Goal: Task Accomplishment & Management: Manage account settings

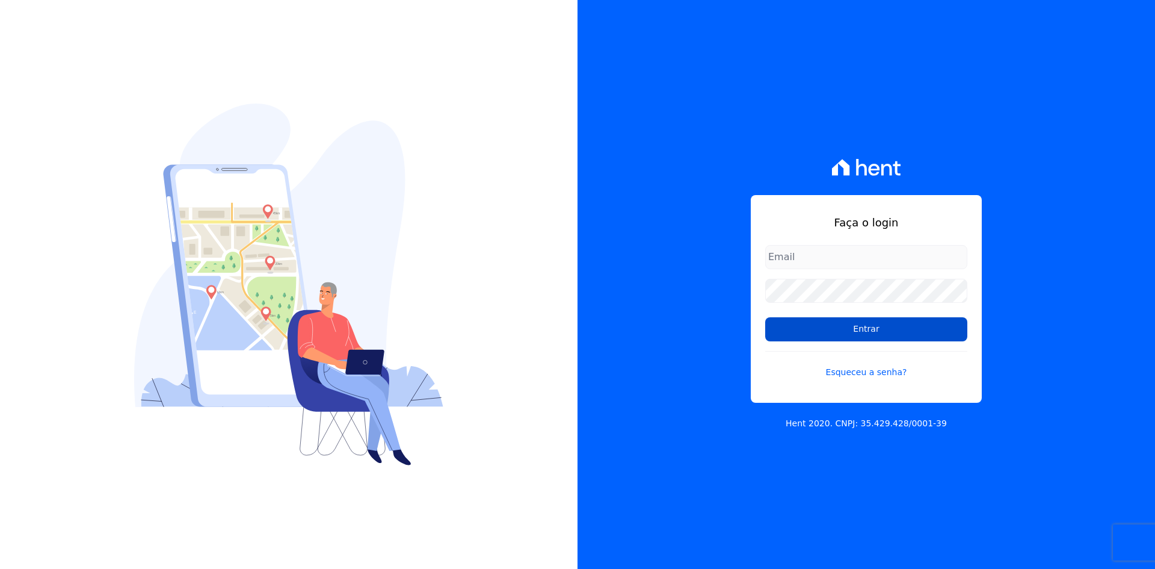
type input "[PERSON_NAME][EMAIL_ADDRESS][PERSON_NAME][DOMAIN_NAME]"
click at [853, 333] on input "Entrar" at bounding box center [866, 329] width 202 height 24
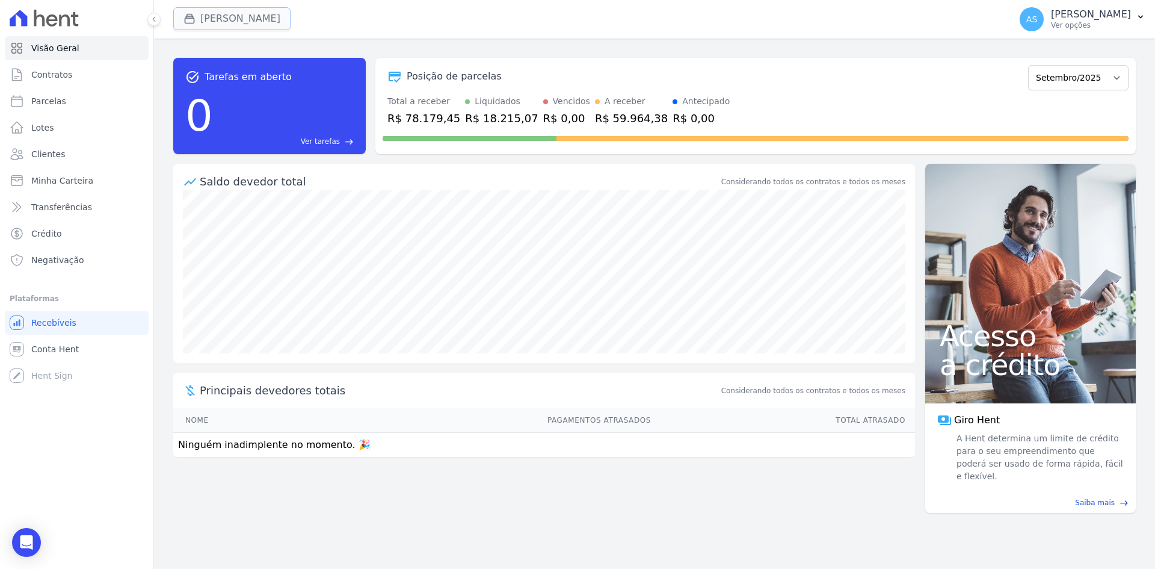
click at [211, 16] on button "Amaré Arpoador" at bounding box center [231, 18] width 117 height 23
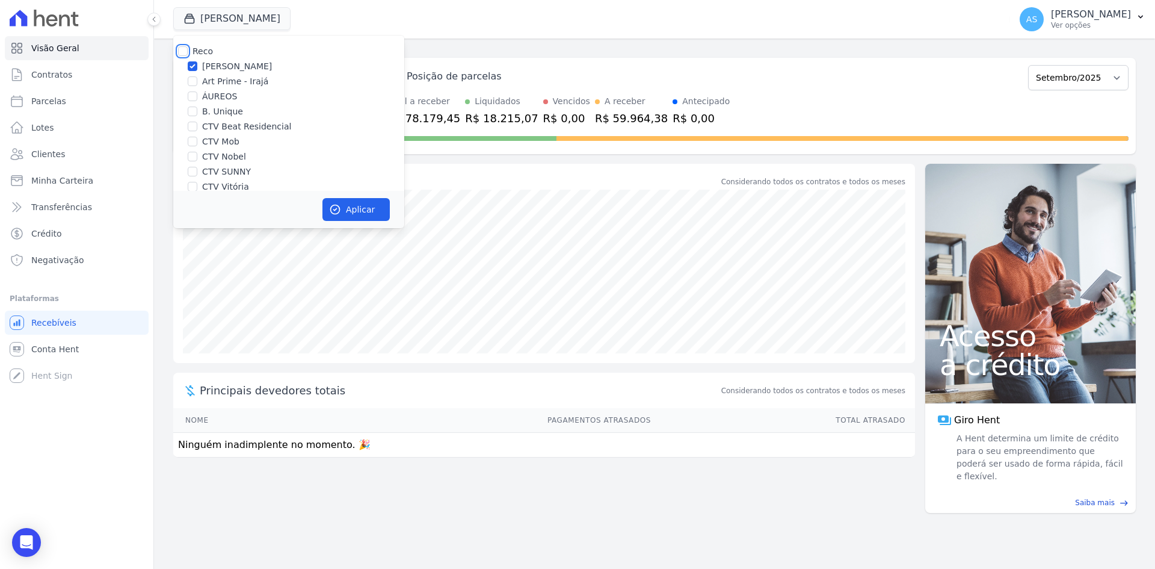
click at [184, 51] on input "Reco" at bounding box center [183, 51] width 10 height 10
checkbox input "true"
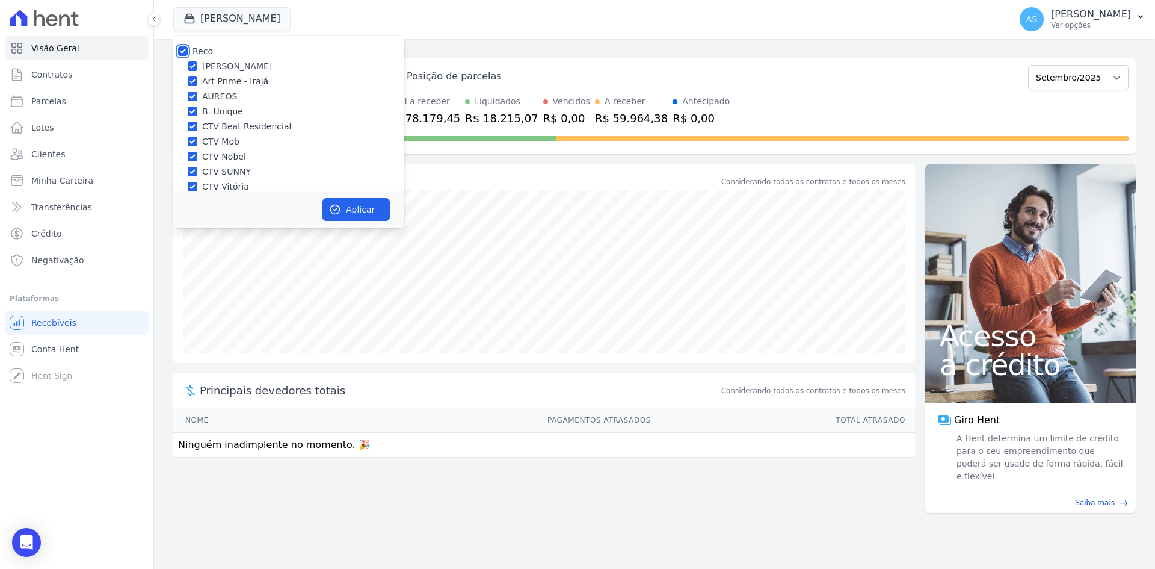
checkbox input "true"
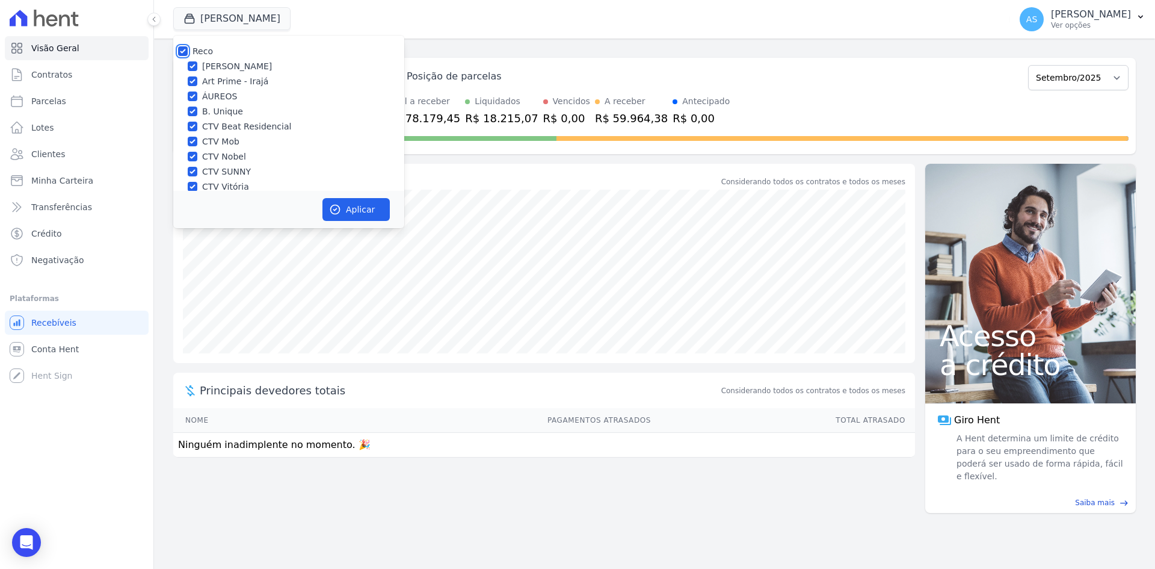
checkbox input "true"
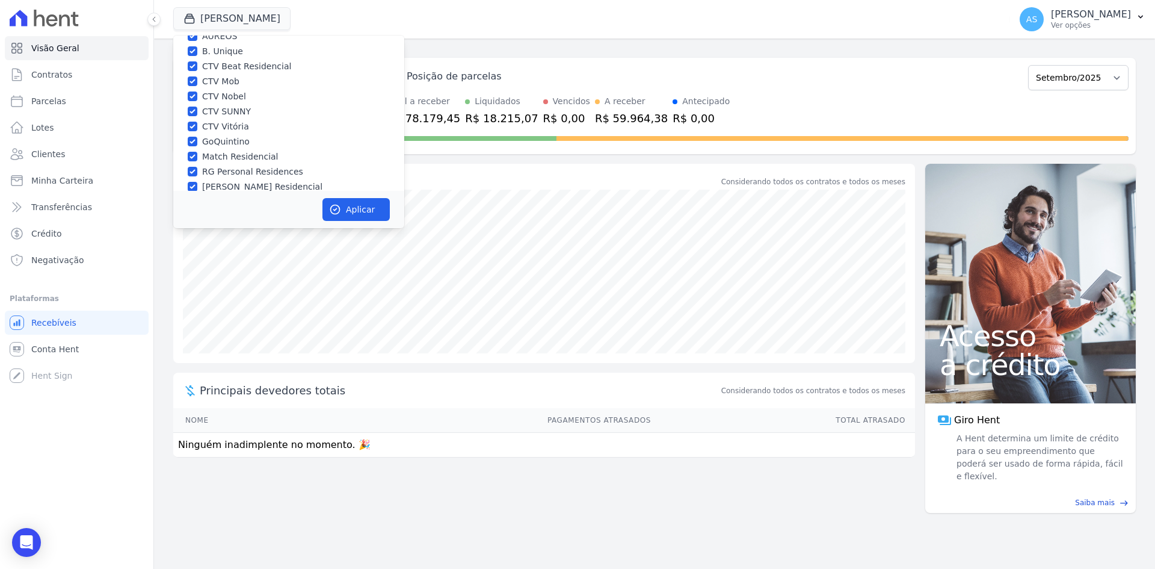
scroll to position [115, 0]
click at [205, 176] on label "Star Residencial Exclusivo - Ghia" at bounding box center [270, 175] width 137 height 13
click at [197, 176] on input "Star Residencial Exclusivo - Ghia" at bounding box center [193, 175] width 10 height 10
checkbox input "true"
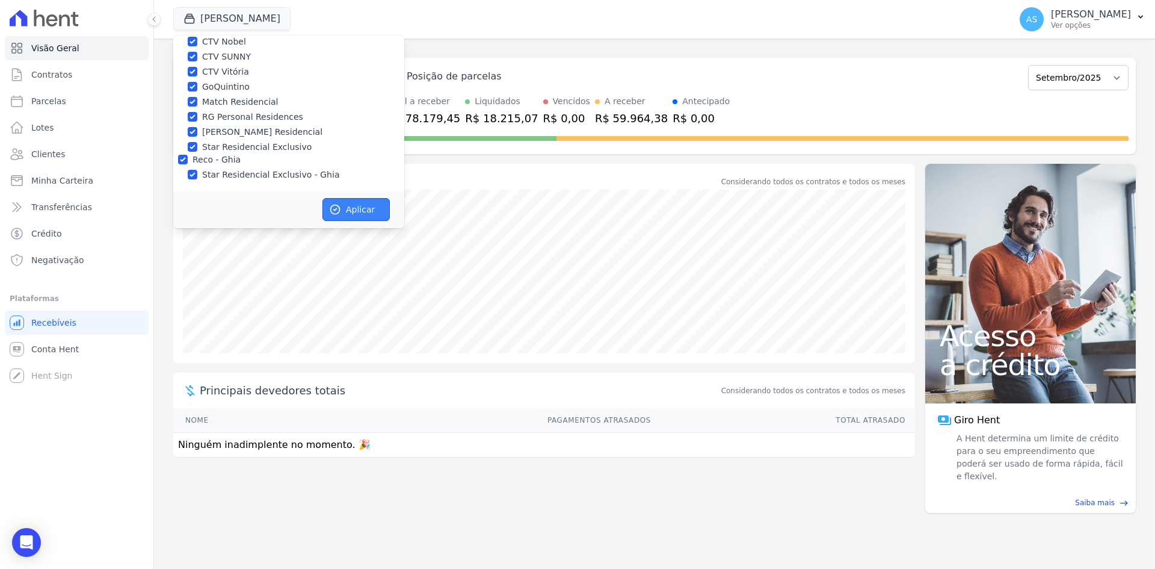
click at [366, 206] on button "Aplicar" at bounding box center [356, 209] width 67 height 23
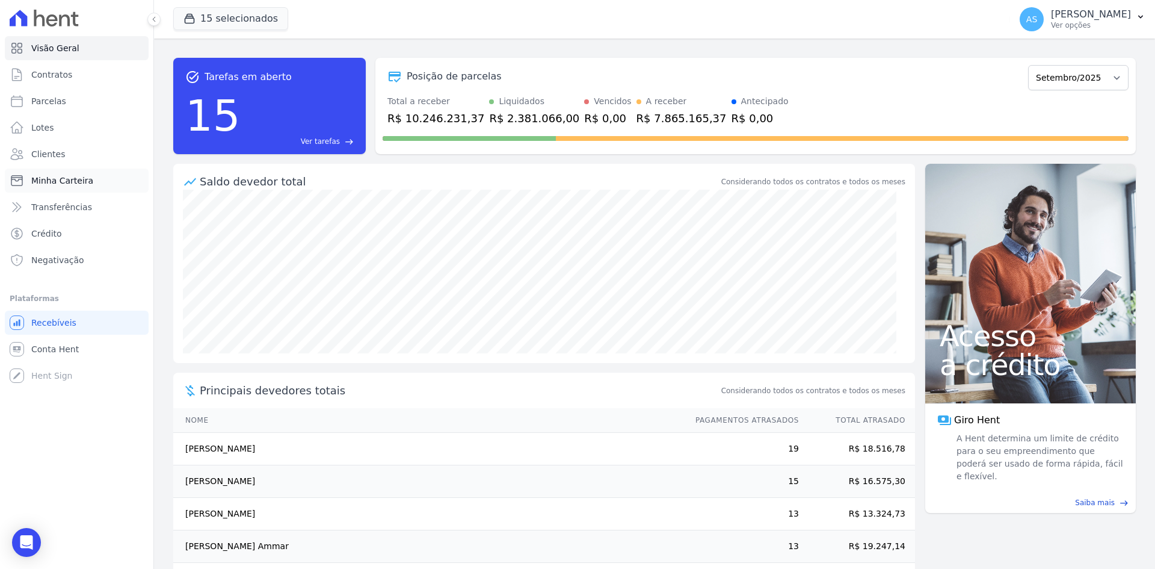
click at [50, 181] on span "Minha Carteira" at bounding box center [62, 181] width 62 height 12
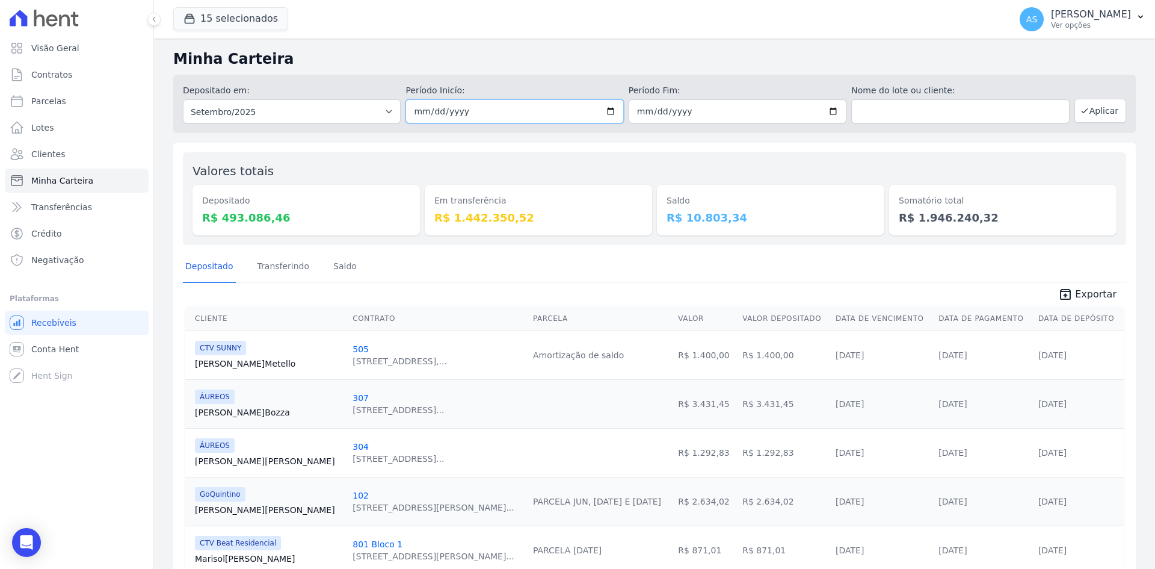
click at [611, 110] on input "2025-09-01" at bounding box center [515, 111] width 218 height 24
click at [683, 181] on div "Saldo R$ 10.803,34" at bounding box center [770, 198] width 227 height 73
click at [1092, 110] on button "Aplicar" at bounding box center [1101, 111] width 52 height 24
click at [281, 268] on link "Transferindo" at bounding box center [283, 267] width 57 height 31
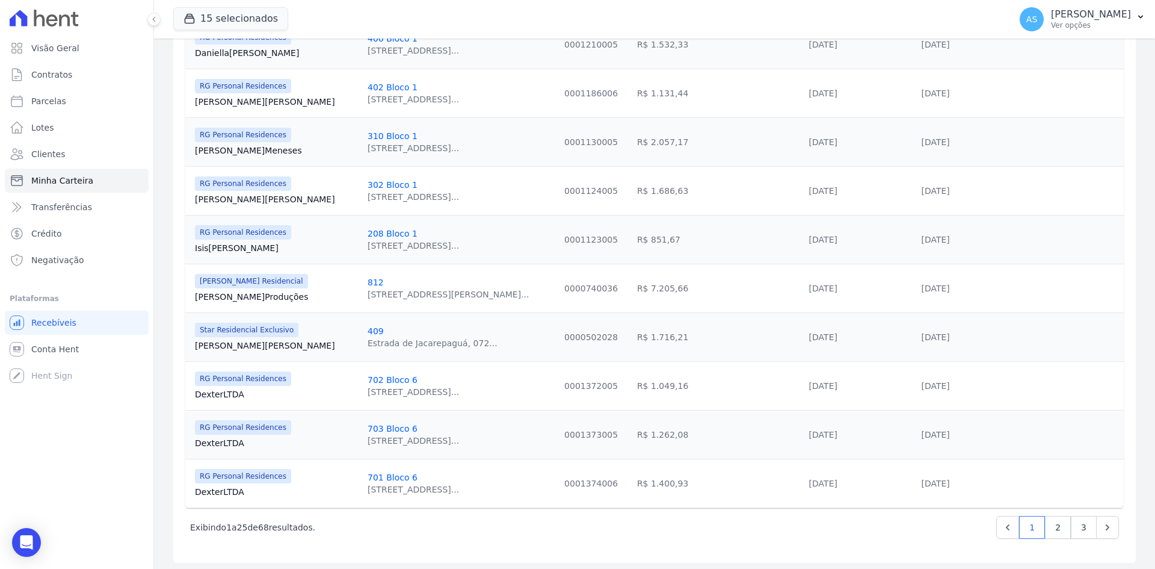
scroll to position [1045, 0]
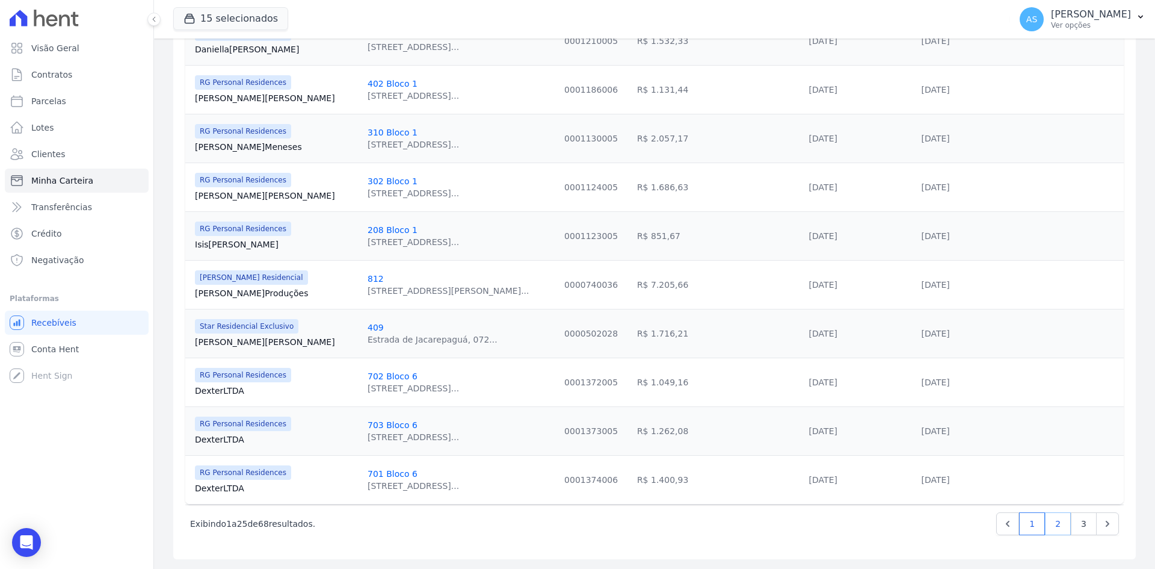
click at [1057, 524] on link "2" at bounding box center [1058, 523] width 26 height 23
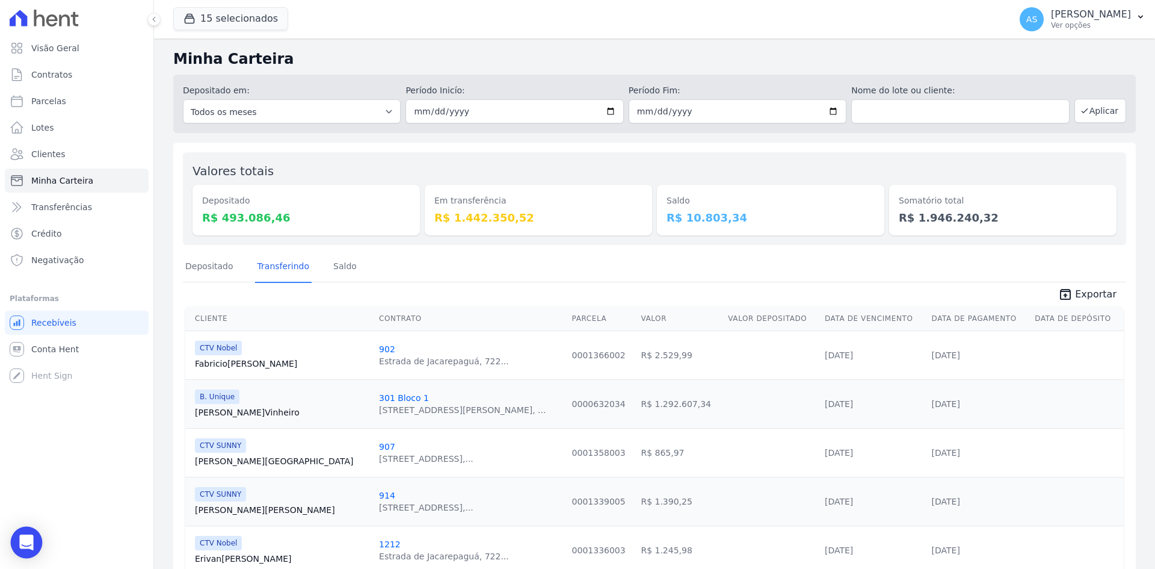
click at [29, 539] on icon "Open Intercom Messenger" at bounding box center [26, 542] width 14 height 16
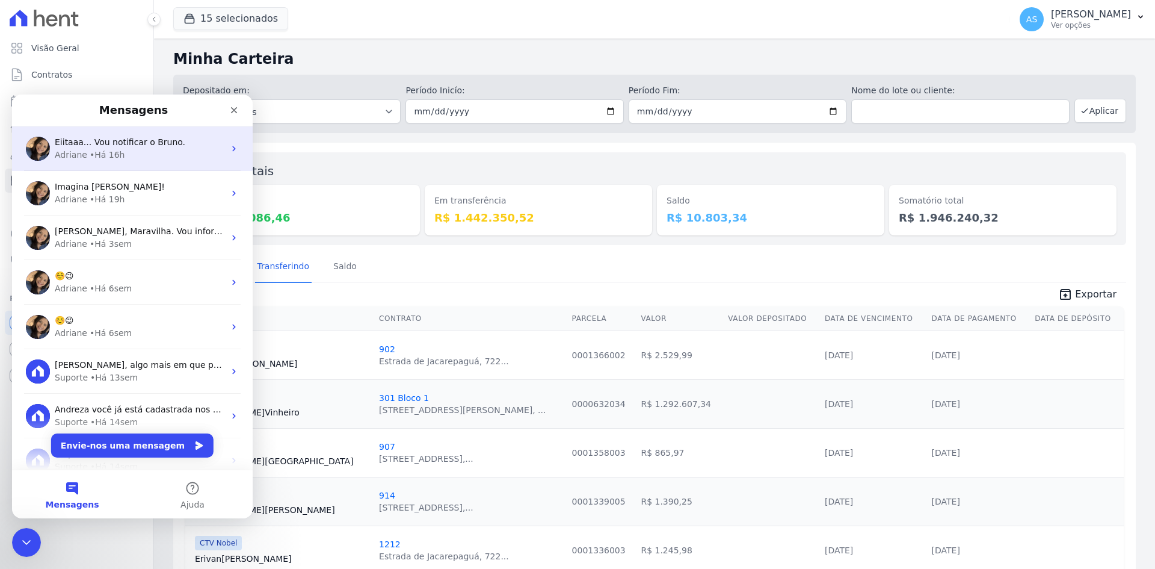
click at [142, 137] on span "Eiitaaa... Vou notificar o Bruno." at bounding box center [120, 142] width 131 height 10
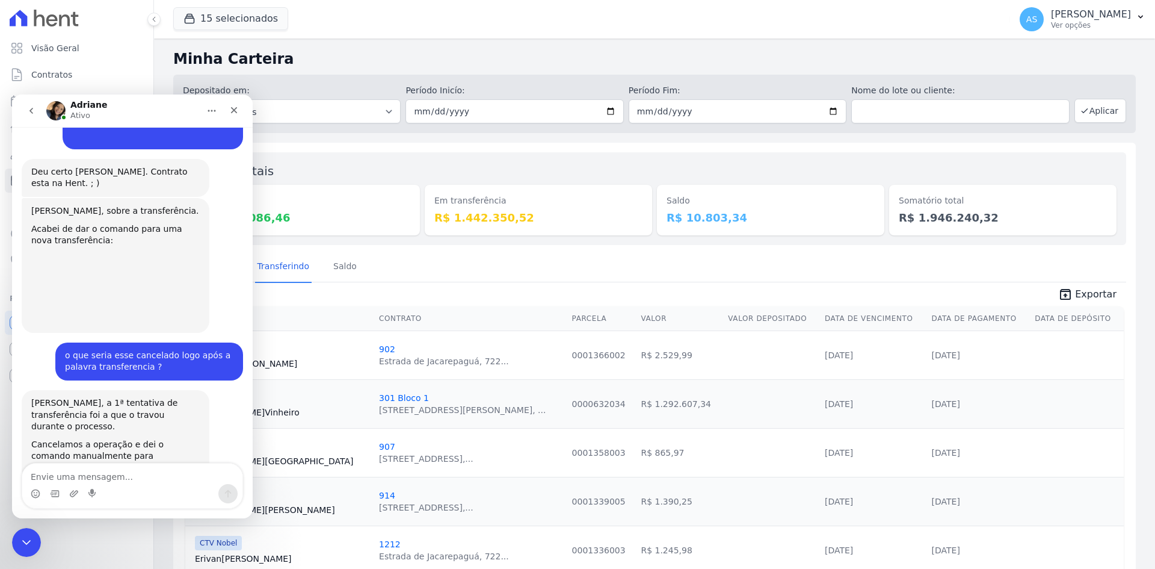
scroll to position [1492, 0]
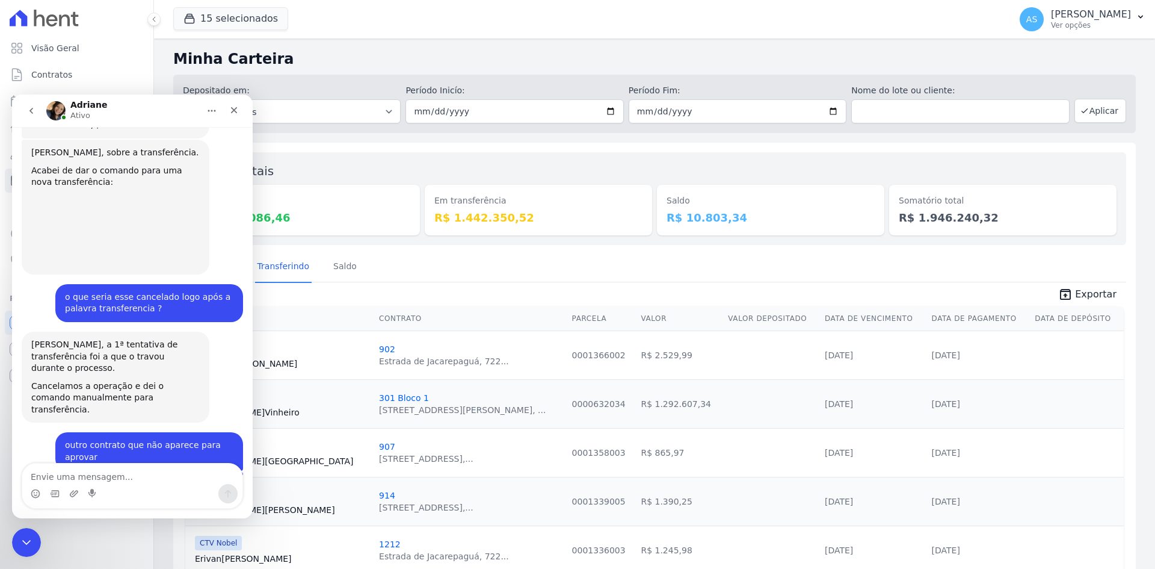
click at [29, 108] on icon "go back" at bounding box center [31, 111] width 10 height 10
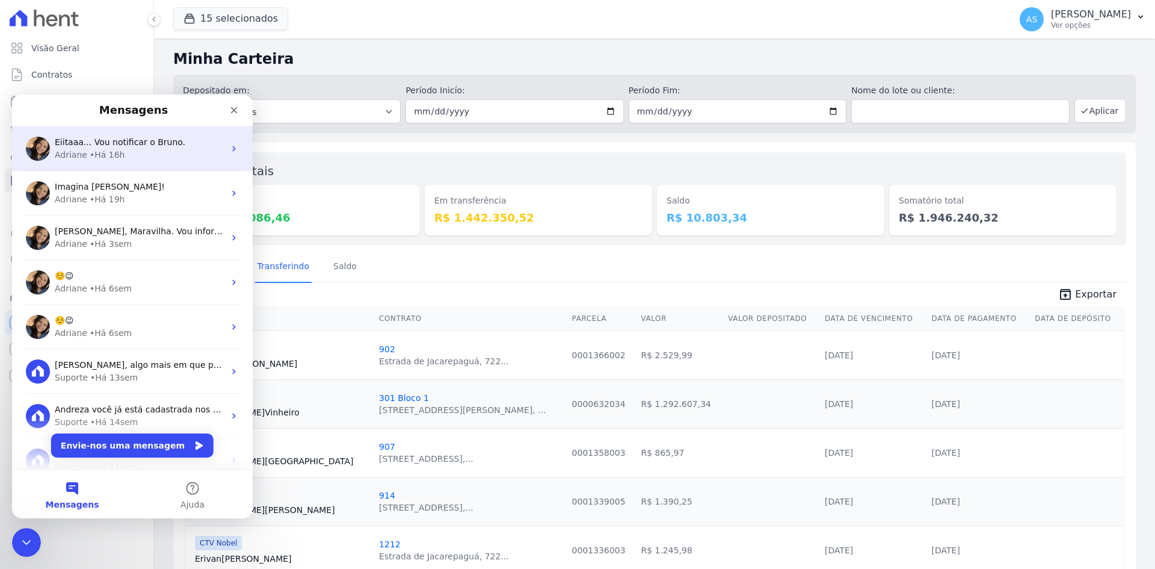
scroll to position [0, 0]
click at [123, 147] on span "Eiitaaa... Vou notificar o Bruno." at bounding box center [120, 142] width 131 height 10
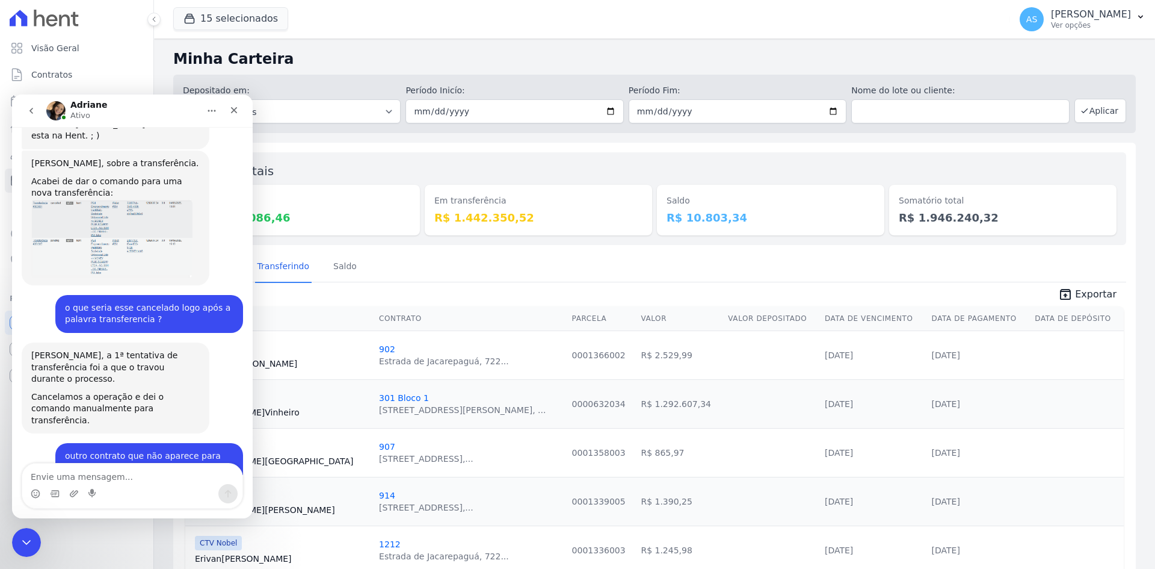
scroll to position [1492, 0]
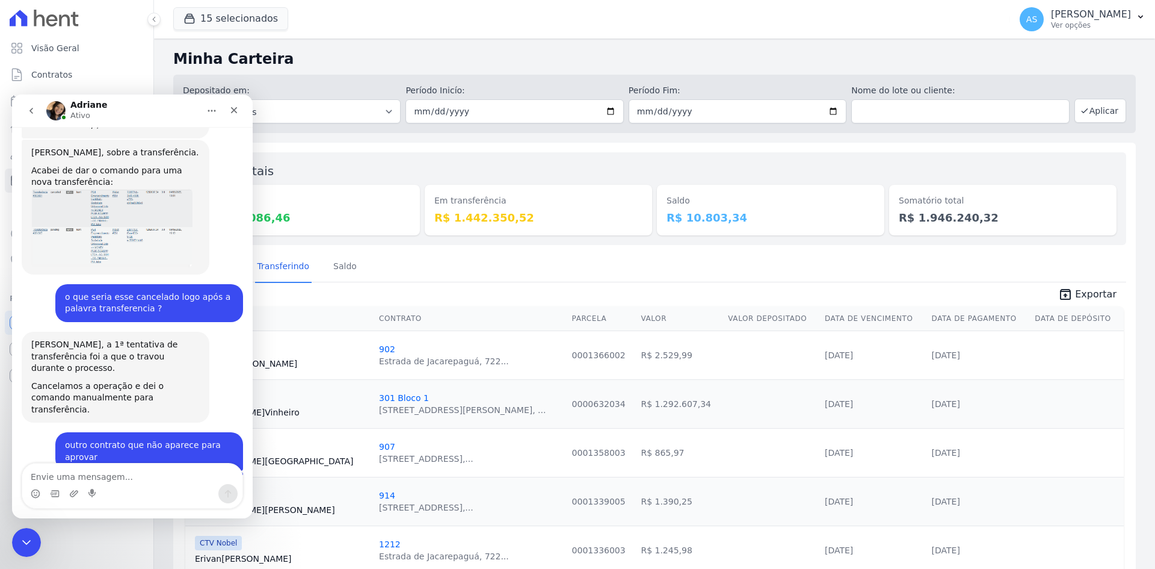
click at [45, 475] on textarea "Envie uma mensagem..." at bounding box center [132, 473] width 220 height 20
type textarea "Bom dia Adriane! tudo bem ?"
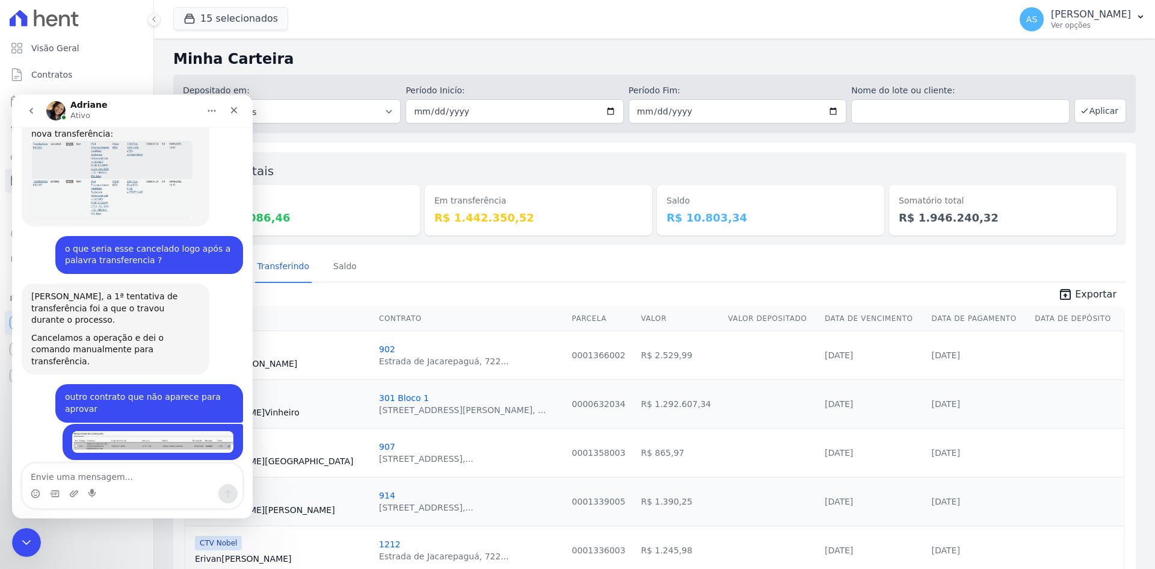
scroll to position [1560, 0]
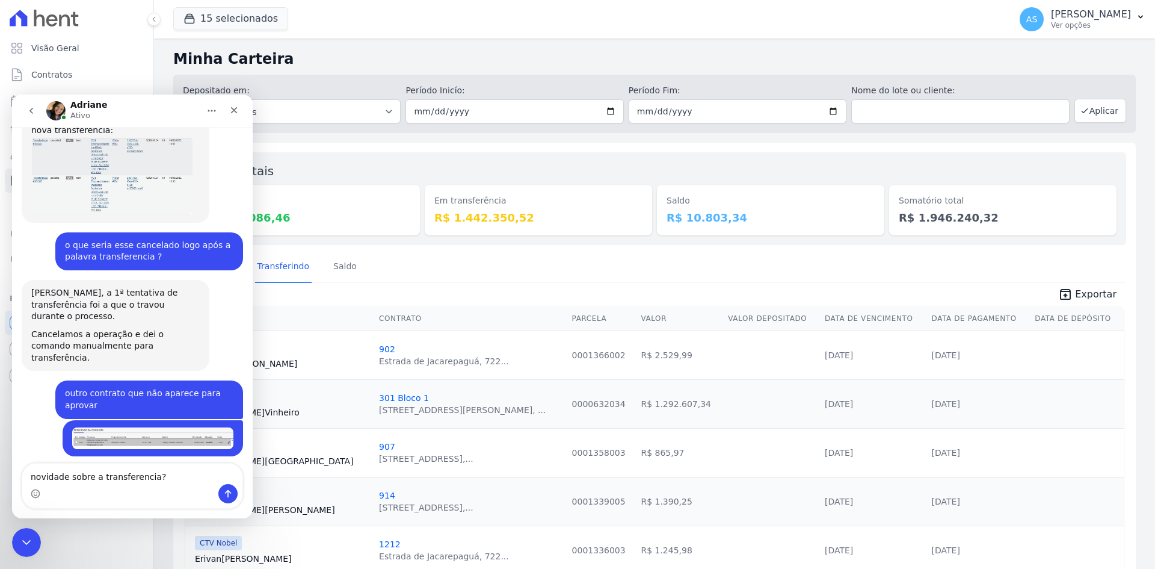
type textarea "novidade sobre a transferencia?"
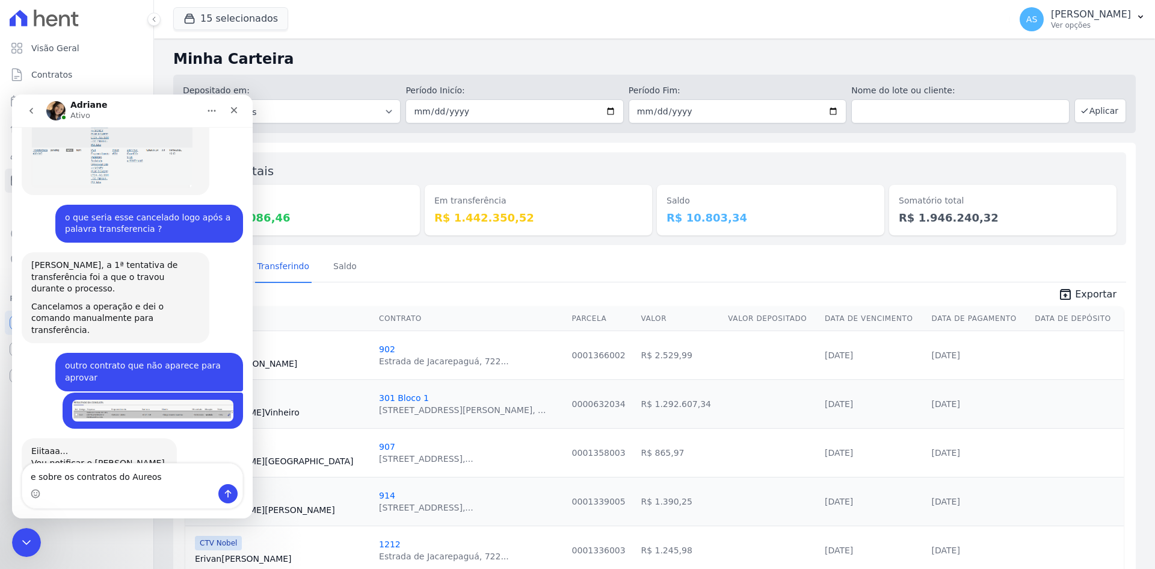
type textarea "e sobre os contratos do Aureos?"
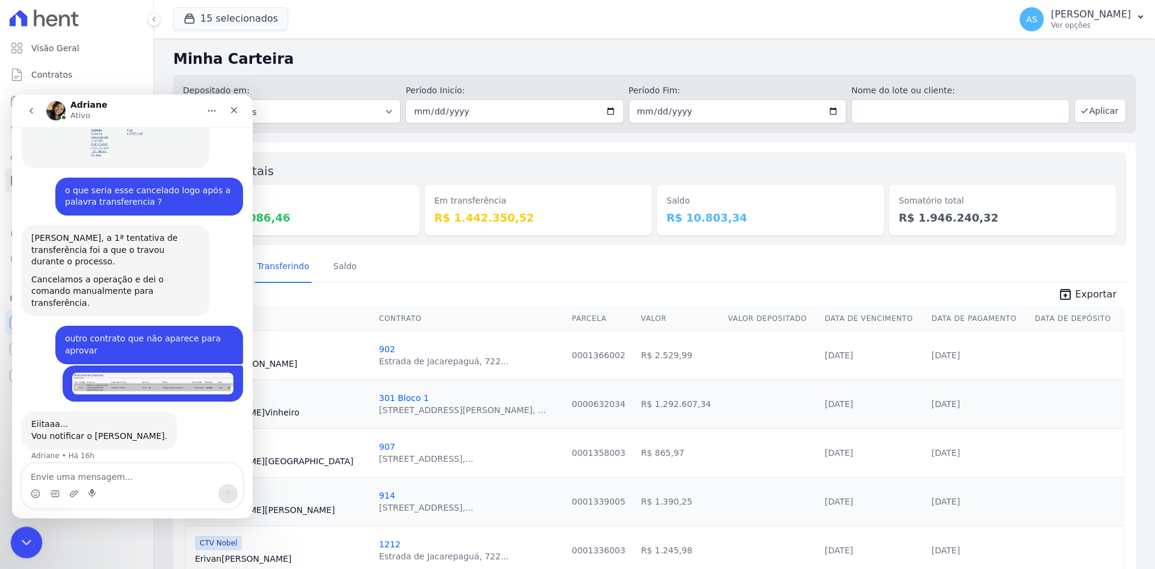
click at [22, 538] on icon "Fechar mensagem da Intercom" at bounding box center [24, 540] width 14 height 14
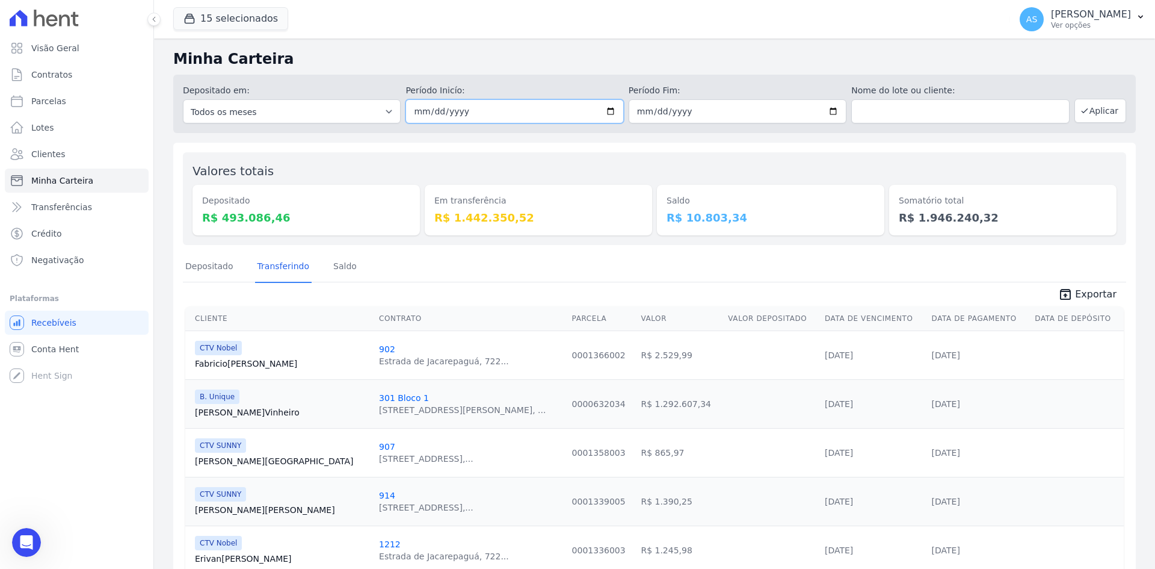
click at [605, 112] on input "2025-09-01" at bounding box center [515, 111] width 218 height 24
type input "2025-09-09"
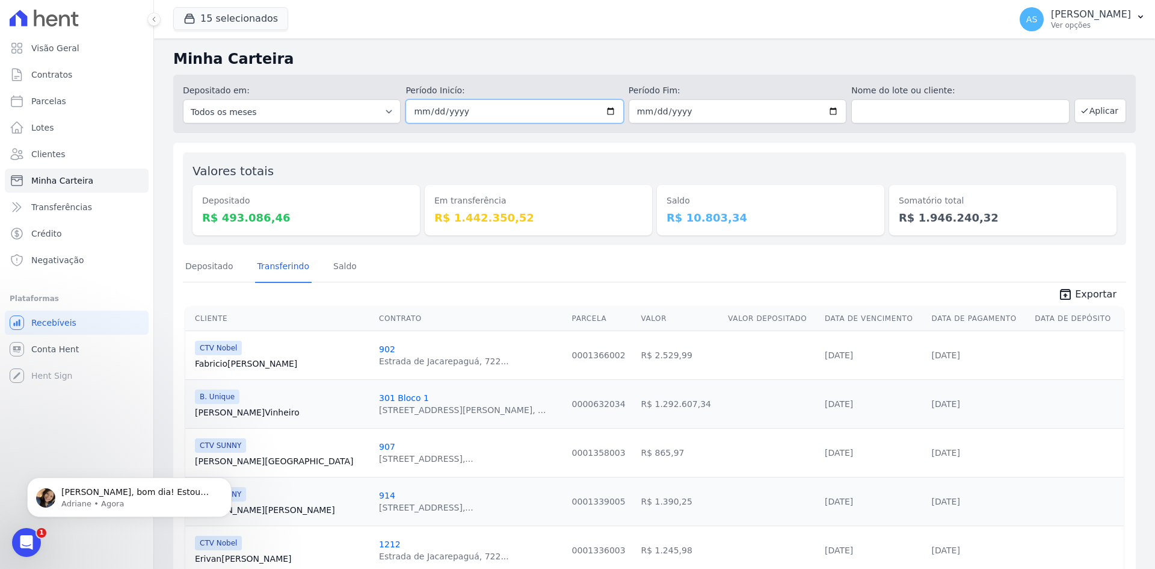
scroll to position [1746, 0]
click at [99, 498] on p "Adriane • Agora" at bounding box center [138, 503] width 155 height 11
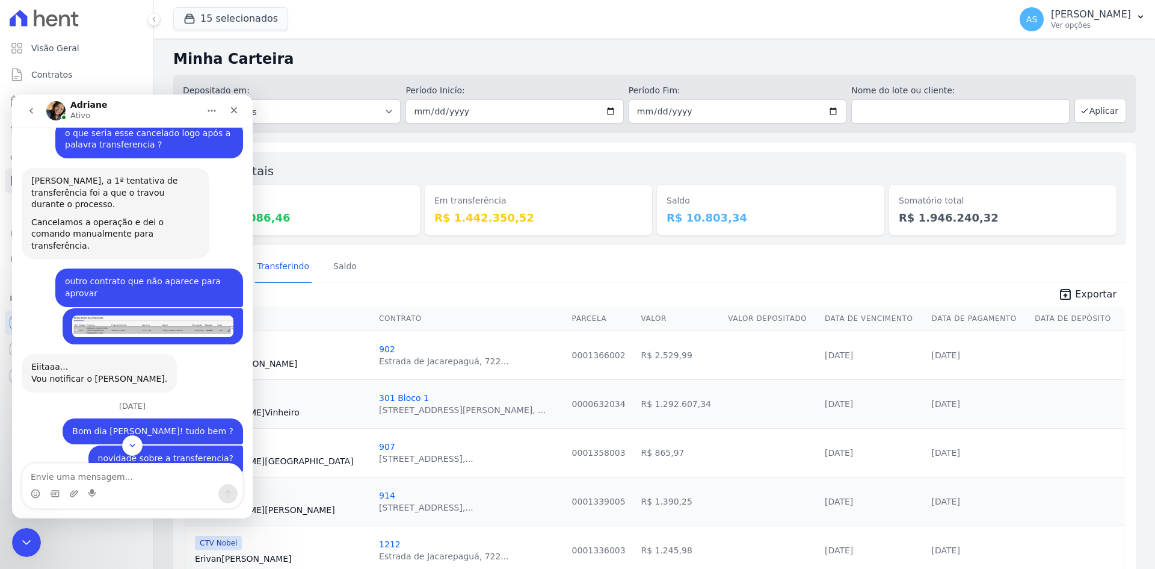
scroll to position [1766, 0]
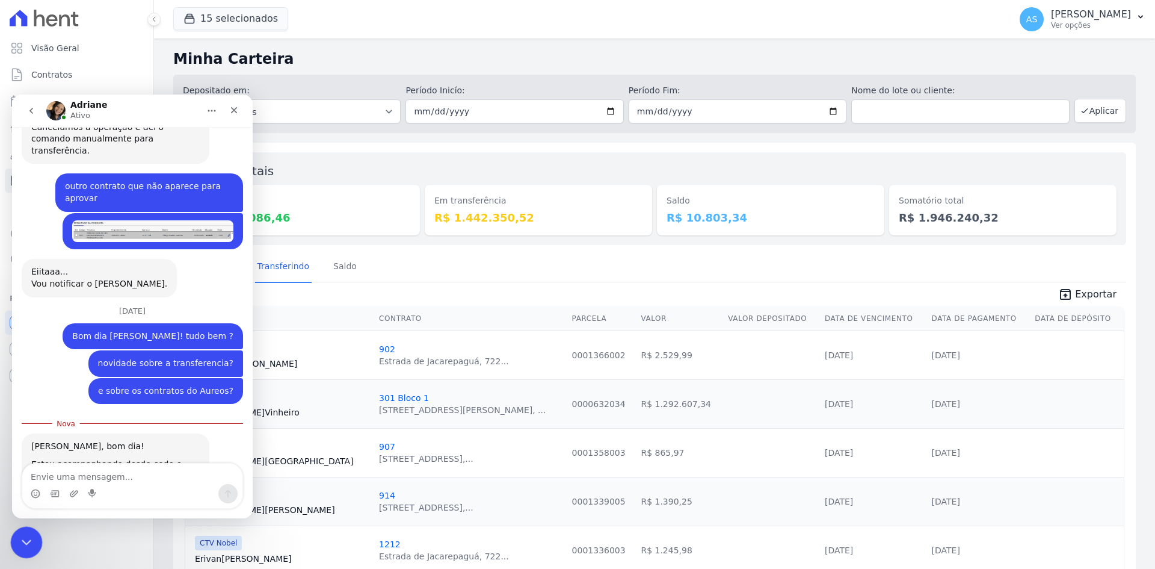
click at [29, 546] on icon "Fechar mensagem da Intercom" at bounding box center [24, 540] width 14 height 14
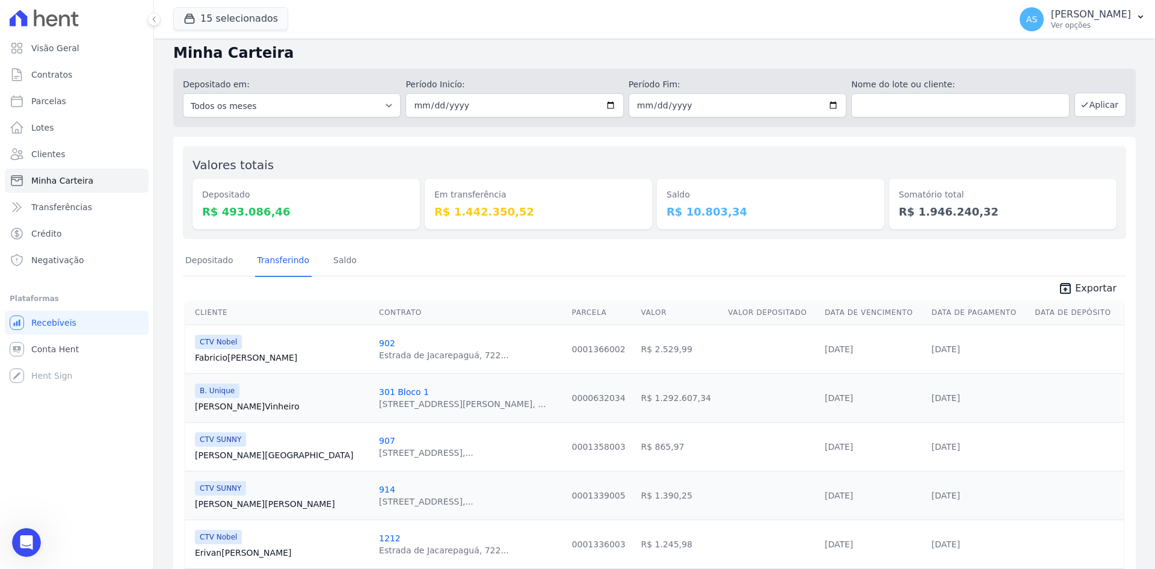
scroll to position [0, 0]
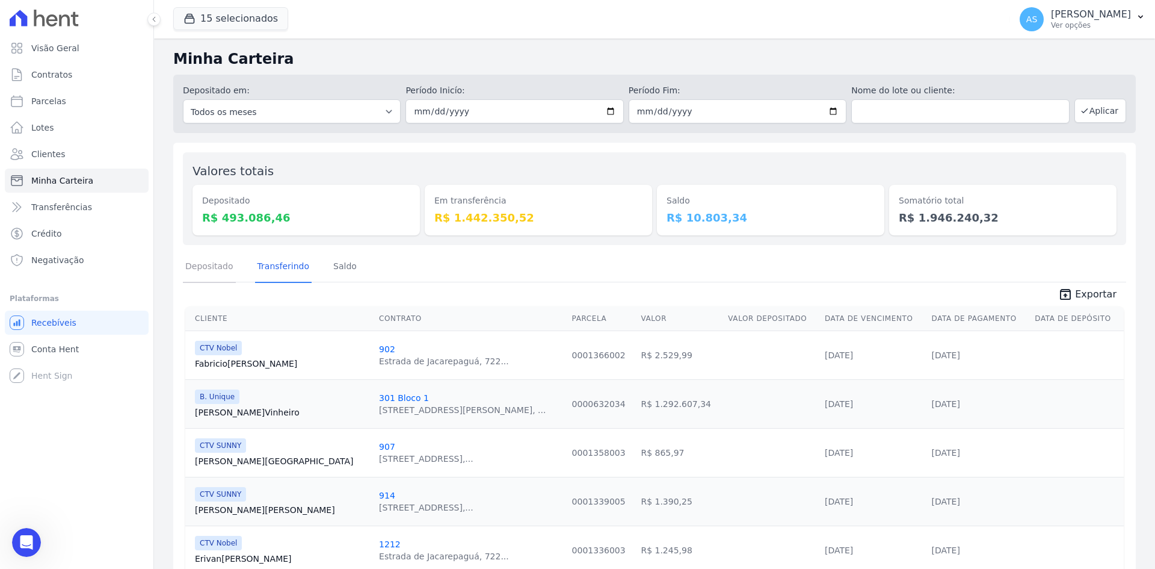
click at [199, 266] on link "Depositado" at bounding box center [209, 267] width 53 height 31
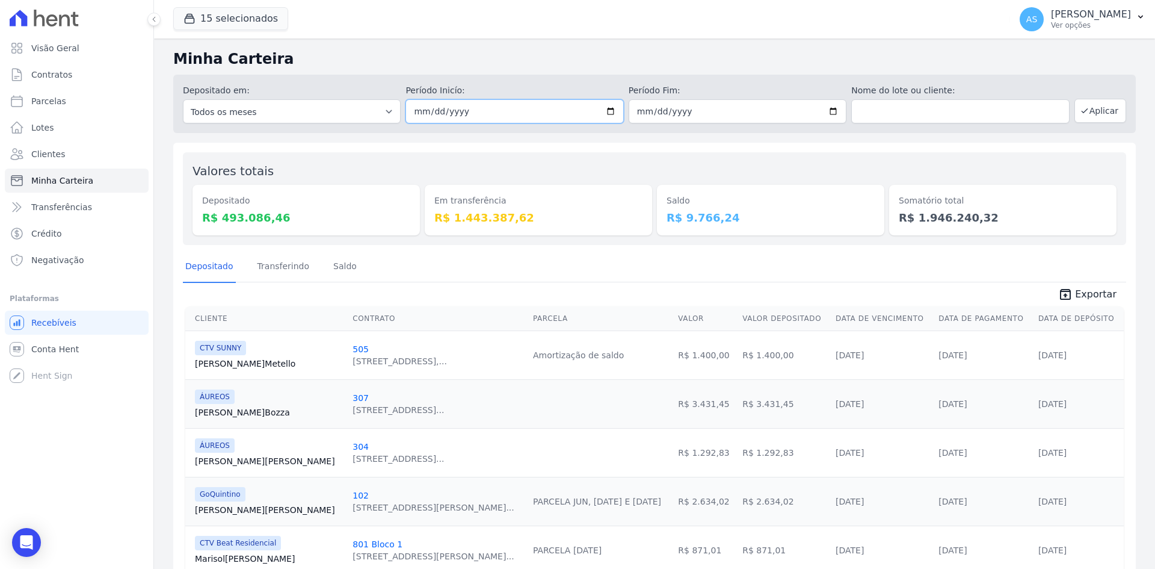
click at [606, 110] on input "[DATE]" at bounding box center [515, 111] width 218 height 24
type input "2025-09-09"
click at [825, 114] on input "[DATE]" at bounding box center [738, 111] width 218 height 24
type input "2025-09-09"
click at [1093, 109] on button "Aplicar" at bounding box center [1101, 111] width 52 height 24
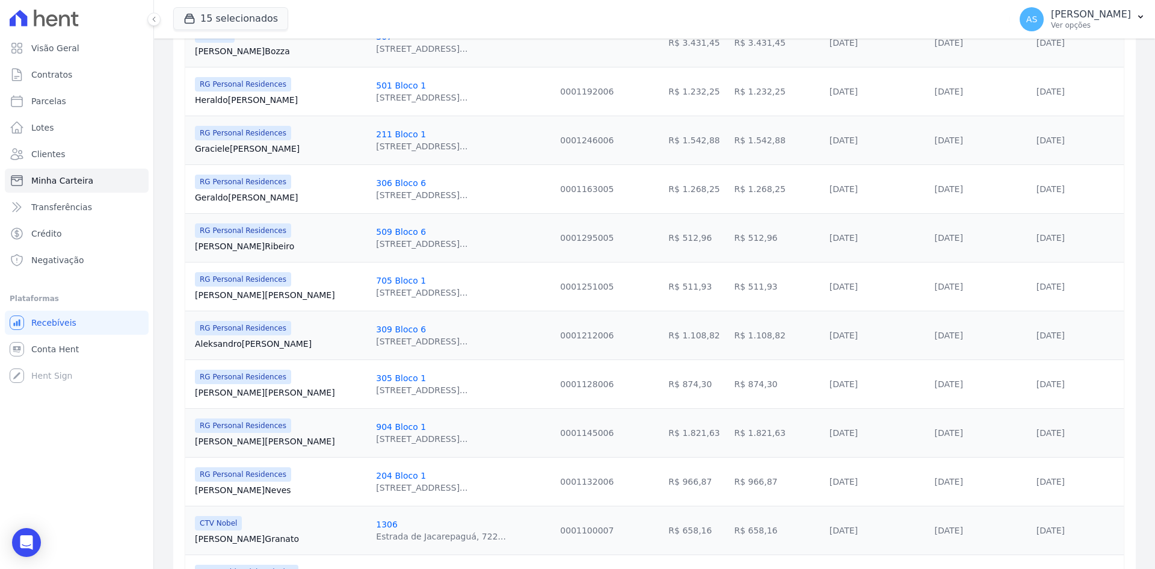
scroll to position [60, 0]
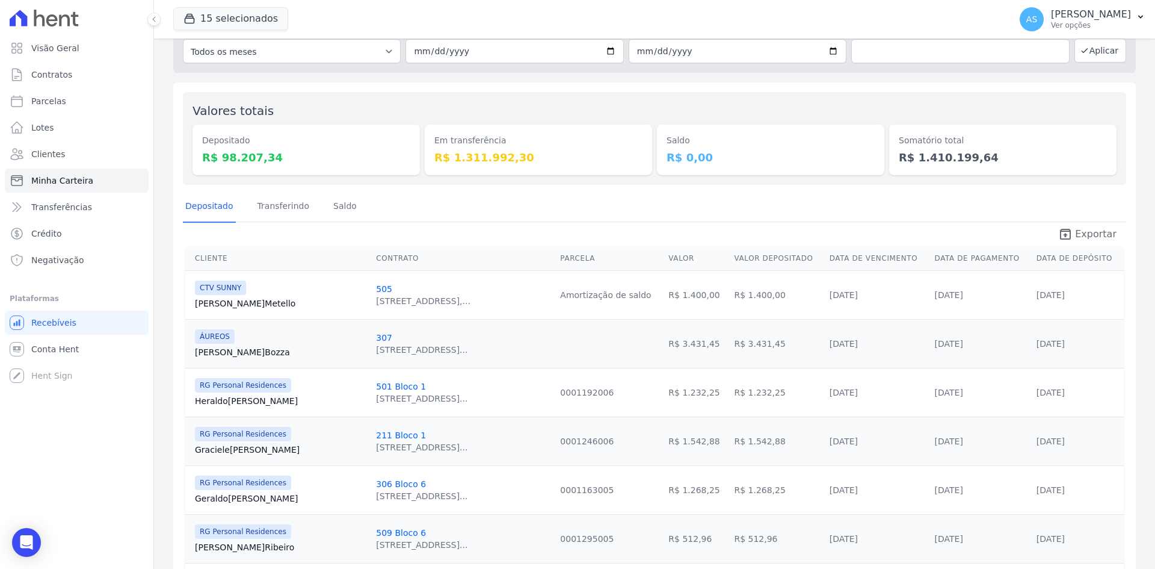
click at [1084, 232] on span "Exportar" at bounding box center [1096, 234] width 42 height 14
click at [1128, 17] on p "Andreza Sousa" at bounding box center [1091, 14] width 80 height 12
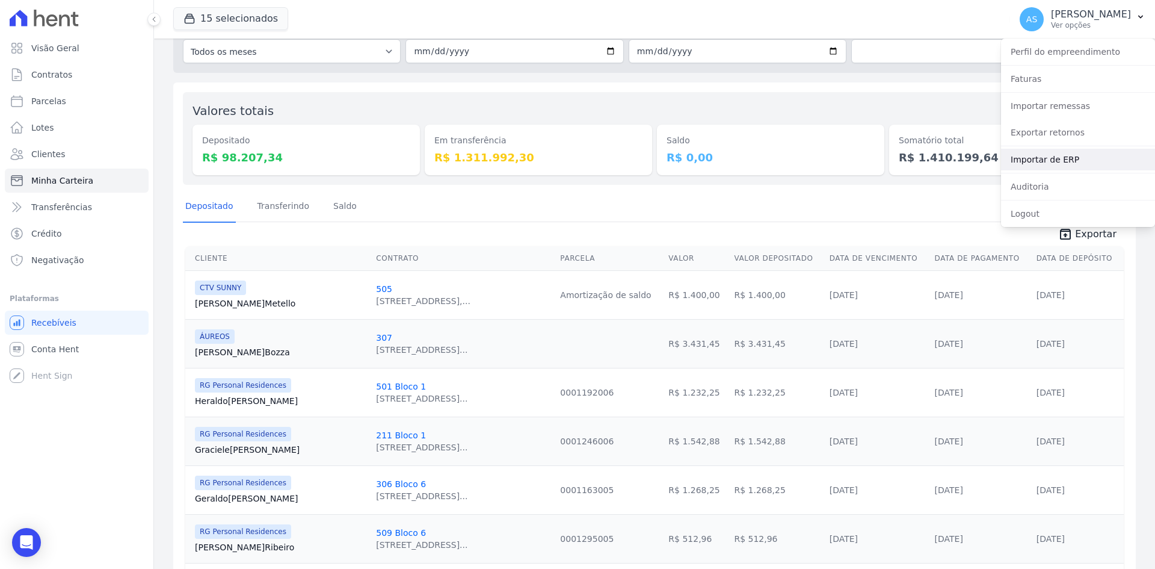
click at [1029, 162] on link "Importar de ERP" at bounding box center [1078, 160] width 154 height 22
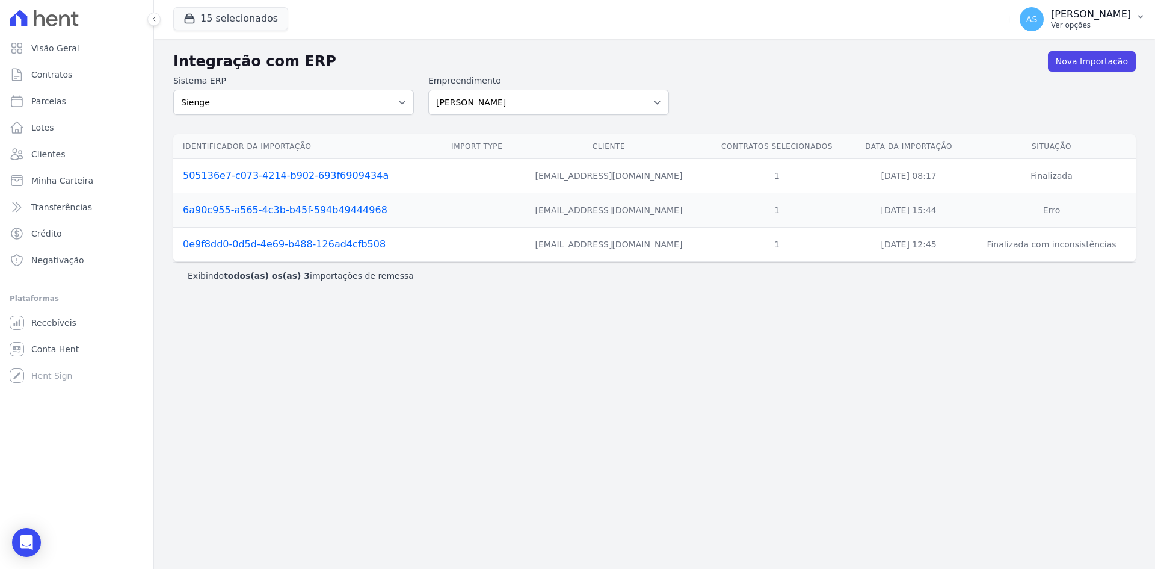
click at [1139, 17] on icon "button" at bounding box center [1141, 17] width 10 height 10
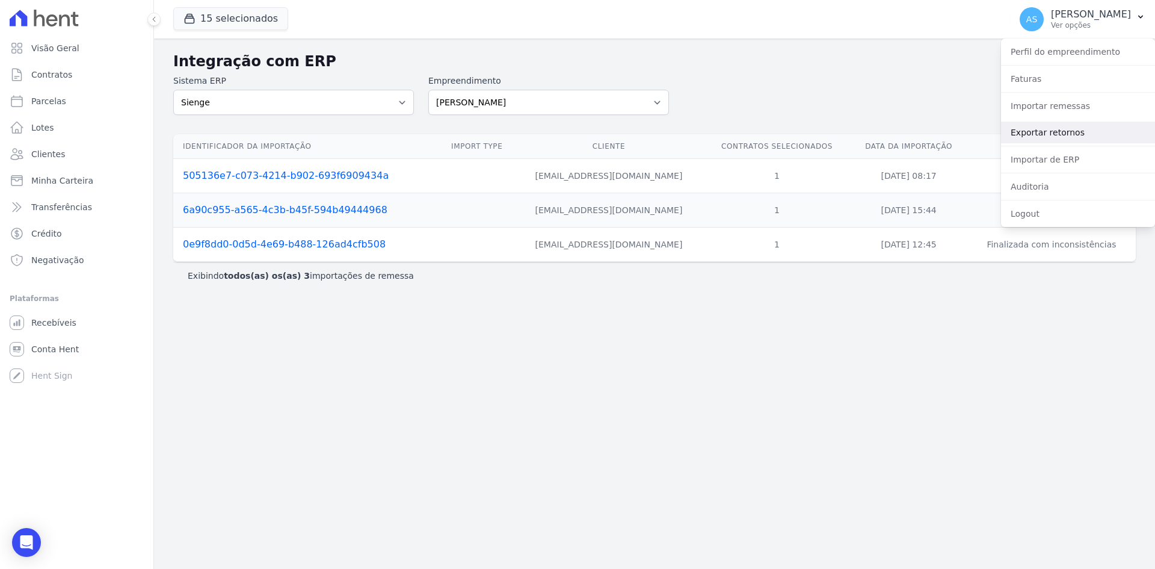
click at [1025, 134] on link "Exportar retornos" at bounding box center [1078, 133] width 154 height 22
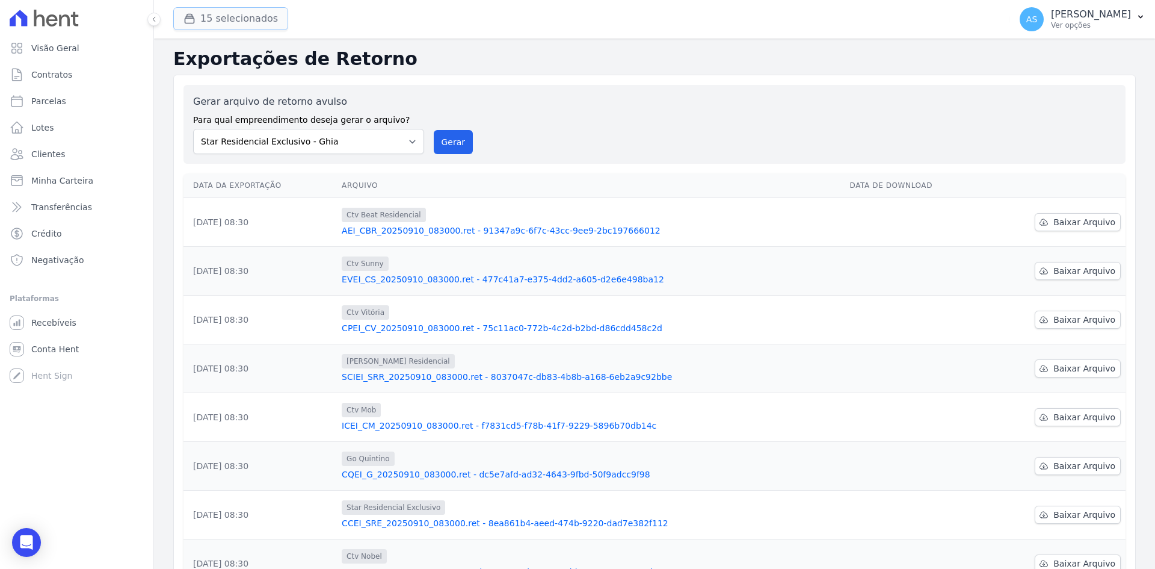
click at [215, 22] on button "15 selecionados" at bounding box center [230, 18] width 115 height 23
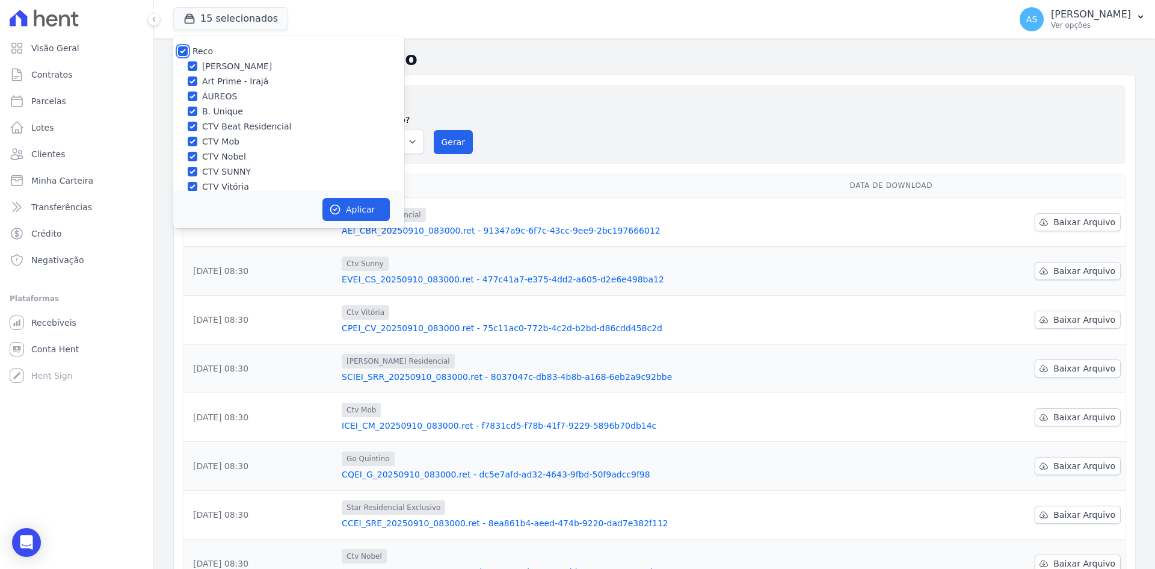
click at [180, 51] on input "Reco" at bounding box center [183, 51] width 10 height 10
checkbox input "false"
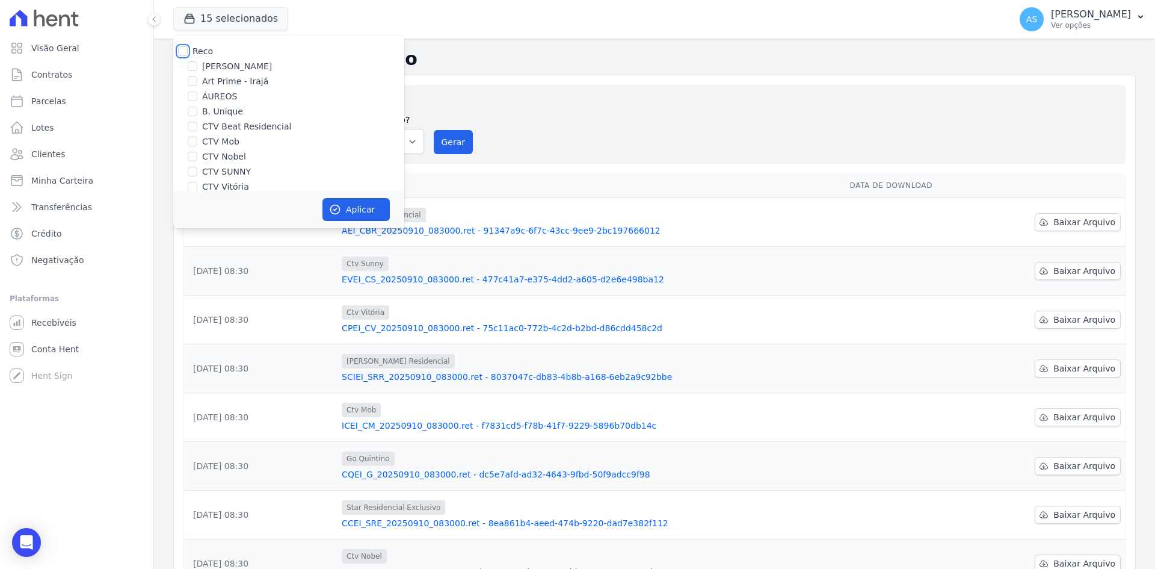
checkbox input "false"
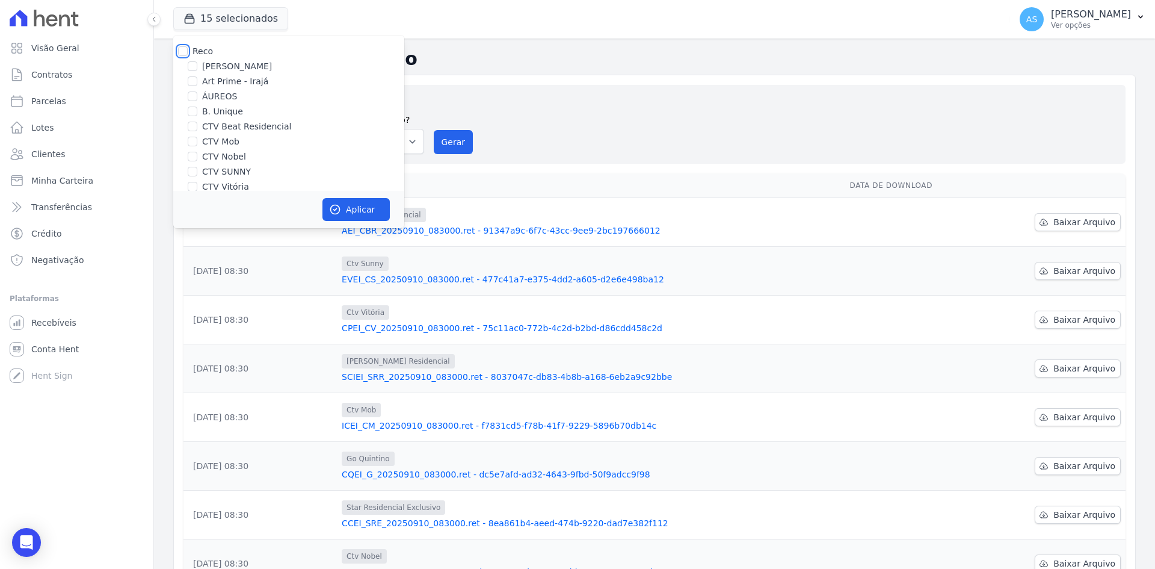
checkbox input "false"
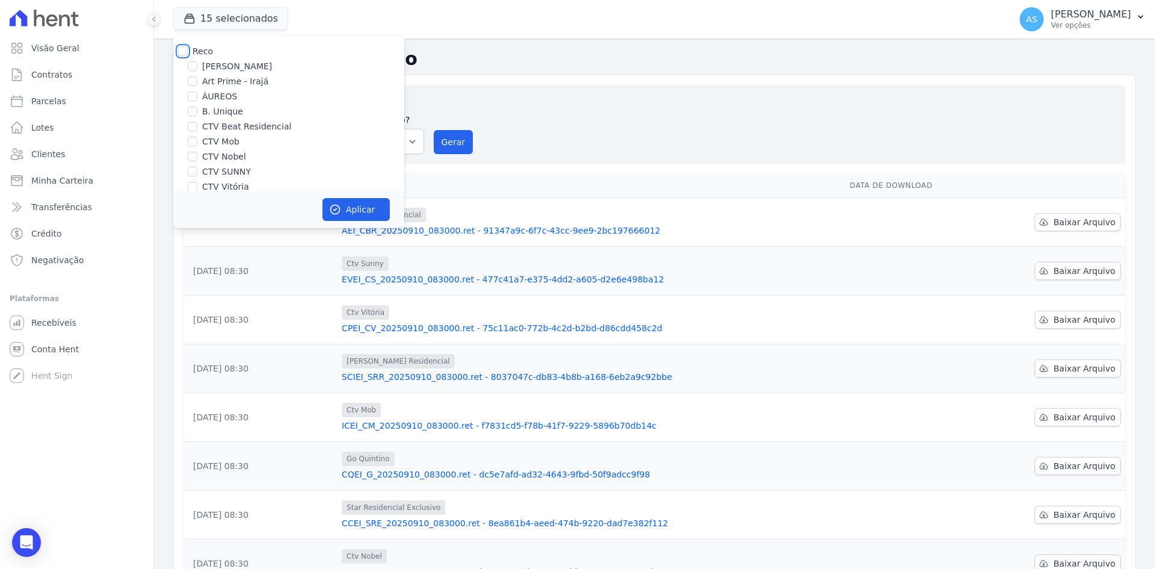
checkbox input "false"
click at [193, 172] on input "Star Residencial Exclusivo - Ghia" at bounding box center [193, 175] width 10 height 10
checkbox input "false"
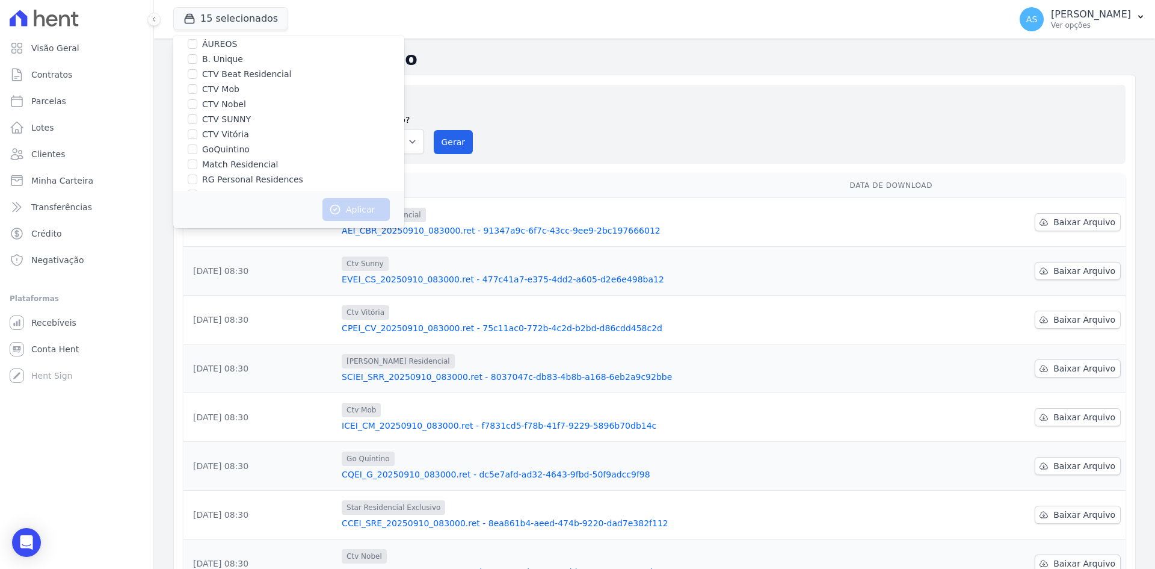
scroll to position [0, 0]
click at [221, 127] on label "CTV Beat Residencial" at bounding box center [246, 126] width 89 height 13
click at [197, 127] on input "CTV Beat Residencial" at bounding box center [193, 127] width 10 height 10
checkbox input "true"
click at [362, 213] on button "Aplicar" at bounding box center [356, 209] width 67 height 23
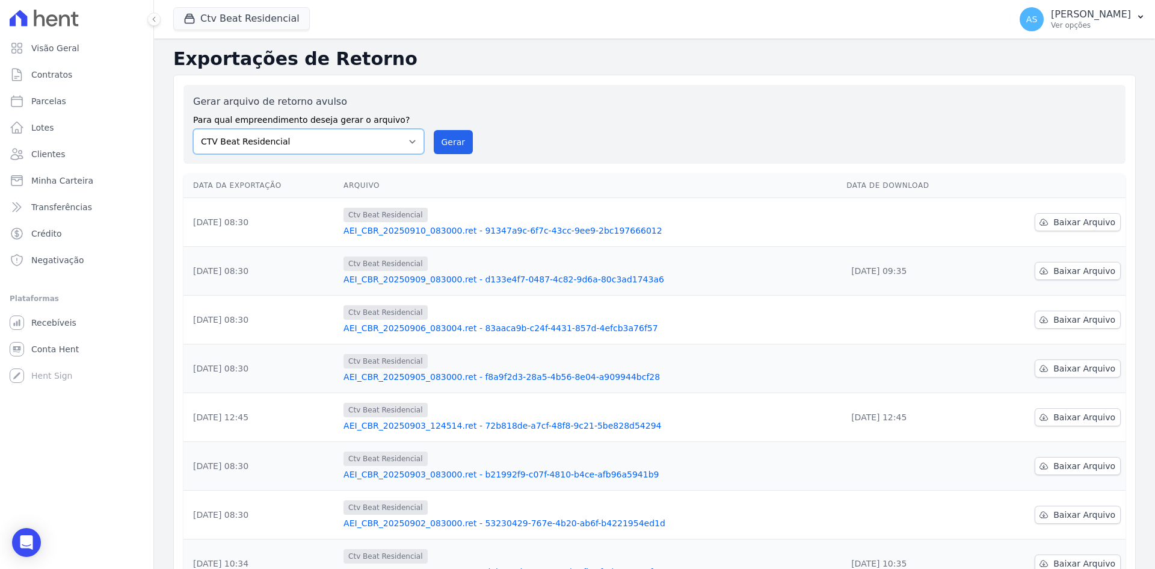
click at [409, 143] on select "[PERSON_NAME] Art Prime - [PERSON_NAME] Unique CTV Beat Residencial CTV Mob CTV…" at bounding box center [308, 141] width 231 height 25
click at [502, 230] on link "AEI_CBR_20250910_083000.ret - 91347a9c-6f7c-43cc-9ee9-2bc197666012" at bounding box center [590, 230] width 493 height 12
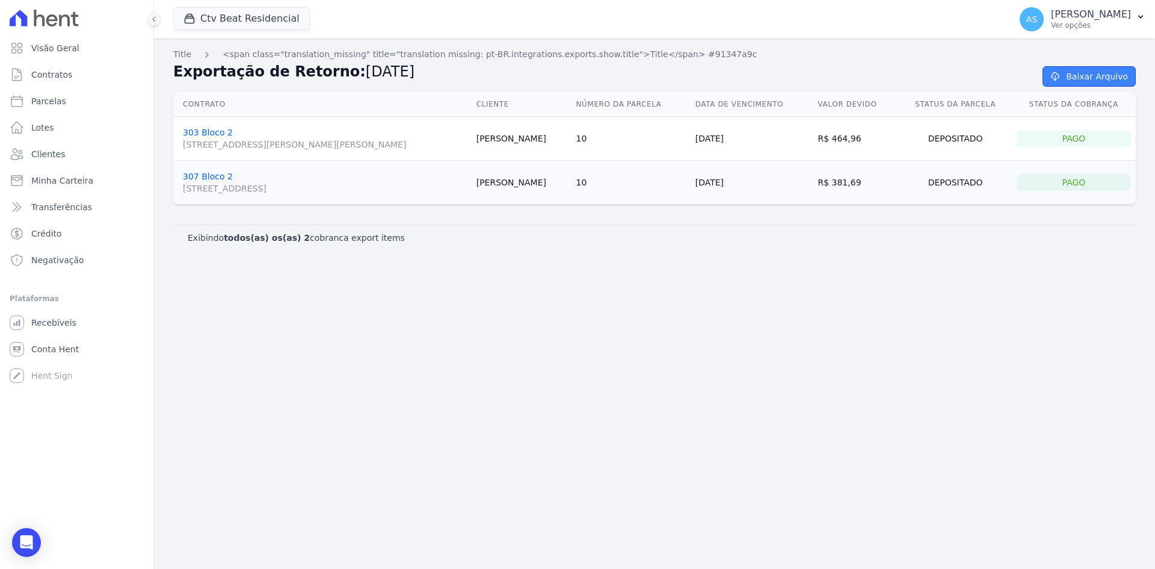
click at [1084, 78] on link "Baixar Arquivo" at bounding box center [1089, 76] width 93 height 20
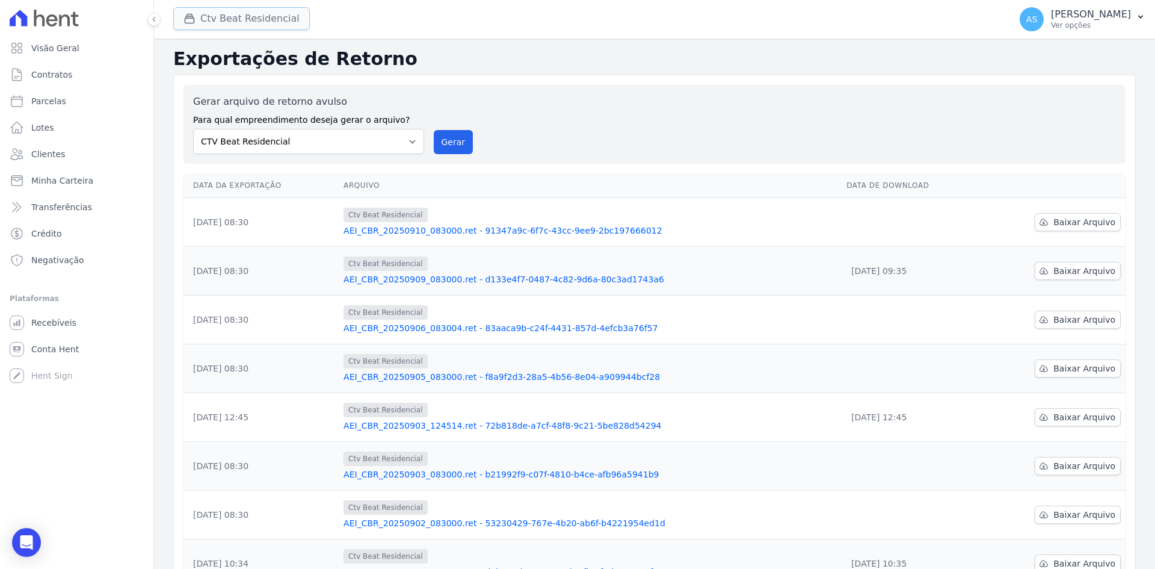
click at [226, 16] on button "Ctv Beat Residencial" at bounding box center [241, 18] width 137 height 23
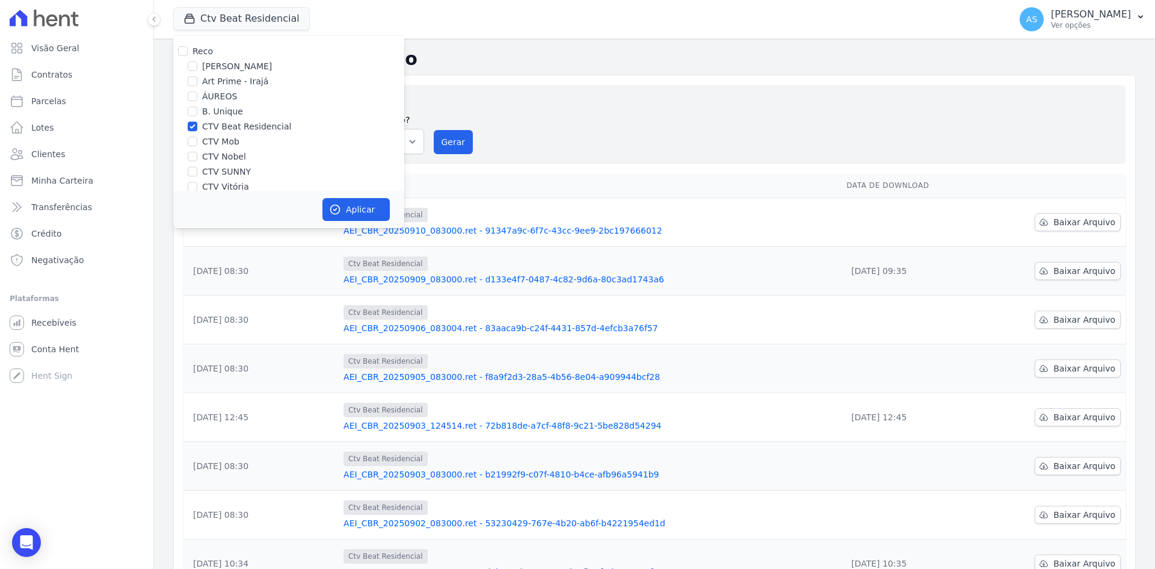
click at [203, 129] on label "CTV Beat Residencial" at bounding box center [246, 126] width 89 height 13
click at [197, 129] on input "CTV Beat Residencial" at bounding box center [193, 127] width 10 height 10
checkbox input "false"
click at [195, 141] on input "CTV Mob" at bounding box center [193, 142] width 10 height 10
checkbox input "true"
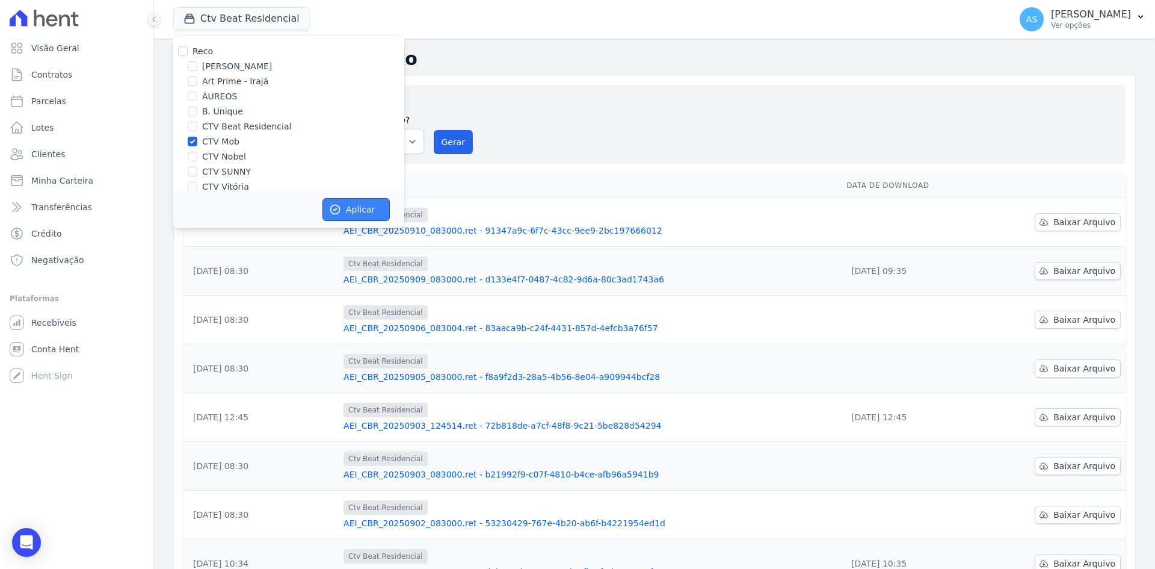
click at [351, 212] on button "Aplicar" at bounding box center [356, 209] width 67 height 23
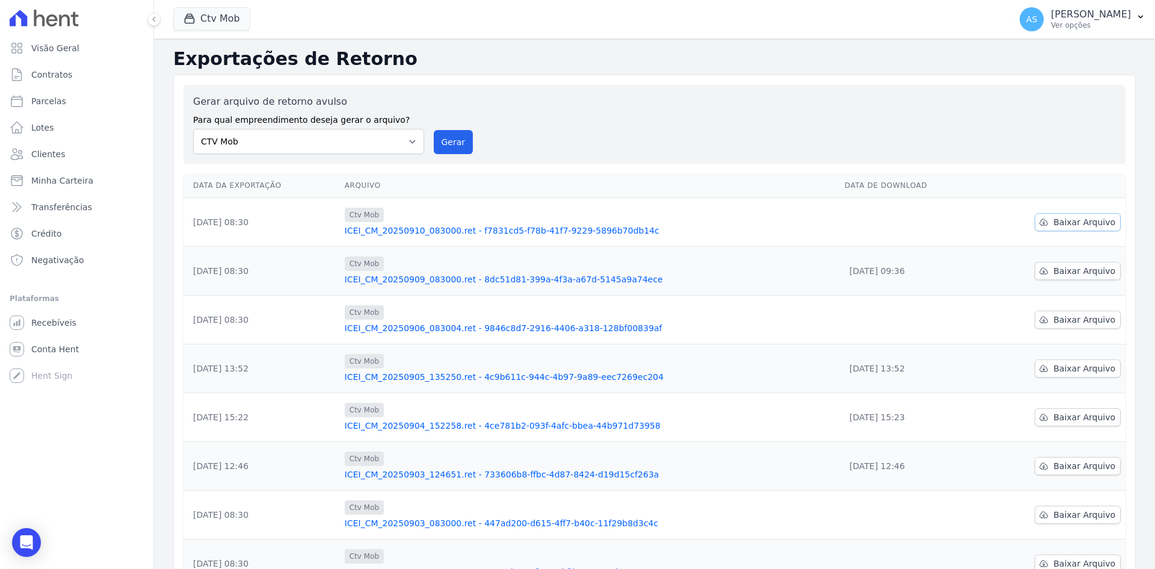
click at [1080, 224] on span "Baixar Arquivo" at bounding box center [1085, 222] width 62 height 12
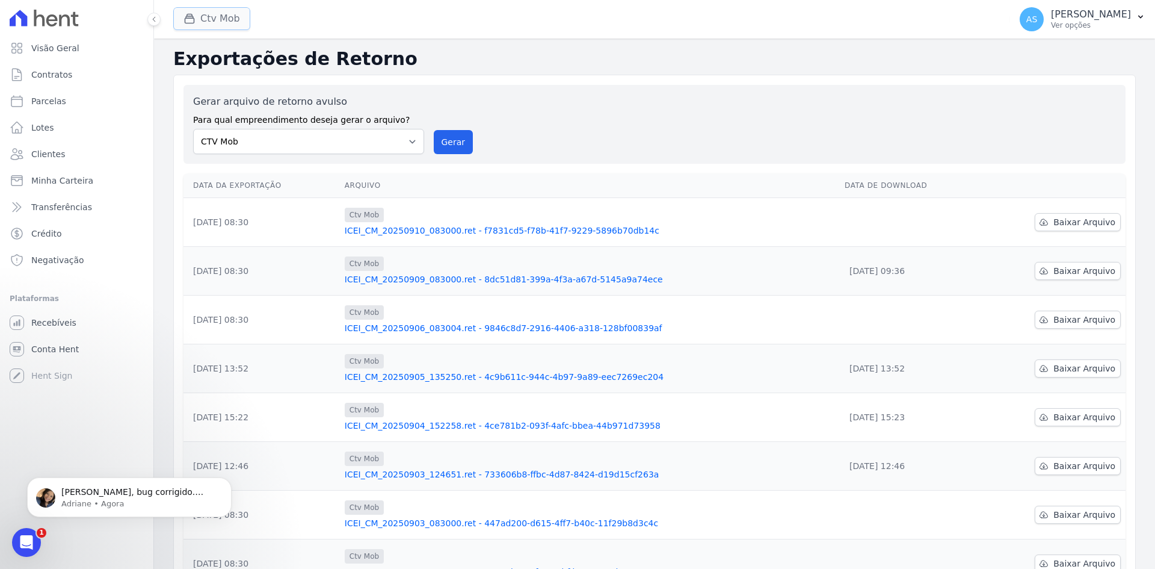
click at [223, 18] on button "Ctv Mob" at bounding box center [211, 18] width 77 height 23
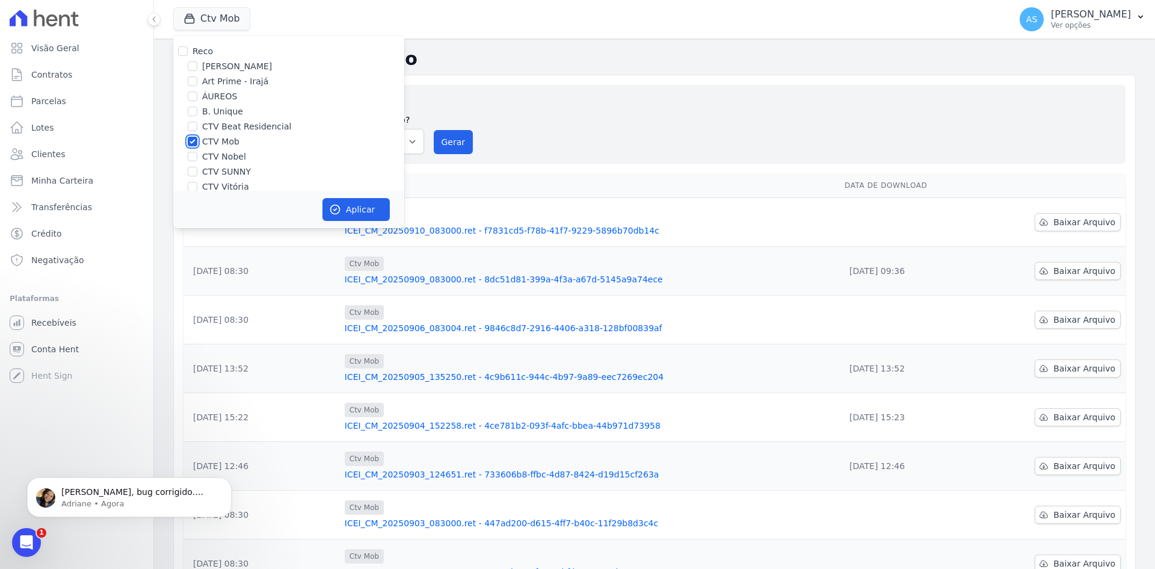
click at [191, 141] on input "CTV Mob" at bounding box center [193, 142] width 10 height 10
checkbox input "false"
click at [189, 155] on input "CTV Nobel" at bounding box center [193, 157] width 10 height 10
checkbox input "true"
click at [341, 212] on icon "button" at bounding box center [335, 209] width 12 height 12
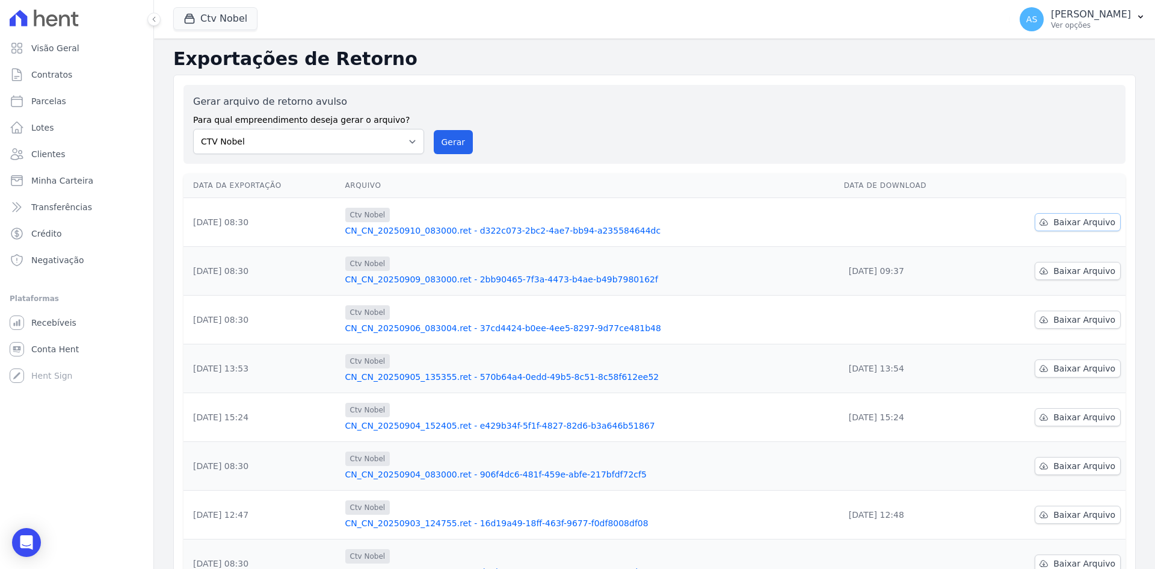
click at [1057, 222] on span "Baixar Arquivo" at bounding box center [1085, 222] width 62 height 12
click at [407, 141] on select "Amaré Arpoador Art Prime - Irajá ÁUREOS B. Unique CTV Beat Residencial CTV Mob …" at bounding box center [308, 141] width 231 height 25
select select "07045392-1eb6-4147-b42d-f514e16f5719"
click at [193, 129] on select "Amaré Arpoador Art Prime - Irajá ÁUREOS B. Unique CTV Beat Residencial CTV Mob …" at bounding box center [308, 141] width 231 height 25
click at [553, 229] on link "CN_CN_20250910_083000.ret - d322c073-2bc2-4ae7-bb94-a235584644dc" at bounding box center [589, 230] width 489 height 12
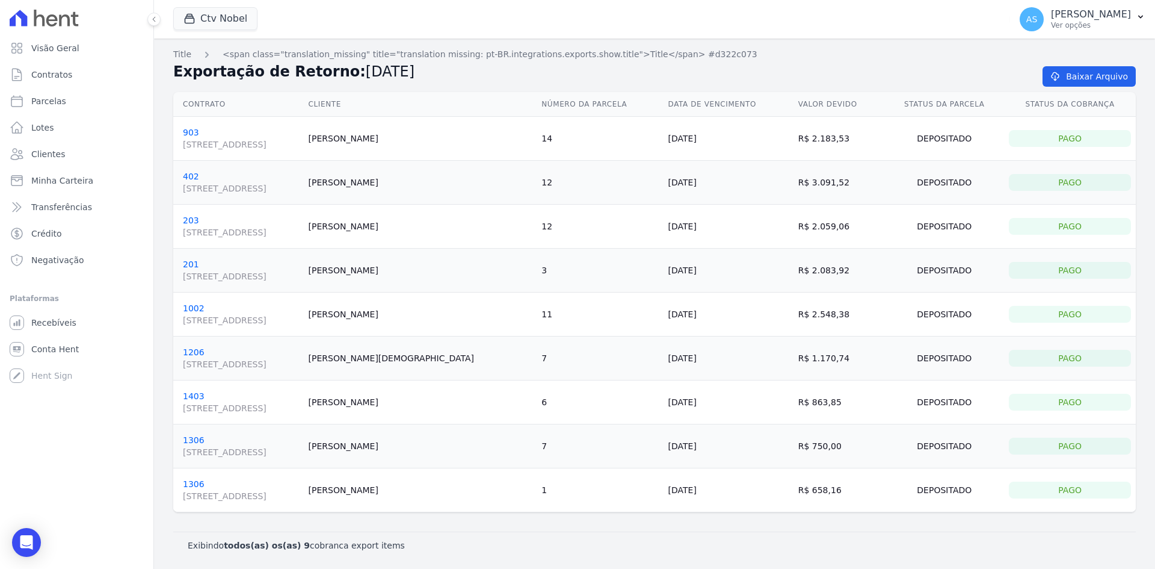
select select "07045392-1eb6-4147-b42d-f514e16f5719"
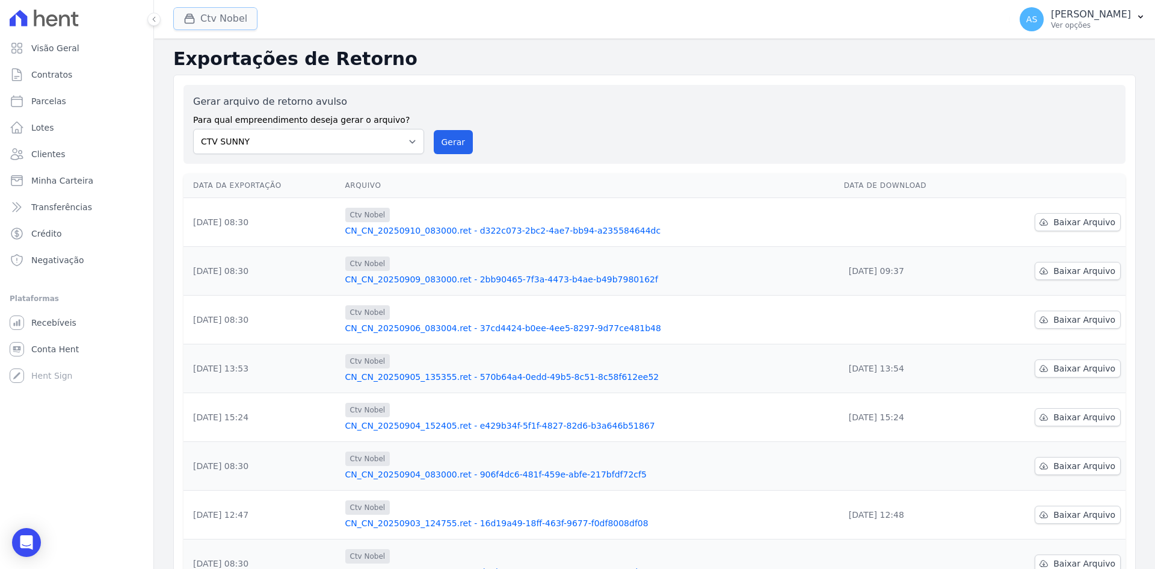
click at [211, 16] on button "Ctv Nobel" at bounding box center [215, 18] width 84 height 23
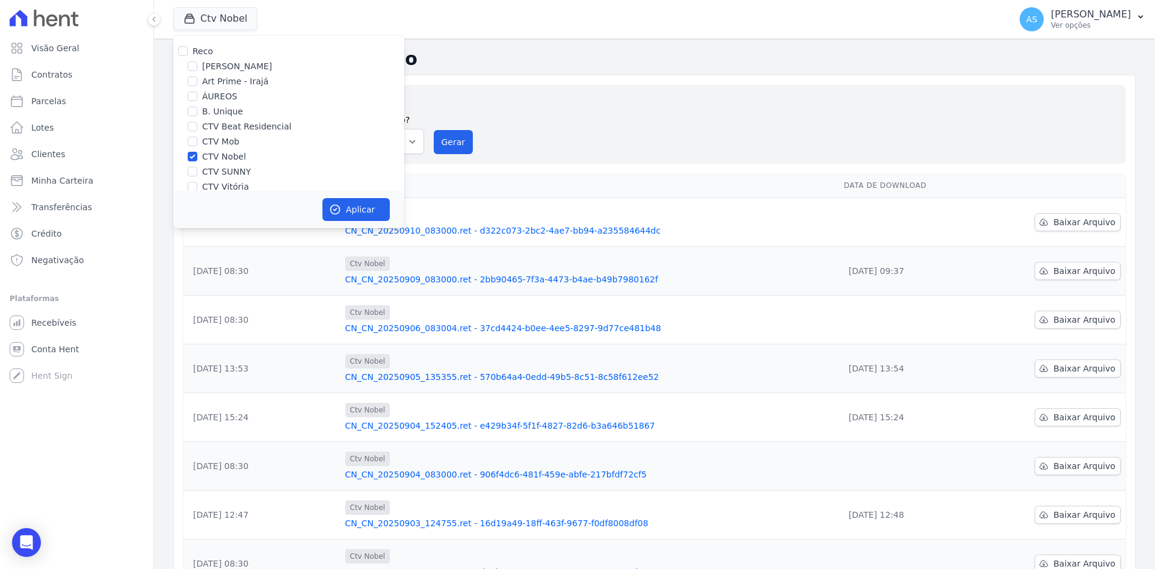
click at [225, 170] on label "CTV SUNNY" at bounding box center [226, 171] width 49 height 13
click at [197, 170] on input "CTV SUNNY" at bounding box center [193, 172] width 10 height 10
checkbox input "true"
click at [217, 158] on label "CTV Nobel" at bounding box center [224, 156] width 44 height 13
click at [197, 158] on input "CTV Nobel" at bounding box center [193, 157] width 10 height 10
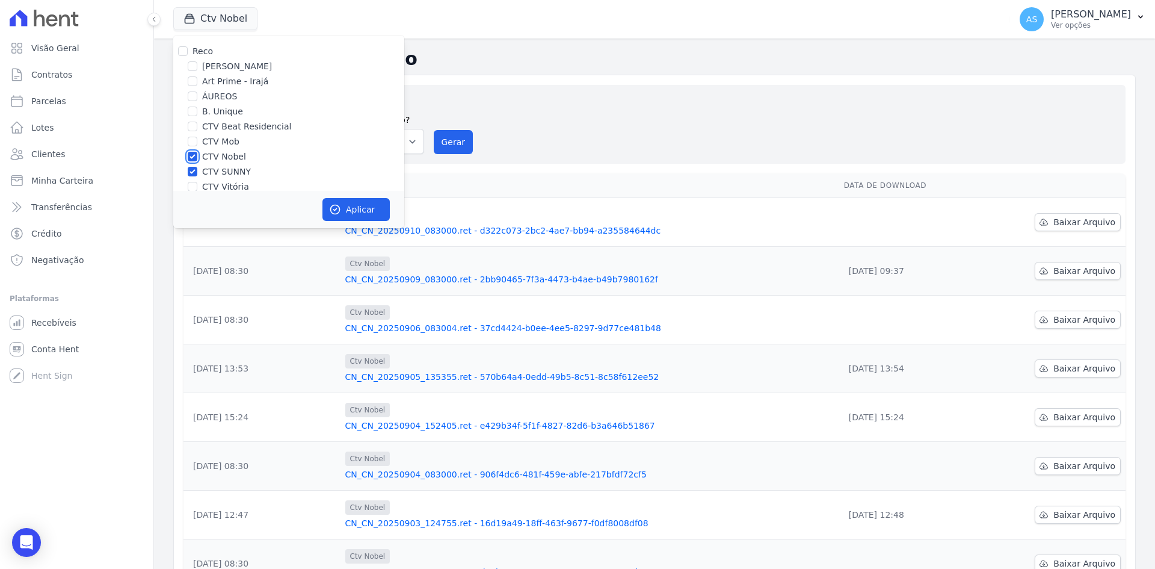
checkbox input "false"
click at [352, 207] on button "Aplicar" at bounding box center [356, 209] width 67 height 23
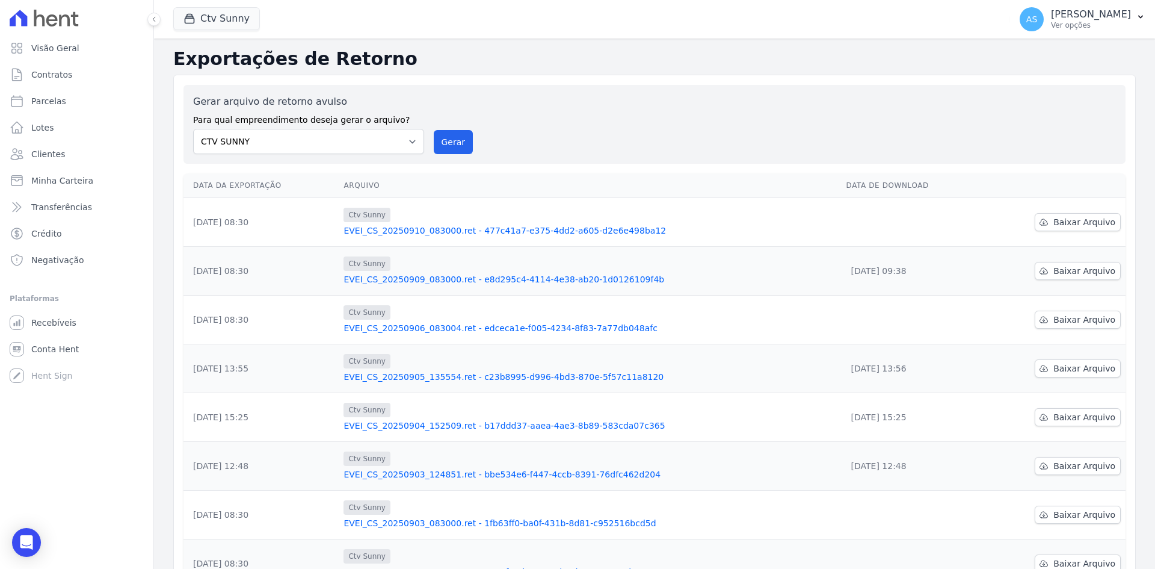
click at [457, 233] on link "EVEI_CS_20250910_083000.ret - 477c41a7-e375-4dd2-a605-d2e6e498ba12" at bounding box center [590, 230] width 493 height 12
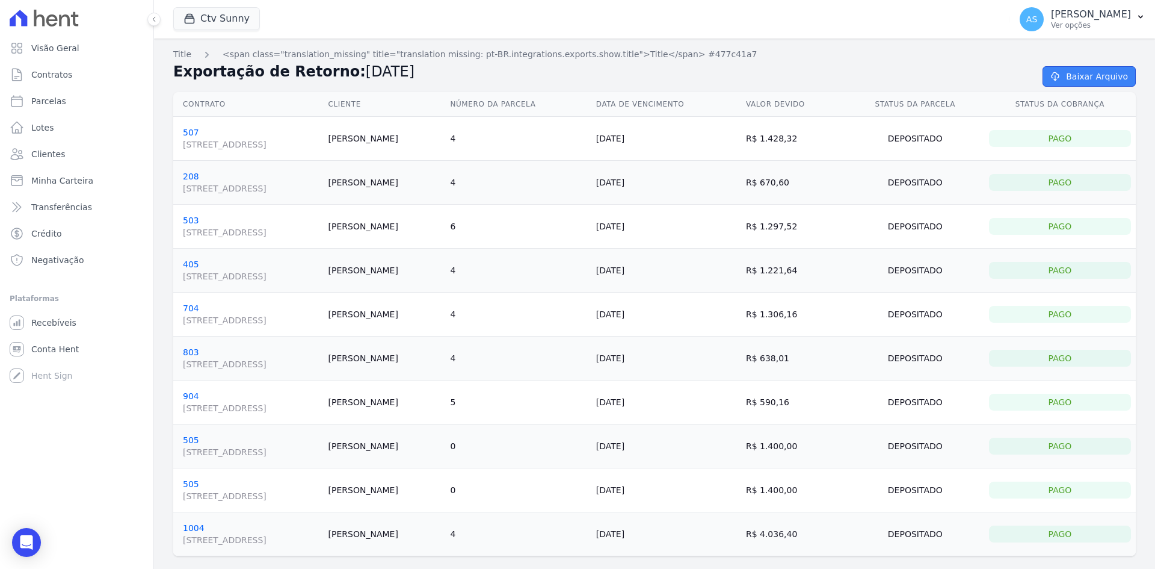
click at [1084, 73] on link "Baixar Arquivo" at bounding box center [1089, 76] width 93 height 20
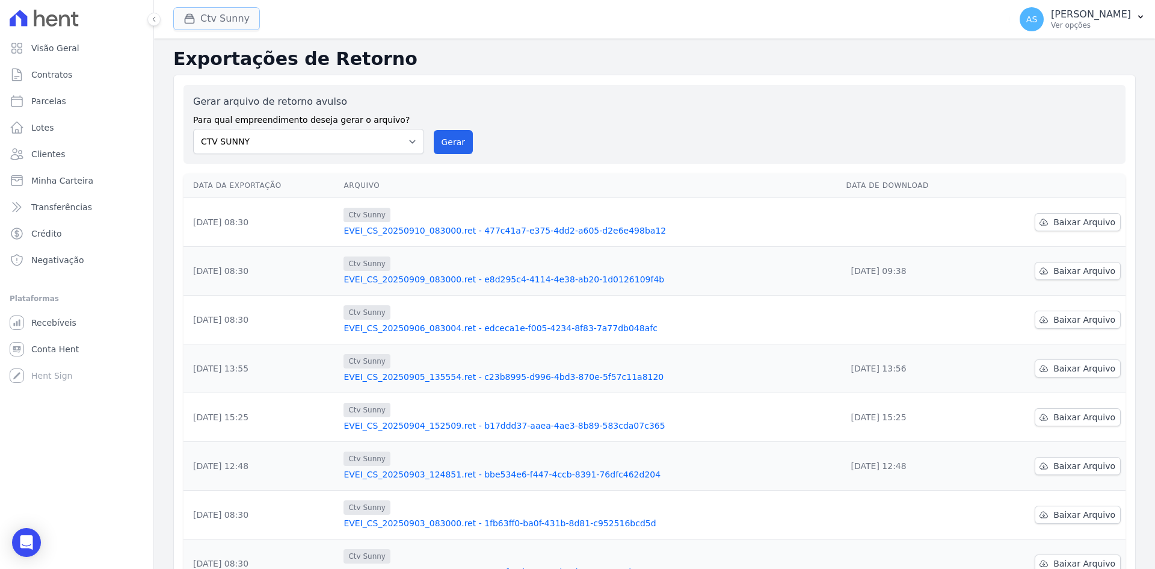
click at [218, 18] on button "Ctv Sunny" at bounding box center [216, 18] width 87 height 23
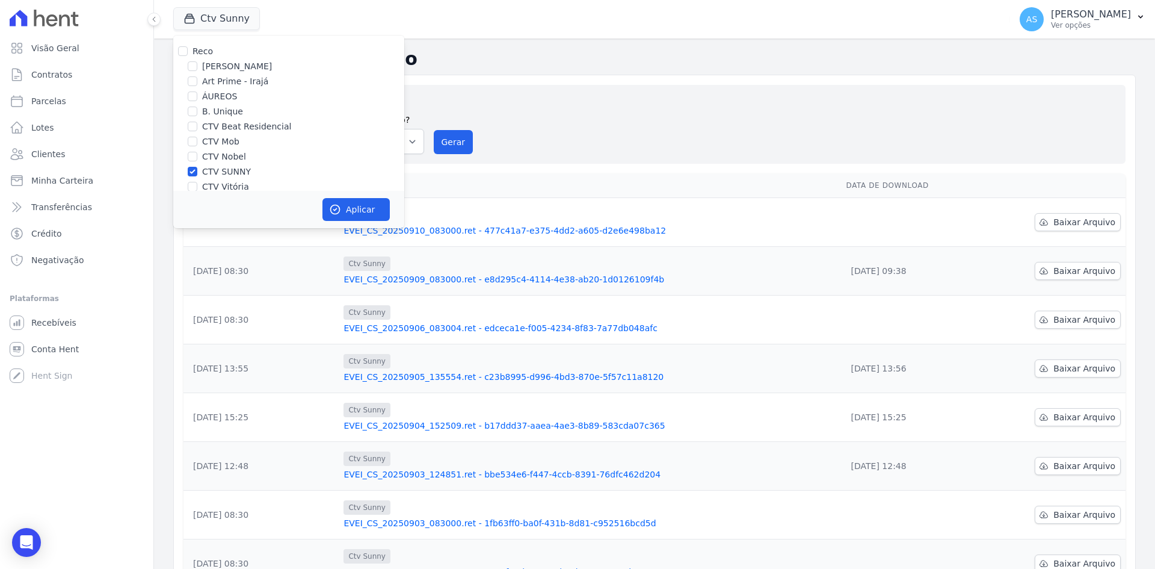
click at [204, 173] on label "CTV SUNNY" at bounding box center [226, 171] width 49 height 13
click at [197, 173] on input "CTV SUNNY" at bounding box center [193, 172] width 10 height 10
checkbox input "false"
click at [205, 182] on label "CTV Vitória" at bounding box center [225, 187] width 47 height 13
click at [197, 182] on input "CTV Vitória" at bounding box center [193, 187] width 10 height 10
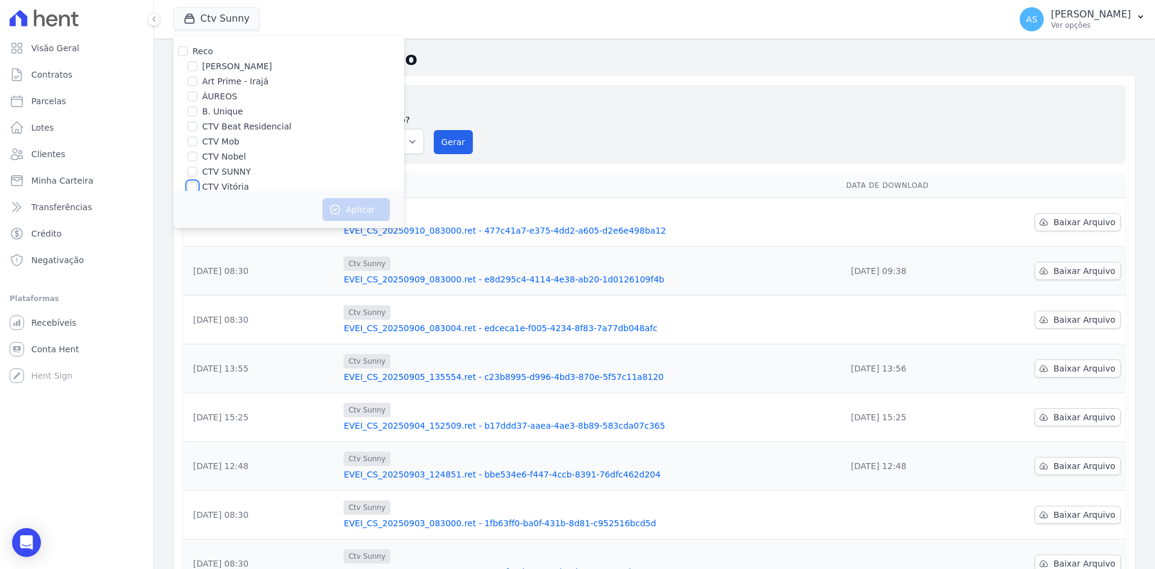
checkbox input "true"
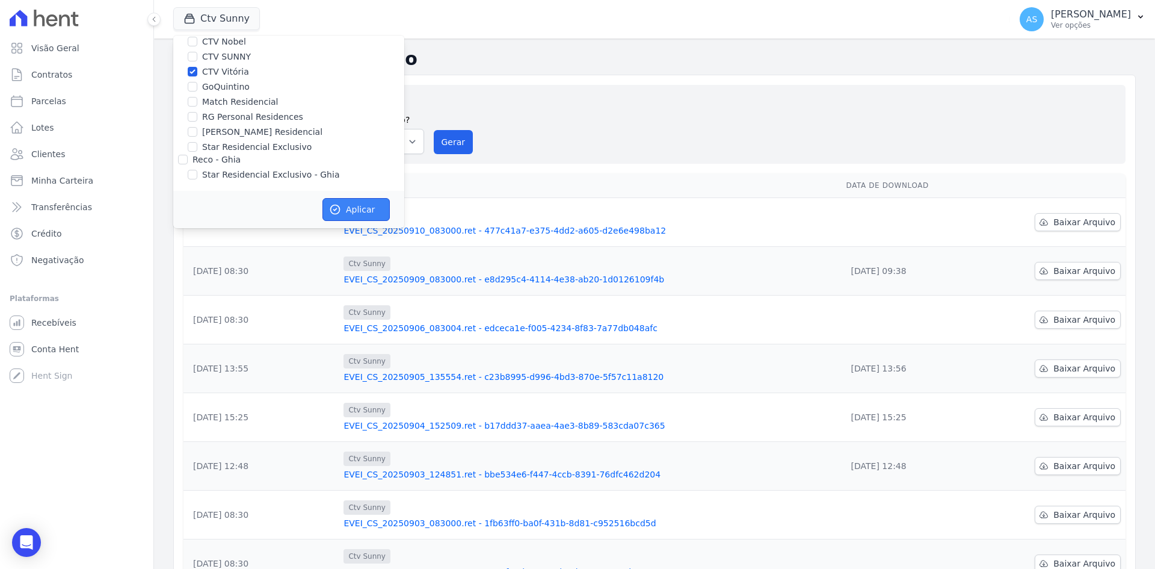
click at [353, 207] on button "Aplicar" at bounding box center [356, 209] width 67 height 23
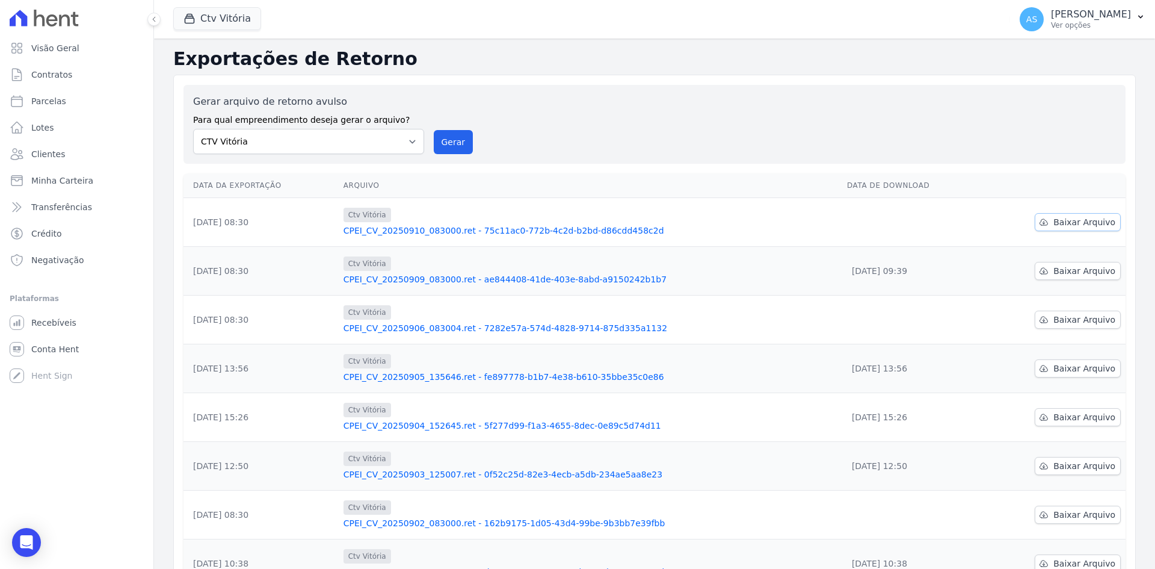
click at [1083, 227] on span "Baixar Arquivo" at bounding box center [1085, 222] width 62 height 12
click at [202, 17] on button "Ctv Vitória" at bounding box center [217, 18] width 88 height 23
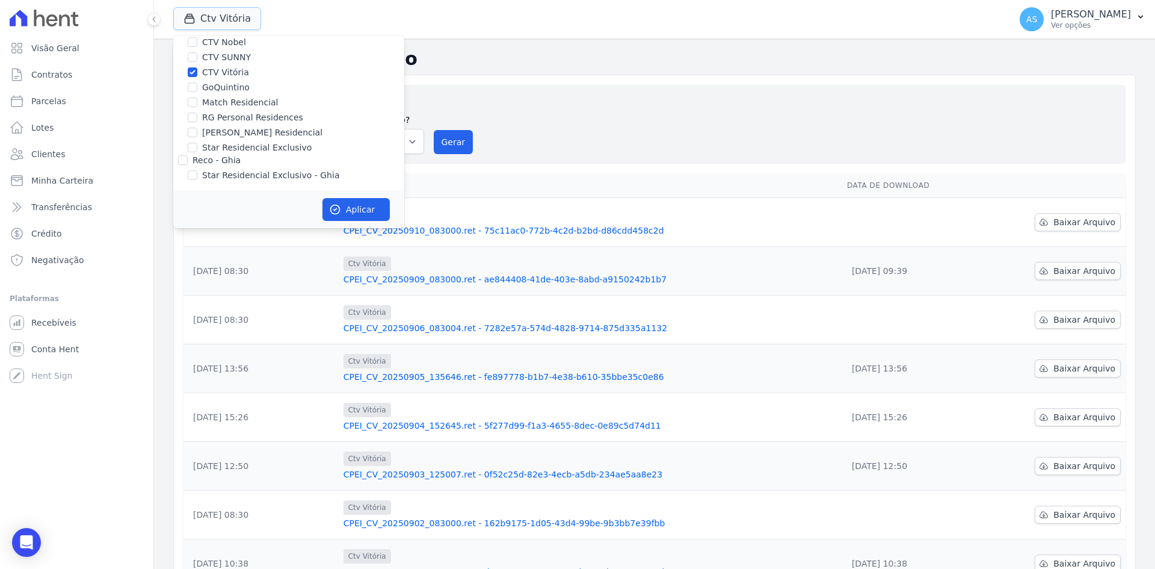
scroll to position [115, 0]
click at [218, 75] on label "CTV Vitória" at bounding box center [225, 72] width 47 height 13
click at [197, 75] on input "CTV Vitória" at bounding box center [193, 72] width 10 height 10
checkbox input "false"
click at [219, 117] on label "RG Personal Residences" at bounding box center [252, 117] width 101 height 13
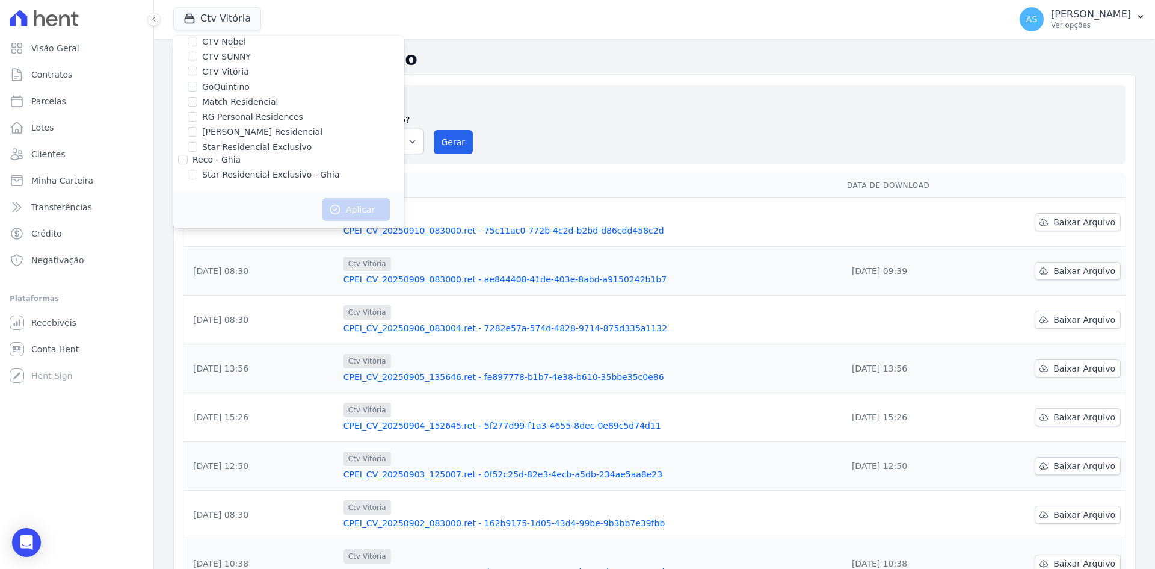
click at [197, 117] on input "RG Personal Residences" at bounding box center [193, 117] width 10 height 10
checkbox input "true"
click at [345, 218] on button "Aplicar" at bounding box center [356, 209] width 67 height 23
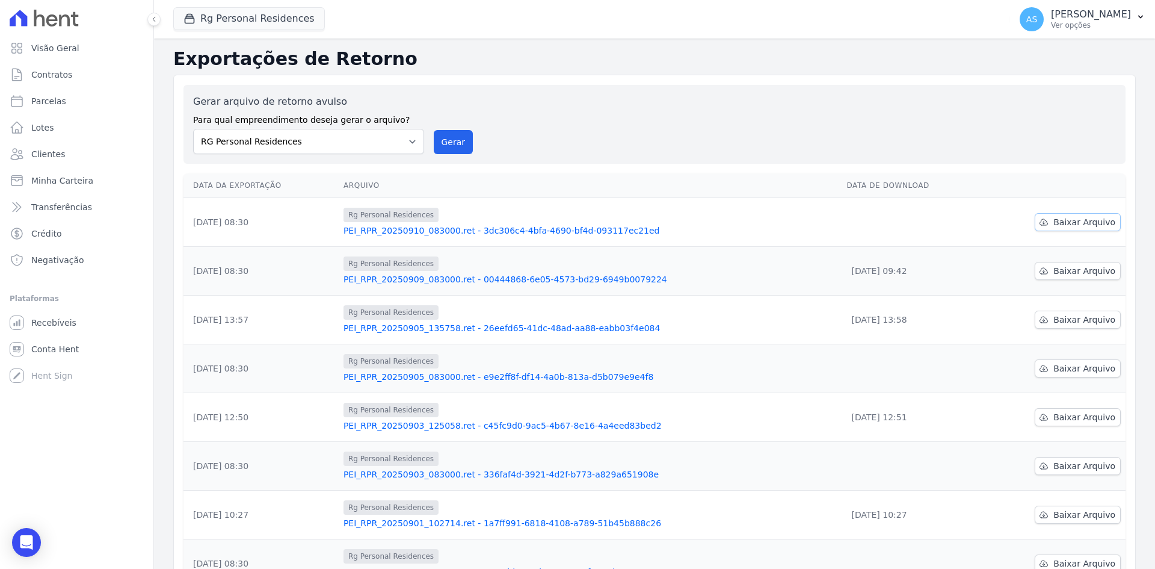
click at [1054, 218] on span "Baixar Arquivo" at bounding box center [1085, 222] width 62 height 12
click at [206, 23] on button "Rg Personal Residences" at bounding box center [249, 18] width 152 height 23
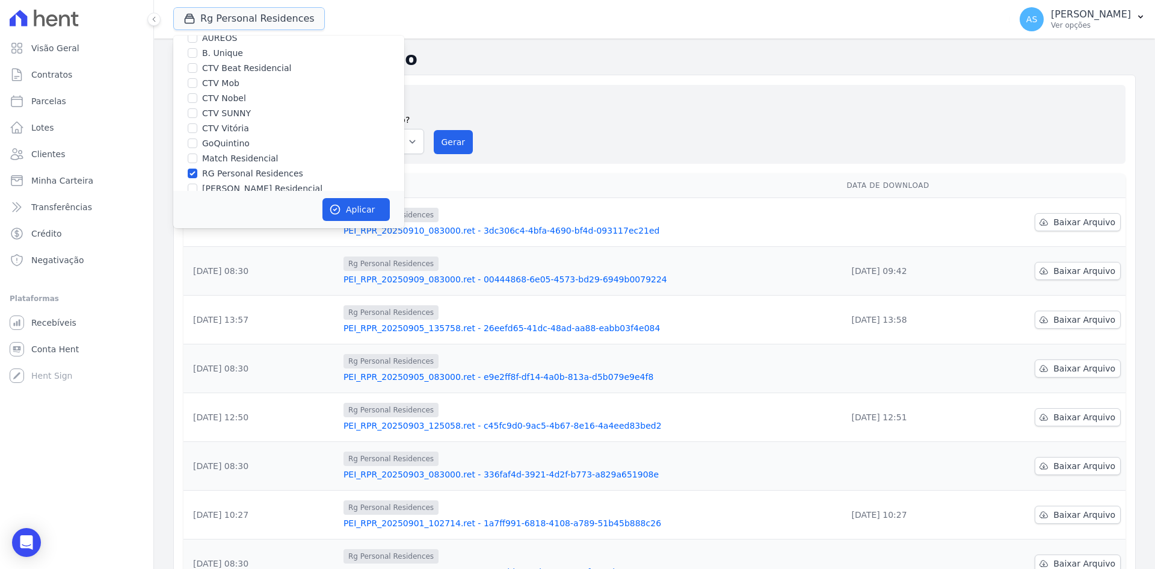
scroll to position [115, 0]
click at [190, 116] on input "RG Personal Residences" at bounding box center [193, 117] width 10 height 10
checkbox input "false"
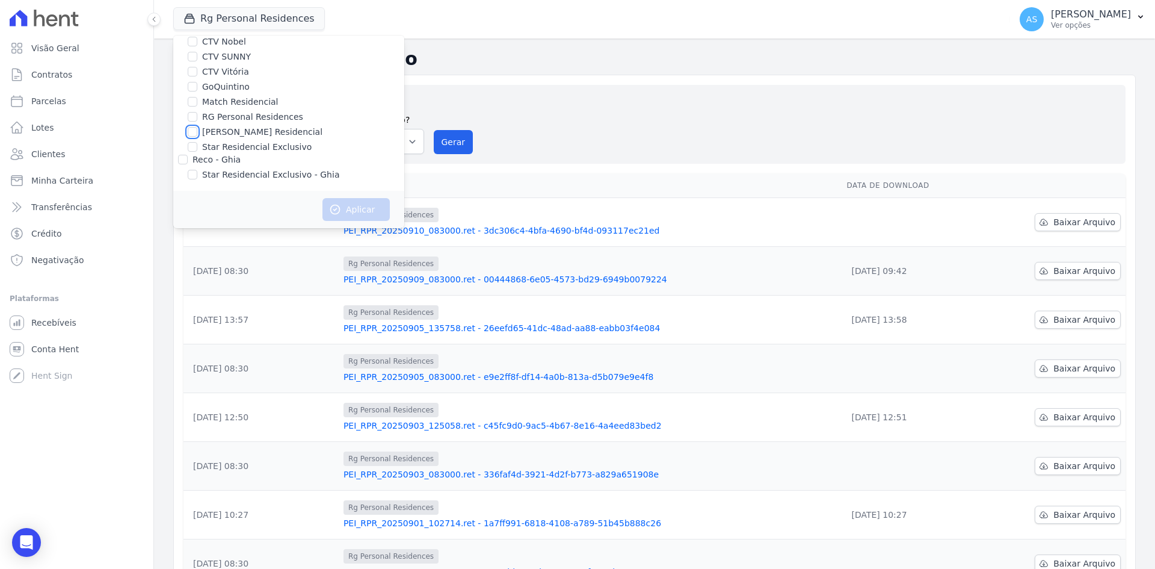
click at [197, 135] on input "[PERSON_NAME] Residencial" at bounding box center [193, 132] width 10 height 10
checkbox input "true"
click at [347, 211] on button "Aplicar" at bounding box center [356, 209] width 67 height 23
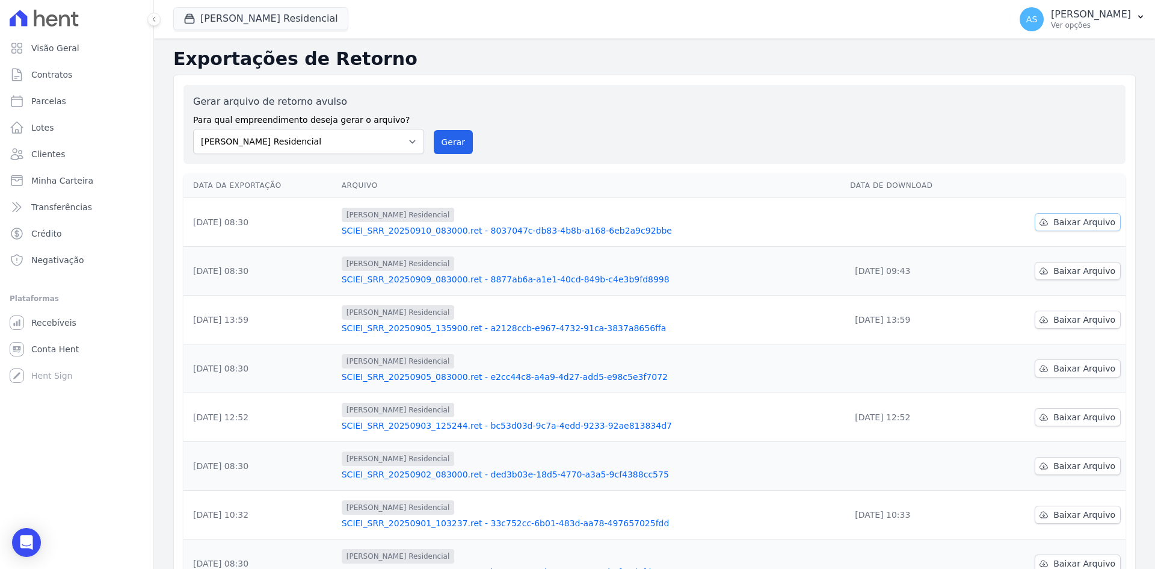
click at [1060, 223] on span "Baixar Arquivo" at bounding box center [1085, 222] width 62 height 12
click at [198, 20] on div "button" at bounding box center [192, 19] width 17 height 12
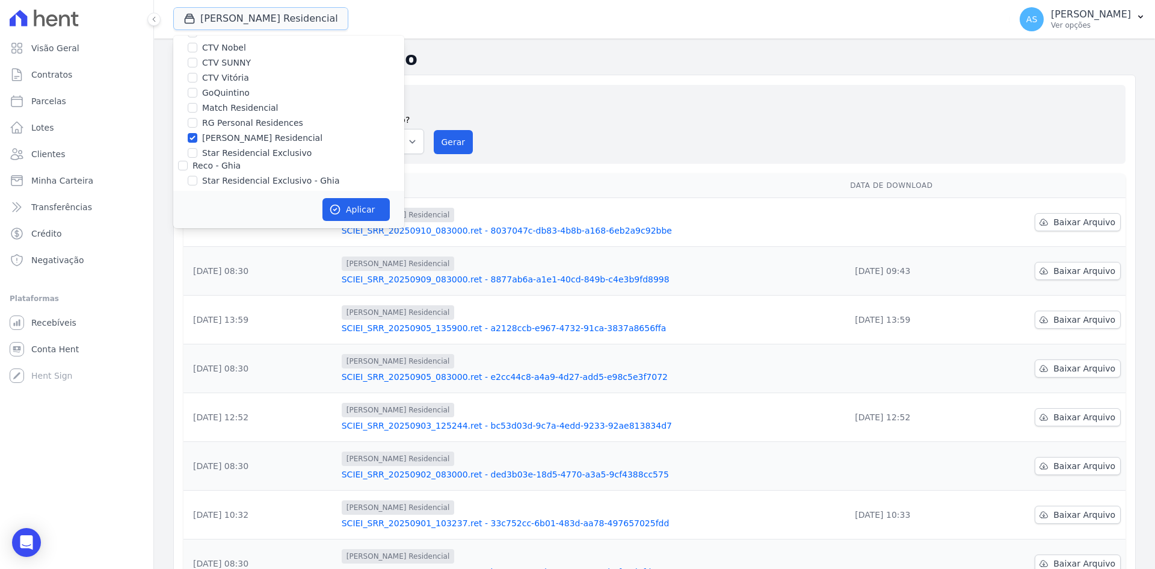
scroll to position [115, 0]
click at [199, 135] on div "[PERSON_NAME] Residencial" at bounding box center [288, 132] width 231 height 13
click at [192, 135] on input "[PERSON_NAME] Residencial" at bounding box center [193, 132] width 10 height 10
checkbox input "false"
click at [192, 141] on div at bounding box center [193, 147] width 10 height 12
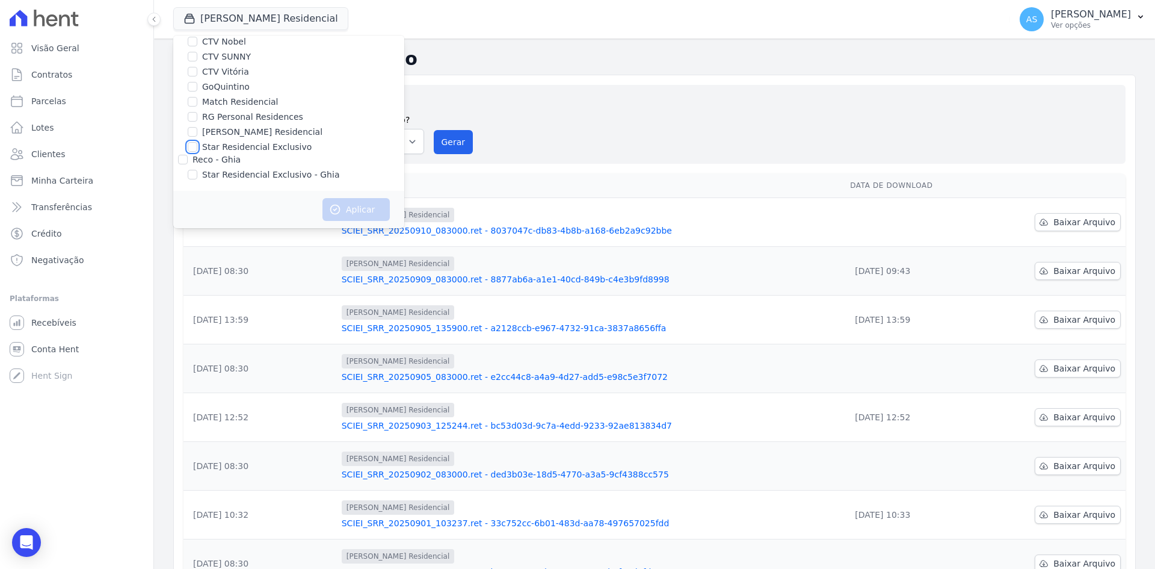
click at [194, 146] on input "Star Residencial Exclusivo" at bounding box center [193, 147] width 10 height 10
checkbox input "true"
click at [355, 207] on button "Aplicar" at bounding box center [356, 209] width 67 height 23
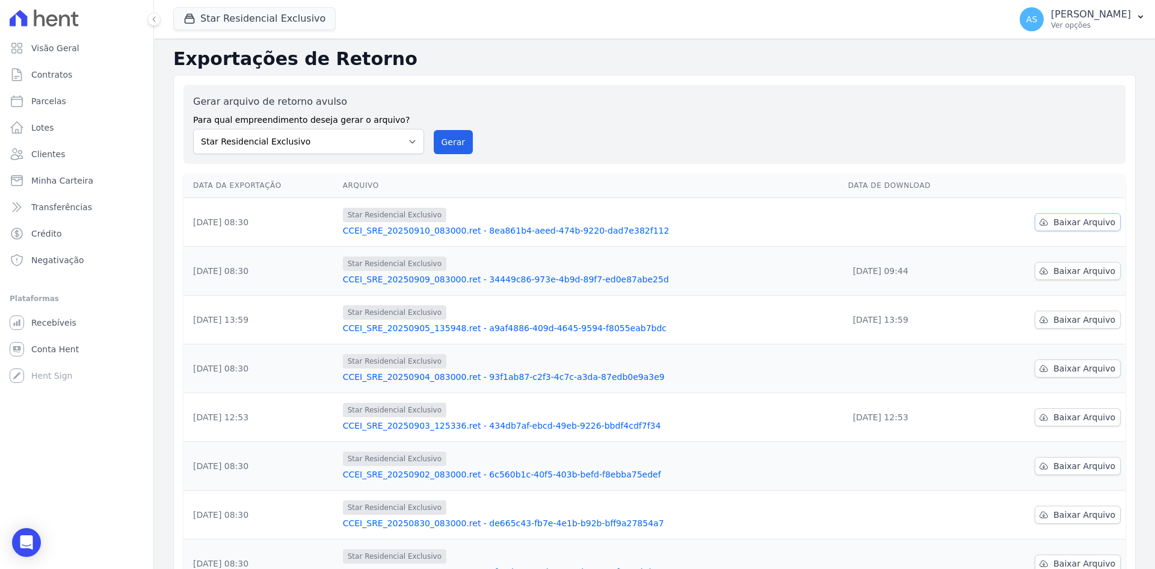
click at [1050, 224] on link "Baixar Arquivo" at bounding box center [1078, 222] width 86 height 18
click at [688, 111] on div "Gerar arquivo de retorno avulso Para qual empreendimento deseja gerar o arquivo…" at bounding box center [654, 124] width 923 height 60
click at [18, 543] on div "Open Intercom Messenger" at bounding box center [27, 543] width 32 height 32
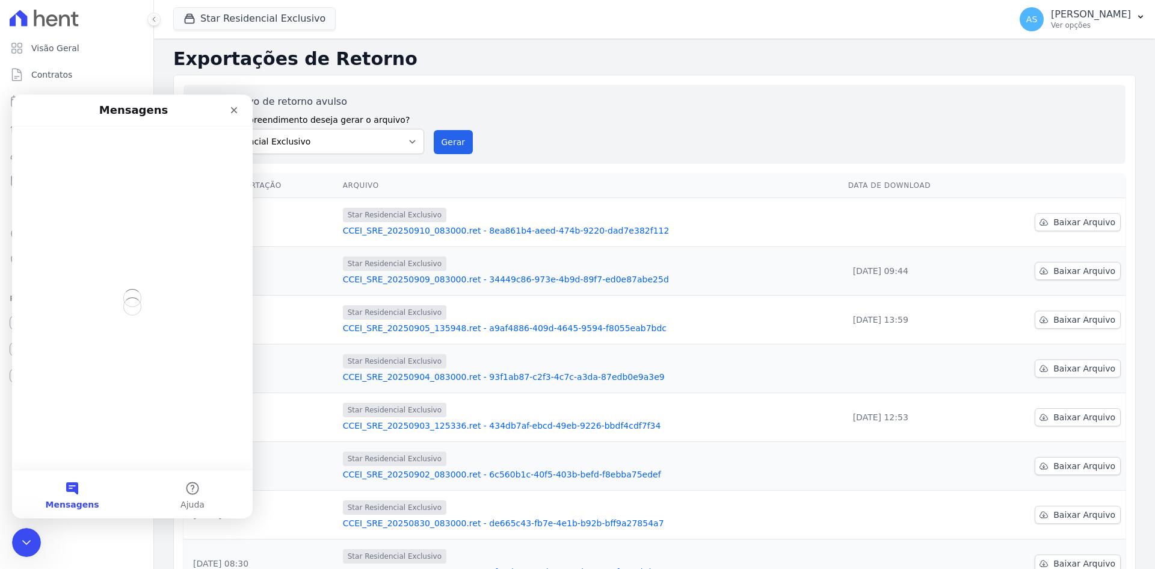
scroll to position [0, 0]
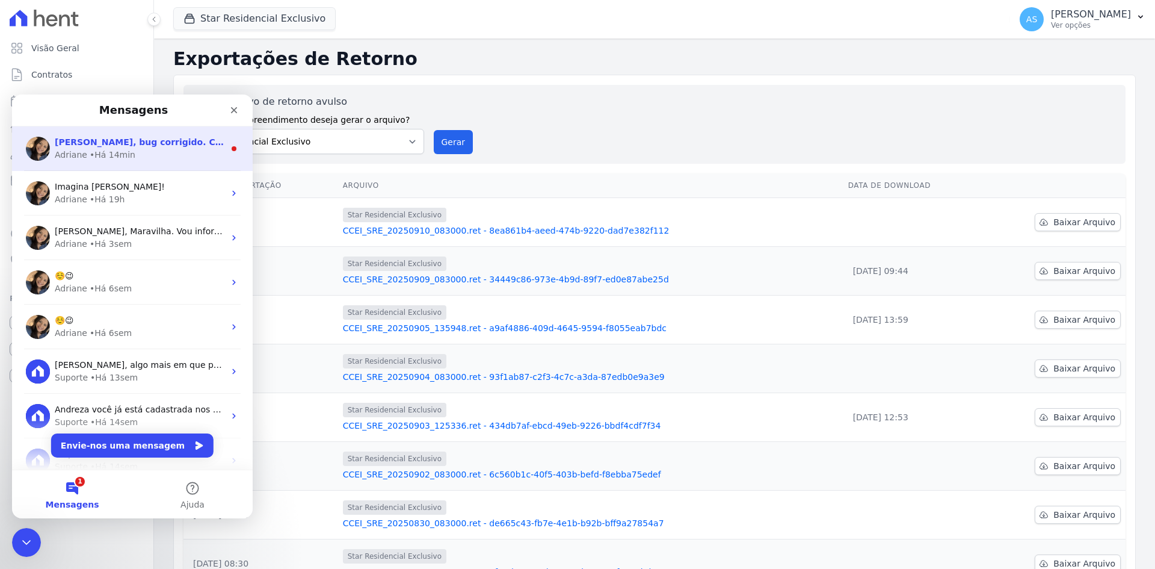
click at [119, 143] on span "Andreza, bug corrigido. Contratos ja estão disponiveis para serem importados. ;…" at bounding box center [269, 142] width 428 height 10
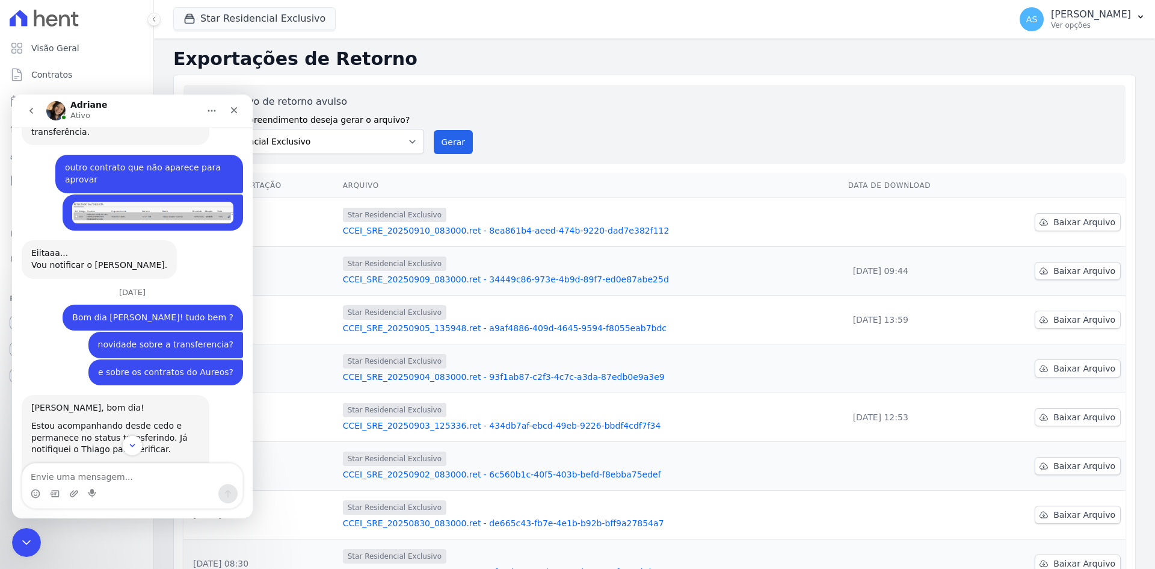
scroll to position [1785, 0]
drag, startPoint x: 66, startPoint y: 413, endPoint x: 224, endPoint y: 423, distance: 158.0
click at [224, 528] on div "Andreza, bug corrigido. Contratos ja estão disponiveis para serem importados. ;…" at bounding box center [132, 566] width 221 height 76
click at [1089, 10] on p "[PERSON_NAME]" at bounding box center [1091, 14] width 80 height 12
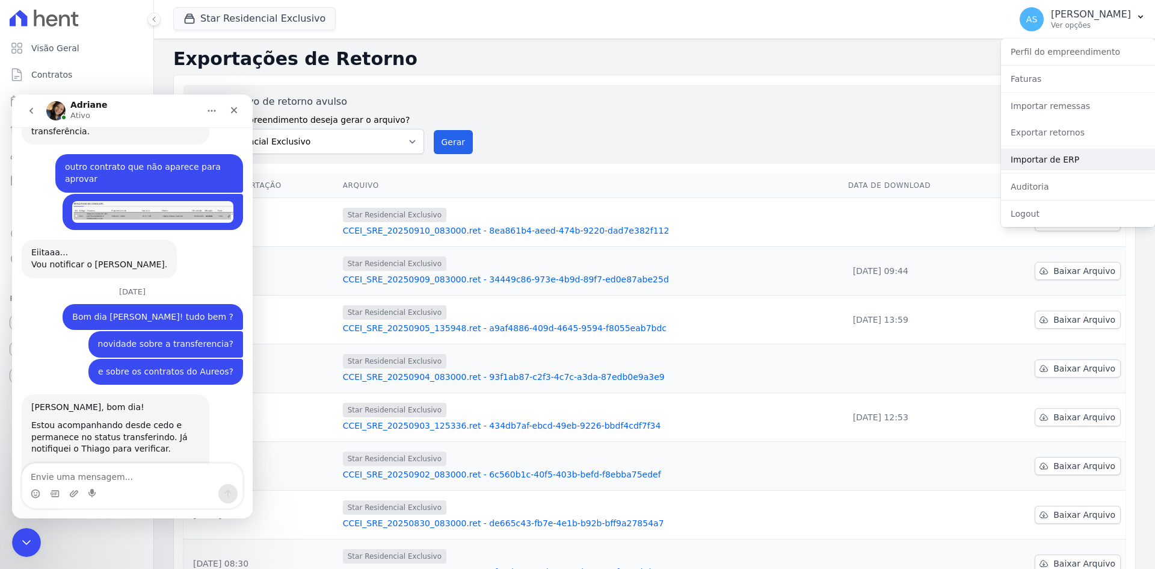
click at [1039, 162] on link "Importar de ERP" at bounding box center [1078, 160] width 154 height 22
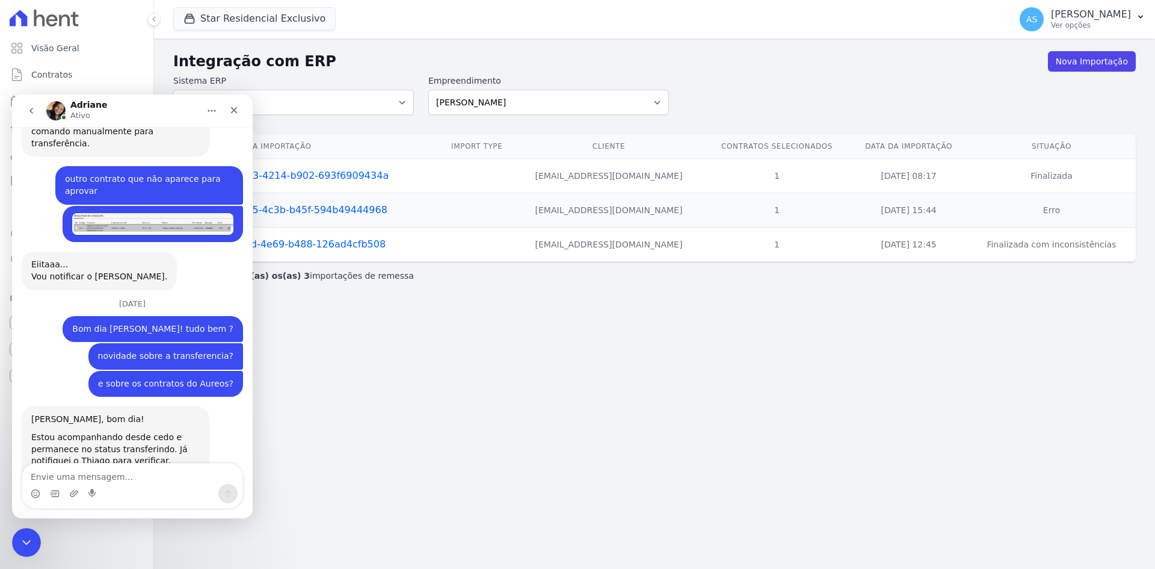
scroll to position [1785, 0]
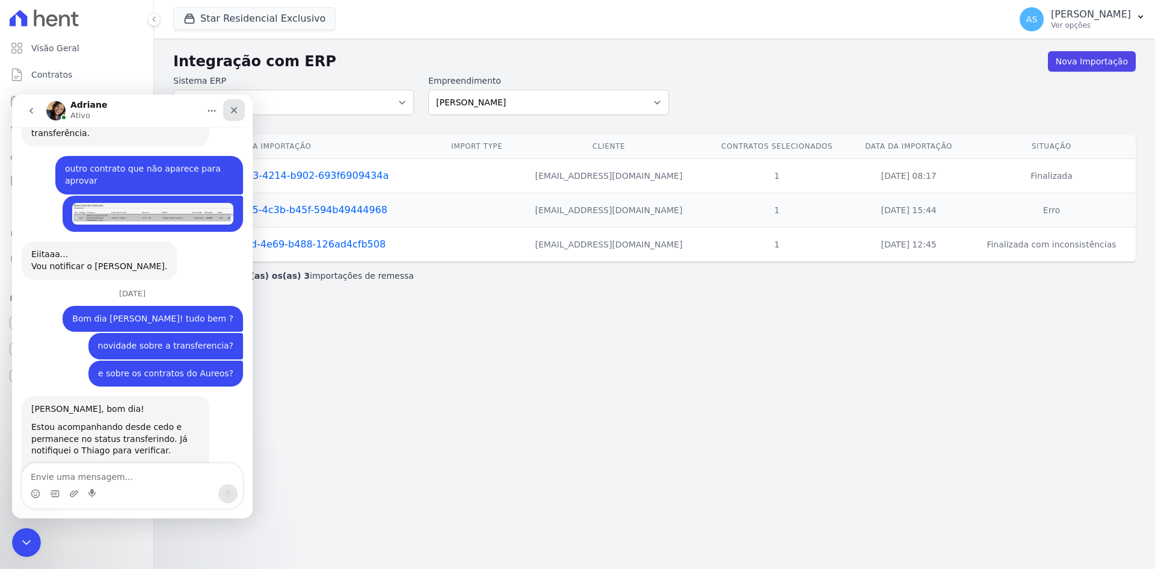
click at [232, 111] on icon "Fechar" at bounding box center [234, 110] width 10 height 10
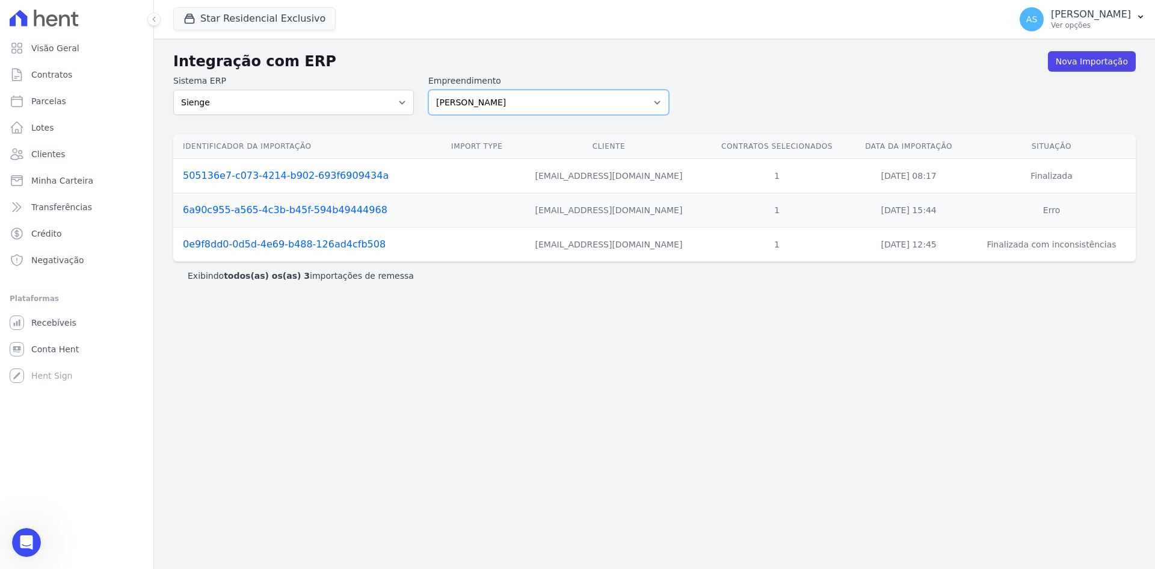
click at [663, 98] on select "Amaré Arpoador Art Prime - Irajá ÁUREOS B. Unique CTV Beat Residencial CTV Mob …" at bounding box center [548, 102] width 241 height 25
select select "9db4d767-ec98-4519-aed7-f9568aa0b04c"
click at [428, 90] on select "Amaré Arpoador Art Prime - Irajá ÁUREOS B. Unique CTV Beat Residencial CTV Mob …" at bounding box center [548, 102] width 241 height 25
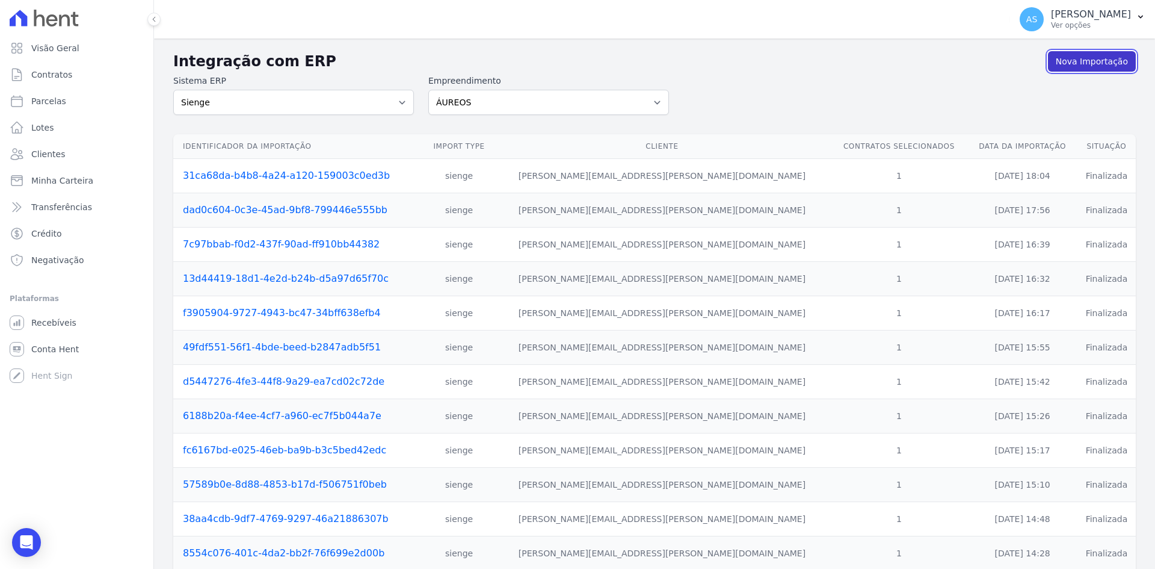
click at [1095, 58] on link "Nova Importação" at bounding box center [1092, 61] width 88 height 20
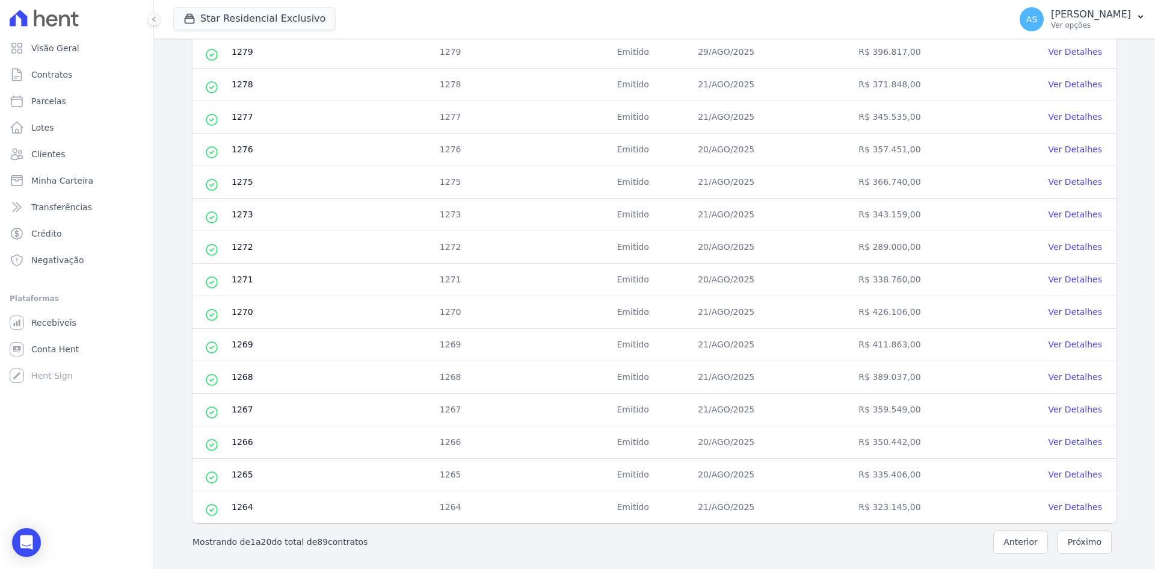
scroll to position [407, 0]
click at [1081, 539] on button "Próximo" at bounding box center [1085, 539] width 54 height 23
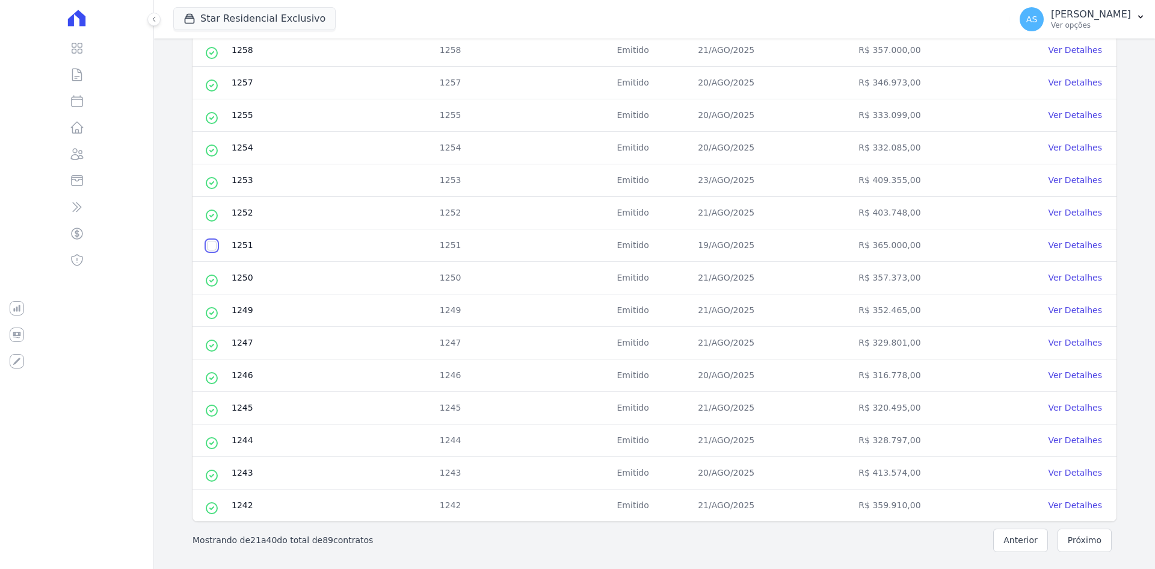
click at [213, 247] on input "checkbox" at bounding box center [212, 246] width 10 height 10
checkbox input "true"
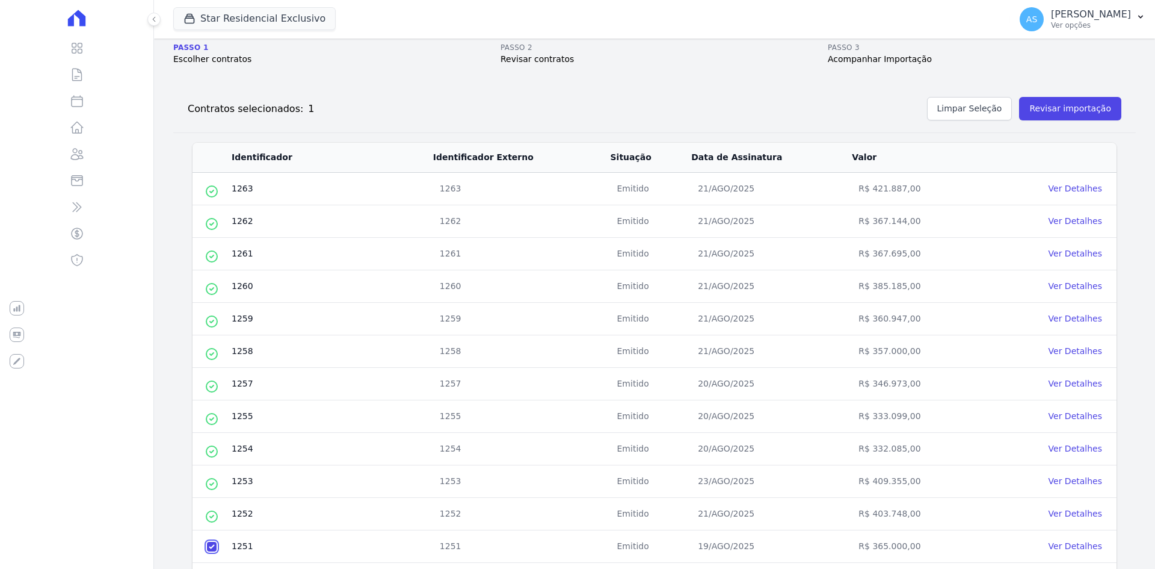
scroll to position [46, 0]
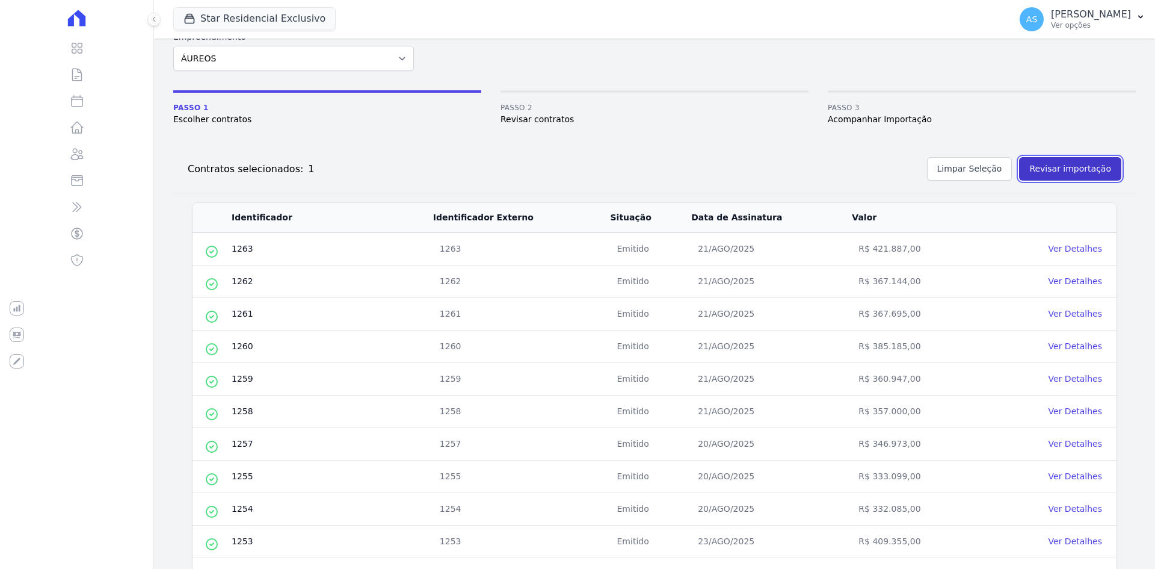
click at [1051, 169] on button "Revisar importação" at bounding box center [1070, 168] width 102 height 23
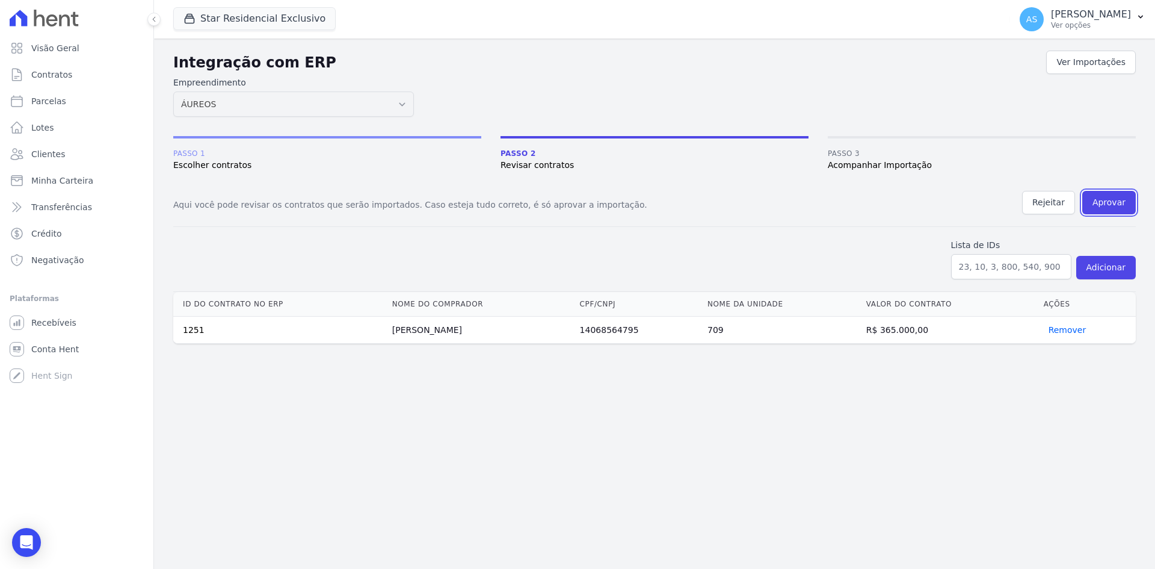
drag, startPoint x: 1106, startPoint y: 197, endPoint x: 614, endPoint y: 72, distance: 507.9
click at [1106, 197] on button "Aprovar" at bounding box center [1110, 202] width 54 height 23
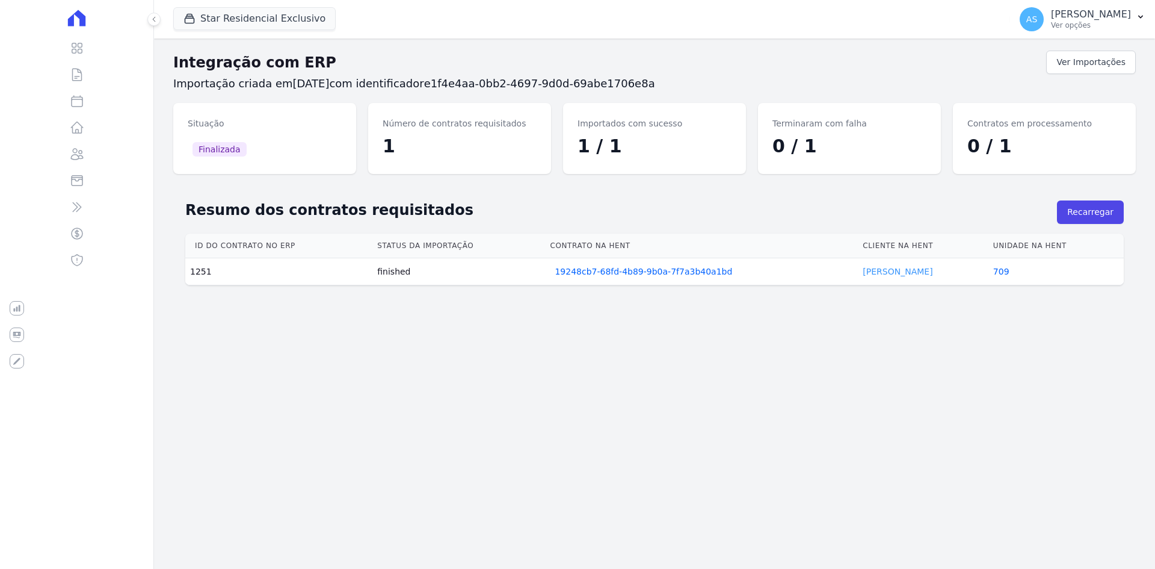
click at [903, 271] on link "[PERSON_NAME]" at bounding box center [898, 272] width 70 height 10
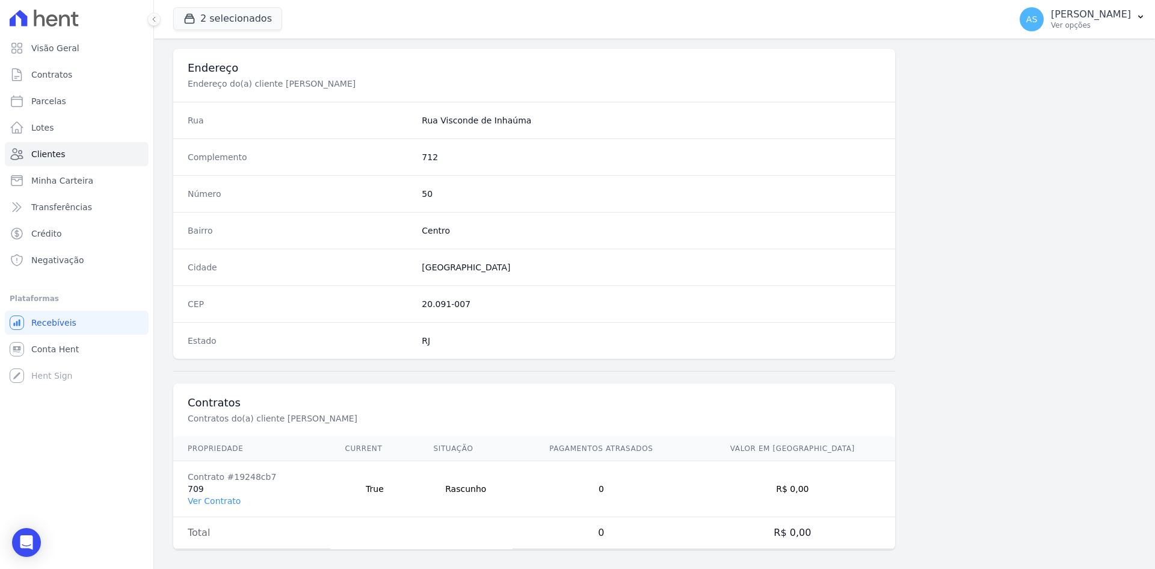
scroll to position [557, 0]
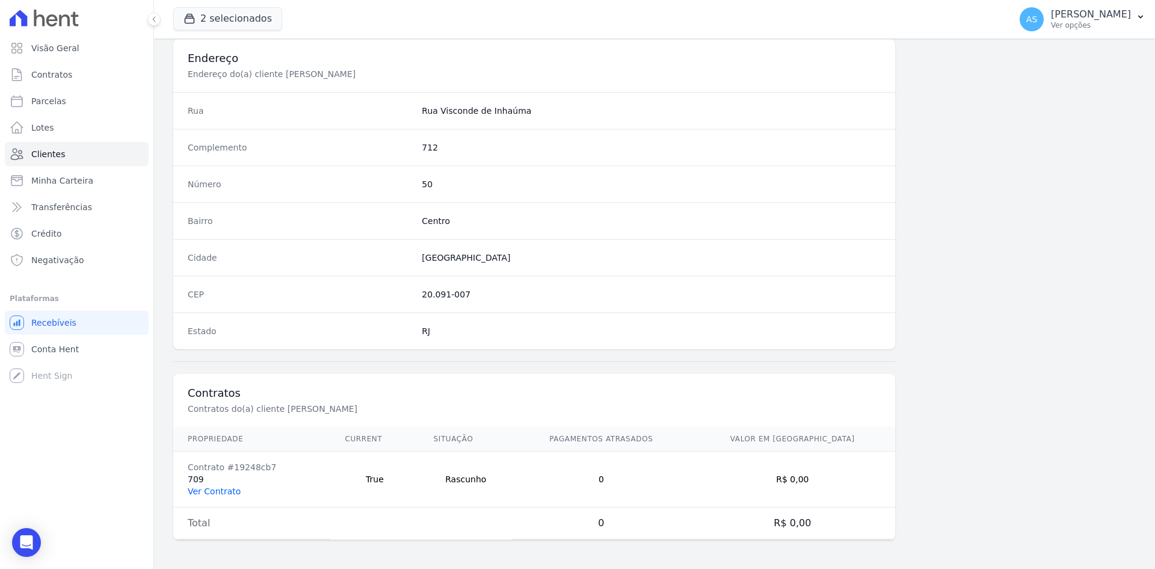
click at [209, 491] on link "Ver Contrato" at bounding box center [214, 491] width 53 height 10
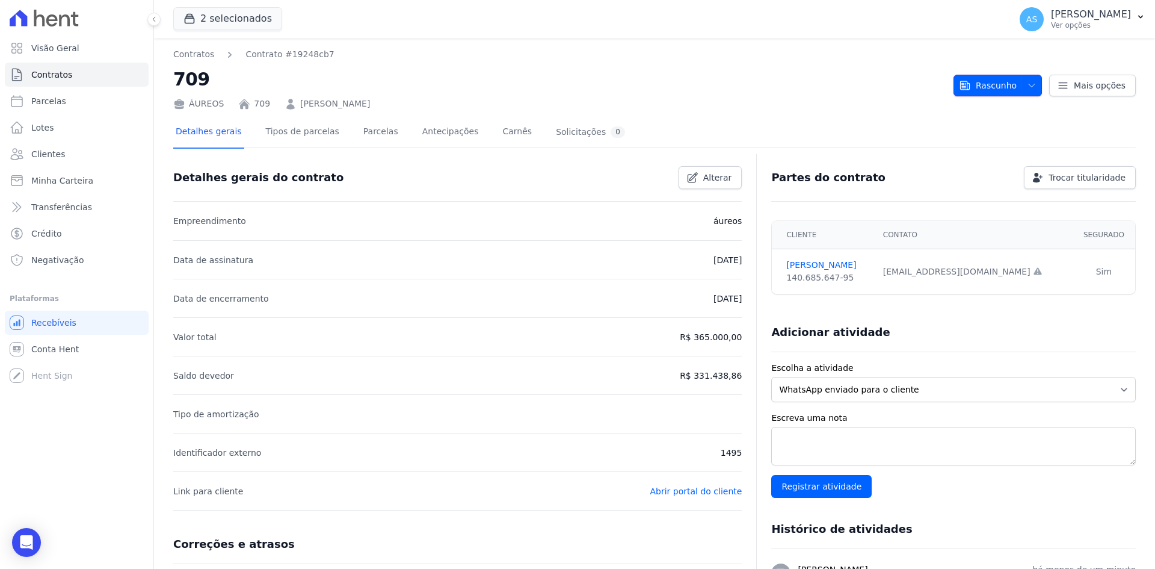
click at [1028, 88] on icon "button" at bounding box center [1032, 86] width 10 height 10
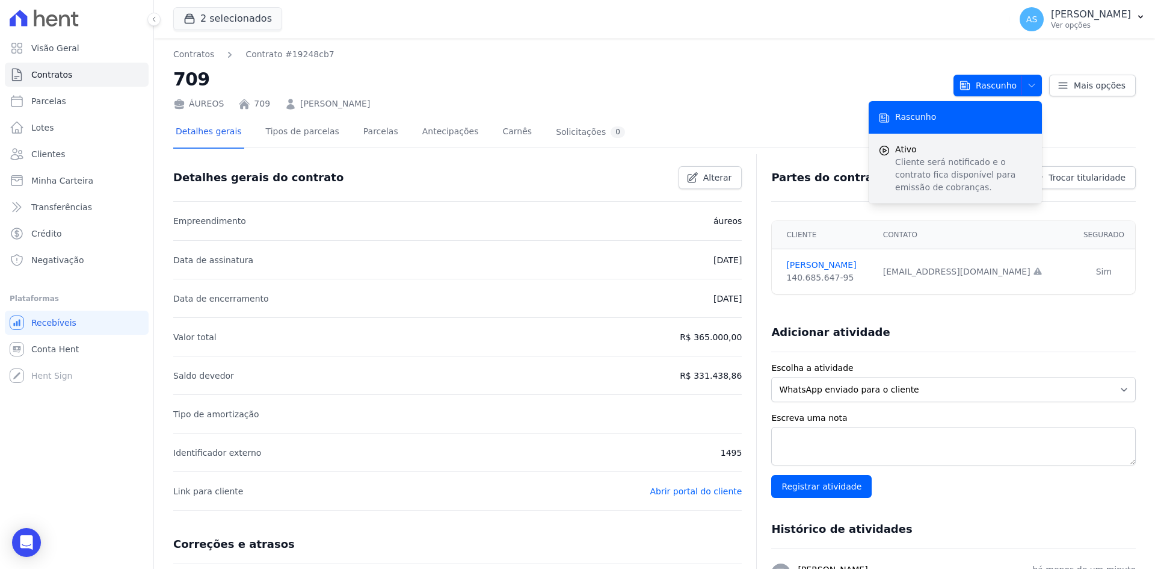
click at [918, 167] on p "Cliente será notificado e o contrato fica disponível para emissão de cobranças." at bounding box center [963, 175] width 137 height 38
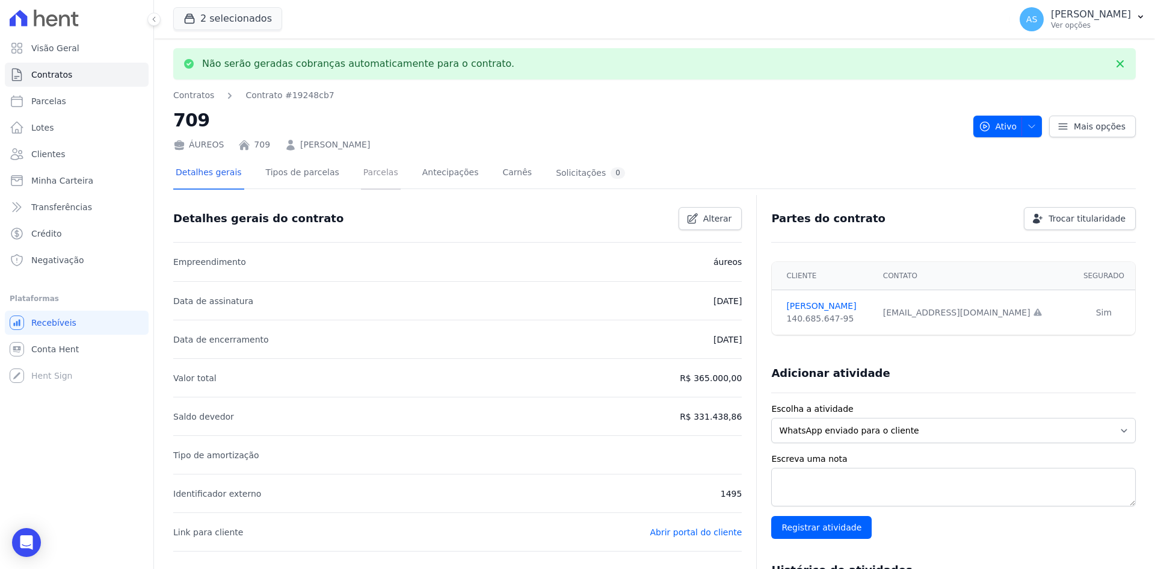
click at [366, 175] on link "Parcelas" at bounding box center [381, 174] width 40 height 32
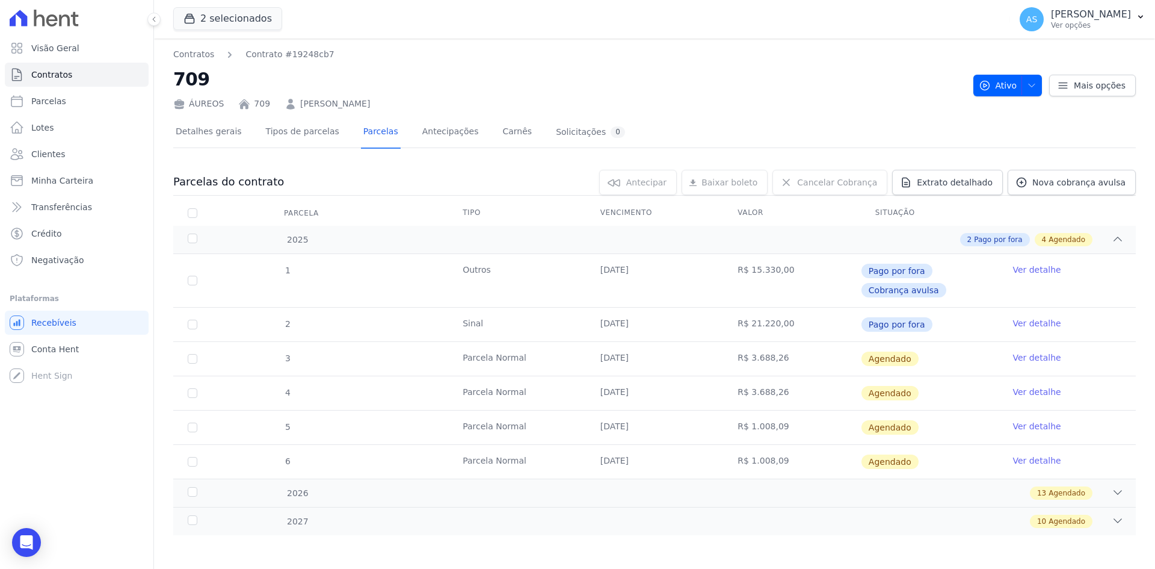
scroll to position [2, 0]
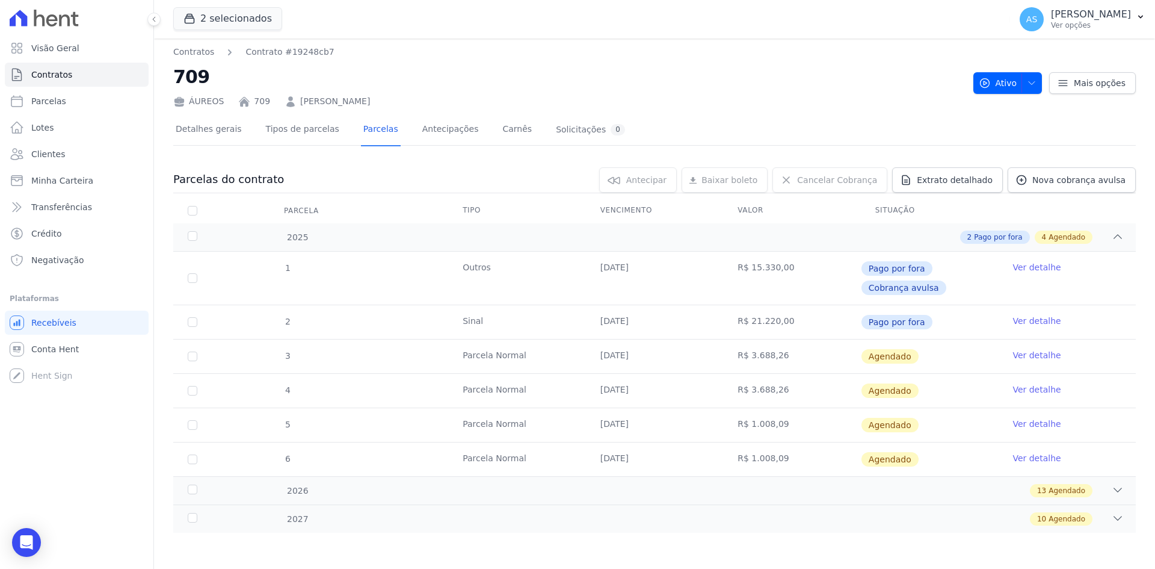
click at [1023, 353] on link "Ver detalhe" at bounding box center [1037, 355] width 48 height 12
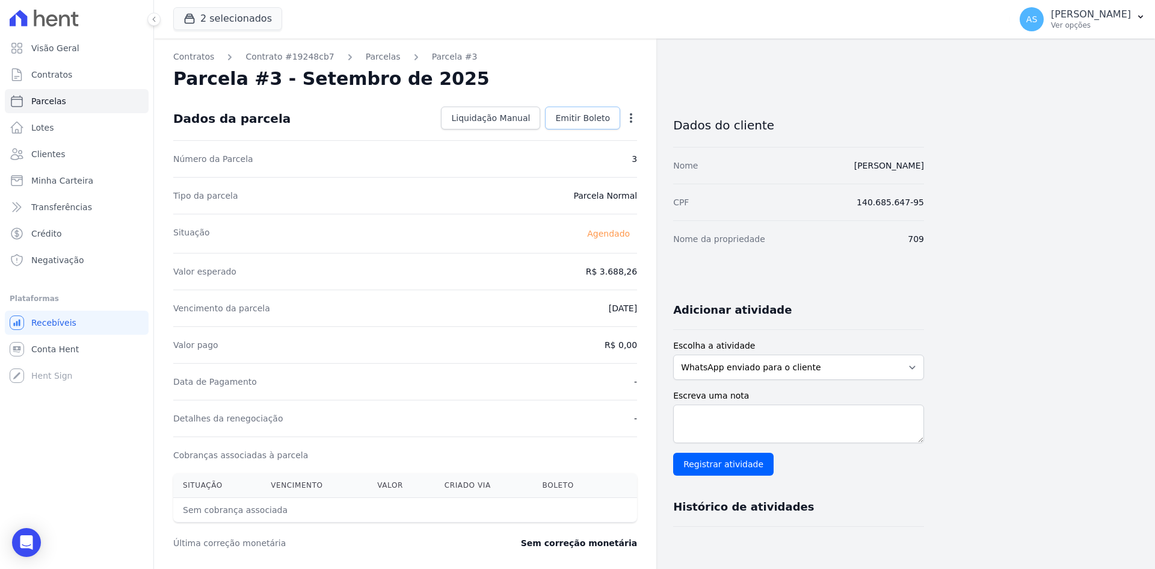
click at [582, 116] on span "Emitir Boleto" at bounding box center [582, 118] width 55 height 12
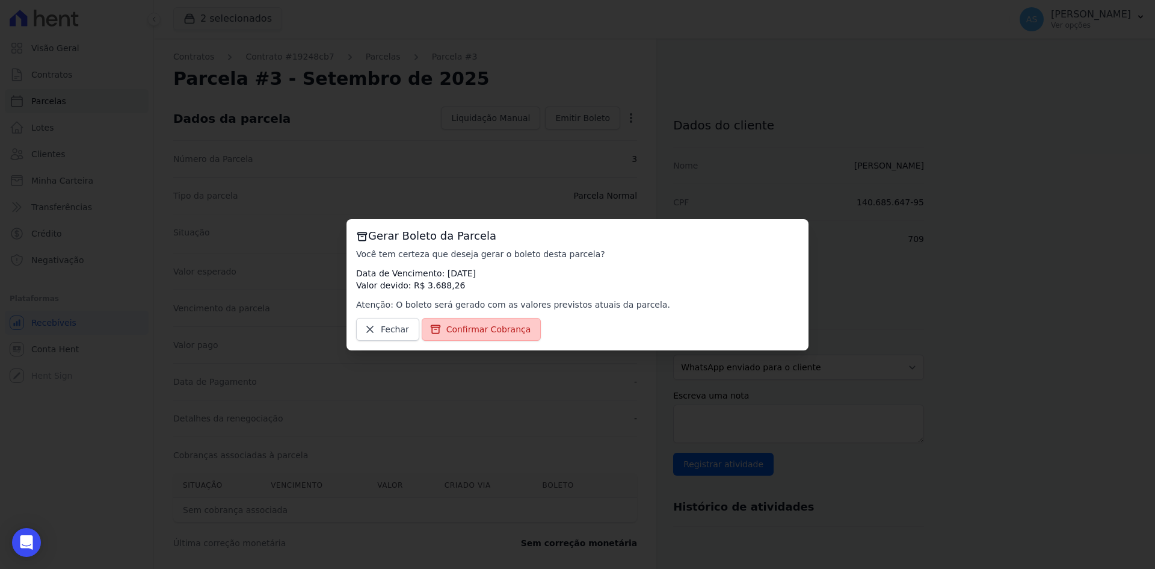
click at [477, 335] on link "Confirmar Cobrança" at bounding box center [482, 329] width 120 height 23
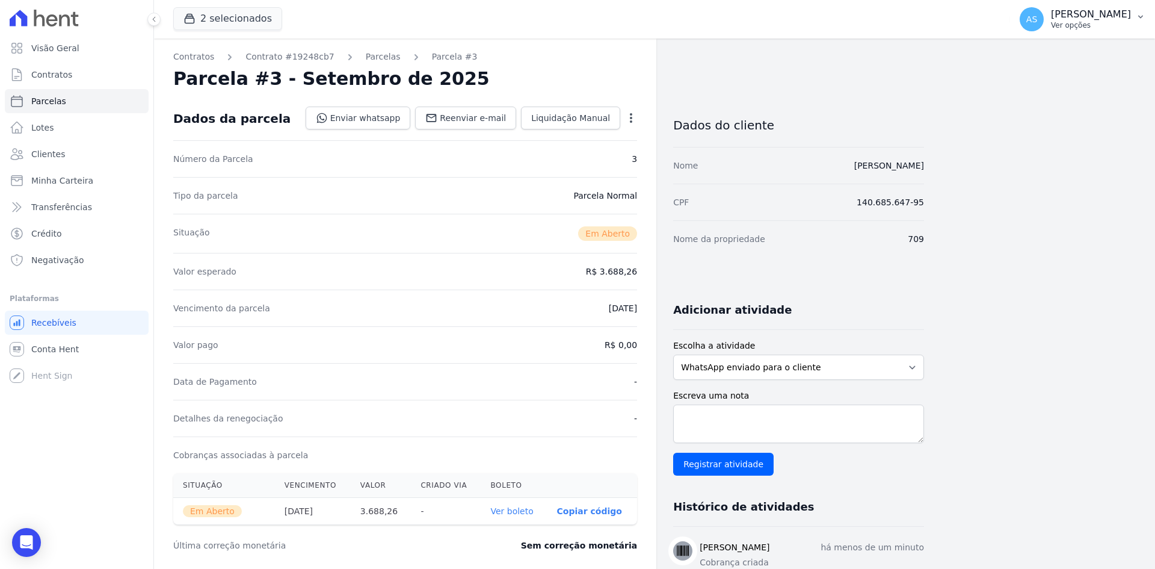
click at [1139, 16] on icon "button" at bounding box center [1141, 17] width 10 height 10
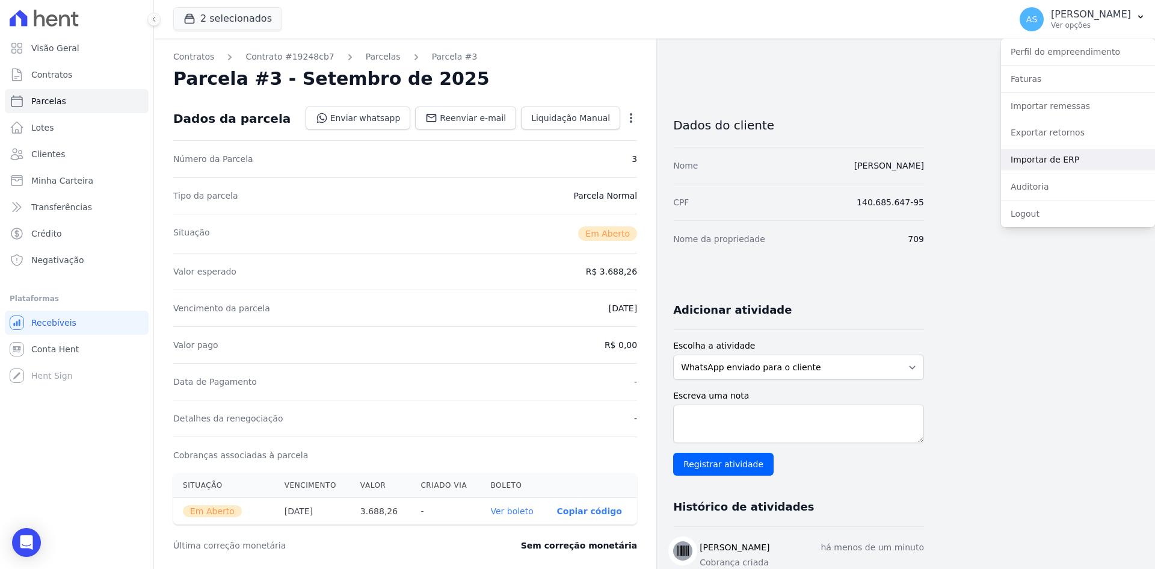
click at [1037, 160] on link "Importar de ERP" at bounding box center [1078, 160] width 154 height 22
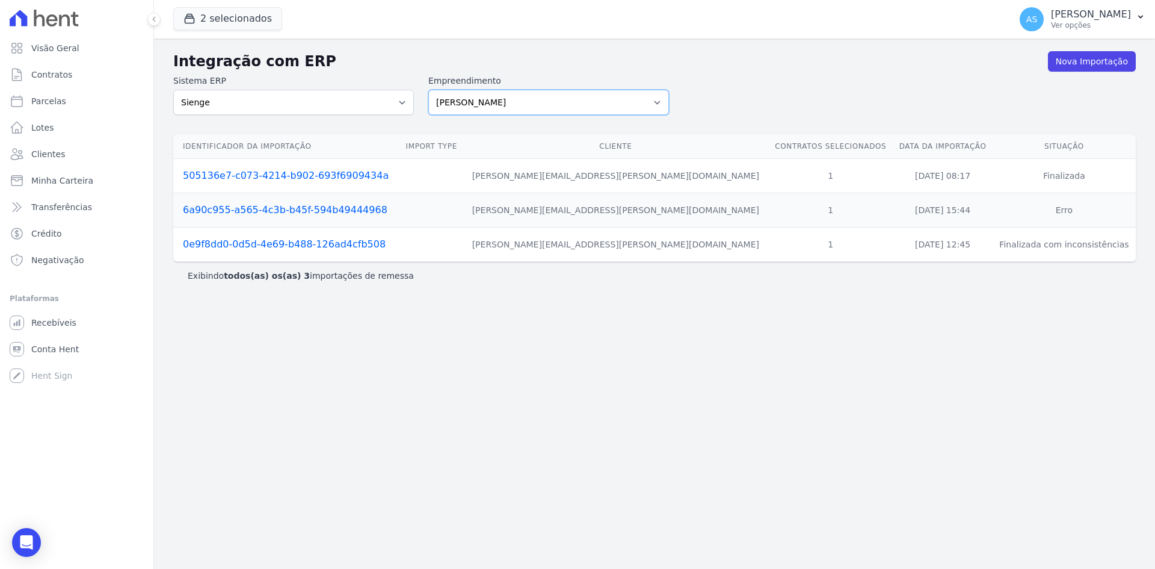
click at [654, 100] on select "[PERSON_NAME] Art Prime - [PERSON_NAME] Unique CTV Beat Residencial CTV Mob CTV…" at bounding box center [548, 102] width 241 height 25
select select "9db4d767-ec98-4519-aed7-f9568aa0b04c"
click at [428, 90] on select "Amaré Arpoador Art Prime - Irajá ÁUREOS B. Unique CTV Beat Residencial CTV Mob …" at bounding box center [548, 102] width 241 height 25
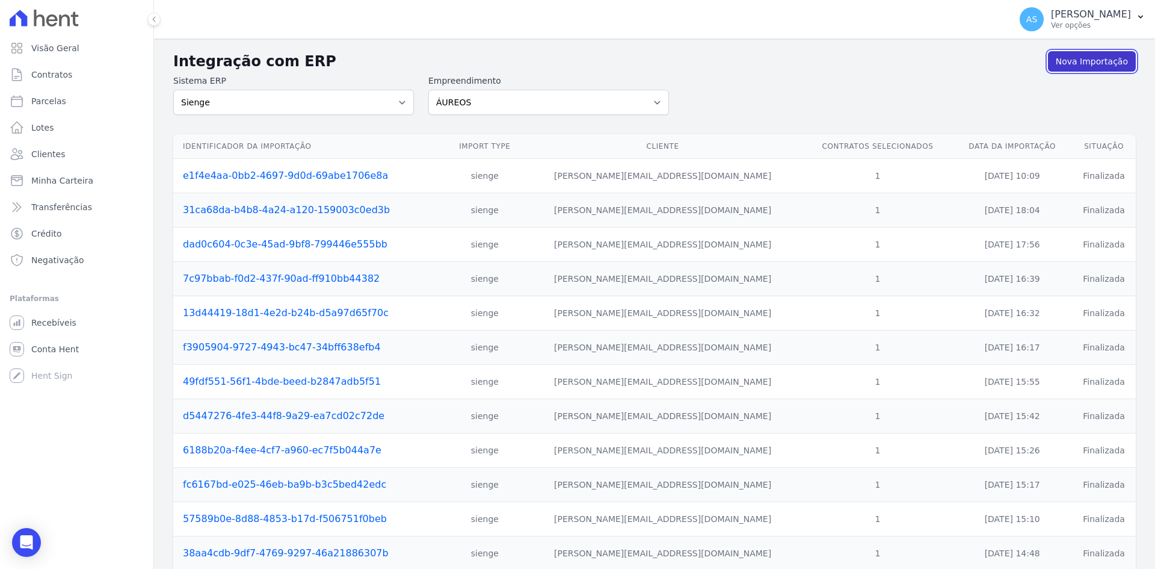
click at [1071, 58] on link "Nova Importação" at bounding box center [1092, 61] width 88 height 20
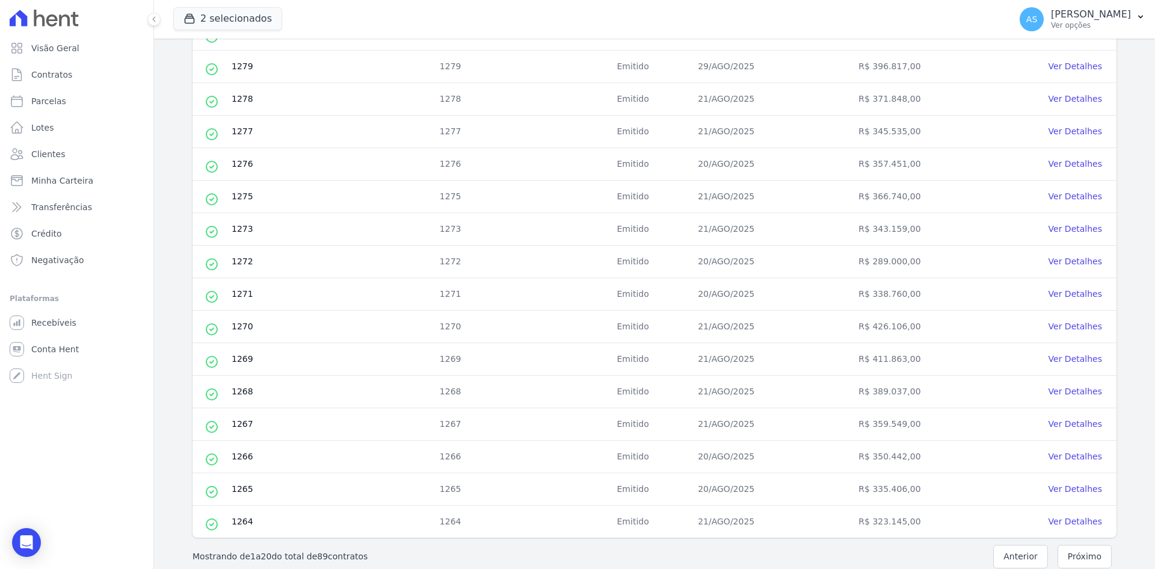
scroll to position [407, 0]
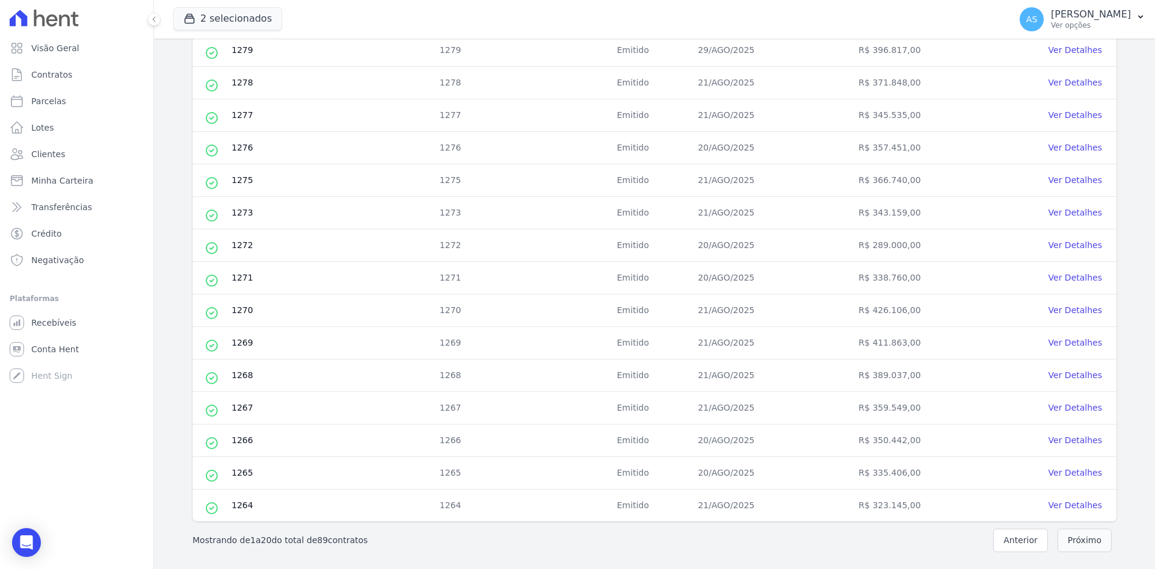
click at [1078, 542] on button "Próximo" at bounding box center [1085, 539] width 54 height 23
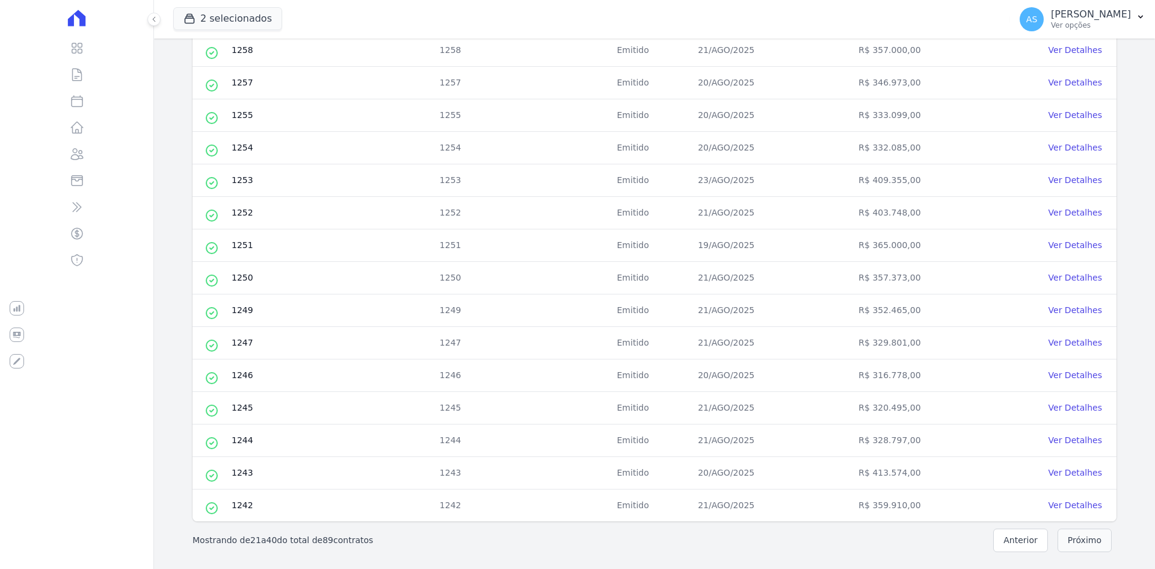
click at [1075, 537] on button "Próximo" at bounding box center [1085, 539] width 54 height 23
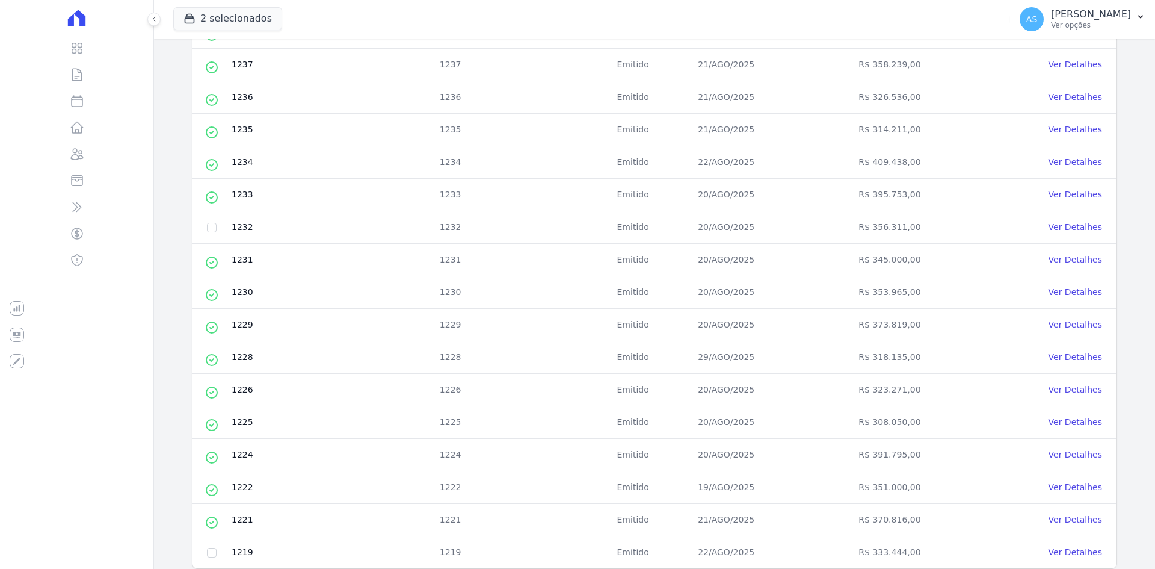
scroll to position [361, 0]
click at [212, 227] on input "checkbox" at bounding box center [212, 226] width 10 height 10
checkbox input "true"
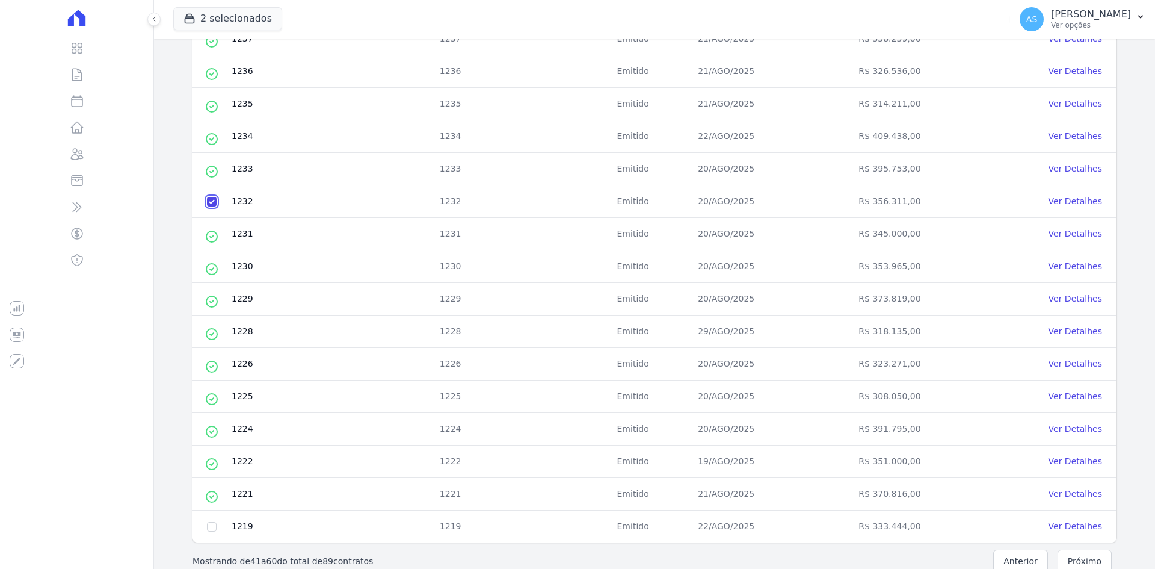
scroll to position [407, 0]
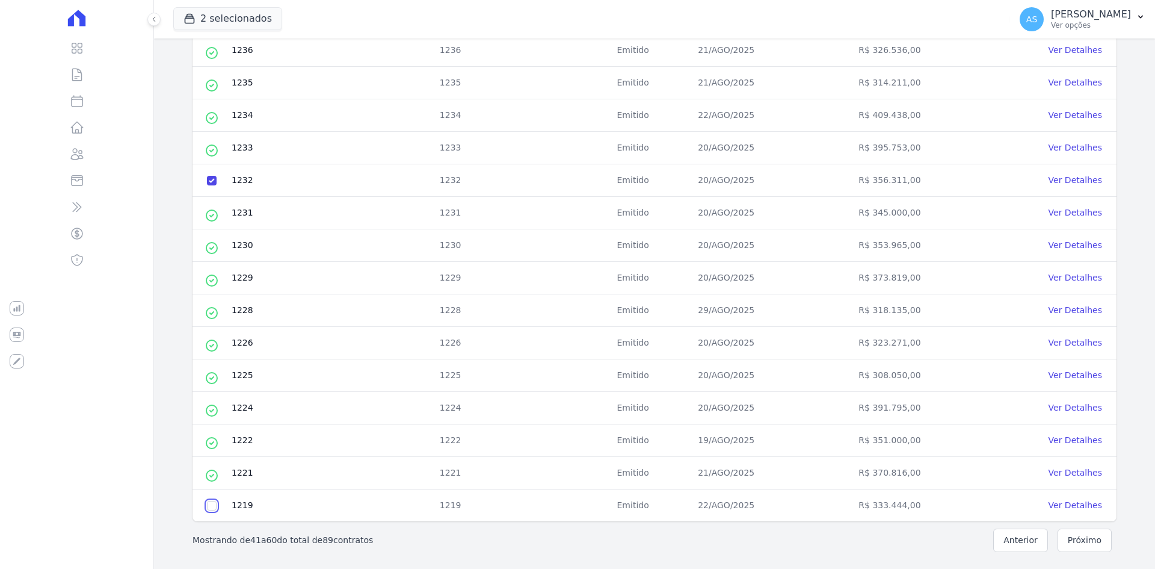
click at [210, 506] on input "checkbox" at bounding box center [212, 506] width 10 height 10
checkbox input "true"
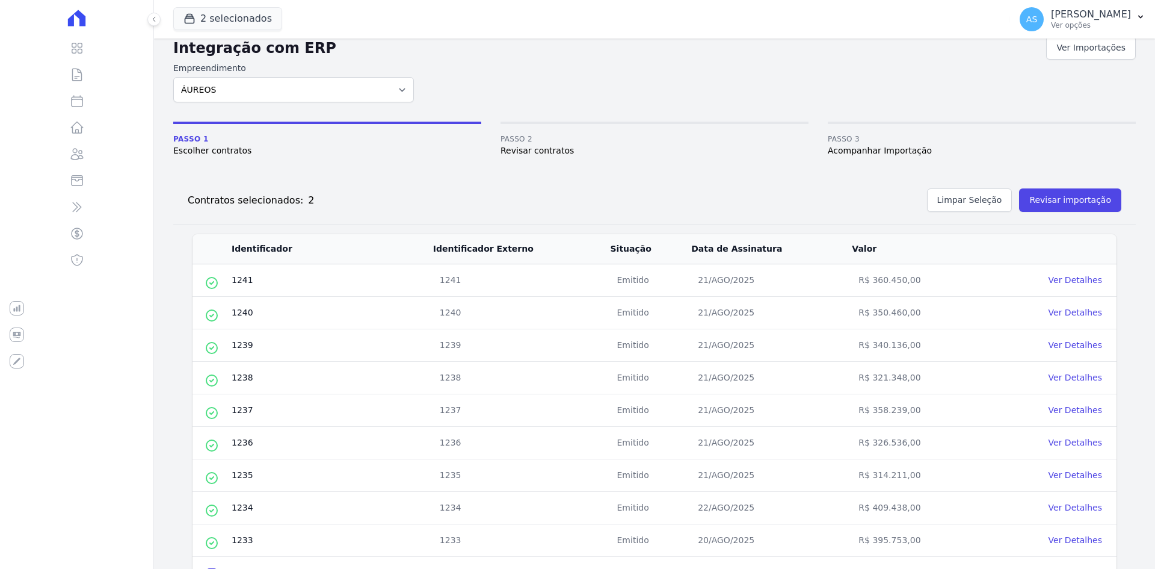
scroll to position [0, 0]
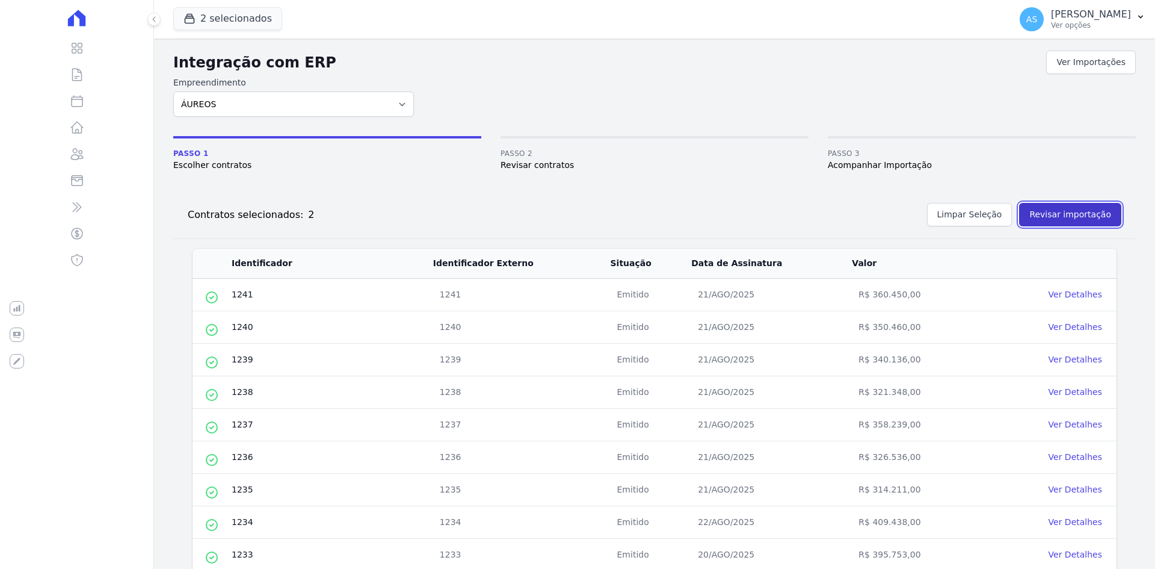
click at [1067, 215] on button "Revisar importação" at bounding box center [1070, 214] width 102 height 23
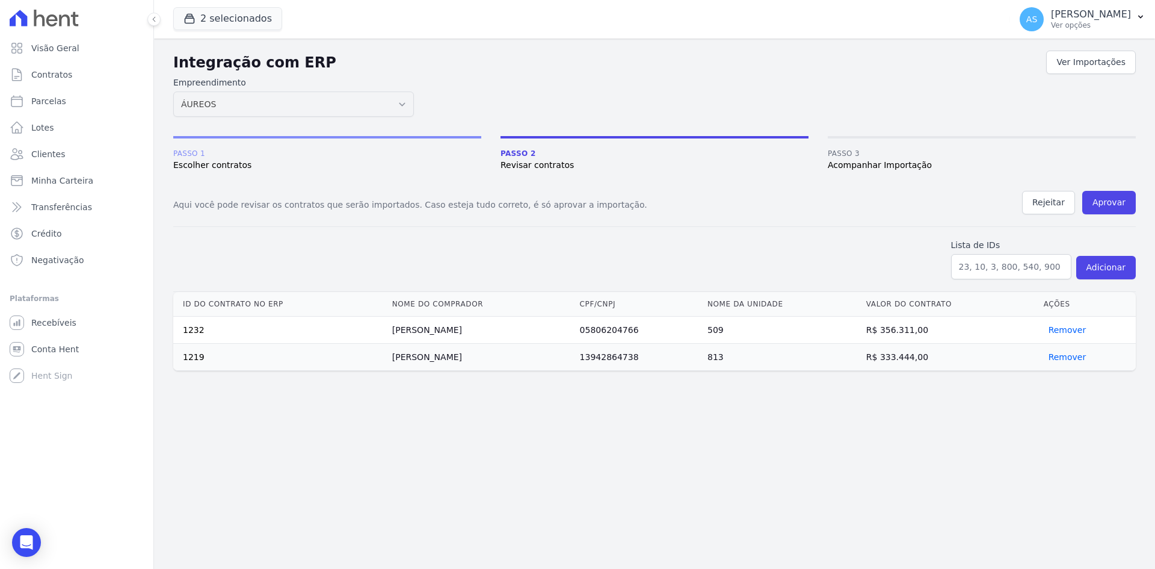
drag, startPoint x: 392, startPoint y: 329, endPoint x: 495, endPoint y: 344, distance: 104.1
click at [495, 344] on tbody "1232 Rafael Abreu Soares 05806204766 509 R$ 356.311,00 Remover 1219 Marcela Ara…" at bounding box center [654, 344] width 963 height 54
click at [1034, 433] on div "Integração com ERP Ver Importações Empreendimento Amaré Arpoador Art Prime - Ir…" at bounding box center [654, 304] width 1001 height 530
drag, startPoint x: 1108, startPoint y: 202, endPoint x: 618, endPoint y: 71, distance: 507.1
click at [1108, 201] on button "Aprovar" at bounding box center [1110, 202] width 54 height 23
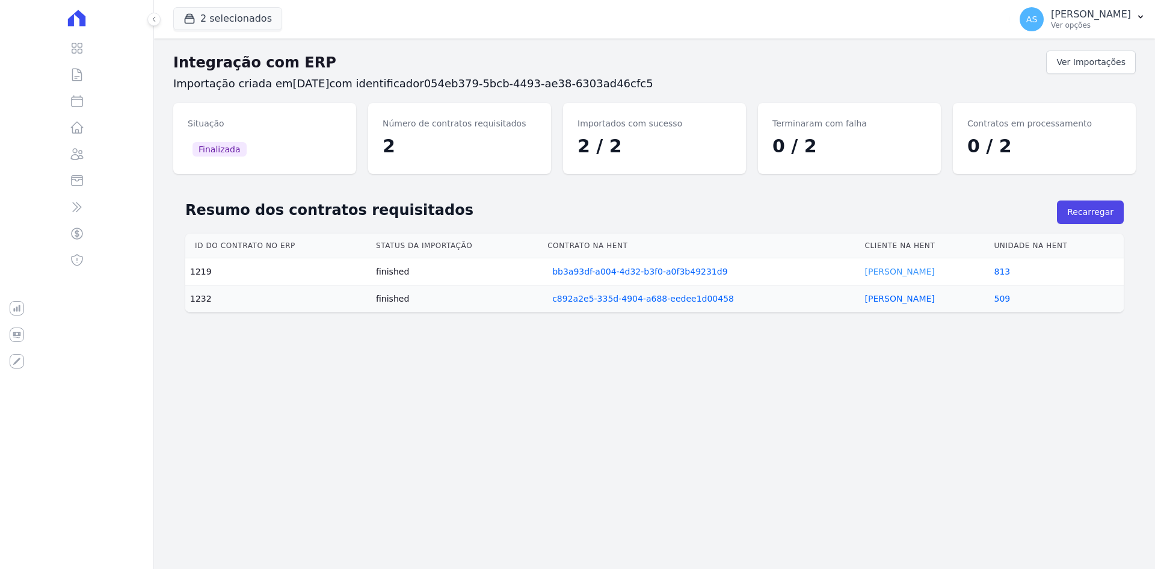
click at [894, 267] on link "Marcela Silva" at bounding box center [900, 272] width 70 height 10
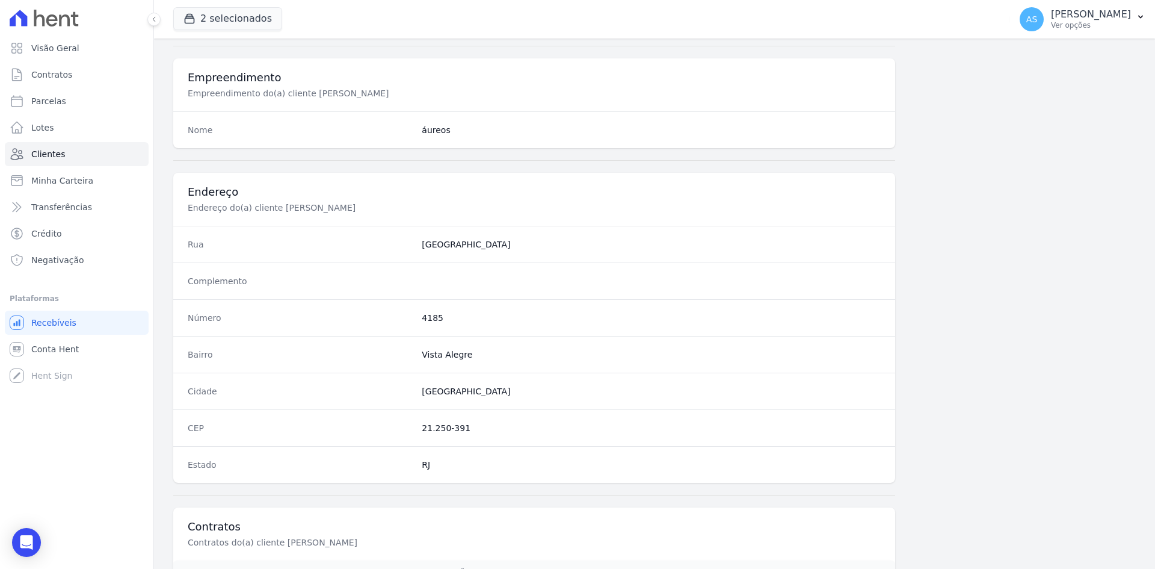
scroll to position [557, 0]
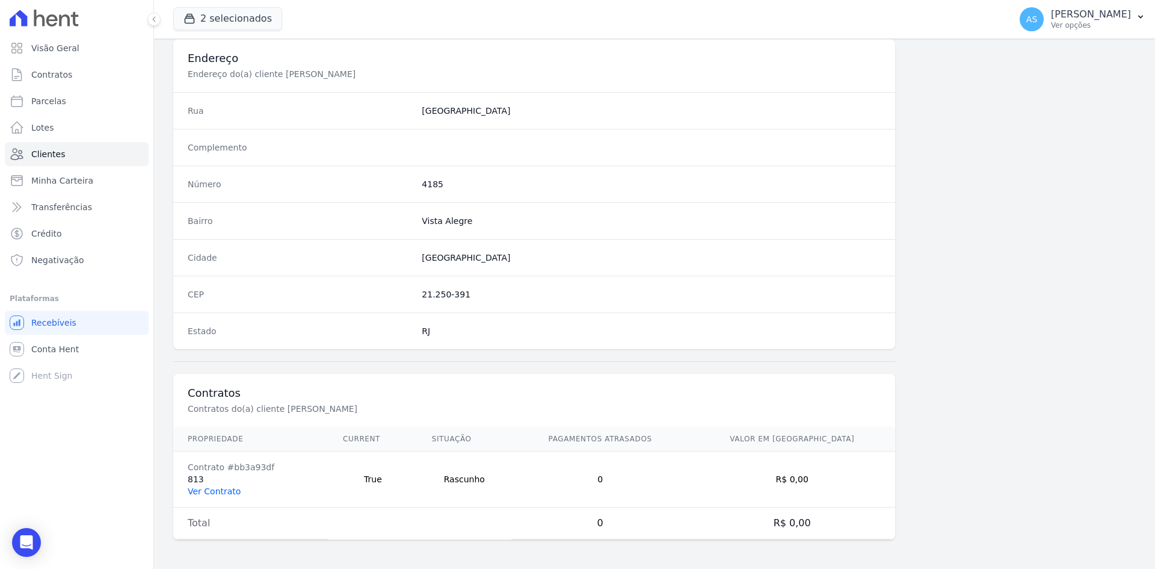
click at [225, 487] on link "Ver Contrato" at bounding box center [214, 491] width 53 height 10
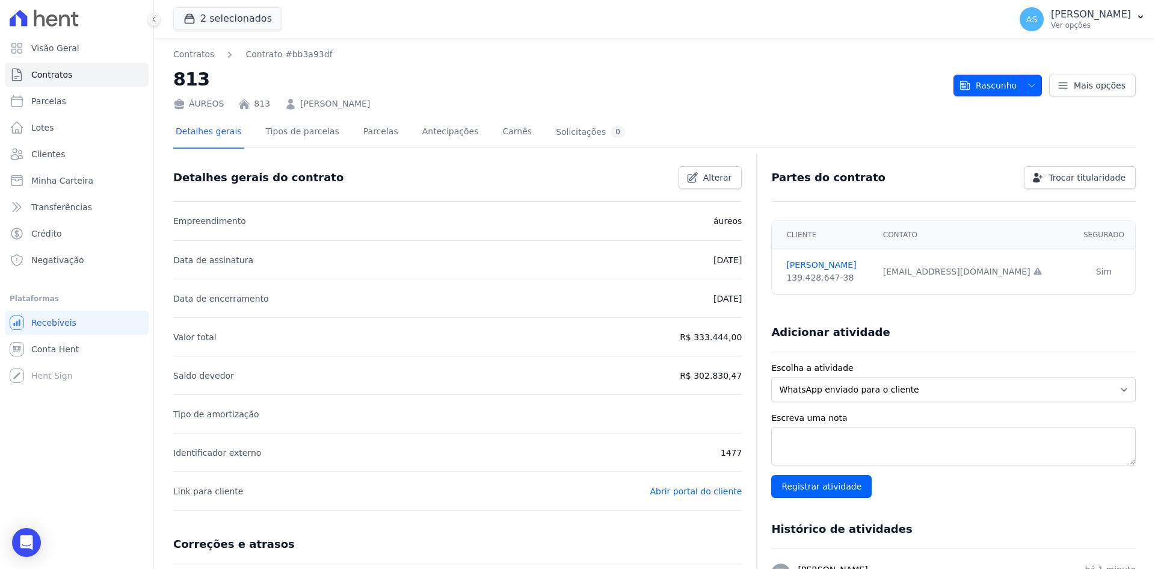
click at [1028, 84] on icon "button" at bounding box center [1032, 86] width 10 height 10
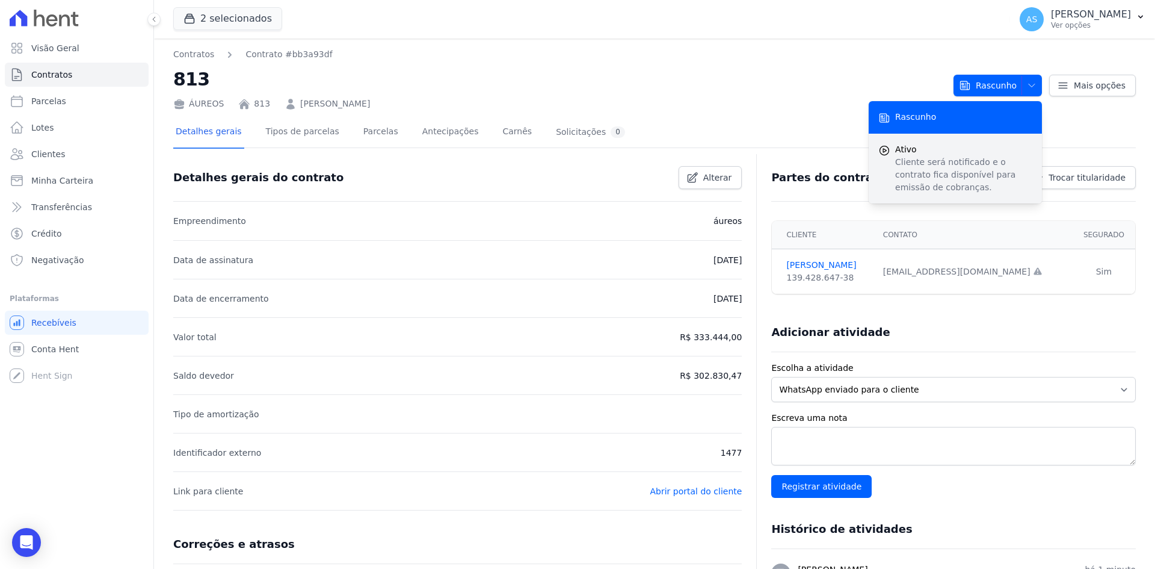
click at [926, 176] on p "Cliente será notificado e o contrato fica disponível para emissão de cobranças." at bounding box center [963, 175] width 137 height 38
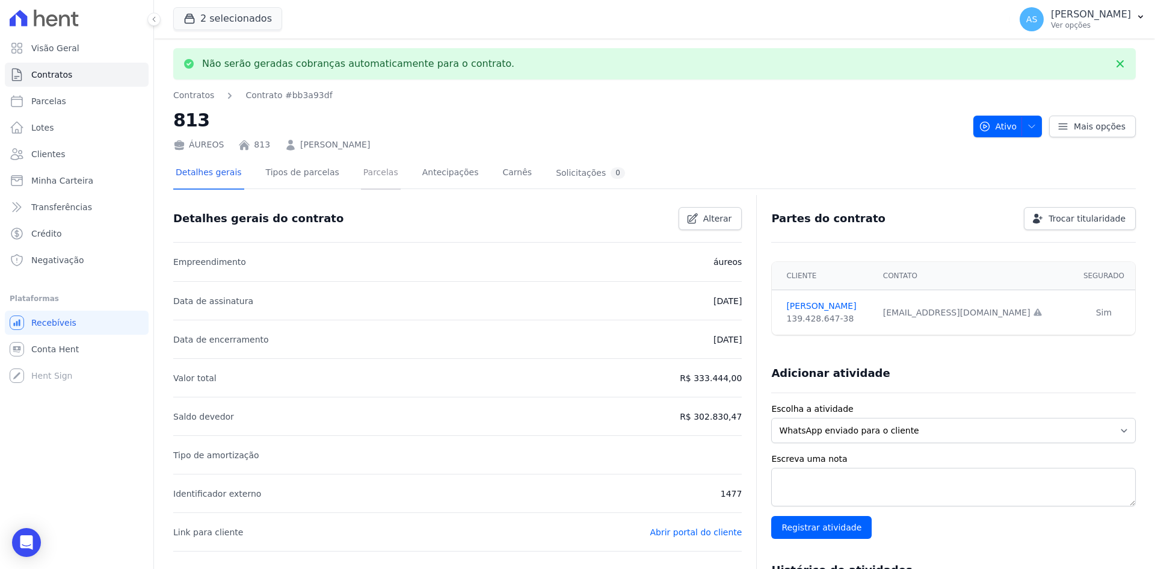
click at [361, 174] on link "Parcelas" at bounding box center [381, 174] width 40 height 32
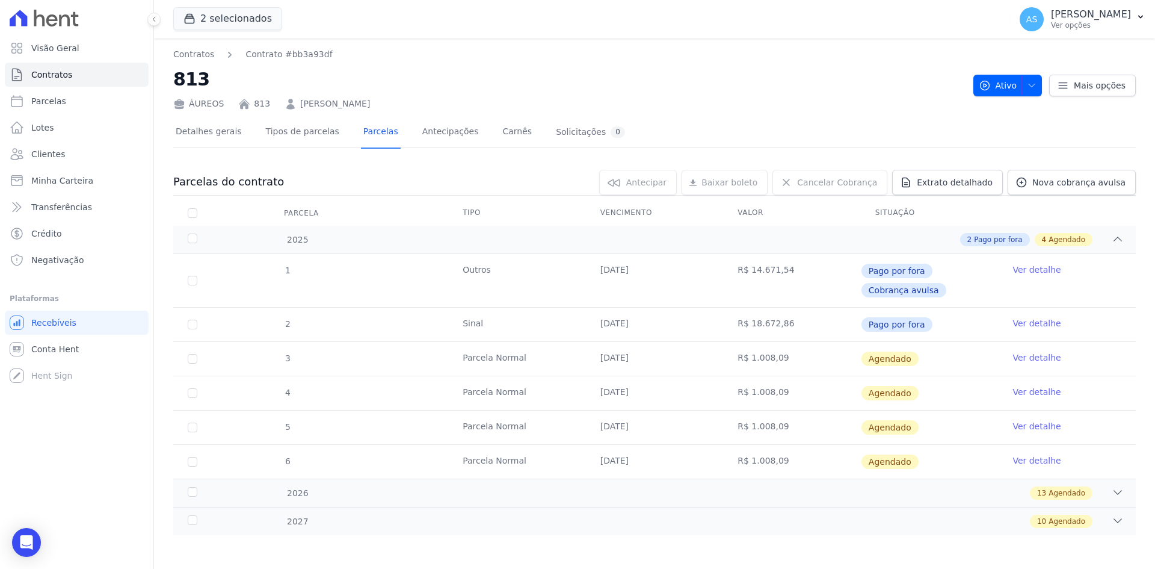
click at [1041, 354] on link "Ver detalhe" at bounding box center [1037, 357] width 48 height 12
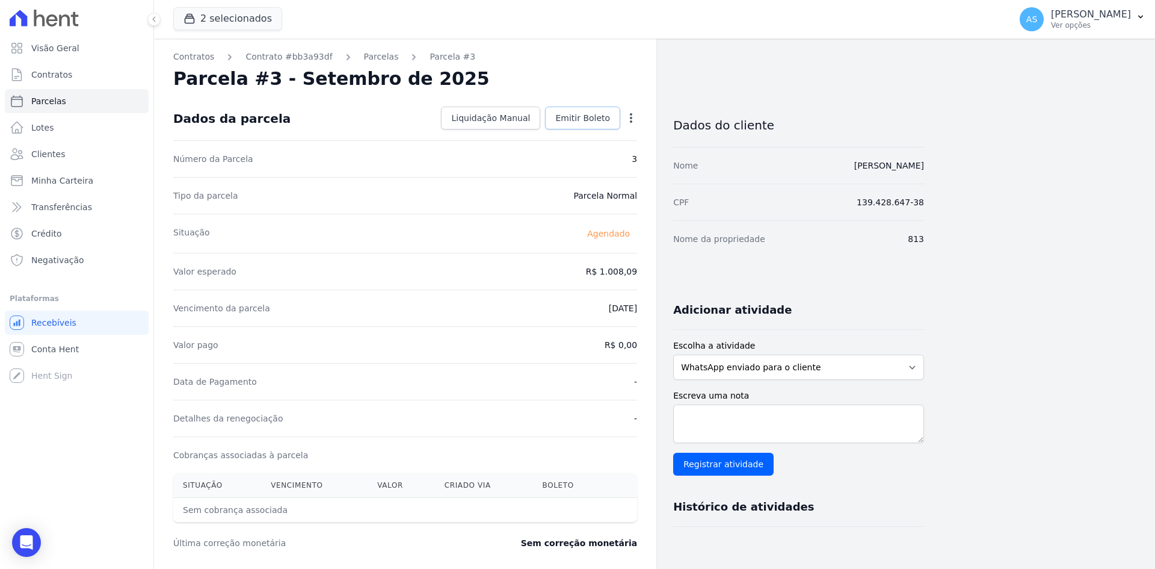
click at [577, 118] on span "Emitir Boleto" at bounding box center [582, 118] width 55 height 12
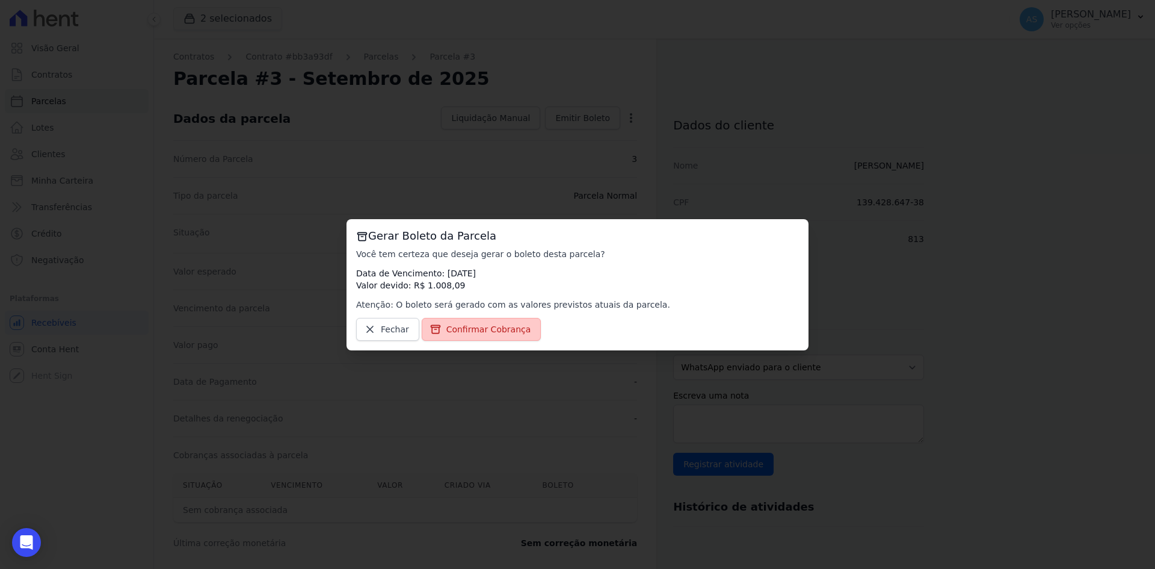
click at [472, 328] on span "Confirmar Cobrança" at bounding box center [489, 329] width 85 height 12
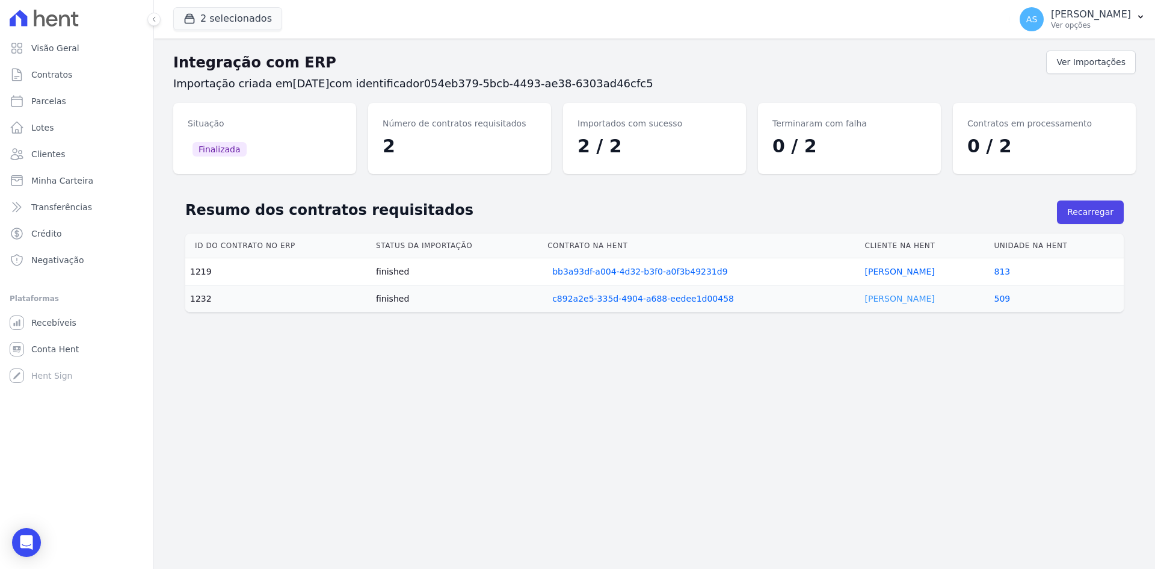
click at [881, 300] on link "[PERSON_NAME]" at bounding box center [900, 299] width 70 height 10
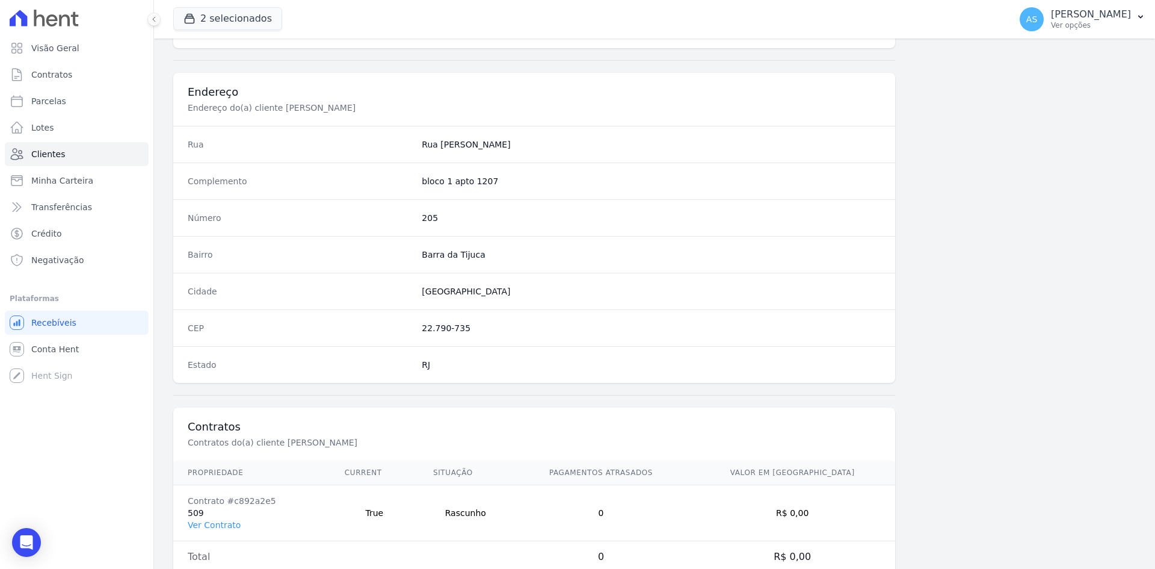
scroll to position [557, 0]
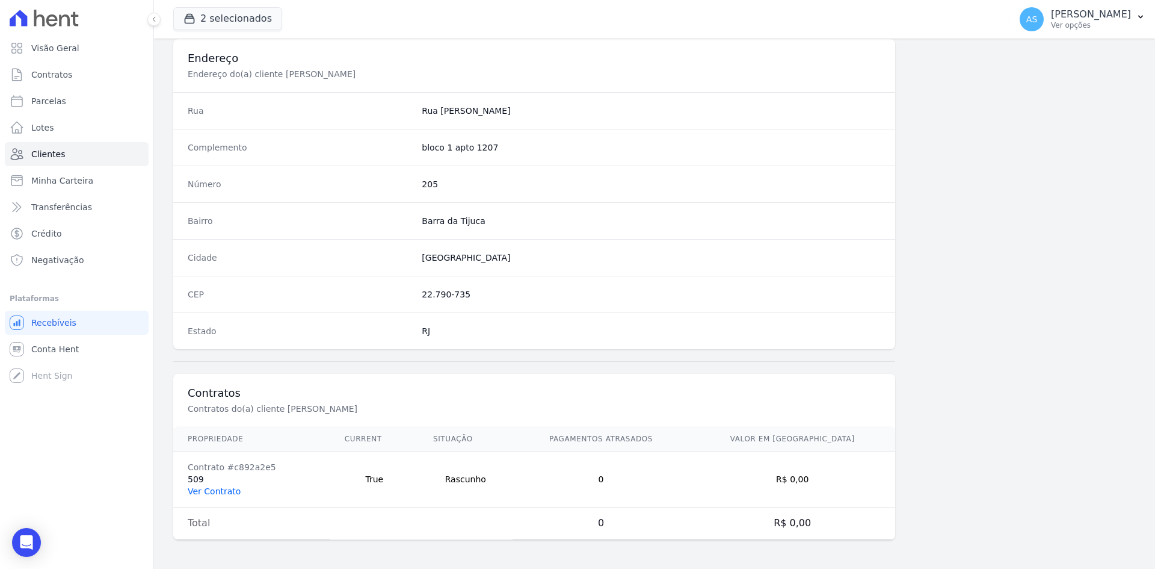
click at [191, 493] on link "Ver Contrato" at bounding box center [214, 491] width 53 height 10
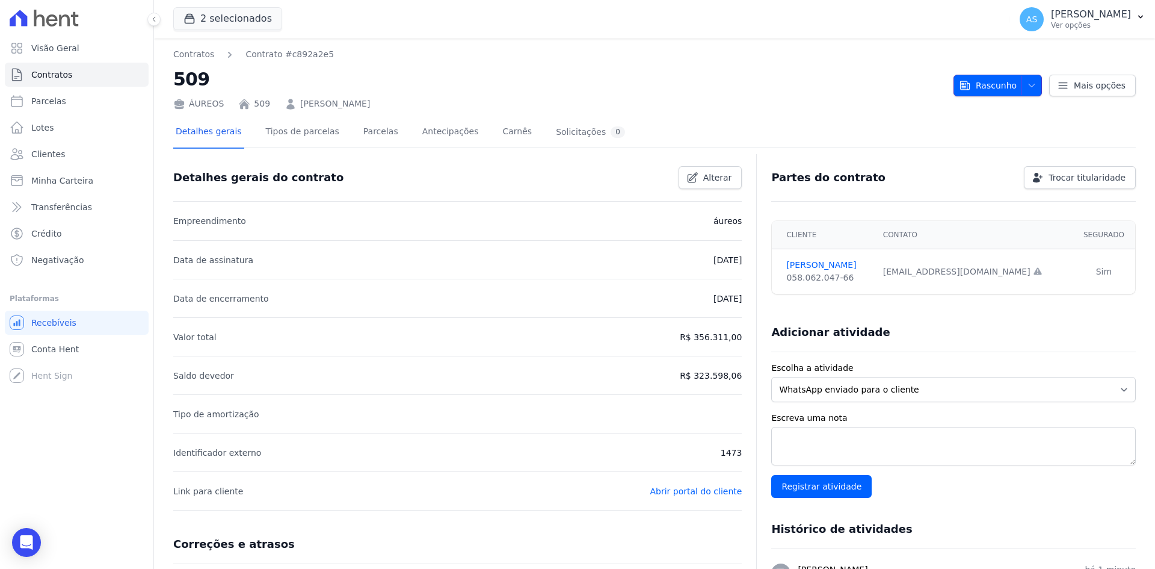
click at [1012, 78] on button "Rascunho" at bounding box center [998, 86] width 88 height 22
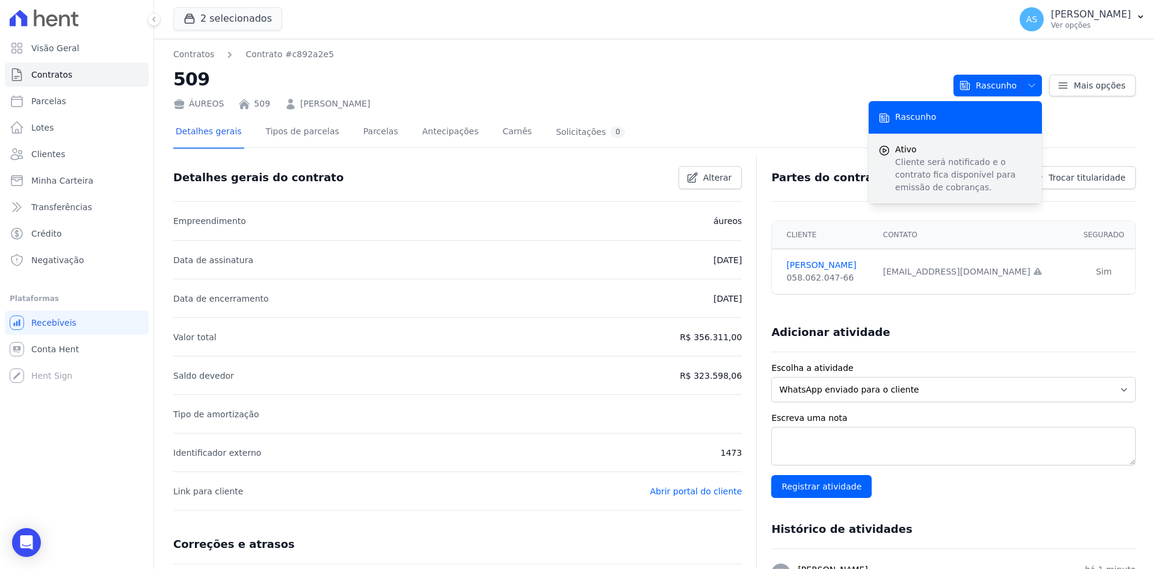
click at [928, 162] on p "Cliente será notificado e o contrato fica disponível para emissão de cobranças." at bounding box center [963, 175] width 137 height 38
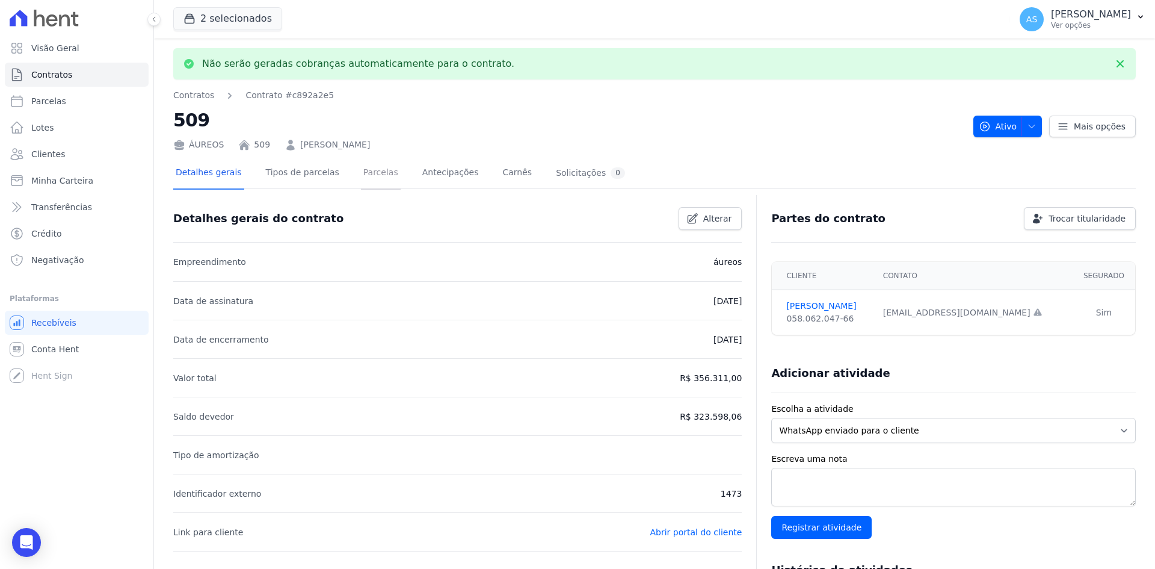
click at [363, 173] on link "Parcelas" at bounding box center [381, 174] width 40 height 32
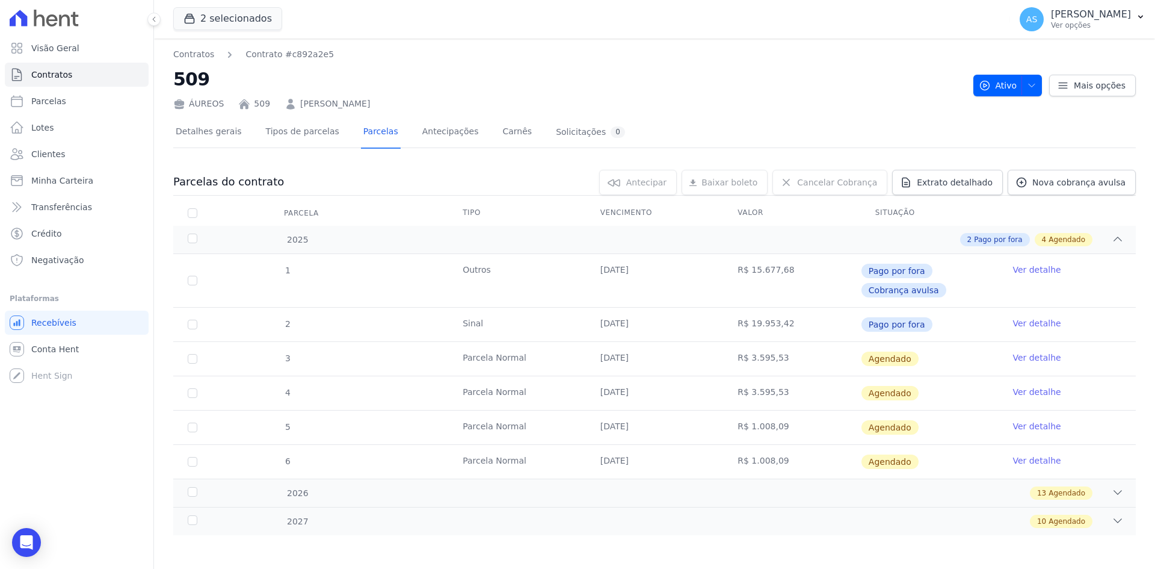
click at [1020, 360] on link "Ver detalhe" at bounding box center [1037, 357] width 48 height 12
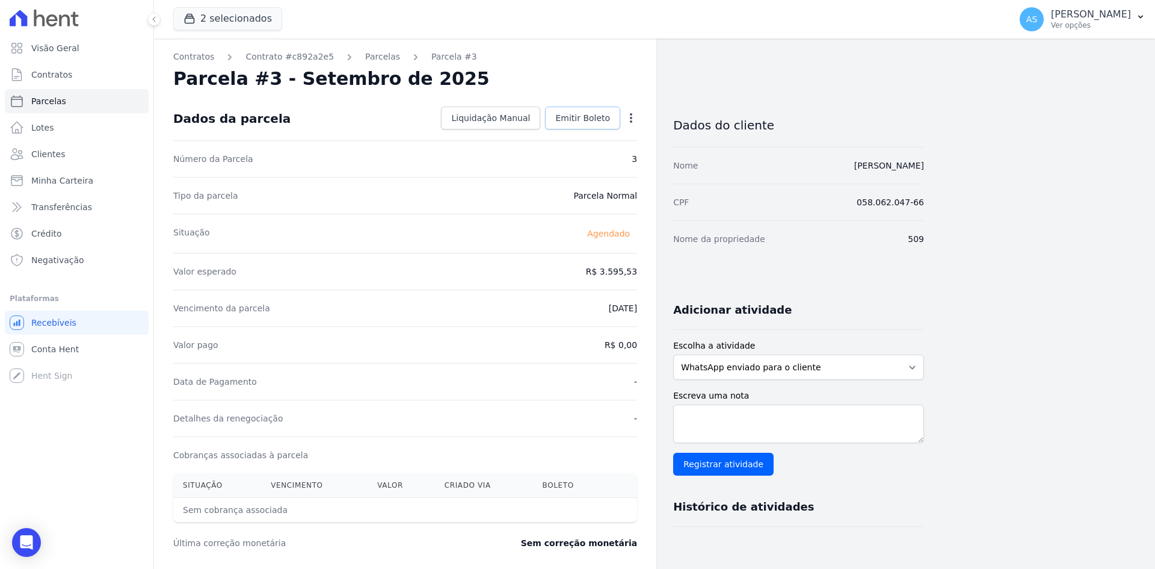
click at [578, 118] on span "Emitir Boleto" at bounding box center [582, 118] width 55 height 12
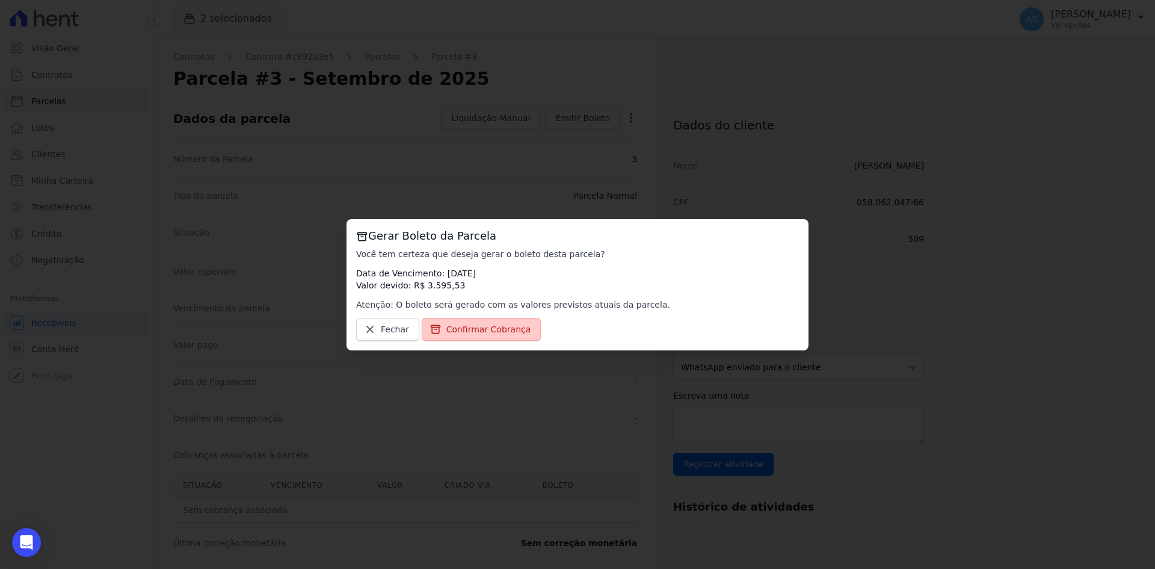
click at [468, 329] on span "Confirmar Cobrança" at bounding box center [489, 329] width 85 height 12
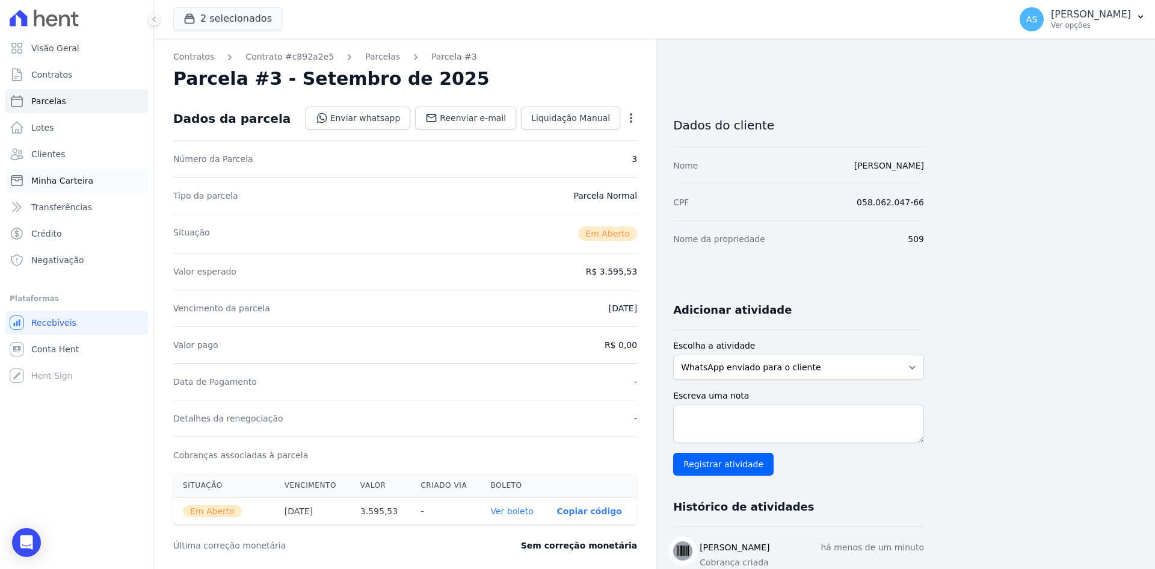
click at [62, 184] on span "Minha Carteira" at bounding box center [62, 181] width 62 height 12
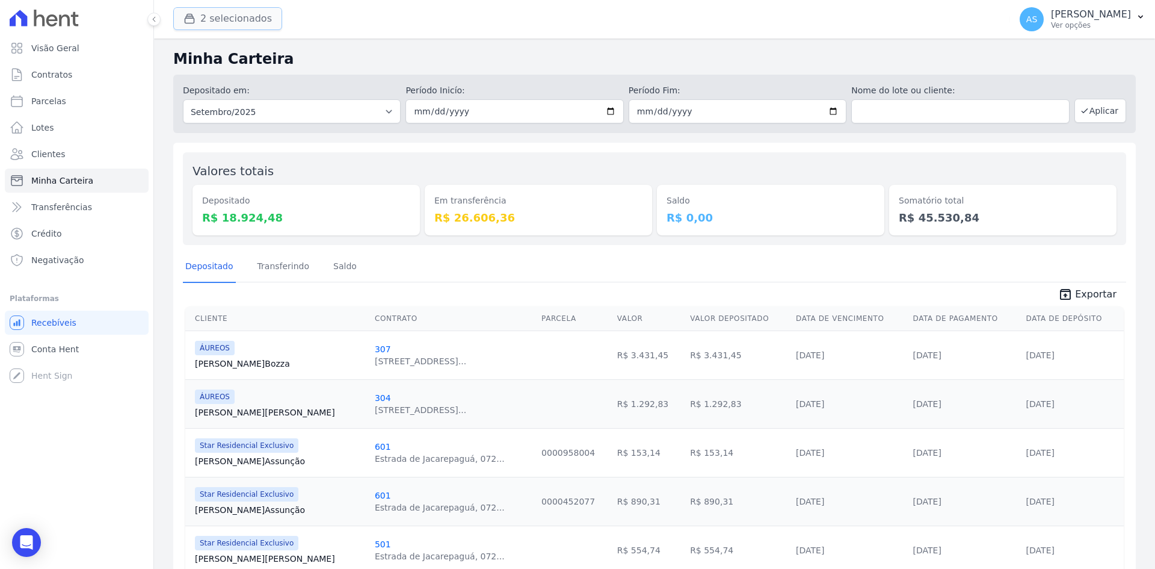
click at [206, 20] on button "2 selecionados" at bounding box center [227, 18] width 109 height 23
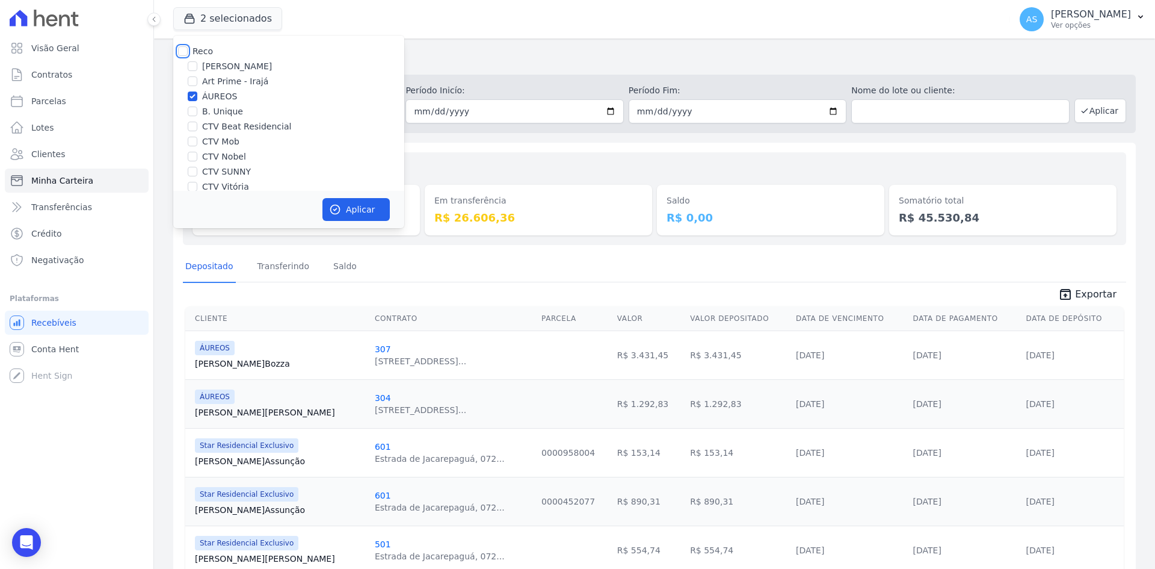
drag, startPoint x: 182, startPoint y: 55, endPoint x: 193, endPoint y: 65, distance: 14.5
click at [182, 54] on input "Reco" at bounding box center [183, 51] width 10 height 10
checkbox input "true"
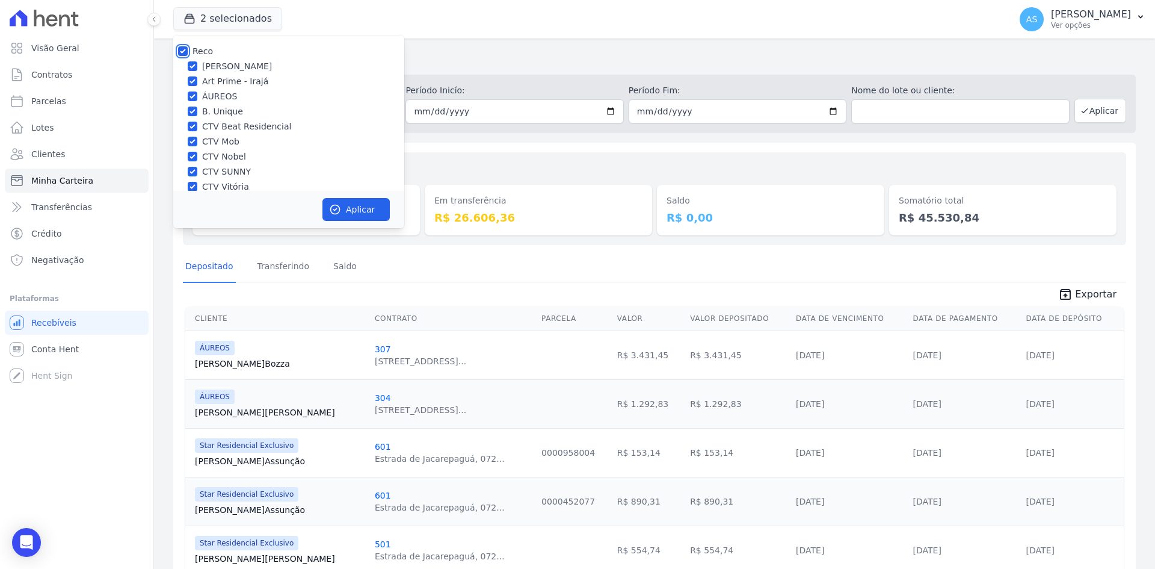
checkbox input "true"
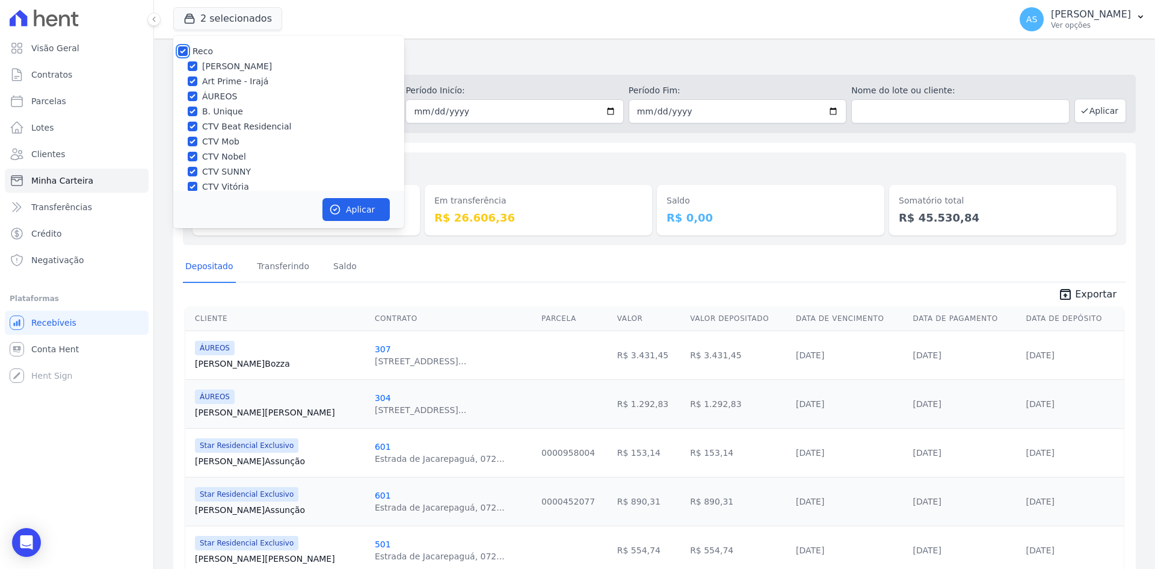
checkbox input "true"
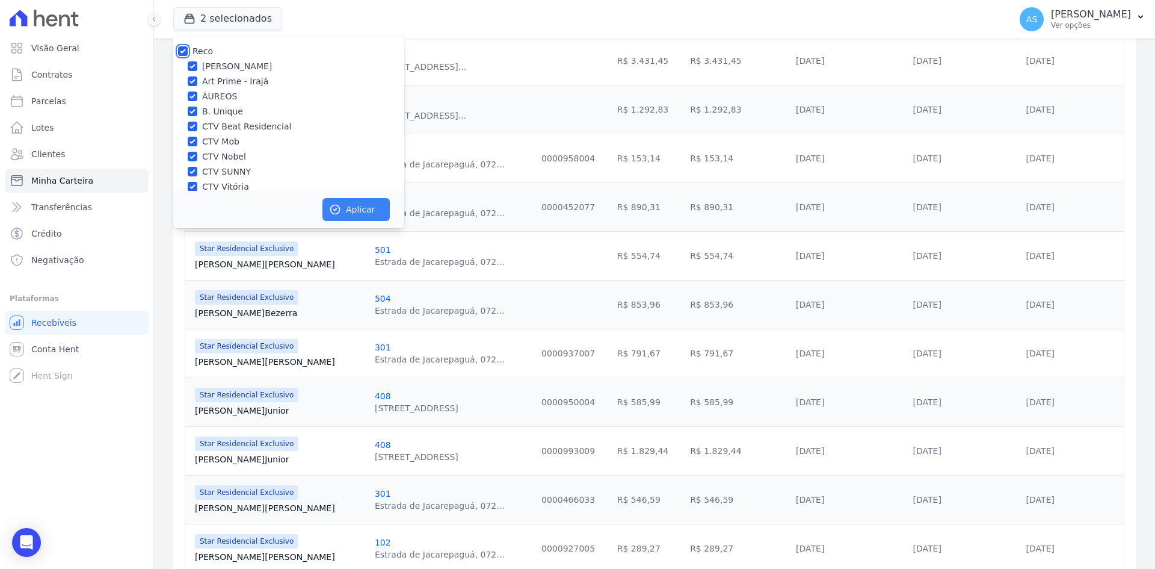
scroll to position [301, 0]
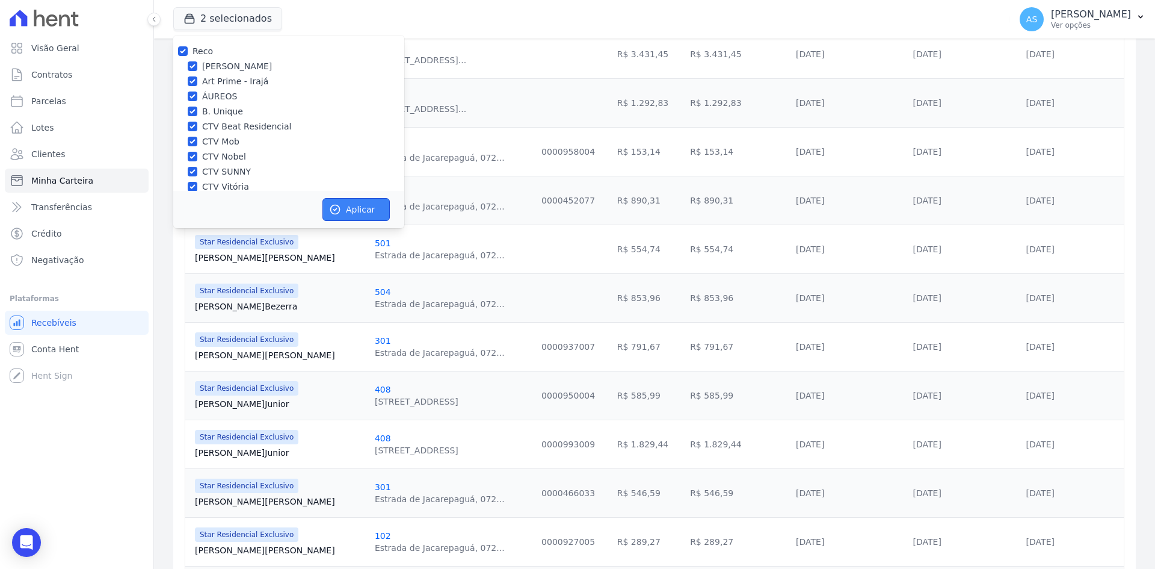
click at [357, 208] on button "Aplicar" at bounding box center [356, 209] width 67 height 23
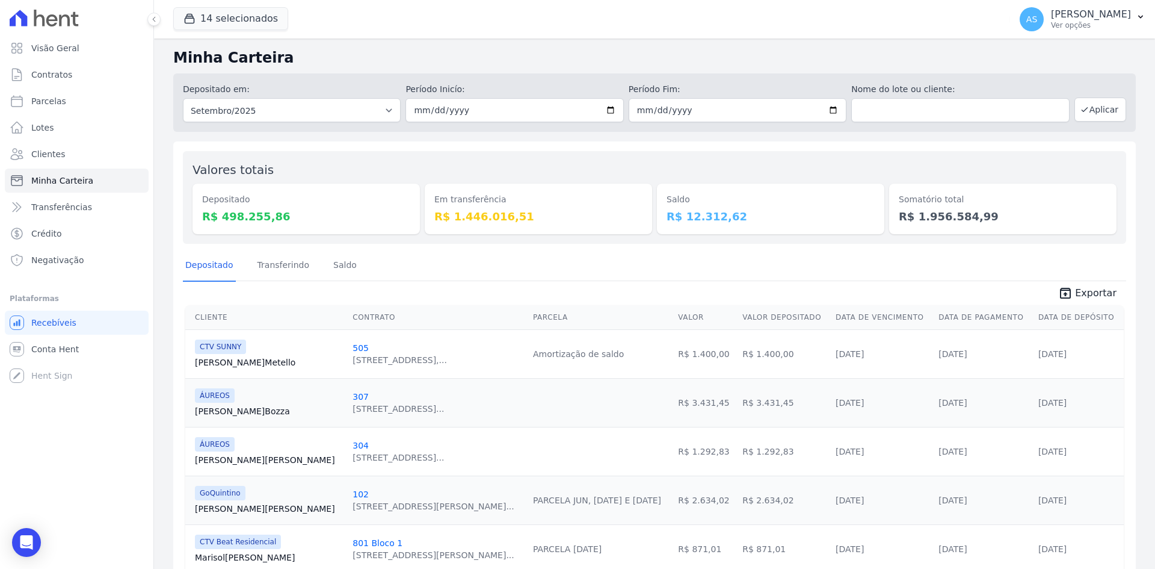
scroll to position [0, 0]
click at [344, 266] on link "Saldo" at bounding box center [345, 267] width 28 height 31
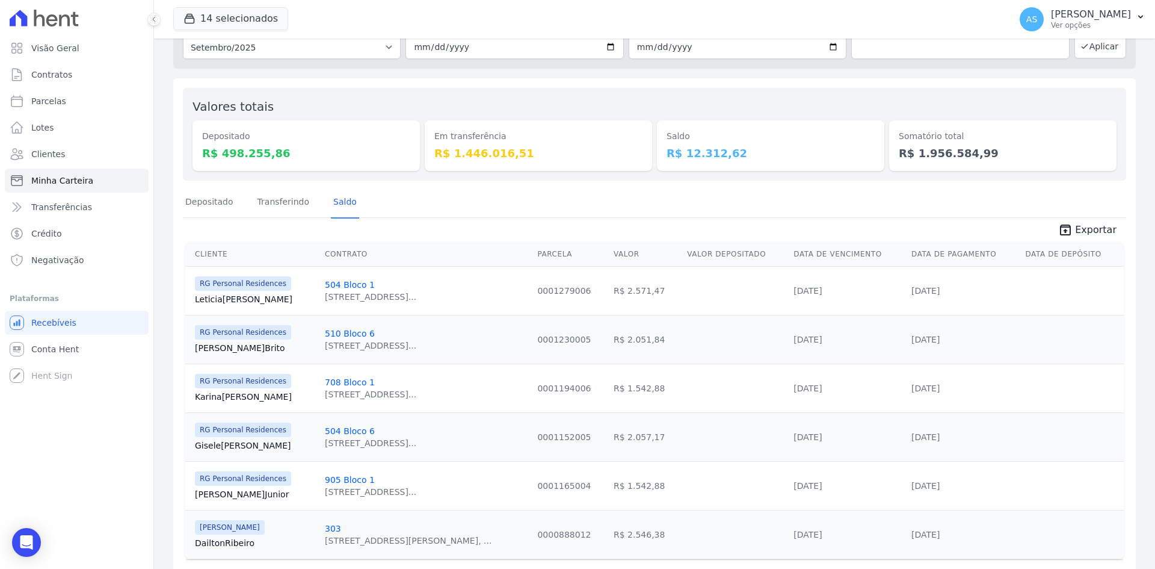
scroll to position [43, 0]
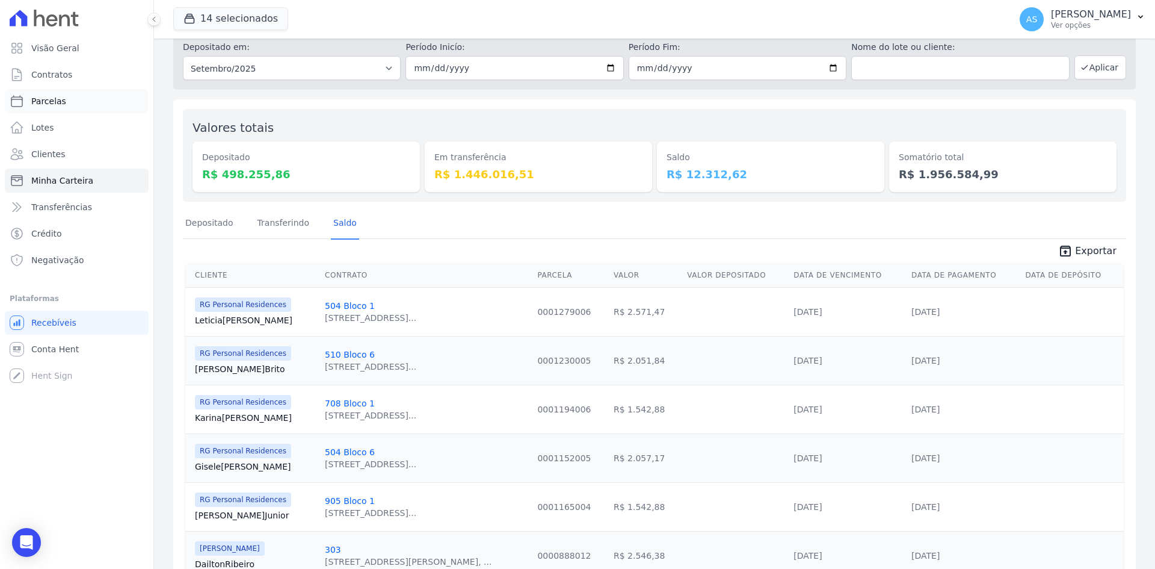
click at [60, 103] on span "Parcelas" at bounding box center [48, 101] width 35 height 12
select select
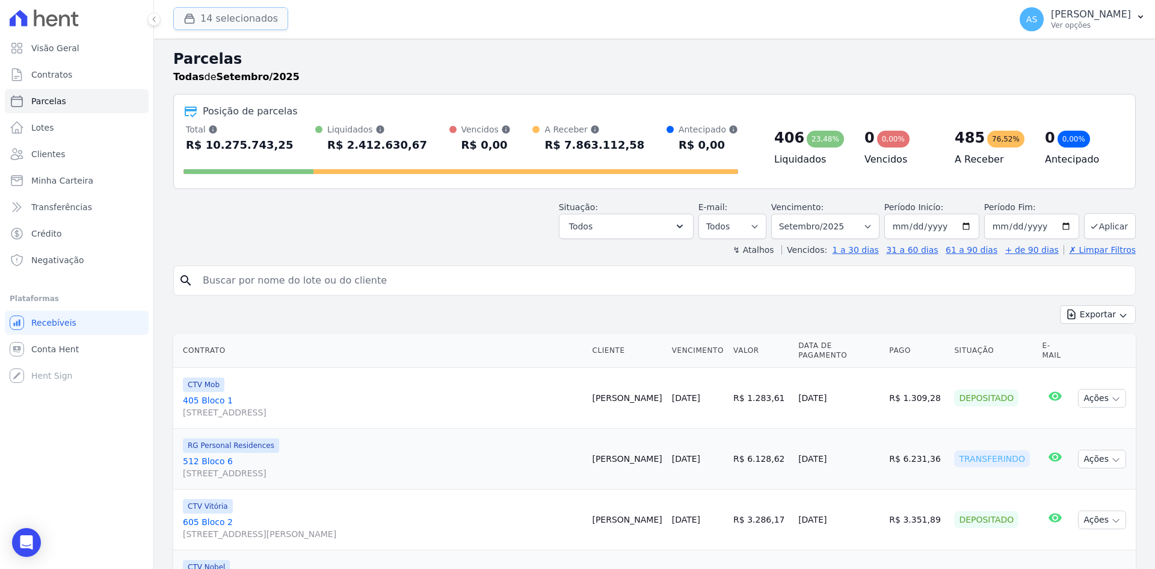
click at [226, 21] on button "14 selecionados" at bounding box center [230, 18] width 115 height 23
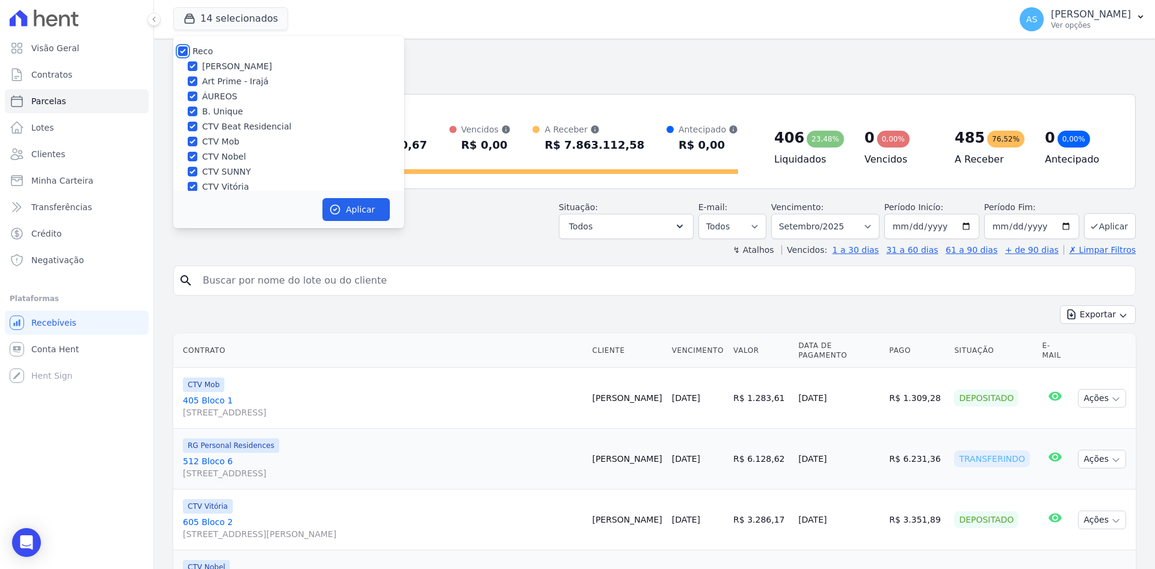
click at [182, 48] on input "Reco" at bounding box center [183, 51] width 10 height 10
checkbox input "false"
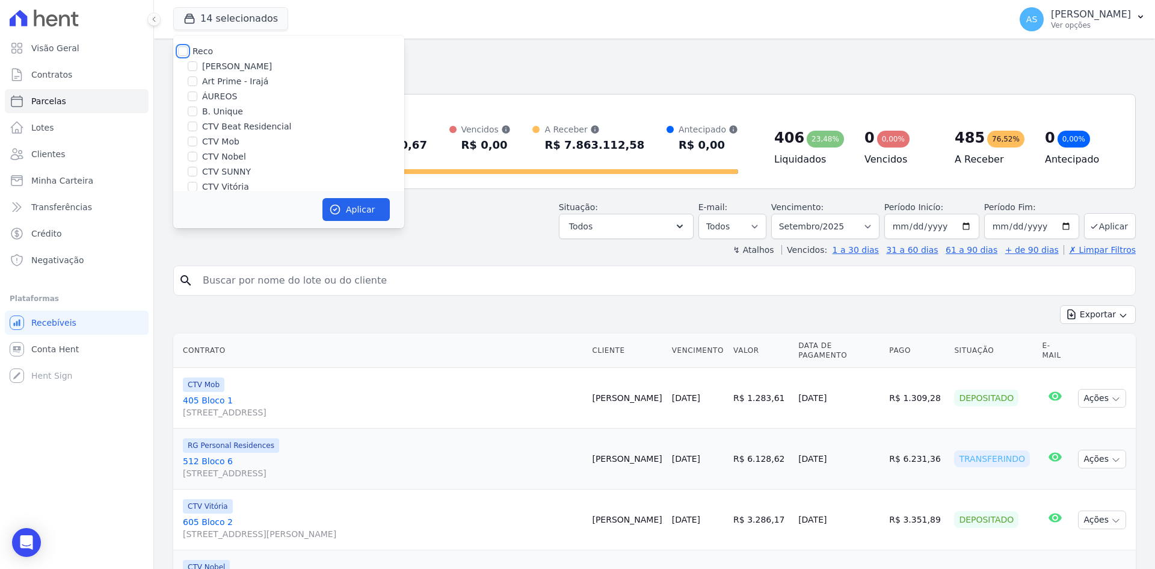
checkbox input "false"
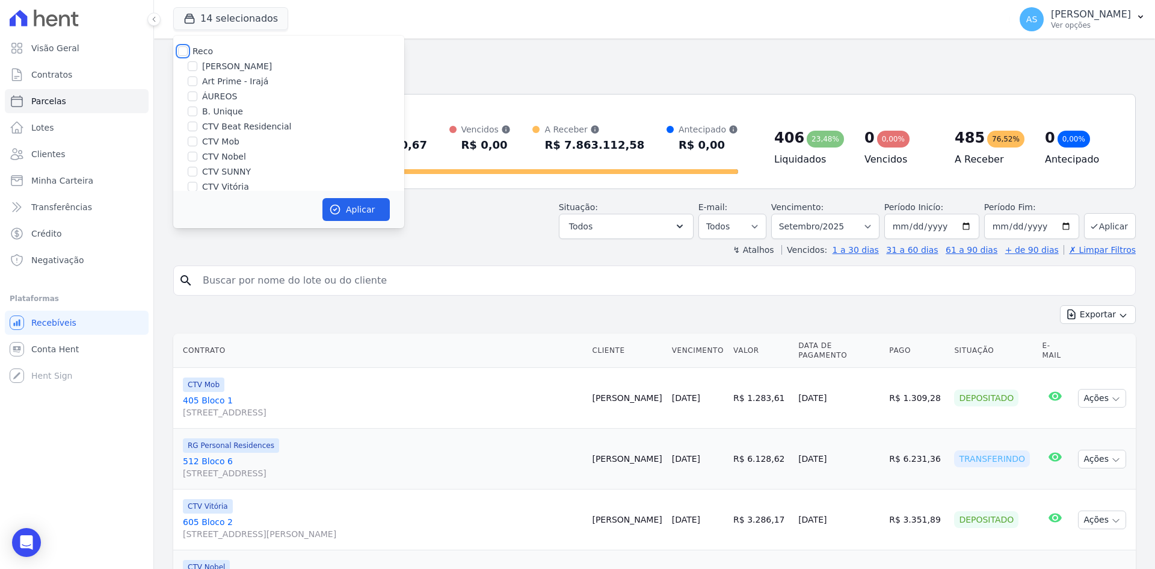
checkbox input "false"
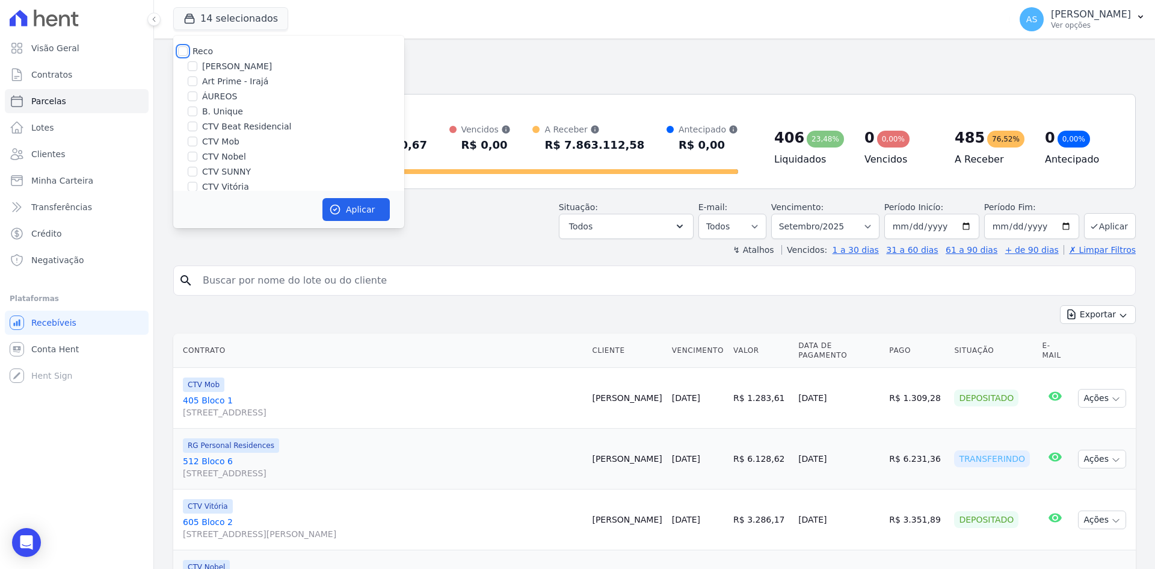
checkbox input "false"
click at [198, 93] on div "ÁUREOS" at bounding box center [288, 96] width 231 height 13
click at [197, 97] on input "ÁUREOS" at bounding box center [193, 96] width 10 height 10
checkbox input "true"
click at [353, 215] on button "Aplicar" at bounding box center [356, 209] width 67 height 23
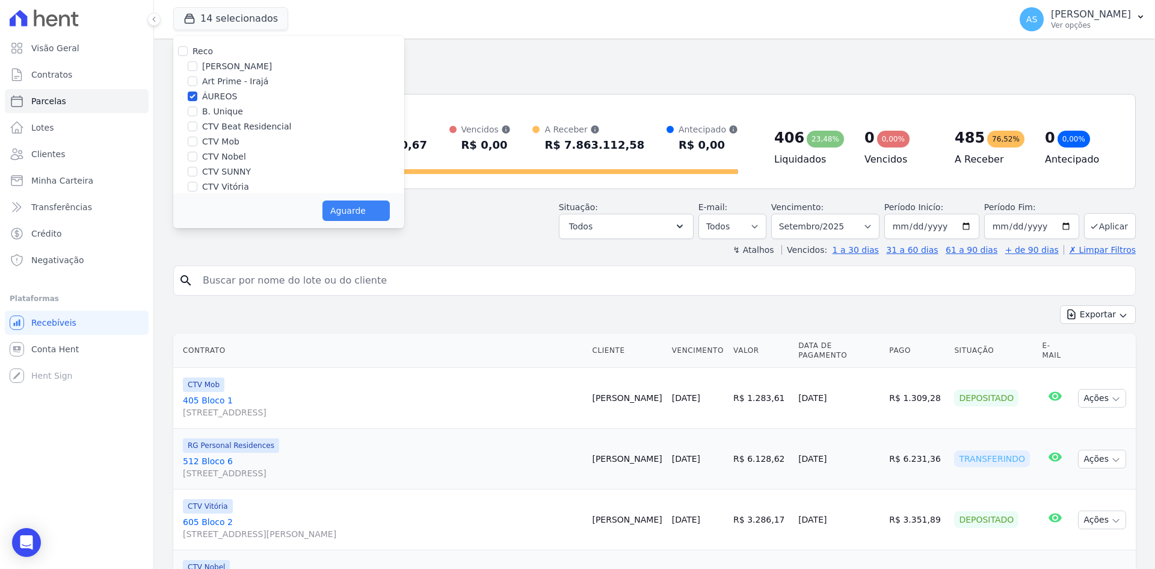
select select
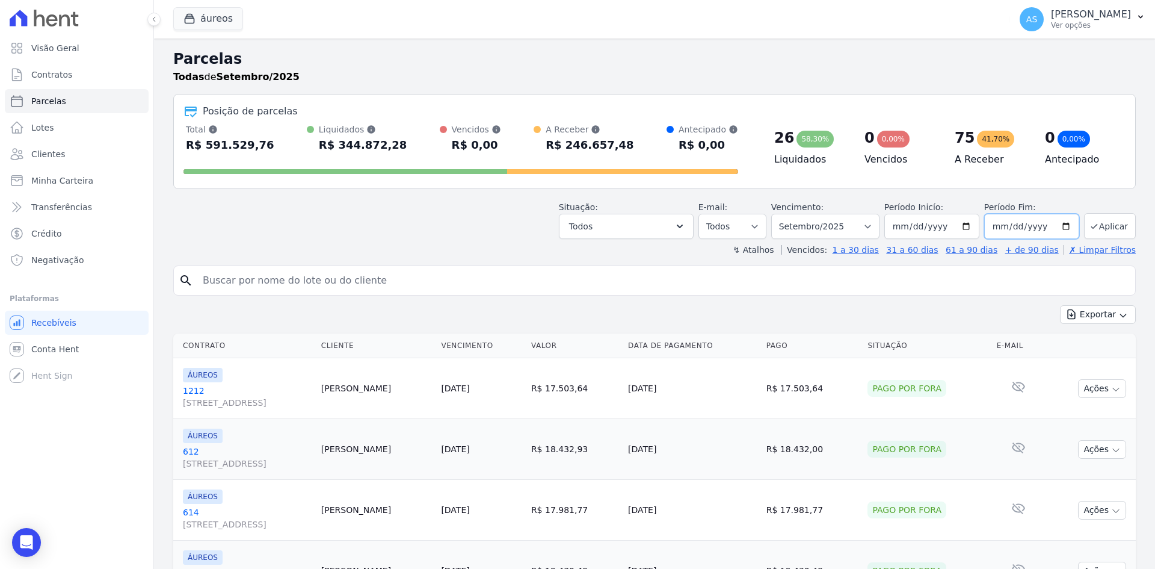
click at [1062, 228] on input "2025-09-30" at bounding box center [1032, 226] width 95 height 25
type input "[DATE]"
click at [1095, 230] on button "Aplicar" at bounding box center [1110, 226] width 52 height 26
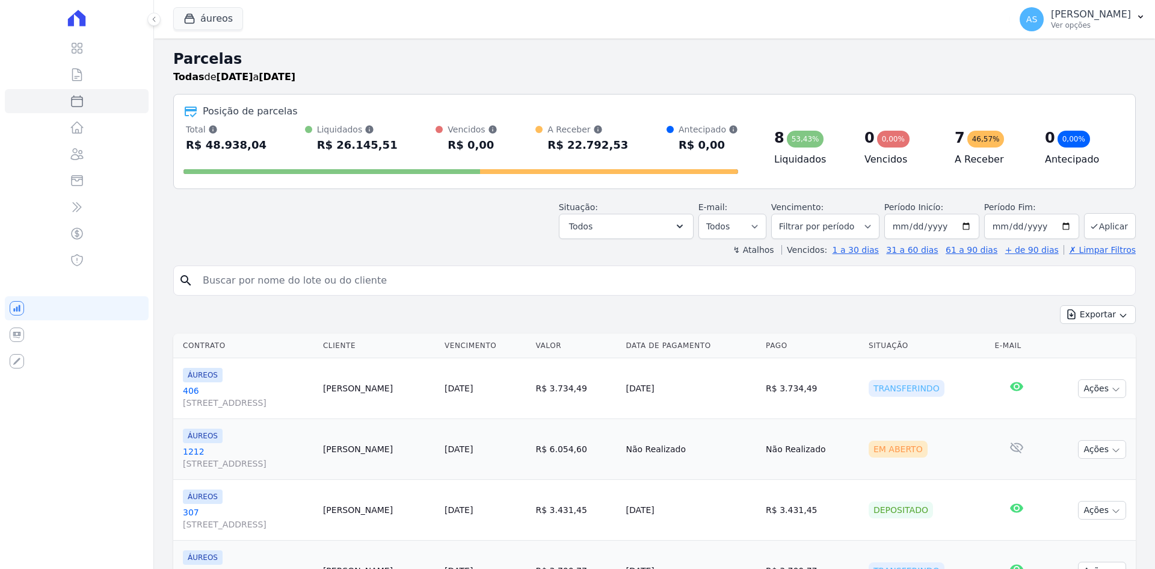
select select
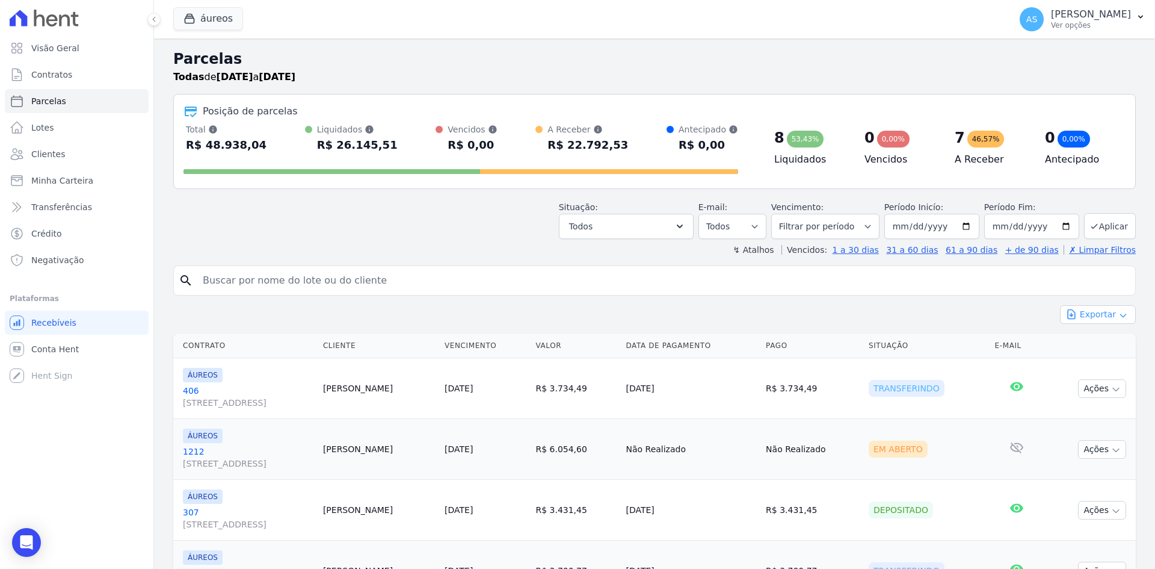
click at [1108, 315] on button "Exportar" at bounding box center [1098, 314] width 76 height 19
click at [1087, 363] on span "Exportar CSV" at bounding box center [1097, 363] width 64 height 12
click at [46, 152] on span "Clientes" at bounding box center [48, 154] width 34 height 12
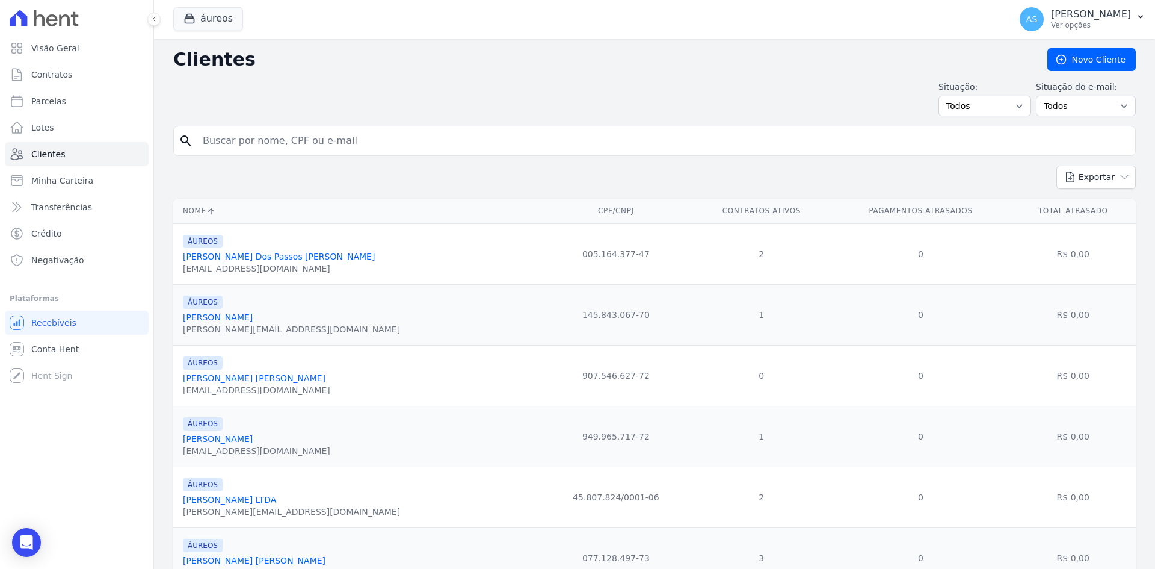
click at [235, 140] on input "search" at bounding box center [663, 141] width 935 height 24
paste input "[PERSON_NAME]"
type input "[PERSON_NAME]"
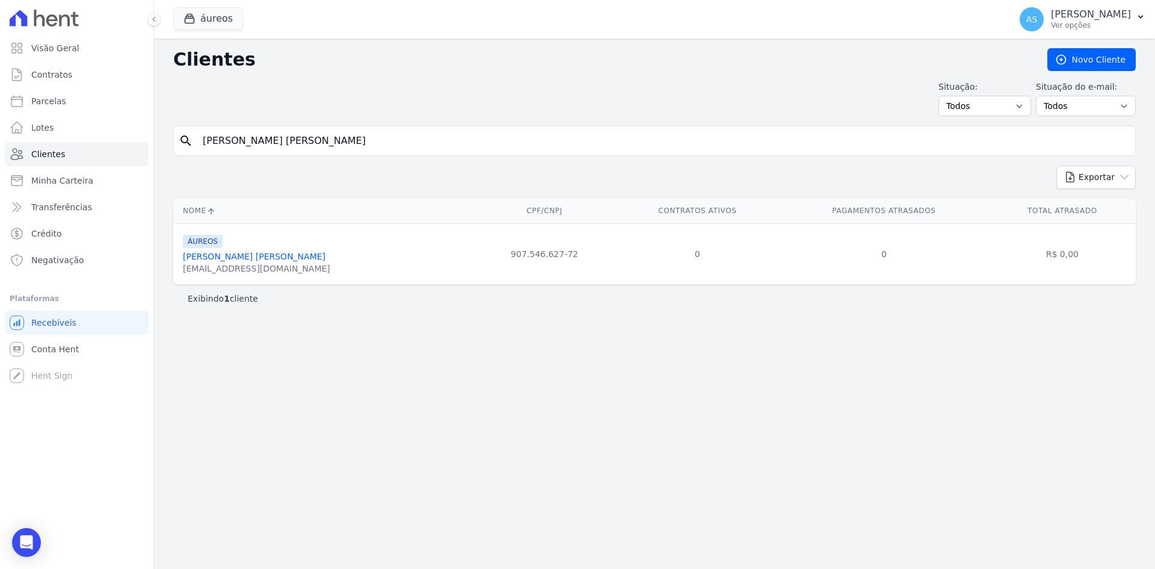
click at [227, 256] on link "[PERSON_NAME]" at bounding box center [254, 257] width 143 height 10
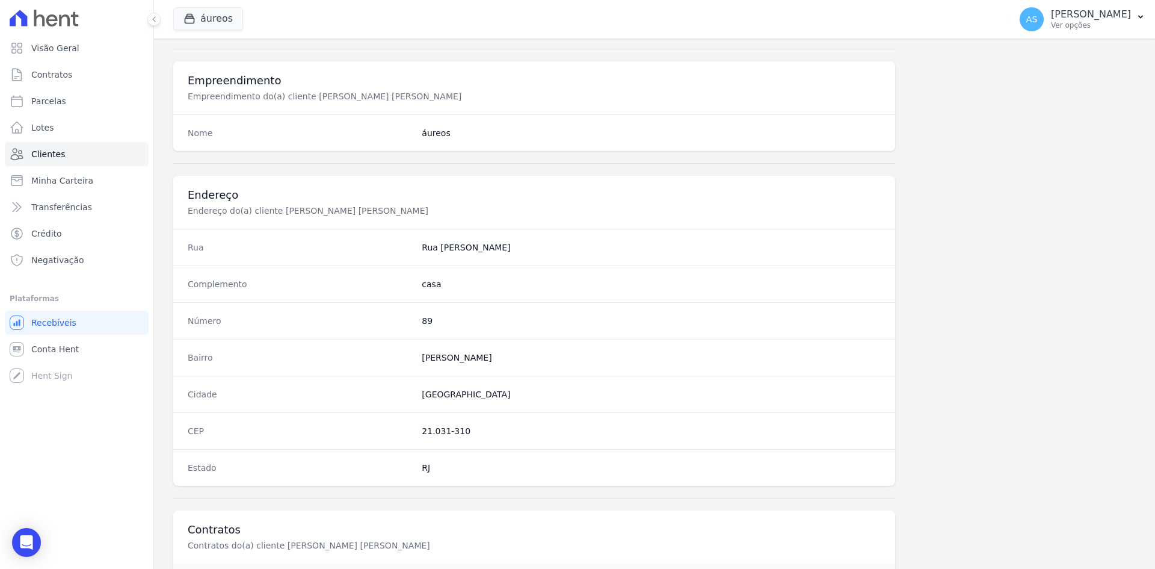
scroll to position [557, 0]
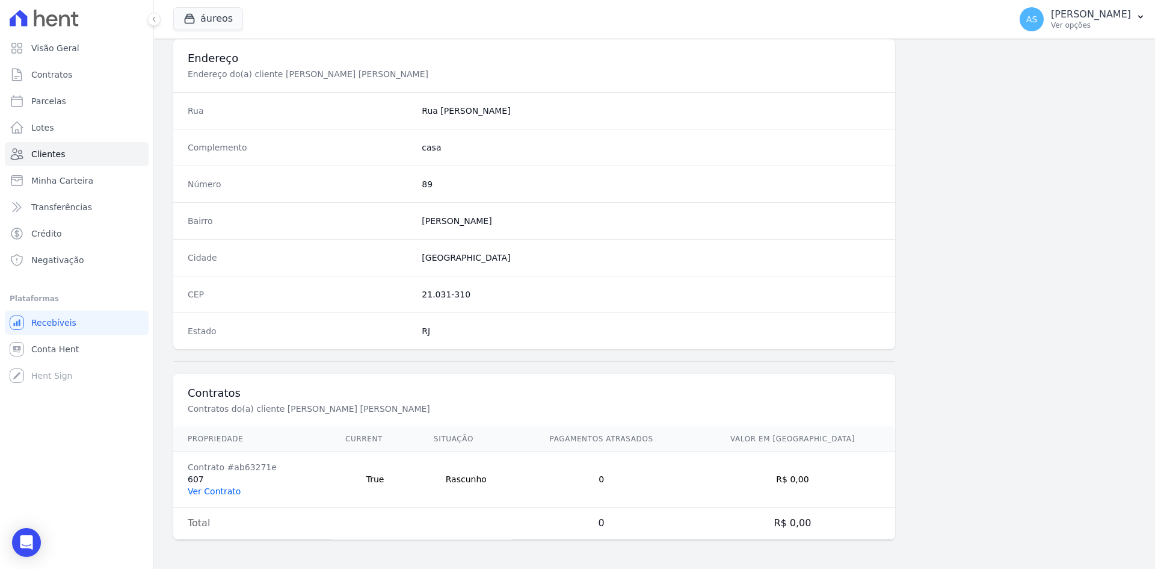
click at [212, 494] on link "Ver Contrato" at bounding box center [214, 491] width 53 height 10
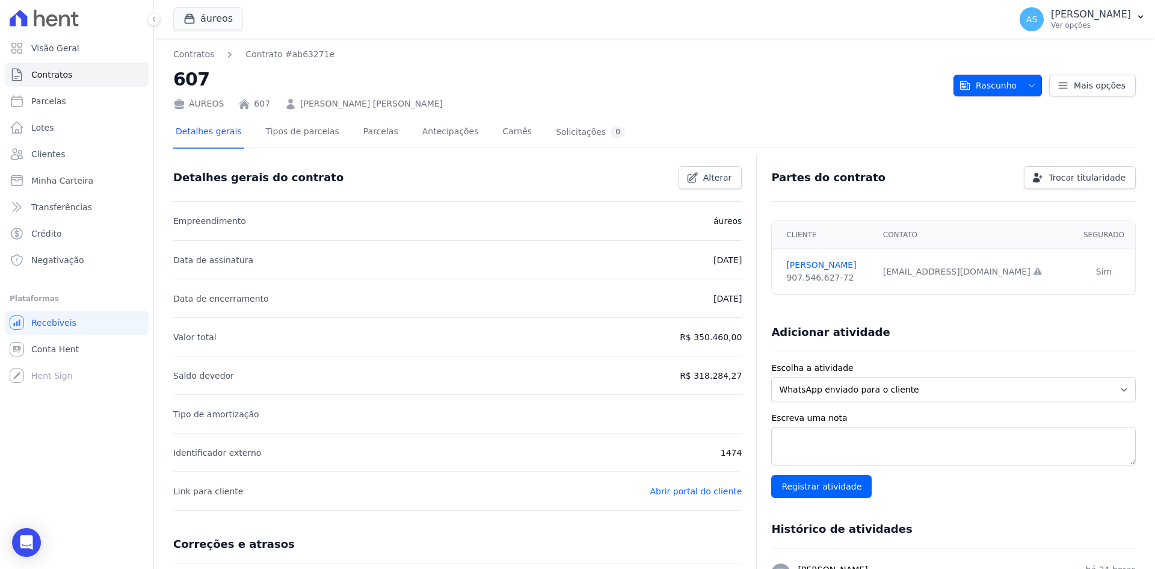
click at [1029, 79] on span "button" at bounding box center [1029, 85] width 15 height 19
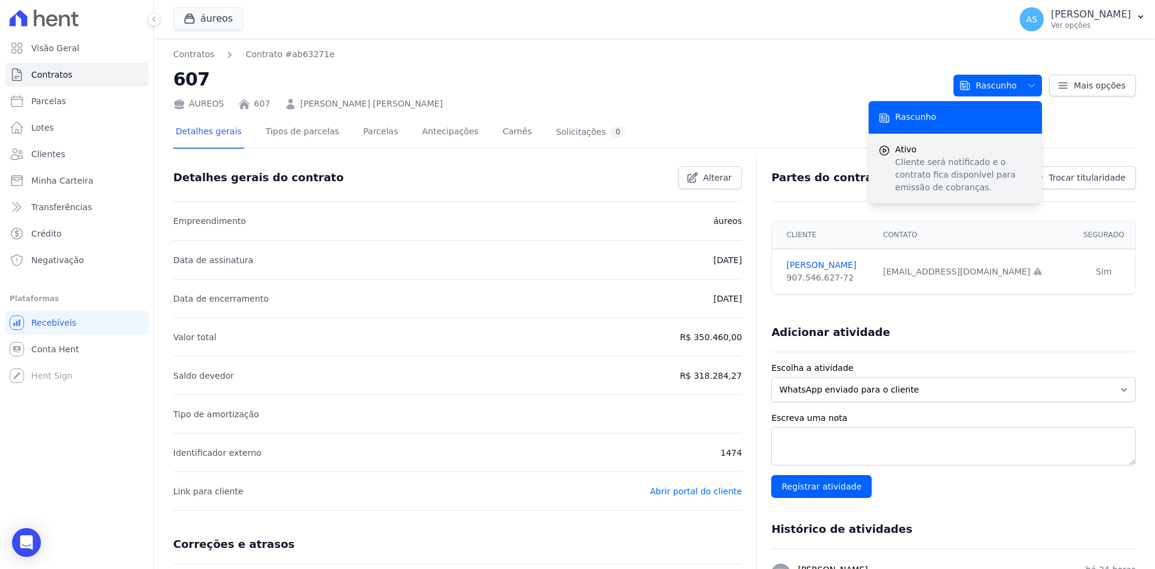
click at [921, 161] on p "Cliente será notificado e o contrato fica disponível para emissão de cobranças." at bounding box center [963, 175] width 137 height 38
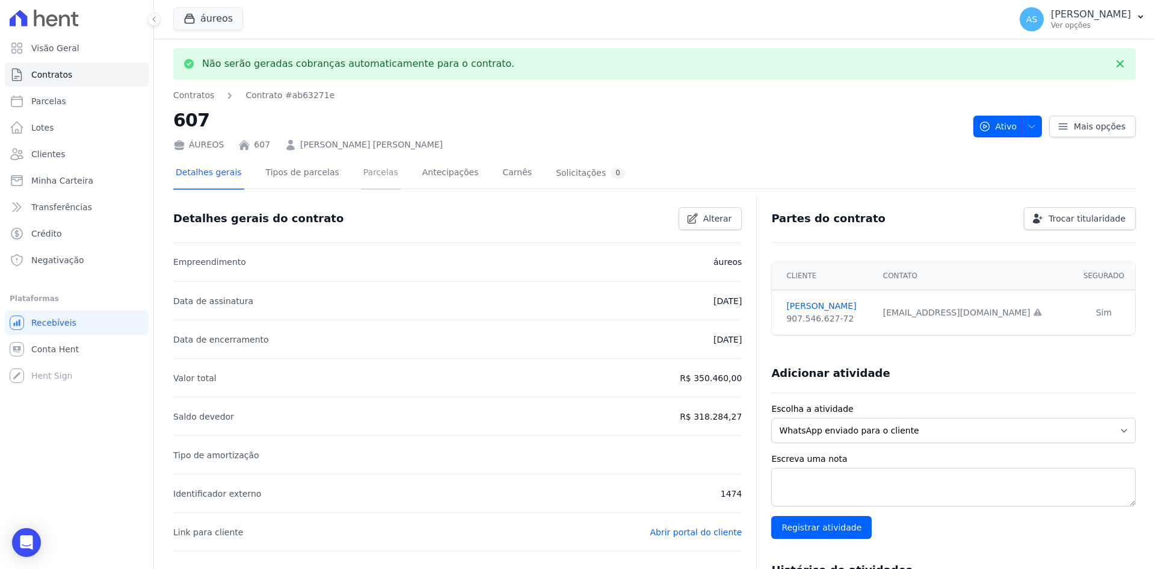
click at [361, 175] on link "Parcelas" at bounding box center [381, 174] width 40 height 32
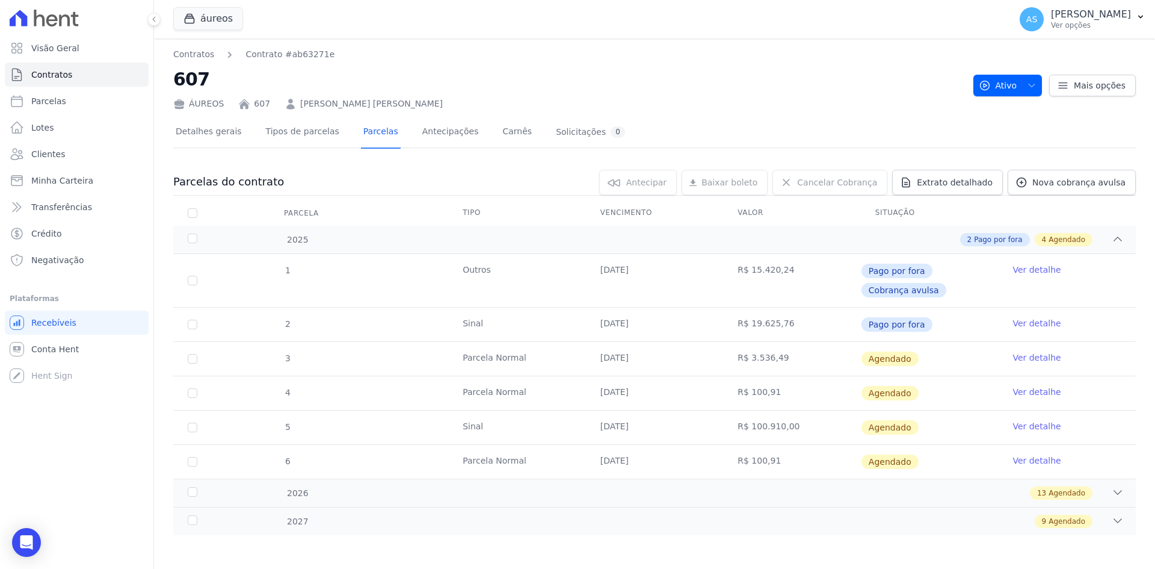
click at [1030, 360] on link "Ver detalhe" at bounding box center [1037, 357] width 48 height 12
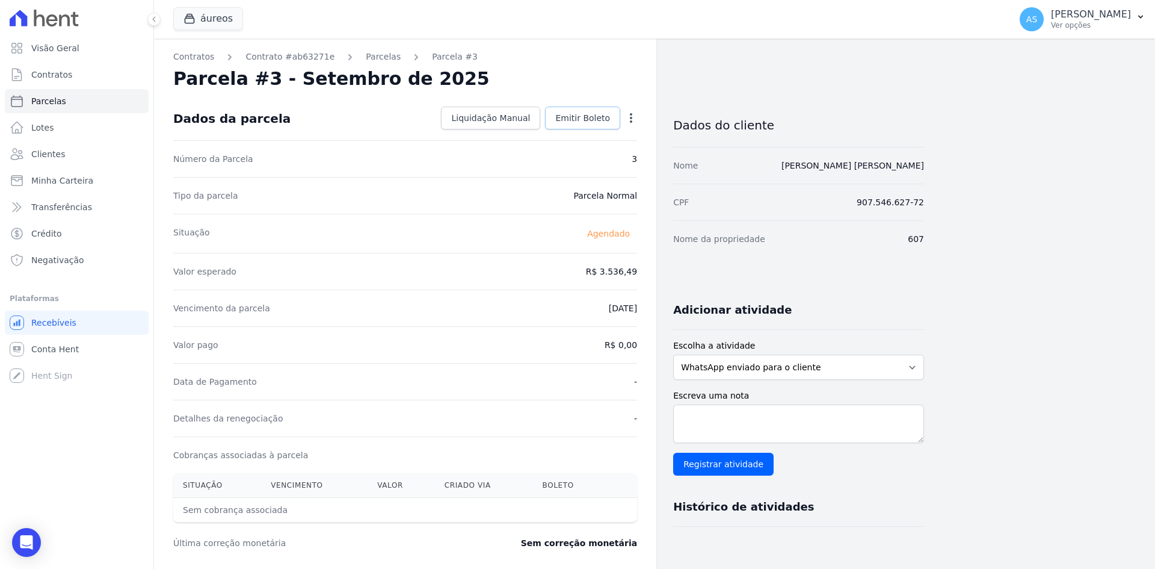
click at [578, 112] on span "Emitir Boleto" at bounding box center [582, 118] width 55 height 12
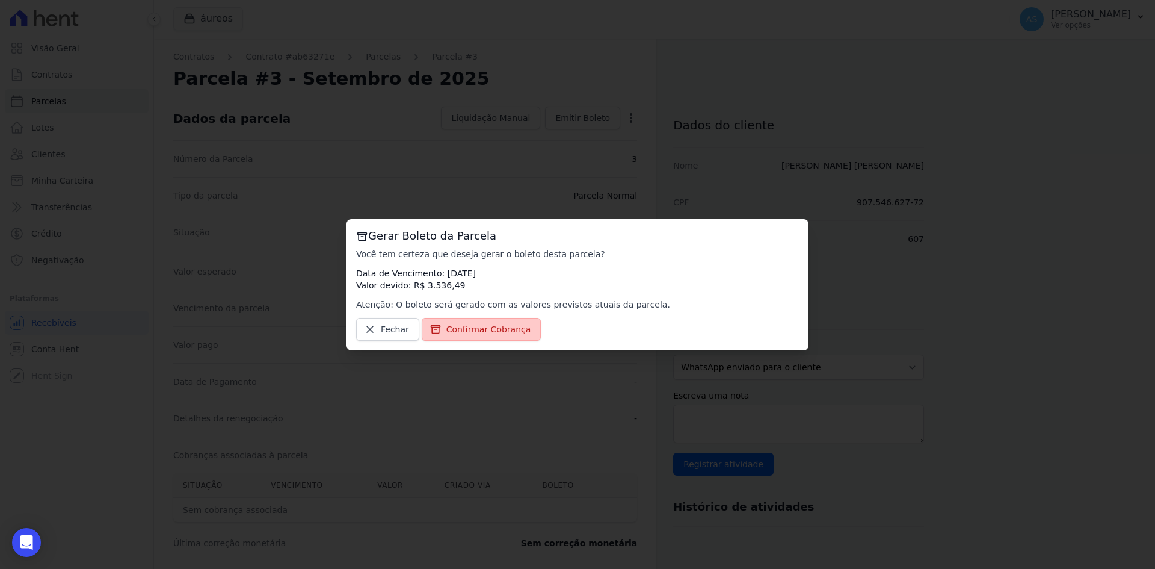
click at [479, 326] on span "Confirmar Cobrança" at bounding box center [489, 329] width 85 height 12
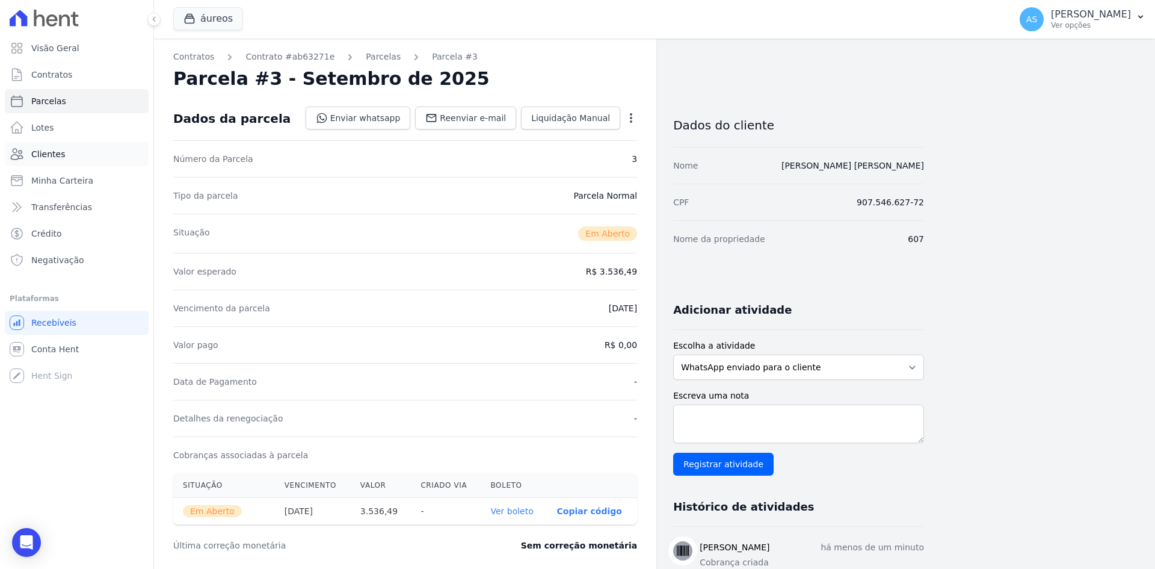
click at [54, 153] on span "Clientes" at bounding box center [48, 154] width 34 height 12
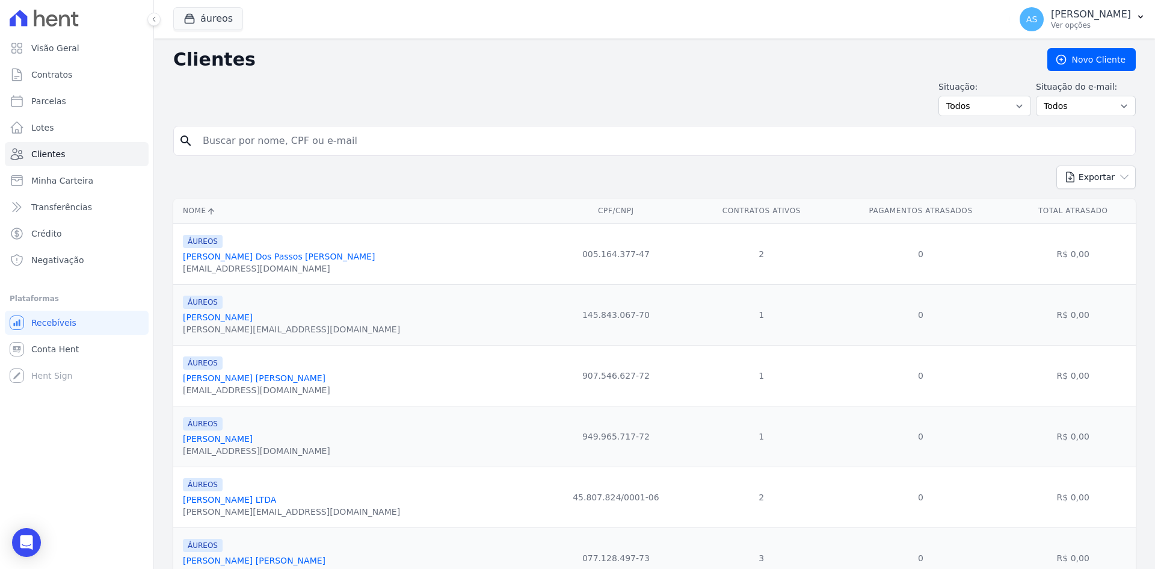
click at [234, 141] on input "search" at bounding box center [663, 141] width 935 height 24
paste input "Silvia Pimentel De Oliveira Costa"
type input "Silvia Pimentel De Oliveira Costa"
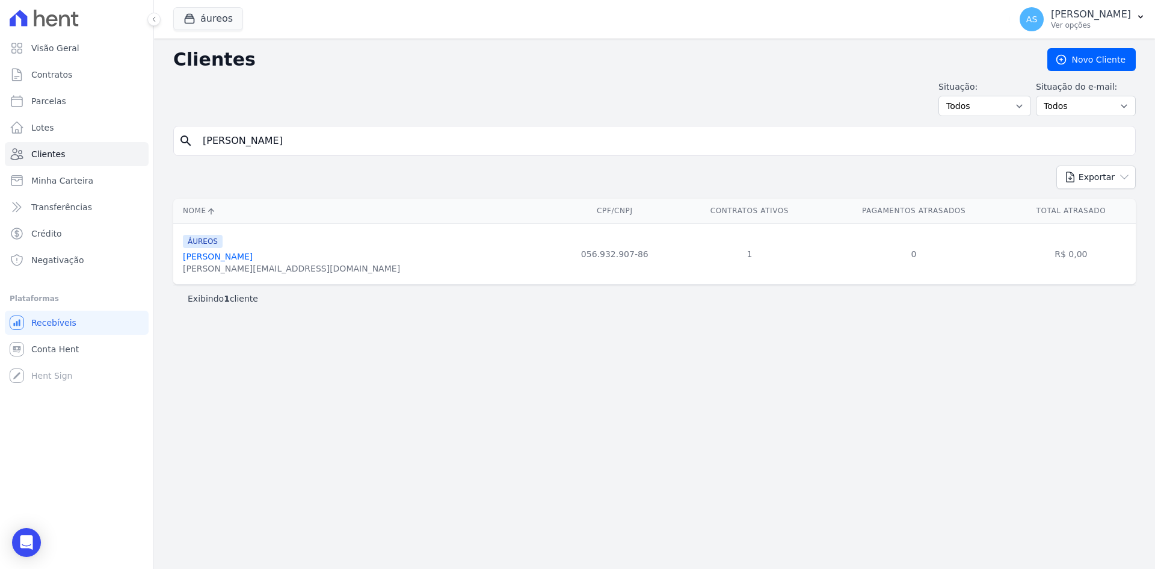
click at [245, 256] on link "Silvia Pimentel De Oliveira Costa" at bounding box center [218, 257] width 70 height 10
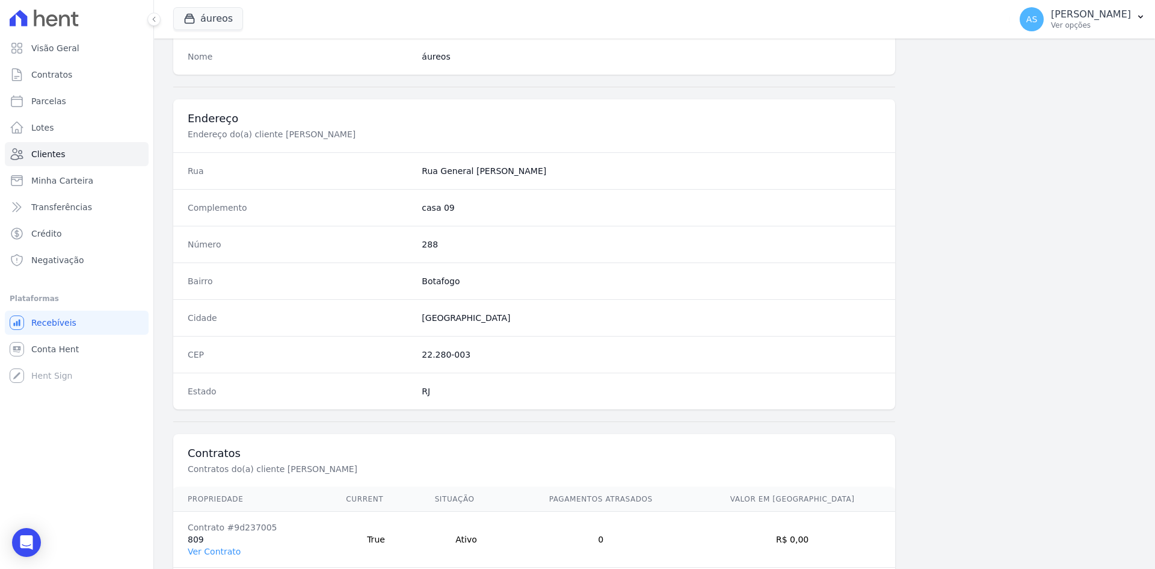
scroll to position [557, 0]
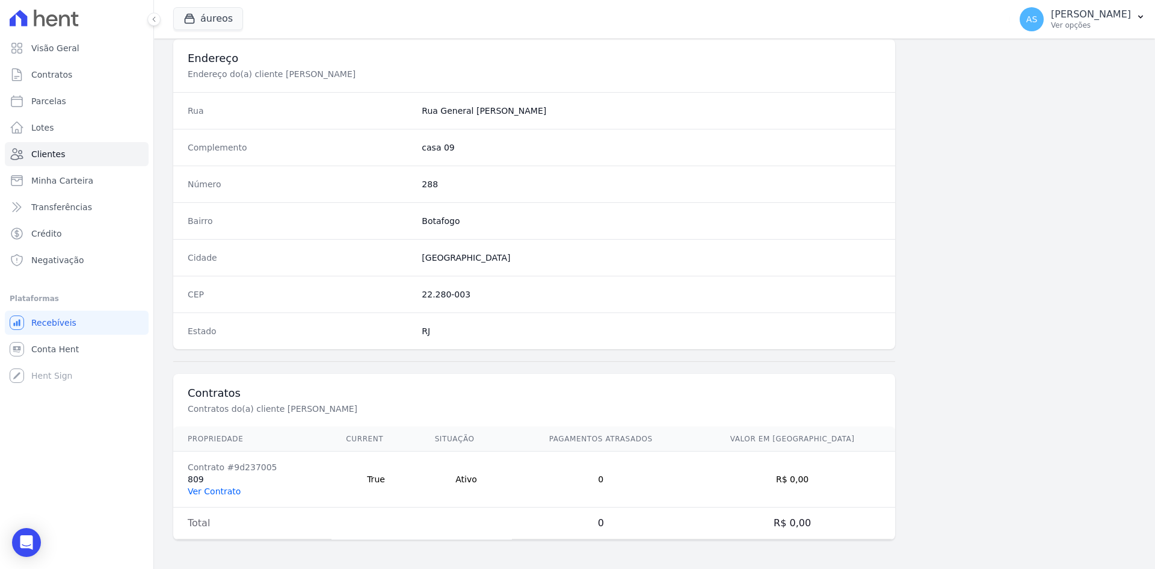
click at [199, 489] on link "Ver Contrato" at bounding box center [214, 491] width 53 height 10
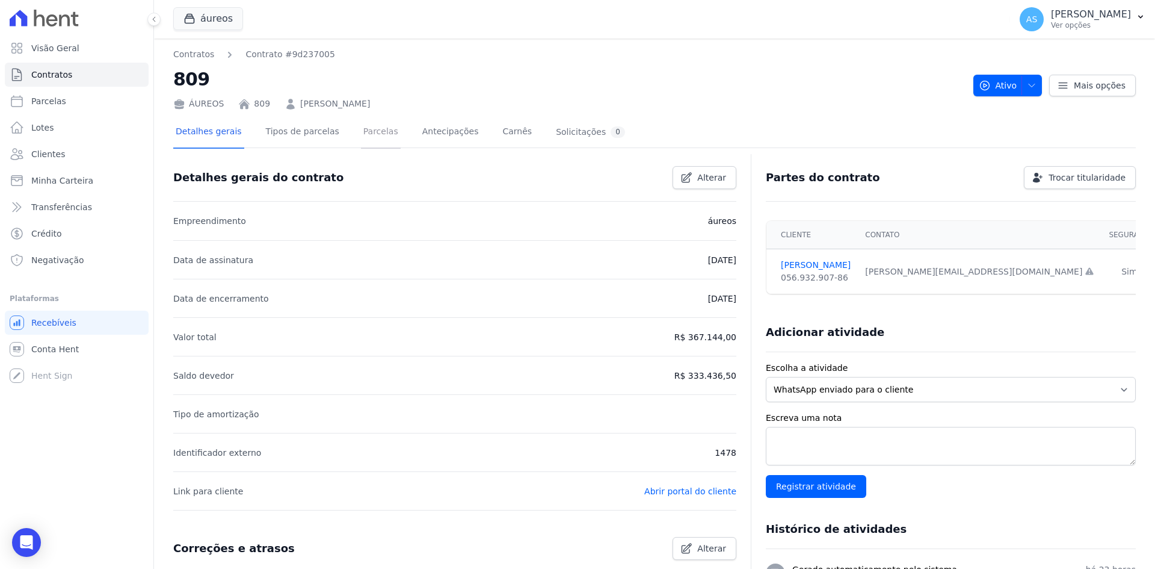
click at [365, 132] on link "Parcelas" at bounding box center [381, 133] width 40 height 32
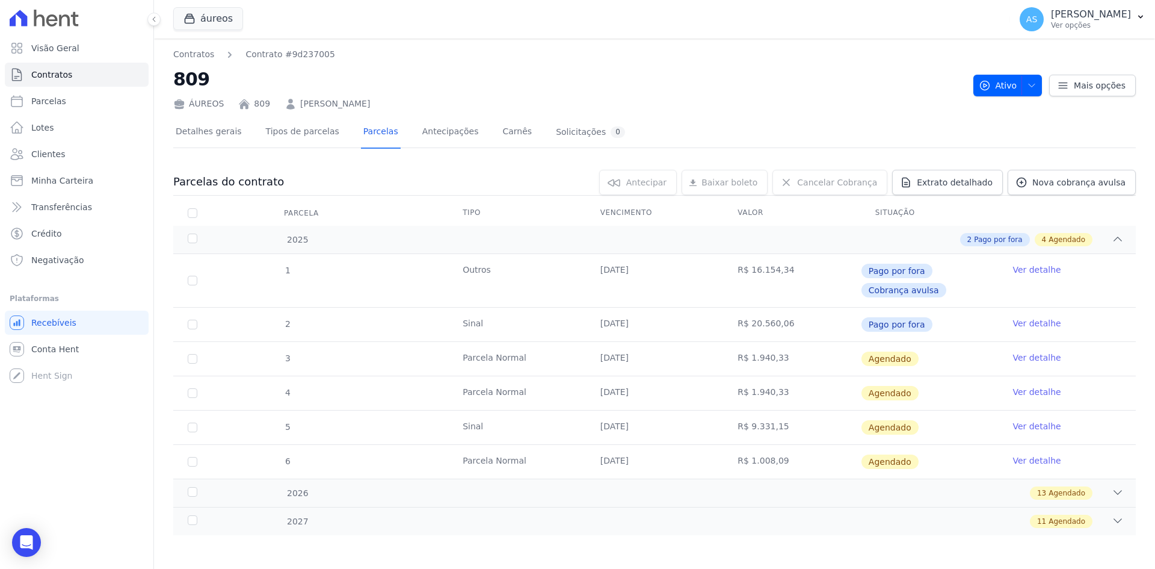
click at [1031, 357] on link "Ver detalhe" at bounding box center [1037, 357] width 48 height 12
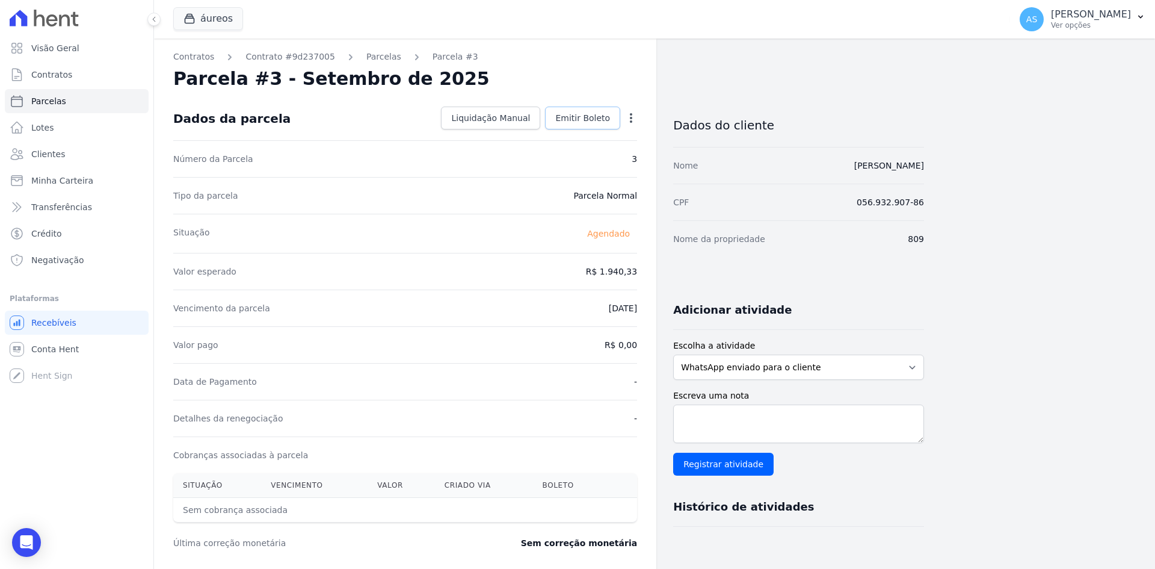
click at [600, 115] on span "Emitir Boleto" at bounding box center [582, 118] width 55 height 12
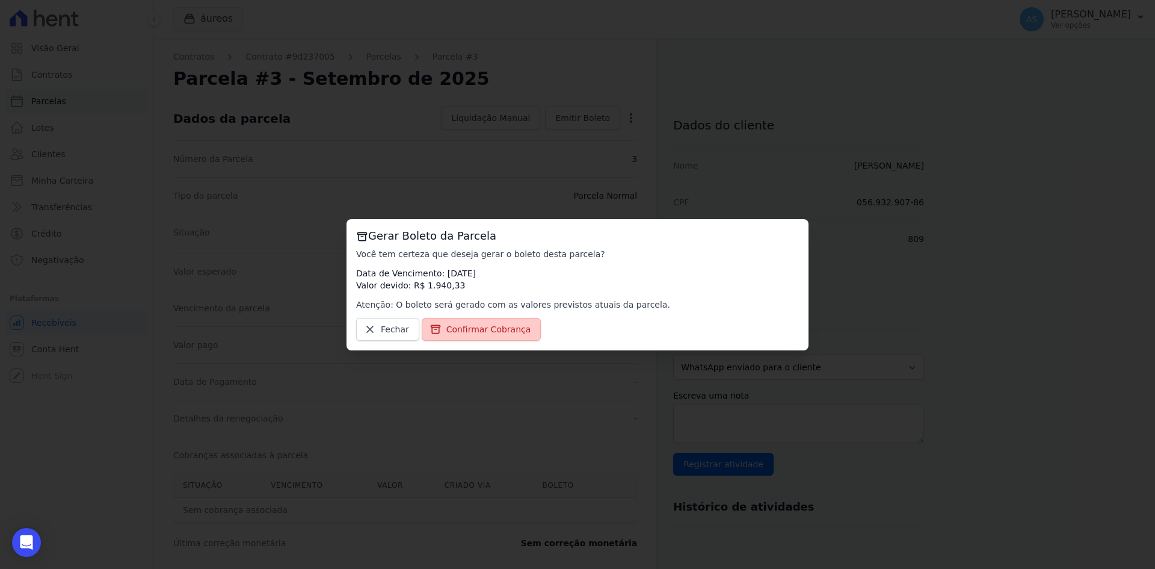
click at [460, 327] on span "Confirmar Cobrança" at bounding box center [489, 329] width 85 height 12
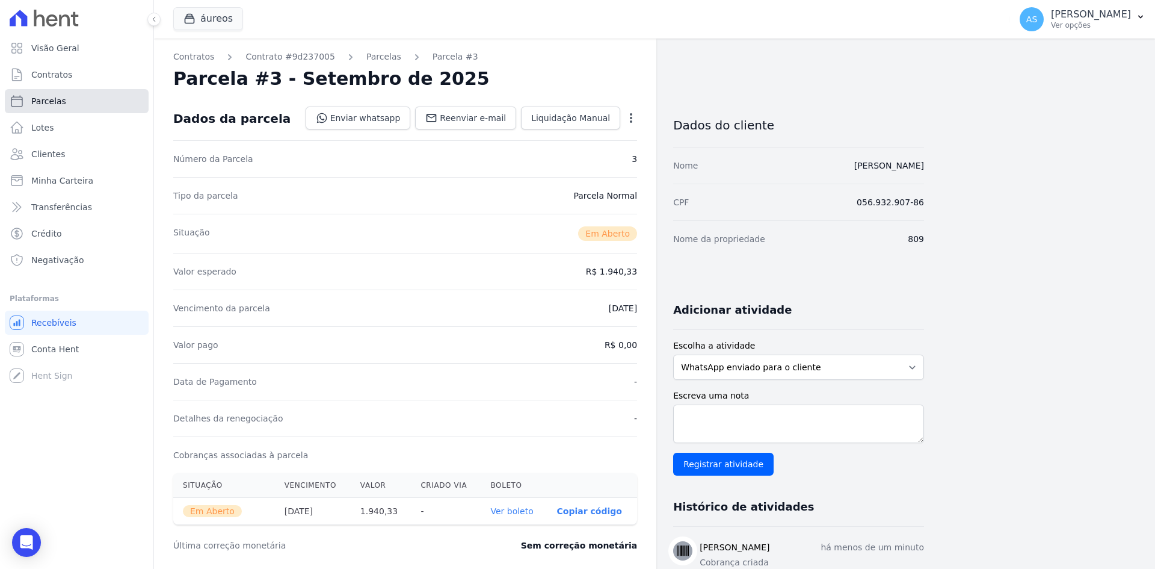
click at [37, 98] on span "Parcelas" at bounding box center [48, 101] width 35 height 12
select select
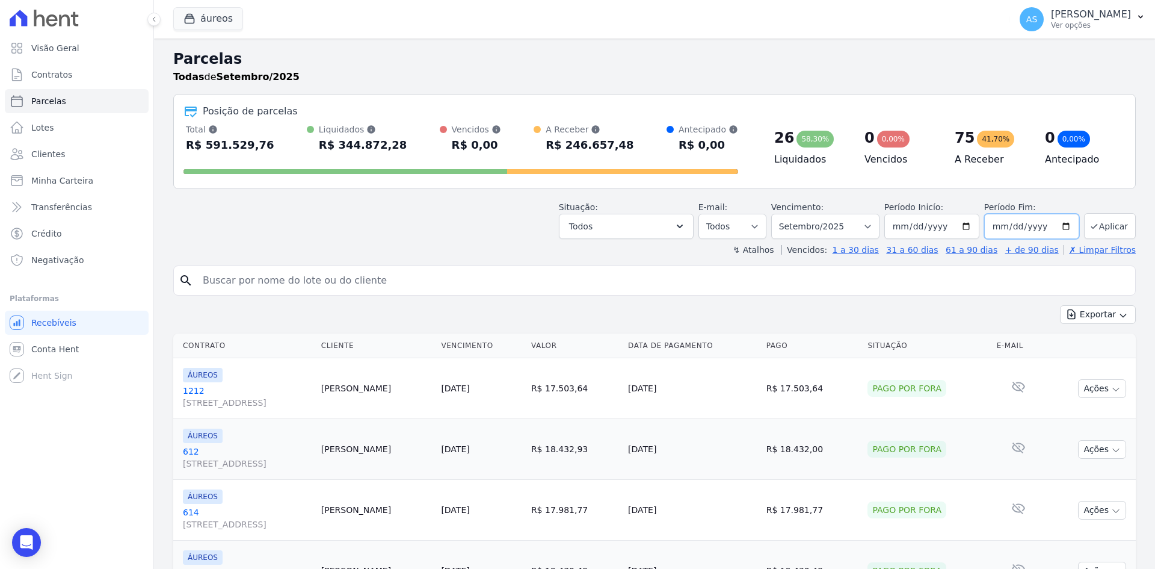
click at [1057, 227] on input "[DATE]" at bounding box center [1032, 226] width 95 height 25
type input "[DATE]"
click at [1096, 223] on button "Aplicar" at bounding box center [1110, 226] width 52 height 26
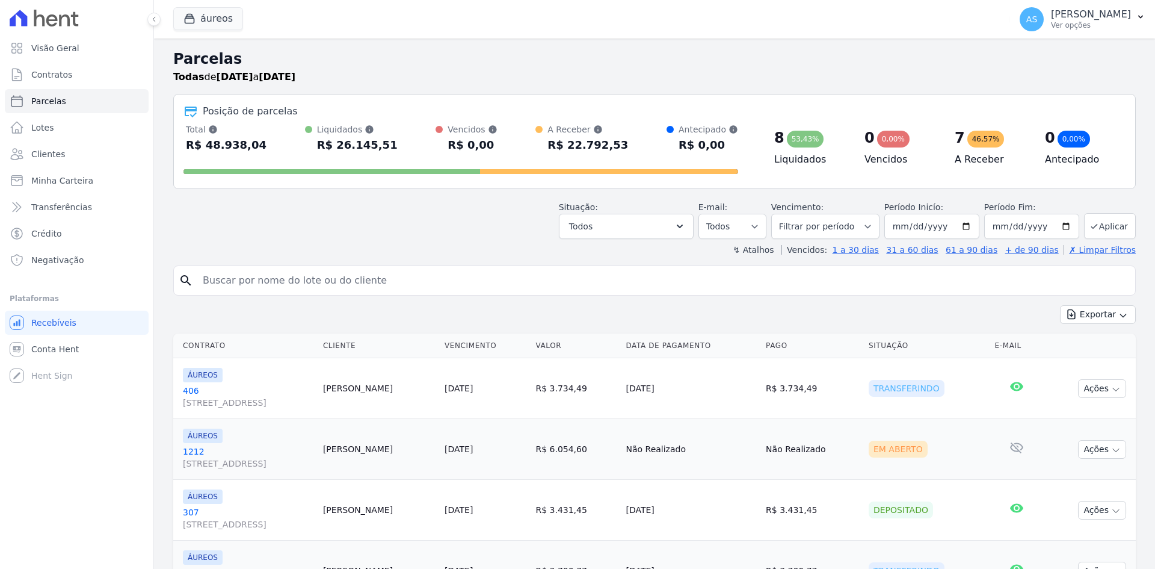
select select
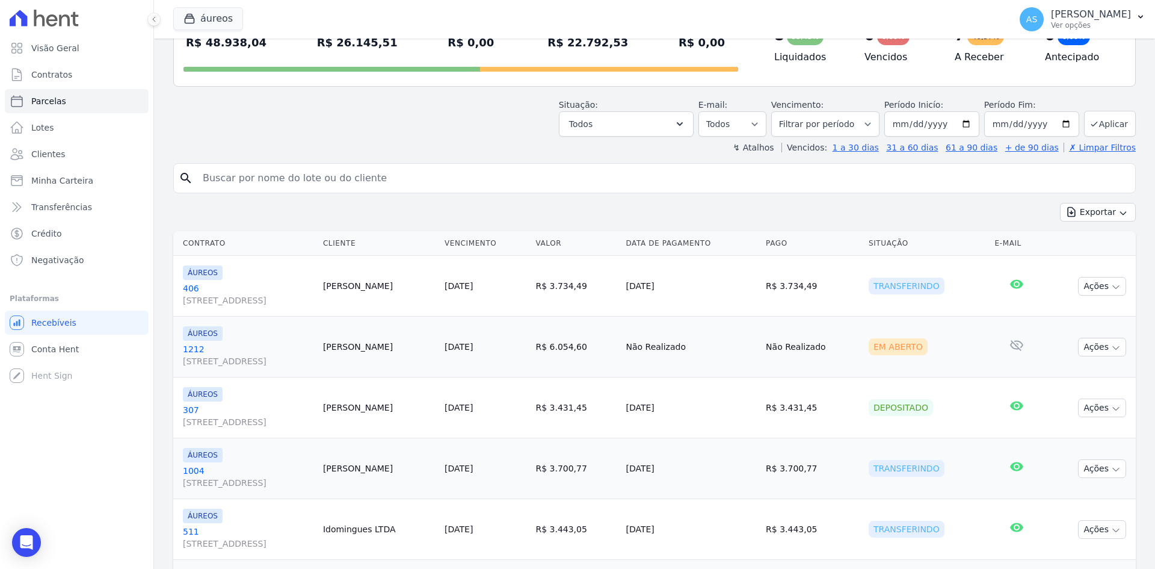
scroll to position [76, 0]
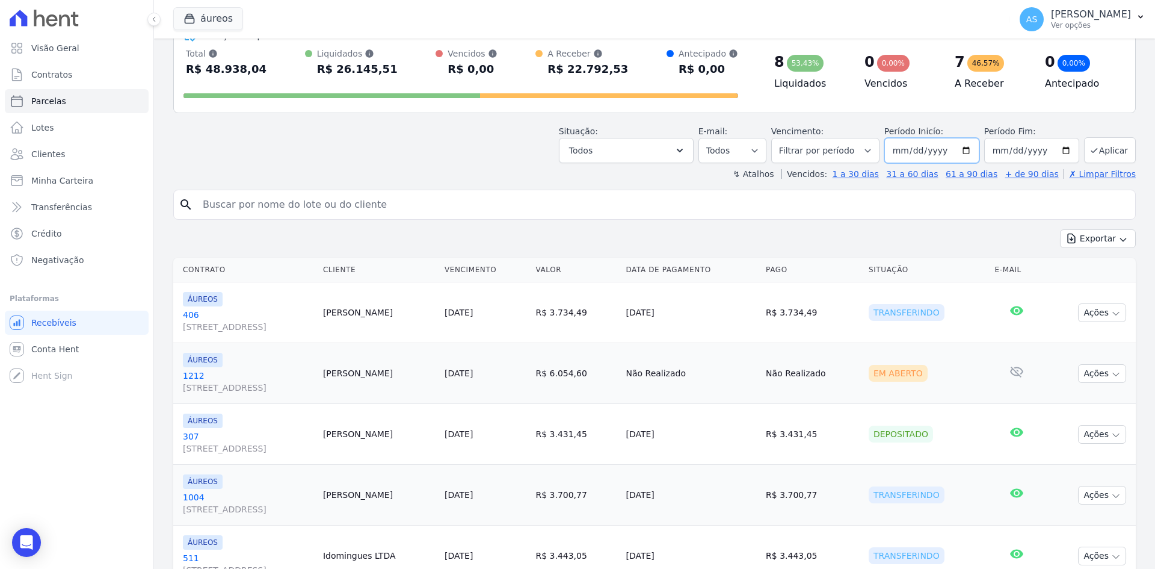
click at [962, 150] on input "[DATE]" at bounding box center [932, 150] width 95 height 25
type input "[DATE]"
click at [1057, 147] on input "[DATE]" at bounding box center [1032, 150] width 95 height 25
type input "[DATE]"
click at [1109, 147] on button "Aplicar" at bounding box center [1110, 150] width 52 height 26
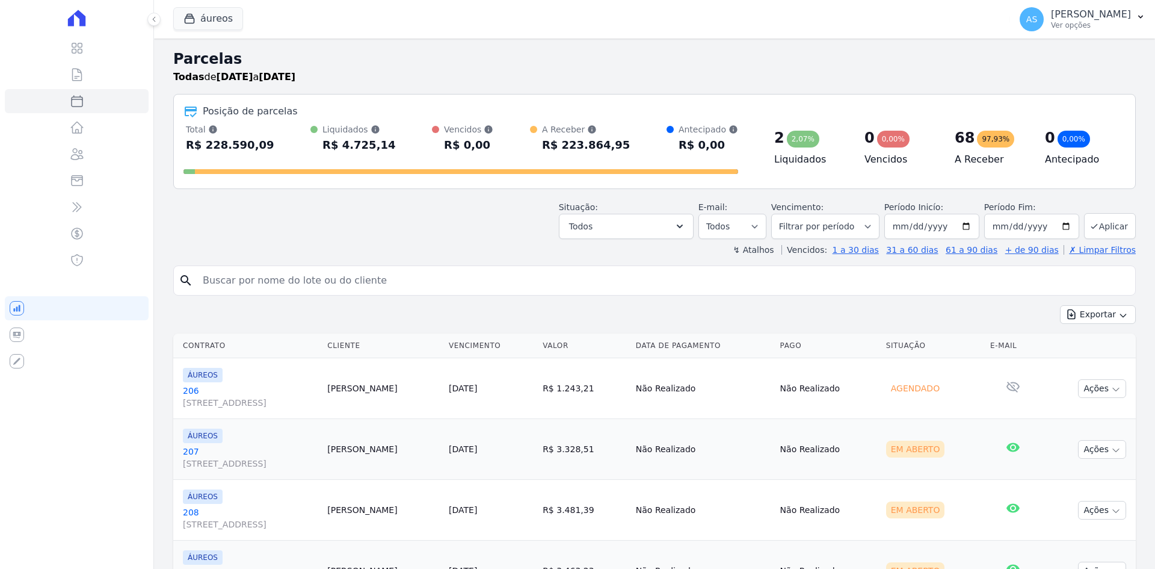
select select
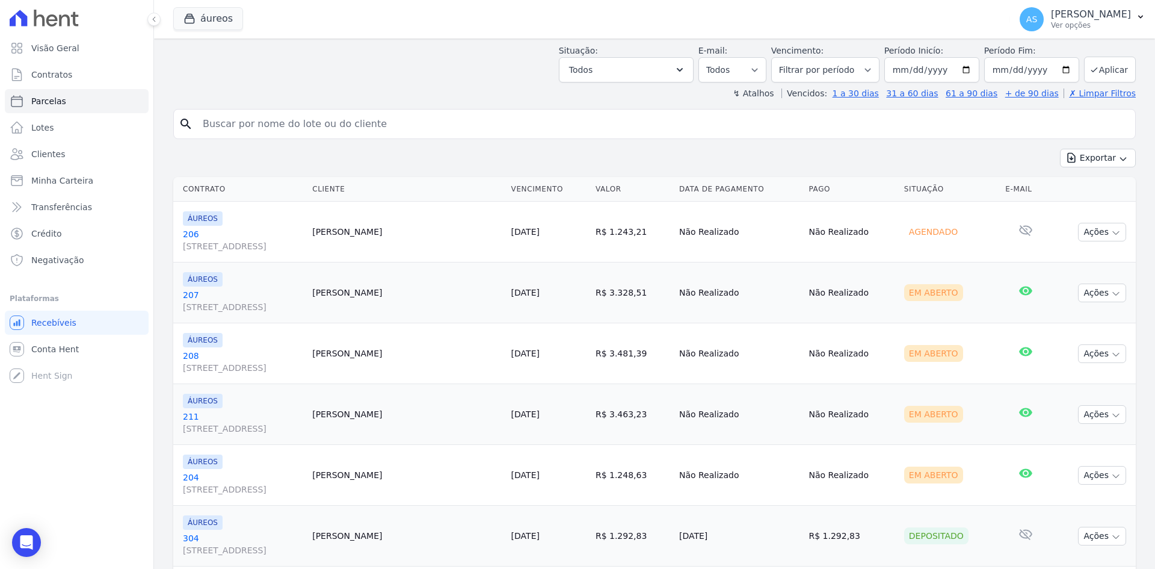
scroll to position [120, 0]
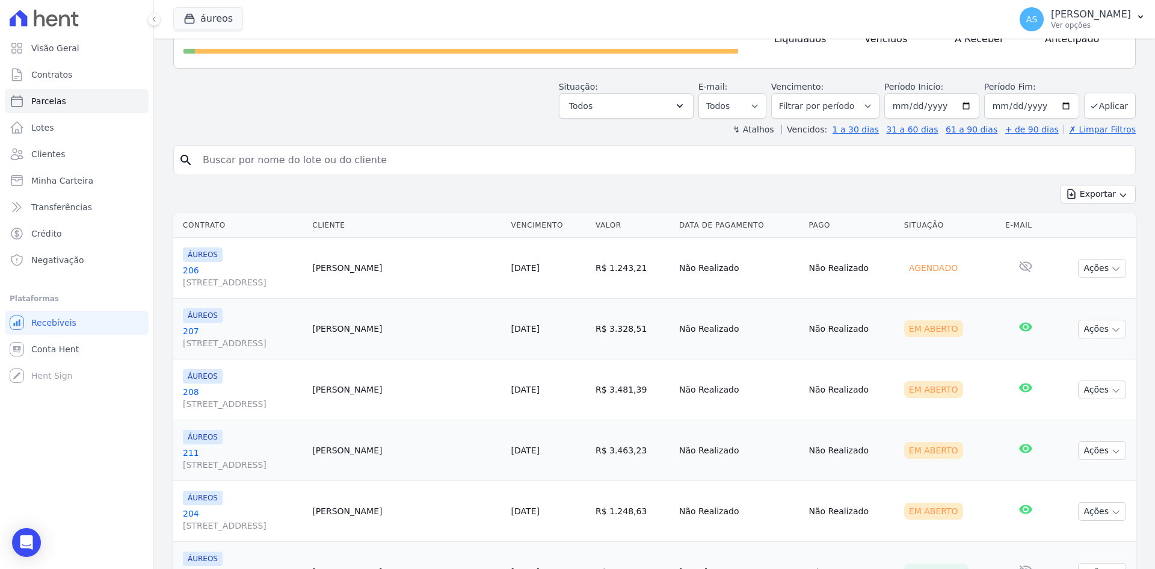
click at [193, 268] on link "206 [STREET_ADDRESS]" at bounding box center [243, 276] width 120 height 24
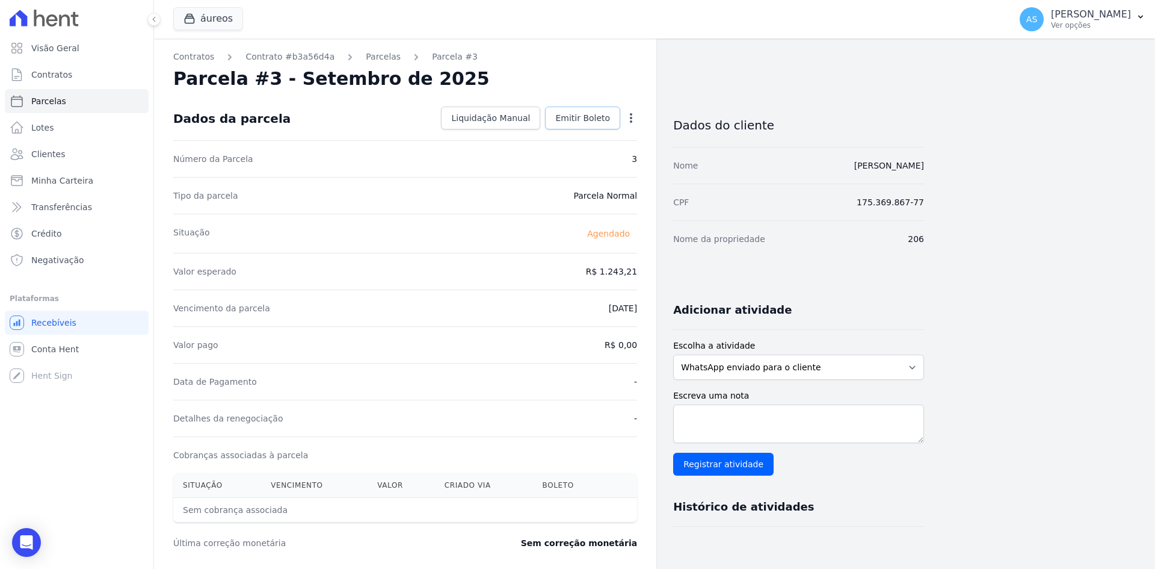
click at [577, 118] on span "Emitir Boleto" at bounding box center [582, 118] width 55 height 12
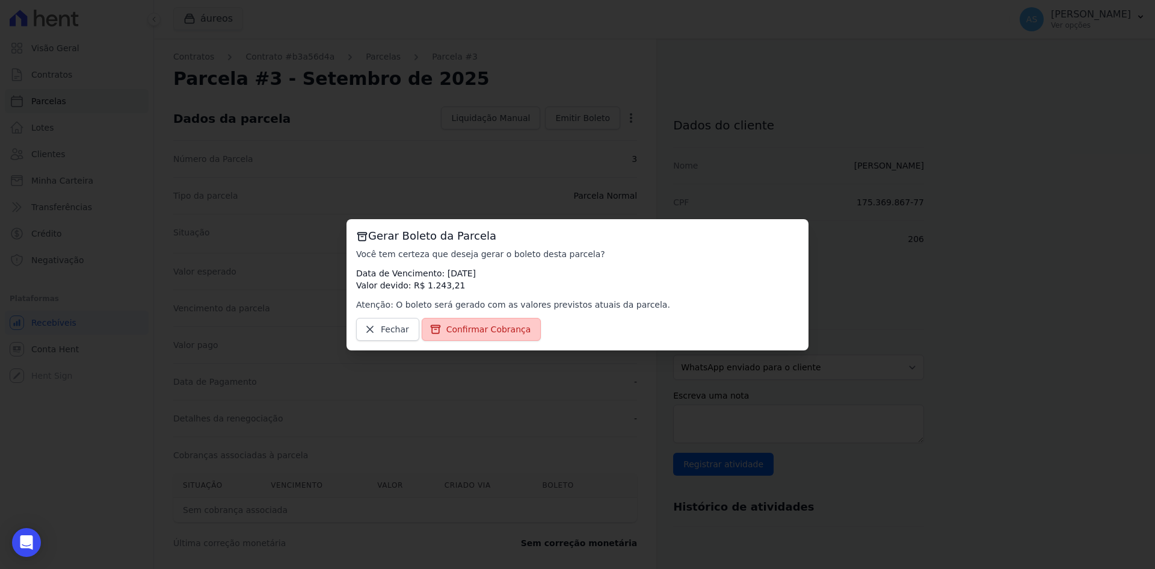
click at [465, 330] on span "Confirmar Cobrança" at bounding box center [489, 329] width 85 height 12
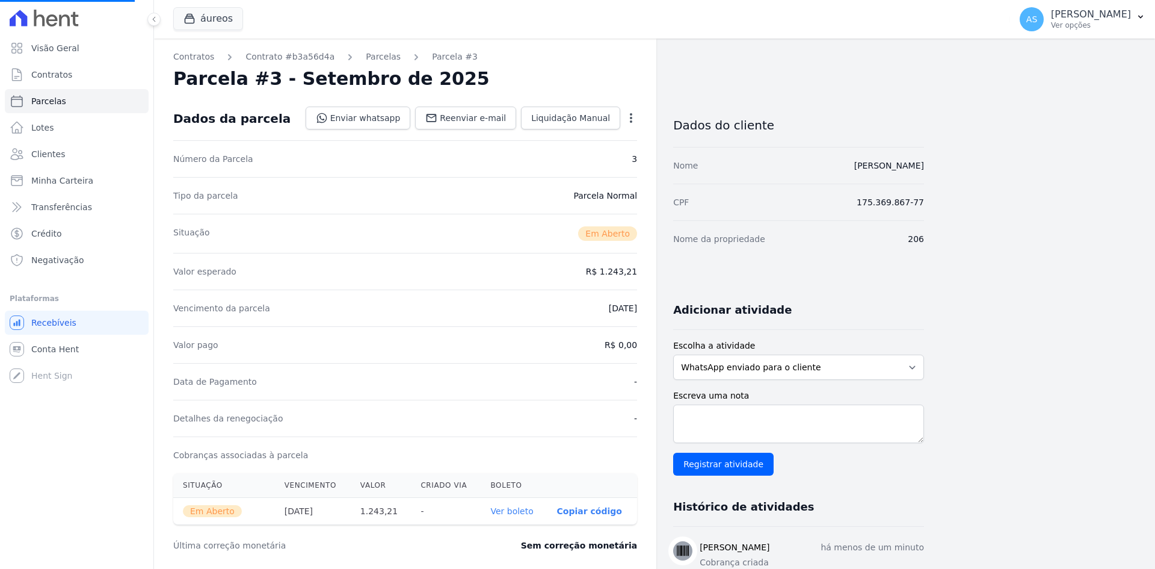
select select
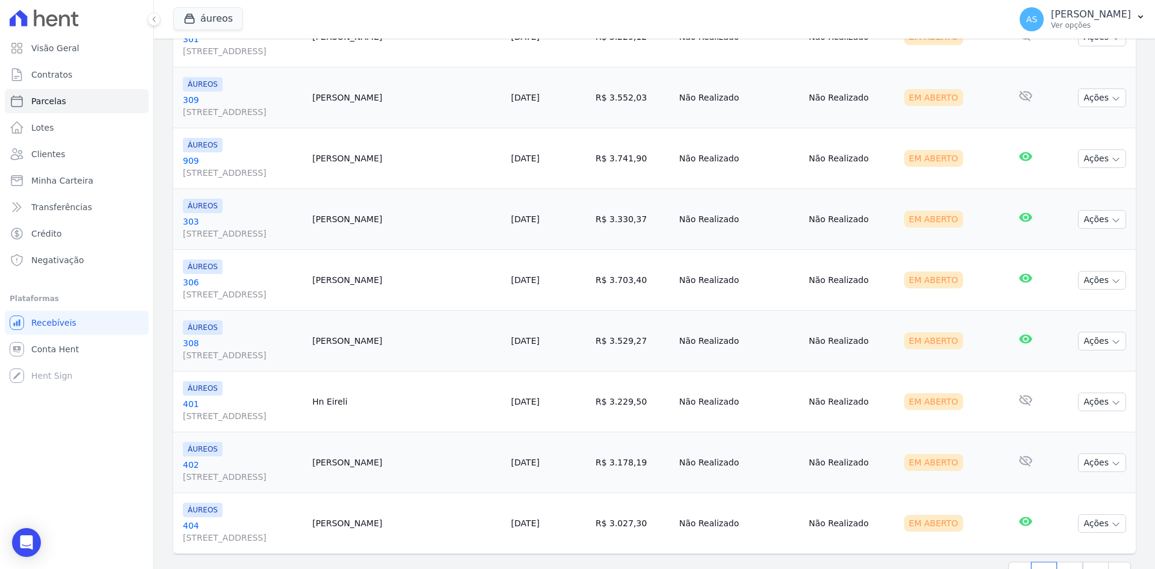
scroll to position [1361, 0]
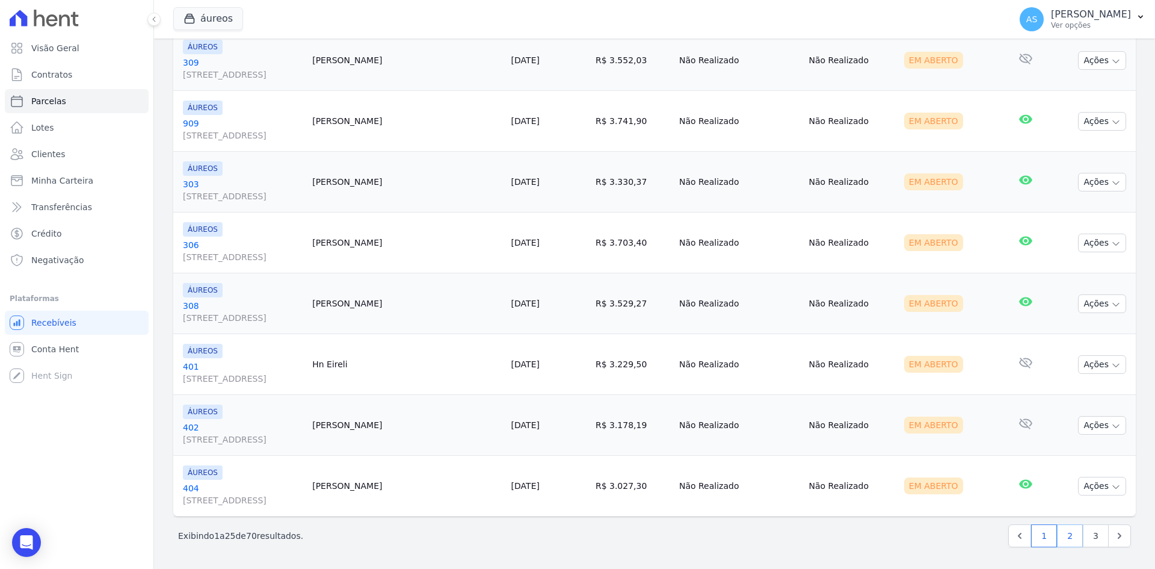
click at [1061, 541] on link "2" at bounding box center [1070, 535] width 26 height 23
select select
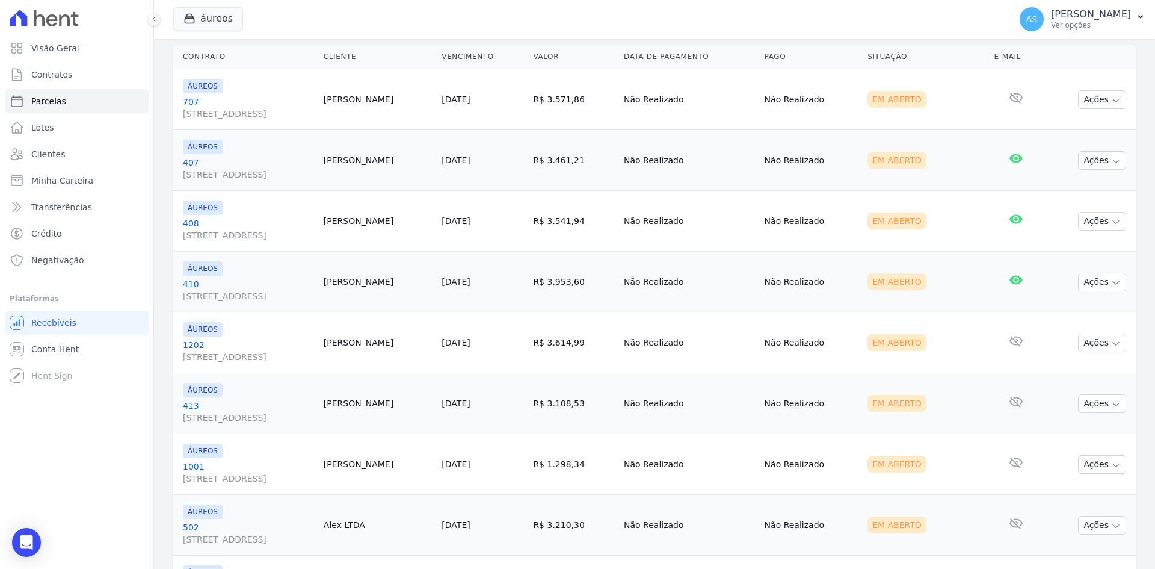
scroll to position [120, 0]
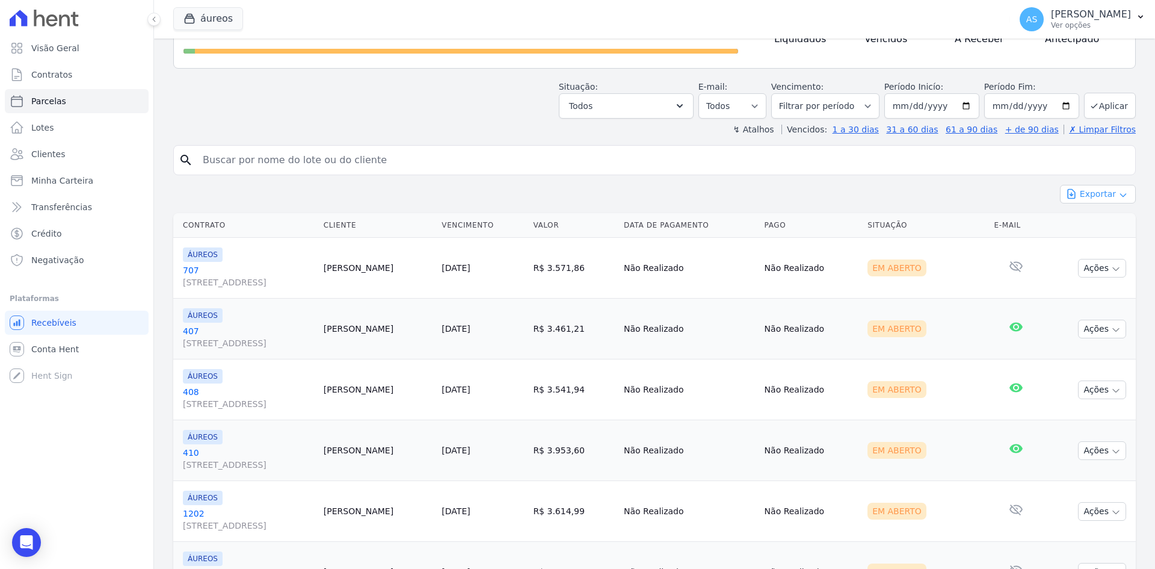
click at [1093, 191] on button "Exportar" at bounding box center [1098, 194] width 76 height 19
click at [1087, 241] on span "Exportar CSV" at bounding box center [1097, 243] width 64 height 12
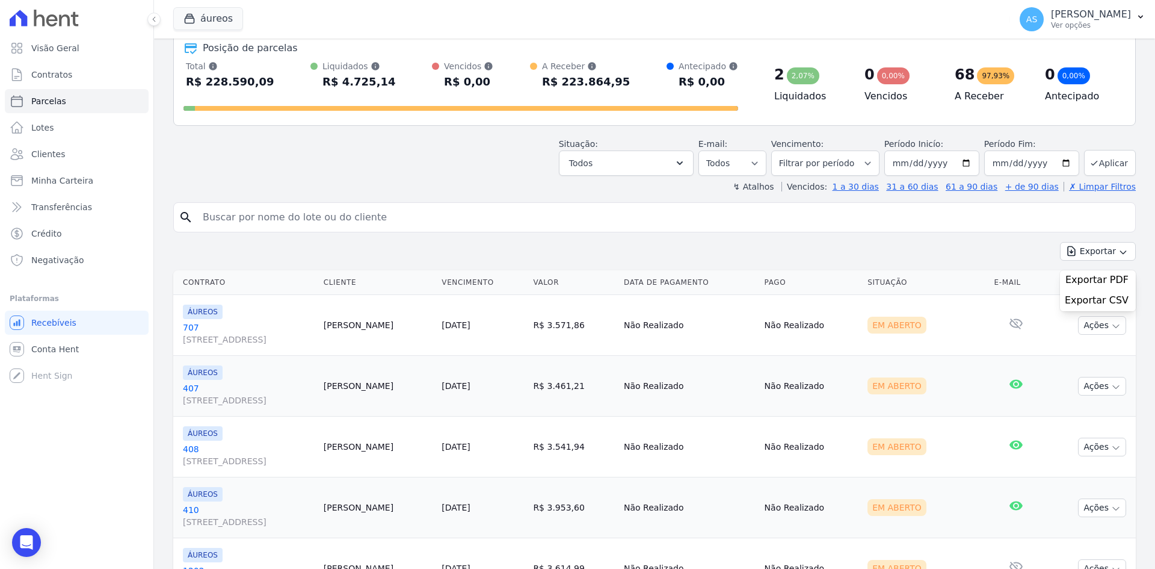
scroll to position [0, 0]
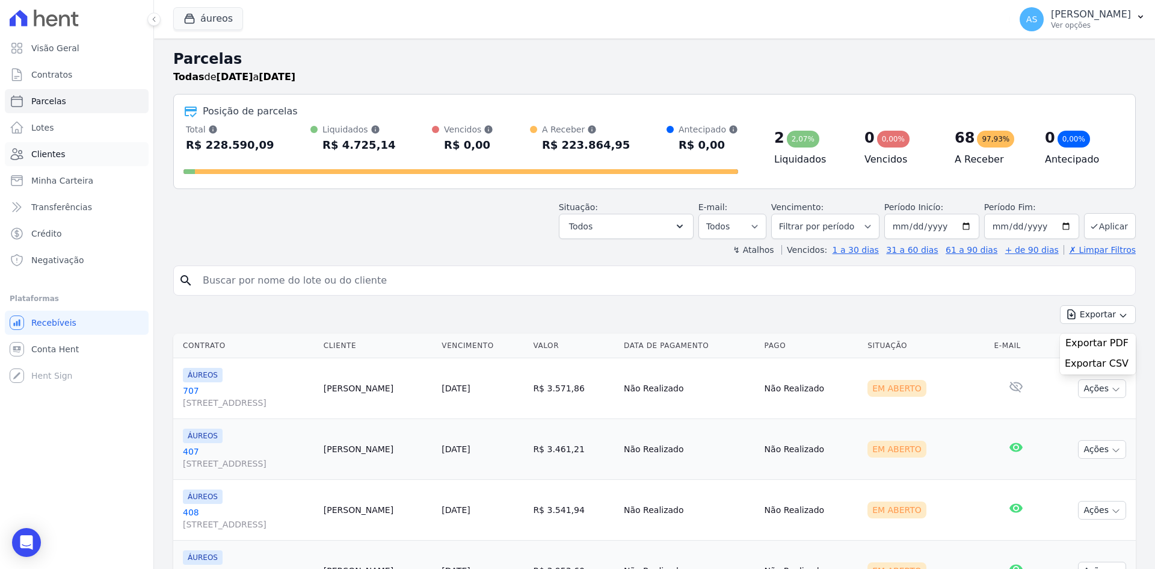
click at [46, 156] on span "Clientes" at bounding box center [48, 154] width 34 height 12
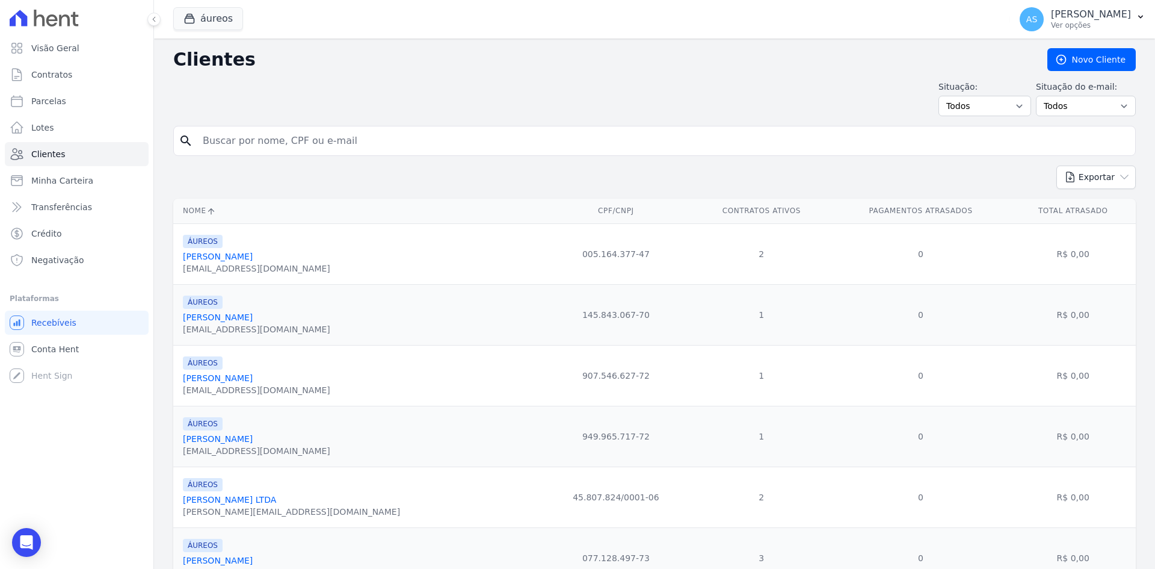
click at [219, 139] on input "search" at bounding box center [663, 141] width 935 height 24
paste input "Spartus Alves Pereira"
type input "Spartus Alves Pereira"
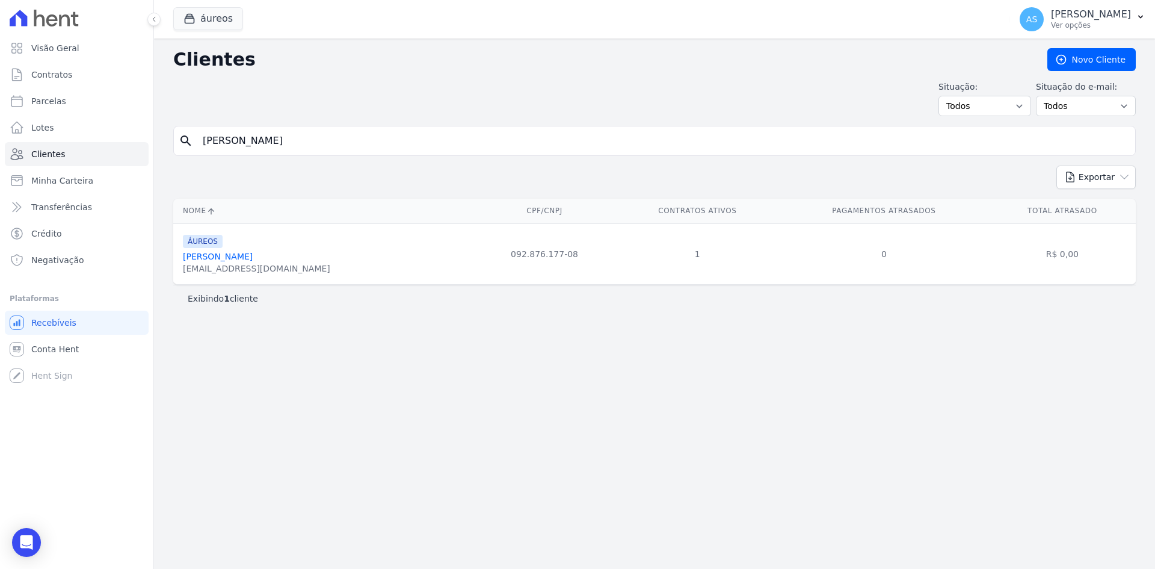
click at [220, 255] on link "Spartus Alves Pereira" at bounding box center [218, 257] width 70 height 10
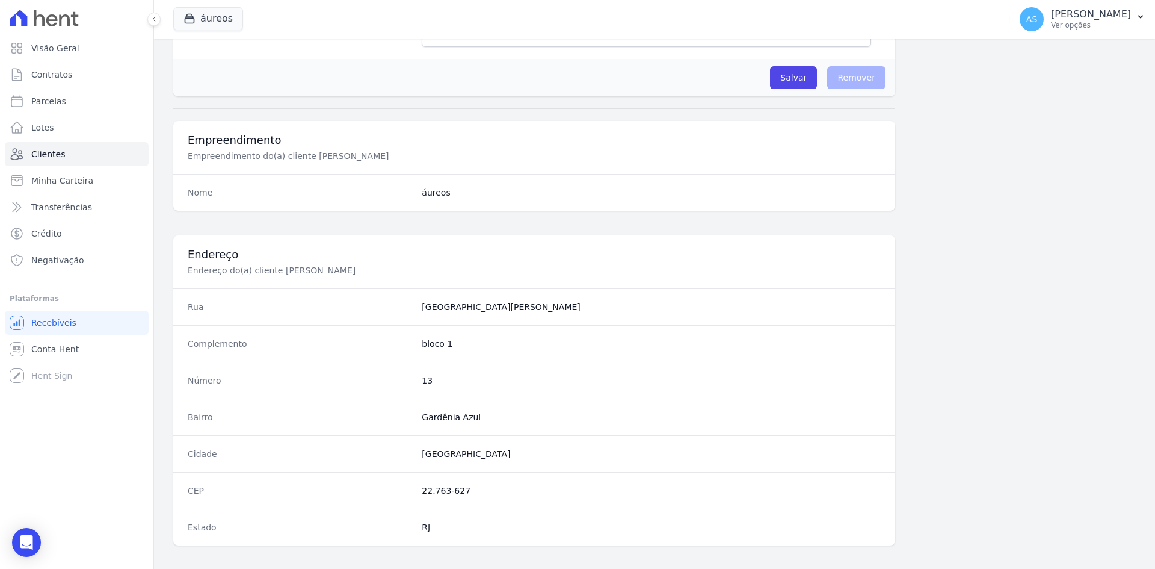
scroll to position [557, 0]
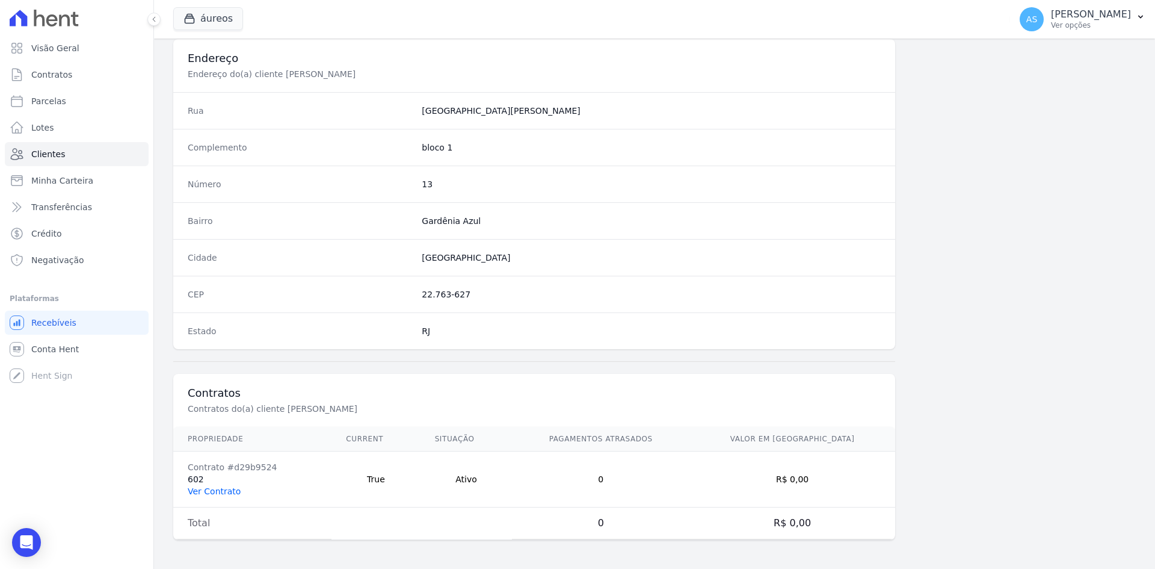
click at [206, 490] on link "Ver Contrato" at bounding box center [214, 491] width 53 height 10
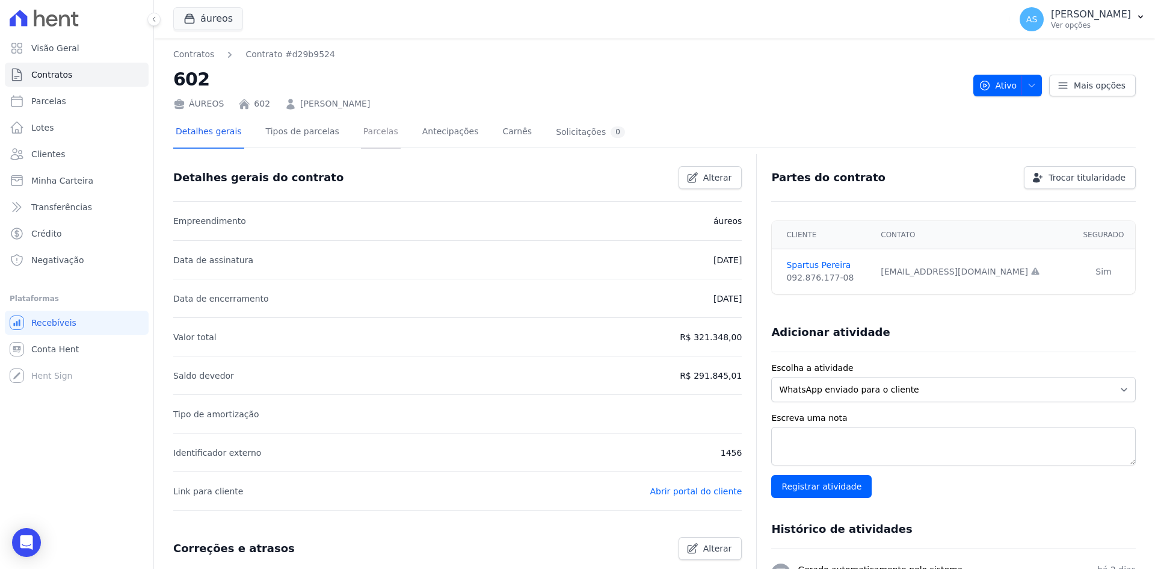
click at [361, 132] on link "Parcelas" at bounding box center [381, 133] width 40 height 32
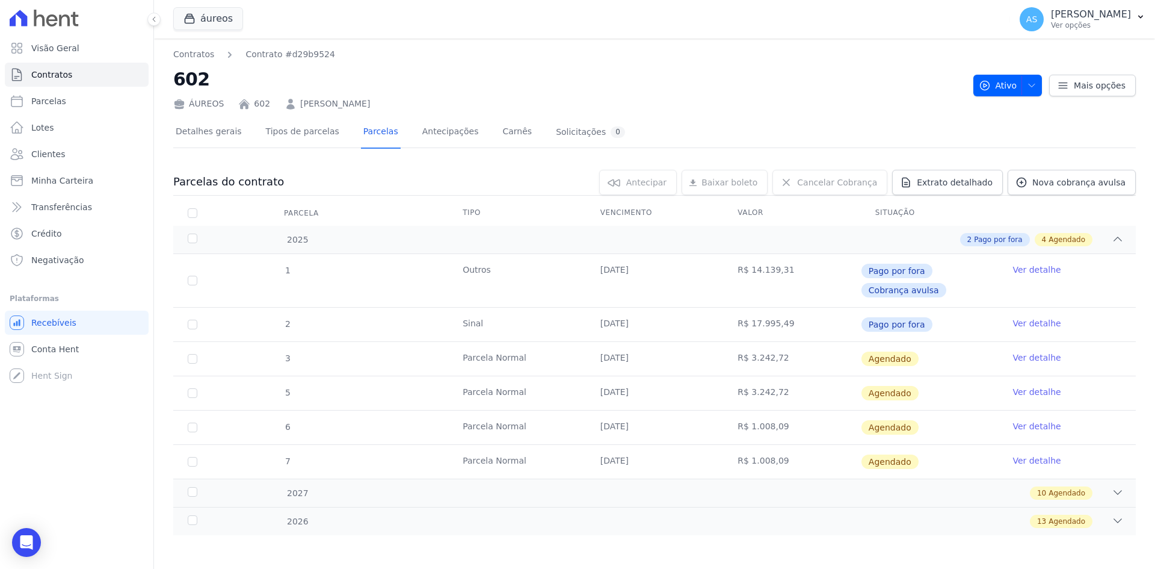
click at [1037, 359] on link "Ver detalhe" at bounding box center [1037, 357] width 48 height 12
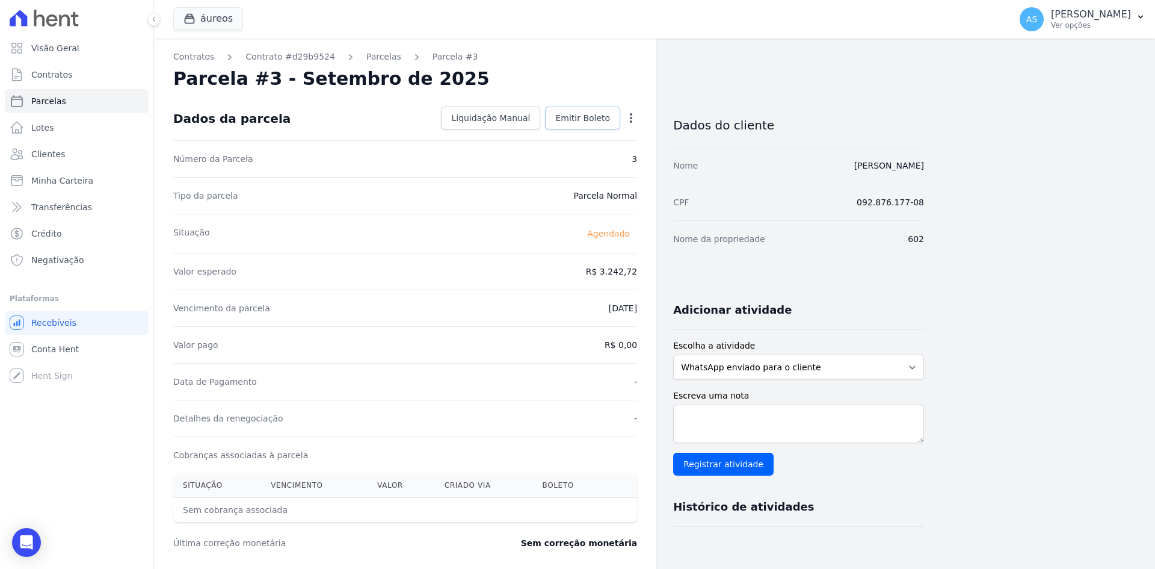
click at [581, 113] on span "Emitir Boleto" at bounding box center [582, 118] width 55 height 12
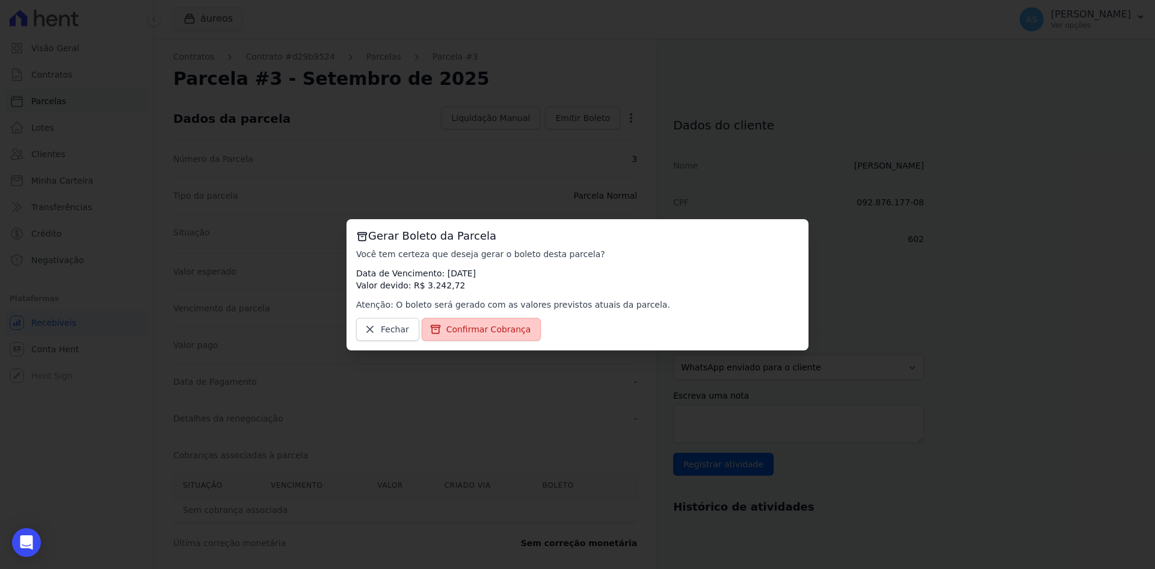
click at [475, 330] on span "Confirmar Cobrança" at bounding box center [489, 329] width 85 height 12
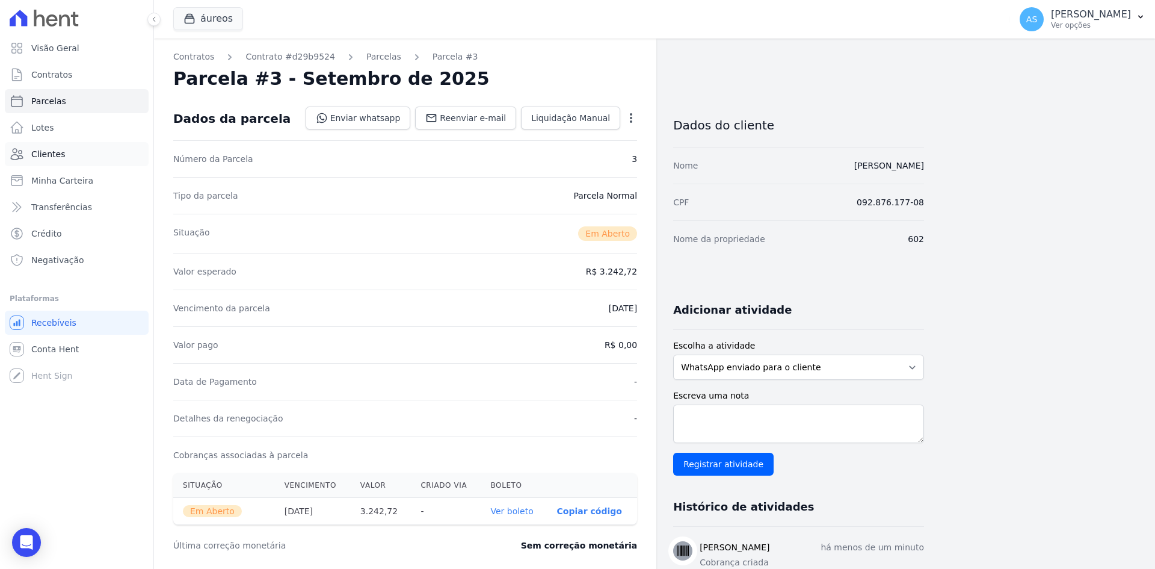
click at [35, 158] on span "Clientes" at bounding box center [48, 154] width 34 height 12
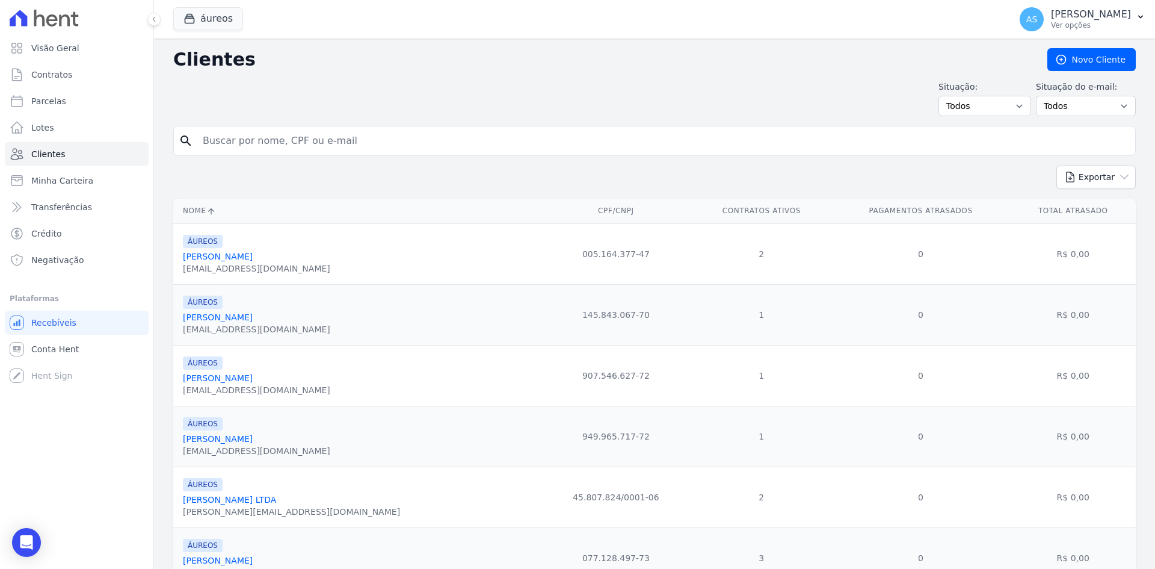
click at [231, 145] on input "search" at bounding box center [663, 141] width 935 height 24
paste input "Luiz Marques Da Fonseca"
type input "Luiz Marques Da Fonseca"
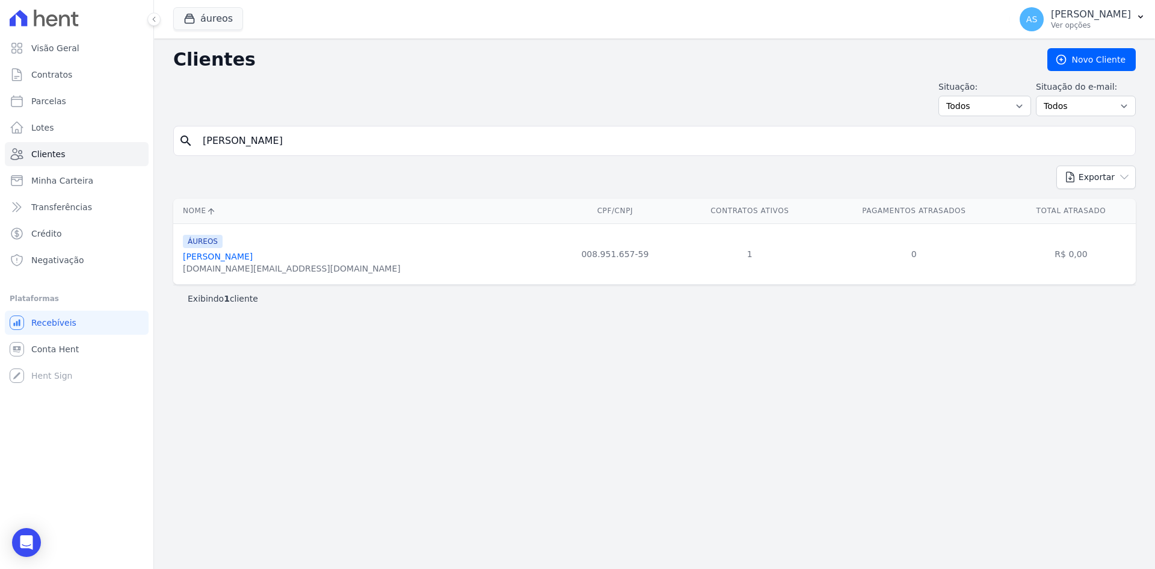
click at [228, 258] on link "Luiz Marques Da Fonseca" at bounding box center [218, 257] width 70 height 10
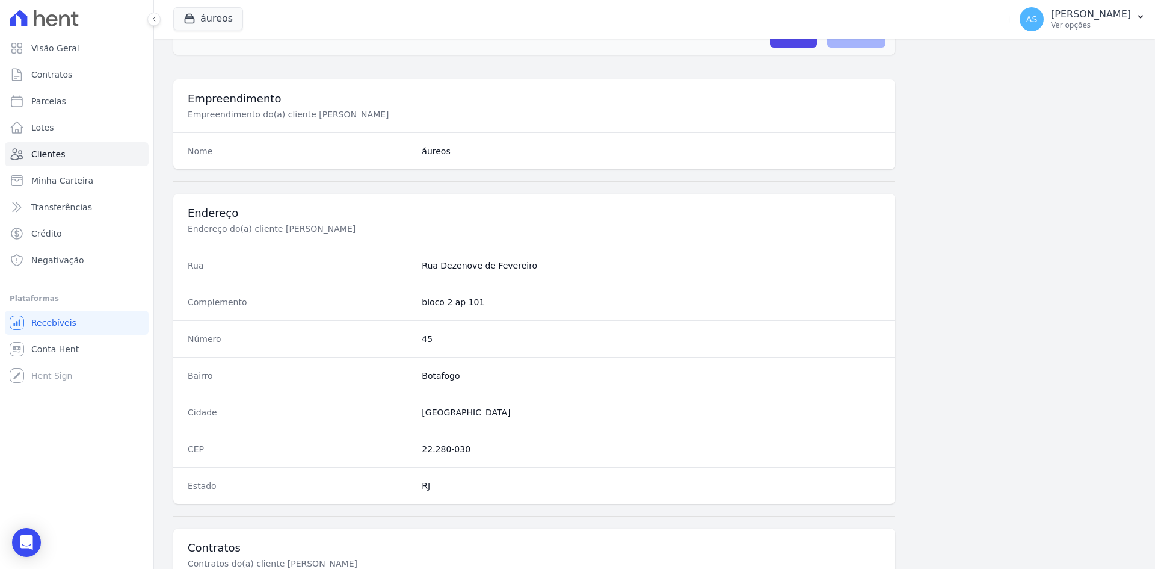
scroll to position [557, 0]
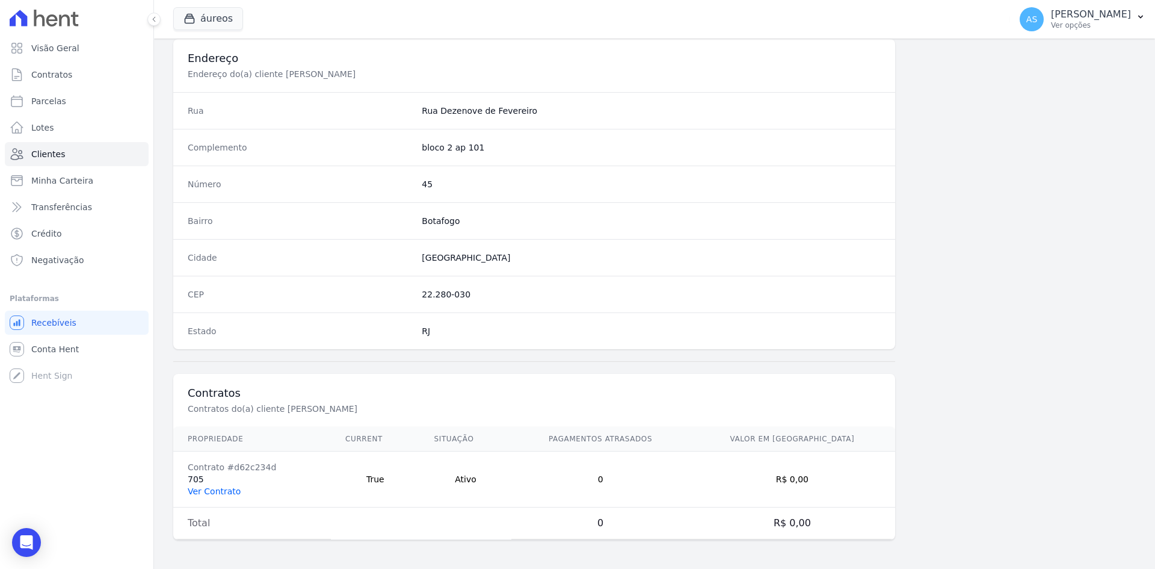
click at [201, 486] on link "Ver Contrato" at bounding box center [214, 491] width 53 height 10
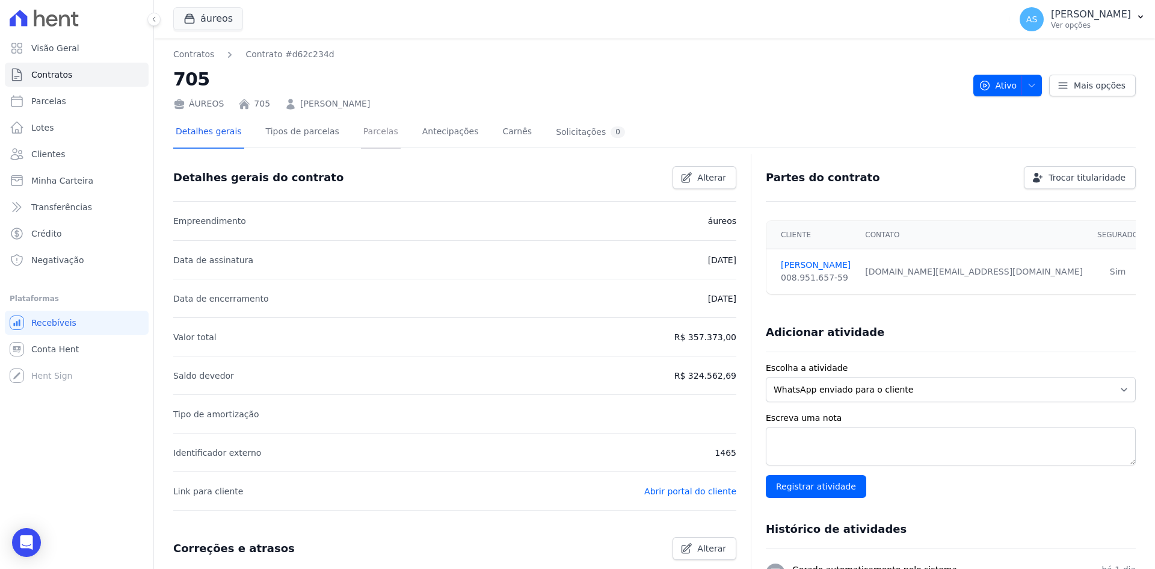
click at [361, 131] on link "Parcelas" at bounding box center [381, 133] width 40 height 32
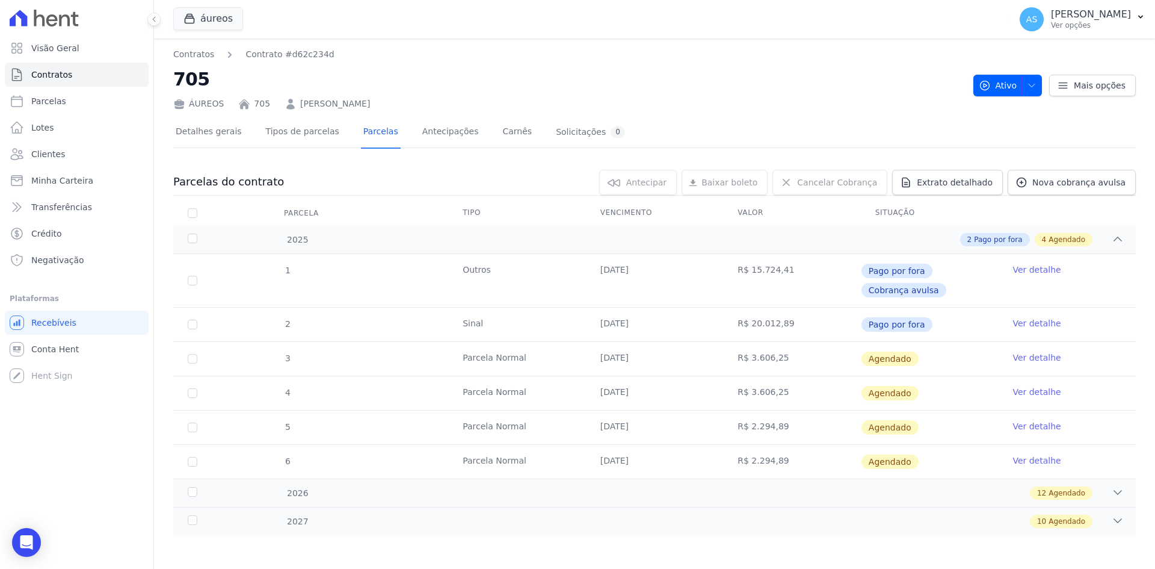
click at [1020, 356] on link "Ver detalhe" at bounding box center [1037, 357] width 48 height 12
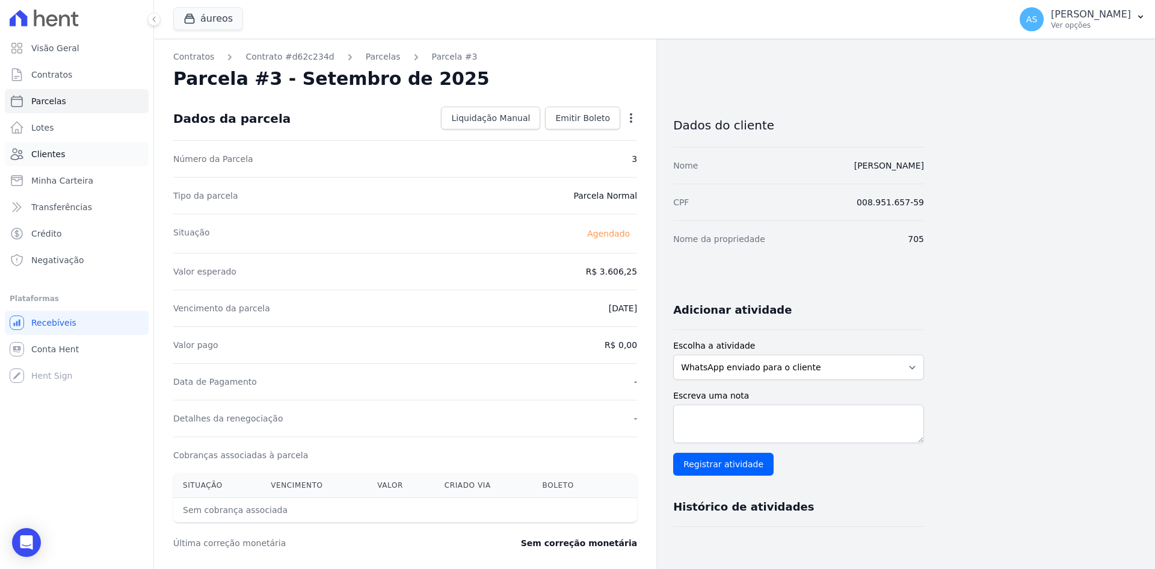
click at [37, 156] on span "Clientes" at bounding box center [48, 154] width 34 height 12
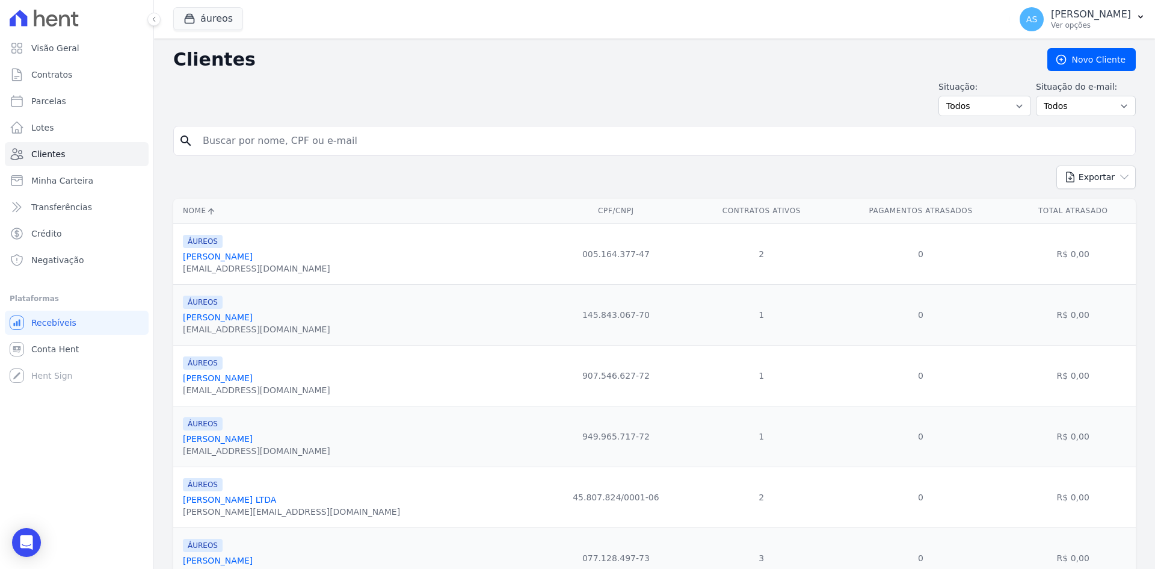
click at [233, 141] on input "search" at bounding box center [663, 141] width 935 height 24
paste input "Felipe Garcia Carvalho Saraiva"
type input "Felipe Garcia Carvalho Saraiva"
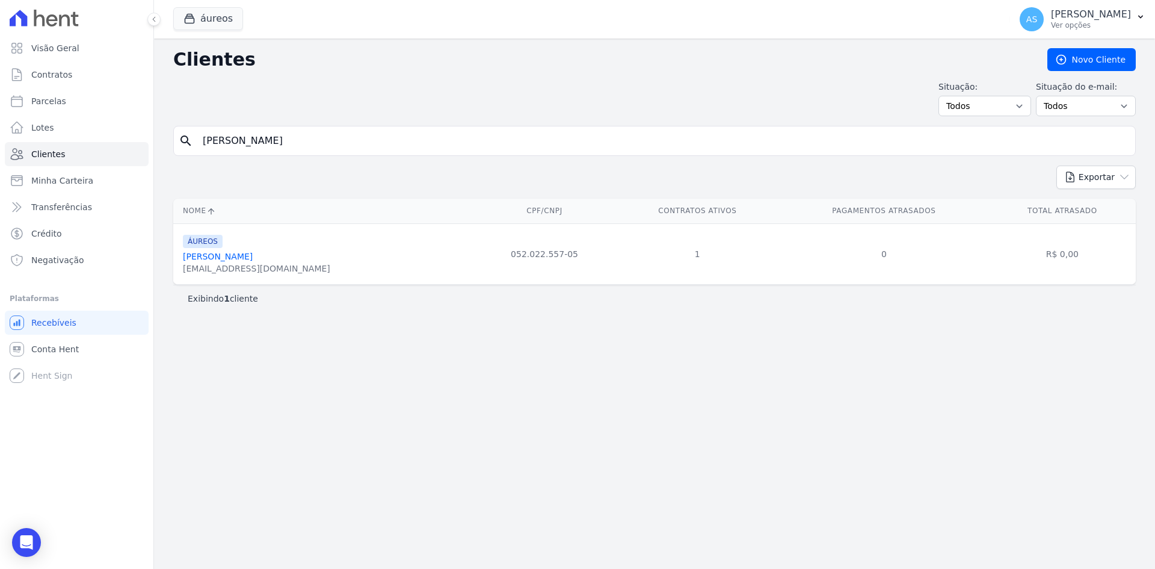
click at [236, 256] on link "Felipe Garcia Carvalho Saraiva" at bounding box center [218, 257] width 70 height 10
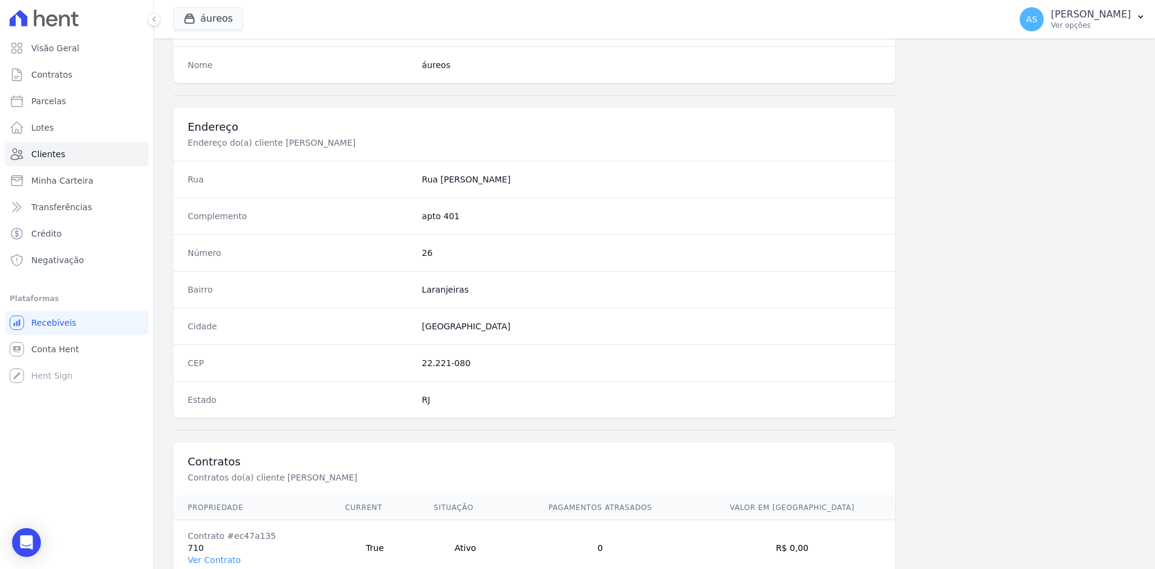
scroll to position [557, 0]
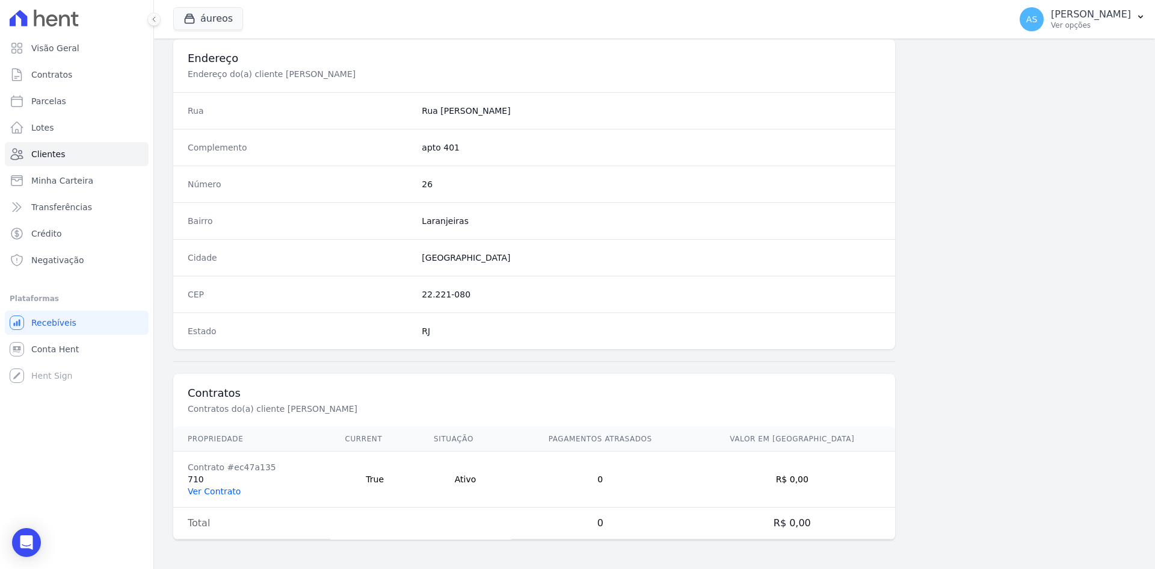
click at [196, 492] on link "Ver Contrato" at bounding box center [214, 491] width 53 height 10
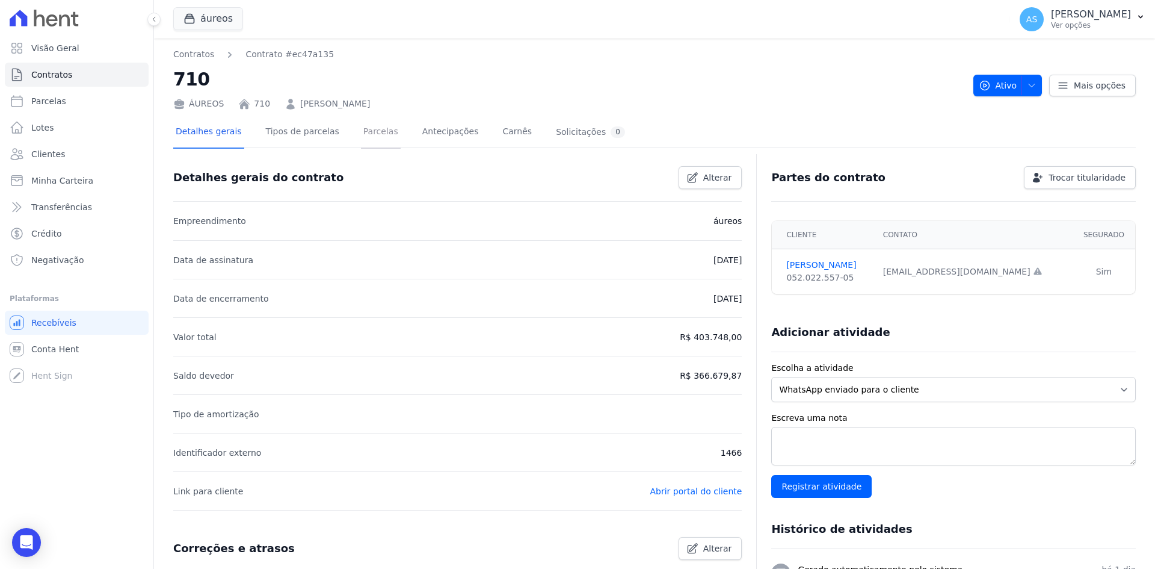
click at [361, 136] on link "Parcelas" at bounding box center [381, 133] width 40 height 32
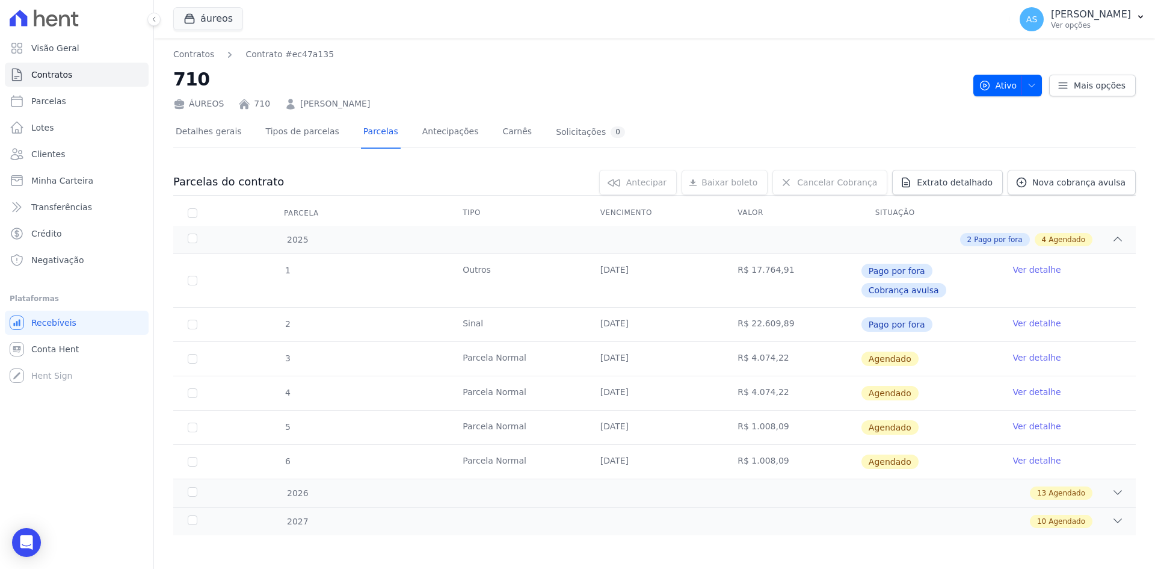
click at [1031, 357] on link "Ver detalhe" at bounding box center [1037, 357] width 48 height 12
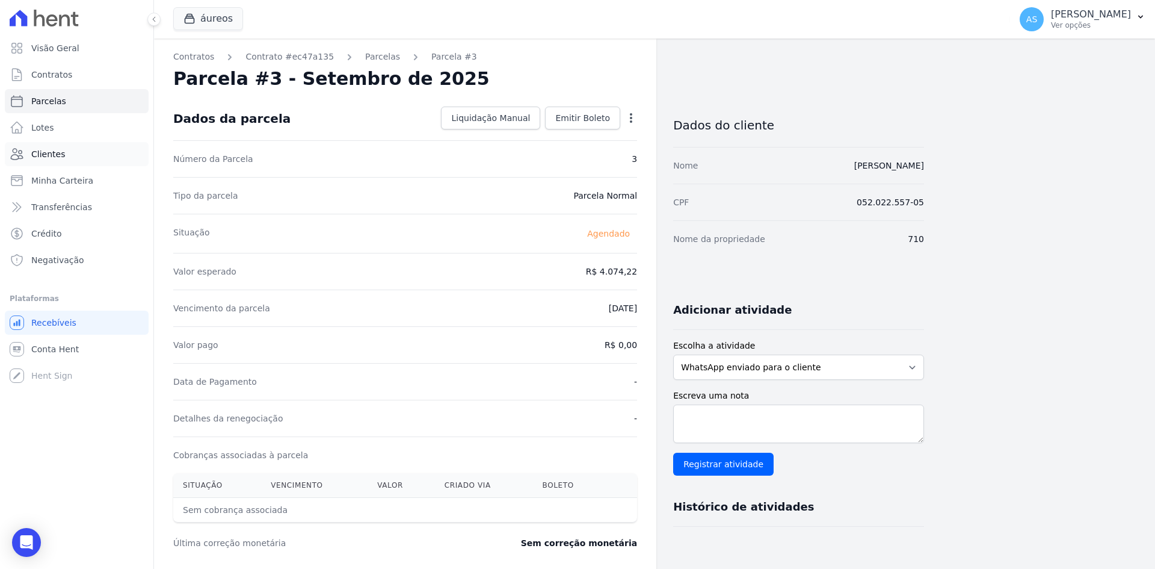
click at [39, 150] on span "Clientes" at bounding box center [48, 154] width 34 height 12
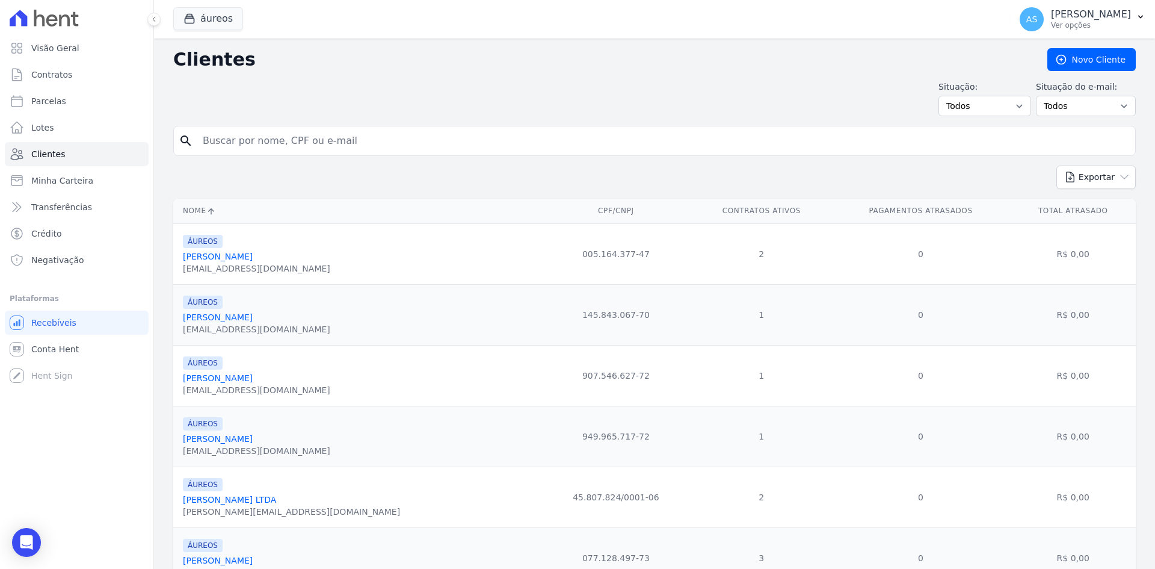
drag, startPoint x: 209, startPoint y: 144, endPoint x: 221, endPoint y: 141, distance: 12.4
click at [221, 141] on input "search" at bounding box center [663, 141] width 935 height 24
paste input "Richard De Oliveira Silva"
type input "Richard De Oliveira Silva"
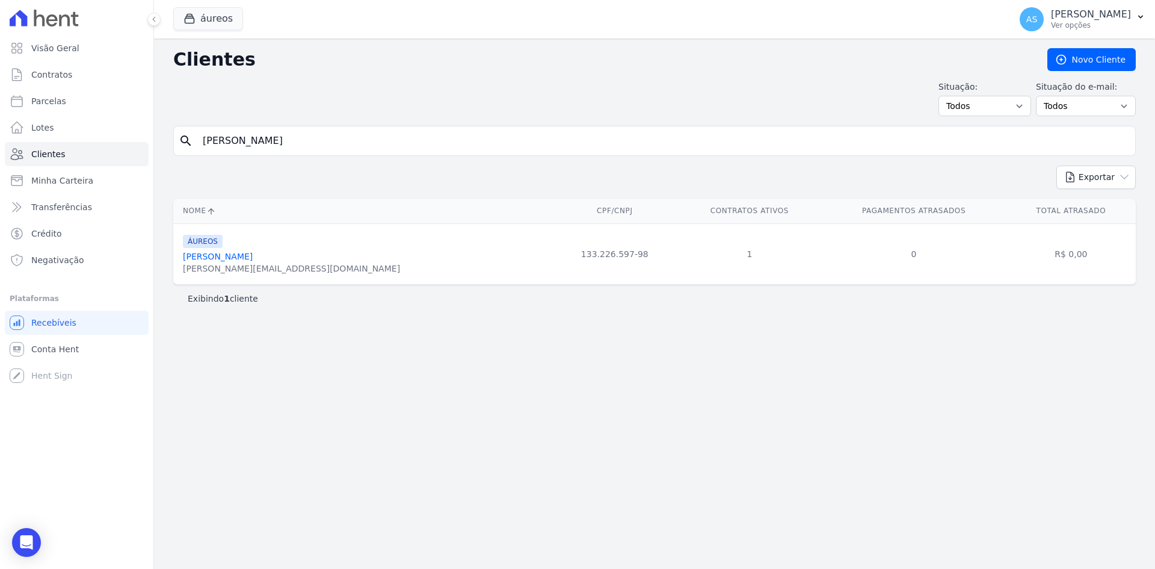
click at [215, 253] on link "Richard De Oliveira Silva" at bounding box center [218, 257] width 70 height 10
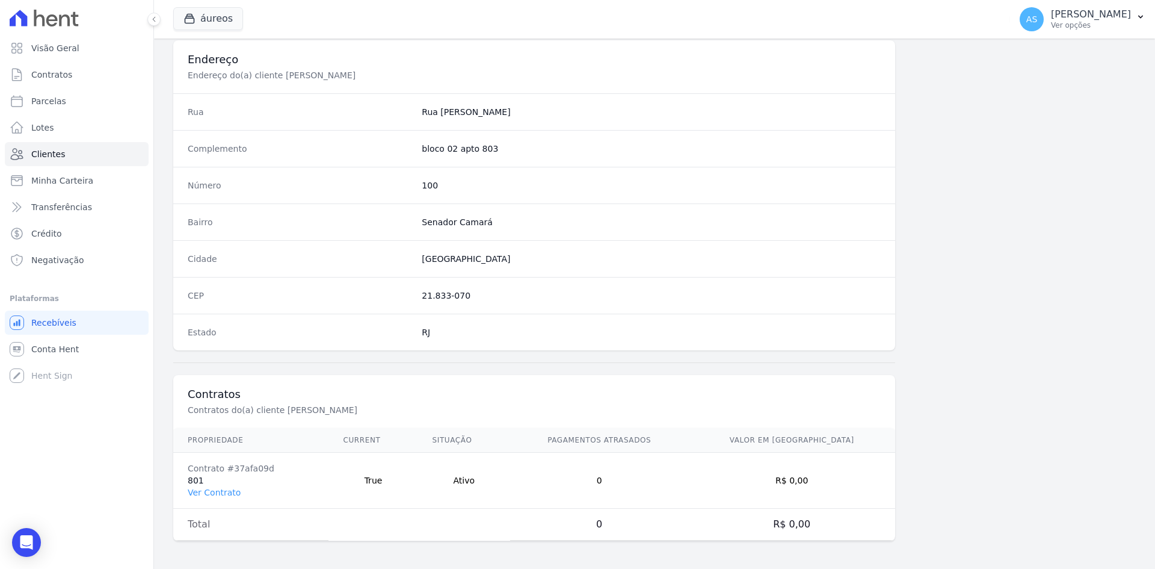
scroll to position [557, 0]
click at [203, 488] on link "Ver Contrato" at bounding box center [214, 491] width 53 height 10
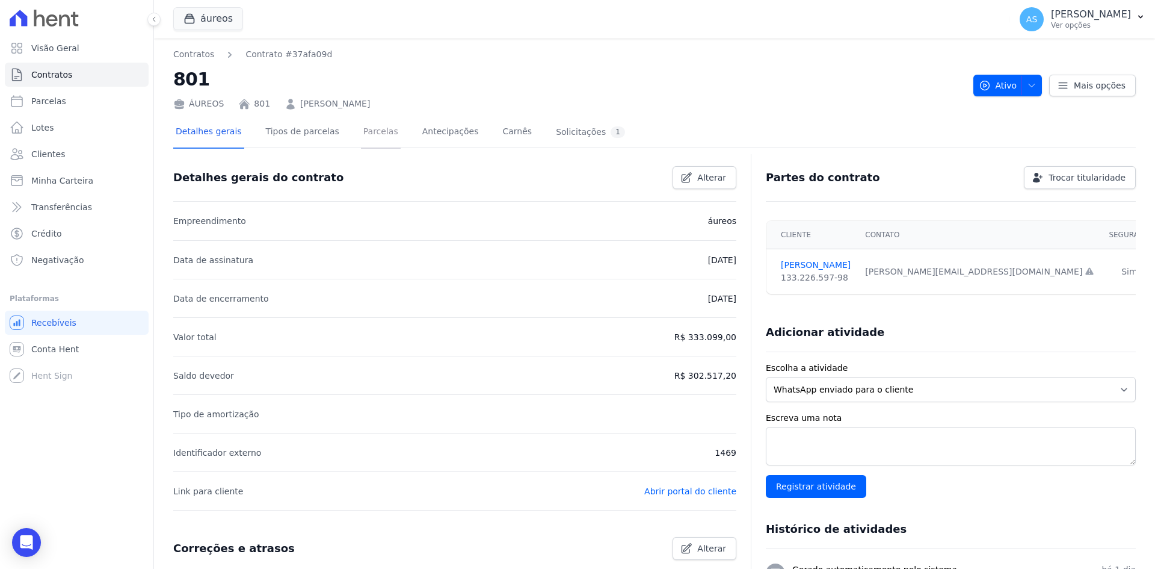
click at [361, 130] on link "Parcelas" at bounding box center [381, 133] width 40 height 32
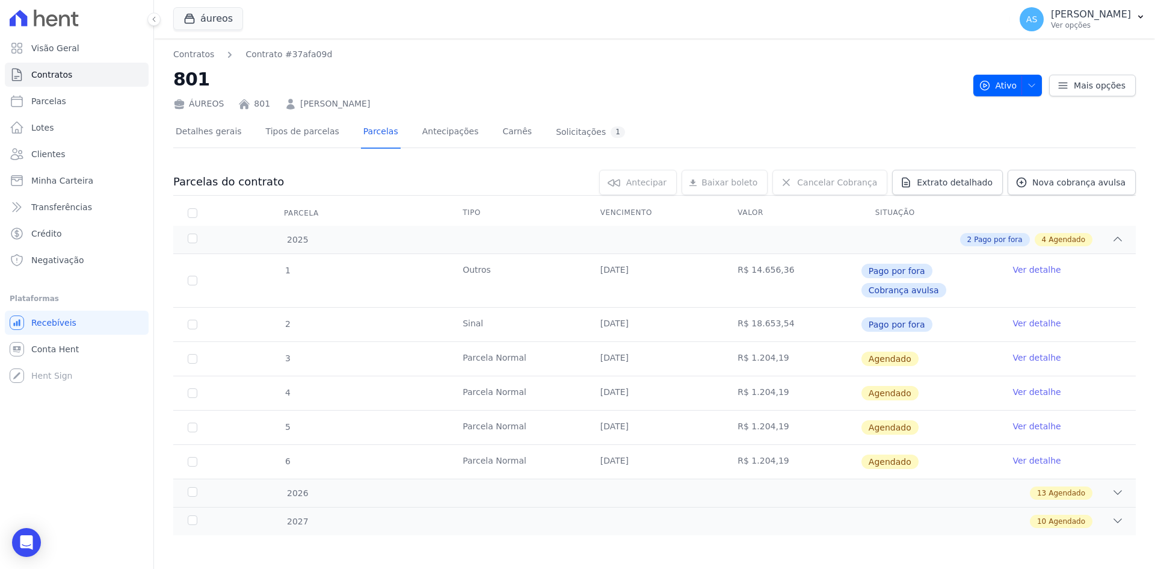
click at [1028, 356] on link "Ver detalhe" at bounding box center [1037, 357] width 48 height 12
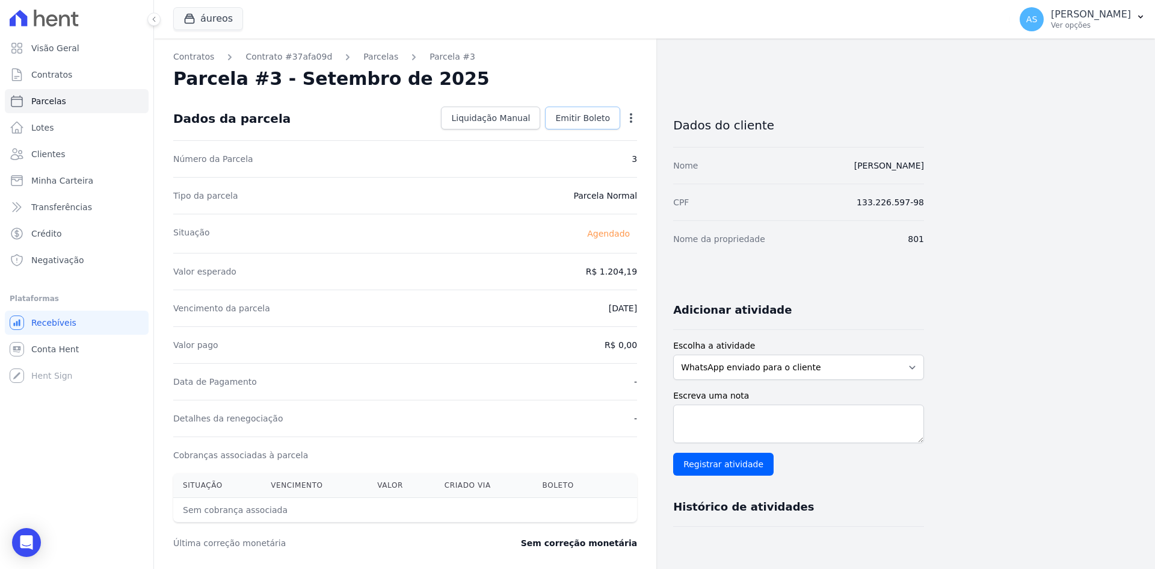
click at [572, 114] on span "Emitir Boleto" at bounding box center [582, 118] width 55 height 12
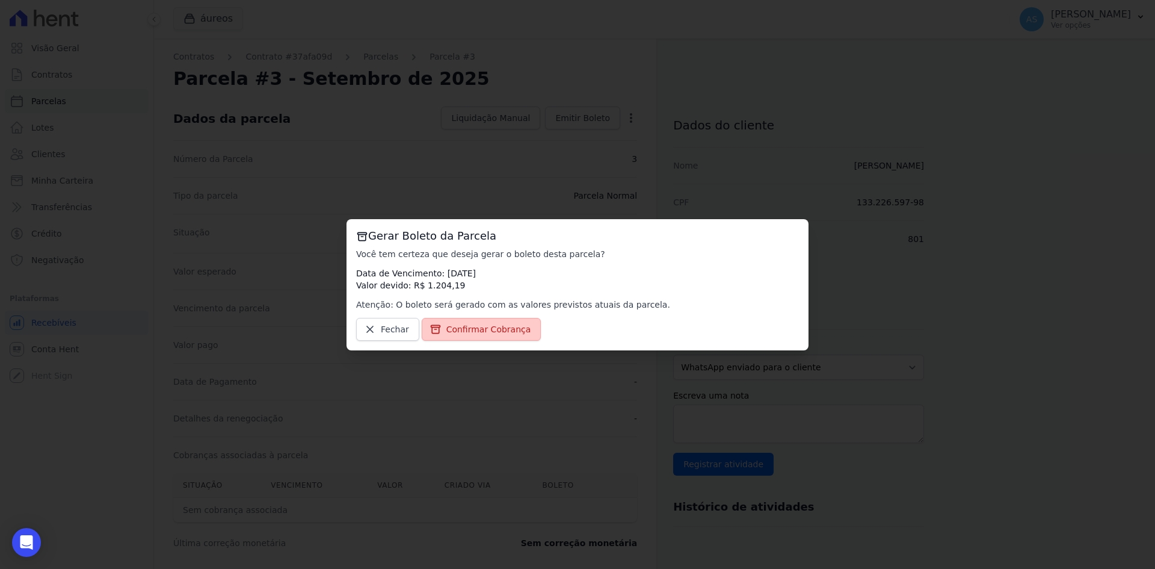
click at [478, 331] on span "Confirmar Cobrança" at bounding box center [489, 329] width 85 height 12
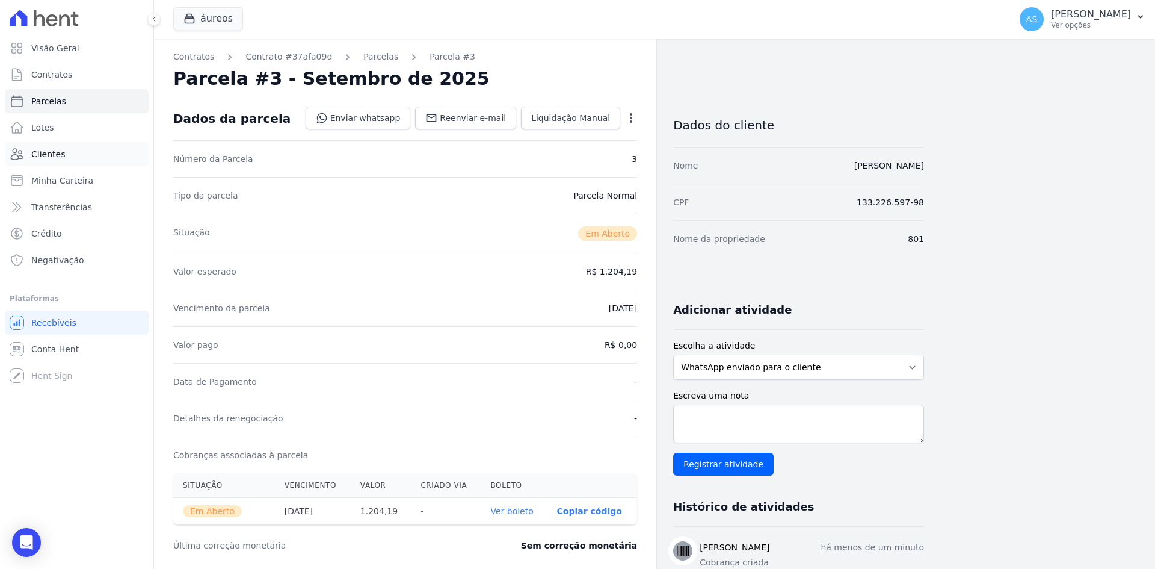
click at [39, 151] on span "Clientes" at bounding box center [48, 154] width 34 height 12
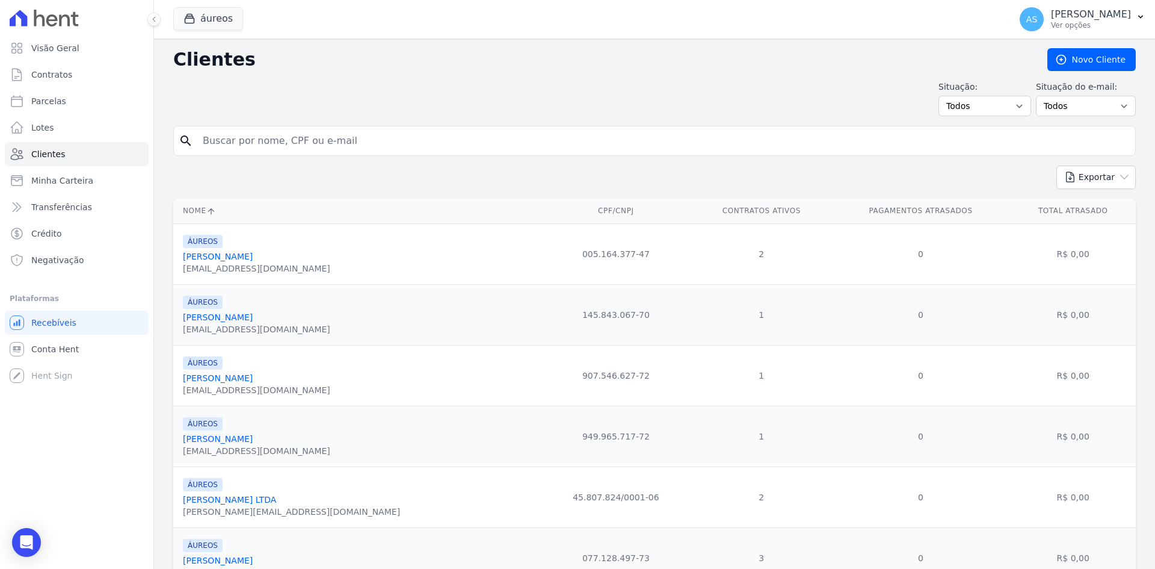
click at [217, 137] on input "search" at bounding box center [663, 141] width 935 height 24
paste input "Pedro Artur Fernandes Lino Andrade"
type input "Pedro Artur Fernandes Lino Andrade"
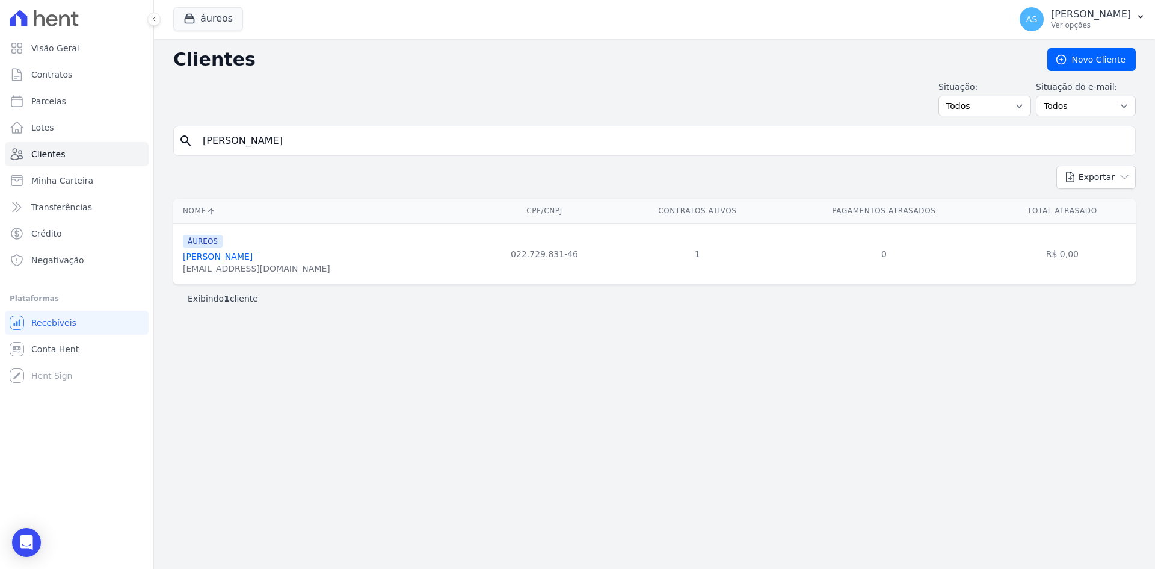
click at [236, 254] on link "Pedro Artur Fernandes Lino Andrade" at bounding box center [218, 257] width 70 height 10
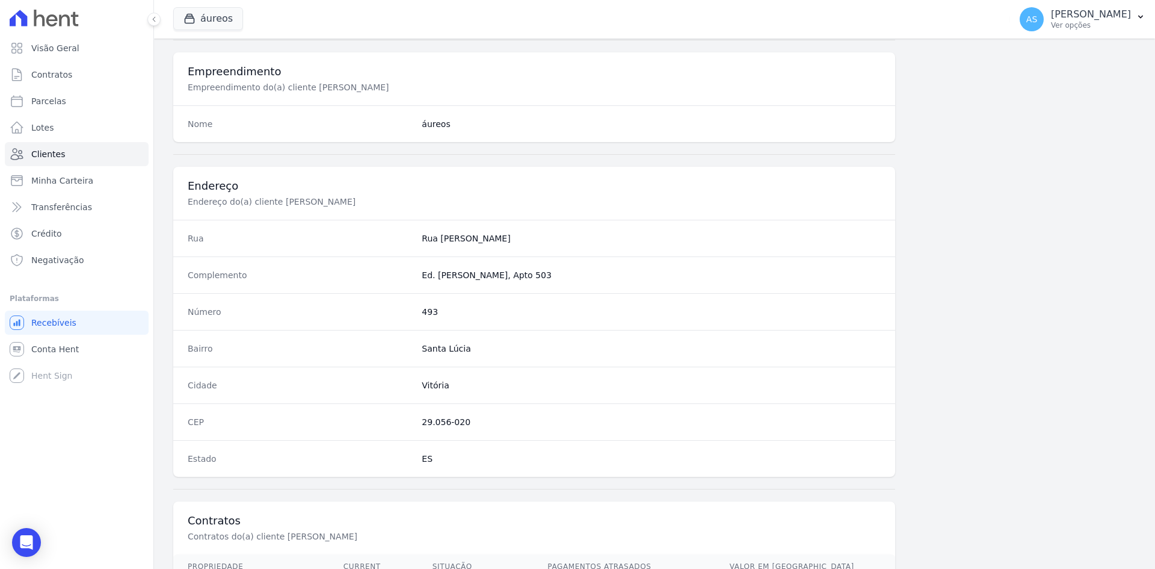
scroll to position [557, 0]
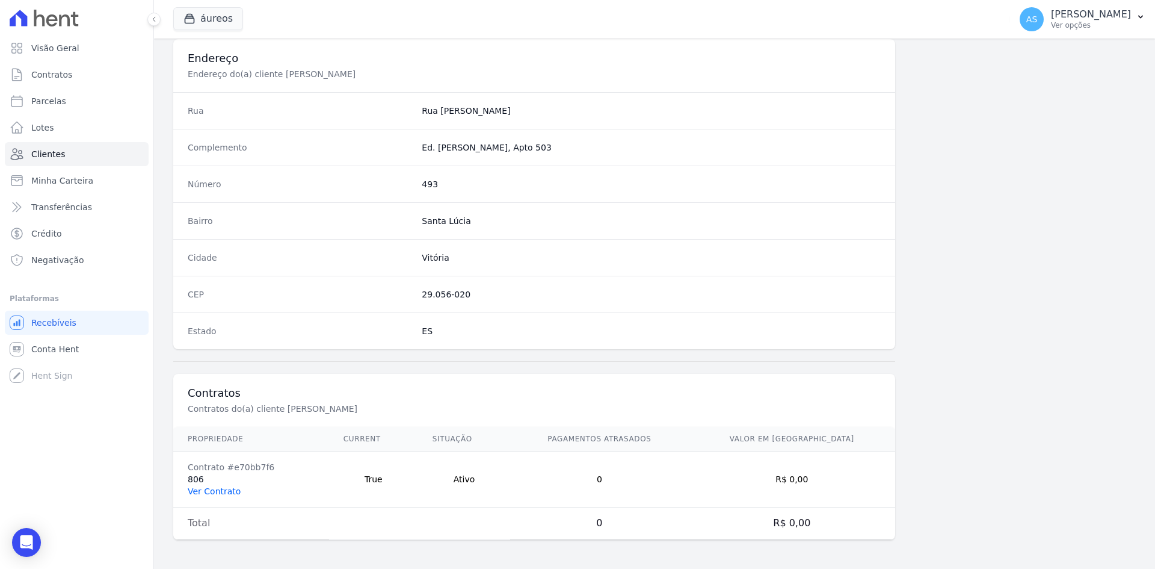
click at [201, 490] on link "Ver Contrato" at bounding box center [214, 491] width 53 height 10
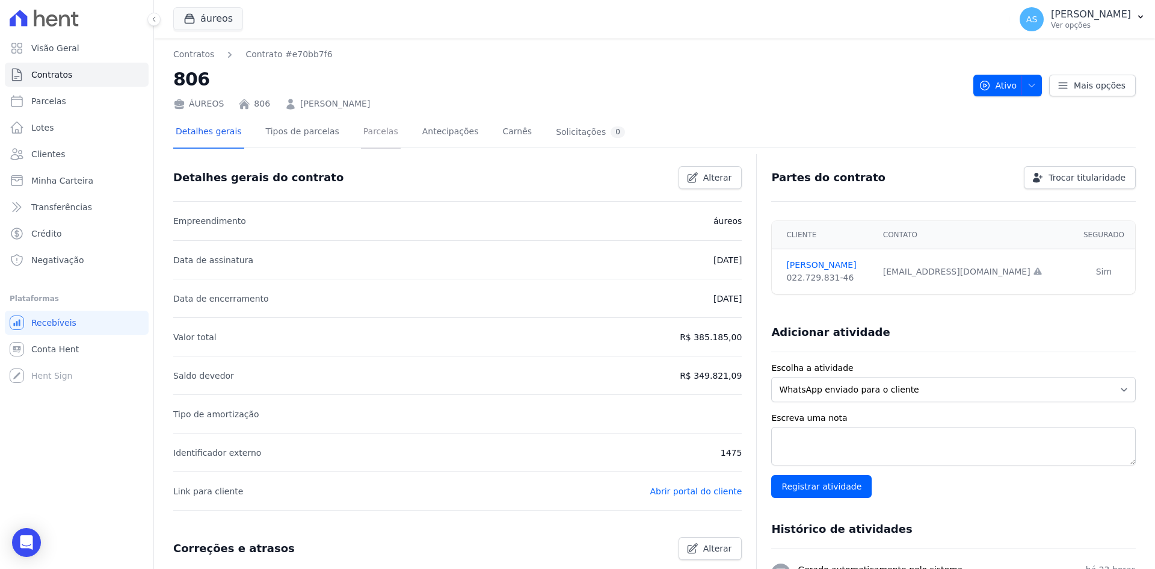
click at [365, 130] on link "Parcelas" at bounding box center [381, 133] width 40 height 32
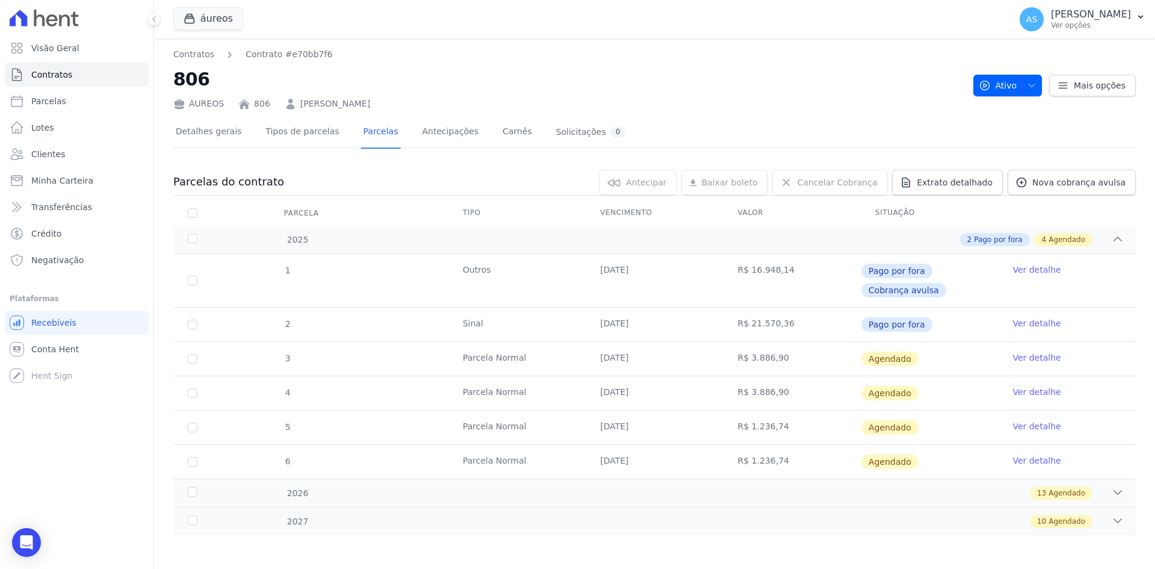
click at [1029, 354] on link "Ver detalhe" at bounding box center [1037, 357] width 48 height 12
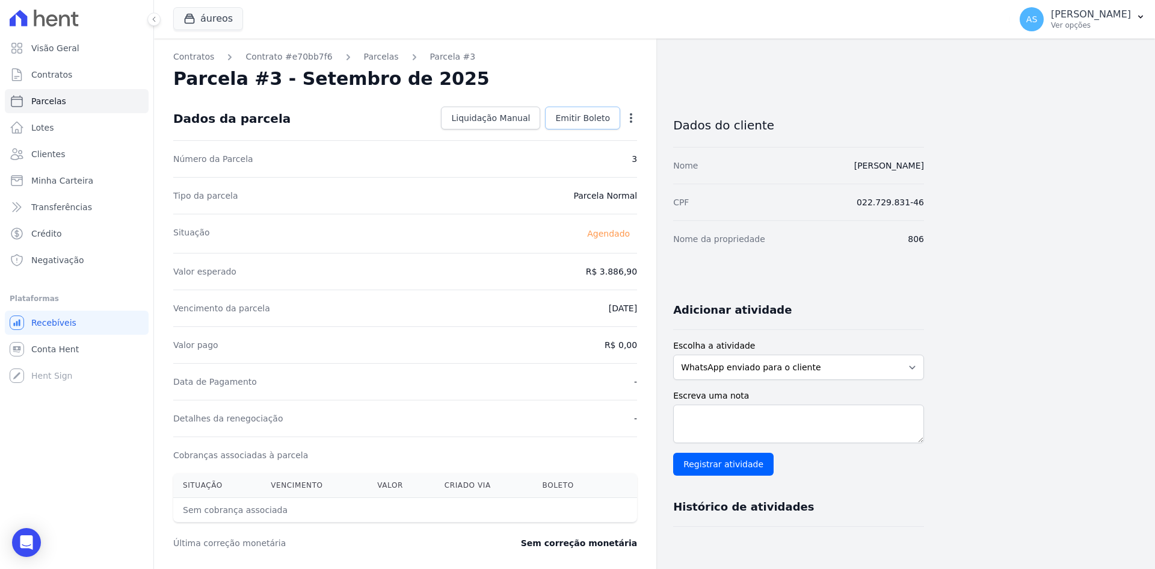
click at [586, 120] on span "Emitir Boleto" at bounding box center [582, 118] width 55 height 12
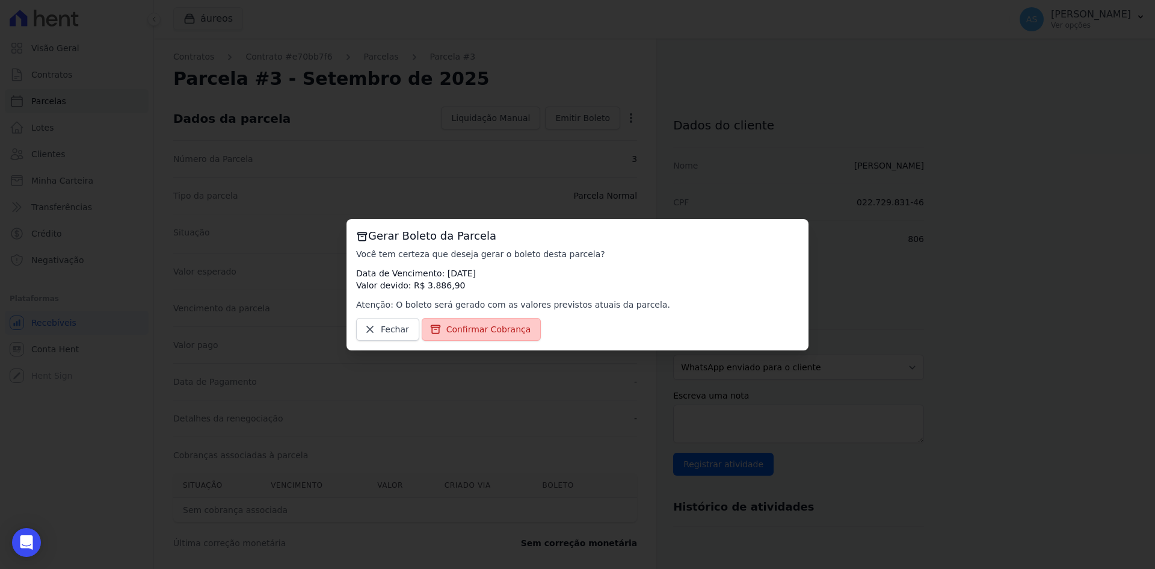
click at [483, 328] on span "Confirmar Cobrança" at bounding box center [489, 329] width 85 height 12
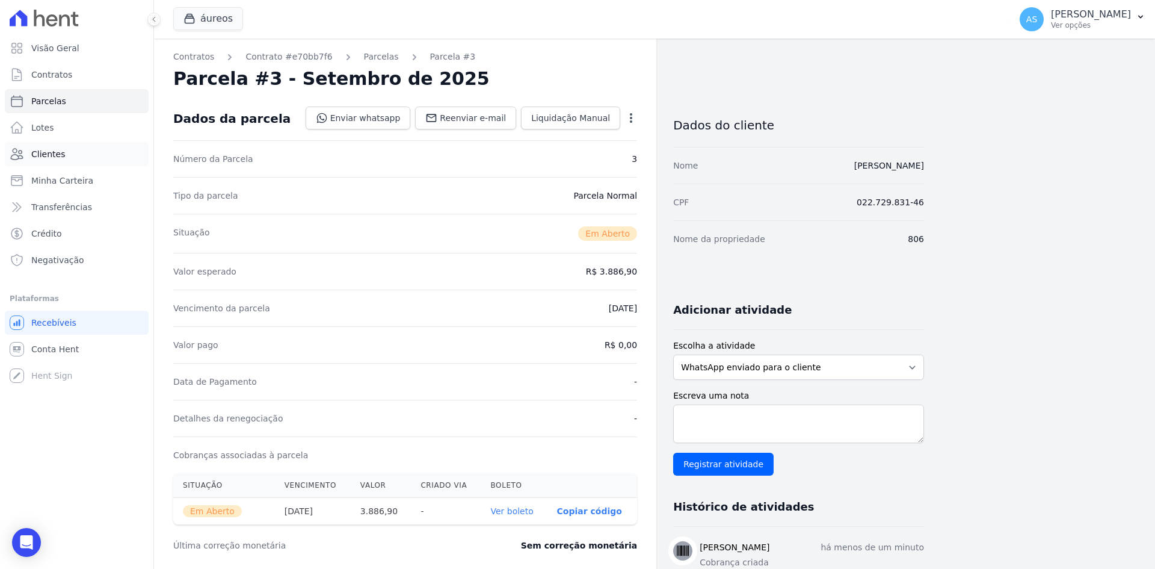
click at [44, 150] on span "Clientes" at bounding box center [48, 154] width 34 height 12
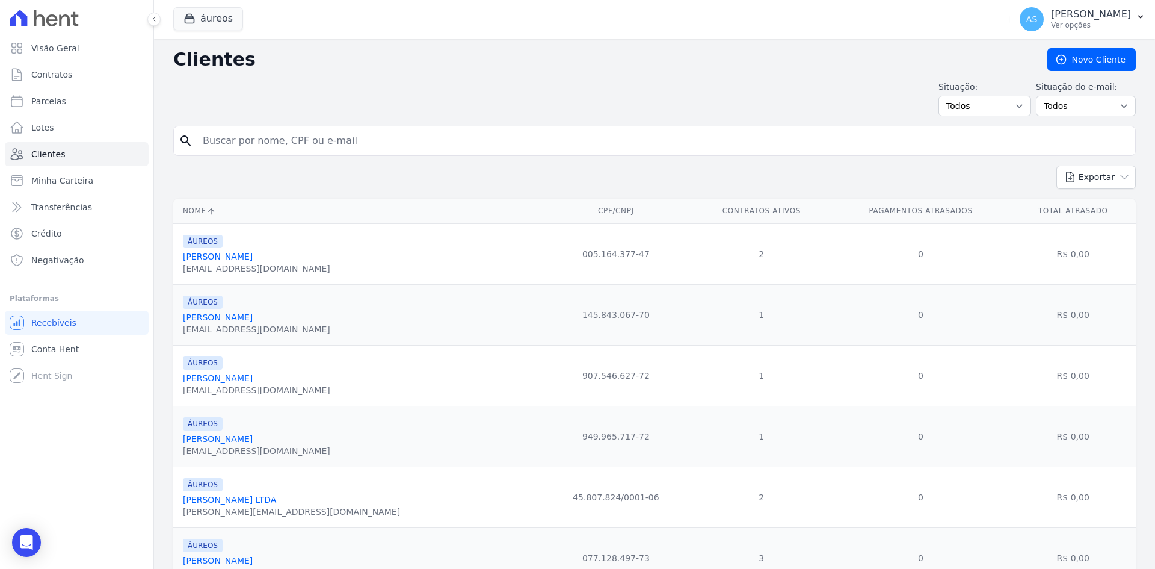
click at [246, 147] on input "search" at bounding box center [663, 141] width 935 height 24
paste input "Sophia Pereira Dos Santos"
type input "Sophia Pereira Dos Santos"
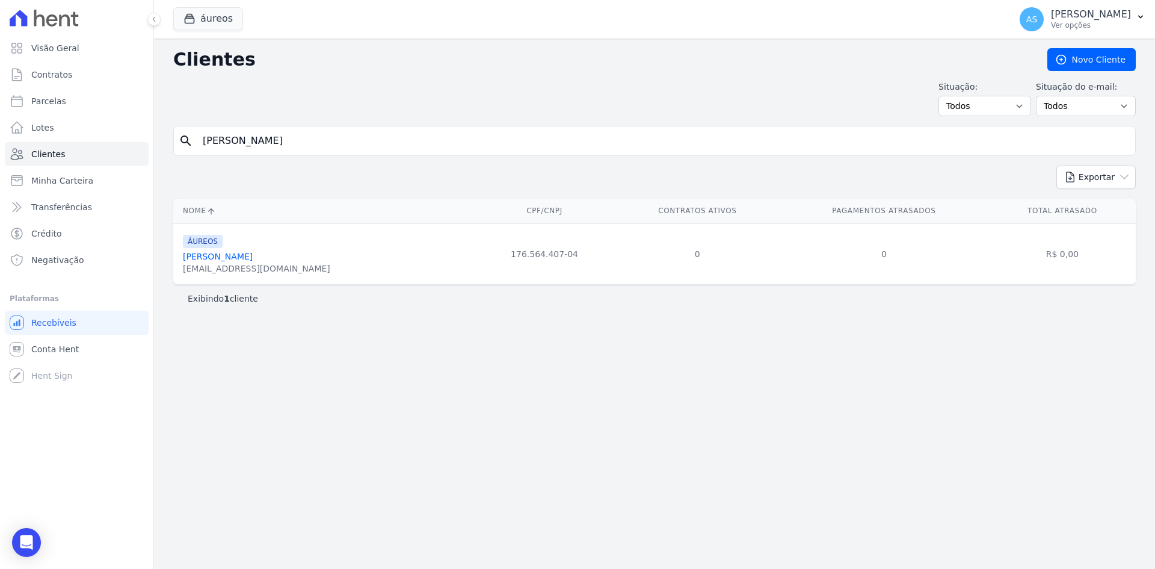
click at [241, 257] on link "Sophia Pereira Dos Santos" at bounding box center [218, 257] width 70 height 10
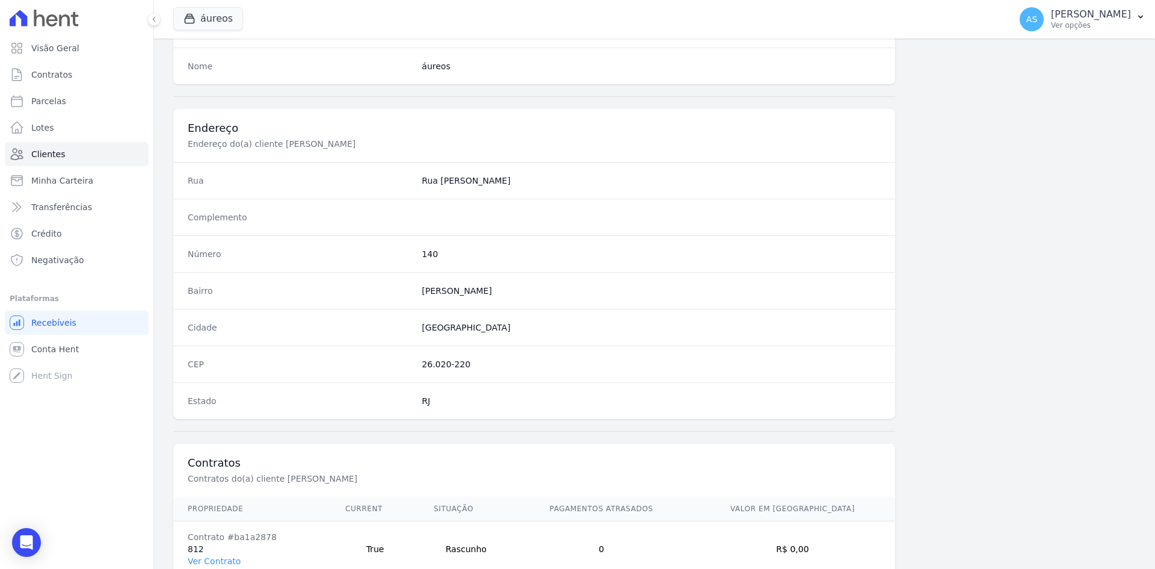
scroll to position [557, 0]
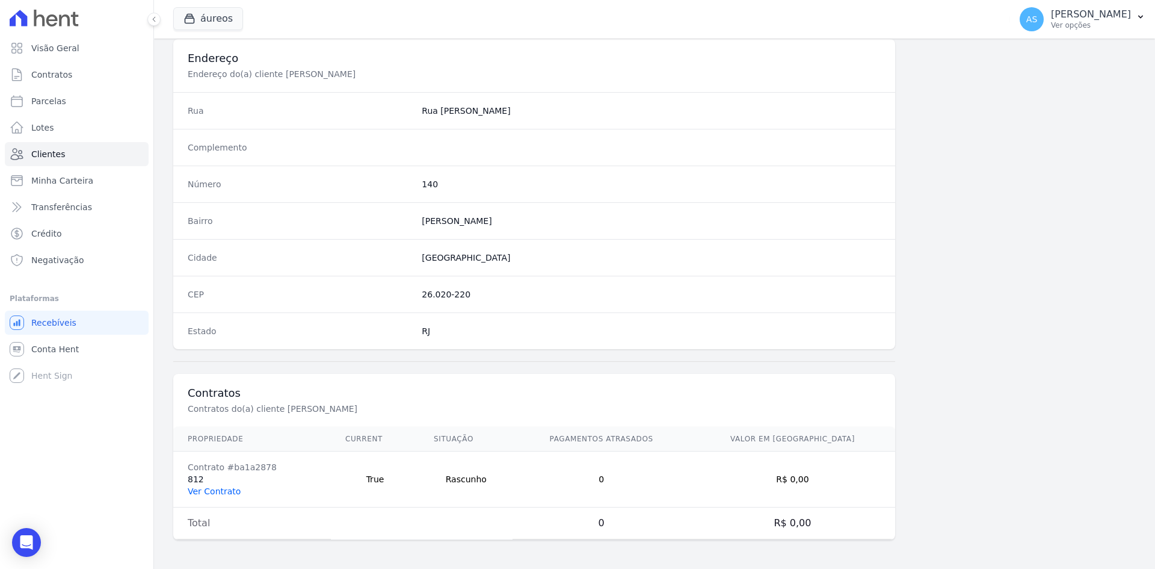
click at [203, 493] on link "Ver Contrato" at bounding box center [214, 491] width 53 height 10
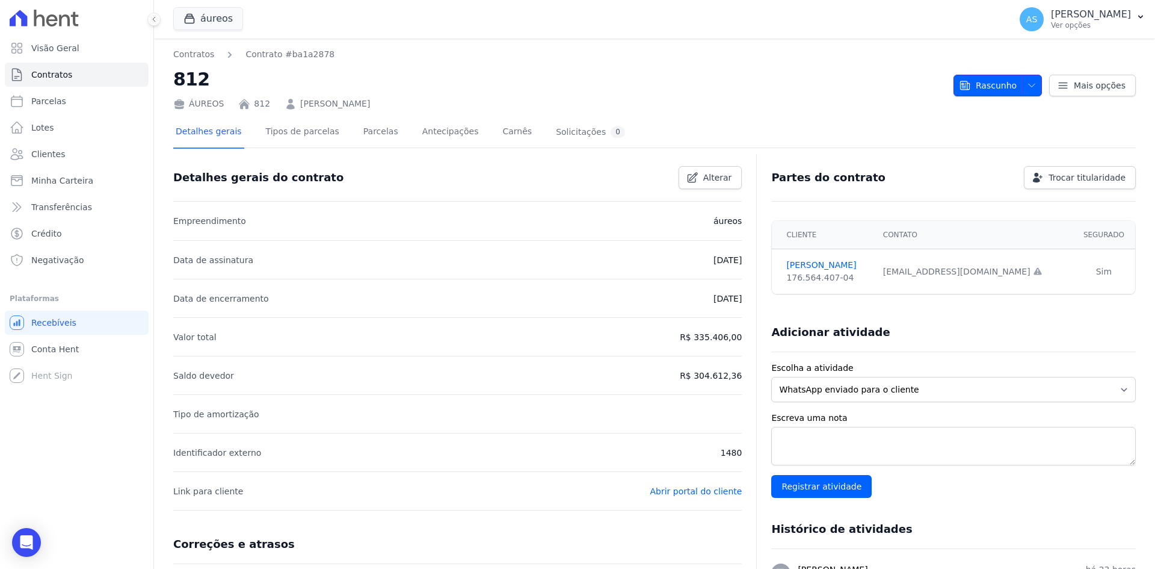
click at [1027, 81] on icon "button" at bounding box center [1032, 86] width 10 height 10
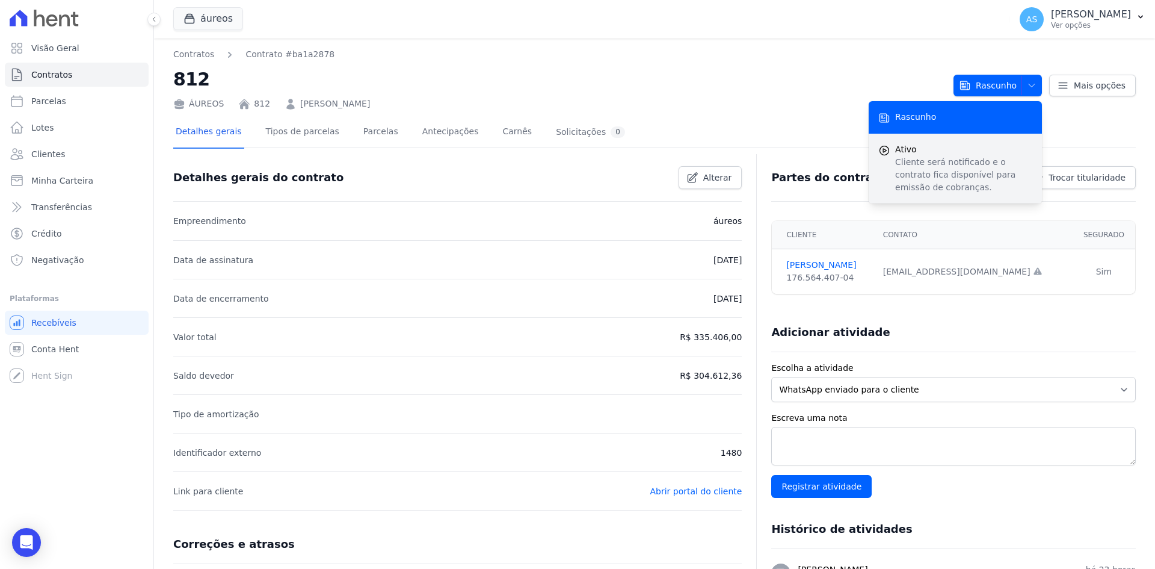
click at [927, 156] on p "Cliente será notificado e o contrato fica disponível para emissão de cobranças." at bounding box center [963, 175] width 137 height 38
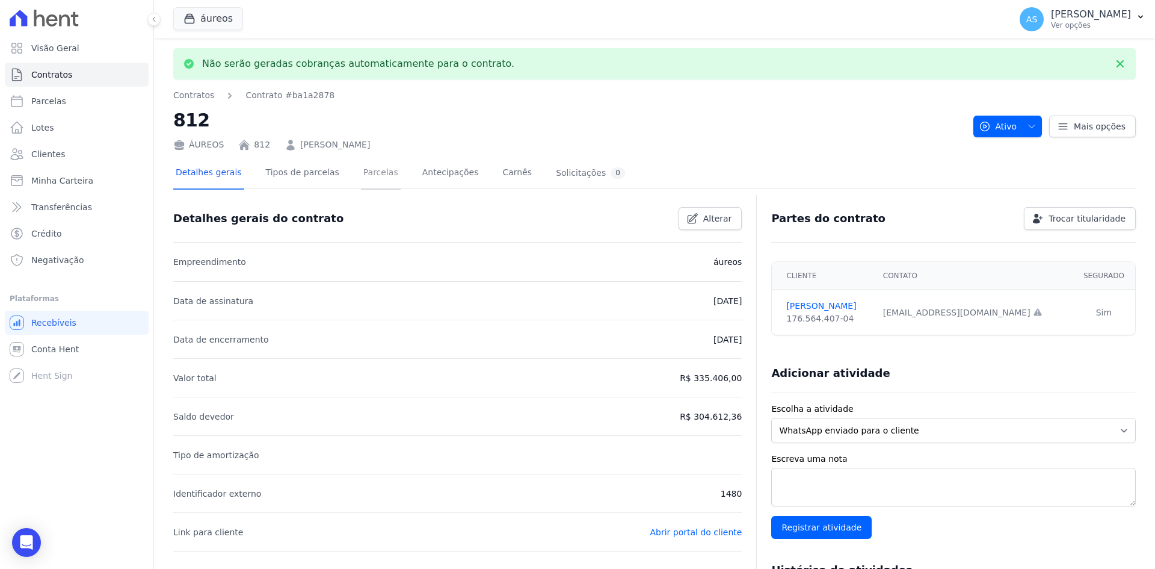
click at [362, 171] on link "Parcelas" at bounding box center [381, 174] width 40 height 32
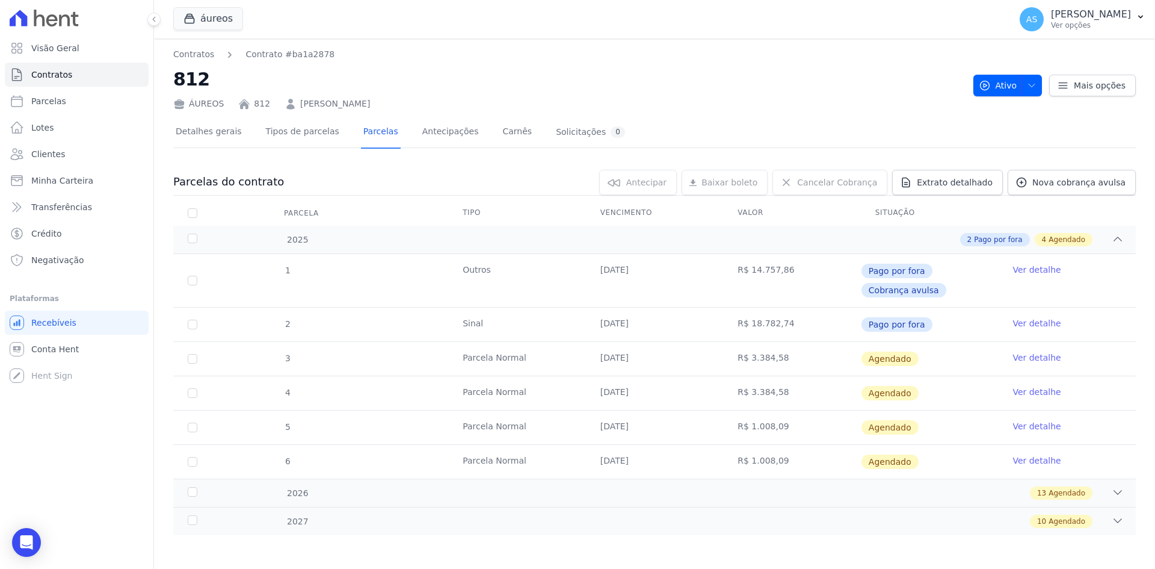
click at [1036, 357] on link "Ver detalhe" at bounding box center [1037, 357] width 48 height 12
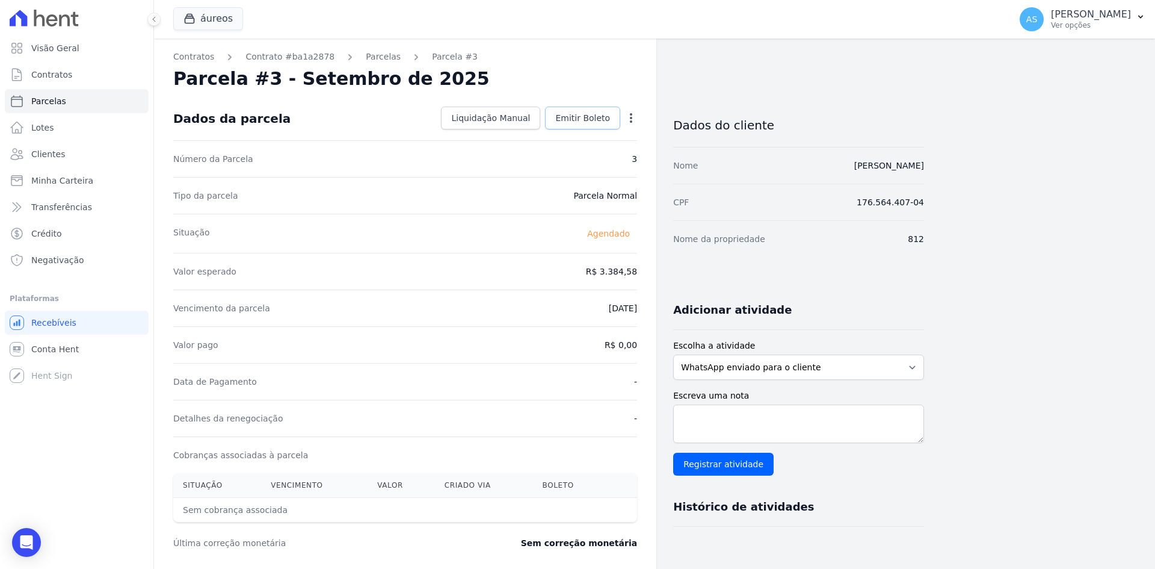
click at [564, 114] on span "Emitir Boleto" at bounding box center [582, 118] width 55 height 12
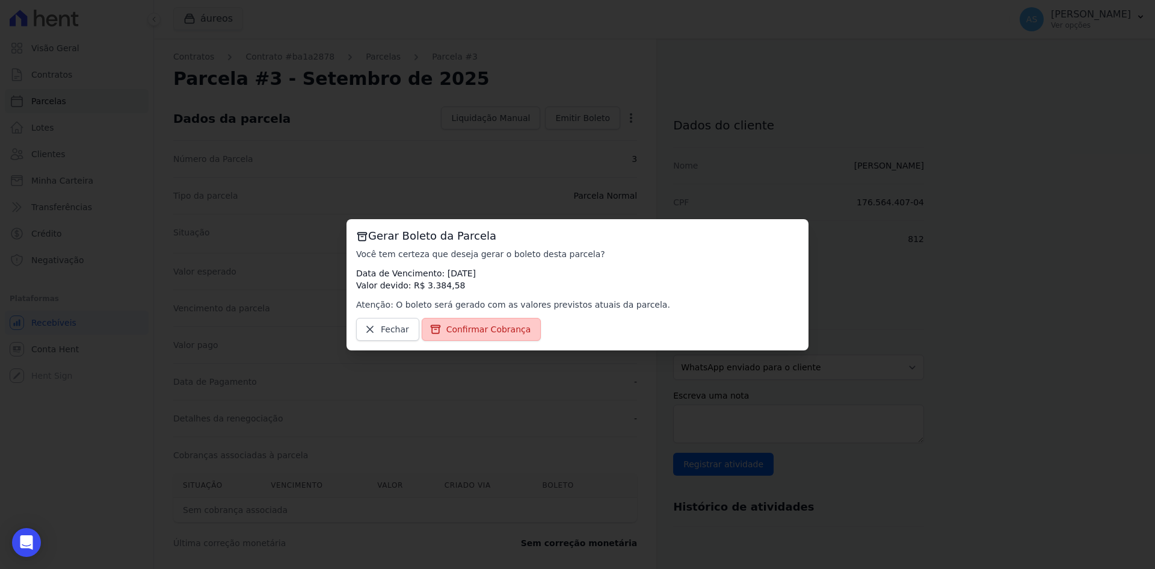
click at [473, 332] on span "Confirmar Cobrança" at bounding box center [489, 329] width 85 height 12
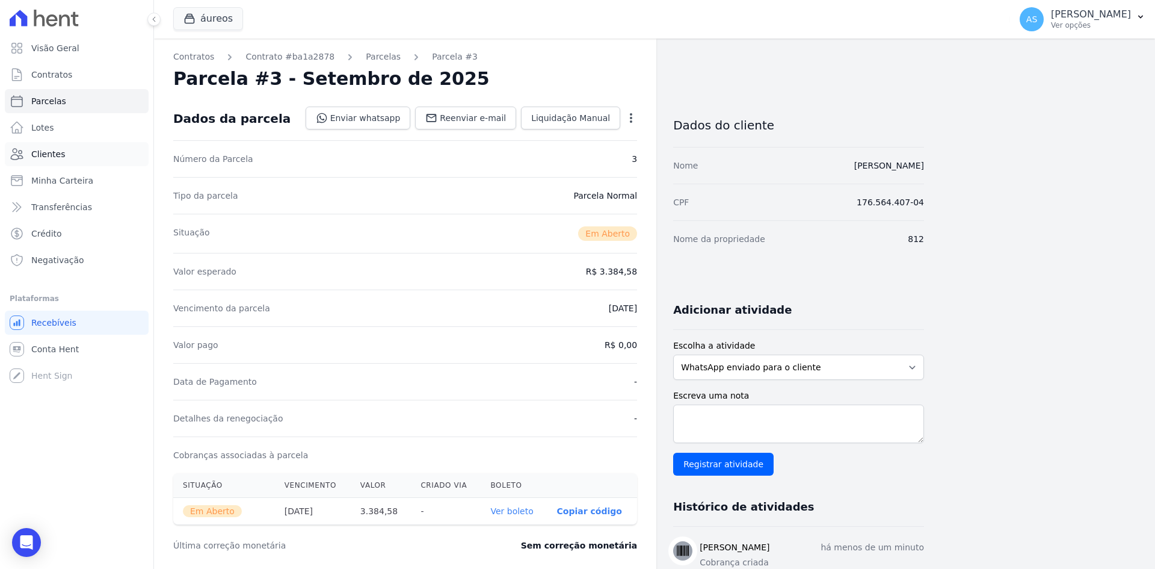
click at [42, 157] on span "Clientes" at bounding box center [48, 154] width 34 height 12
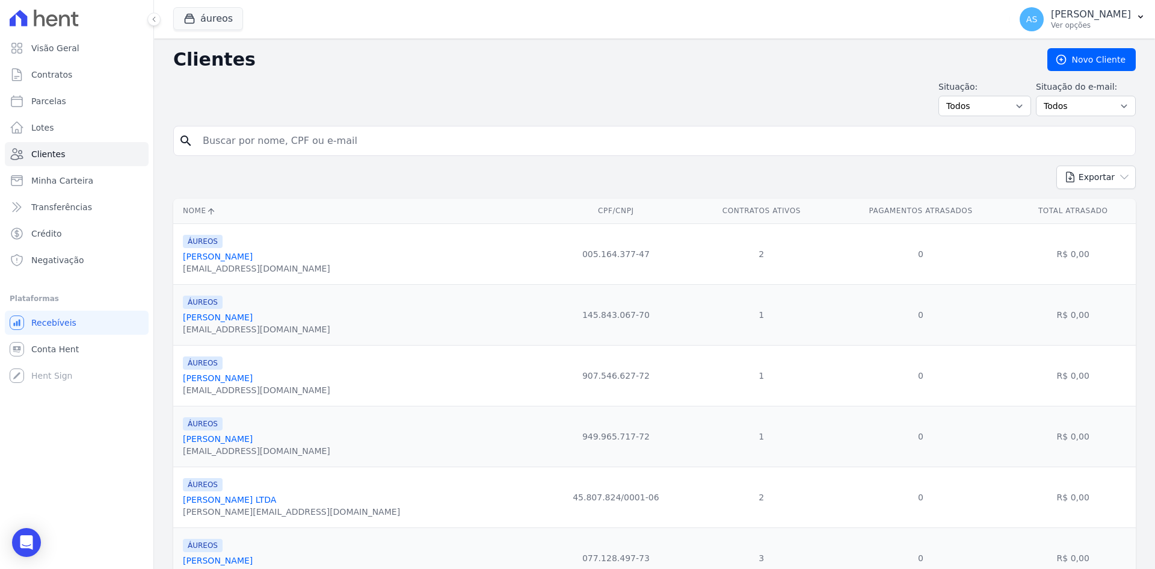
click at [294, 140] on input "search" at bounding box center [663, 141] width 935 height 24
paste input "Thiago Dos Santos Fassarella"
type input "Thiago Dos Santos Fassarella"
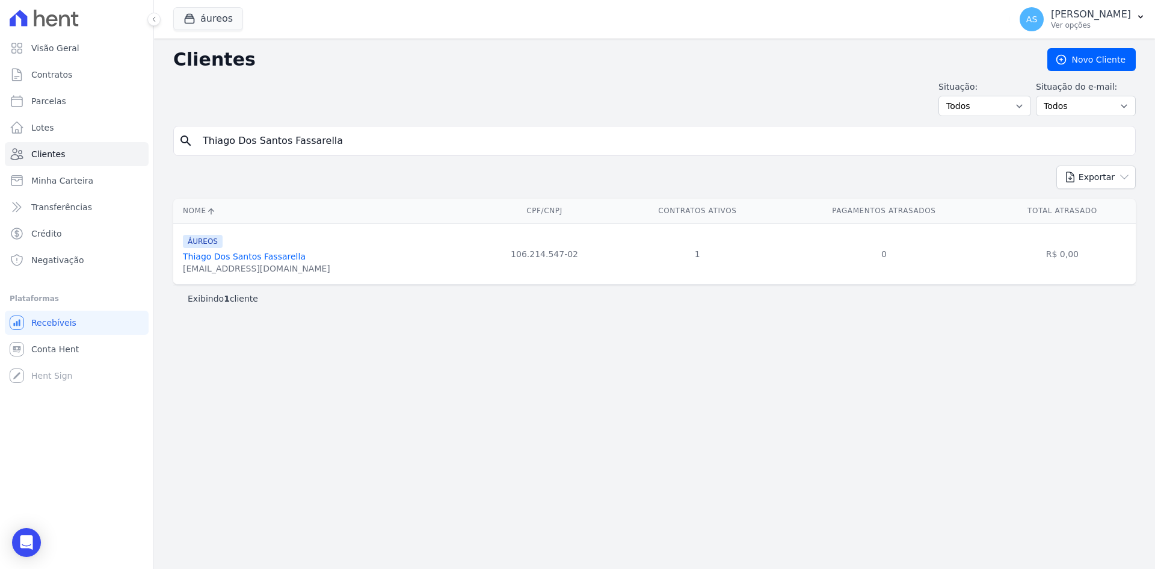
click at [255, 258] on link "Thiago Dos Santos Fassarella" at bounding box center [244, 257] width 123 height 10
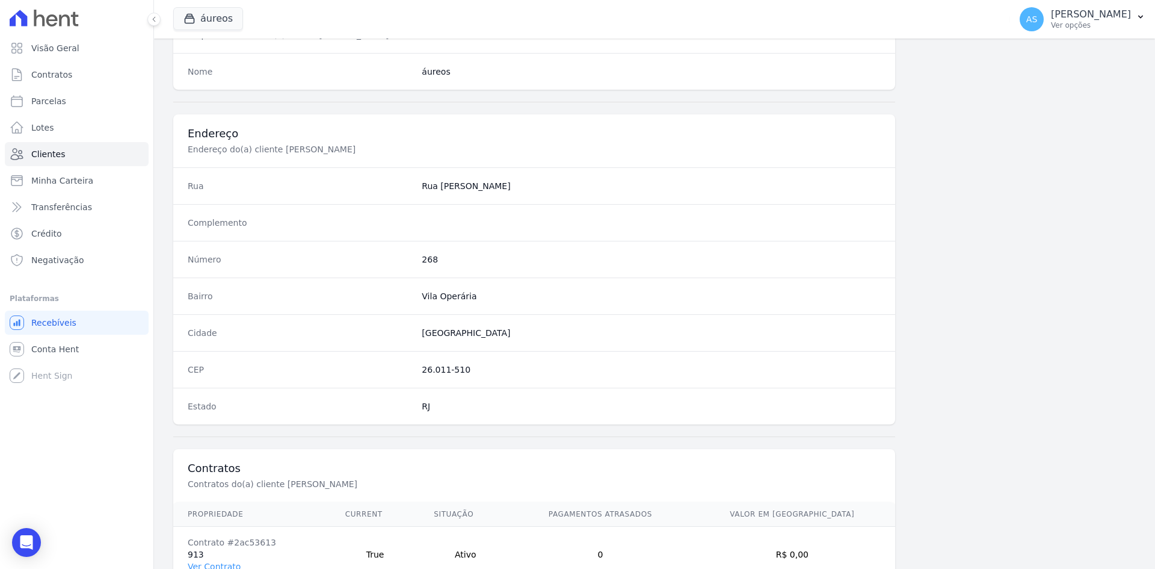
scroll to position [557, 0]
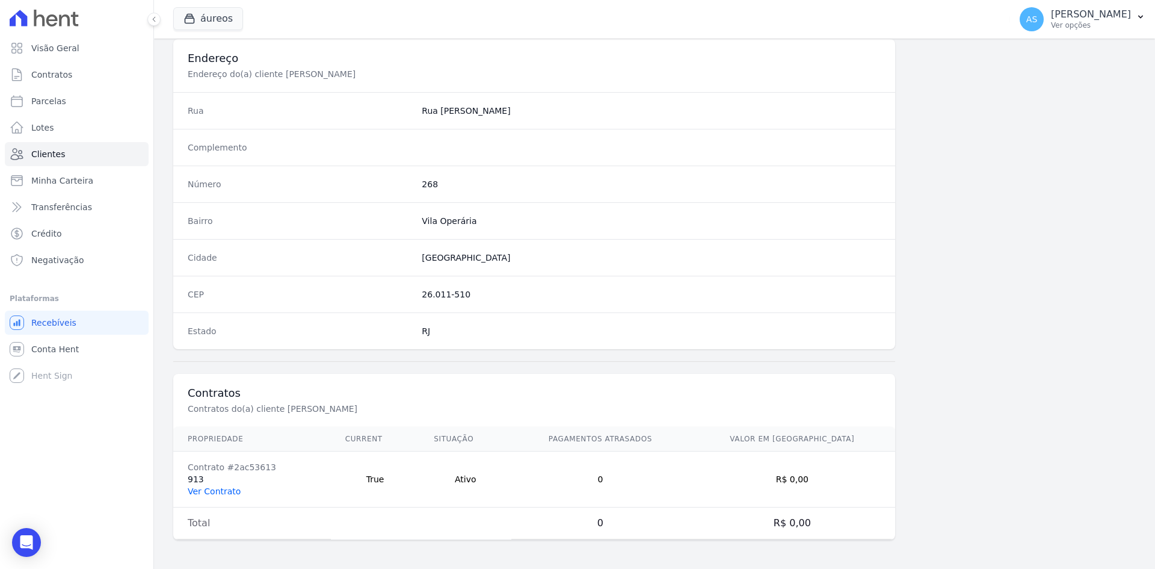
click at [209, 489] on link "Ver Contrato" at bounding box center [214, 491] width 53 height 10
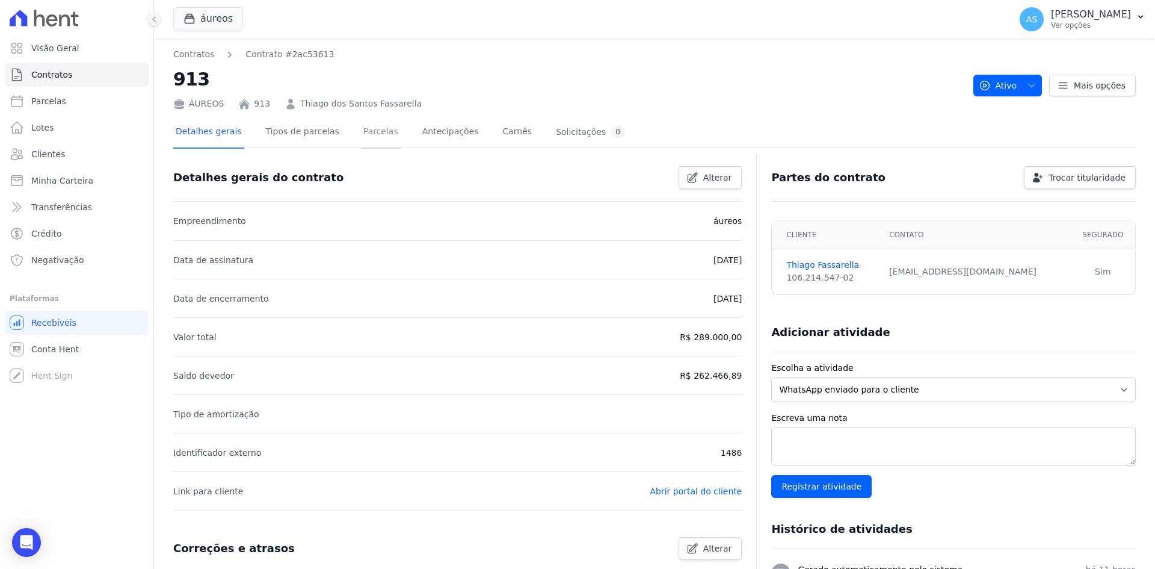
click at [363, 126] on link "Parcelas" at bounding box center [381, 133] width 40 height 32
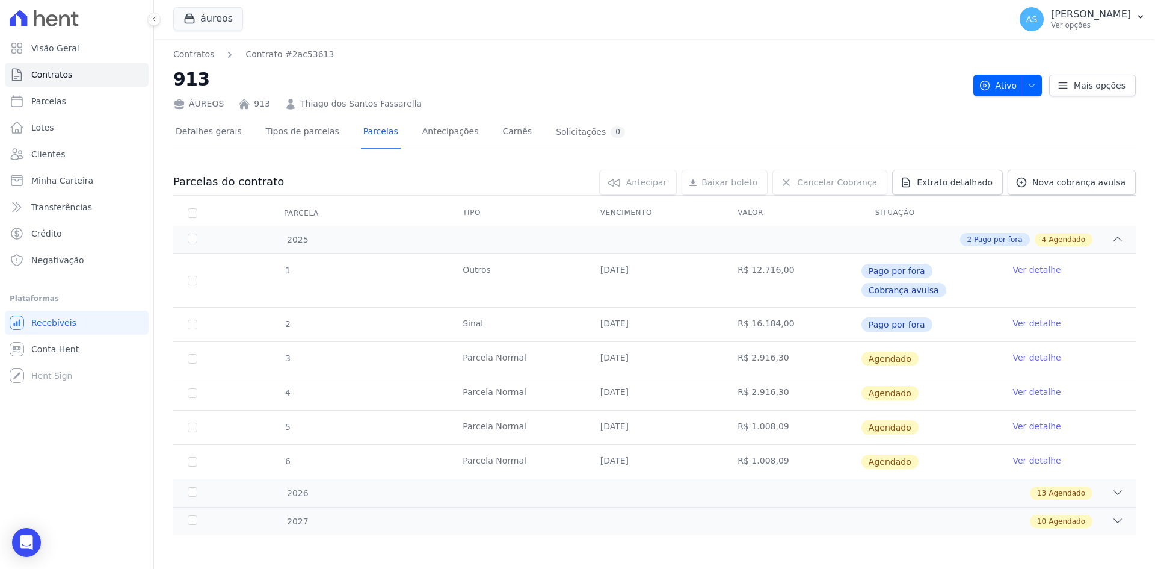
click at [1022, 357] on link "Ver detalhe" at bounding box center [1037, 357] width 48 height 12
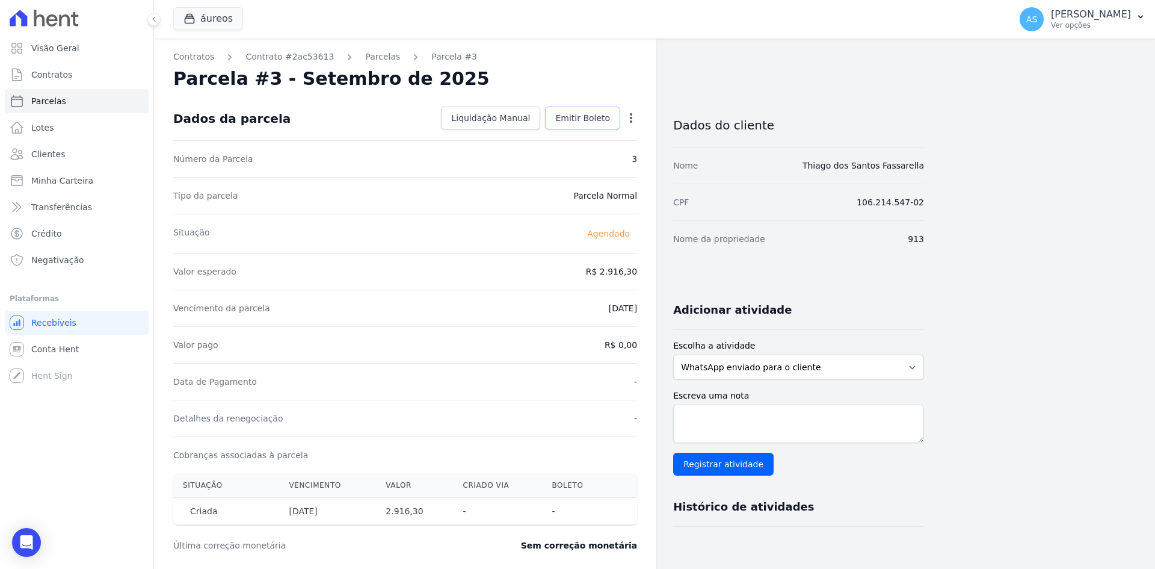
click at [582, 115] on span "Emitir Boleto" at bounding box center [582, 118] width 55 height 12
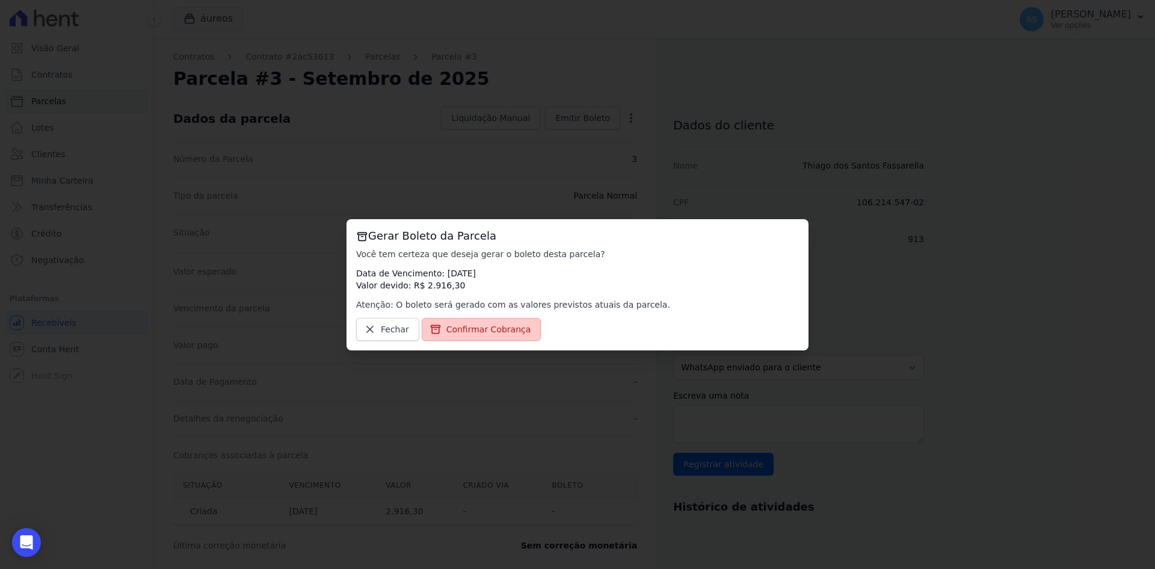
click at [465, 335] on link "Confirmar Cobrança" at bounding box center [482, 329] width 120 height 23
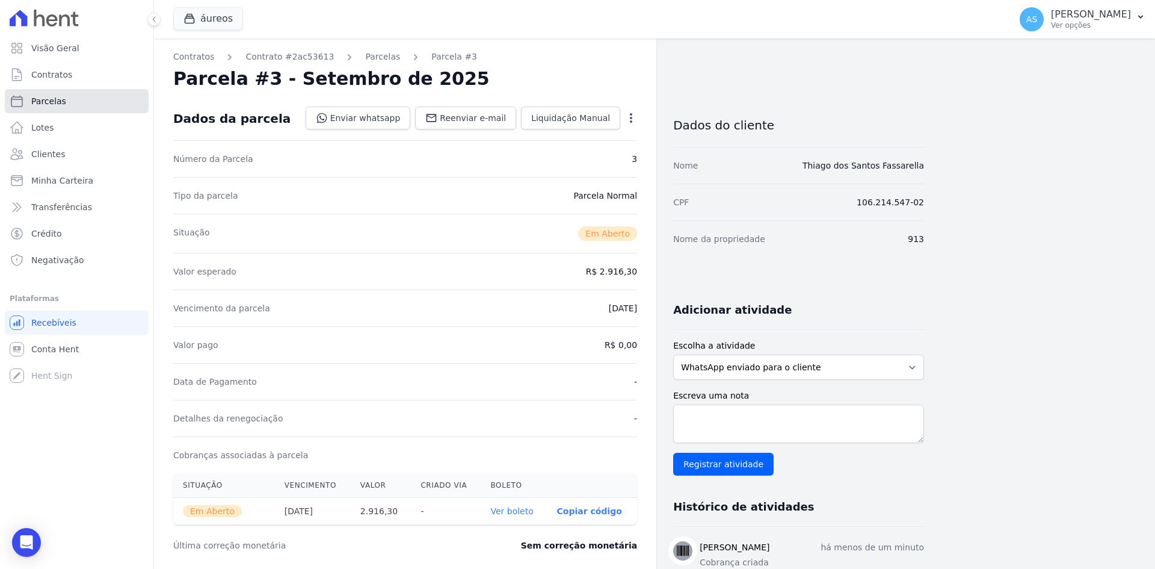
click at [48, 103] on span "Parcelas" at bounding box center [48, 101] width 35 height 12
select select
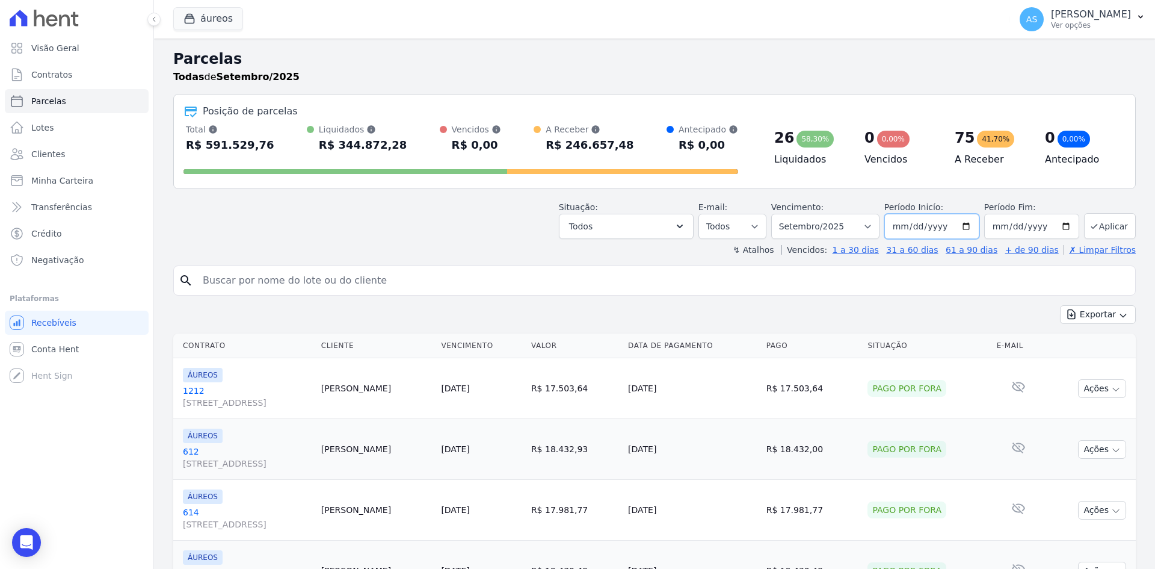
click at [963, 224] on input "[DATE]" at bounding box center [932, 226] width 95 height 25
type input "2025-09-10"
click at [1106, 229] on button "Aplicar" at bounding box center [1110, 226] width 52 height 26
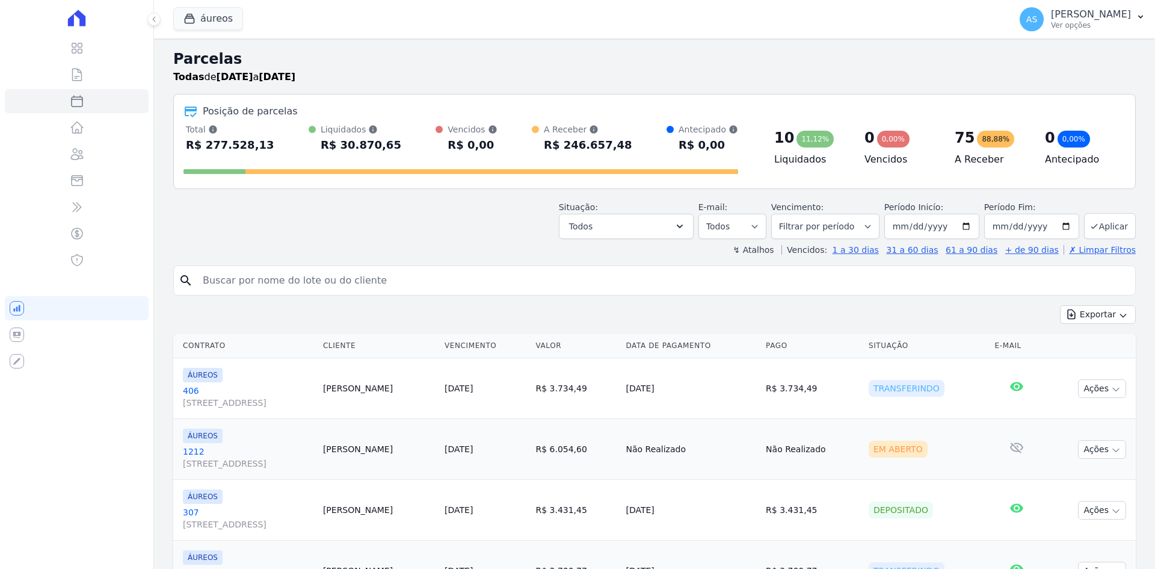
select select
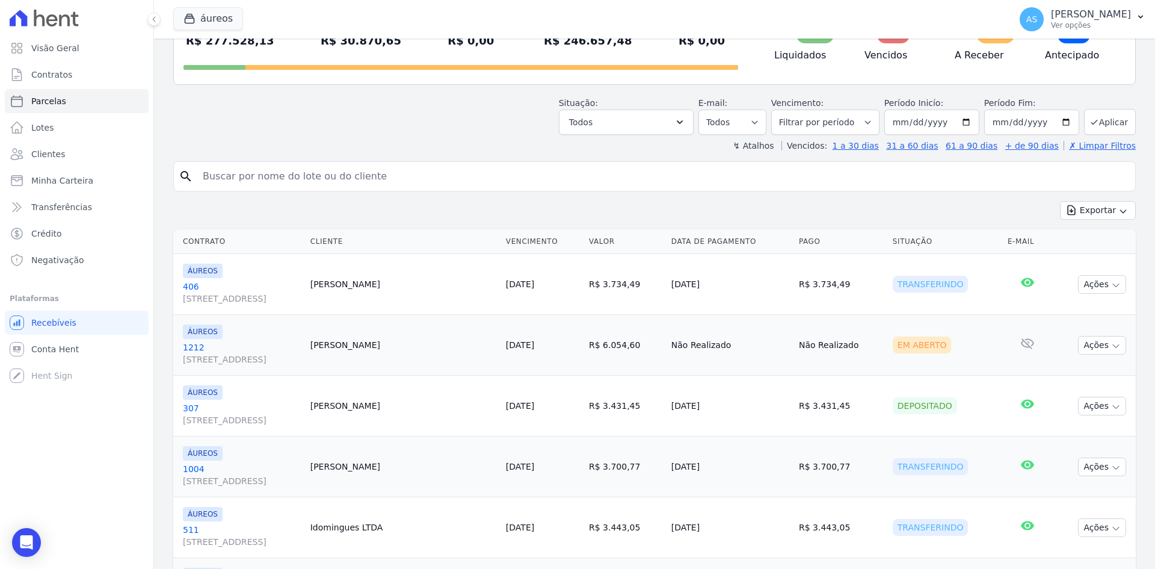
scroll to position [37, 0]
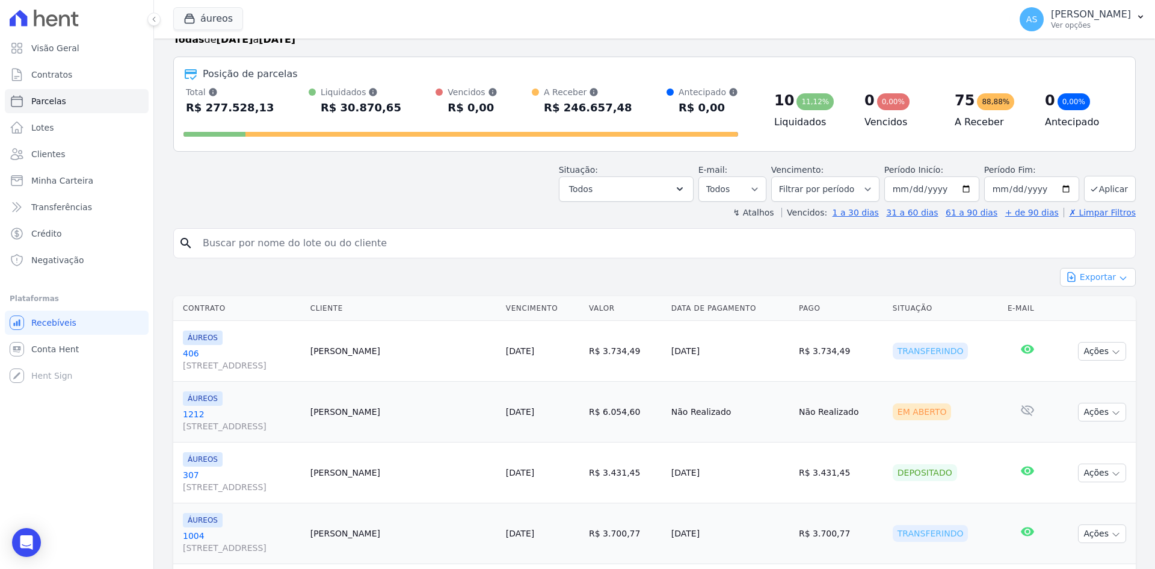
click at [1087, 276] on button "Exportar" at bounding box center [1098, 277] width 76 height 19
click at [1077, 330] on span "Exportar CSV" at bounding box center [1097, 326] width 64 height 12
click at [30, 155] on link "Clientes" at bounding box center [77, 154] width 144 height 24
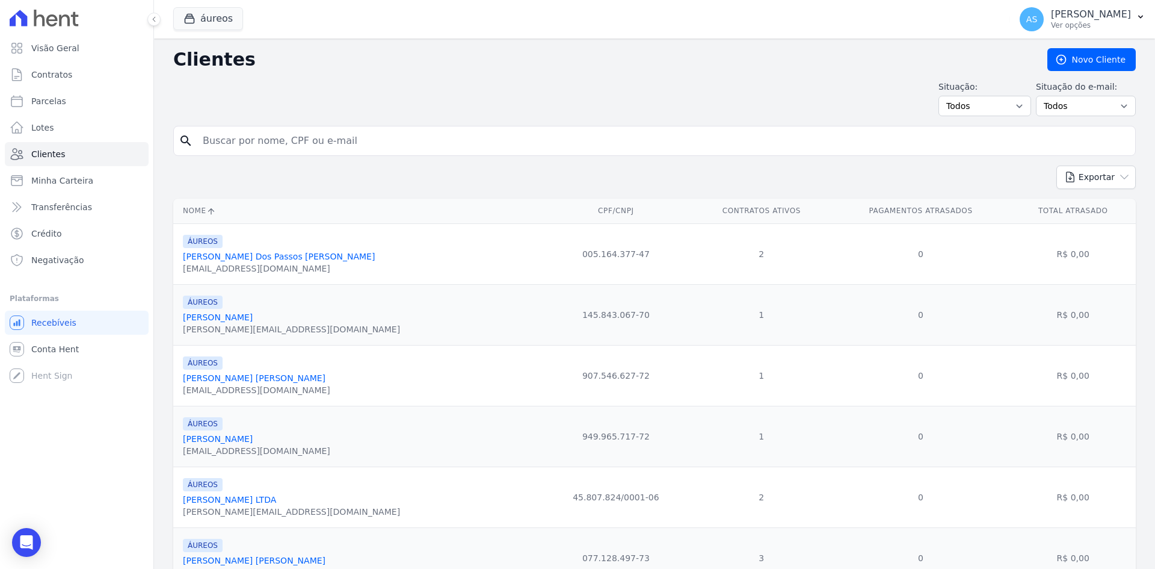
click at [285, 137] on input "search" at bounding box center [663, 141] width 935 height 24
paste input "[PERSON_NAME]"
type input "[PERSON_NAME]"
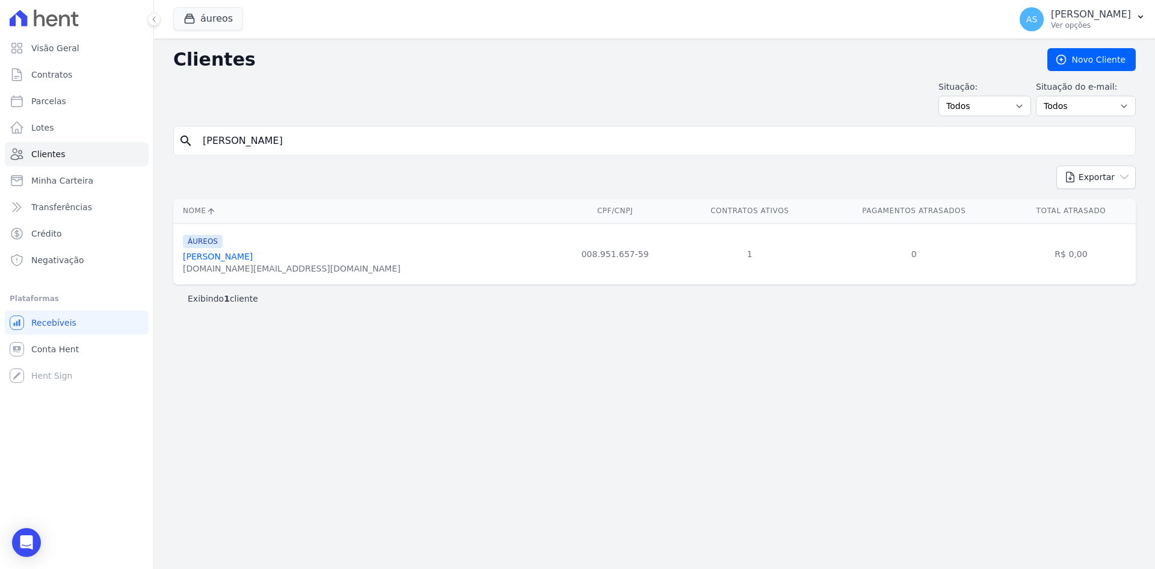
click at [243, 257] on link "[PERSON_NAME]" at bounding box center [218, 257] width 70 height 10
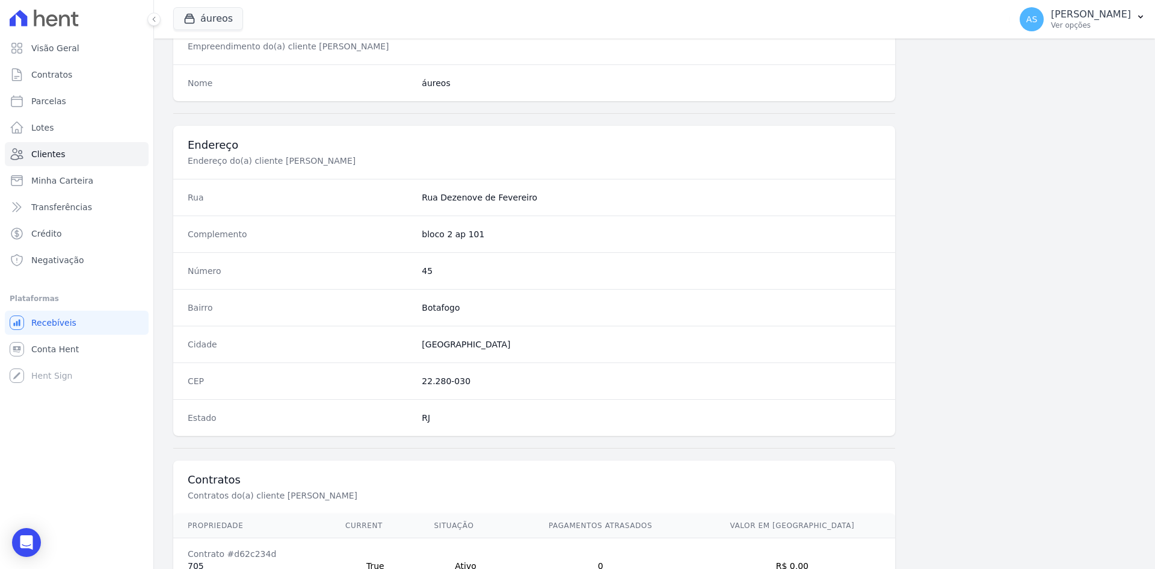
scroll to position [557, 0]
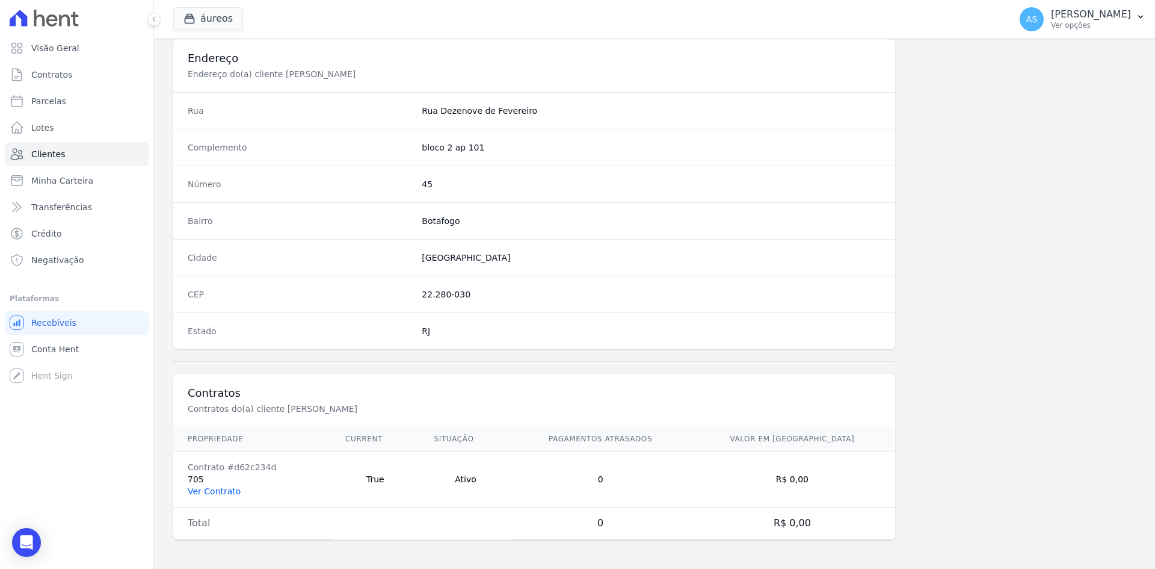
click at [201, 492] on link "Ver Contrato" at bounding box center [214, 491] width 53 height 10
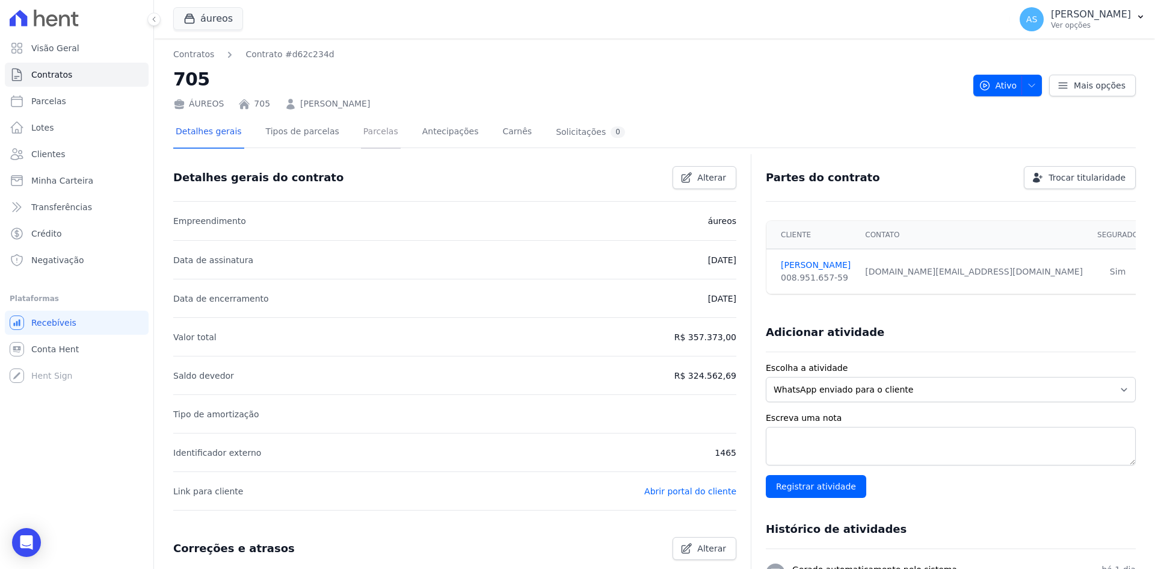
click at [362, 133] on link "Parcelas" at bounding box center [381, 133] width 40 height 32
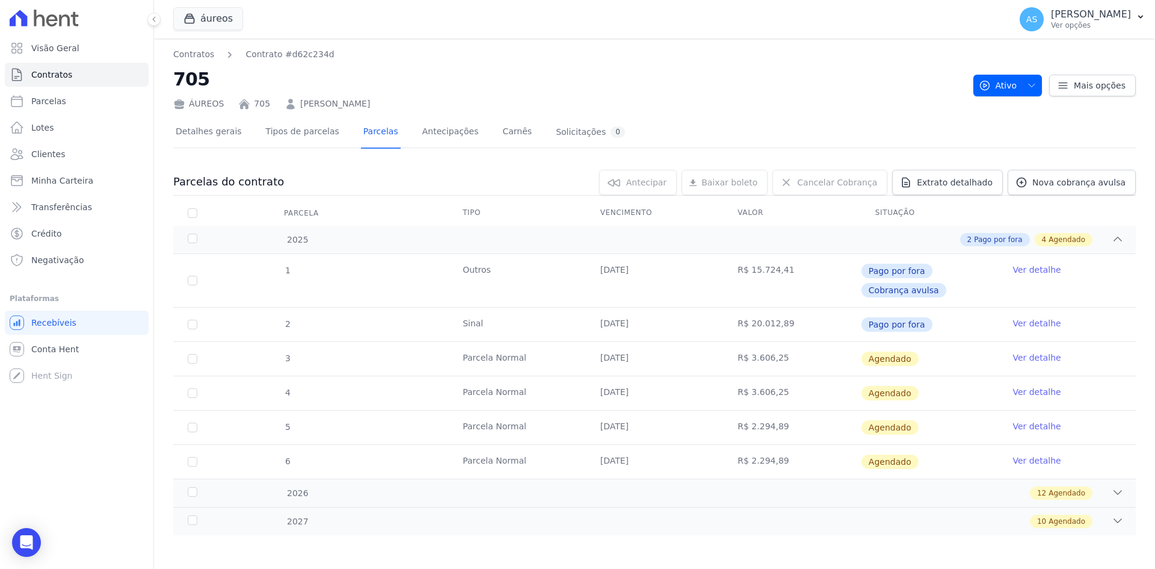
click at [1028, 359] on link "Ver detalhe" at bounding box center [1037, 357] width 48 height 12
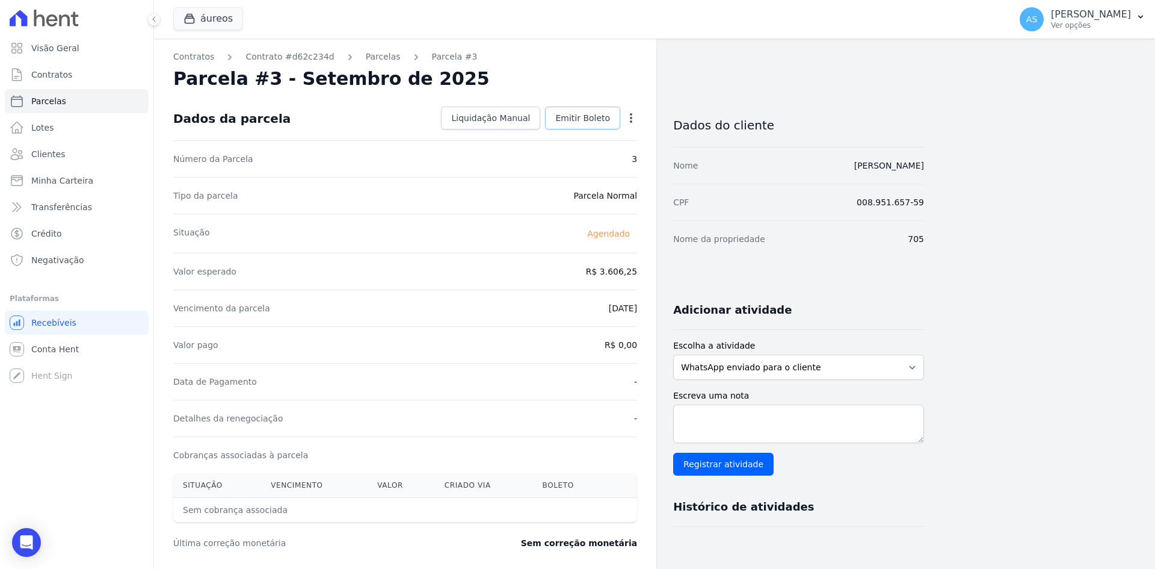
click at [592, 116] on span "Emitir Boleto" at bounding box center [582, 118] width 55 height 12
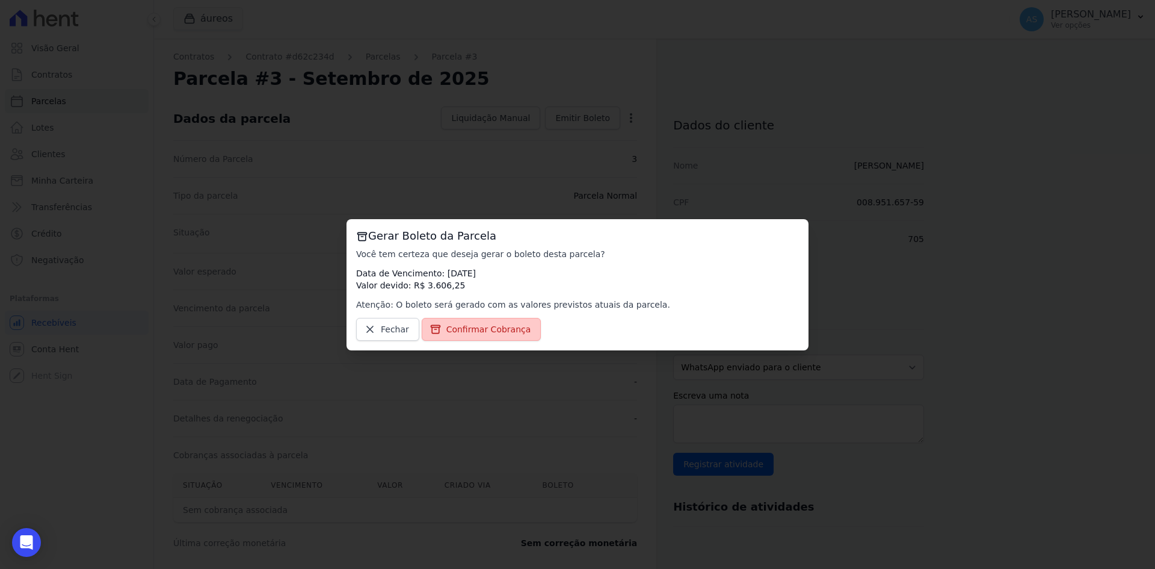
click at [456, 332] on span "Confirmar Cobrança" at bounding box center [489, 329] width 85 height 12
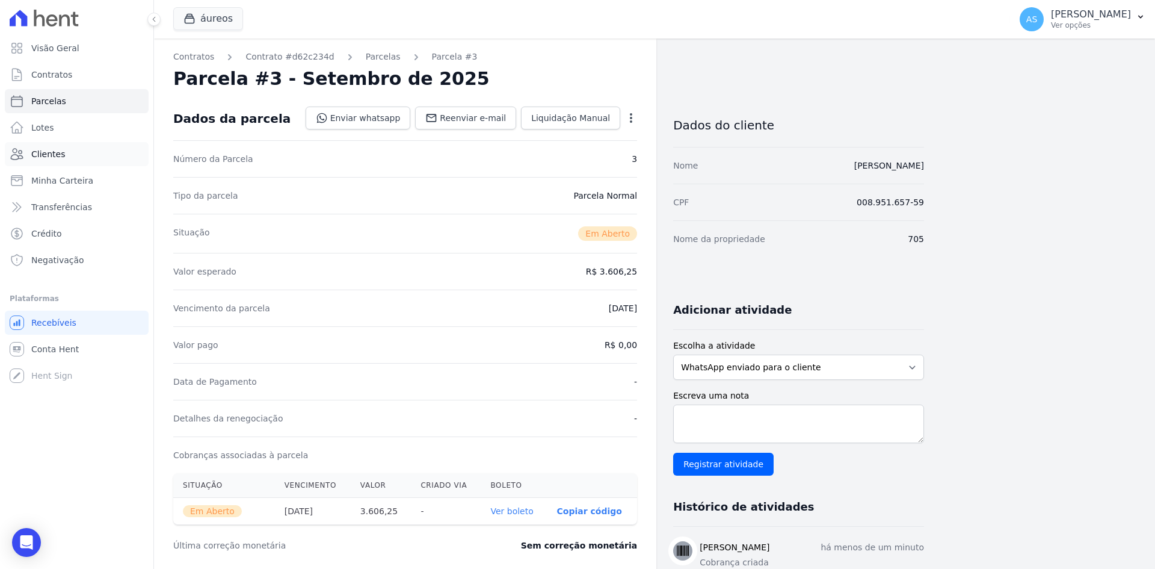
click at [45, 151] on span "Clientes" at bounding box center [48, 154] width 34 height 12
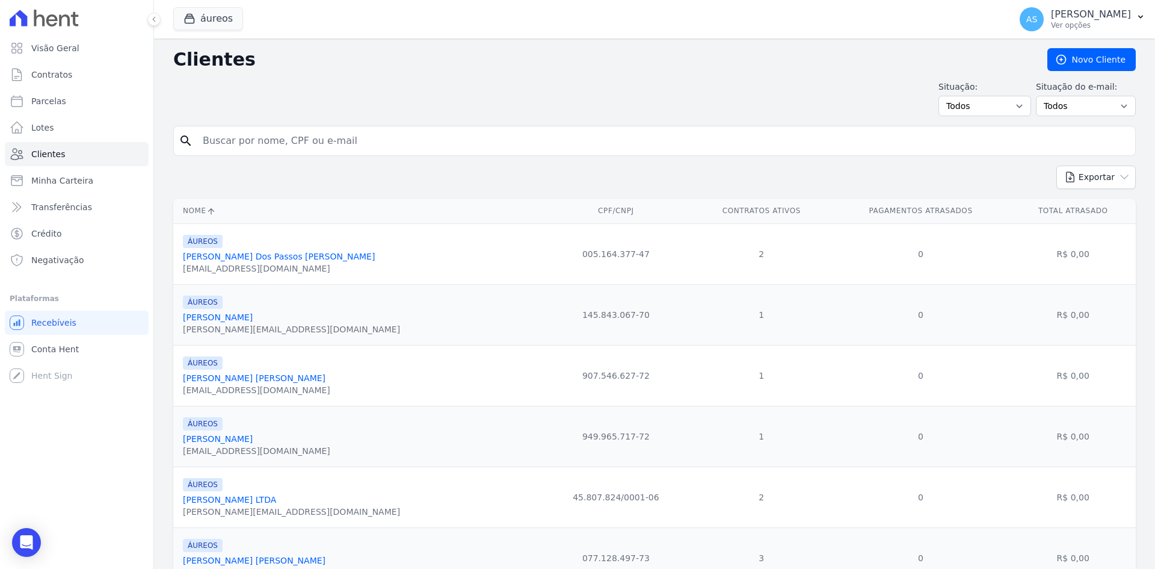
click at [262, 142] on input "search" at bounding box center [663, 141] width 935 height 24
paste input "[PERSON_NAME] [PERSON_NAME]"
type input "[PERSON_NAME] [PERSON_NAME]"
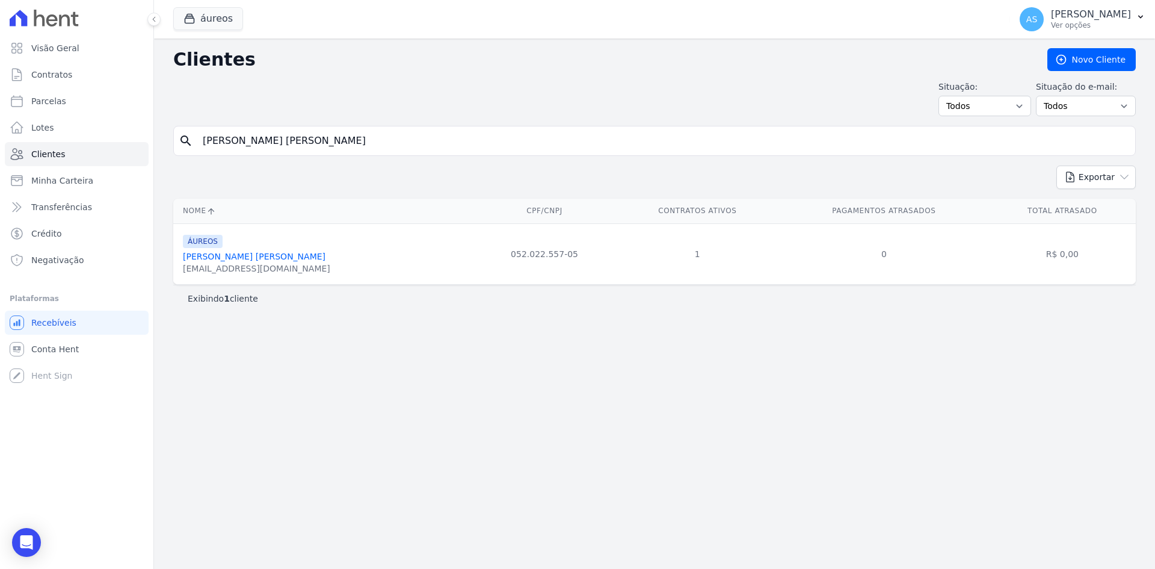
click at [232, 256] on link "[PERSON_NAME] [PERSON_NAME]" at bounding box center [254, 257] width 143 height 10
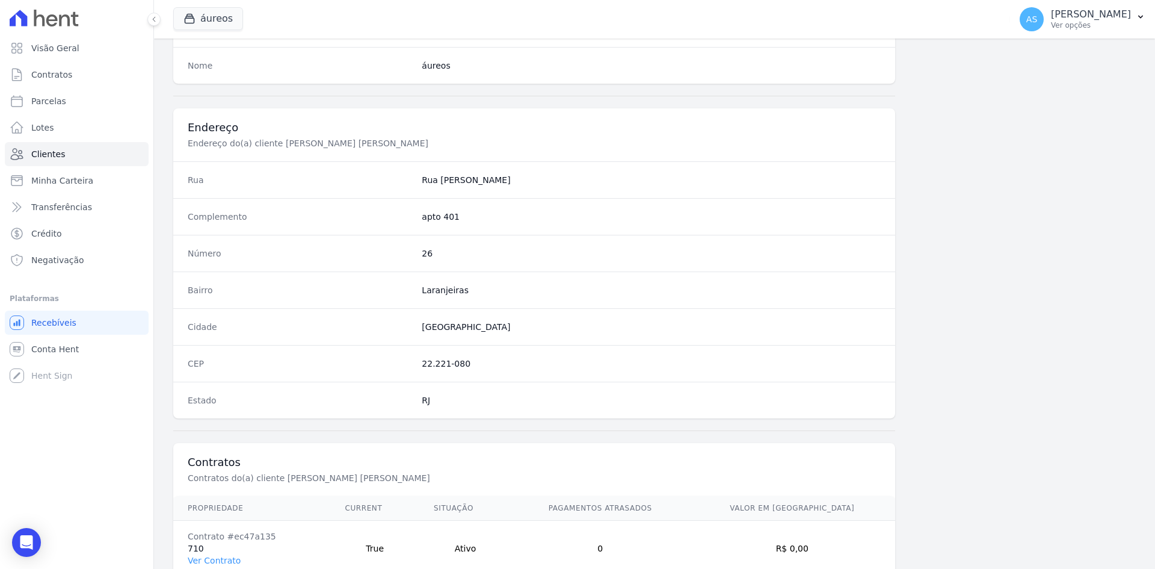
scroll to position [557, 0]
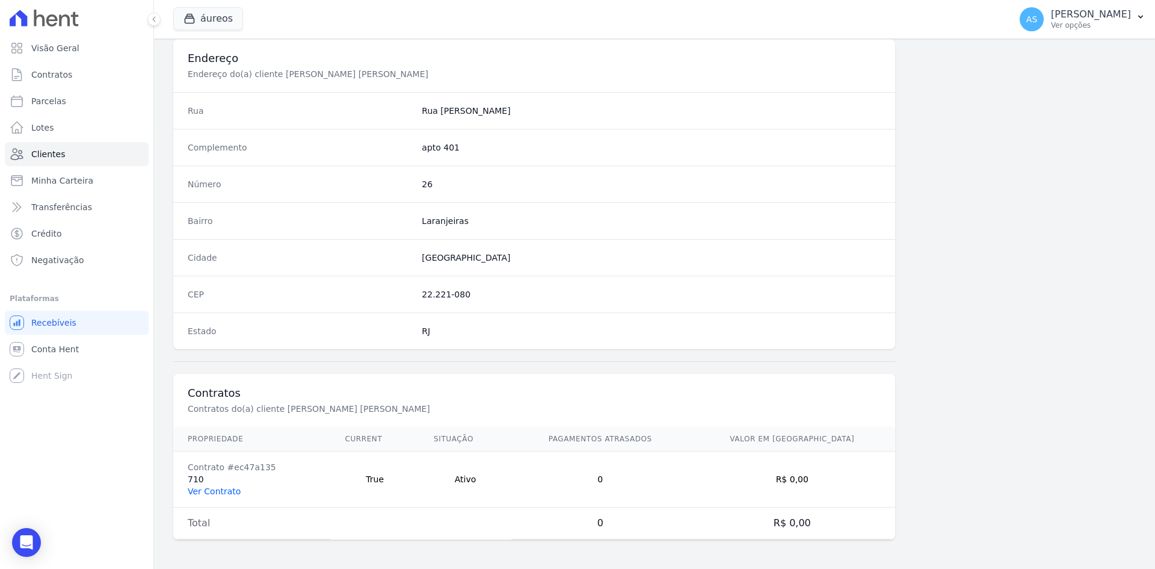
click at [201, 490] on link "Ver Contrato" at bounding box center [214, 491] width 53 height 10
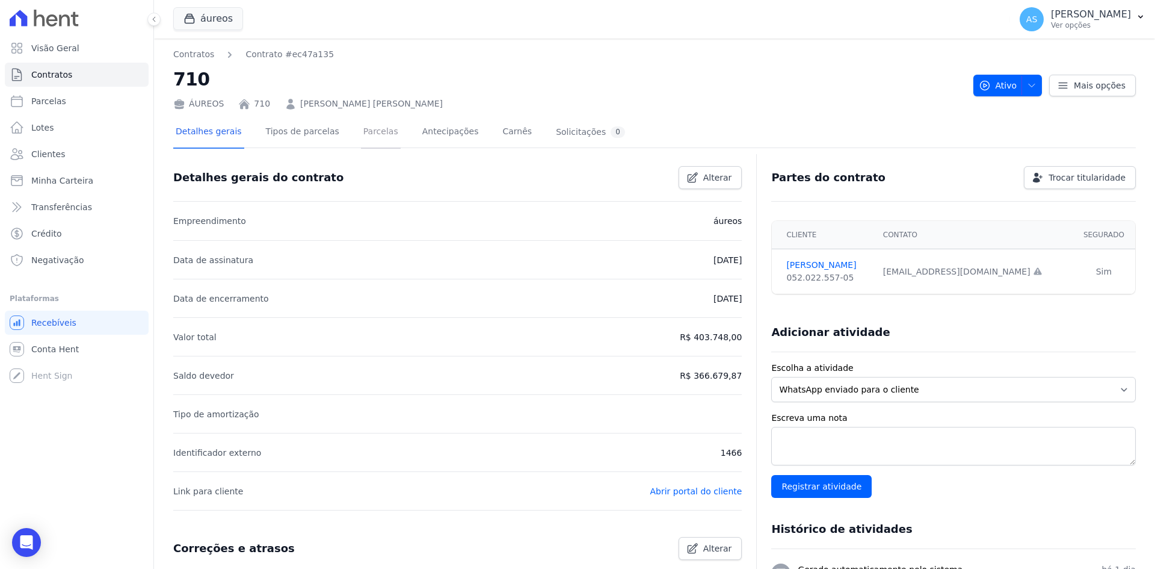
click at [365, 137] on link "Parcelas" at bounding box center [381, 133] width 40 height 32
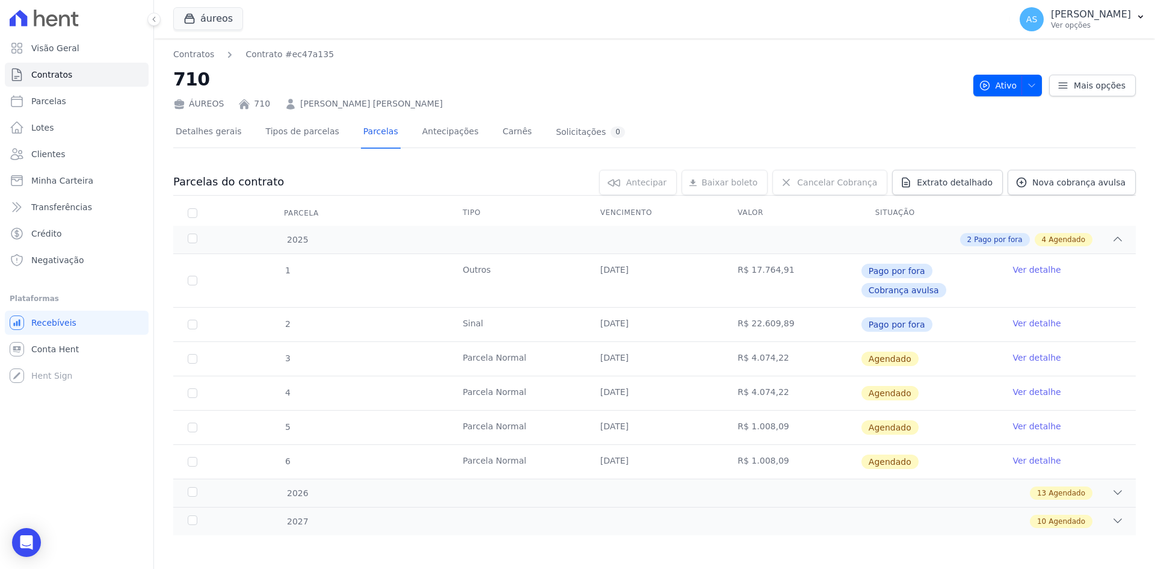
click at [1024, 356] on link "Ver detalhe" at bounding box center [1037, 357] width 48 height 12
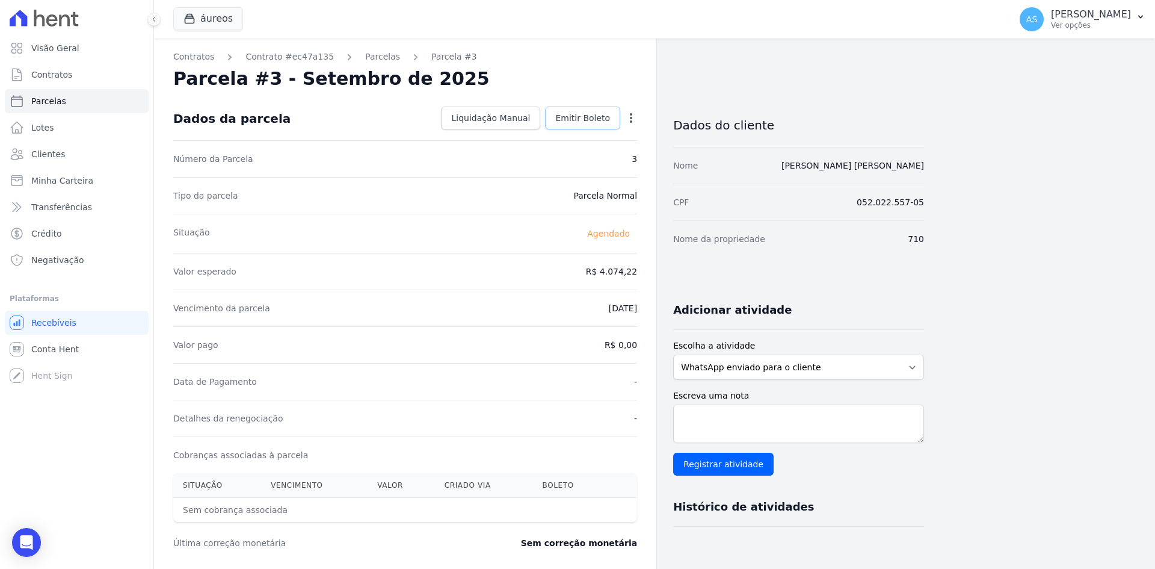
click at [591, 121] on span "Emitir Boleto" at bounding box center [582, 118] width 55 height 12
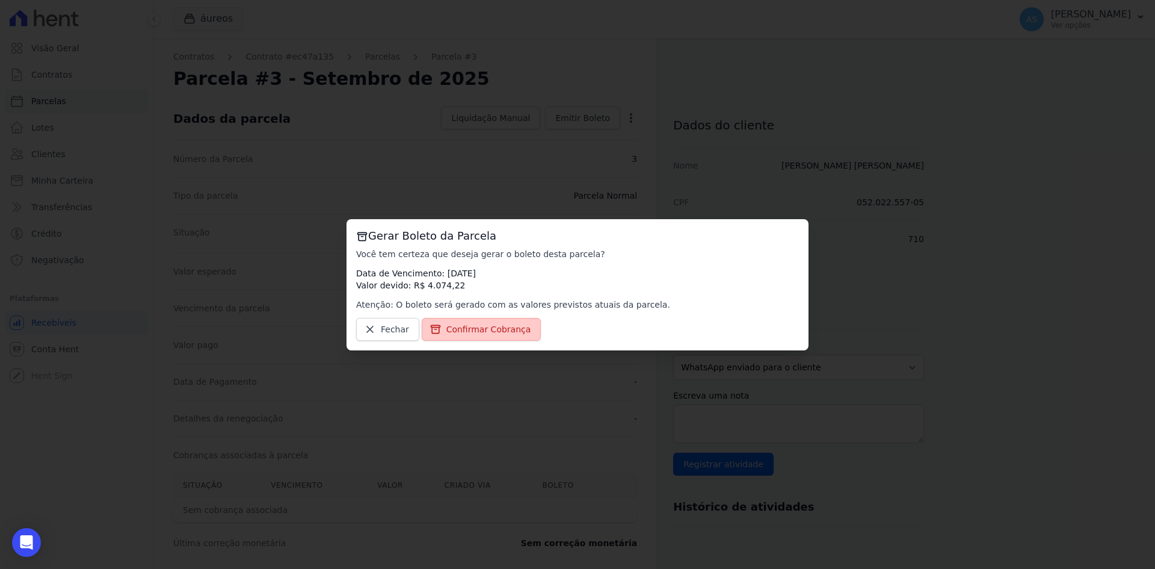
click at [453, 330] on span "Confirmar Cobrança" at bounding box center [489, 329] width 85 height 12
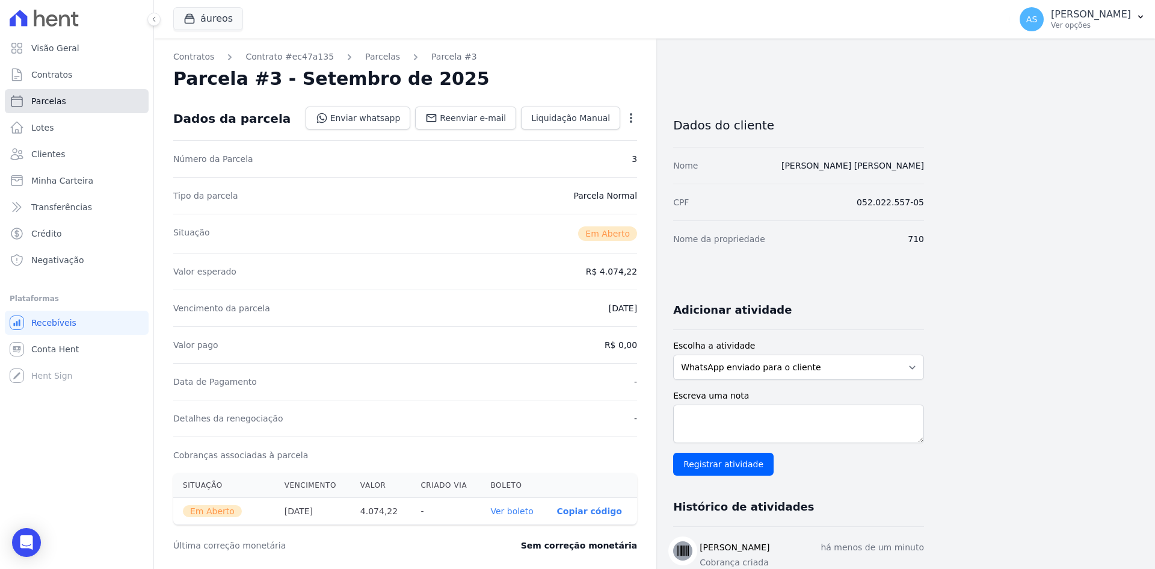
click at [41, 93] on link "Parcelas" at bounding box center [77, 101] width 144 height 24
select select
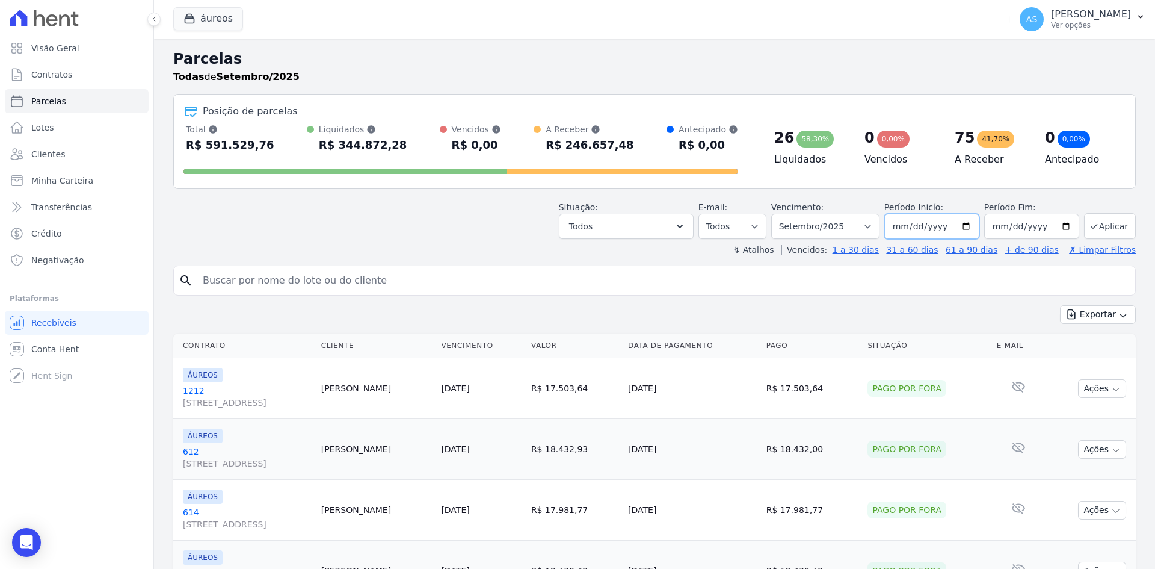
click at [962, 226] on input "[DATE]" at bounding box center [932, 226] width 95 height 25
type input "[DATE]"
click at [1098, 231] on button "Aplicar" at bounding box center [1110, 226] width 52 height 26
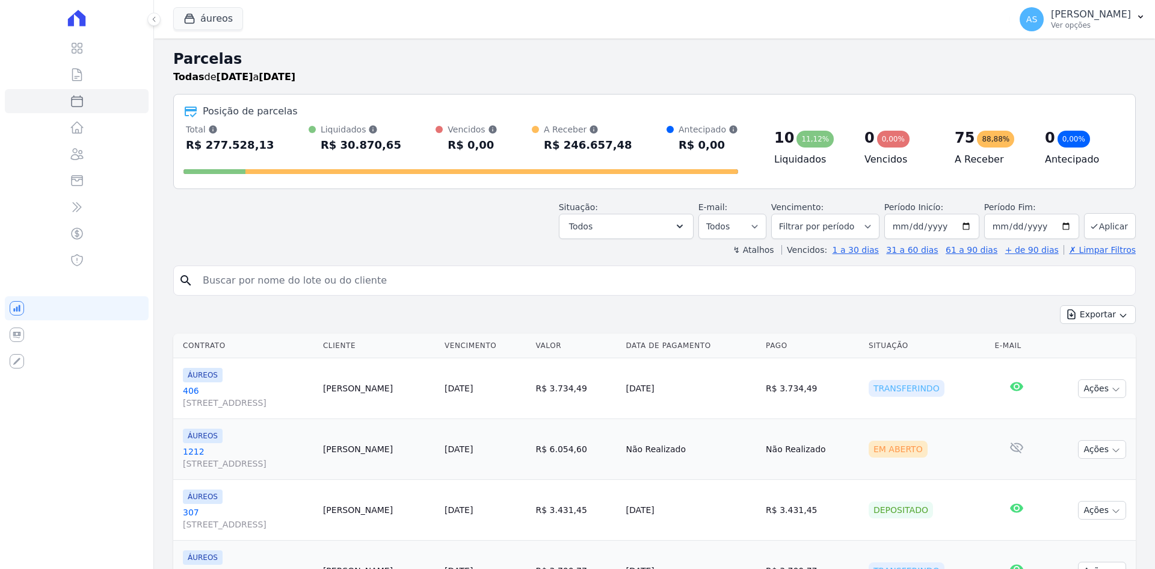
select select
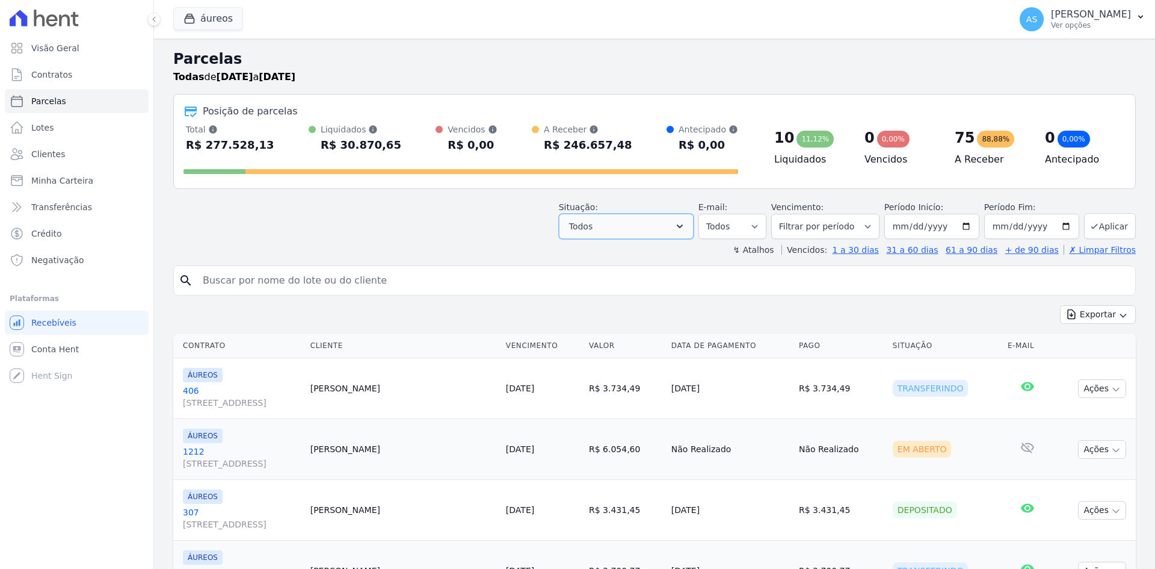
click at [686, 224] on icon "button" at bounding box center [680, 226] width 12 height 12
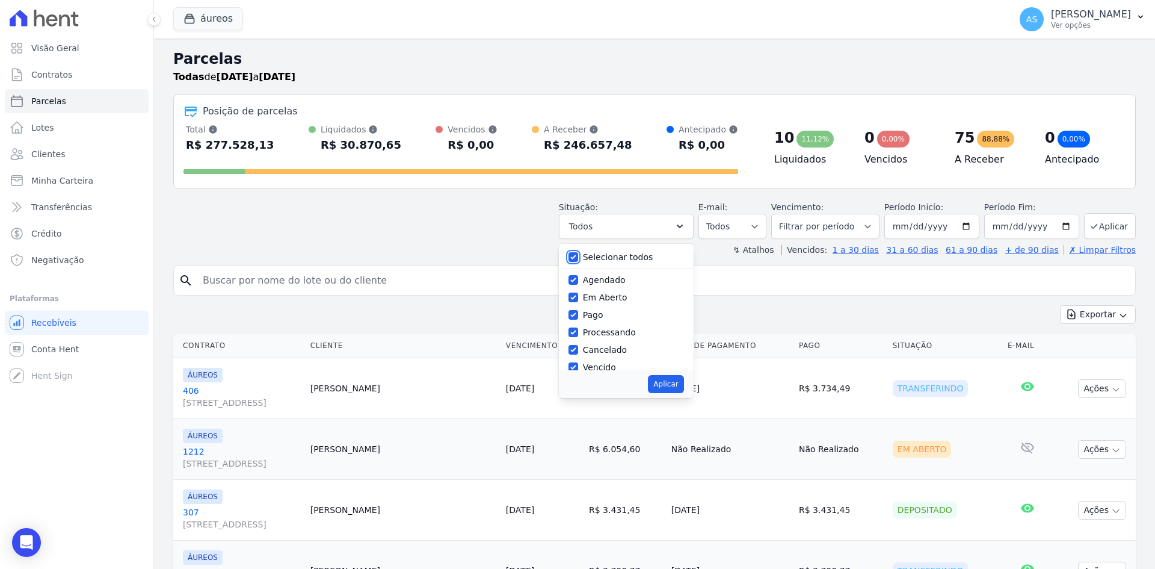
click at [578, 256] on input "Selecionar todos" at bounding box center [574, 257] width 10 height 10
checkbox input "false"
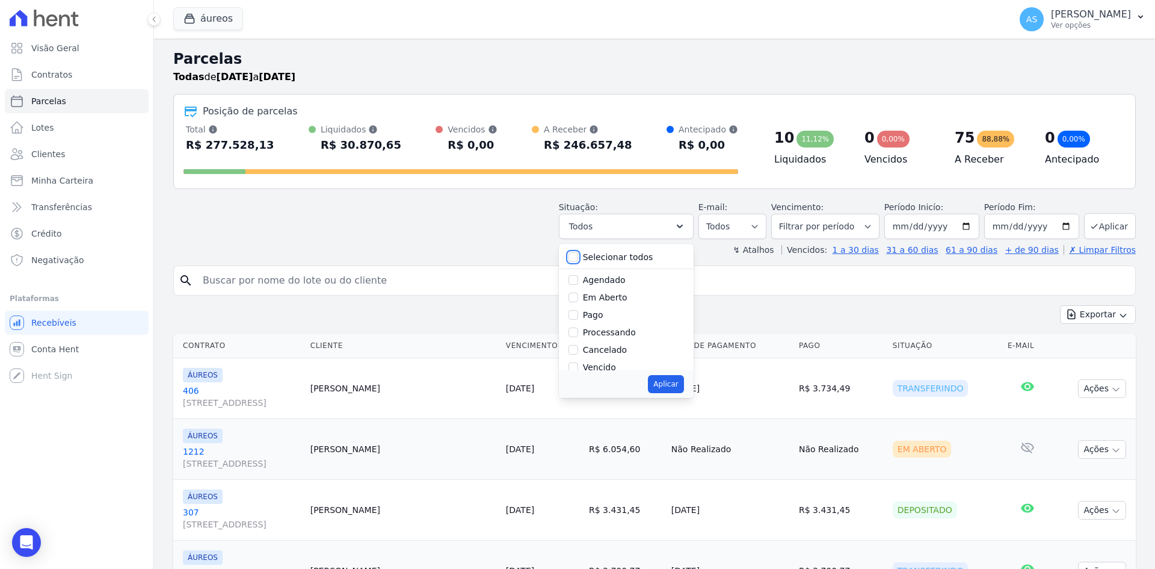
checkbox input "false"
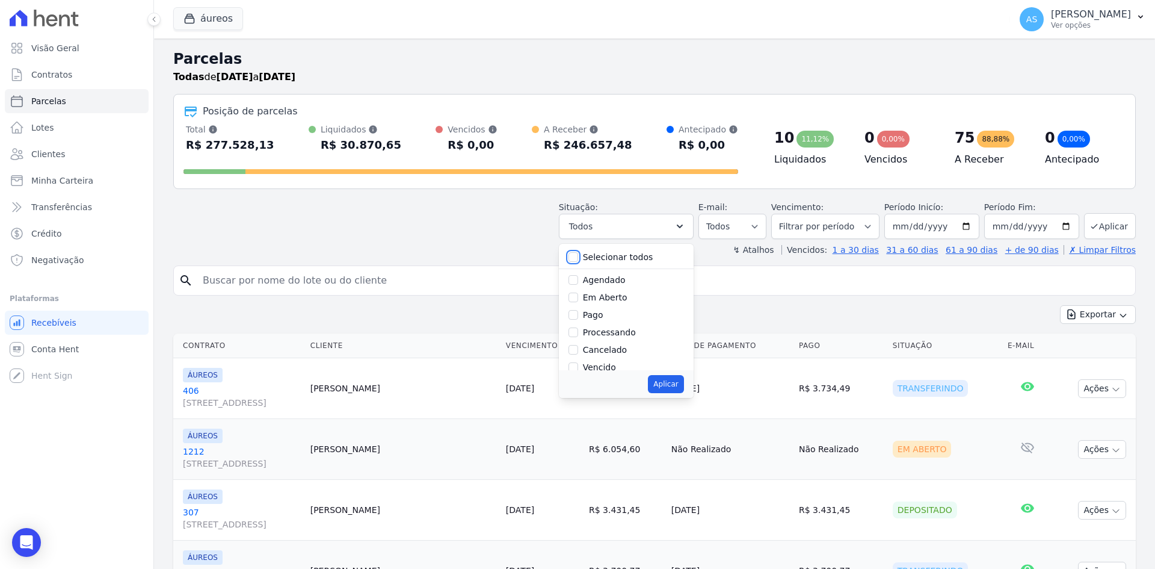
checkbox input "false"
click at [601, 281] on label "Agendado" at bounding box center [604, 280] width 43 height 10
click at [578, 281] on input "Agendado" at bounding box center [574, 280] width 10 height 10
checkbox input "true"
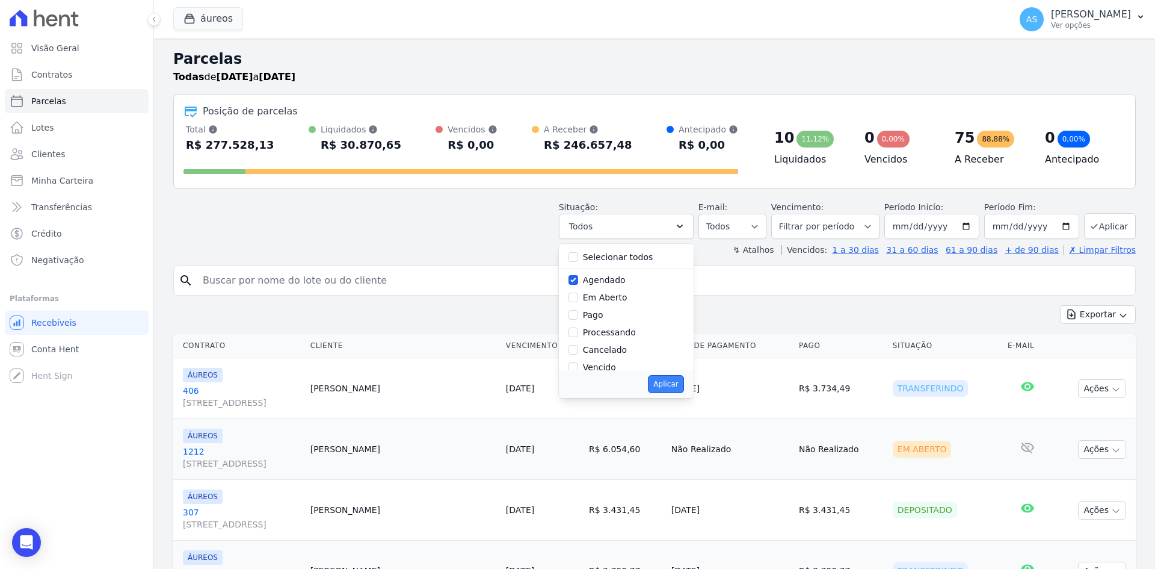
click at [674, 389] on button "Aplicar" at bounding box center [666, 384] width 36 height 18
select select "scheduled"
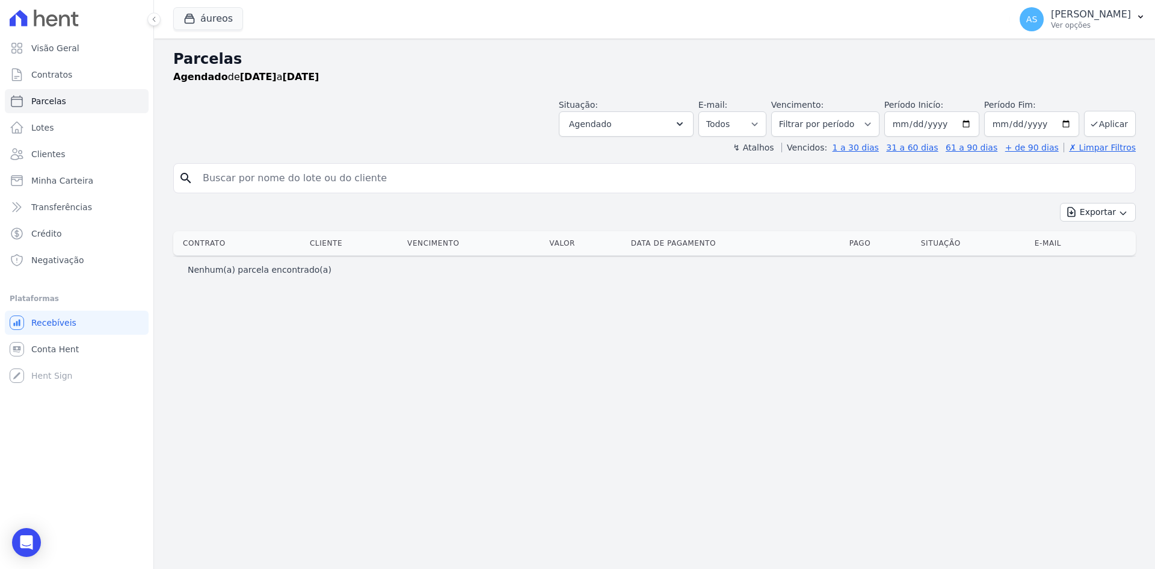
select select
click at [686, 122] on icon "button" at bounding box center [680, 124] width 12 height 12
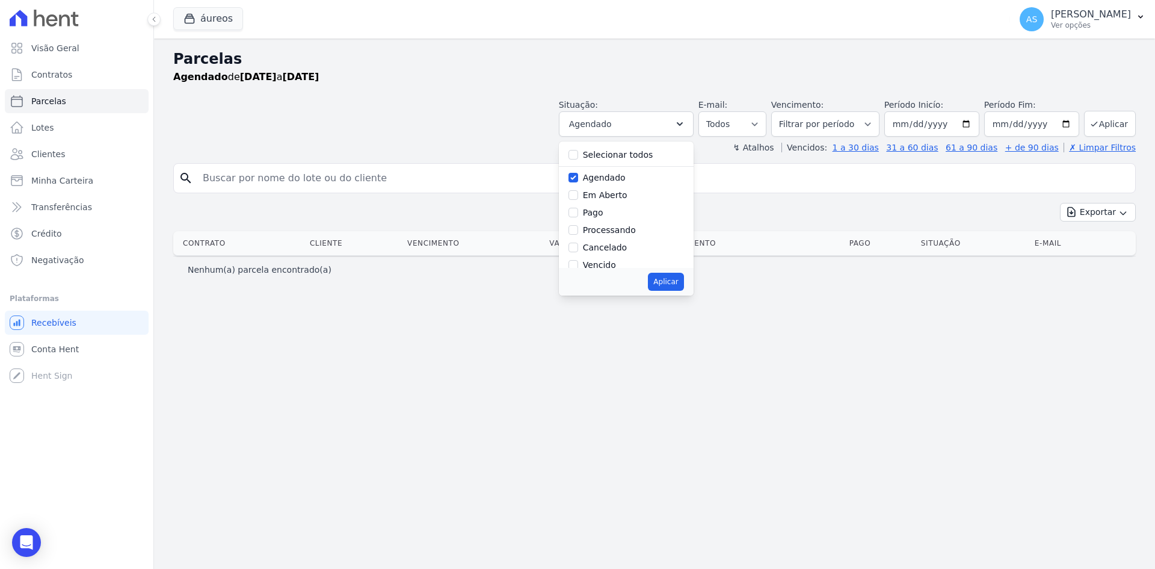
click at [616, 181] on label "Agendado" at bounding box center [604, 178] width 43 height 10
click at [578, 181] on input "Agendado" at bounding box center [574, 178] width 10 height 10
checkbox input "false"
click at [622, 197] on label "Em Aberto" at bounding box center [605, 195] width 45 height 10
click at [578, 197] on input "Em Aberto" at bounding box center [574, 195] width 10 height 10
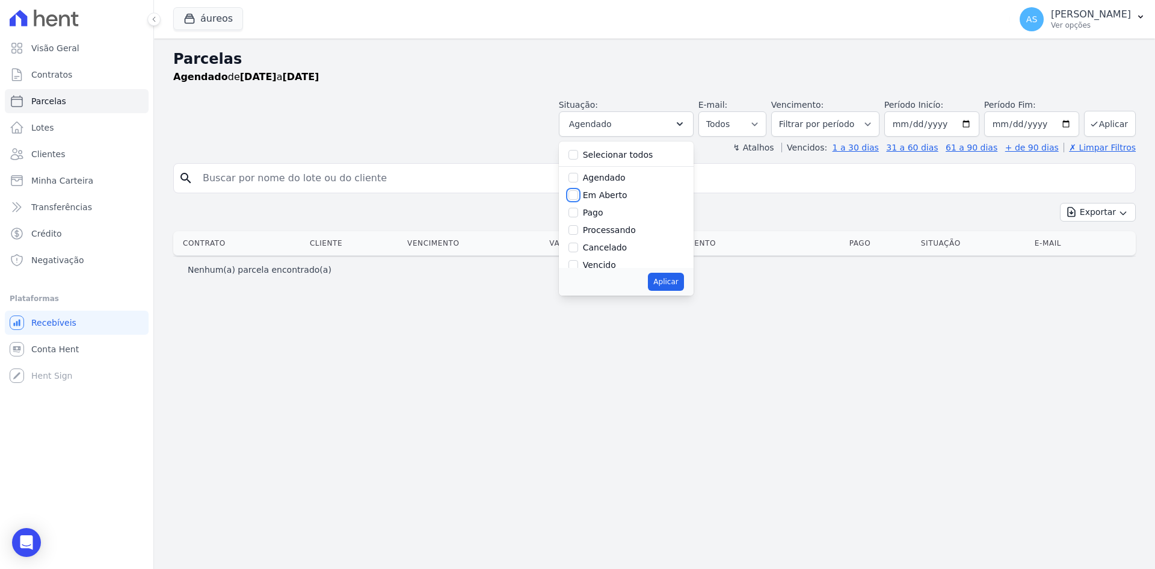
checkbox input "true"
click at [684, 287] on button "Aplicar" at bounding box center [666, 282] width 36 height 18
select select "pending"
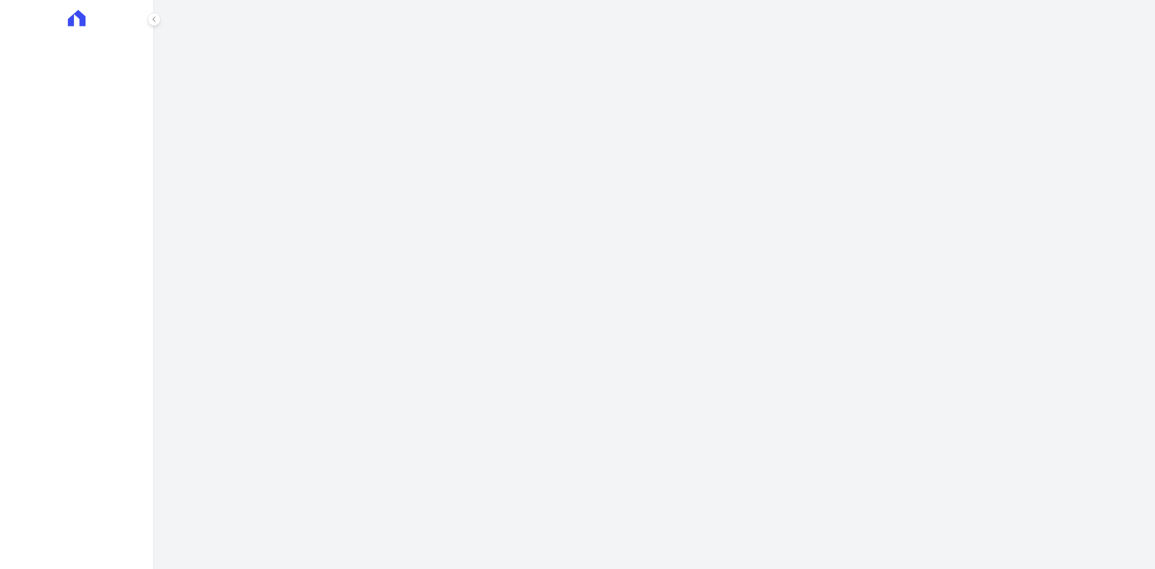
select select
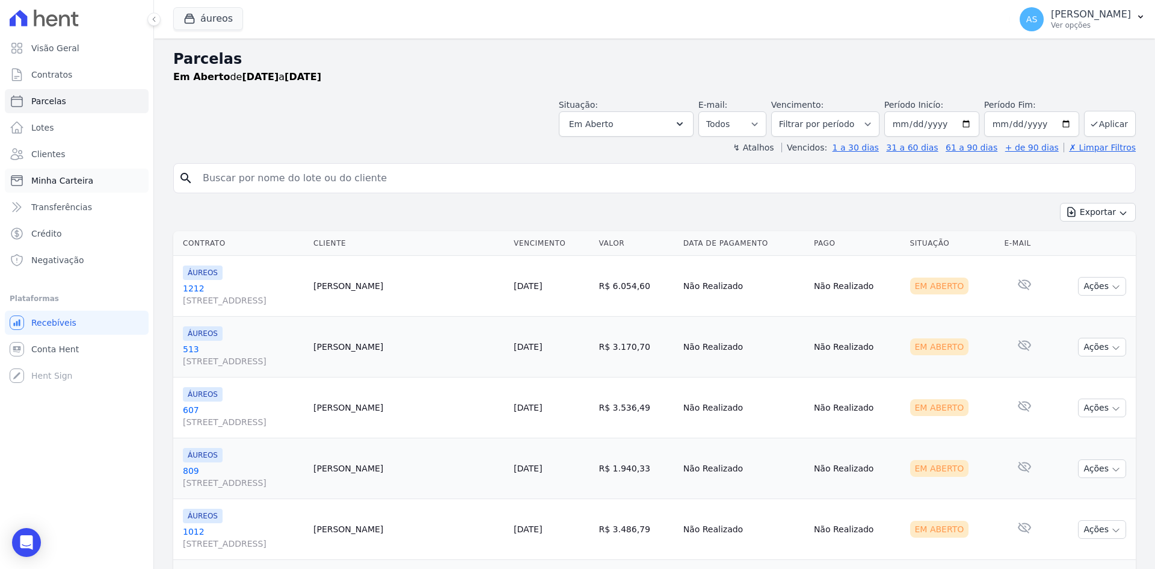
click at [54, 180] on span "Minha Carteira" at bounding box center [62, 181] width 62 height 12
click at [205, 20] on button "áureos" at bounding box center [208, 18] width 70 height 23
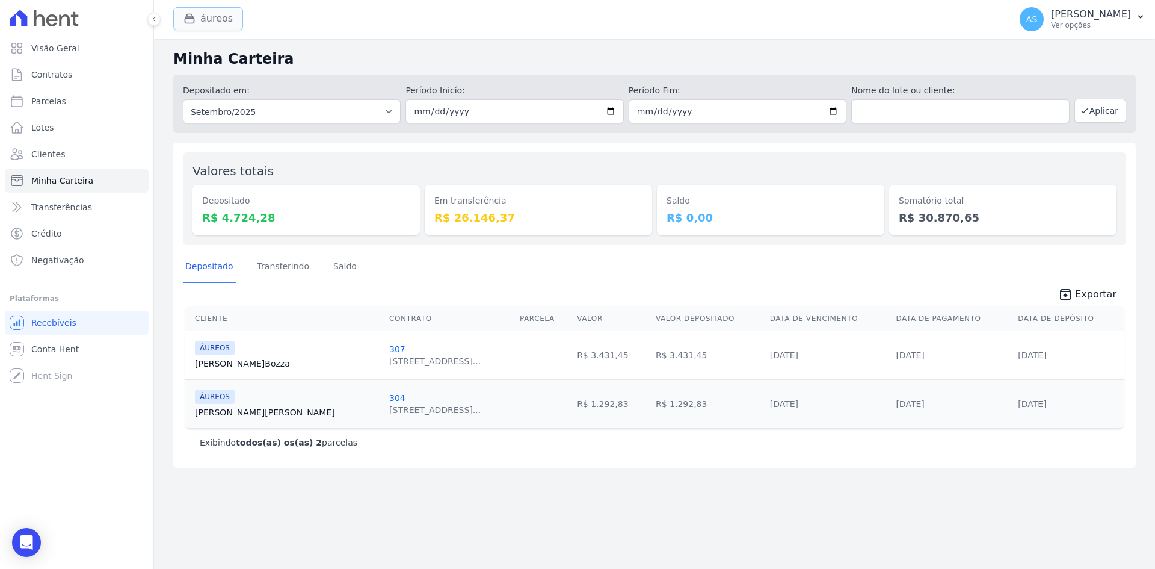
click at [190, 18] on icon "button" at bounding box center [189, 18] width 9 height 9
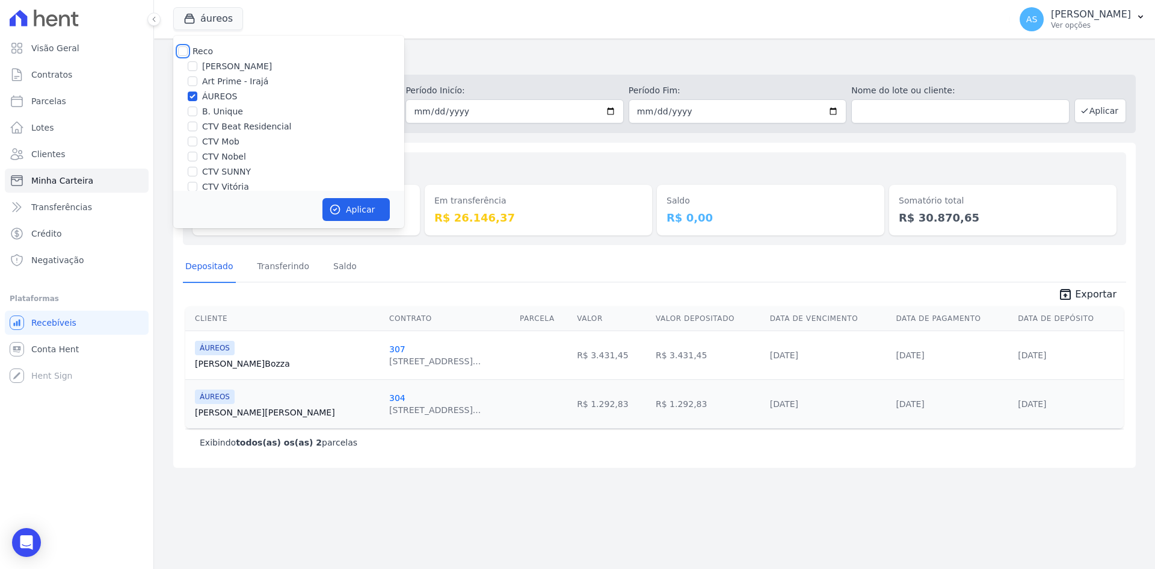
click at [184, 47] on input "Reco" at bounding box center [183, 51] width 10 height 10
checkbox input "true"
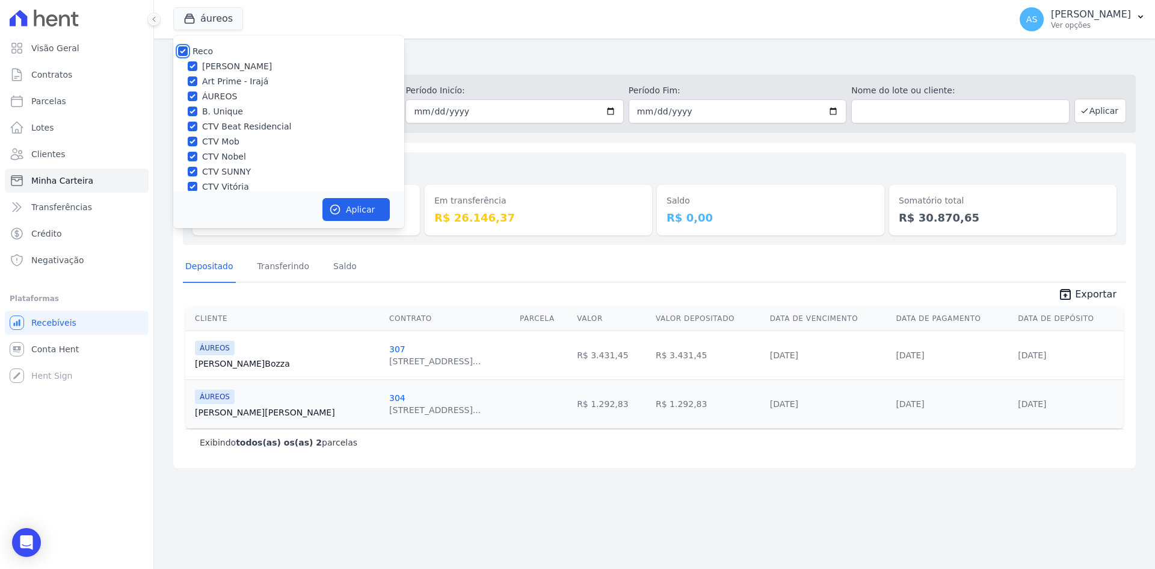
checkbox input "true"
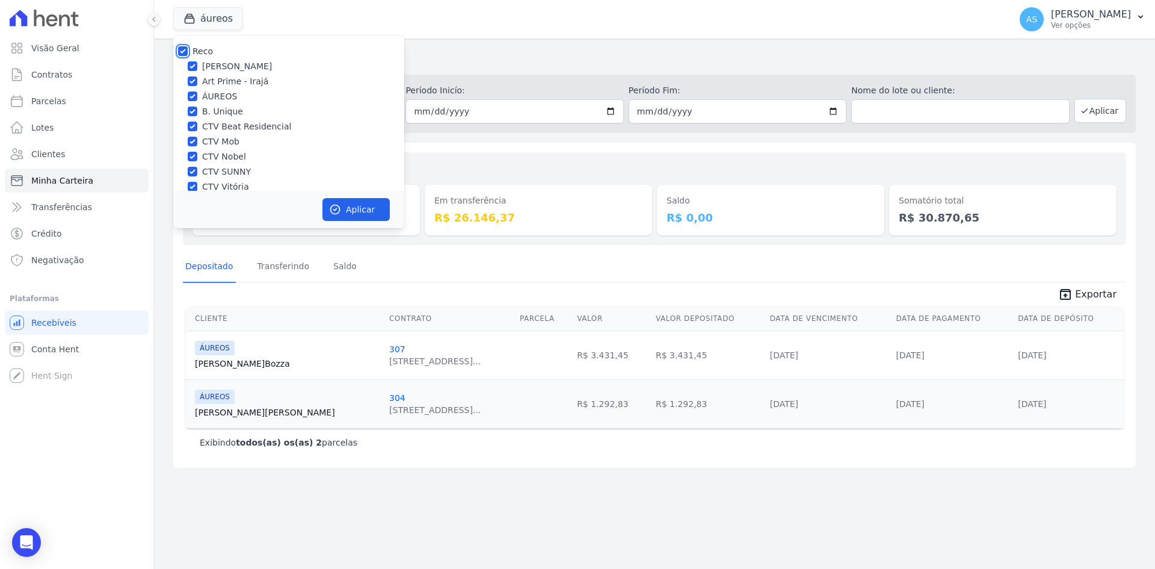
checkbox input "true"
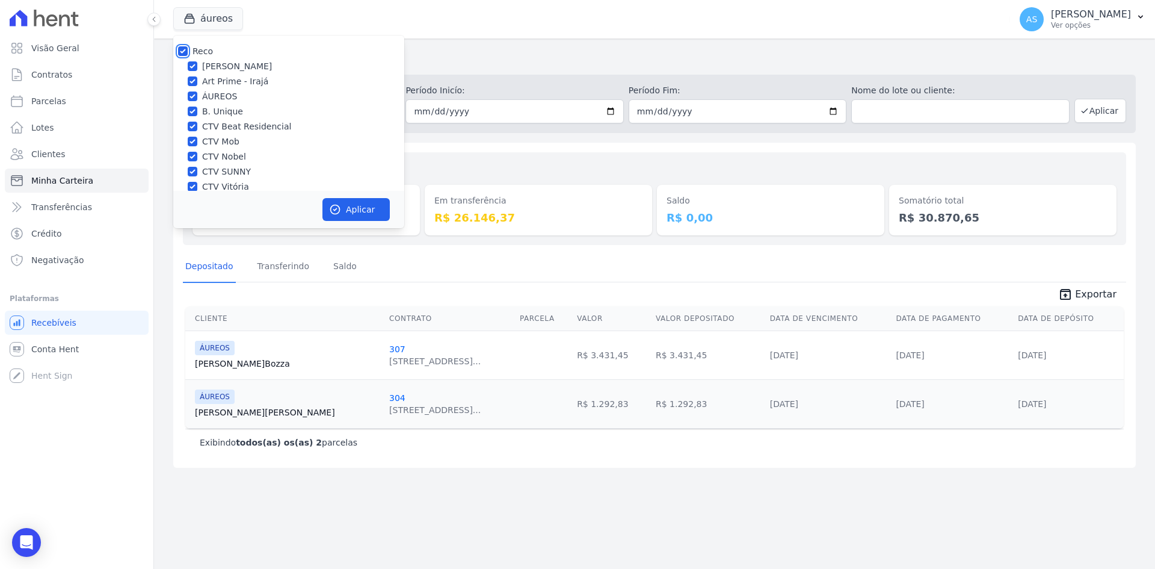
scroll to position [115, 0]
click at [194, 174] on input "Star Residencial Exclusivo - Ghia" at bounding box center [193, 175] width 10 height 10
checkbox input "true"
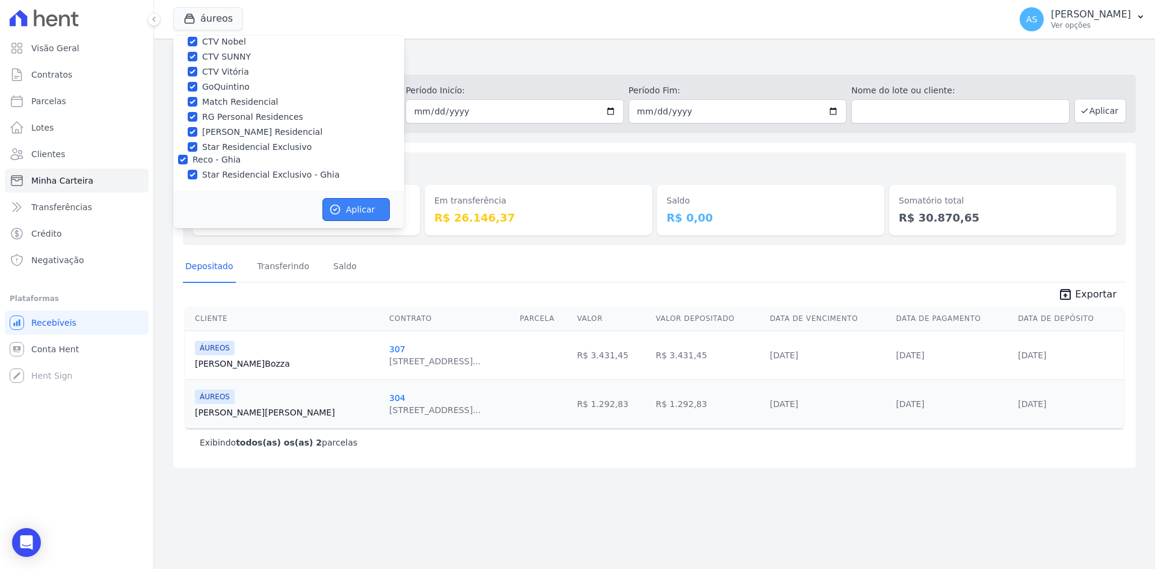
click at [348, 213] on button "Aplicar" at bounding box center [356, 209] width 67 height 23
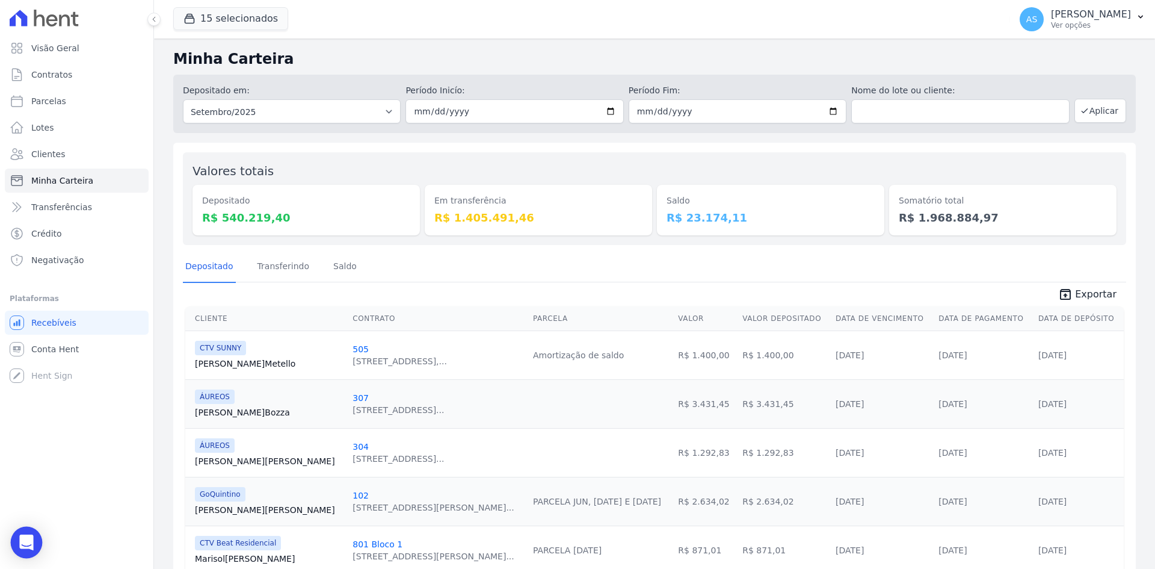
click at [26, 546] on icon "Open Intercom Messenger" at bounding box center [27, 542] width 16 height 16
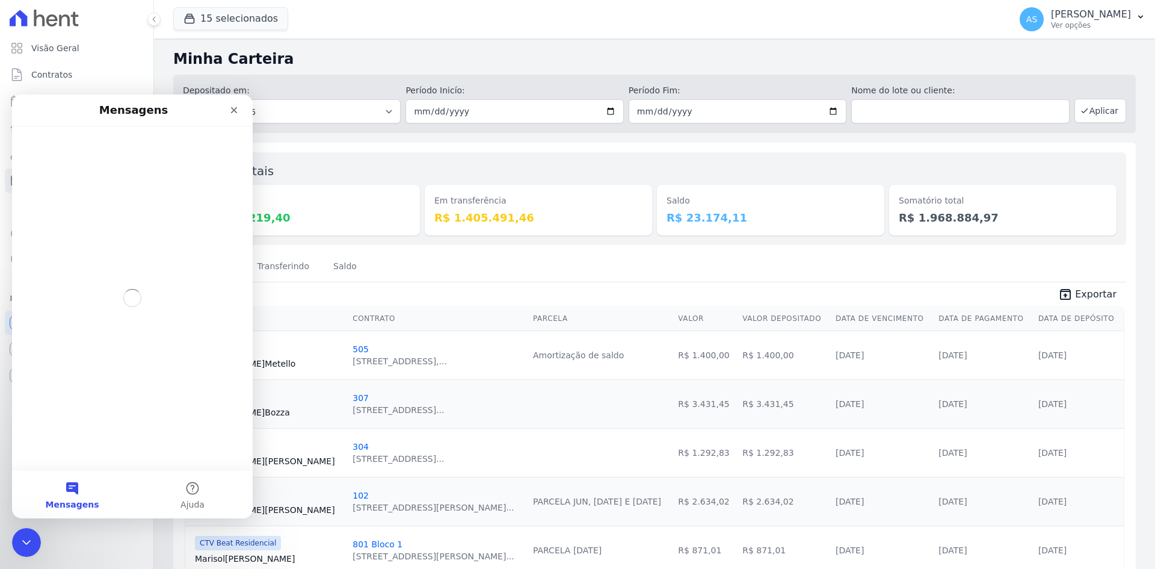
scroll to position [0, 0]
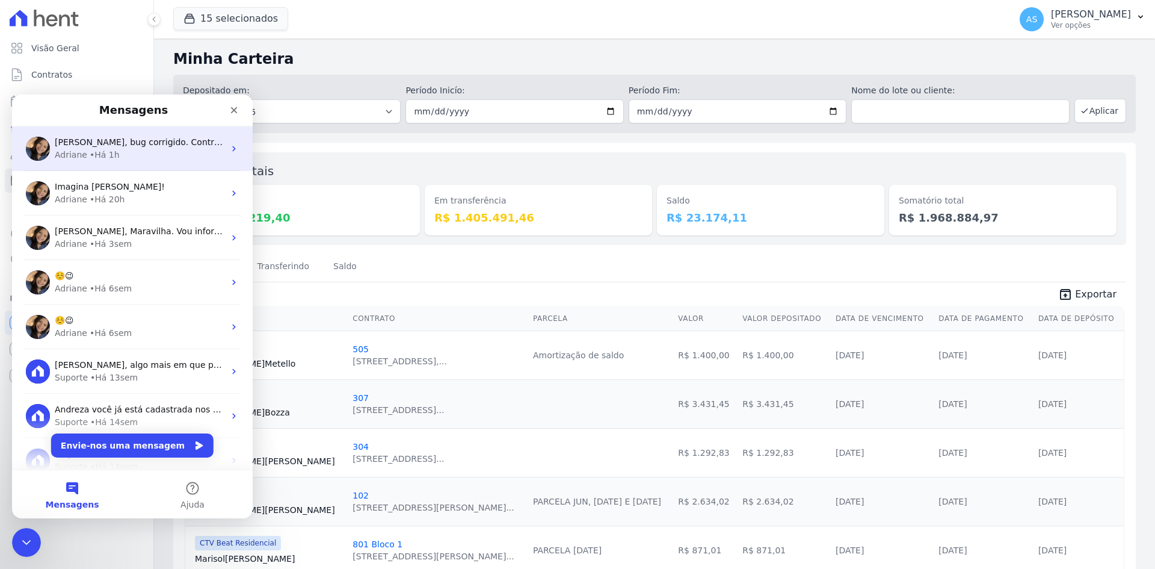
click at [122, 141] on span "[PERSON_NAME], bug corrigido. Contratos ja estão disponiveis para serem importa…" at bounding box center [244, 142] width 379 height 10
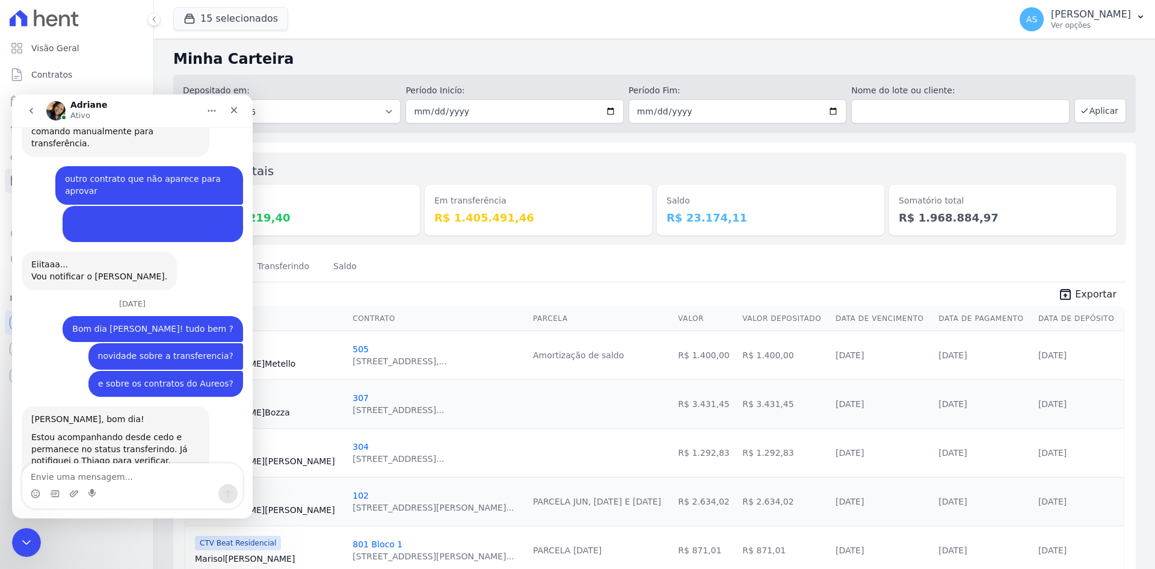
scroll to position [1785, 0]
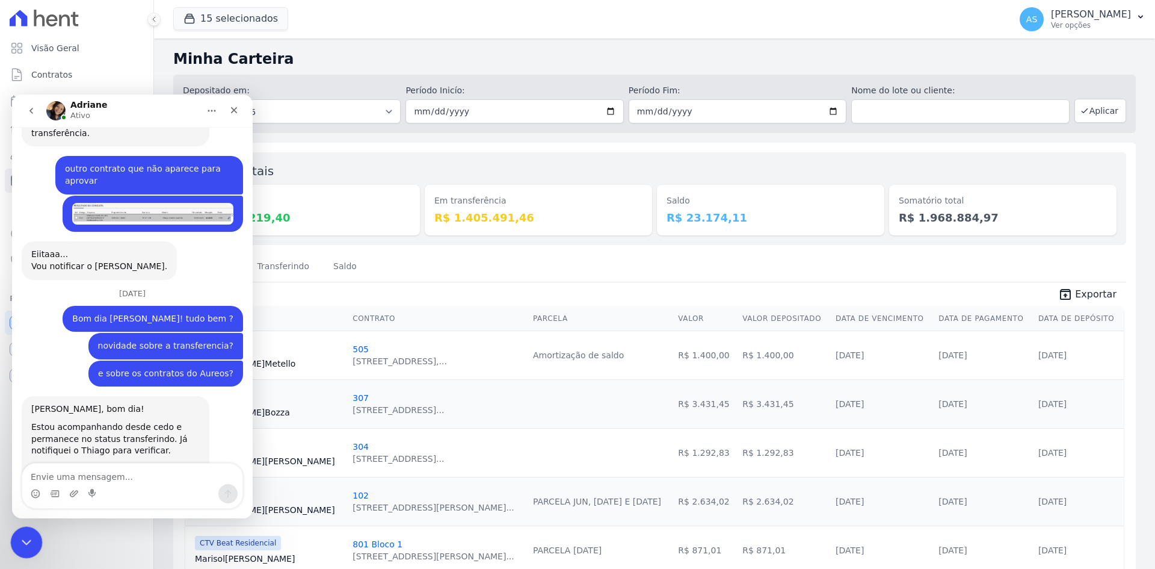
click at [21, 534] on icon "Fechar mensagem da Intercom" at bounding box center [24, 540] width 14 height 14
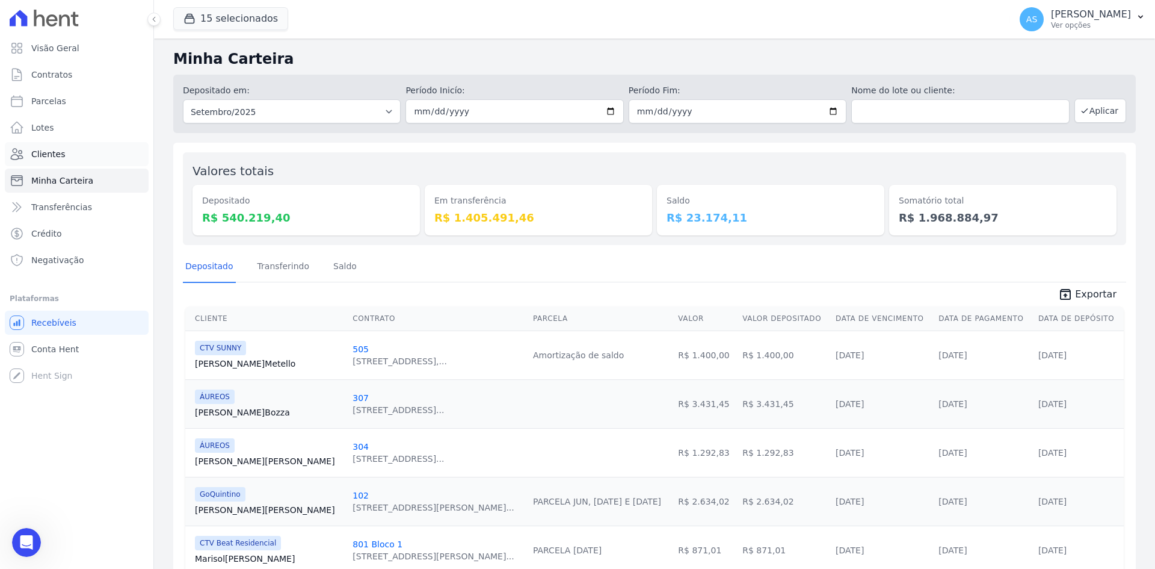
click at [54, 154] on span "Clientes" at bounding box center [48, 154] width 34 height 12
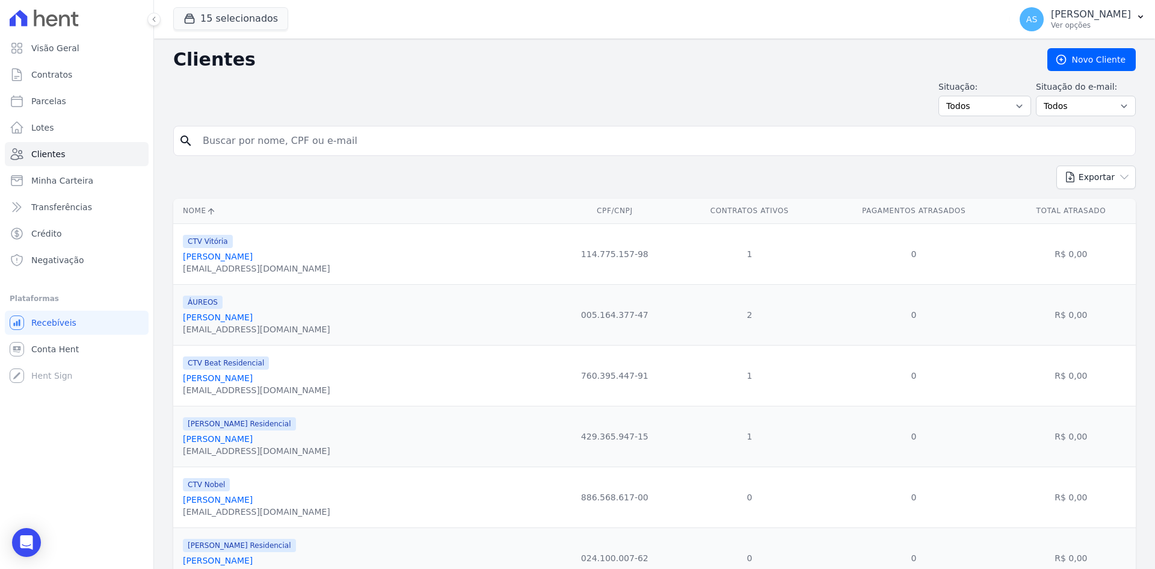
click at [259, 128] on div "search" at bounding box center [654, 141] width 963 height 30
click at [256, 137] on input "search" at bounding box center [663, 141] width 935 height 24
paste input "[PERSON_NAME] Klang"
type input "[PERSON_NAME] Klang"
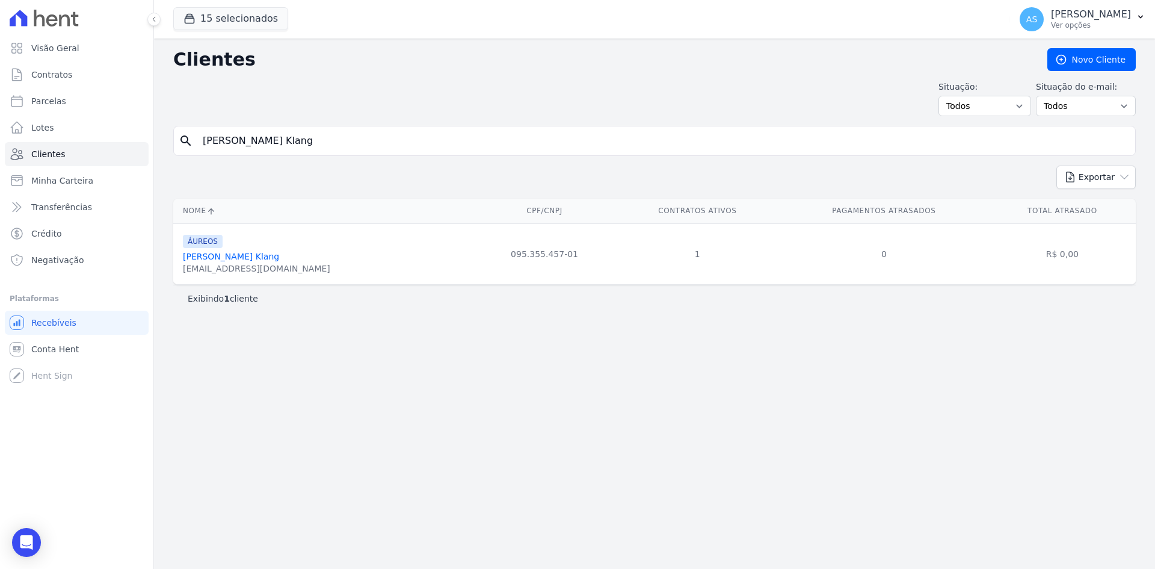
click at [235, 260] on link "Marcello Cavalcanti Klang" at bounding box center [231, 257] width 96 height 10
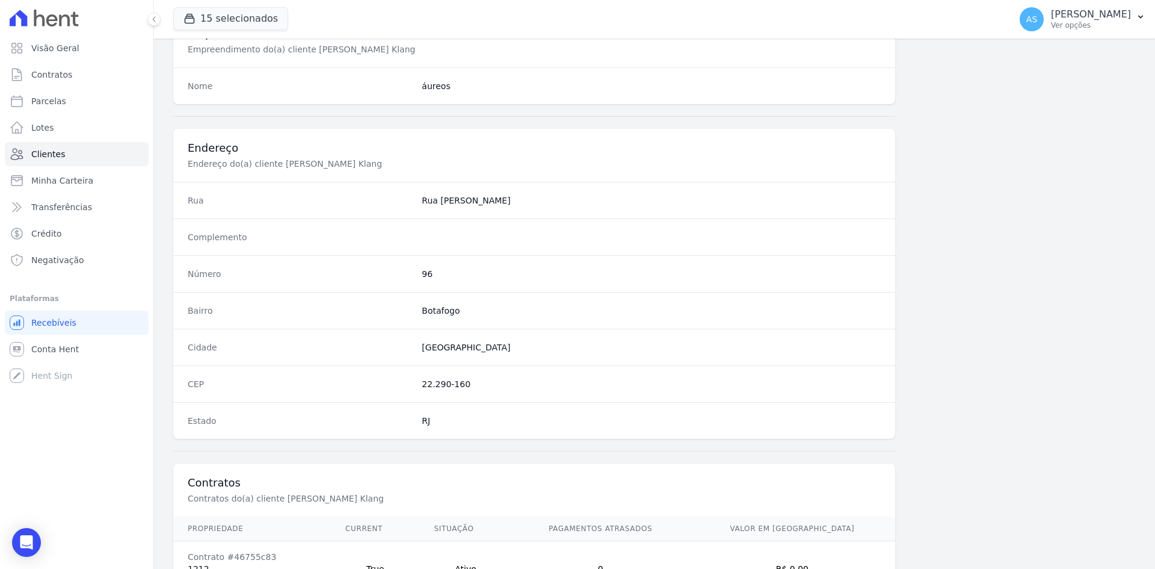
scroll to position [557, 0]
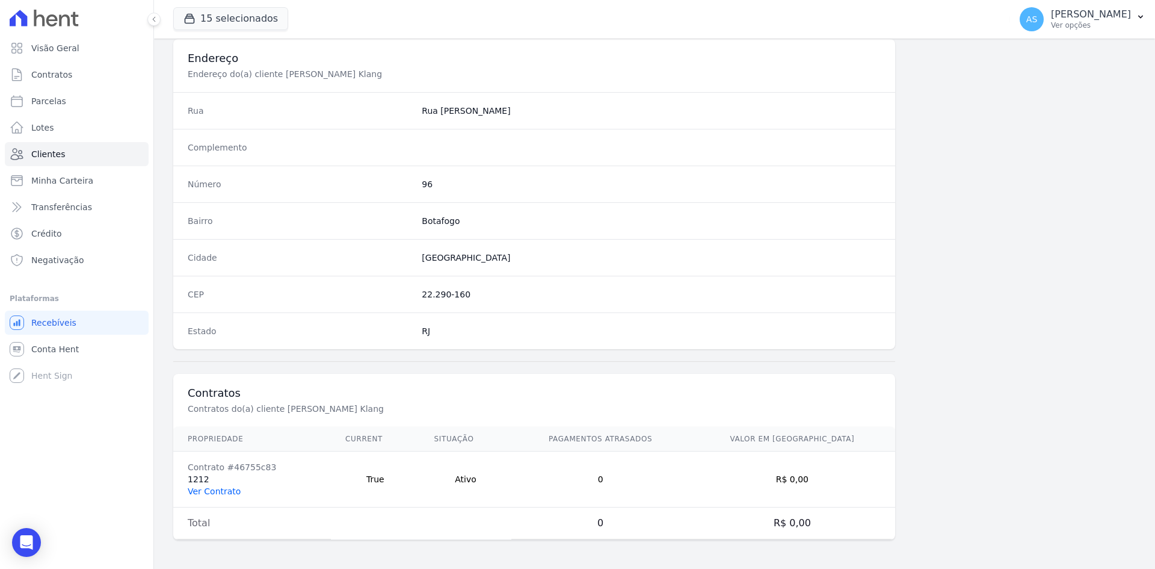
click at [220, 492] on link "Ver Contrato" at bounding box center [214, 491] width 53 height 10
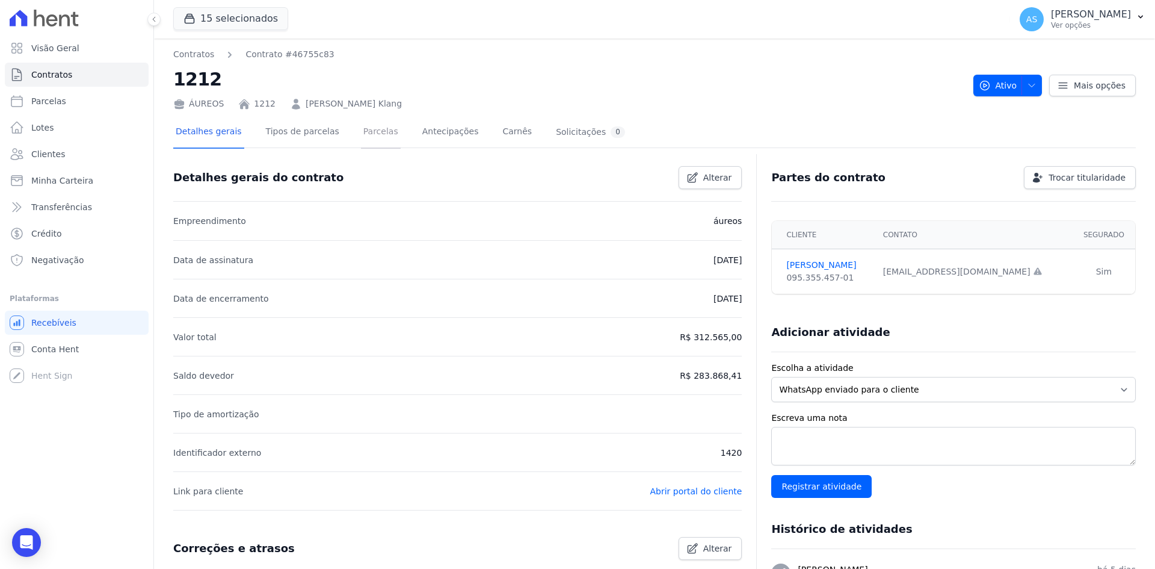
click at [364, 132] on link "Parcelas" at bounding box center [381, 133] width 40 height 32
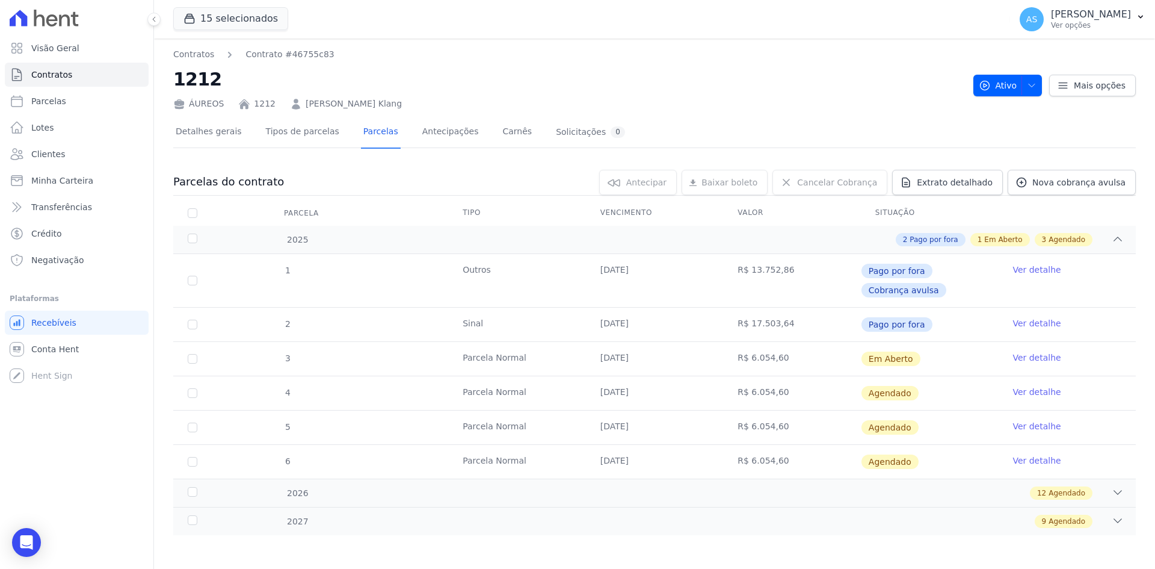
click at [1013, 356] on link "Ver detalhe" at bounding box center [1037, 357] width 48 height 12
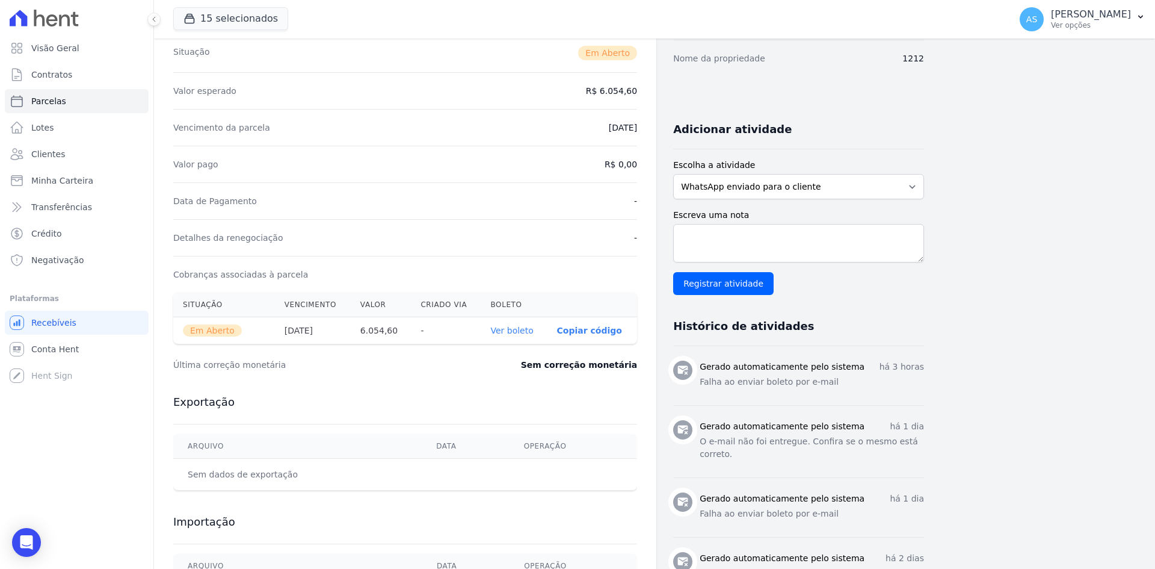
scroll to position [241, 0]
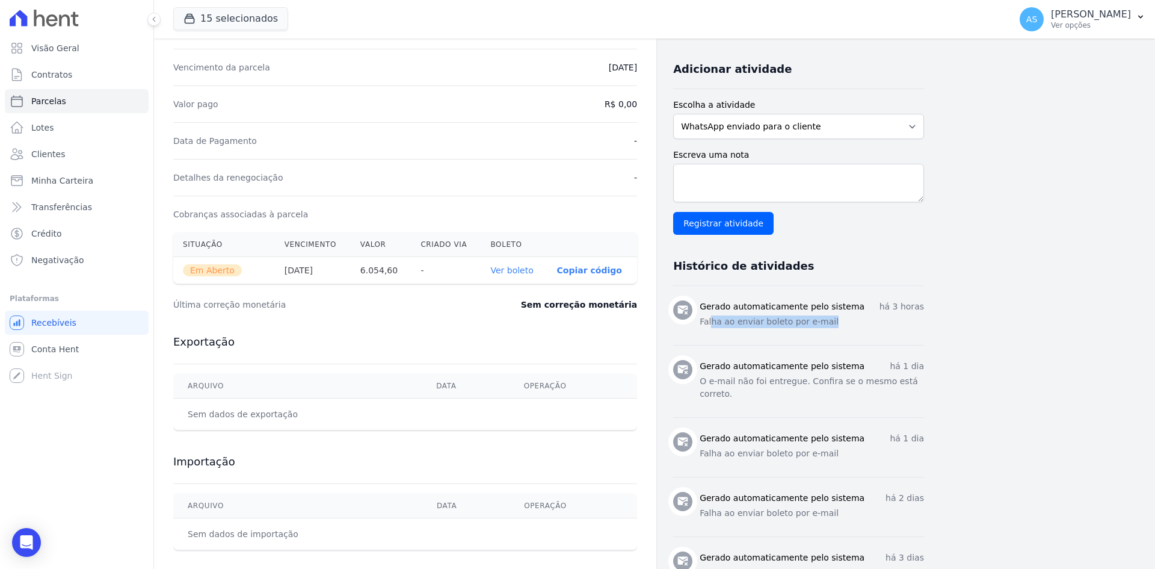
drag, startPoint x: 711, startPoint y: 320, endPoint x: 909, endPoint y: 324, distance: 198.0
click at [909, 324] on p "Falha ao enviar boleto por e-mail" at bounding box center [812, 321] width 224 height 13
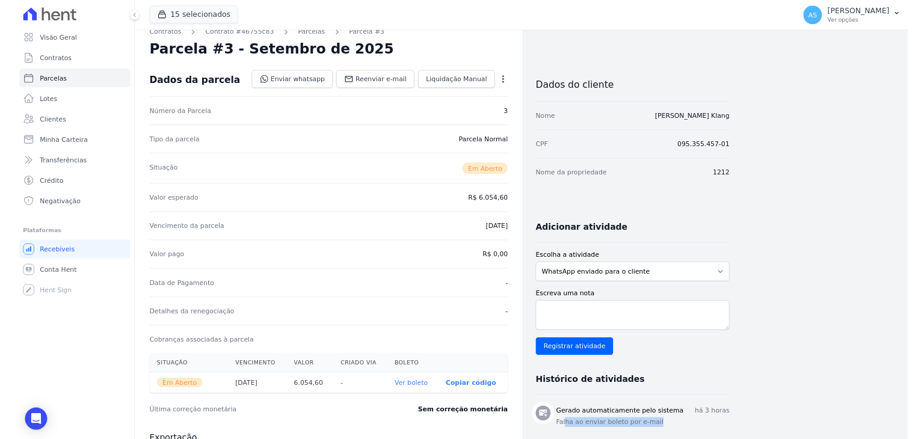
scroll to position [0, 0]
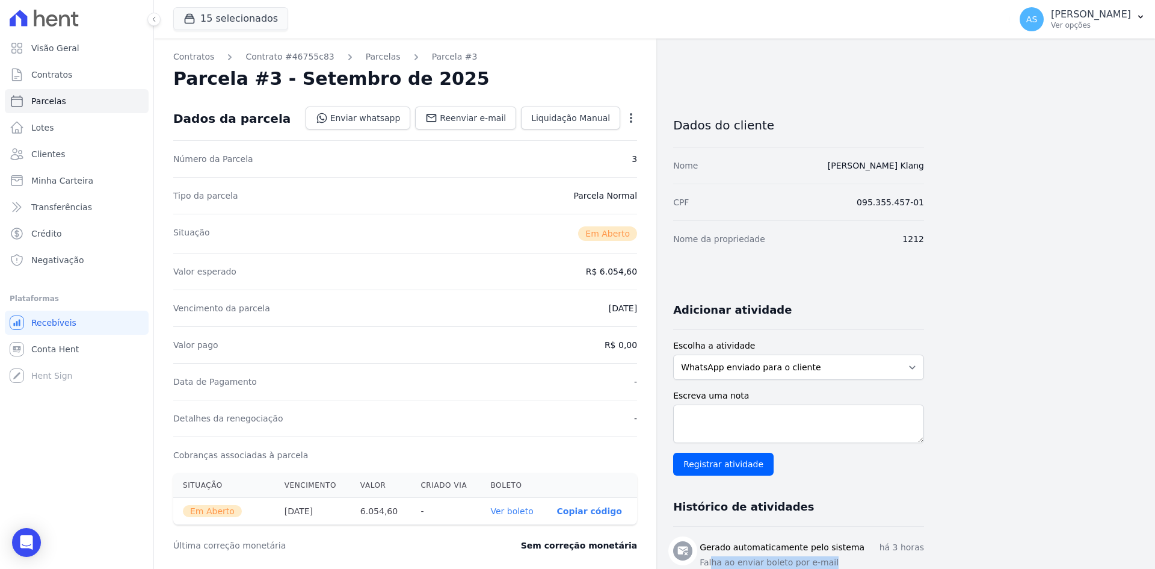
drag, startPoint x: 929, startPoint y: 163, endPoint x: 811, endPoint y: 165, distance: 117.4
click at [811, 165] on div "Contratos Contrato #46755c83 Parcelas Parcela #3 Parcela #3 - Setembro de 2025 …" at bounding box center [645, 532] width 982 height 986
copy link "Marcello Cavalcanti Klang"
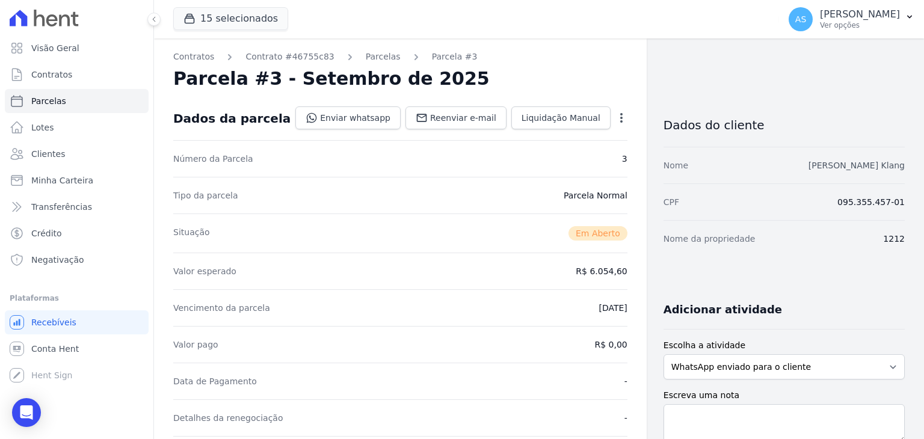
click at [822, 161] on link "Marcello Cavalcanti Klang" at bounding box center [857, 166] width 96 height 10
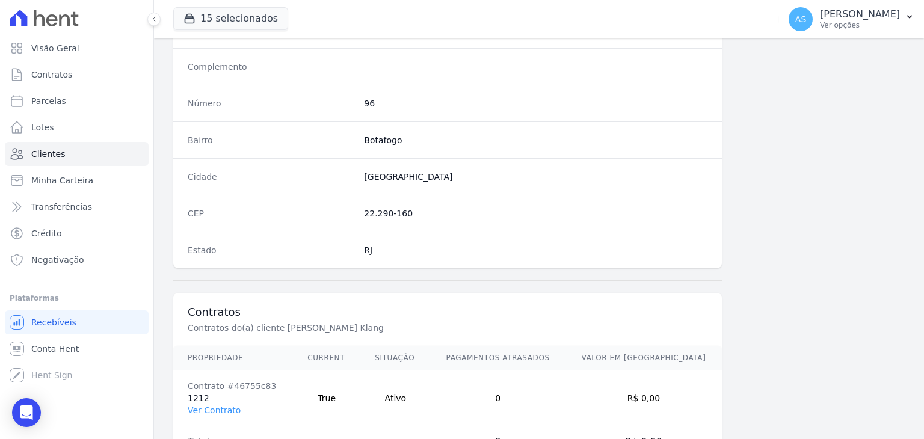
scroll to position [662, 0]
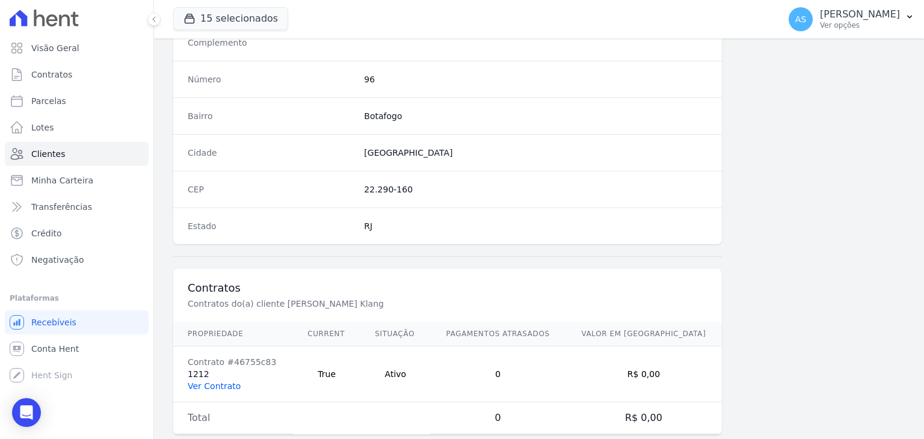
click at [211, 386] on link "Ver Contrato" at bounding box center [214, 387] width 53 height 10
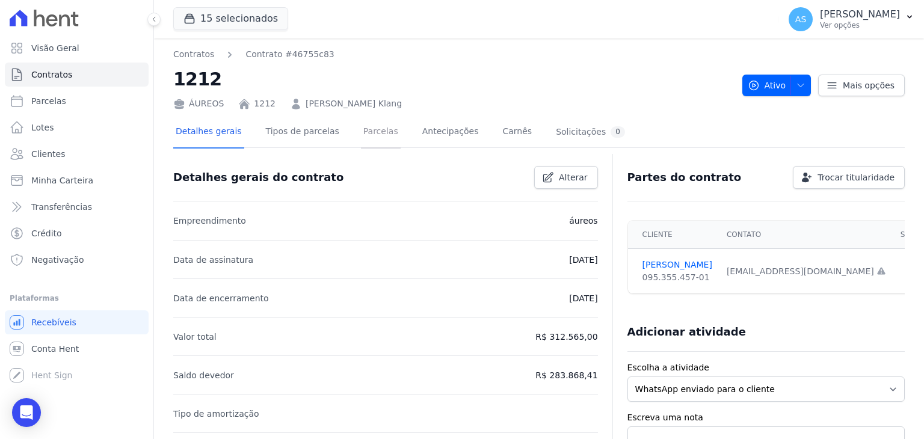
click at [361, 131] on link "Parcelas" at bounding box center [381, 133] width 40 height 32
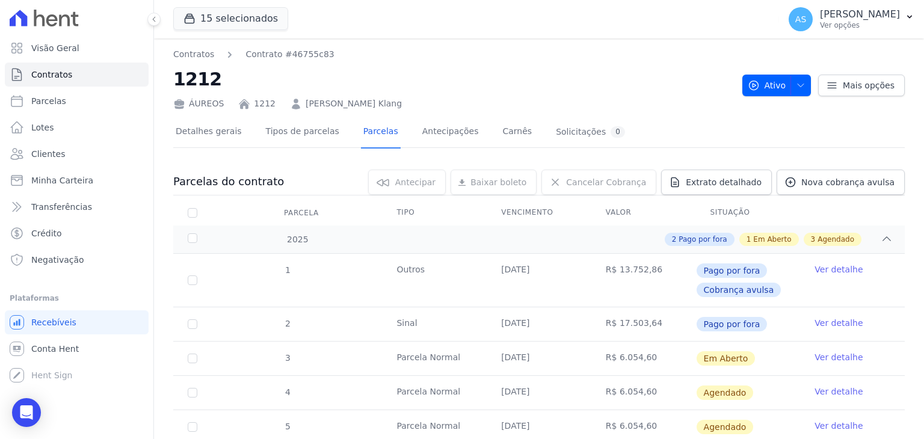
click at [362, 104] on link "Marcello Cavalcanti Klang" at bounding box center [354, 103] width 96 height 13
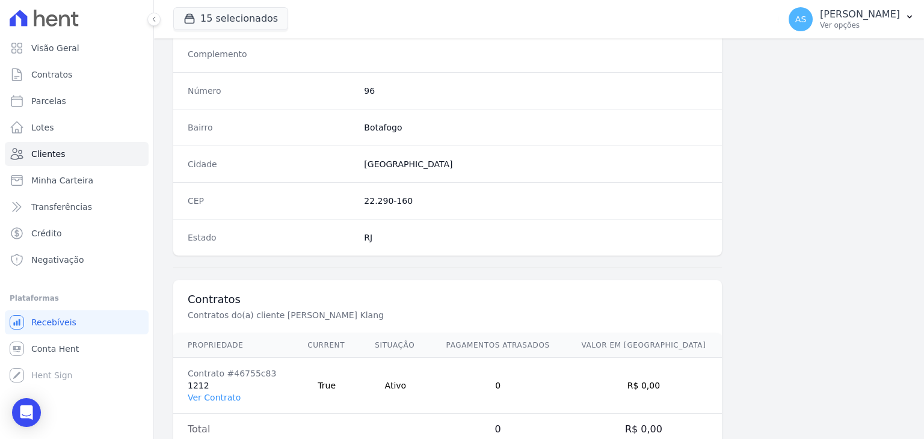
scroll to position [683, 0]
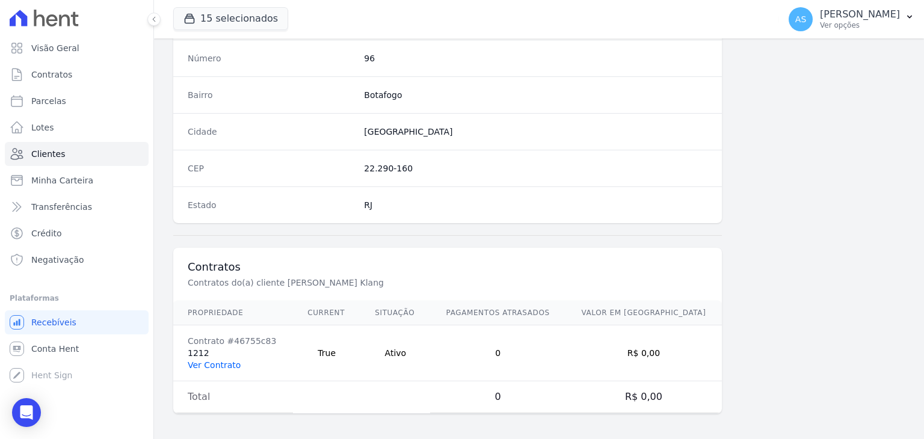
click at [203, 366] on link "Ver Contrato" at bounding box center [214, 365] width 53 height 10
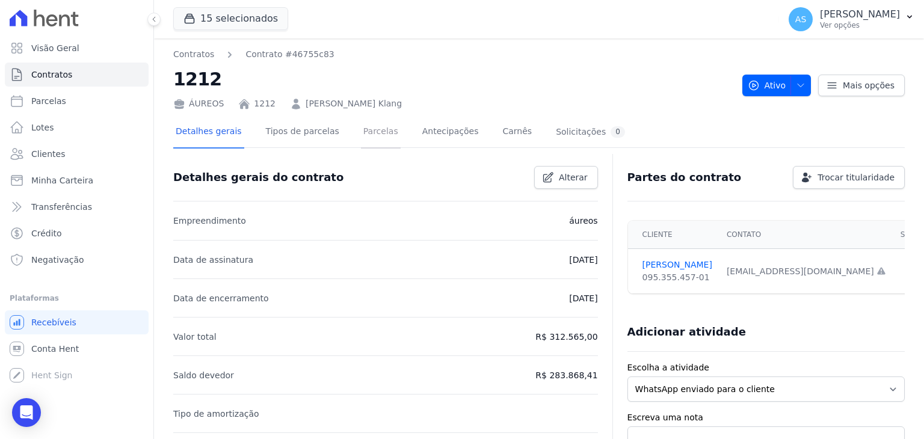
click at [364, 137] on link "Parcelas" at bounding box center [381, 133] width 40 height 32
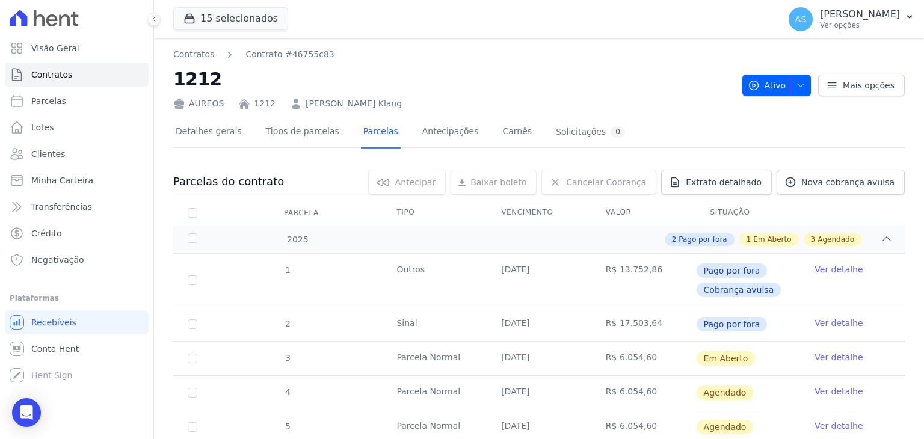
click at [822, 354] on link "Ver detalhe" at bounding box center [839, 357] width 48 height 12
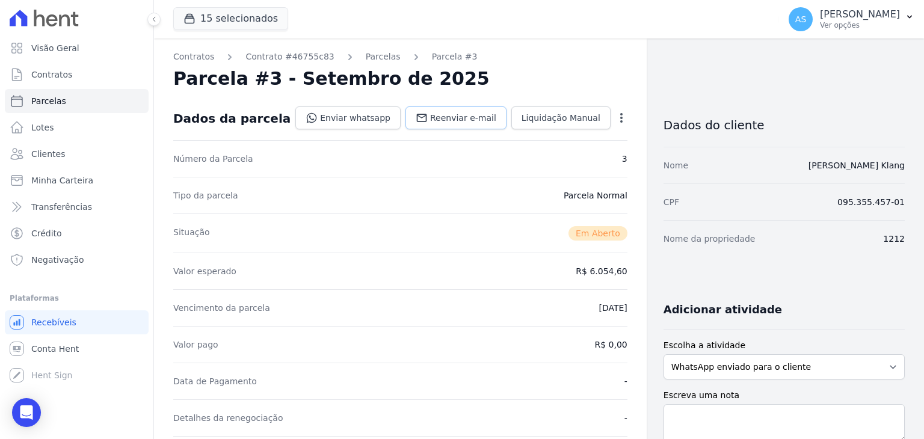
click at [441, 114] on span "Reenviar e-mail" at bounding box center [463, 118] width 66 height 12
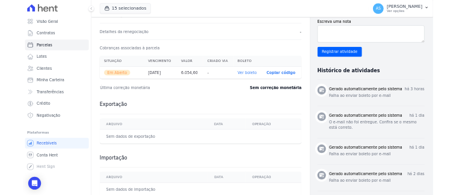
scroll to position [292, 0]
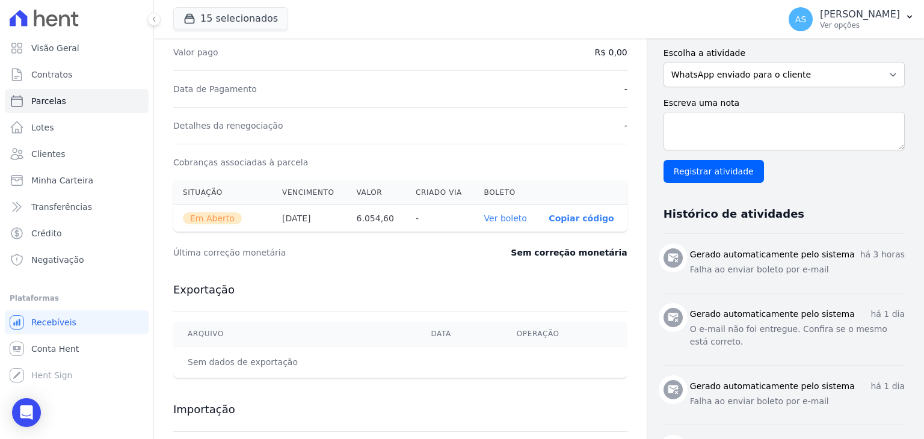
click at [504, 216] on link "Ver boleto" at bounding box center [505, 219] width 43 height 10
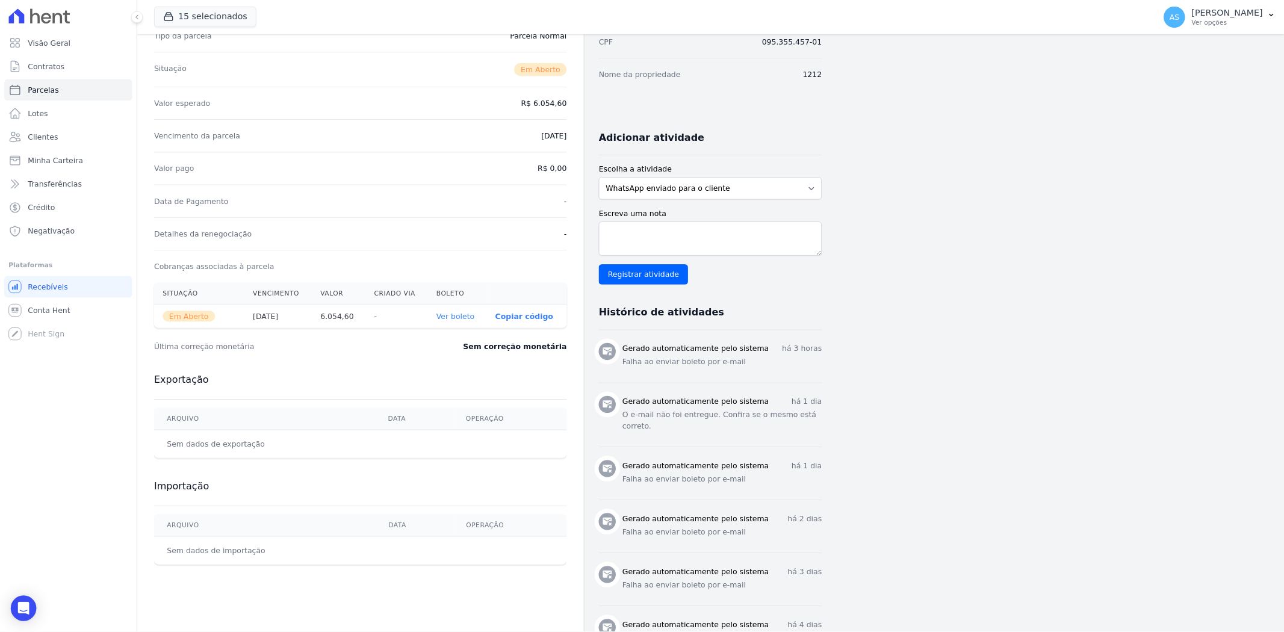
scroll to position [0, 0]
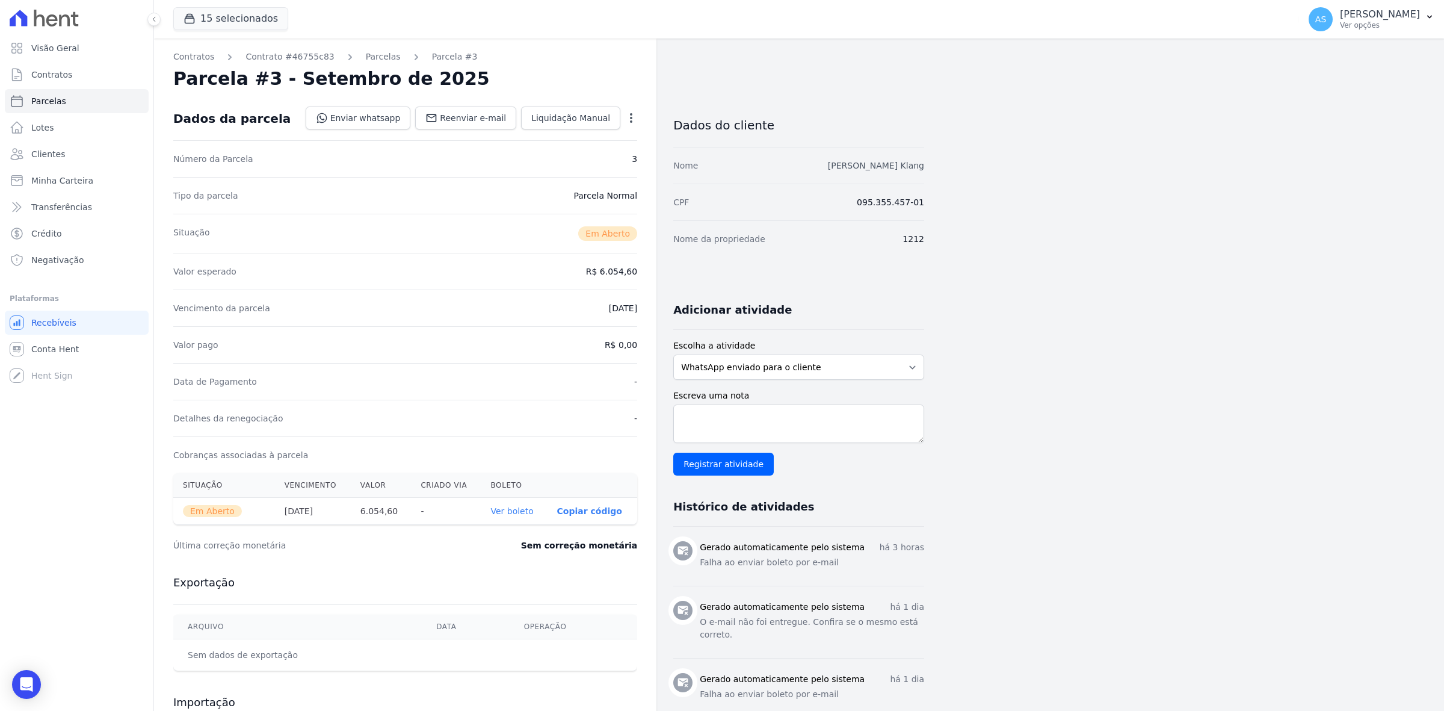
click at [865, 164] on link "Marcello Cavalcanti Klang" at bounding box center [876, 166] width 96 height 10
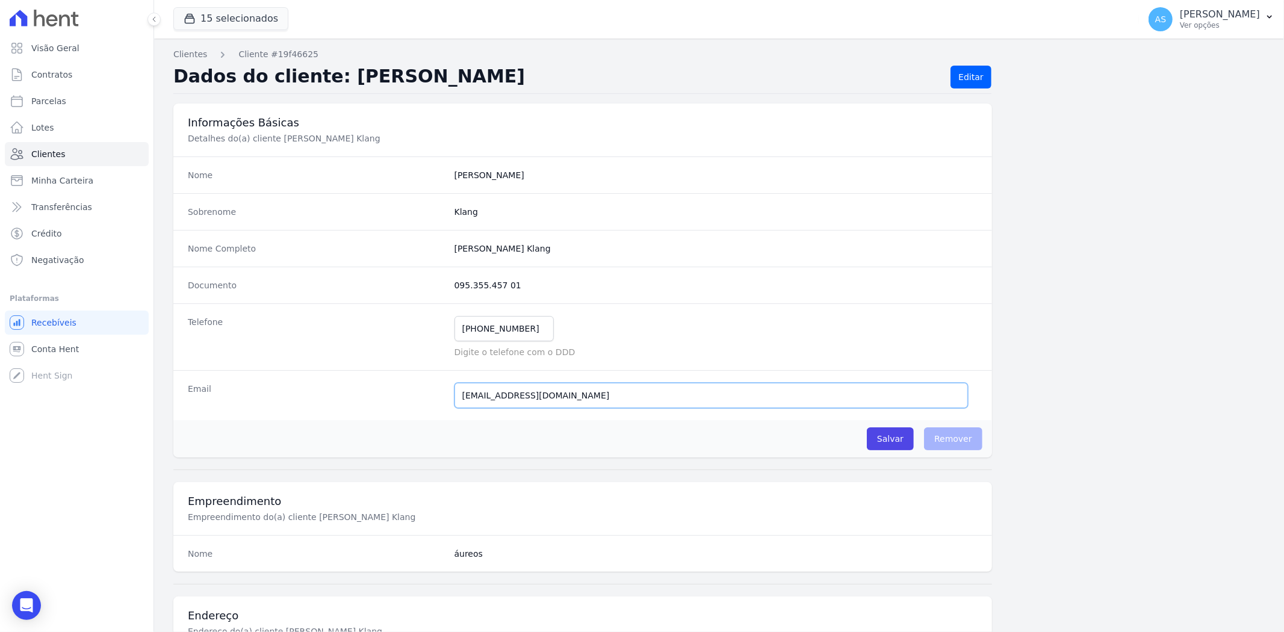
drag, startPoint x: 567, startPoint y: 396, endPoint x: 333, endPoint y: 399, distance: 233.5
click at [333, 399] on div "Email marklang82@gmail.com Tivemos um problema ao tentar enviar uma mensagem pa…" at bounding box center [582, 395] width 818 height 50
drag, startPoint x: 19, startPoint y: 604, endPoint x: 25, endPoint y: 585, distance: 20.2
click at [19, 568] on div "Open Intercom Messenger" at bounding box center [26, 605] width 29 height 29
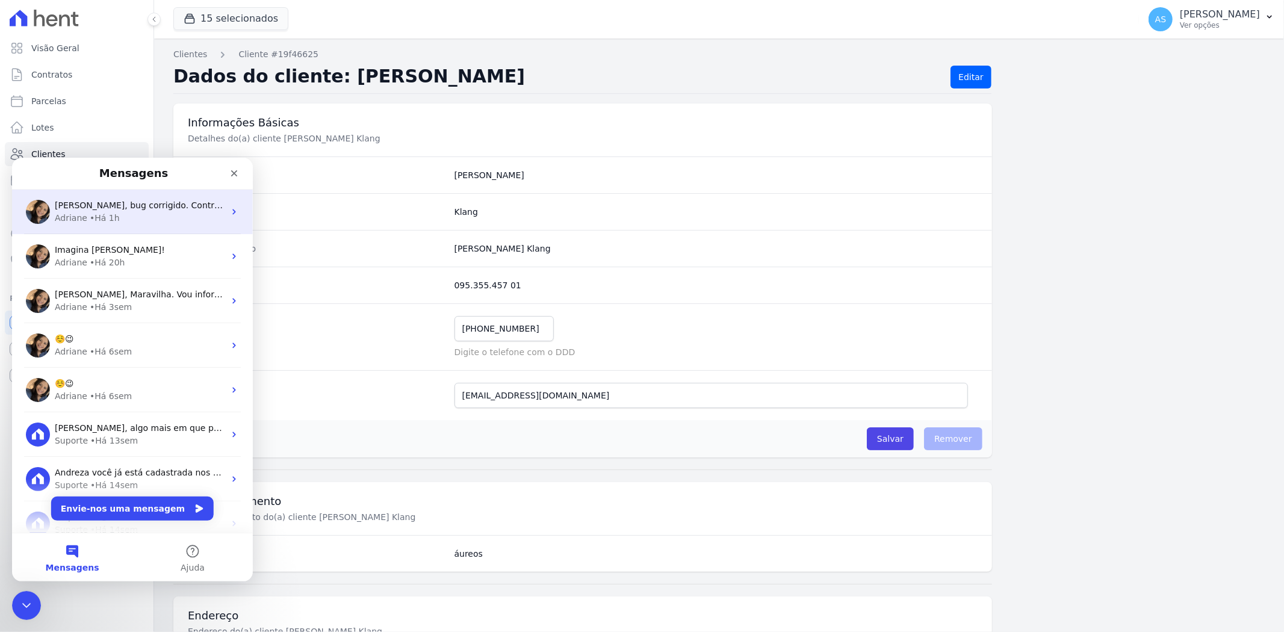
click at [108, 202] on span "Andreza, bug corrigido. Contratos ja estão disponiveis para serem importados. ;…" at bounding box center [244, 205] width 379 height 10
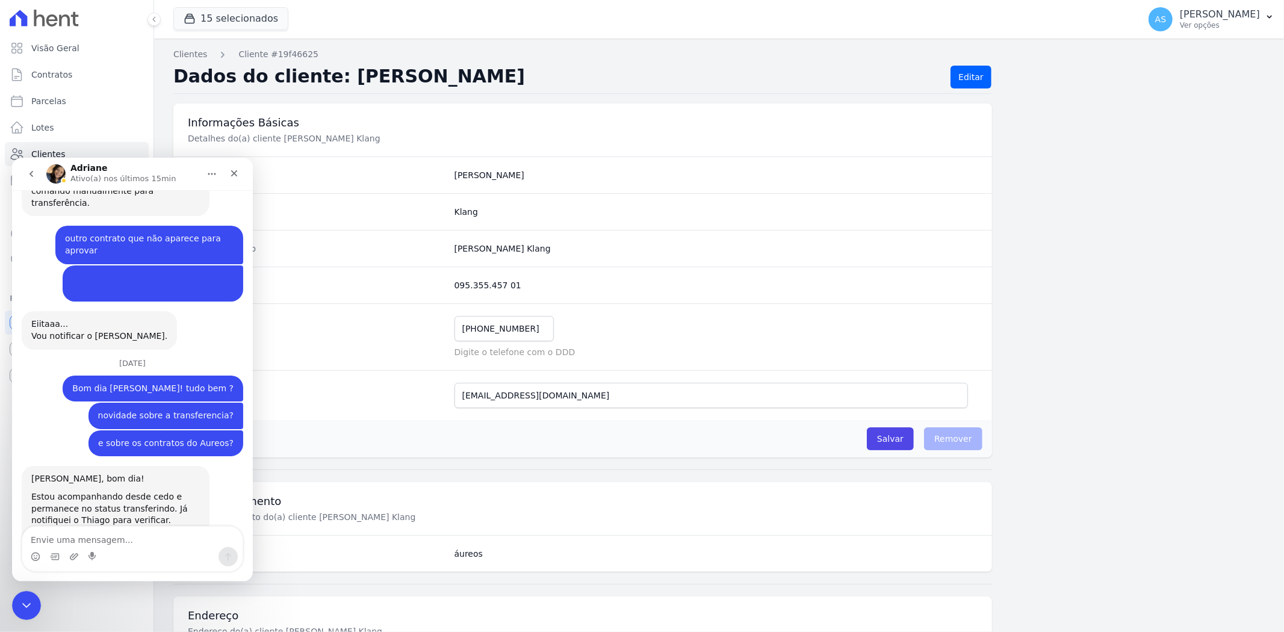
scroll to position [1784, 0]
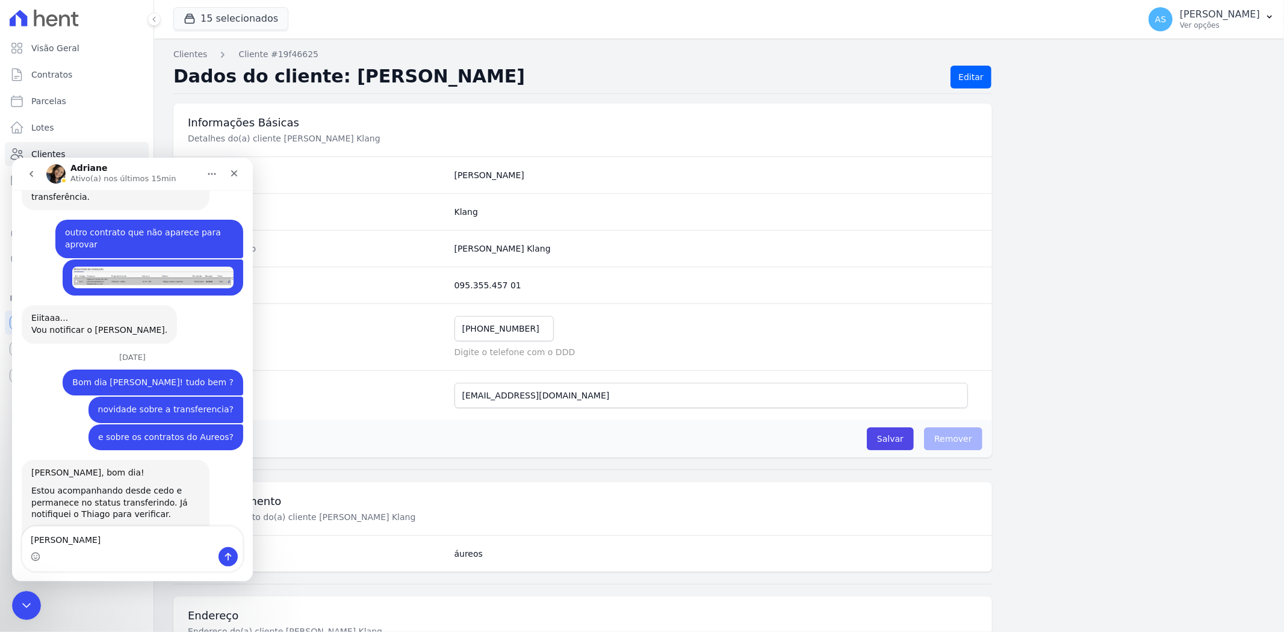
type textarea "adriane"
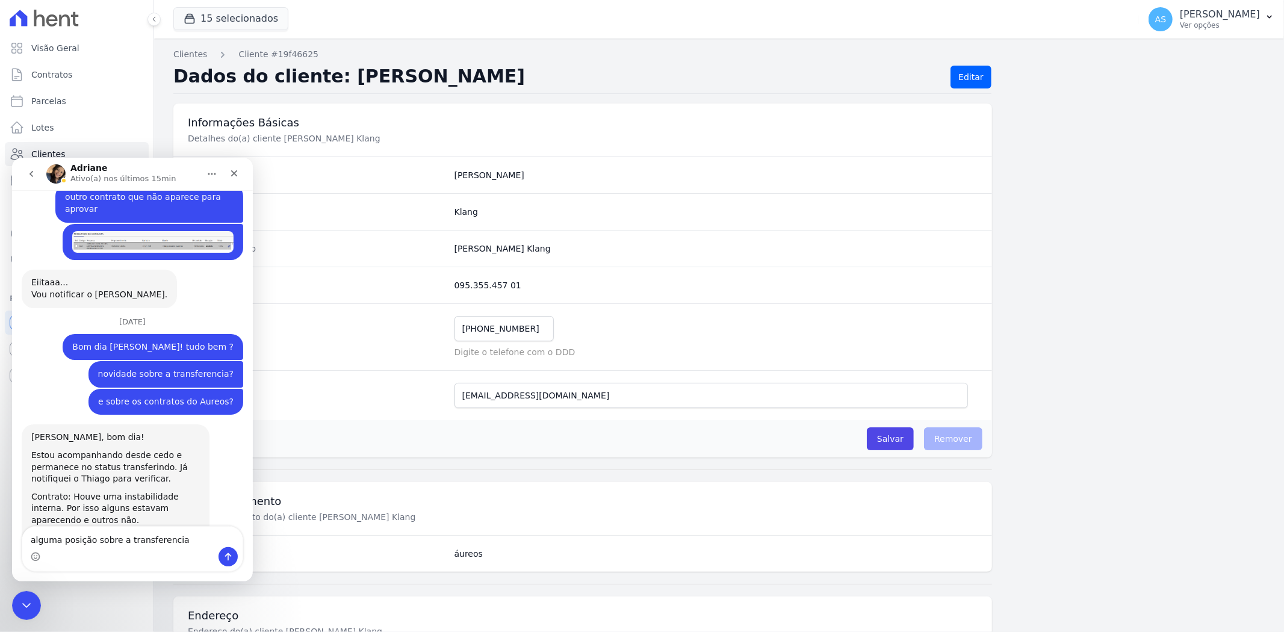
type textarea "alguma posição sobre a transferencia?"
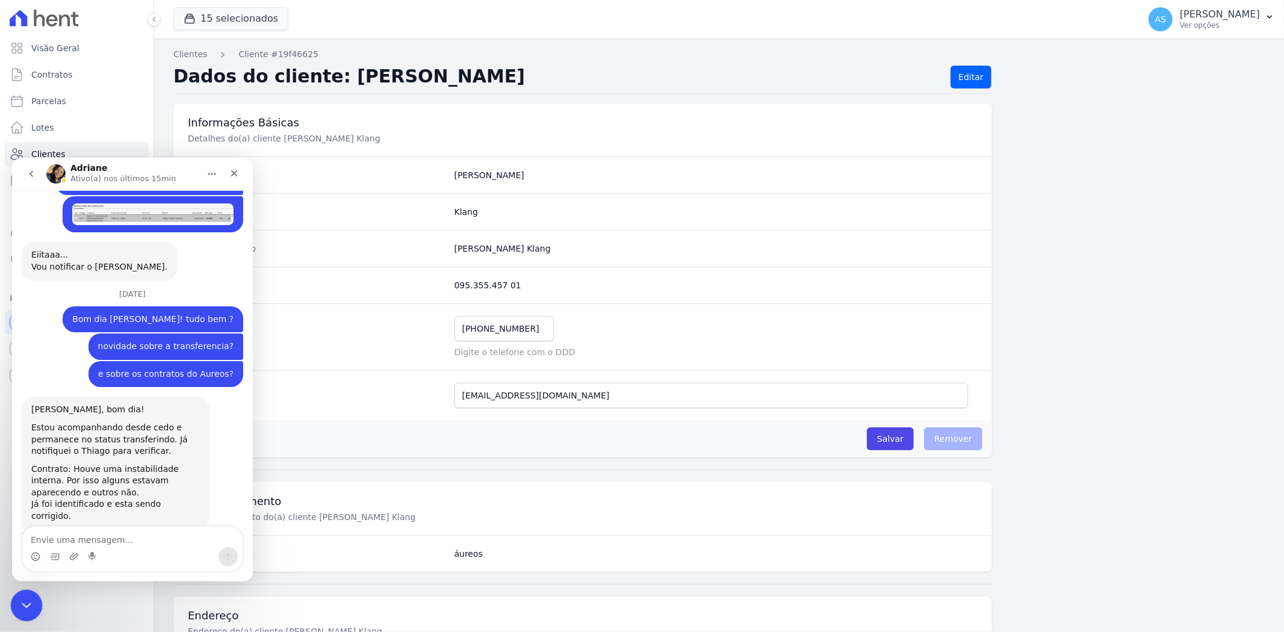
click at [29, 568] on icon "Fechar mensagem da Intercom" at bounding box center [24, 603] width 14 height 14
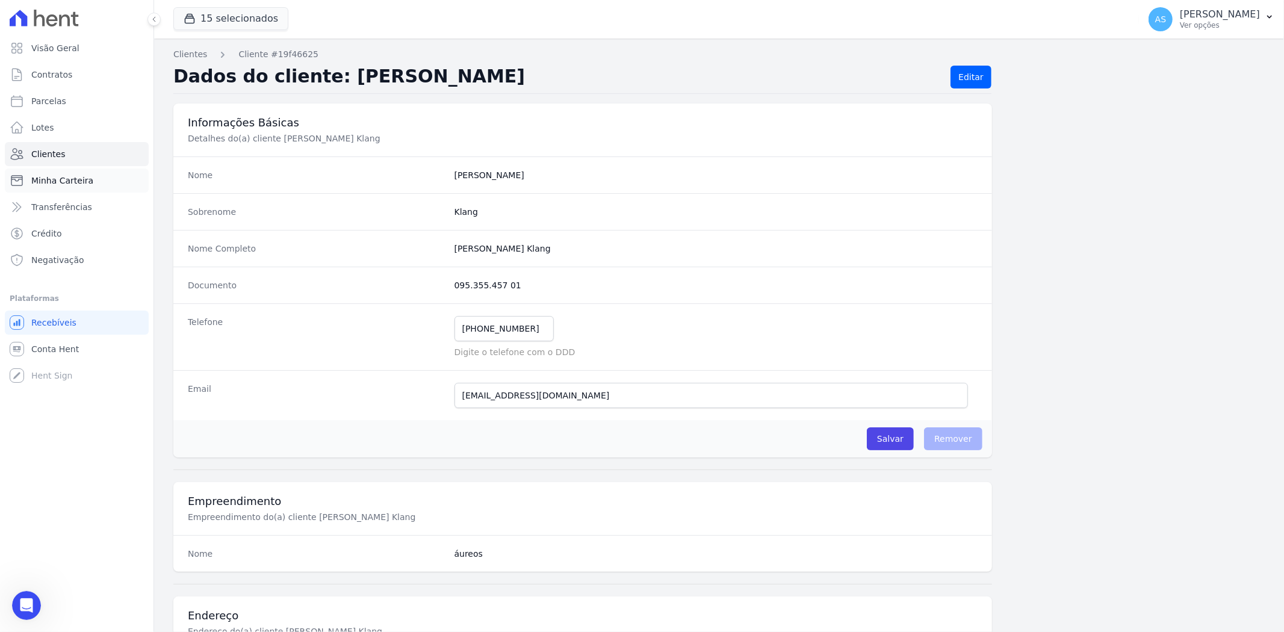
click at [55, 178] on span "Minha Carteira" at bounding box center [62, 181] width 62 height 12
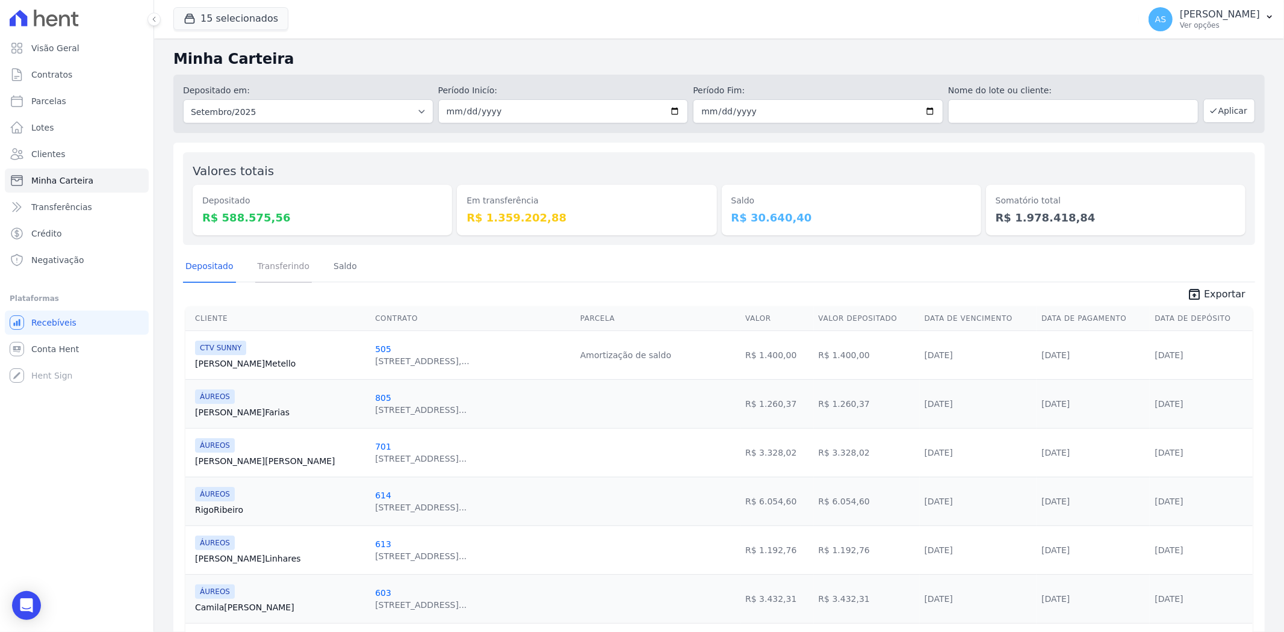
click at [270, 267] on link "Transferindo" at bounding box center [283, 267] width 57 height 31
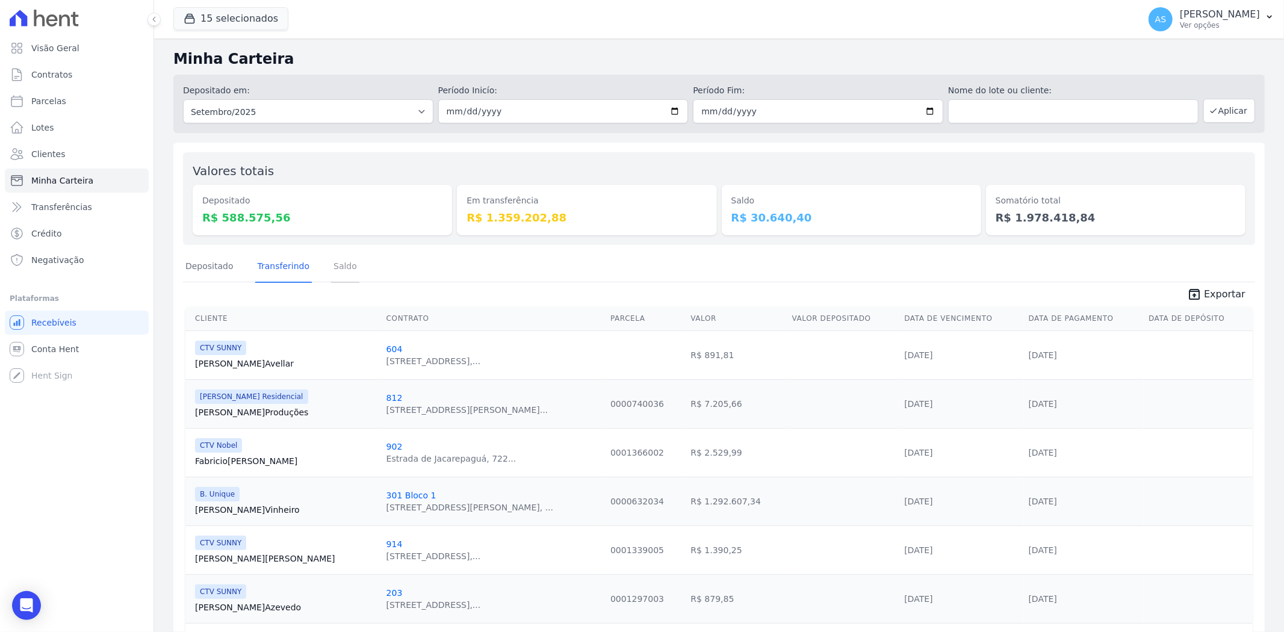
click at [331, 268] on link "Saldo" at bounding box center [345, 267] width 28 height 31
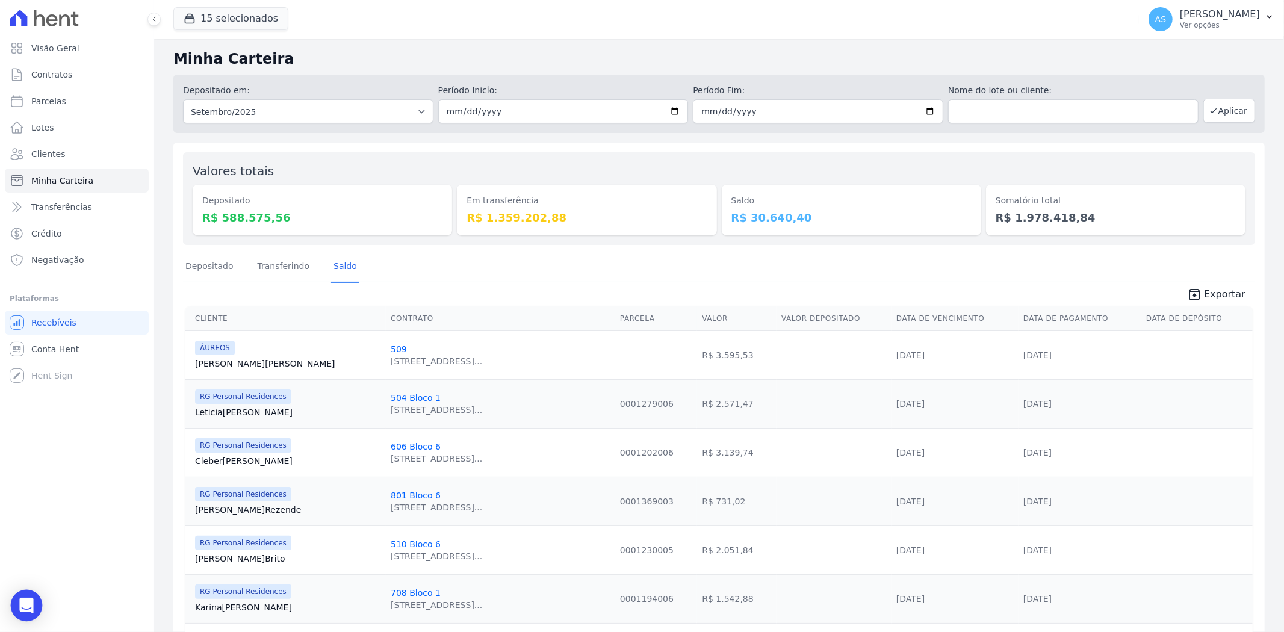
click at [20, 609] on icon "Open Intercom Messenger" at bounding box center [26, 606] width 14 height 16
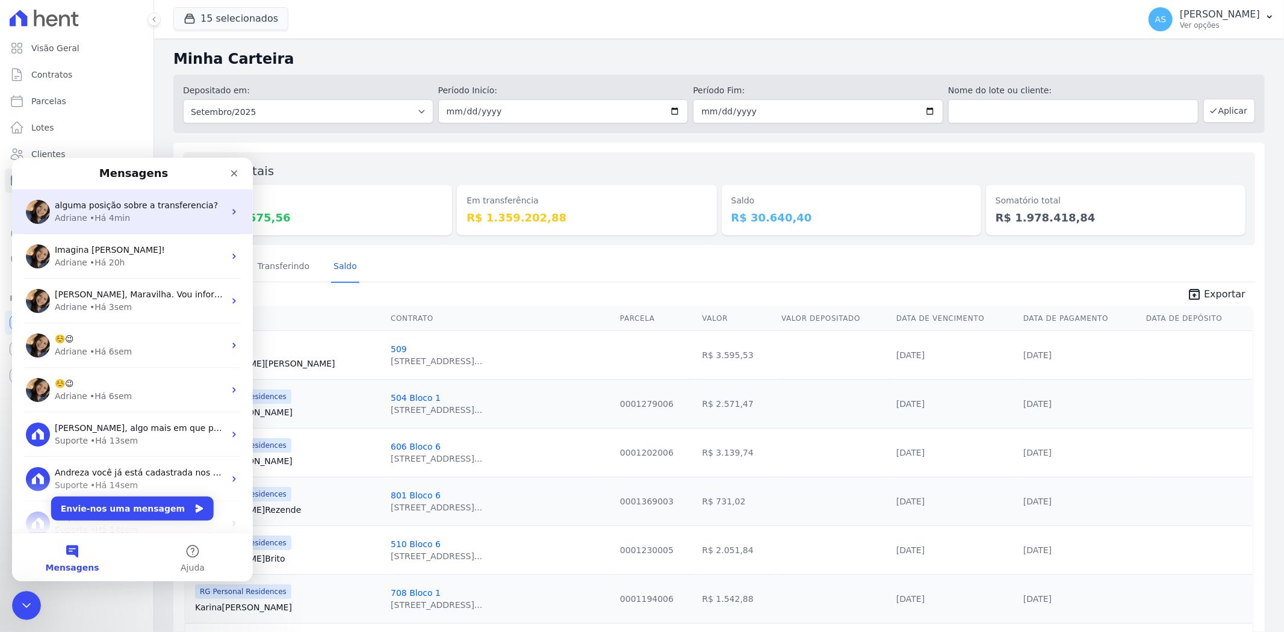
click at [126, 211] on div "Adriane • Há 4min" at bounding box center [140, 217] width 170 height 13
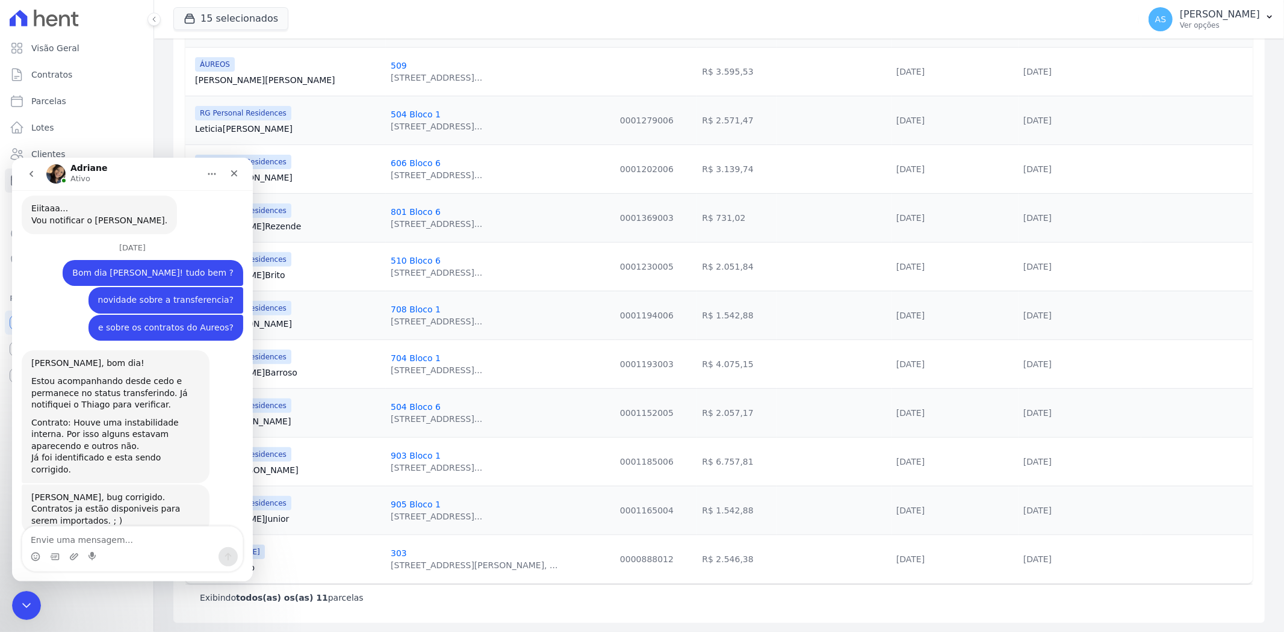
scroll to position [1906, 0]
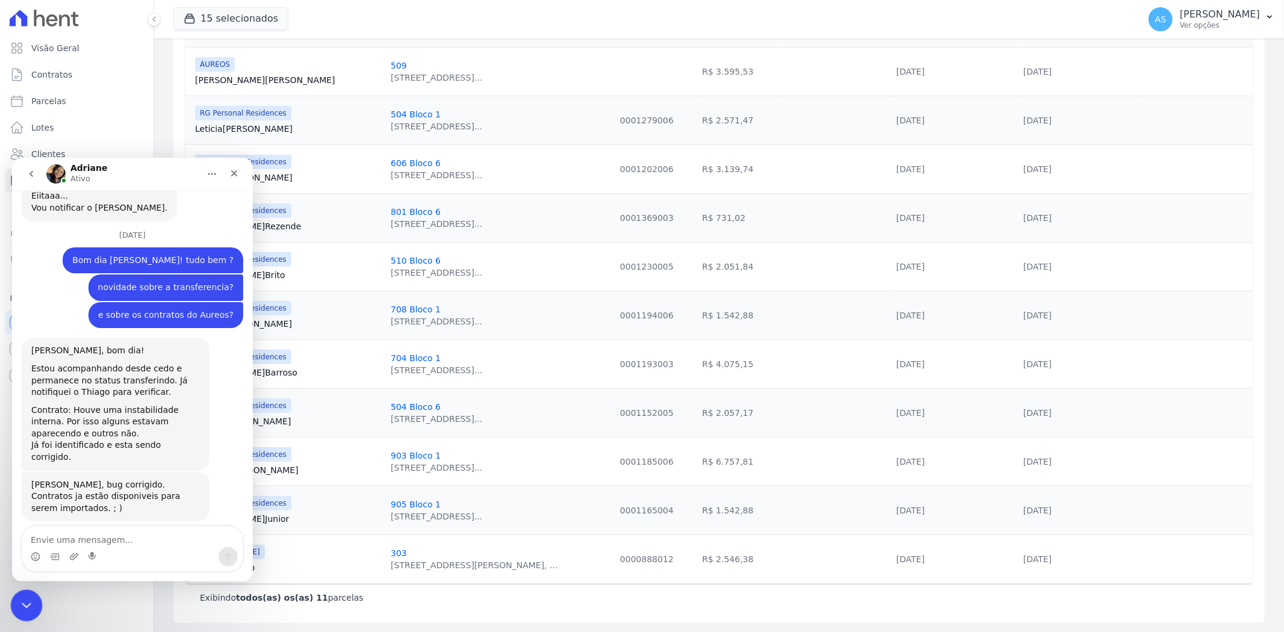
click at [20, 603] on icon "Fechar mensagem da Intercom" at bounding box center [24, 603] width 14 height 14
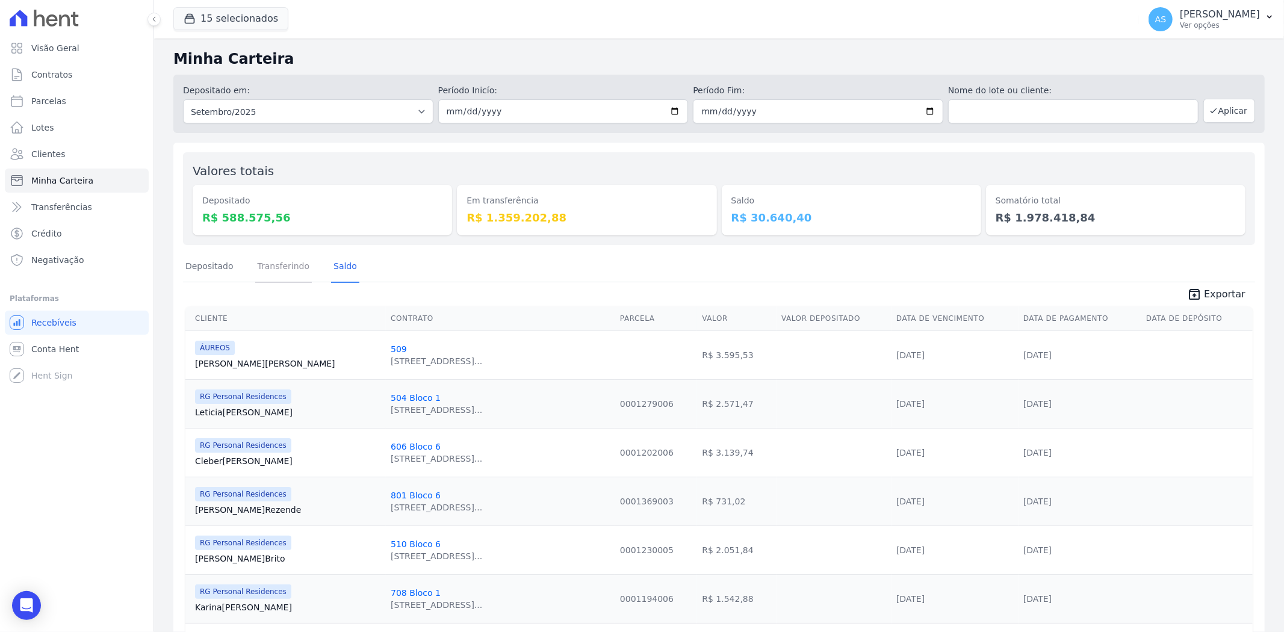
click at [273, 269] on link "Transferindo" at bounding box center [283, 267] width 57 height 31
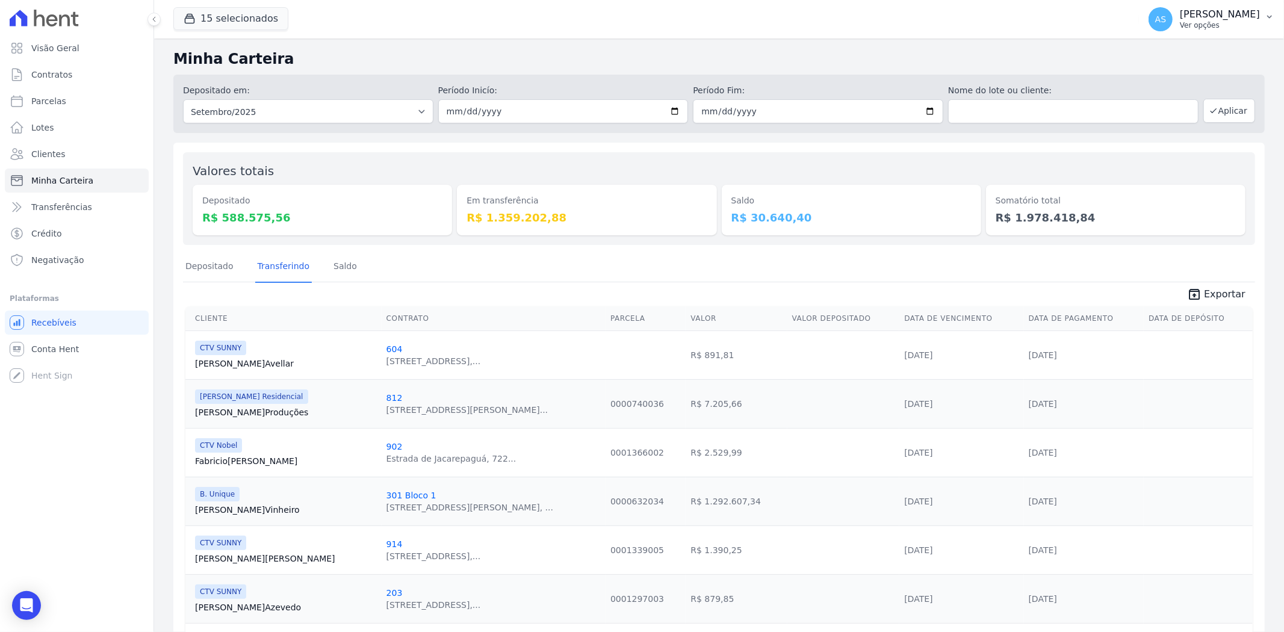
click at [1274, 13] on button "AS [PERSON_NAME] Ver opções" at bounding box center [1211, 19] width 145 height 34
click at [1158, 155] on link "Importar de ERP" at bounding box center [1207, 160] width 154 height 22
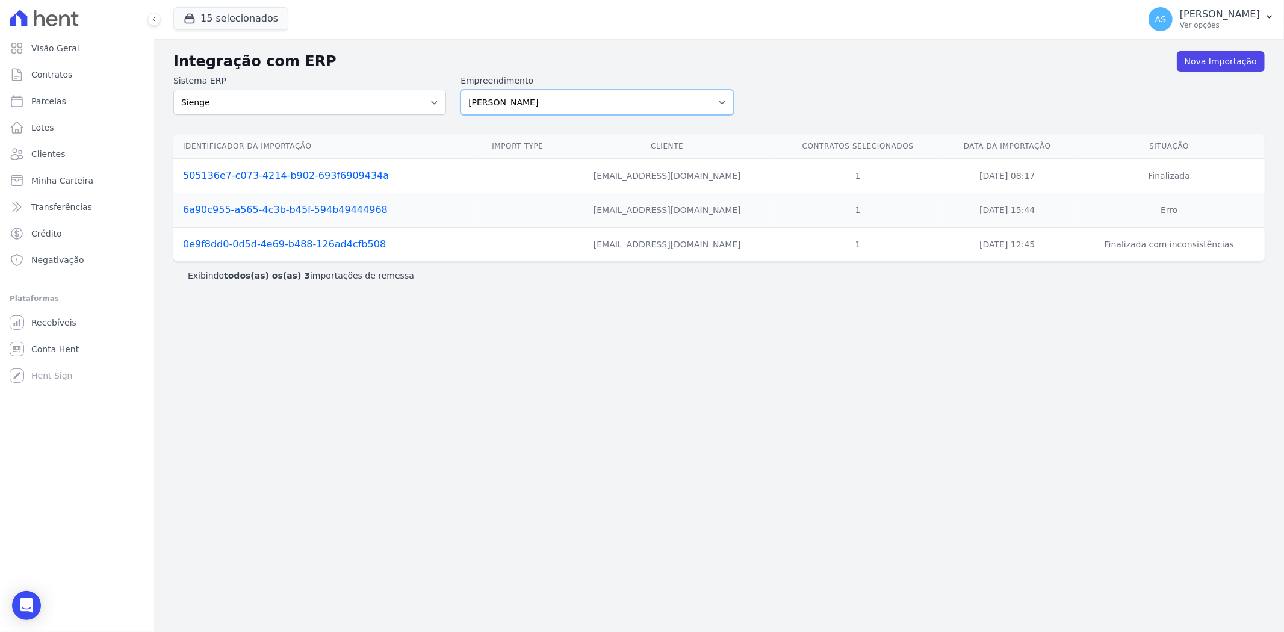
click at [720, 99] on select "[PERSON_NAME] Art Prime - [PERSON_NAME] Unique CTV Beat Residencial CTV Mob CTV…" at bounding box center [596, 102] width 273 height 25
select select "9db4d767-ec98-4519-aed7-f9568aa0b04c"
click at [460, 90] on select "[PERSON_NAME] Art Prime - [PERSON_NAME] Unique CTV Beat Residencial CTV Mob CTV…" at bounding box center [596, 102] width 273 height 25
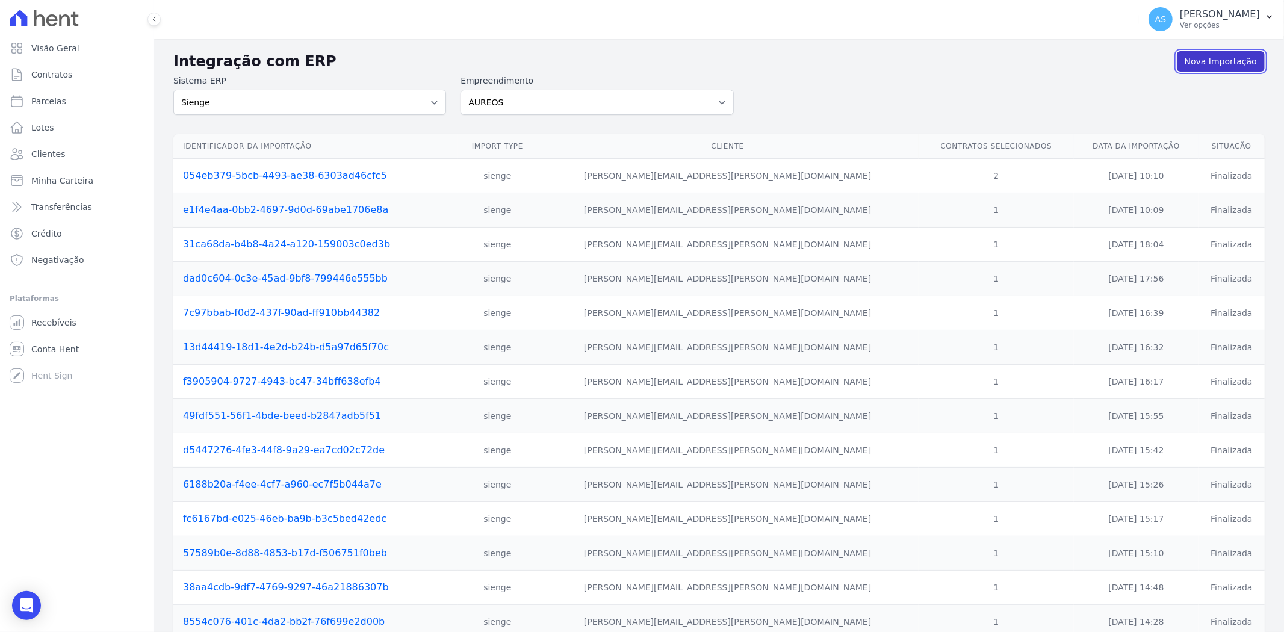
click at [1212, 61] on link "Nova Importação" at bounding box center [1220, 61] width 88 height 20
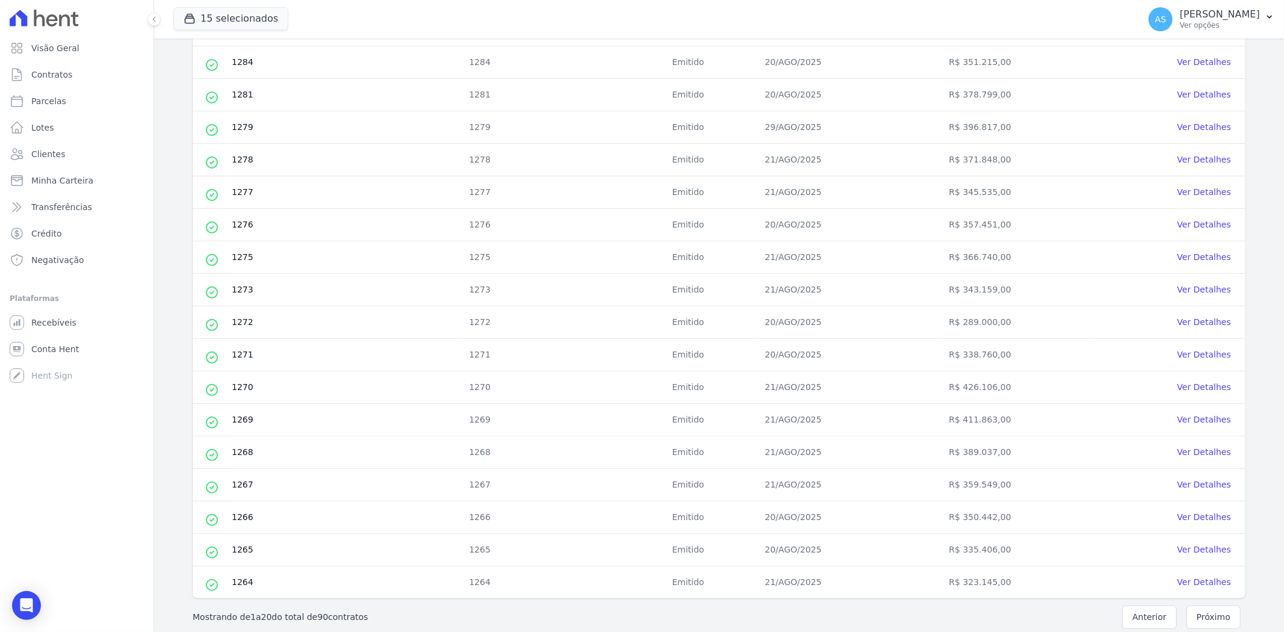
scroll to position [344, 0]
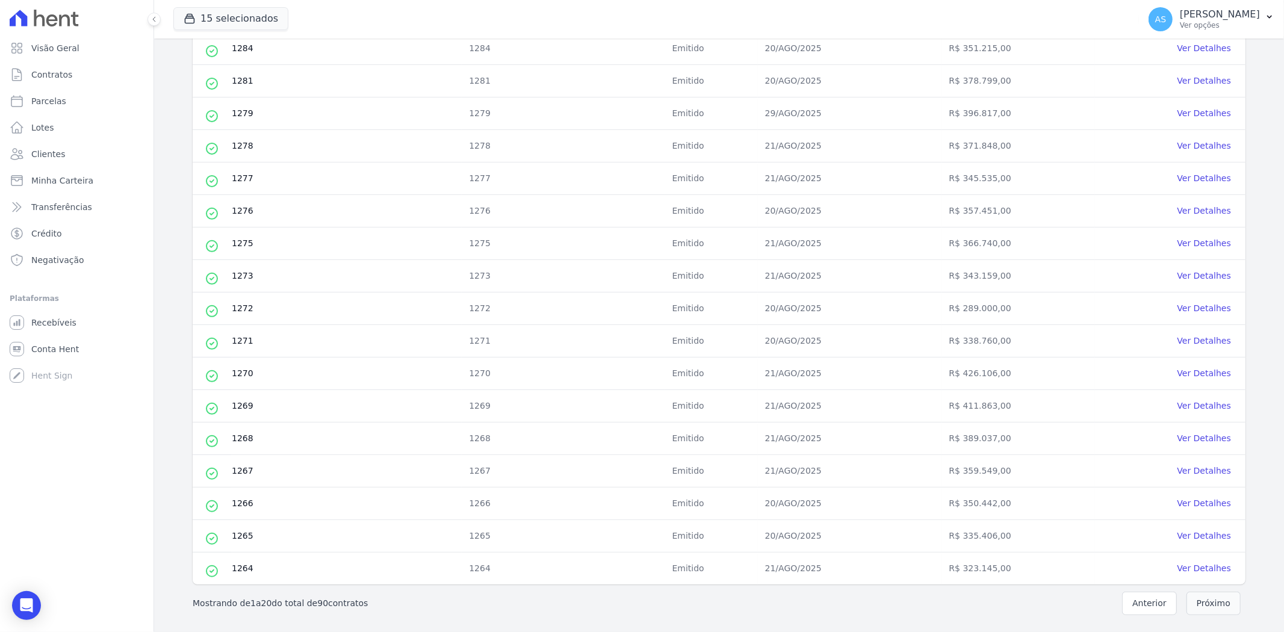
click at [1208, 607] on button "Próximo" at bounding box center [1213, 603] width 54 height 23
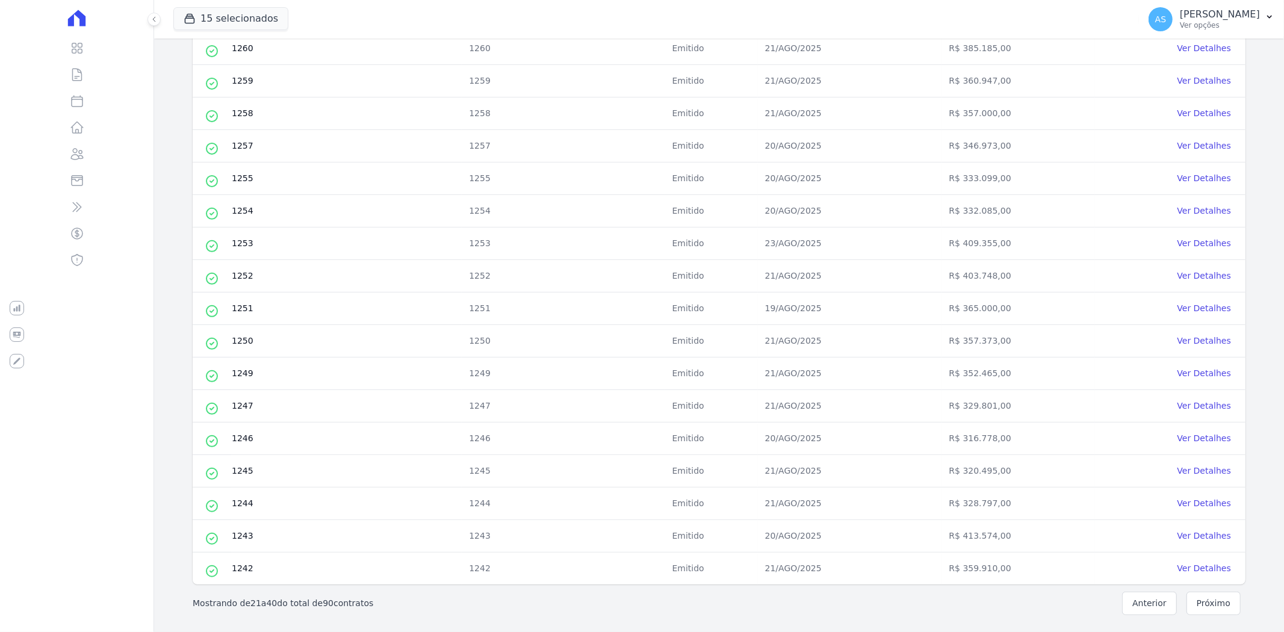
click at [1204, 610] on button "Próximo" at bounding box center [1213, 603] width 54 height 23
click at [212, 501] on input "checkbox" at bounding box center [212, 504] width 10 height 10
checkbox input "true"
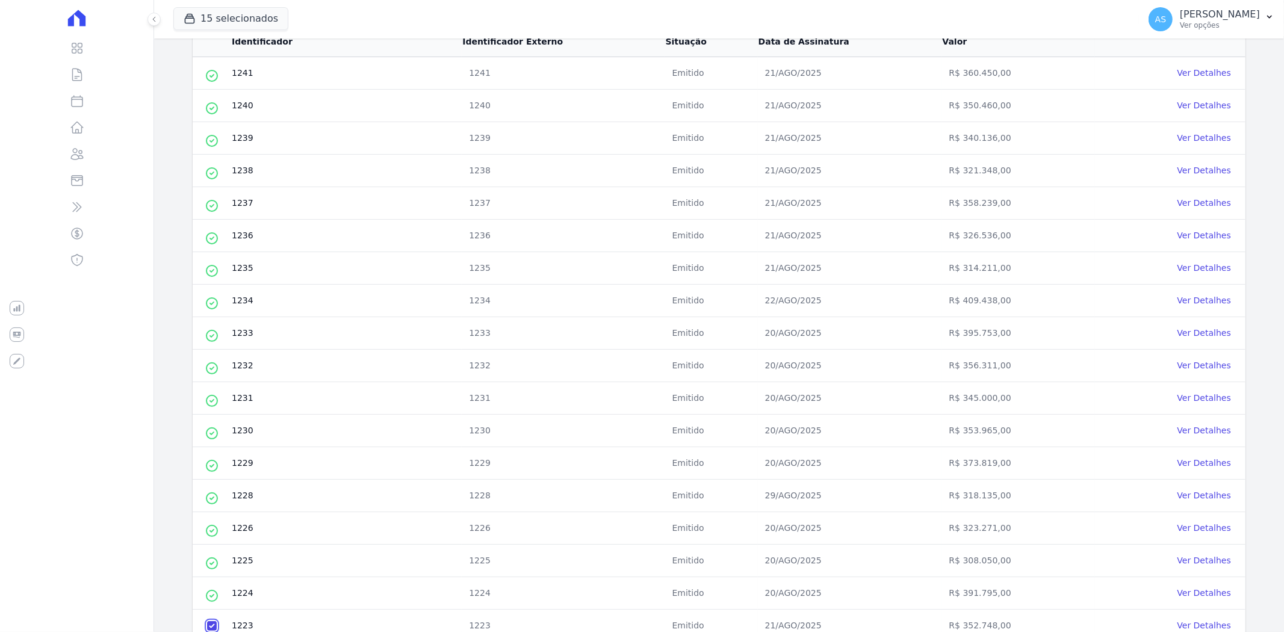
scroll to position [10, 0]
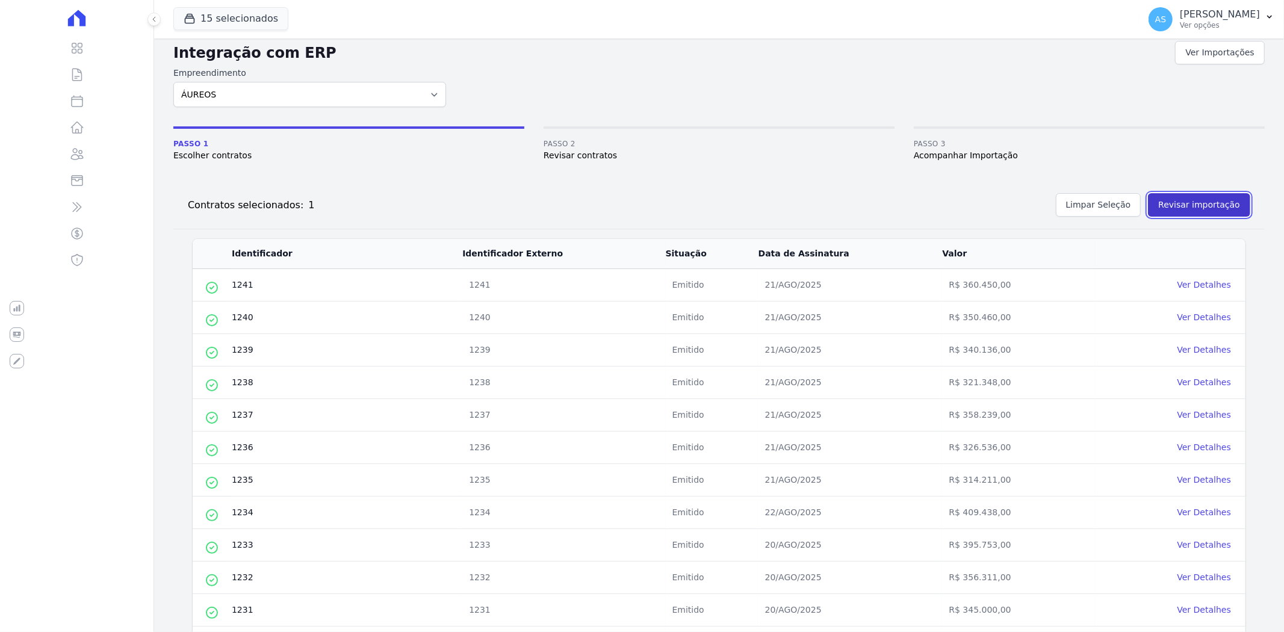
click at [1190, 203] on button "Revisar importação" at bounding box center [1199, 204] width 102 height 23
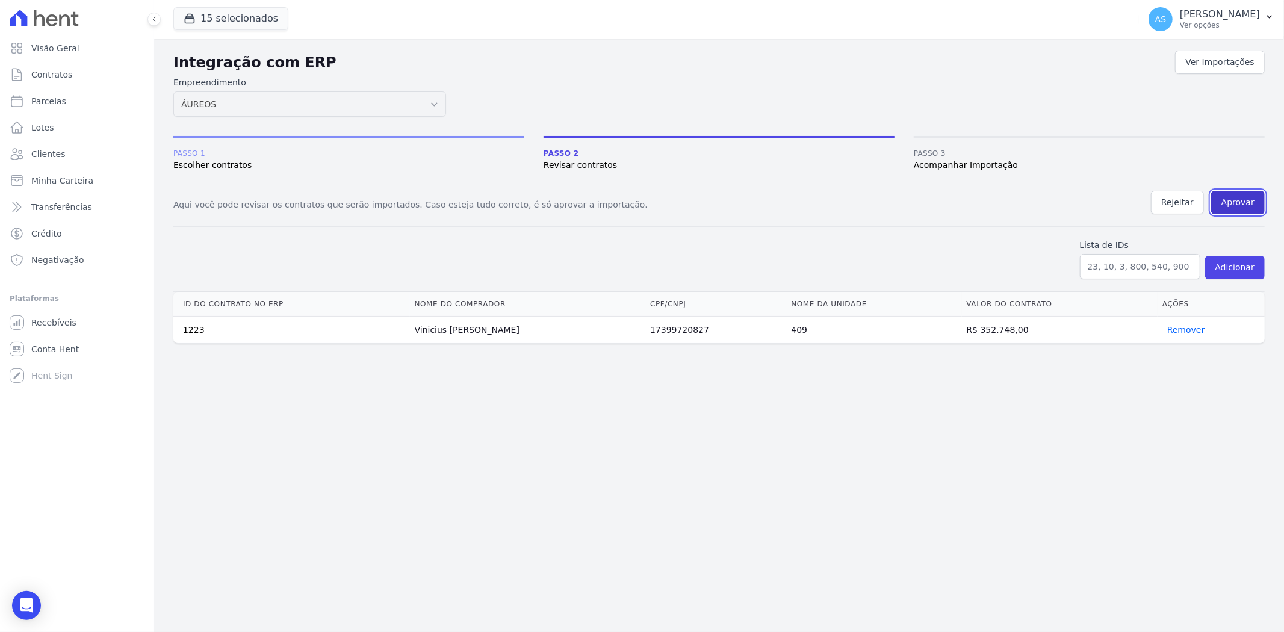
click at [1235, 202] on button "Aprovar" at bounding box center [1238, 202] width 54 height 23
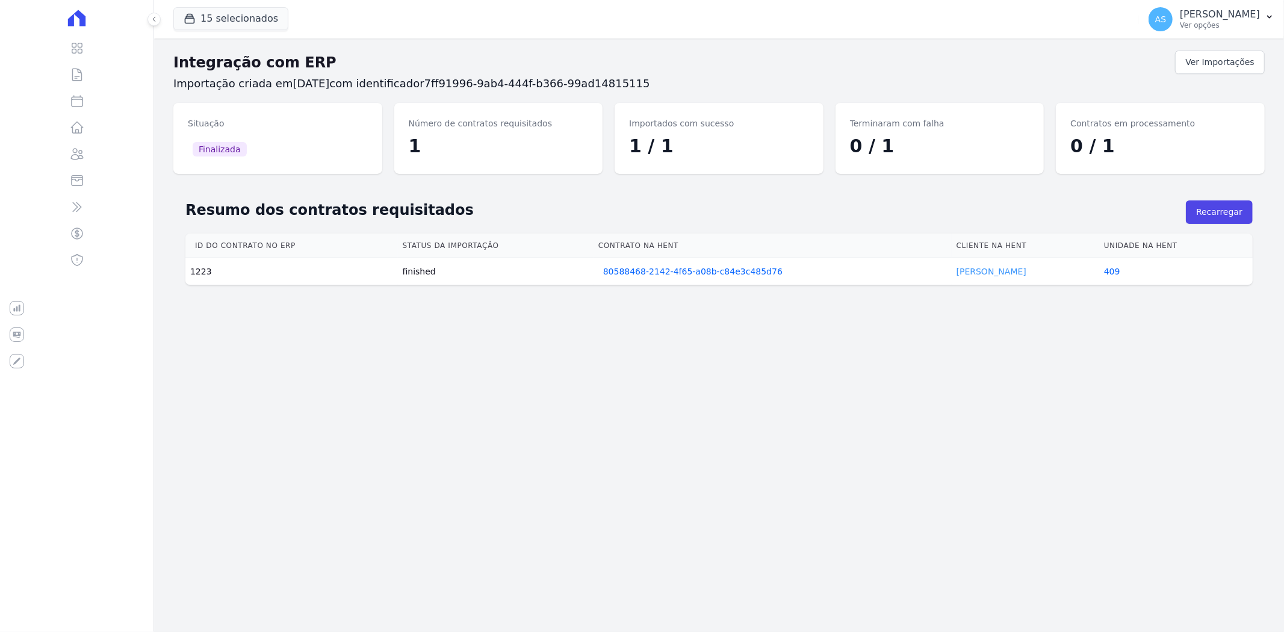
click at [980, 272] on link "Vinicius Ricco" at bounding box center [991, 272] width 70 height 10
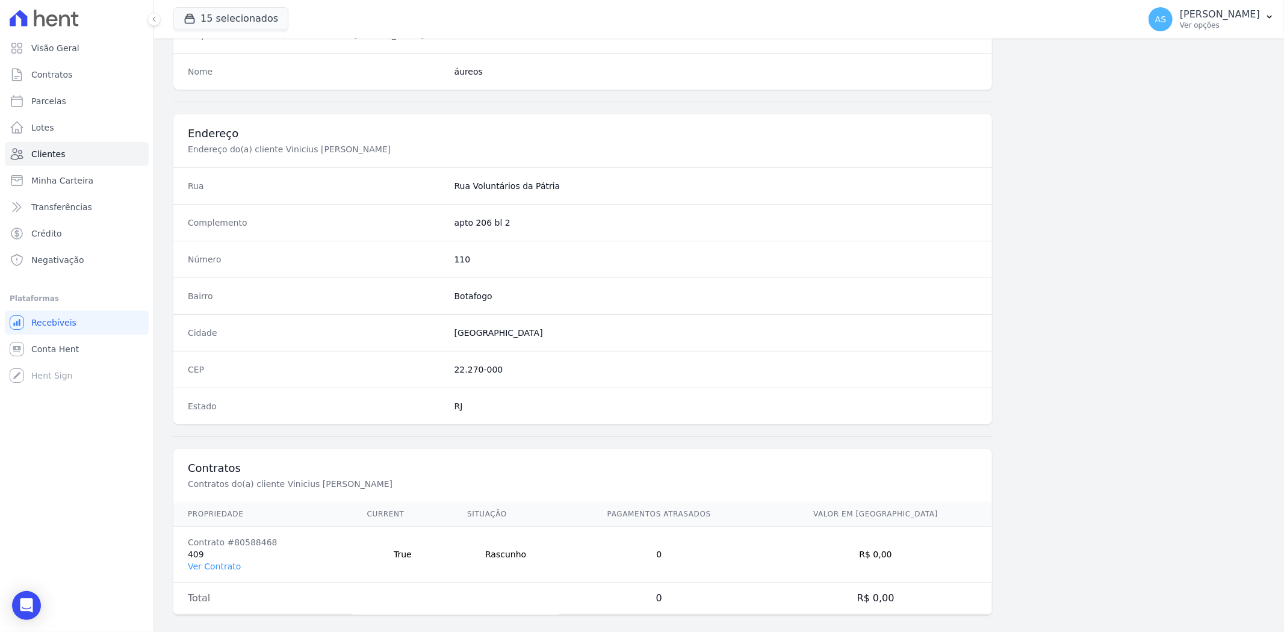
scroll to position [496, 0]
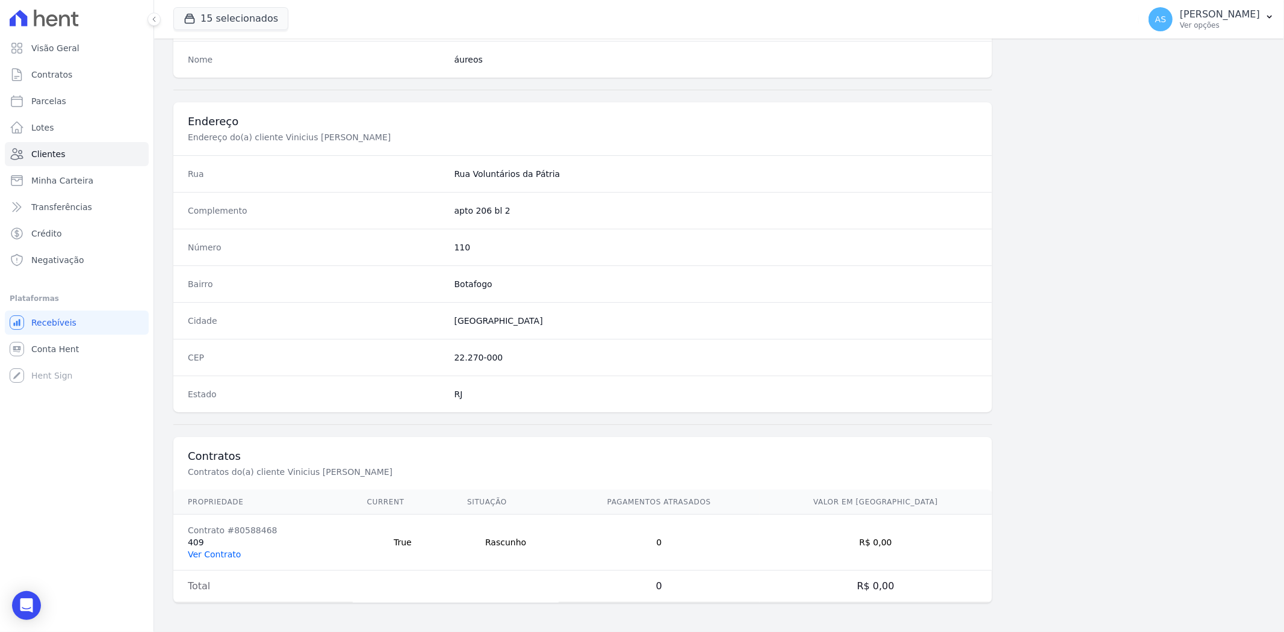
click at [200, 551] on link "Ver Contrato" at bounding box center [214, 554] width 53 height 10
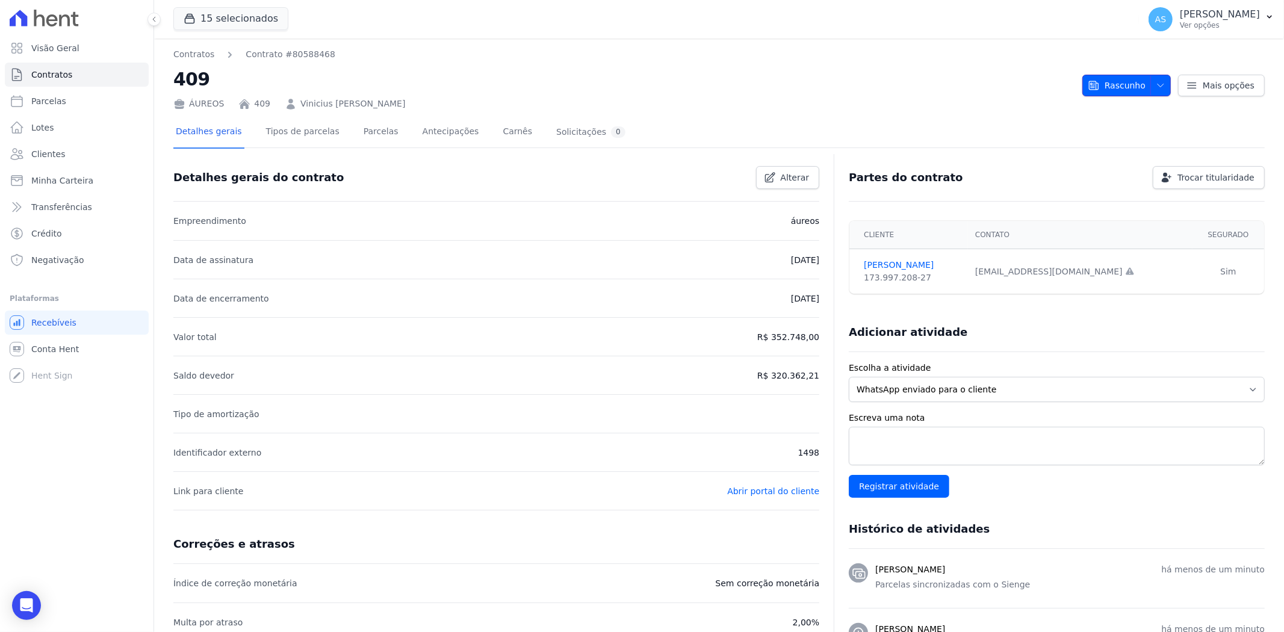
click at [1150, 79] on span "button" at bounding box center [1157, 85] width 15 height 19
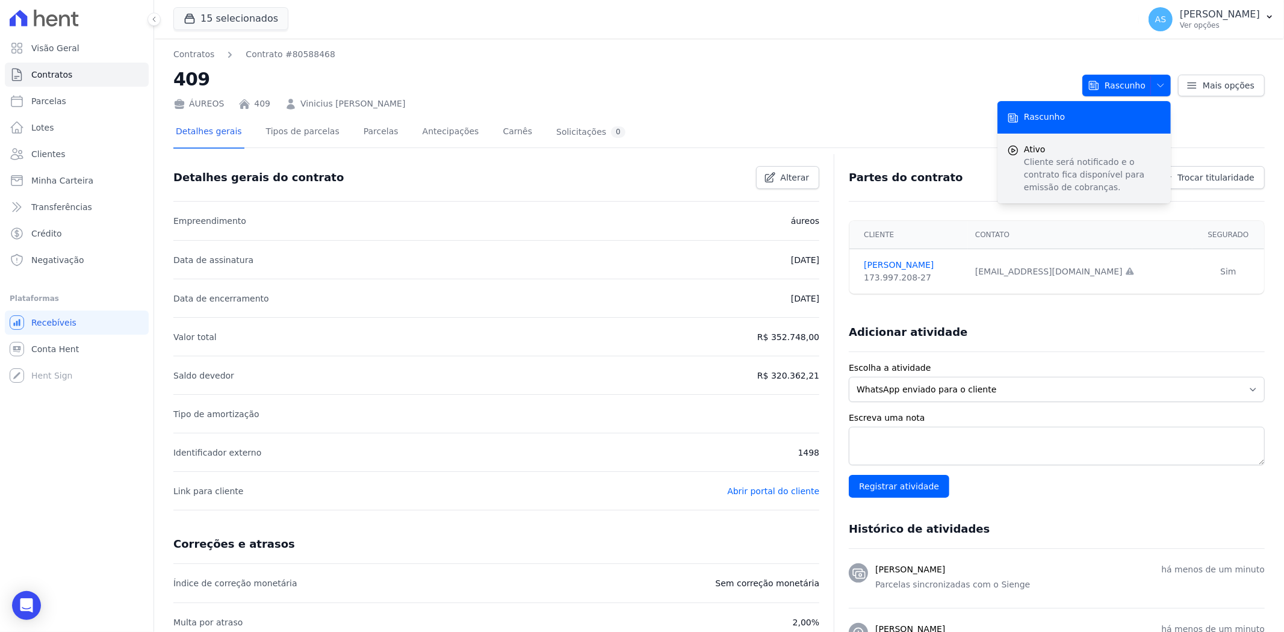
click at [1037, 167] on p "Cliente será notificado e o contrato fica disponível para emissão de cobranças." at bounding box center [1092, 175] width 137 height 38
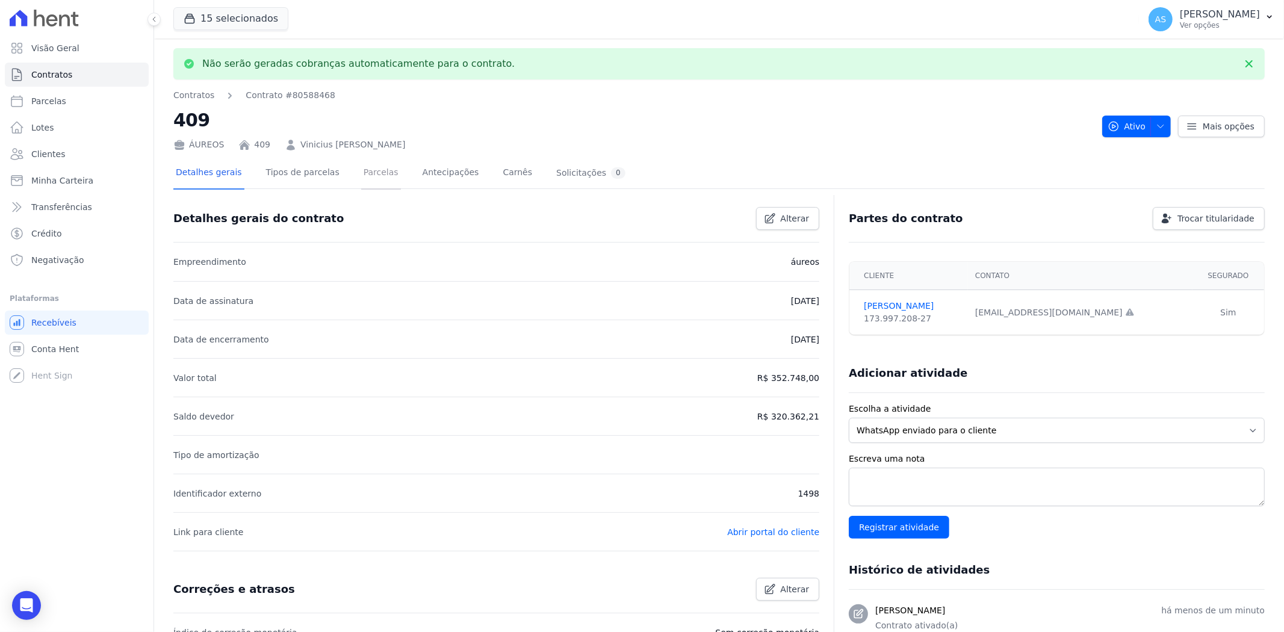
click at [361, 176] on link "Parcelas" at bounding box center [381, 174] width 40 height 32
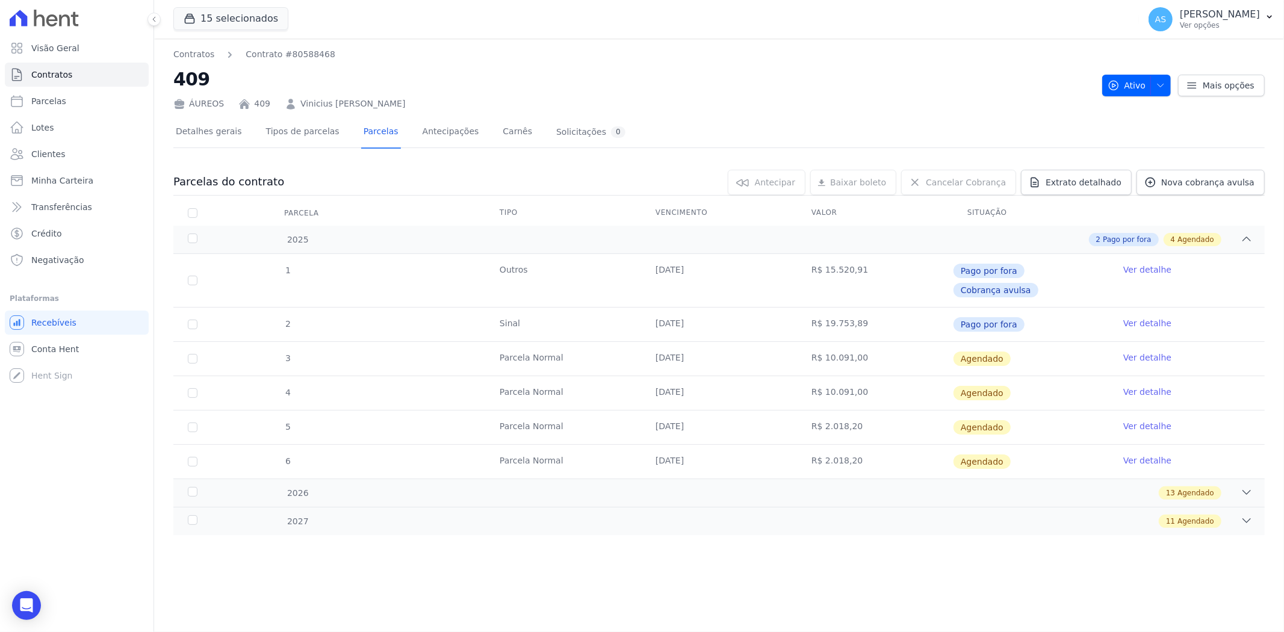
click at [1154, 351] on link "Ver detalhe" at bounding box center [1147, 357] width 48 height 12
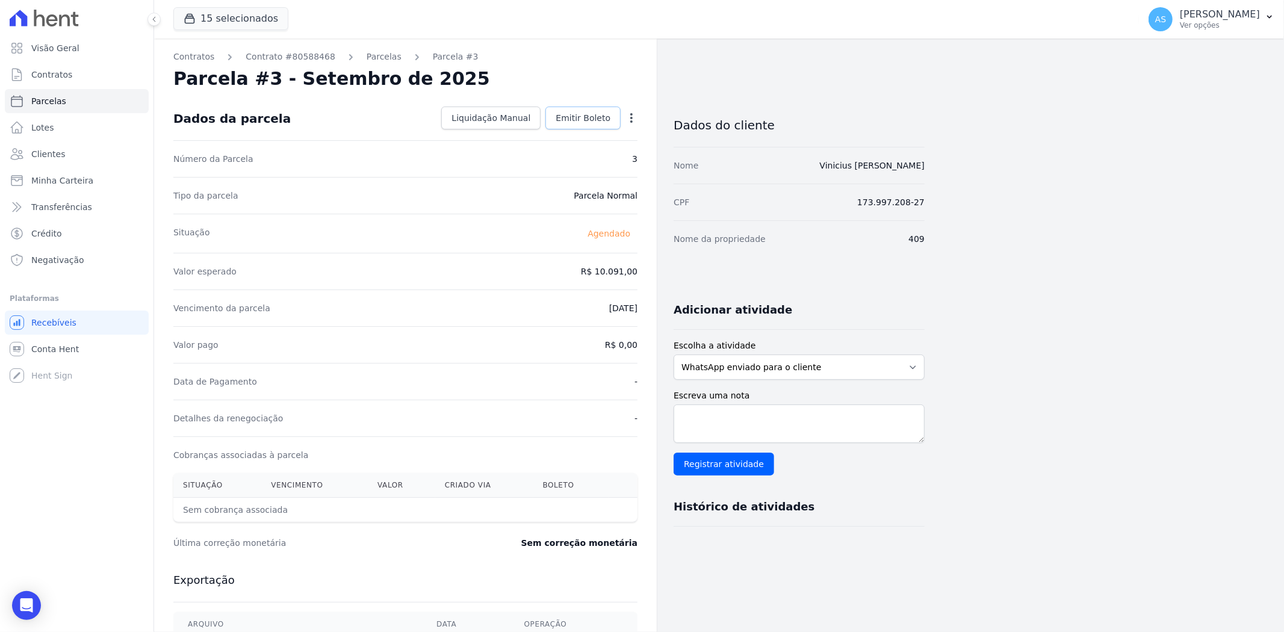
click at [588, 117] on span "Emitir Boleto" at bounding box center [582, 118] width 55 height 12
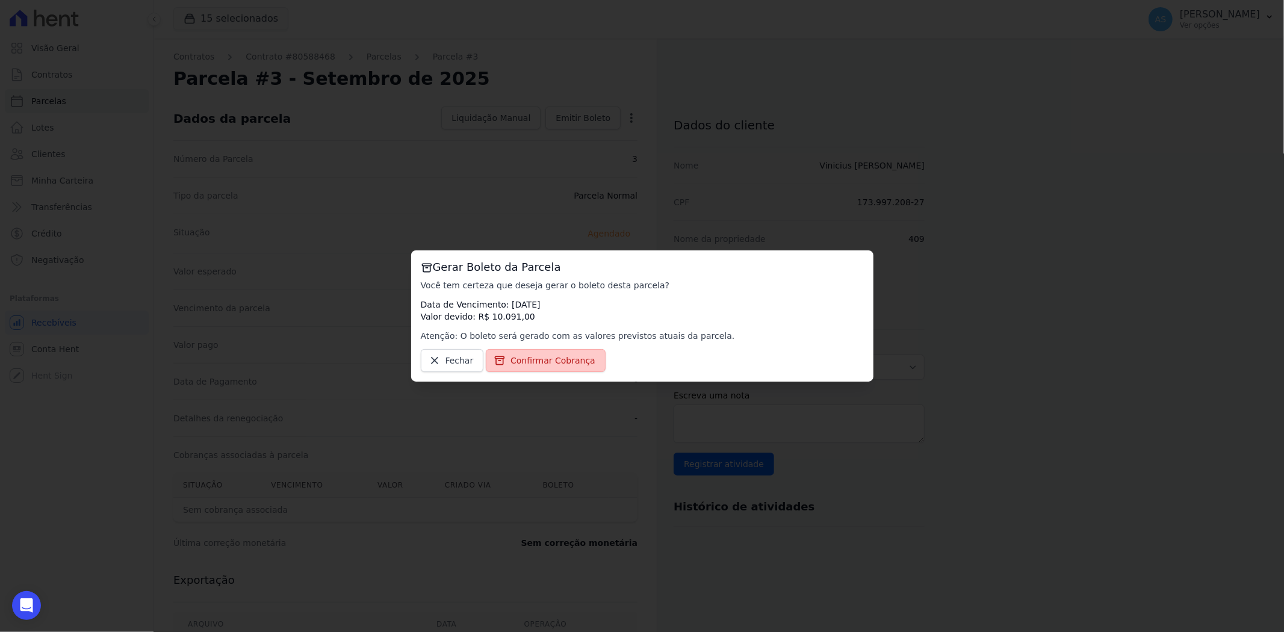
click at [533, 359] on span "Confirmar Cobrança" at bounding box center [552, 360] width 85 height 12
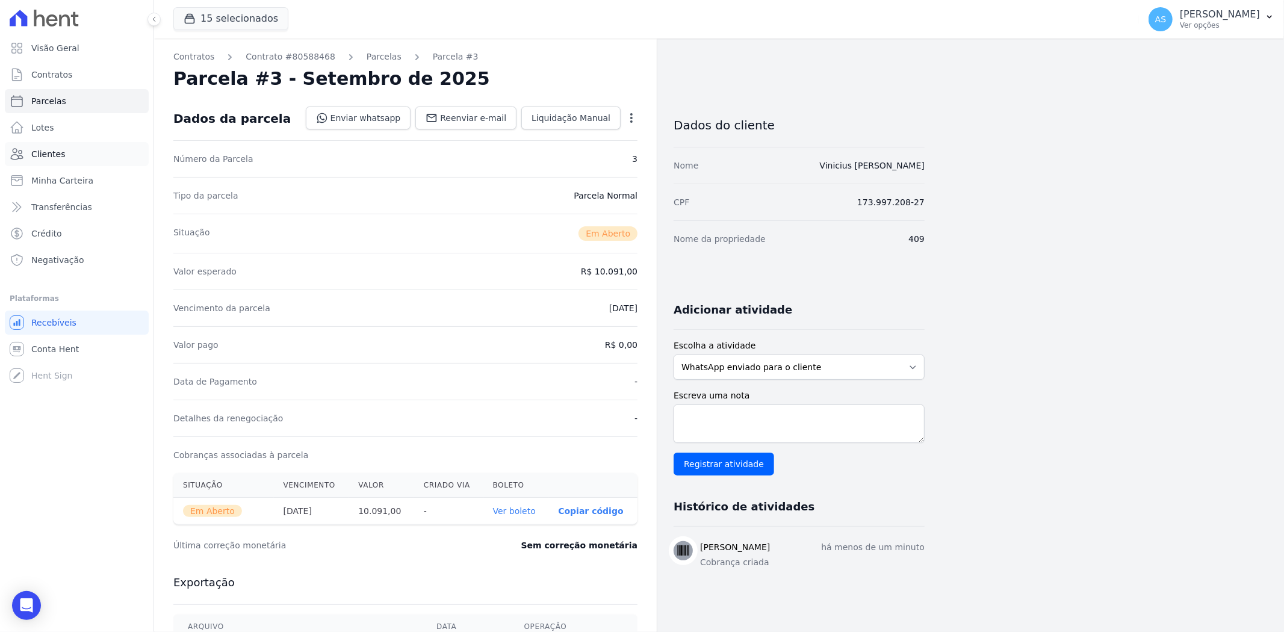
click at [51, 157] on span "Clientes" at bounding box center [48, 154] width 34 height 12
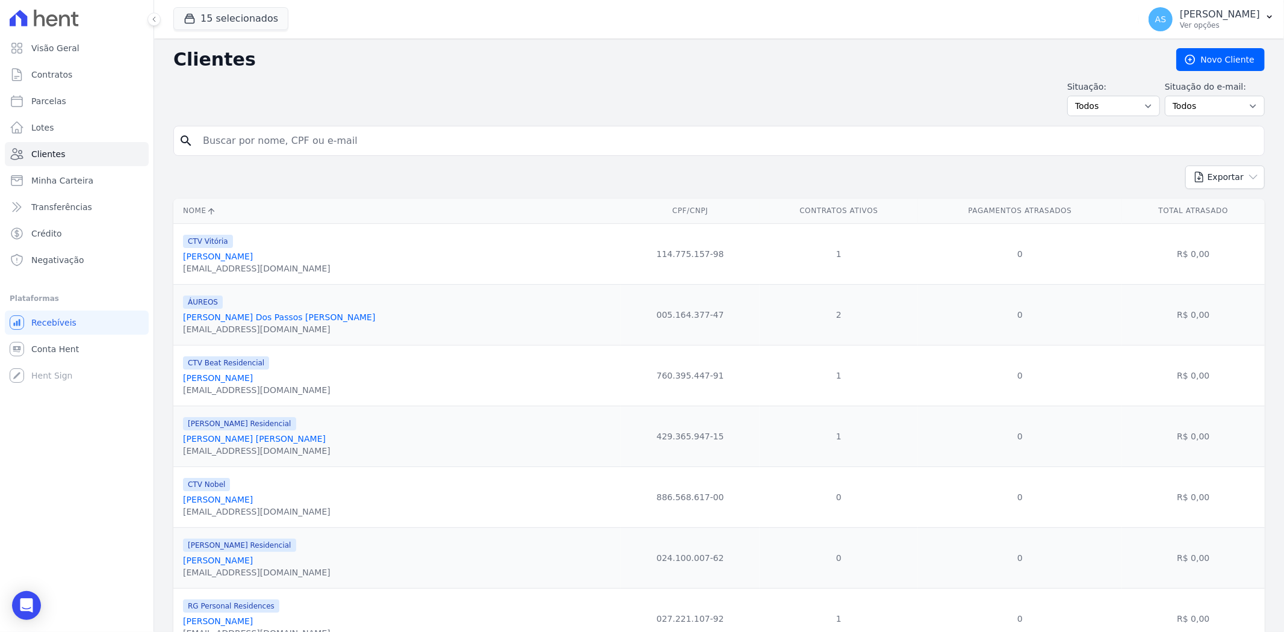
click at [227, 142] on input "search" at bounding box center [727, 141] width 1063 height 24
paste input "NICOLAS WADSON PEREIRA DE MACEDO"
type input "NICOLAS WADSON PEREIRA DE MACEDO"
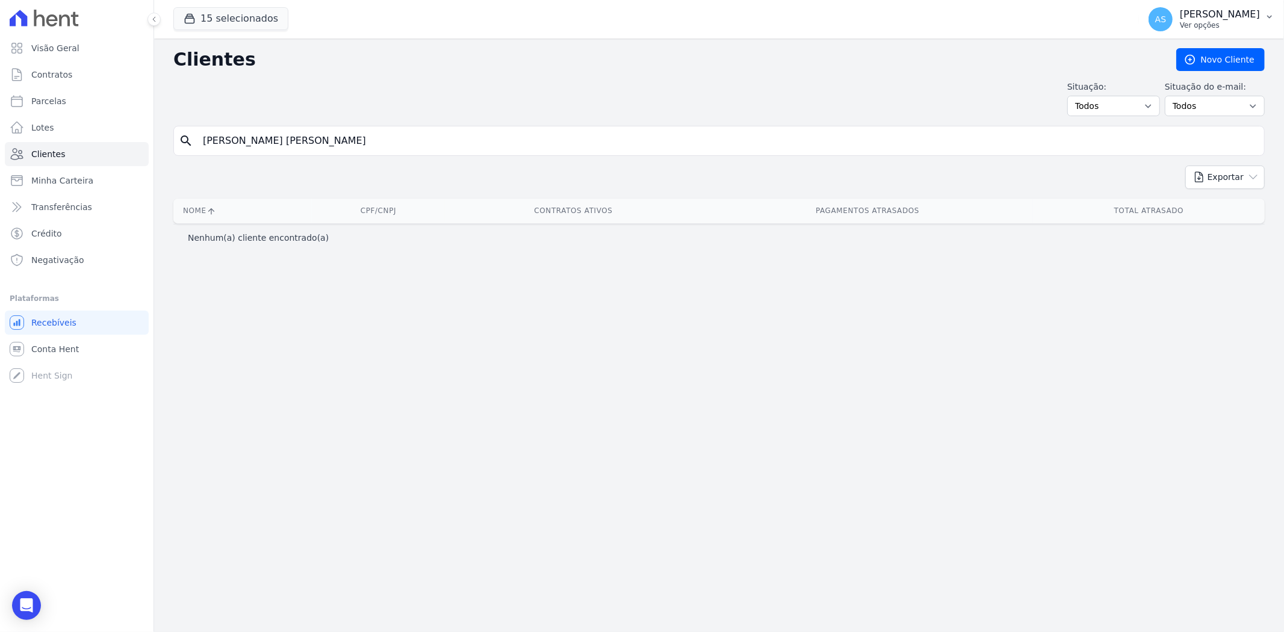
click at [1270, 13] on icon "button" at bounding box center [1269, 17] width 10 height 10
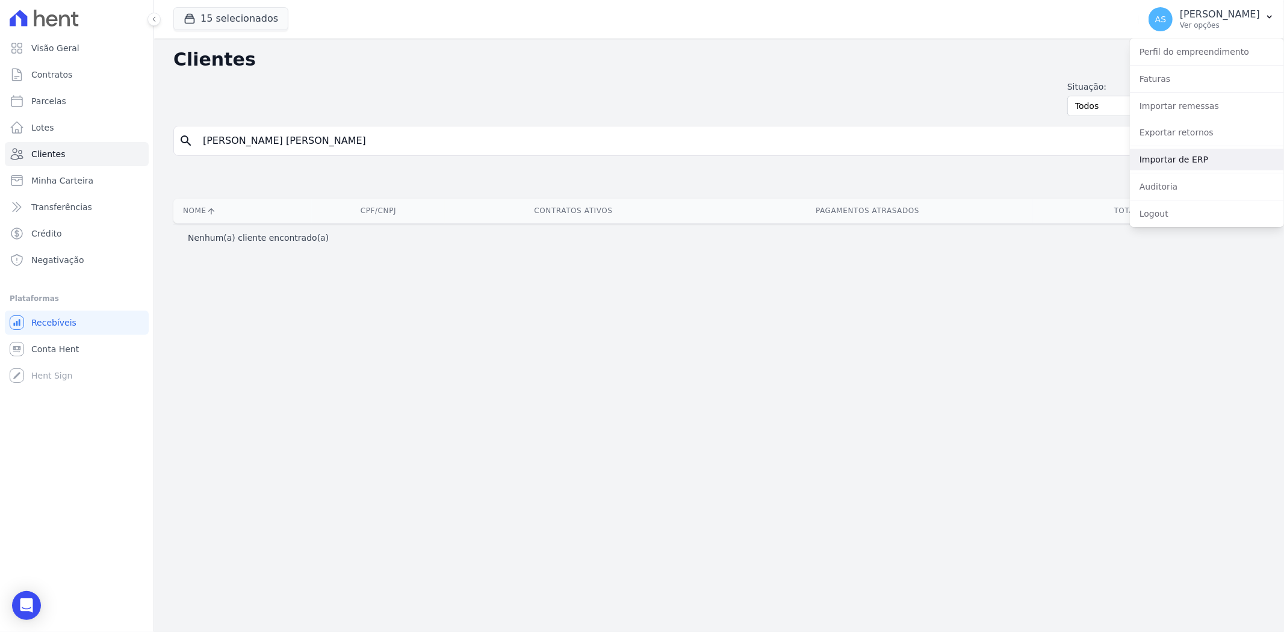
click at [1169, 160] on link "Importar de ERP" at bounding box center [1207, 160] width 154 height 22
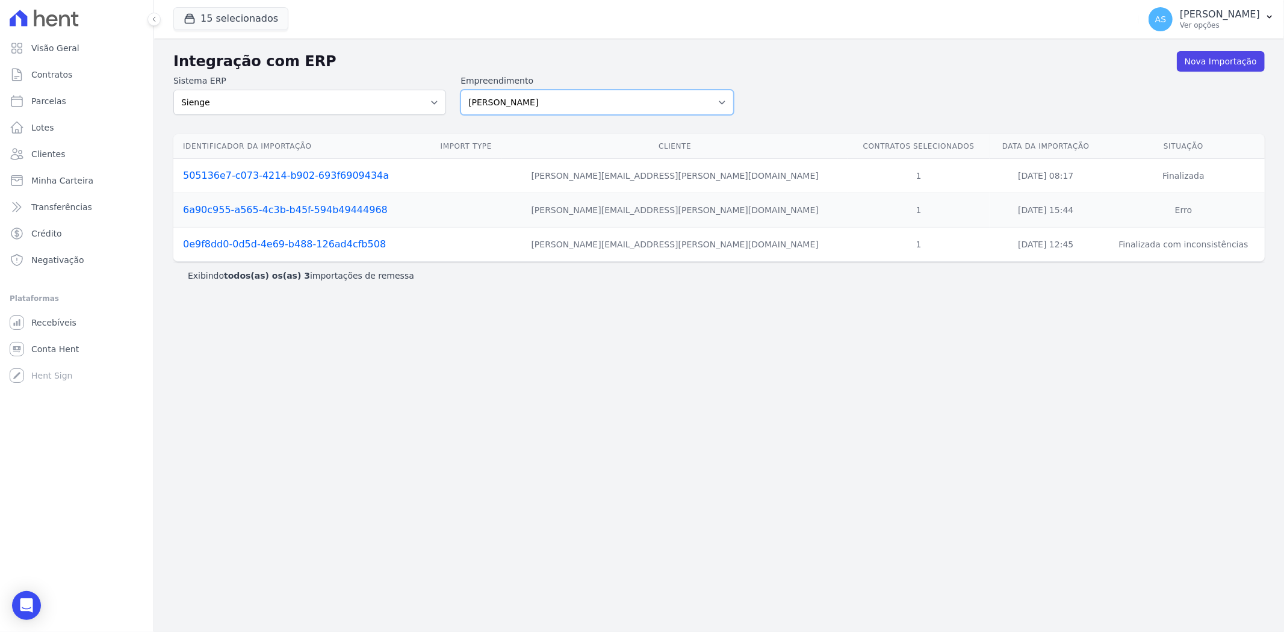
click at [719, 100] on select "Amaré Arpoador Art Prime - Irajá ÁUREOS B. Unique CTV Beat Residencial CTV Mob …" at bounding box center [596, 102] width 273 height 25
select select "9db4d767-ec98-4519-aed7-f9568aa0b04c"
click at [460, 90] on select "Amaré Arpoador Art Prime - Irajá ÁUREOS B. Unique CTV Beat Residencial CTV Mob …" at bounding box center [596, 102] width 273 height 25
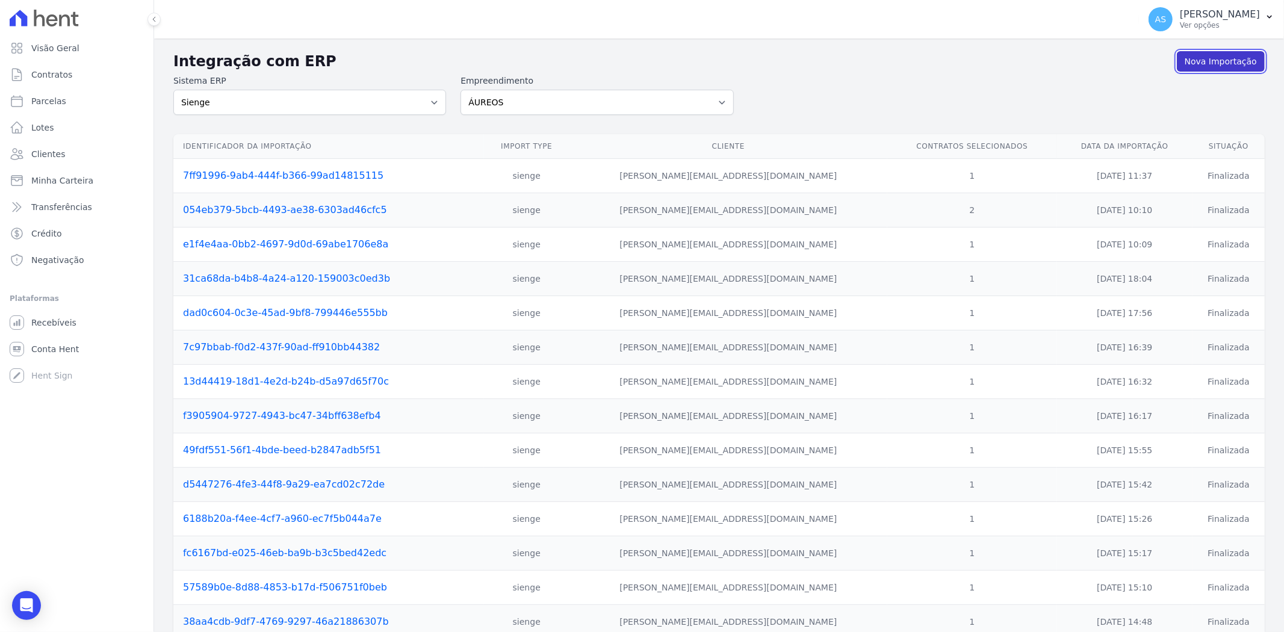
click at [1192, 60] on link "Nova Importação" at bounding box center [1220, 61] width 88 height 20
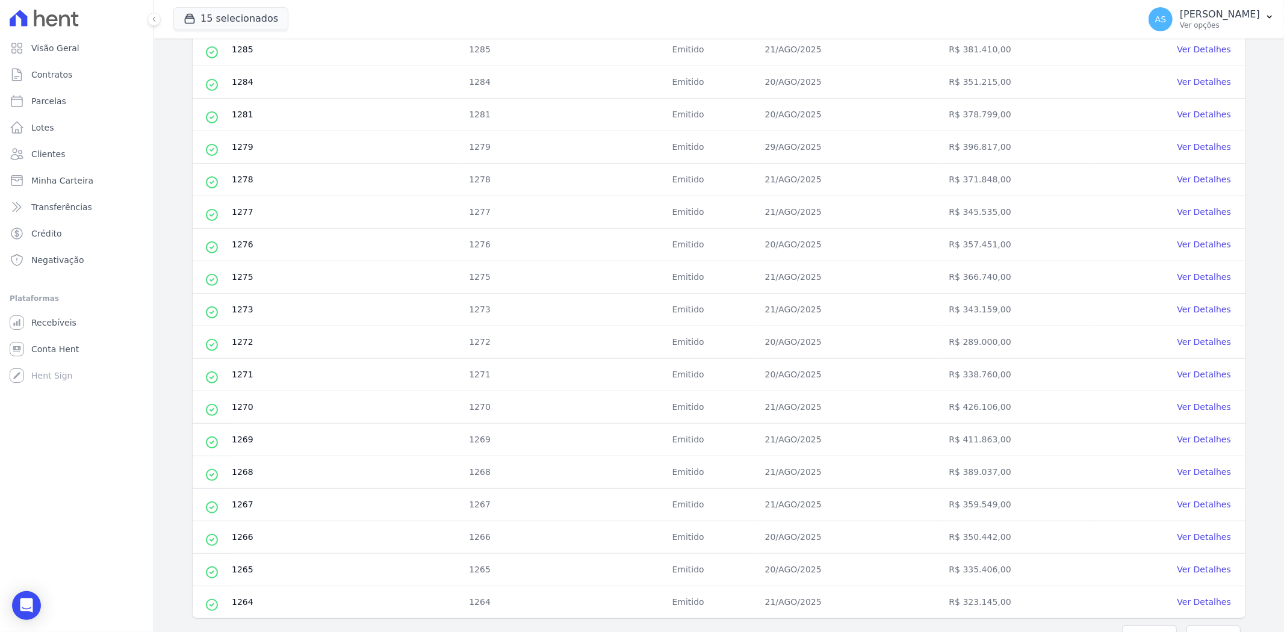
scroll to position [334, 0]
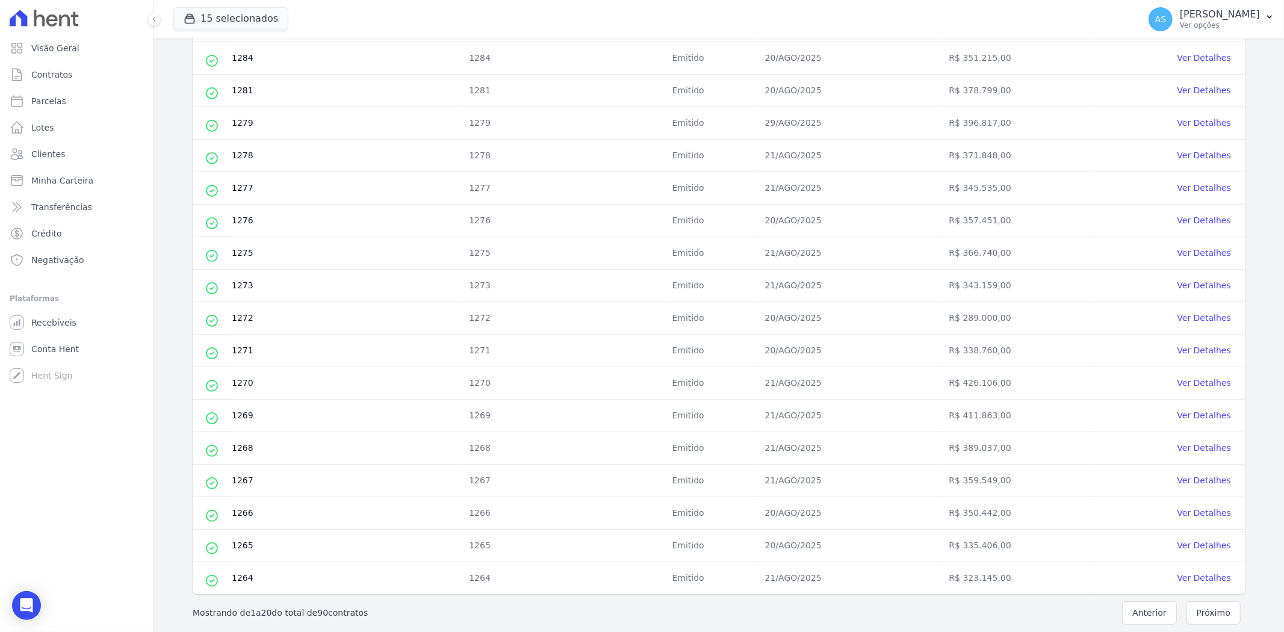
drag, startPoint x: 248, startPoint y: 350, endPoint x: 306, endPoint y: 349, distance: 57.8
click at [306, 349] on td "1271" at bounding box center [346, 351] width 230 height 32
click at [46, 157] on span "Clientes" at bounding box center [48, 154] width 34 height 12
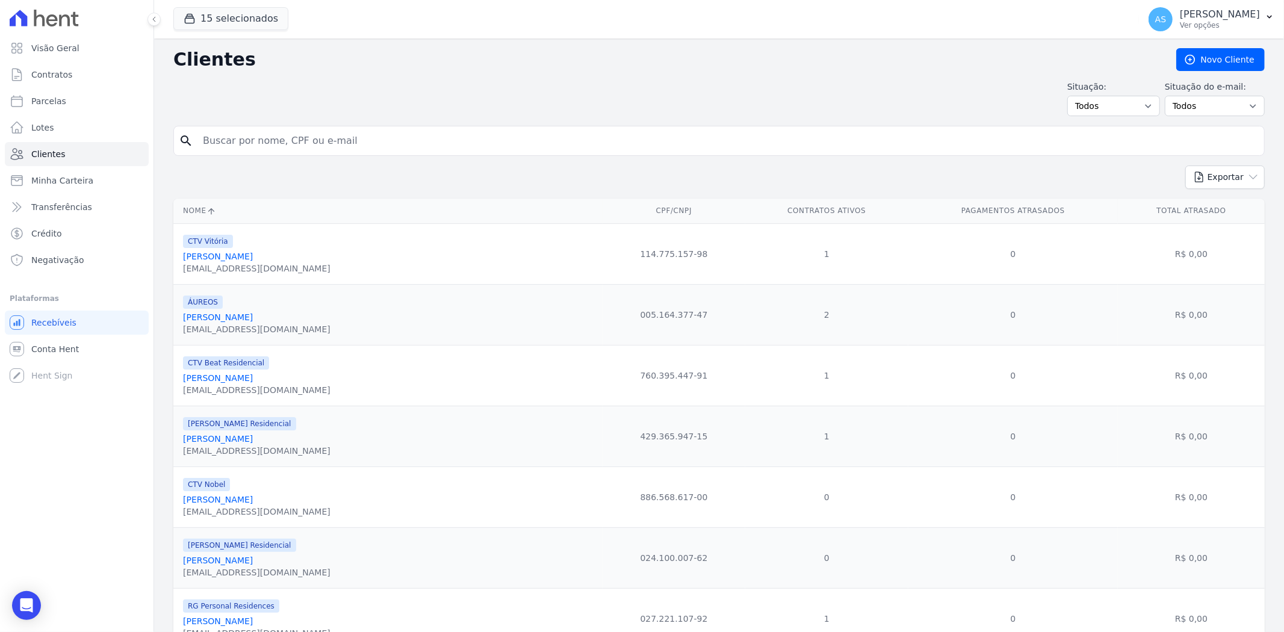
drag, startPoint x: 223, startPoint y: 143, endPoint x: 197, endPoint y: 142, distance: 25.9
click at [223, 143] on input "search" at bounding box center [727, 141] width 1063 height 24
paste input "[PERSON_NAME]"
type input "[PERSON_NAME]"
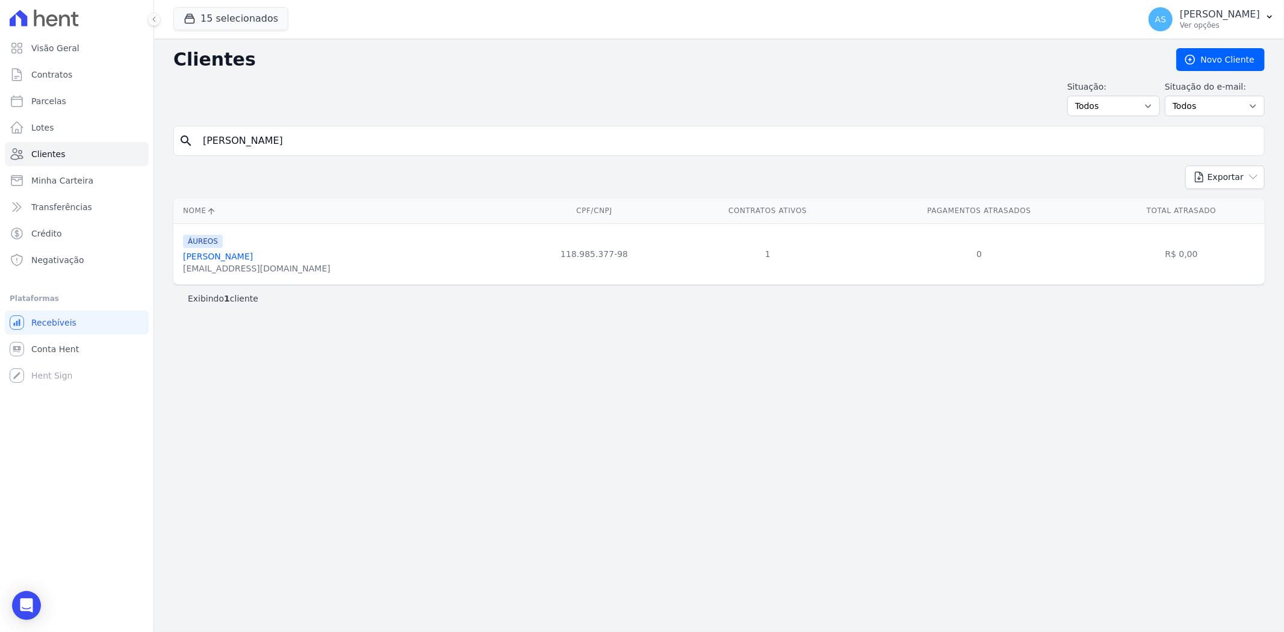
click at [217, 256] on link "[PERSON_NAME]" at bounding box center [218, 257] width 70 height 10
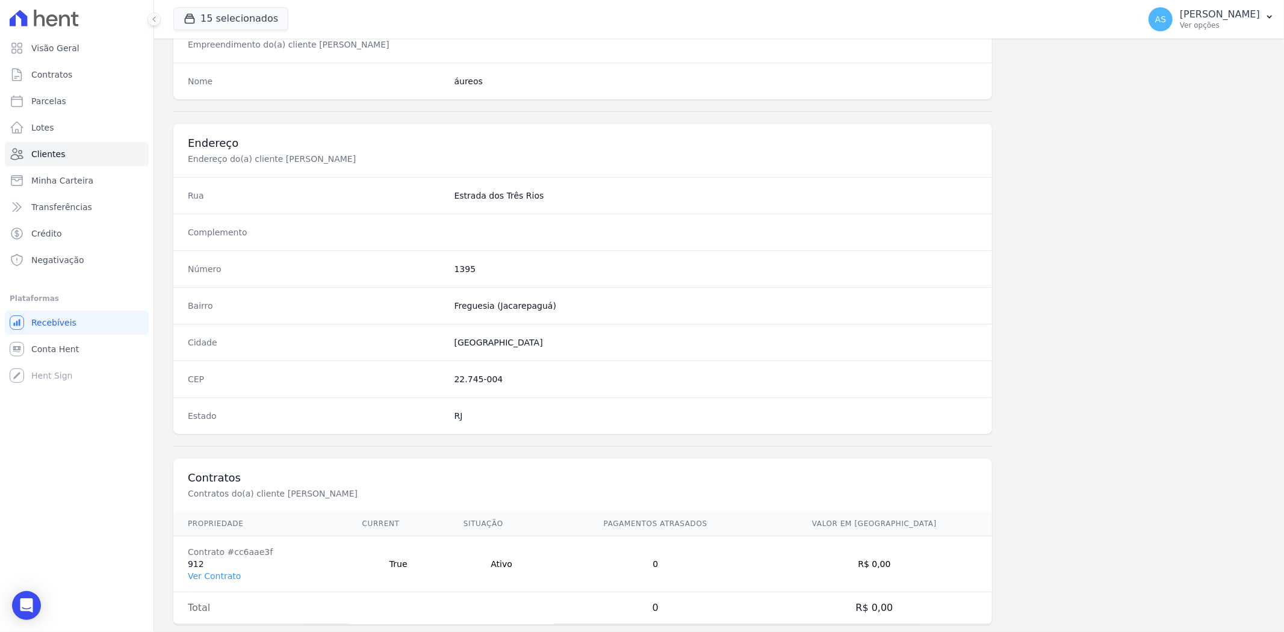
scroll to position [496, 0]
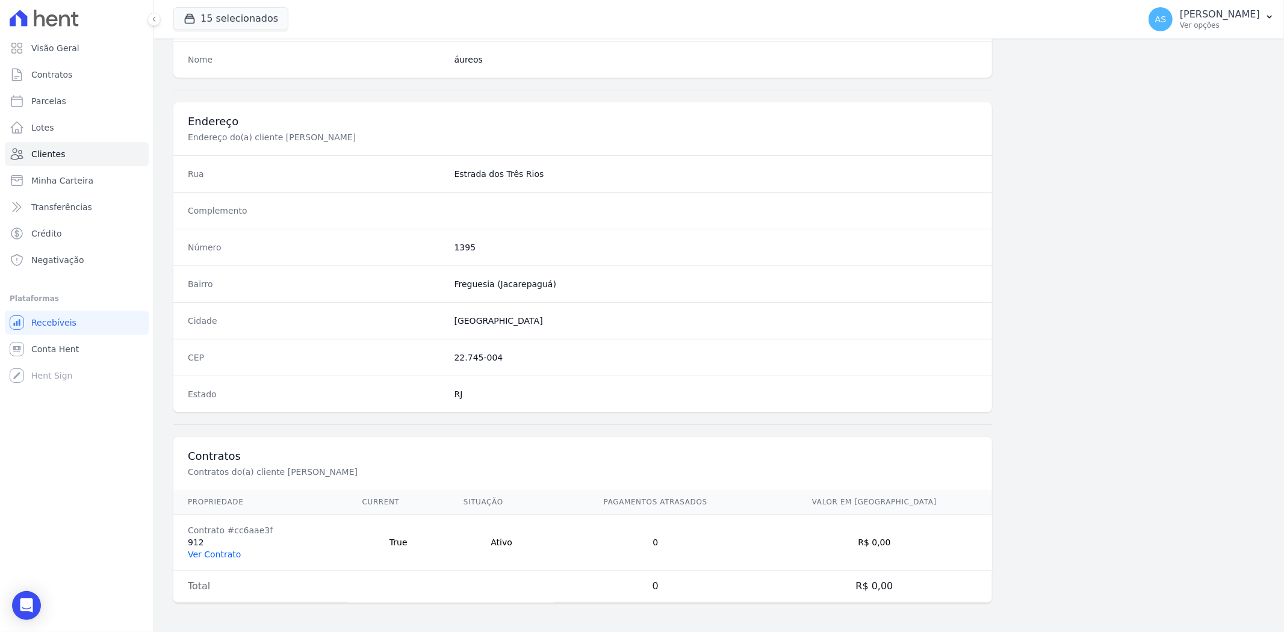
click at [209, 552] on link "Ver Contrato" at bounding box center [214, 554] width 53 height 10
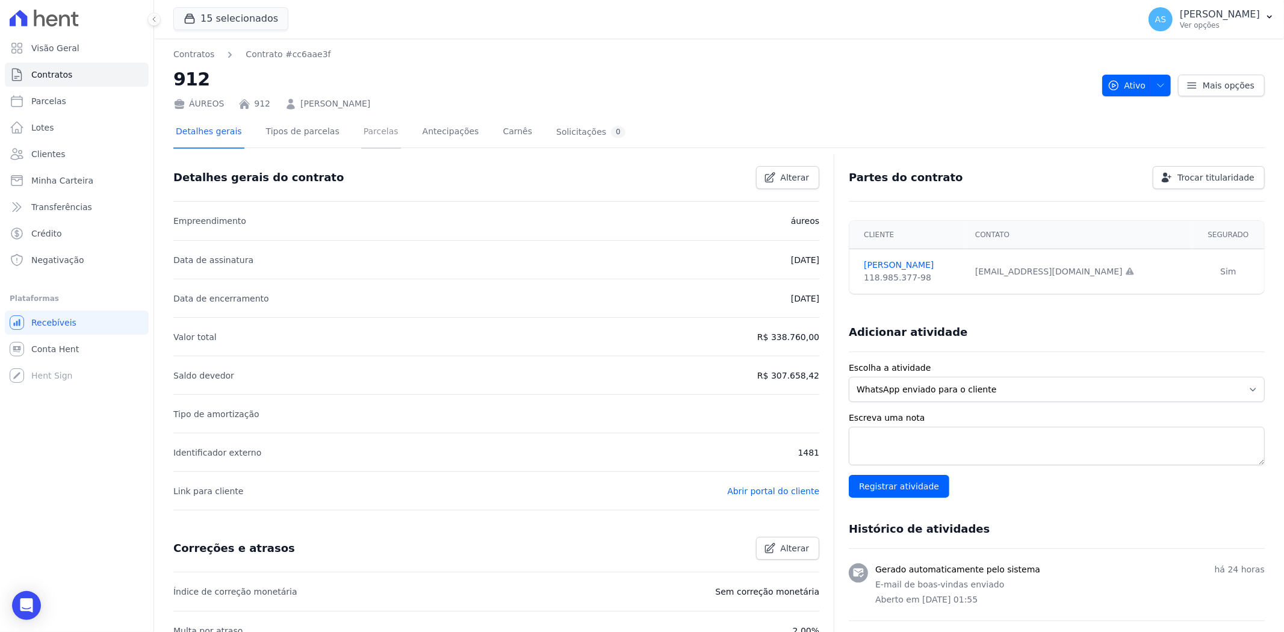
click at [361, 136] on link "Parcelas" at bounding box center [381, 133] width 40 height 32
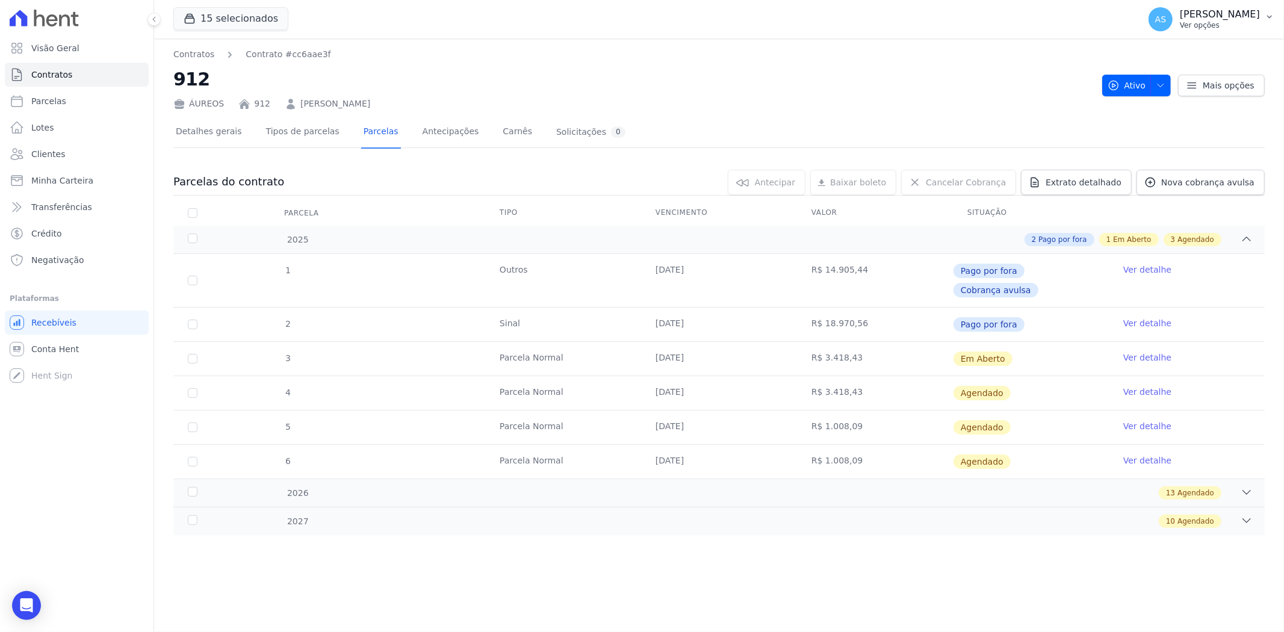
click at [1252, 9] on p "[PERSON_NAME]" at bounding box center [1220, 14] width 80 height 12
click at [1175, 49] on link "Perfil do empreendimento" at bounding box center [1207, 52] width 154 height 22
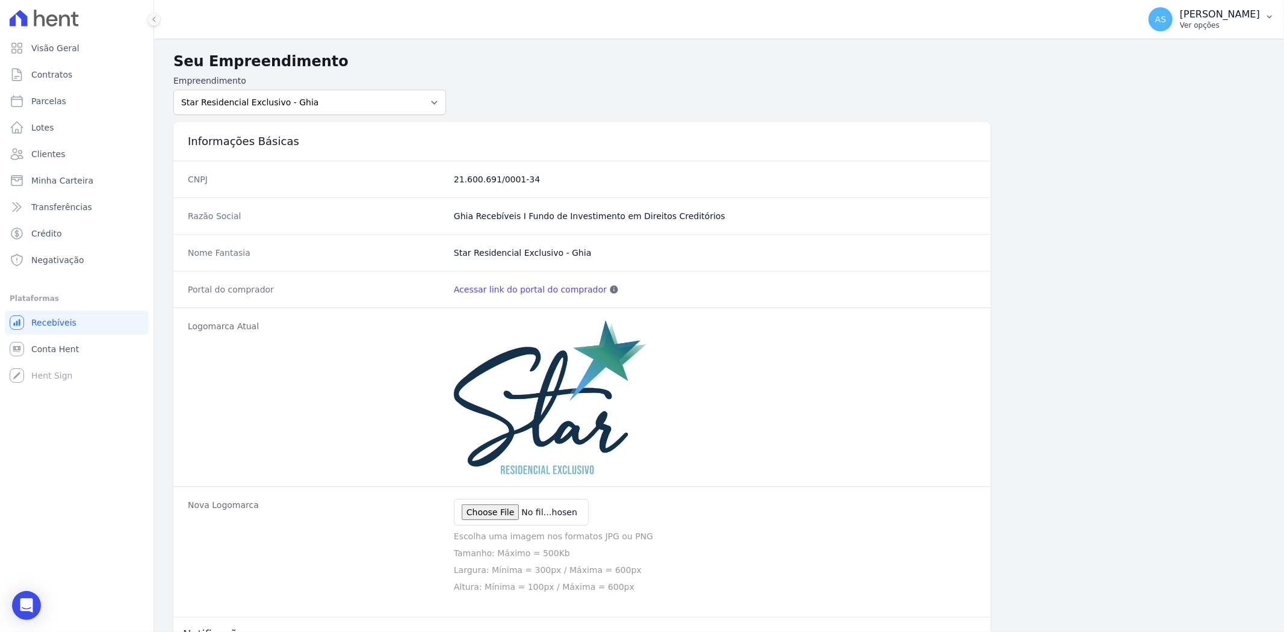
click at [1272, 19] on icon "button" at bounding box center [1269, 17] width 10 height 10
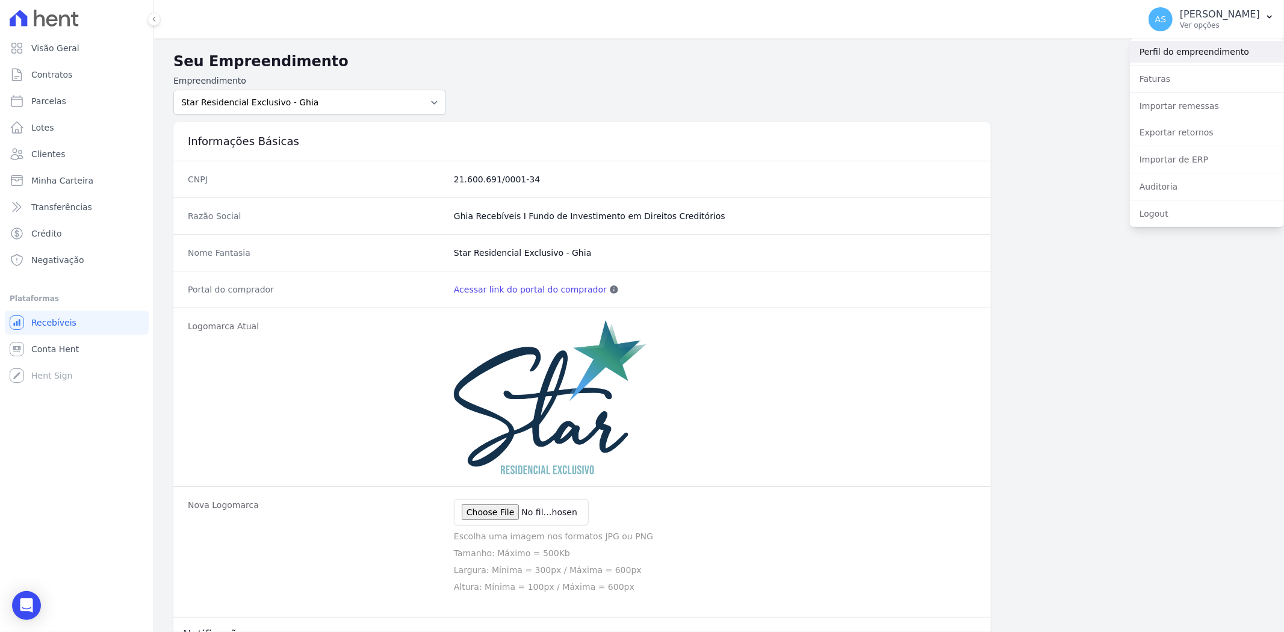
click at [1194, 49] on link "Perfil do empreendimento" at bounding box center [1207, 52] width 154 height 22
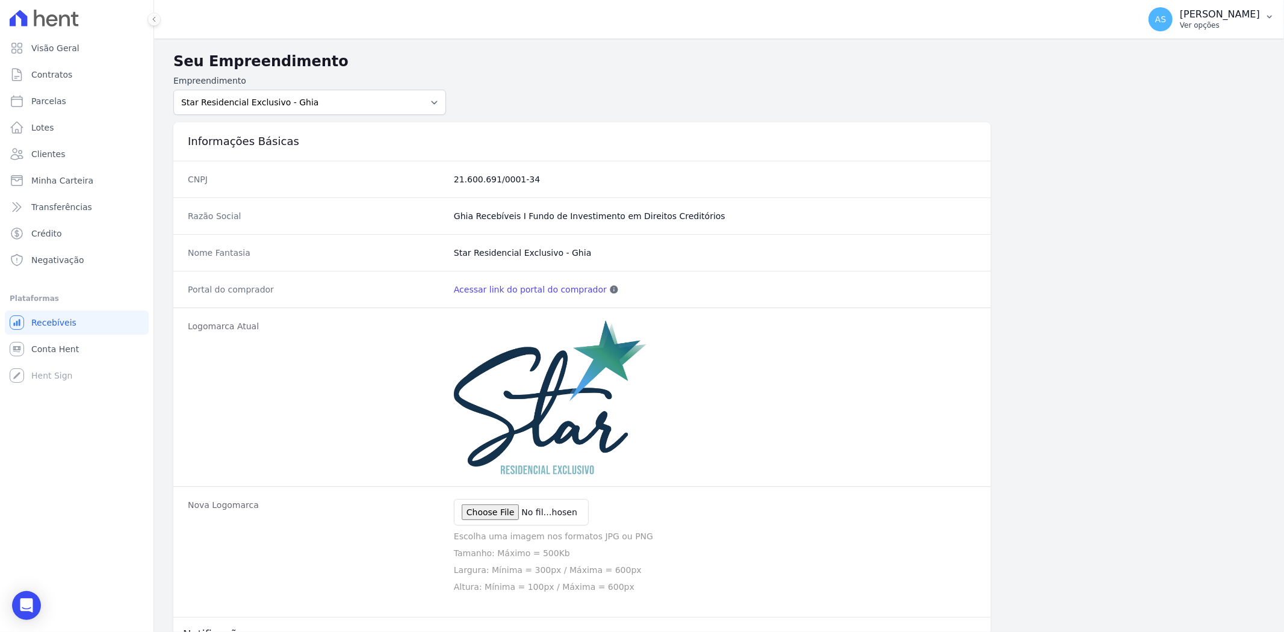
click at [1267, 17] on icon "button" at bounding box center [1269, 17] width 10 height 10
click at [1166, 76] on link "Faturas" at bounding box center [1207, 79] width 154 height 22
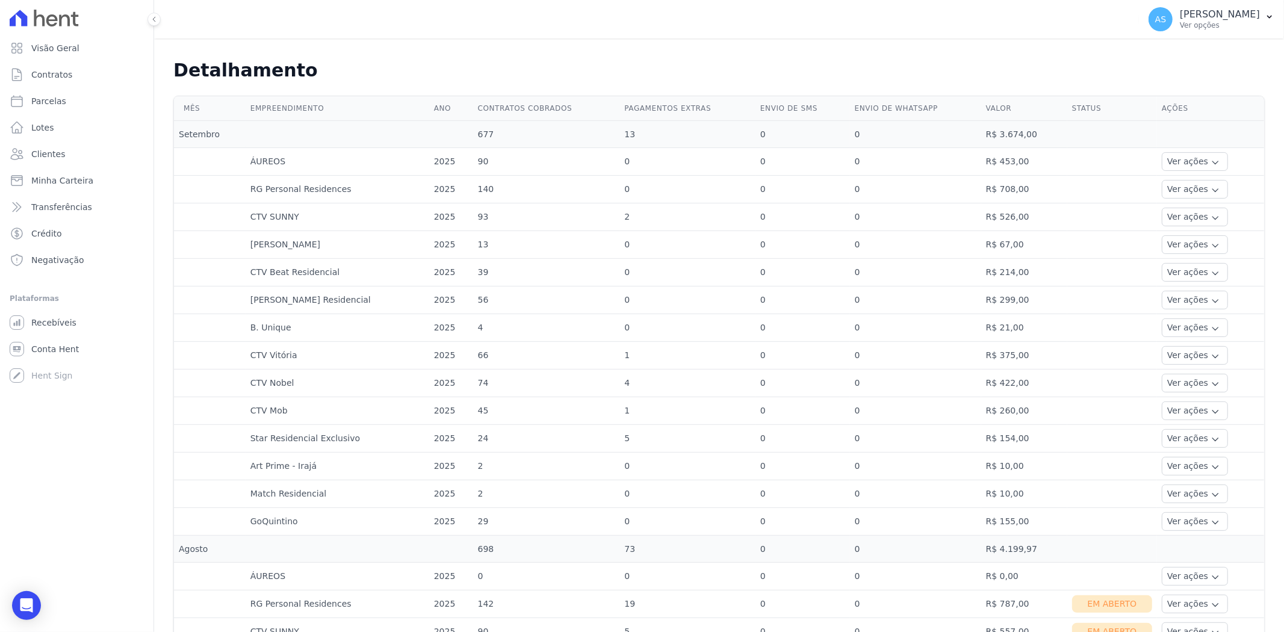
scroll to position [267, 0]
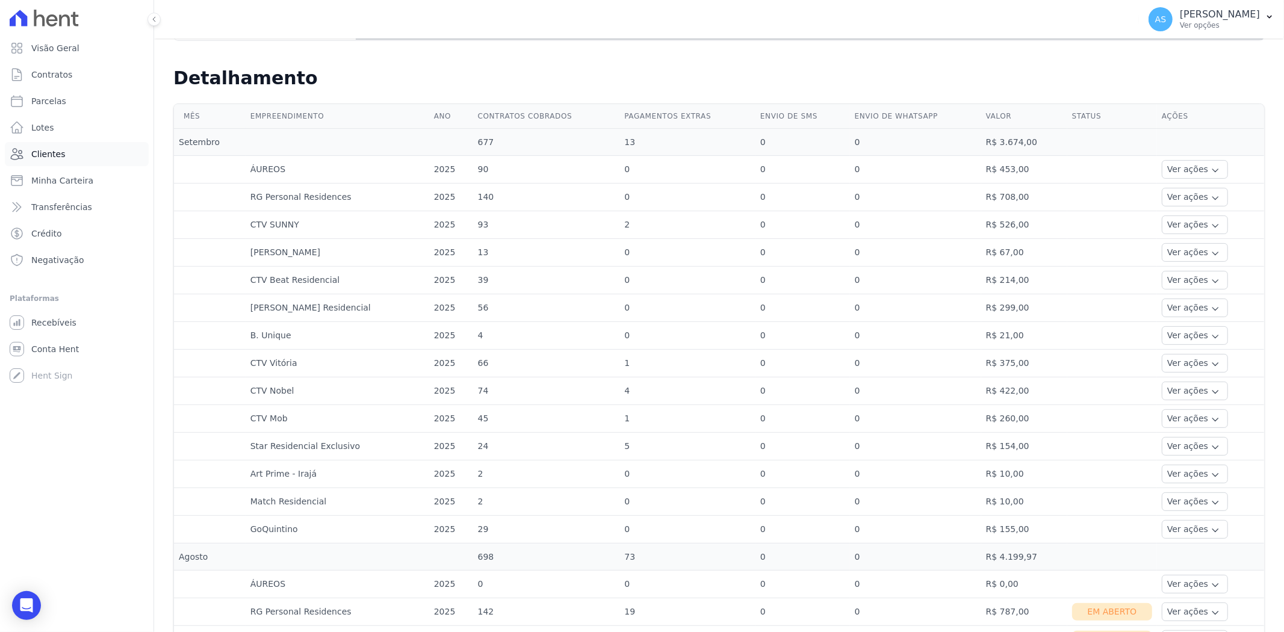
click at [43, 153] on span "Clientes" at bounding box center [48, 154] width 34 height 12
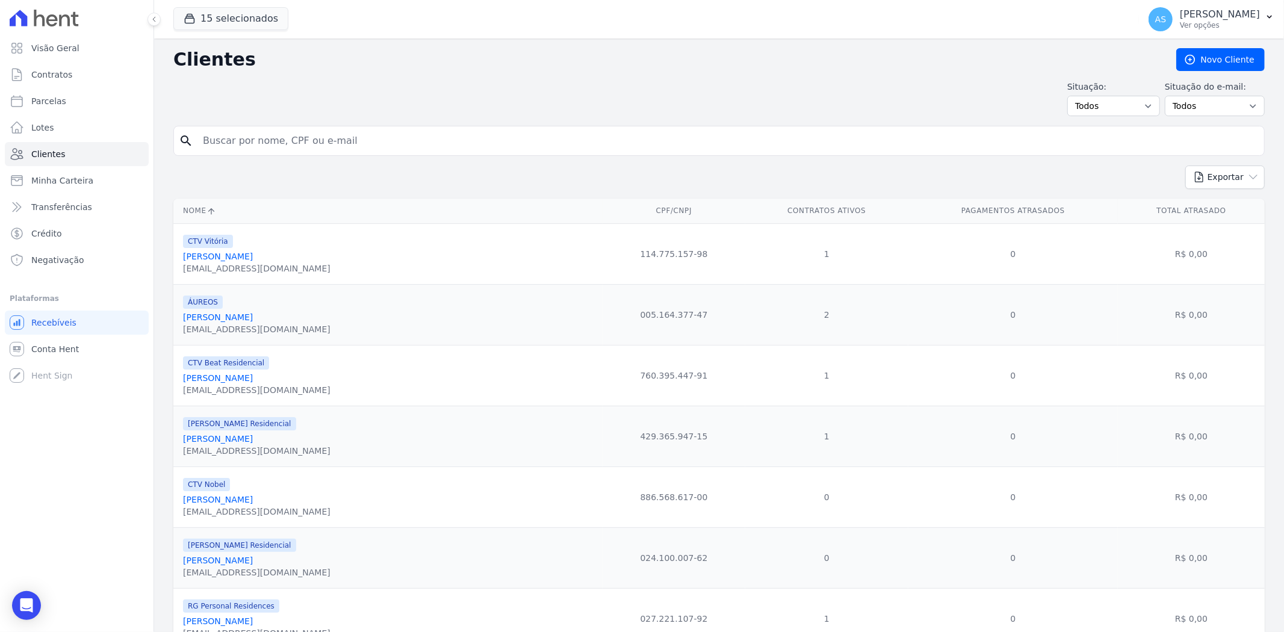
click at [251, 143] on input "search" at bounding box center [727, 141] width 1063 height 24
paste input "Alex Sandro da Silva"
type input "Alex Sandro da Silva"
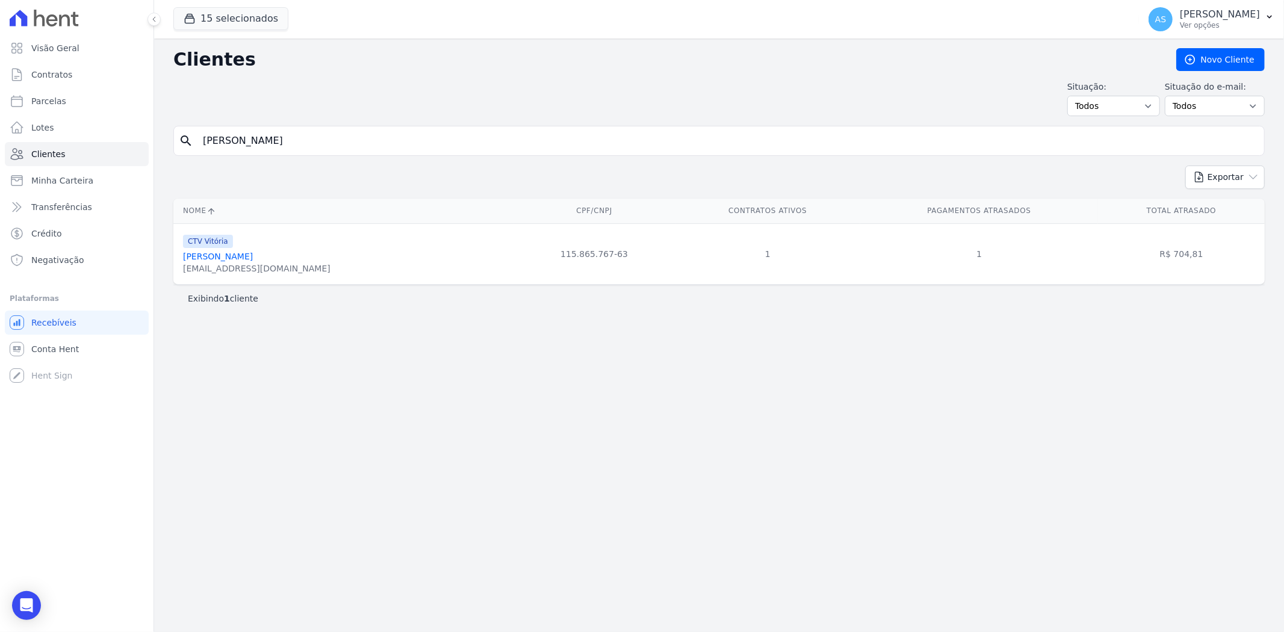
click at [232, 256] on link "Alex Sandro Da Silva" at bounding box center [218, 257] width 70 height 10
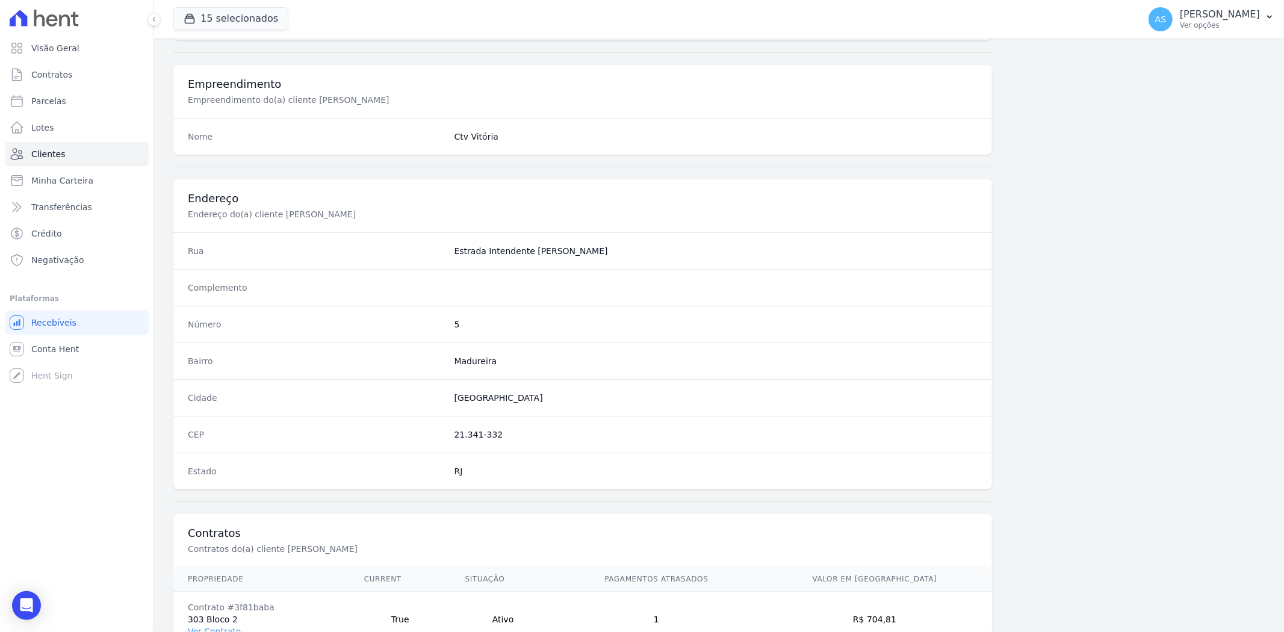
scroll to position [496, 0]
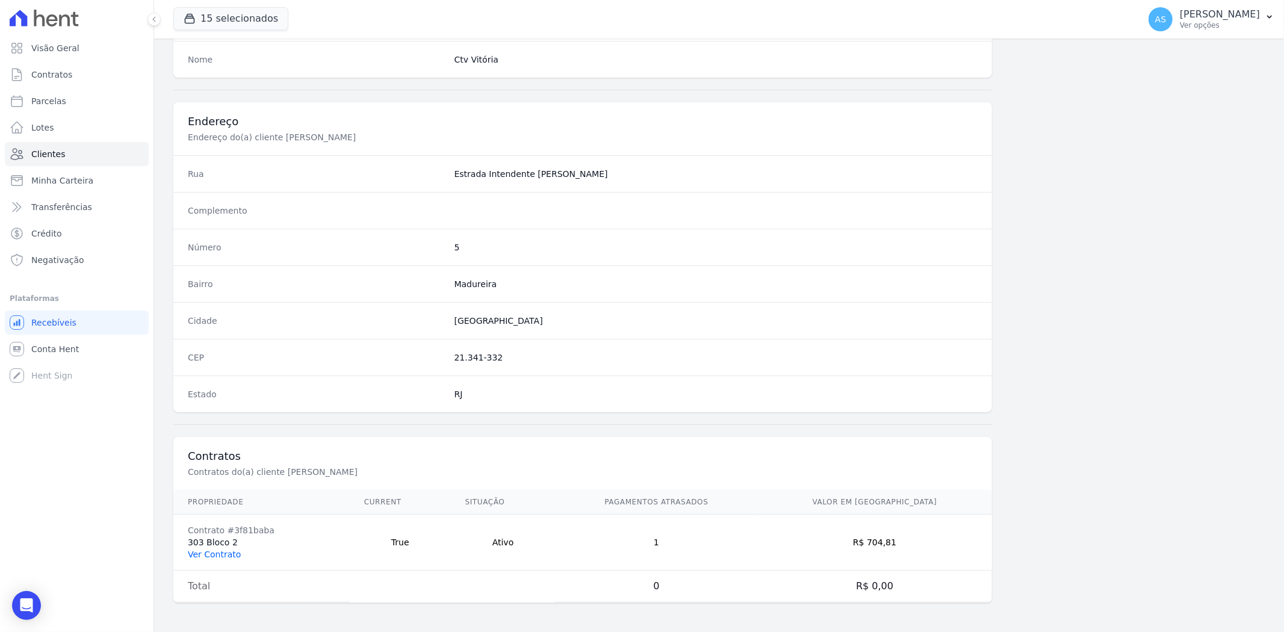
click at [201, 551] on link "Ver Contrato" at bounding box center [214, 554] width 53 height 10
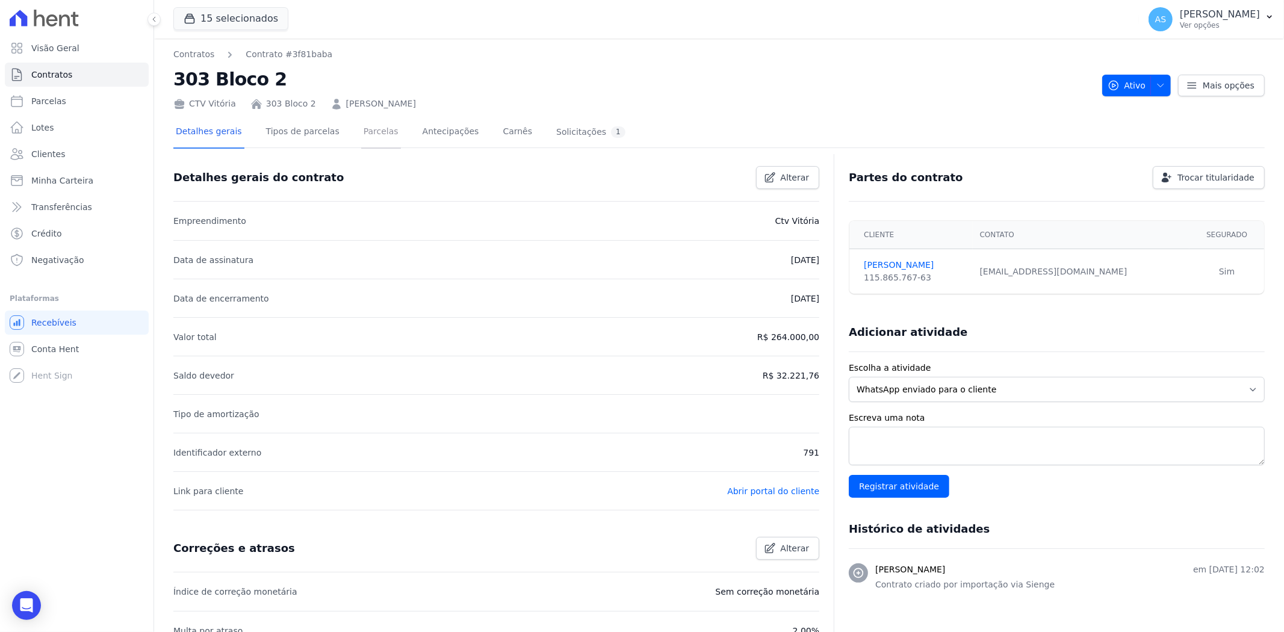
click at [370, 128] on link "Parcelas" at bounding box center [381, 133] width 40 height 32
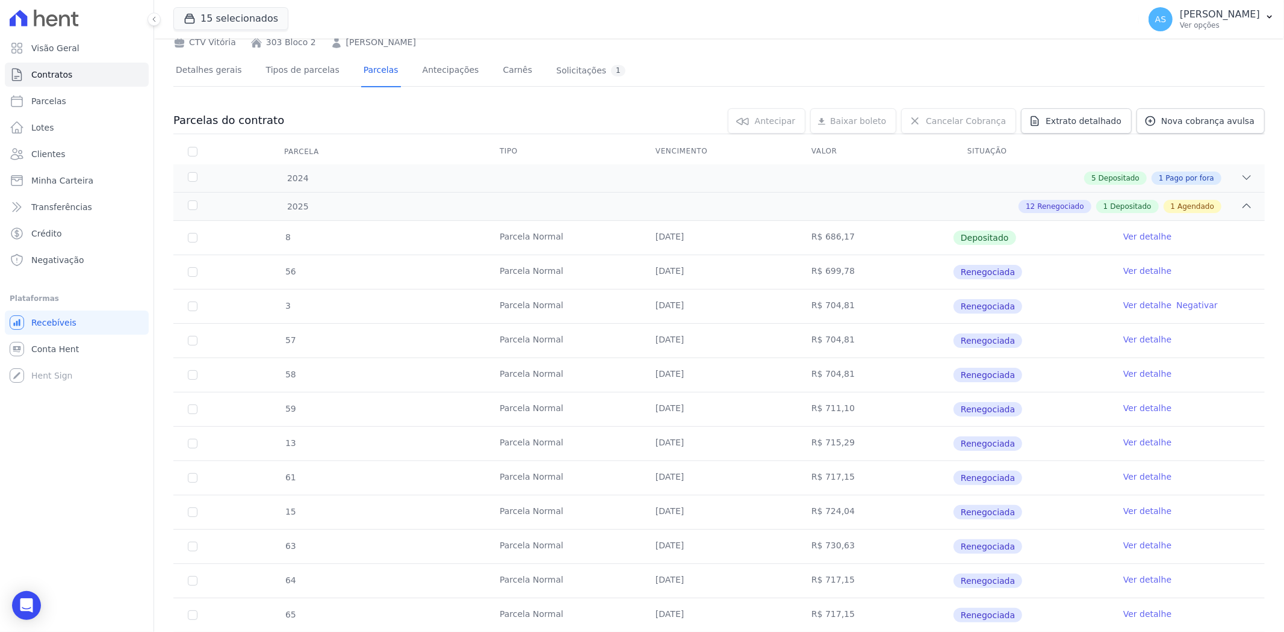
scroll to position [251, 0]
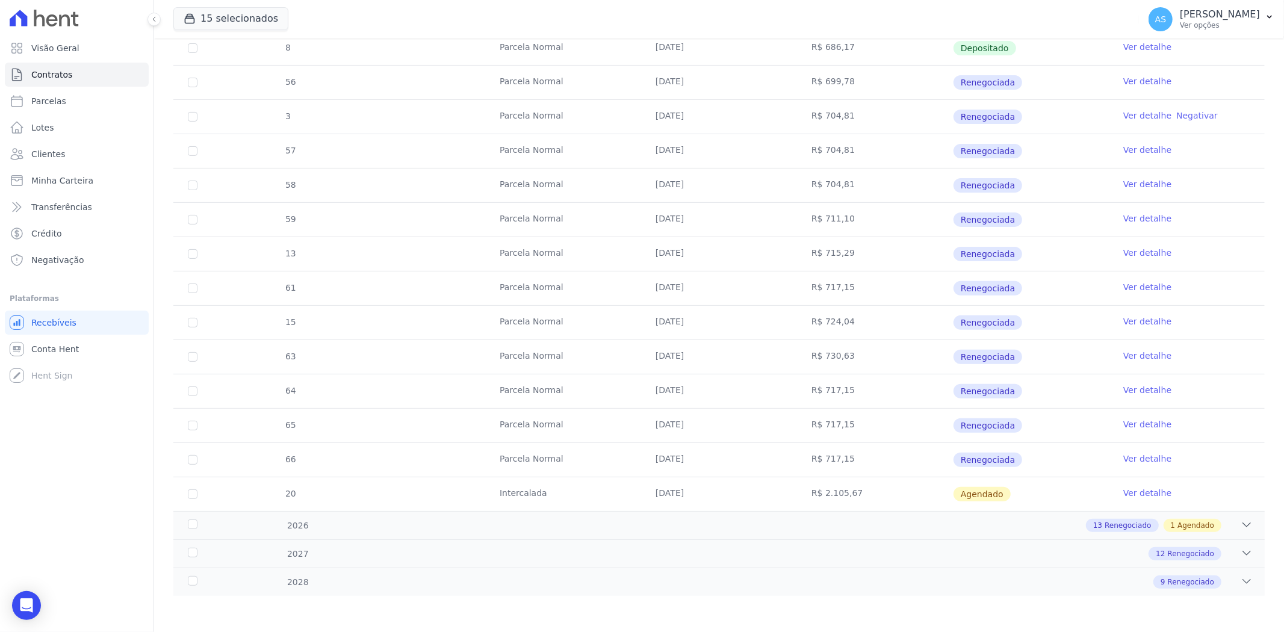
click at [1130, 355] on link "Ver detalhe" at bounding box center [1147, 356] width 48 height 12
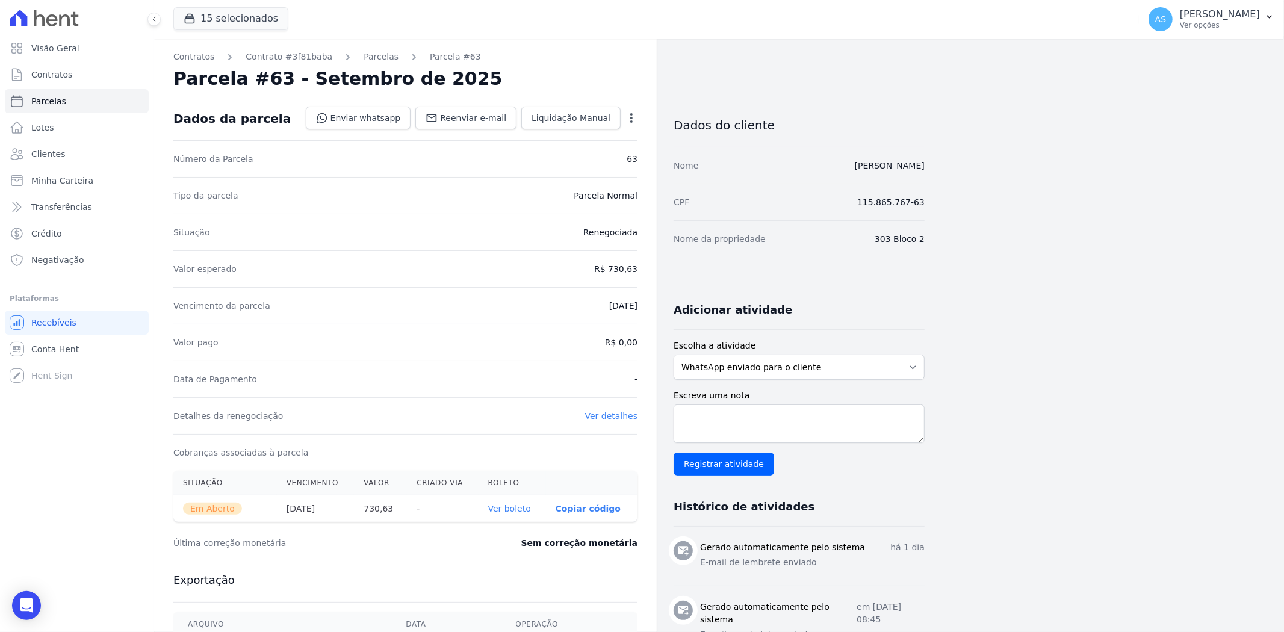
click at [514, 509] on link "Ver boleto" at bounding box center [509, 509] width 43 height 10
click at [55, 184] on span "Minha Carteira" at bounding box center [62, 181] width 62 height 12
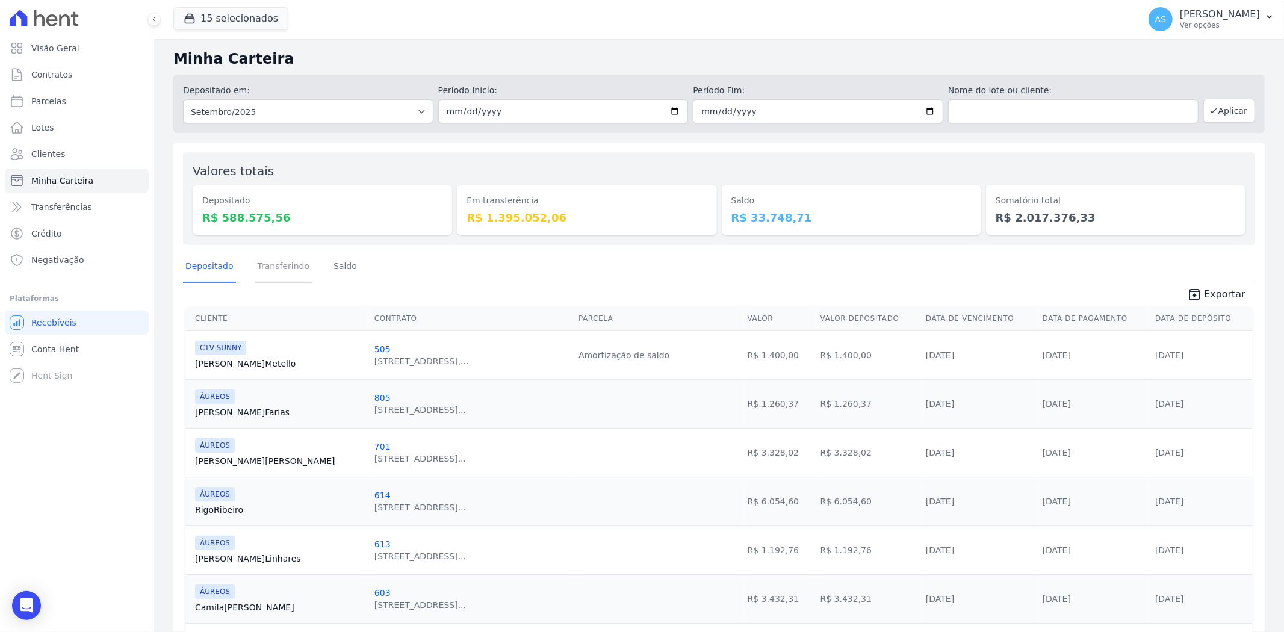
click at [276, 267] on link "Transferindo" at bounding box center [283, 267] width 57 height 31
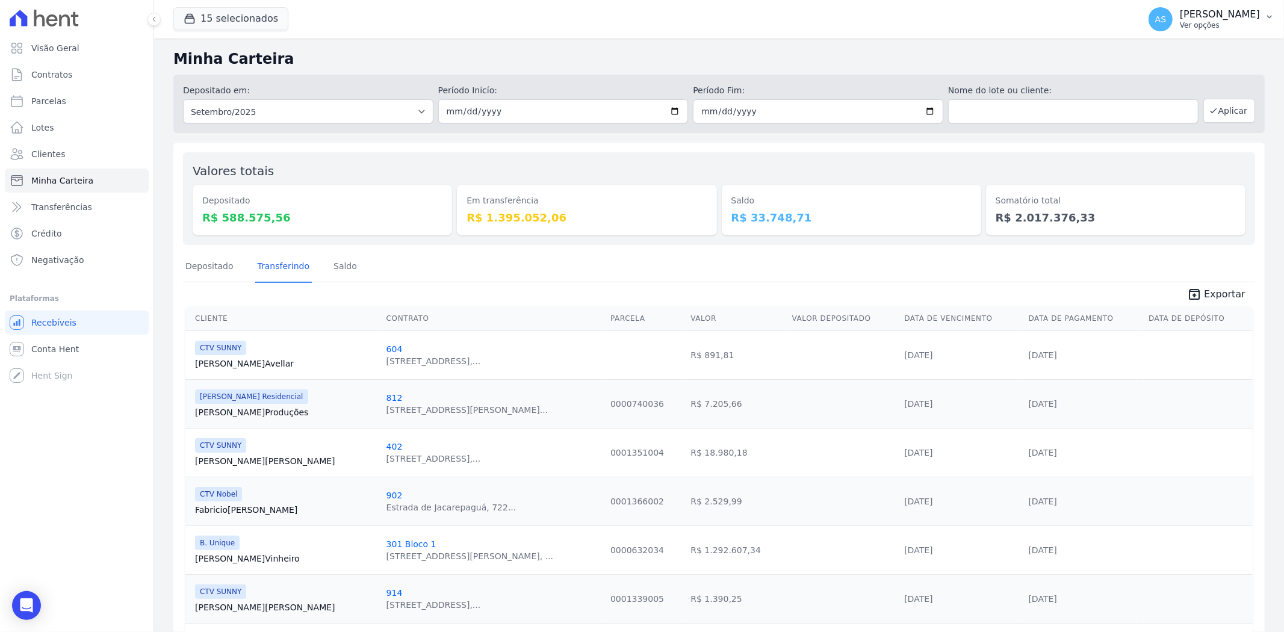
click at [1267, 14] on icon "button" at bounding box center [1269, 17] width 10 height 10
click at [1166, 158] on link "Importar de ERP" at bounding box center [1207, 160] width 154 height 22
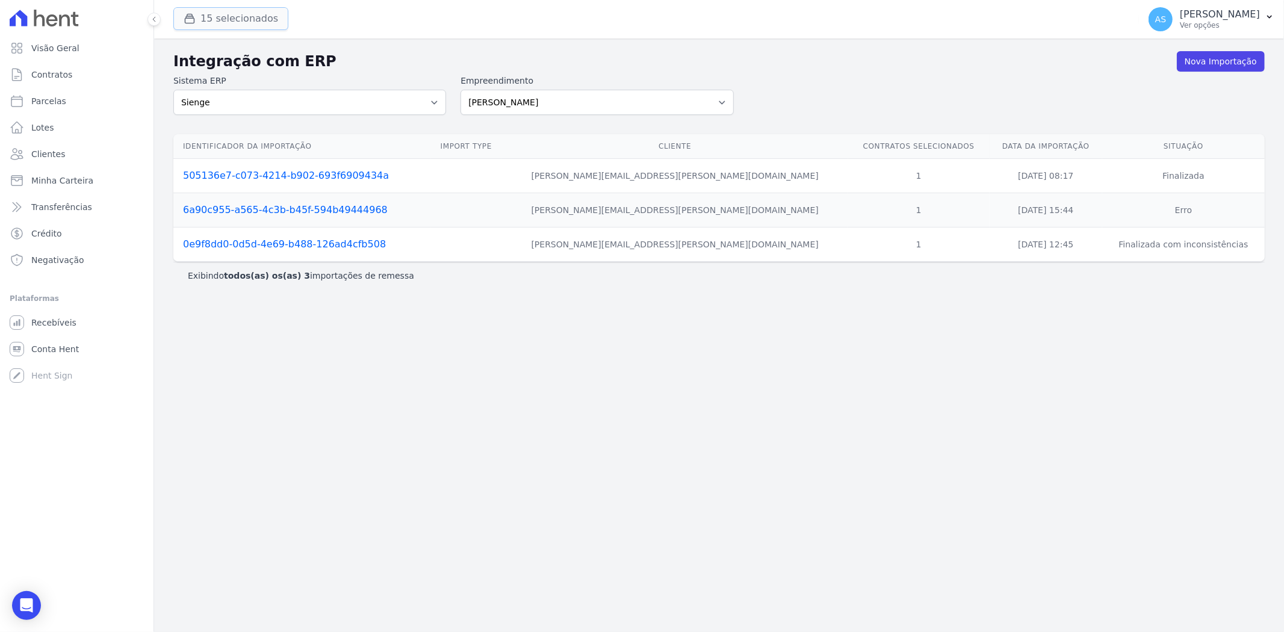
click at [213, 19] on button "15 selecionados" at bounding box center [230, 18] width 115 height 23
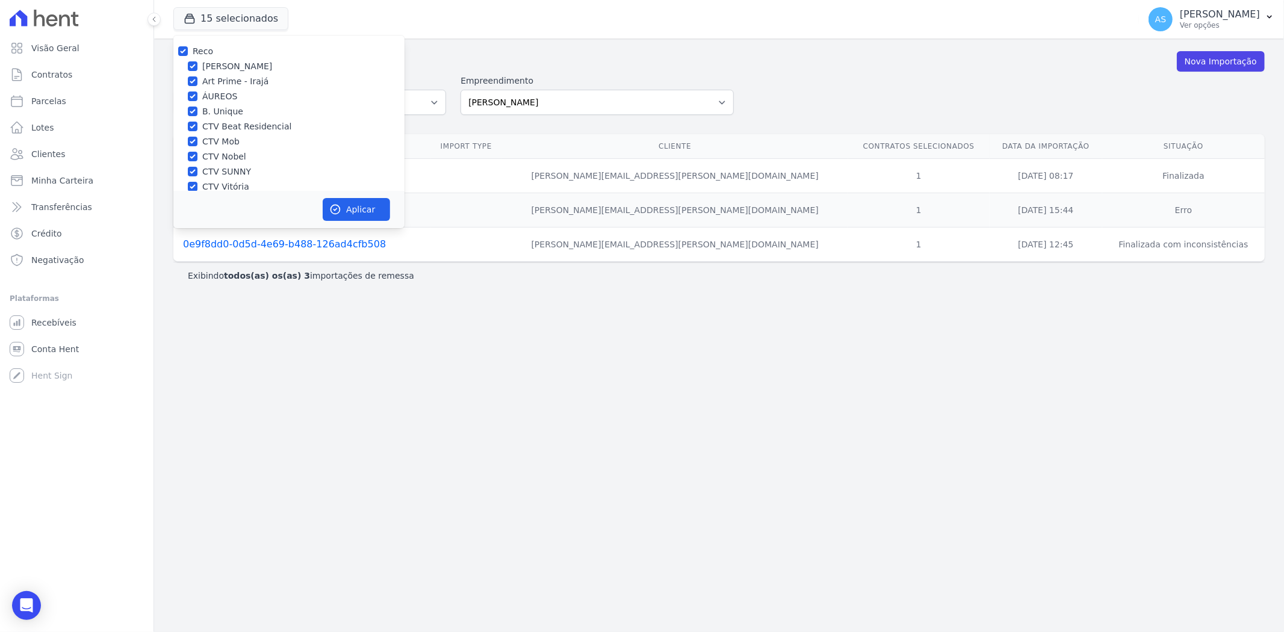
click at [488, 45] on div "Integração com ERP Nova Importação Sistema ERP Sienge Empreendimento [PERSON_NA…" at bounding box center [719, 335] width 1130 height 593
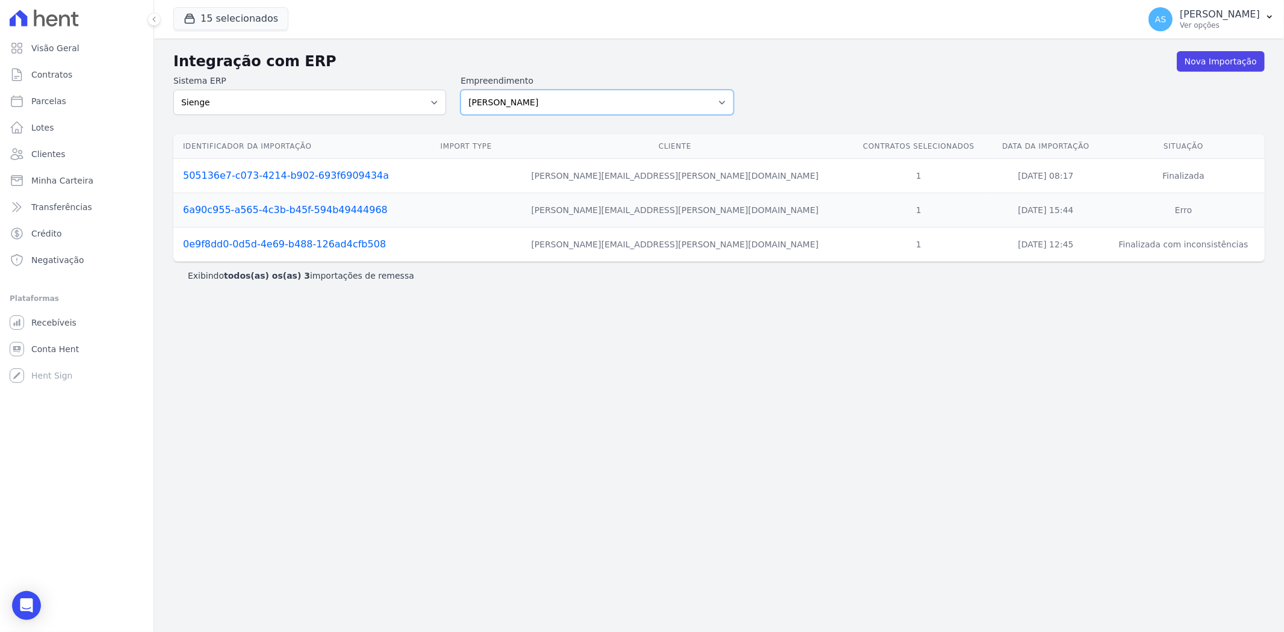
click at [721, 95] on select "[PERSON_NAME] Art Prime - [PERSON_NAME] Unique CTV Beat Residencial CTV Mob CTV…" at bounding box center [596, 102] width 273 height 25
select select "99ecfb74-b06a-4265-b540-74287d60a3a4"
click at [460, 90] on select "[PERSON_NAME] Art Prime - [PERSON_NAME] Unique CTV Beat Residencial CTV Mob CTV…" at bounding box center [596, 102] width 273 height 25
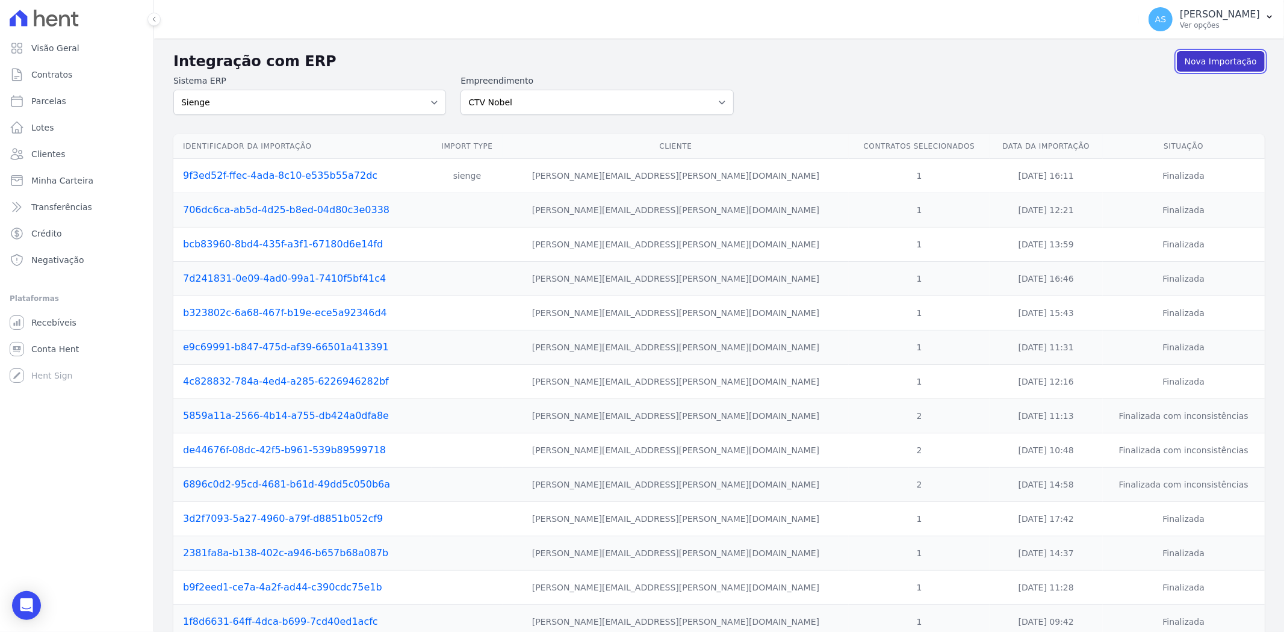
click at [1219, 63] on link "Nova Importação" at bounding box center [1220, 61] width 88 height 20
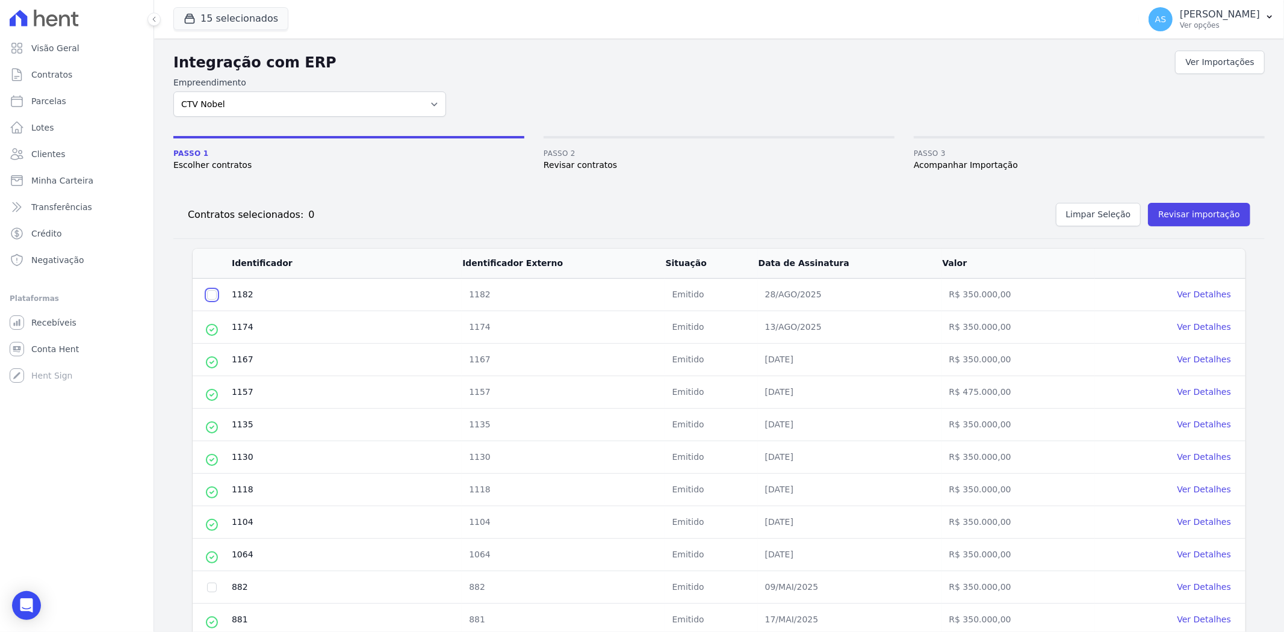
click at [208, 293] on input "checkbox" at bounding box center [212, 295] width 10 height 10
checkbox input "true"
click at [1169, 209] on button "Revisar importação" at bounding box center [1199, 214] width 102 height 23
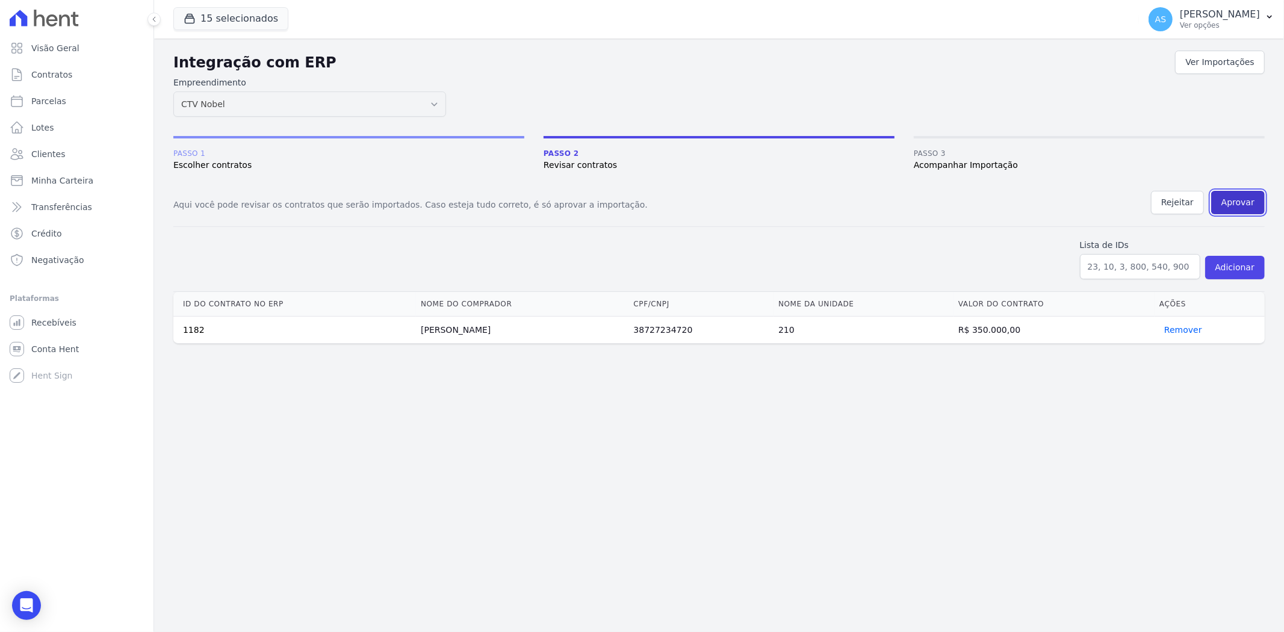
click at [1242, 199] on button "Aprovar" at bounding box center [1238, 202] width 54 height 23
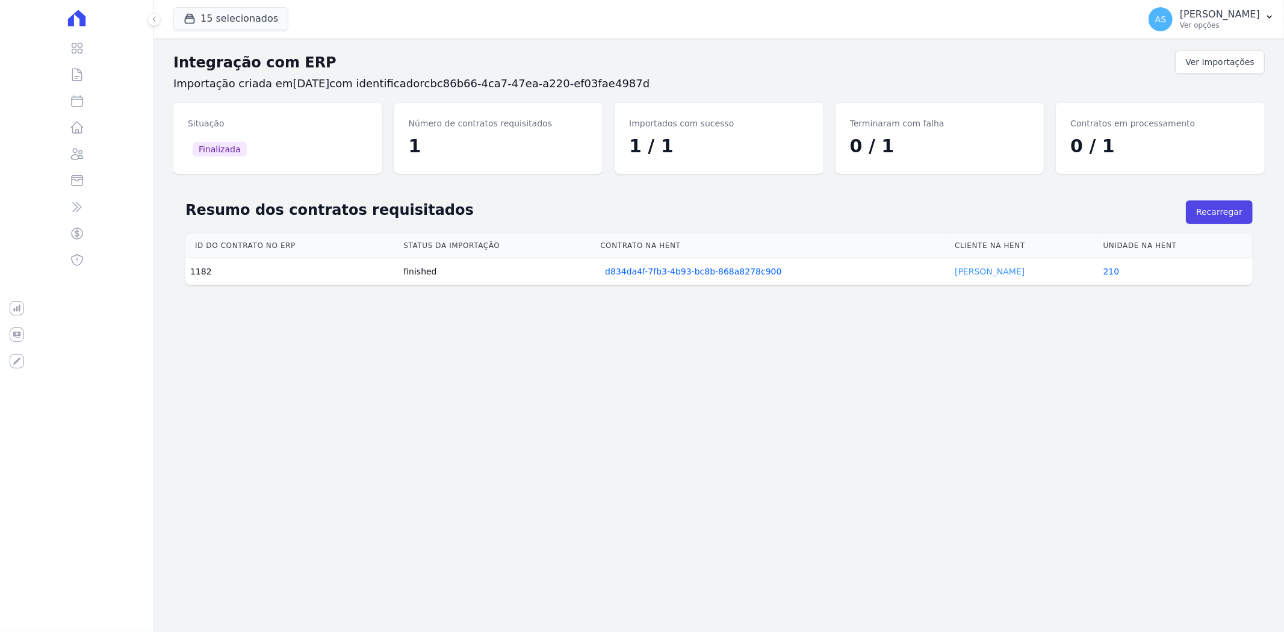
click at [965, 269] on link "[PERSON_NAME]" at bounding box center [989, 272] width 70 height 10
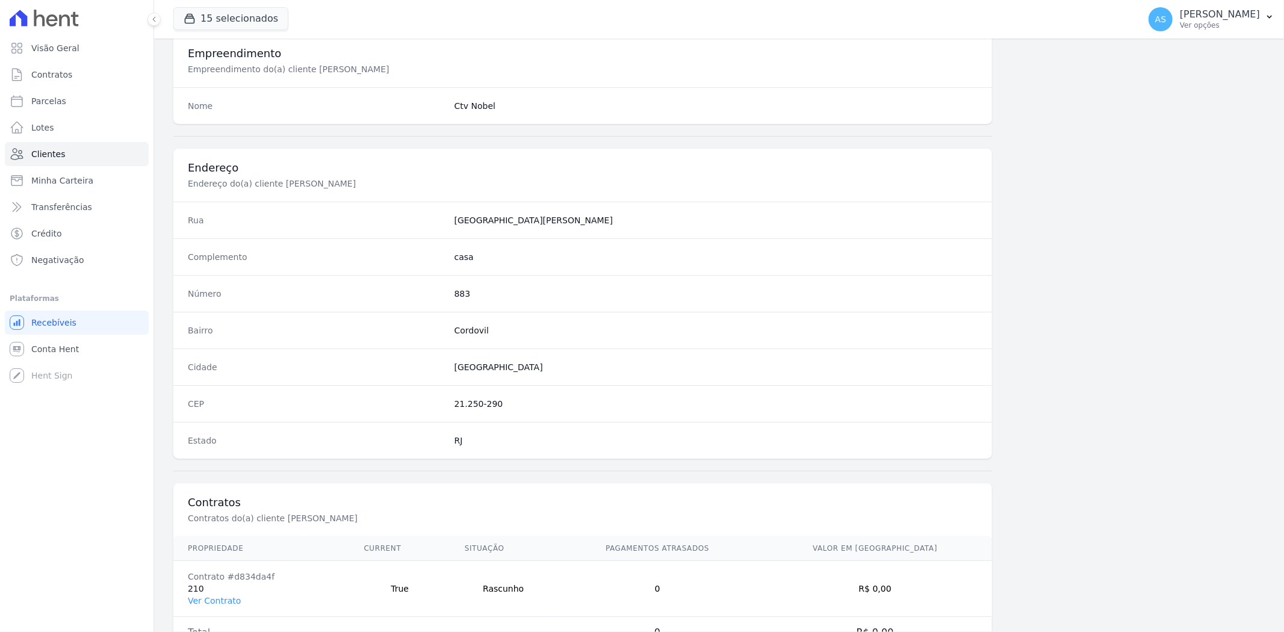
scroll to position [496, 0]
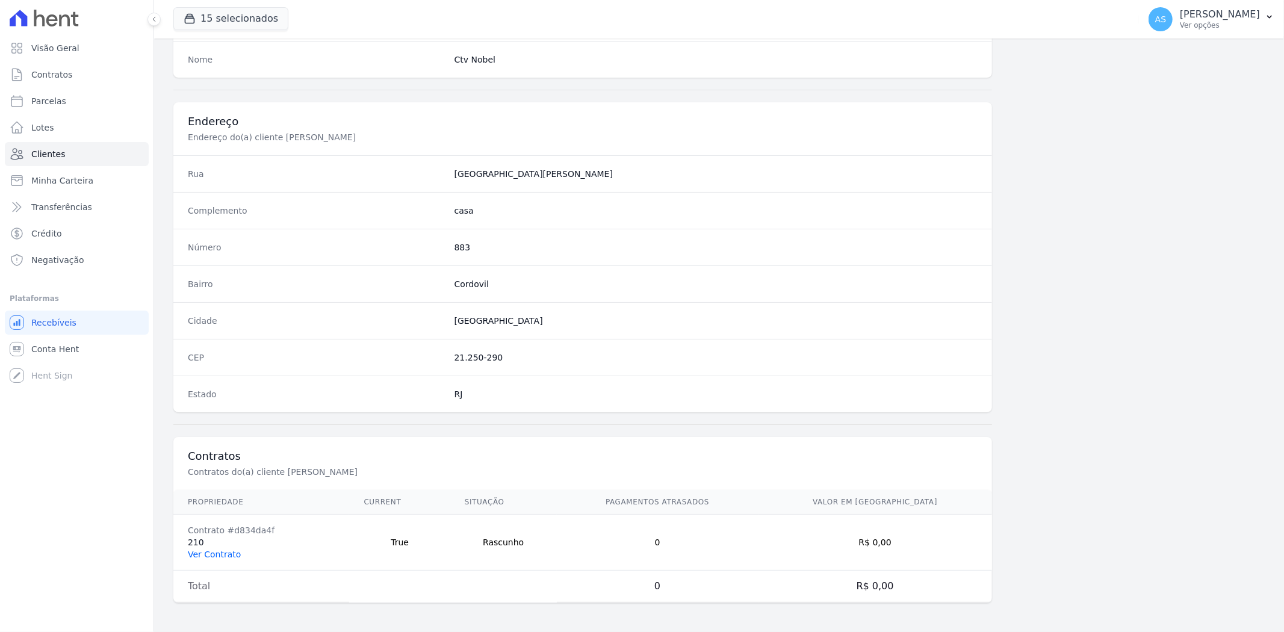
click at [203, 554] on link "Ver Contrato" at bounding box center [214, 554] width 53 height 10
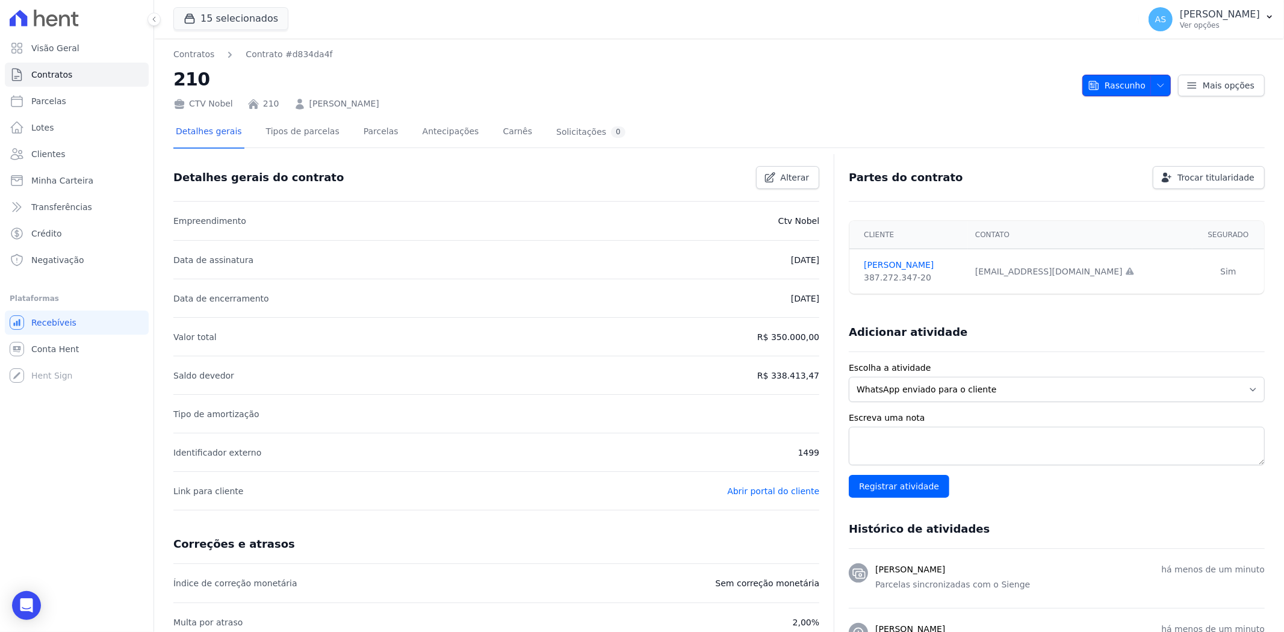
click at [1159, 82] on button "Rascunho" at bounding box center [1126, 86] width 88 height 22
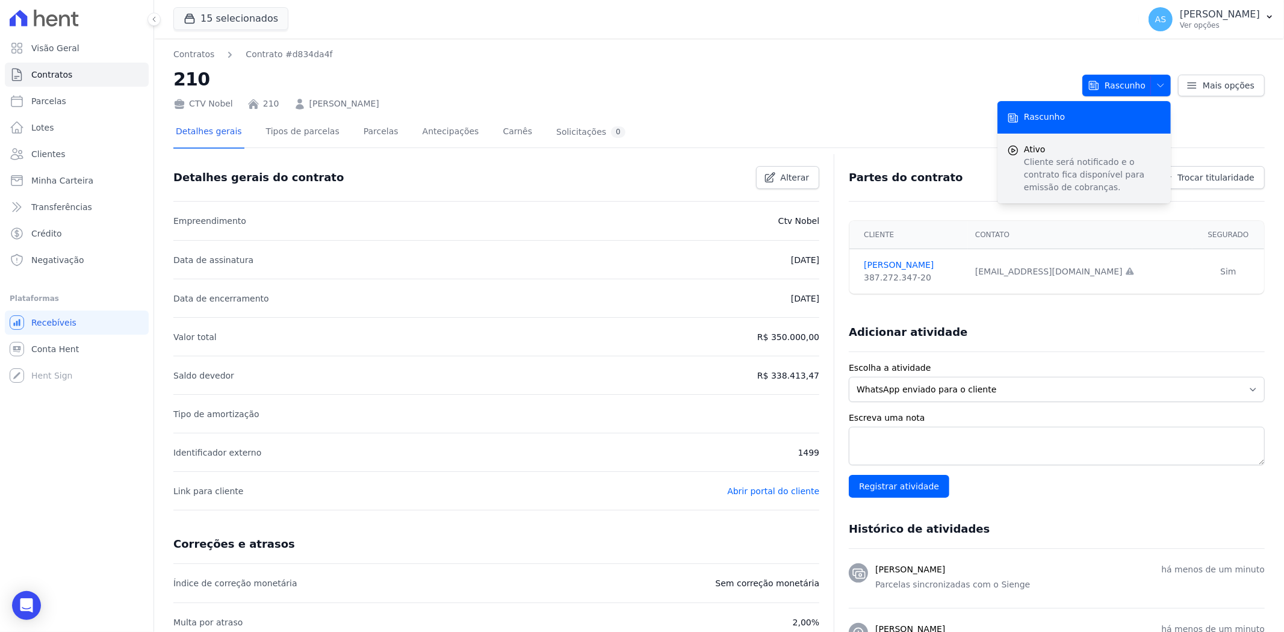
click at [1070, 154] on span "Ativo" at bounding box center [1092, 149] width 137 height 13
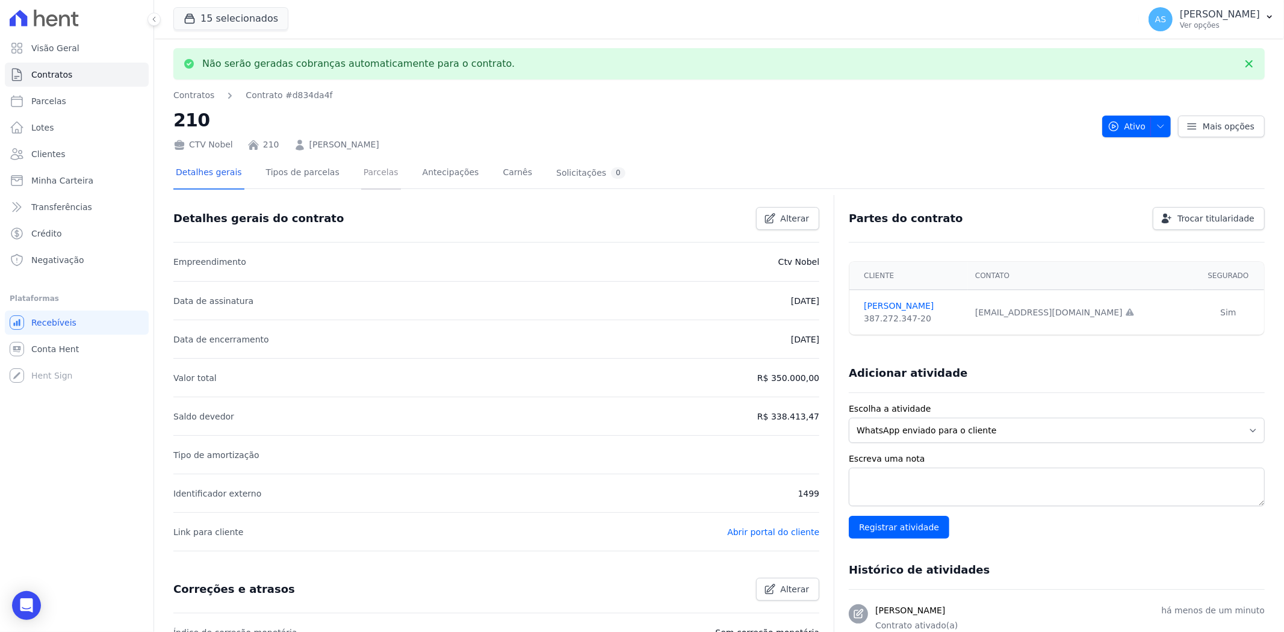
click at [361, 176] on link "Parcelas" at bounding box center [381, 174] width 40 height 32
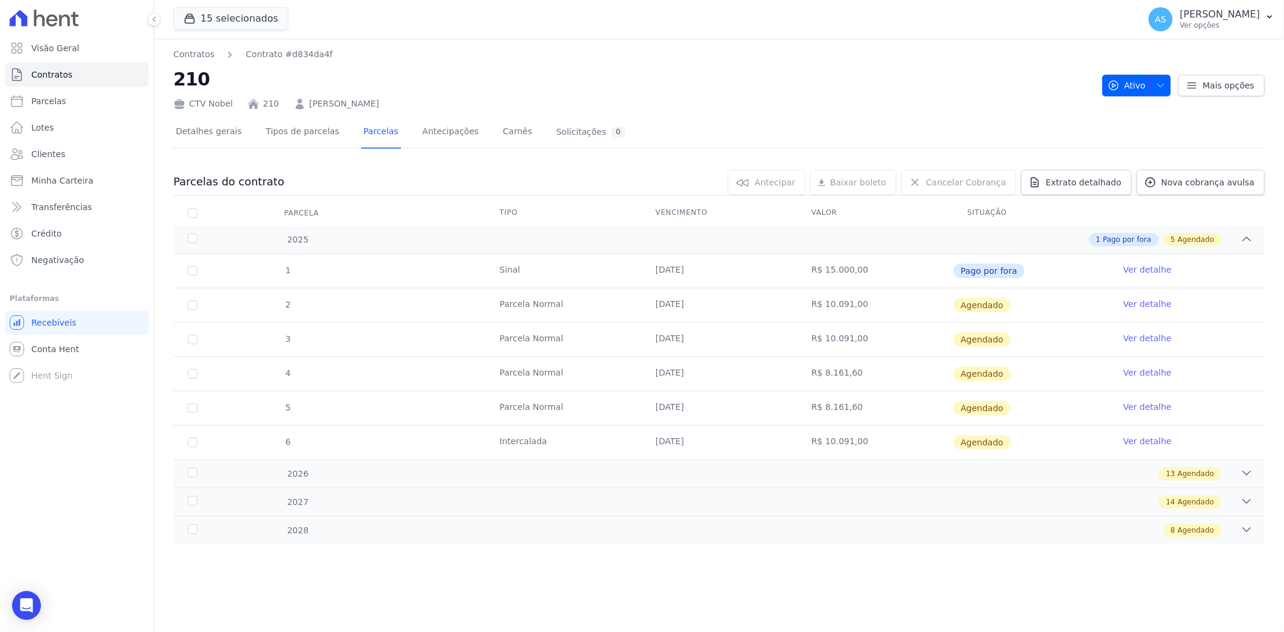
click at [1134, 303] on link "Ver detalhe" at bounding box center [1147, 304] width 48 height 12
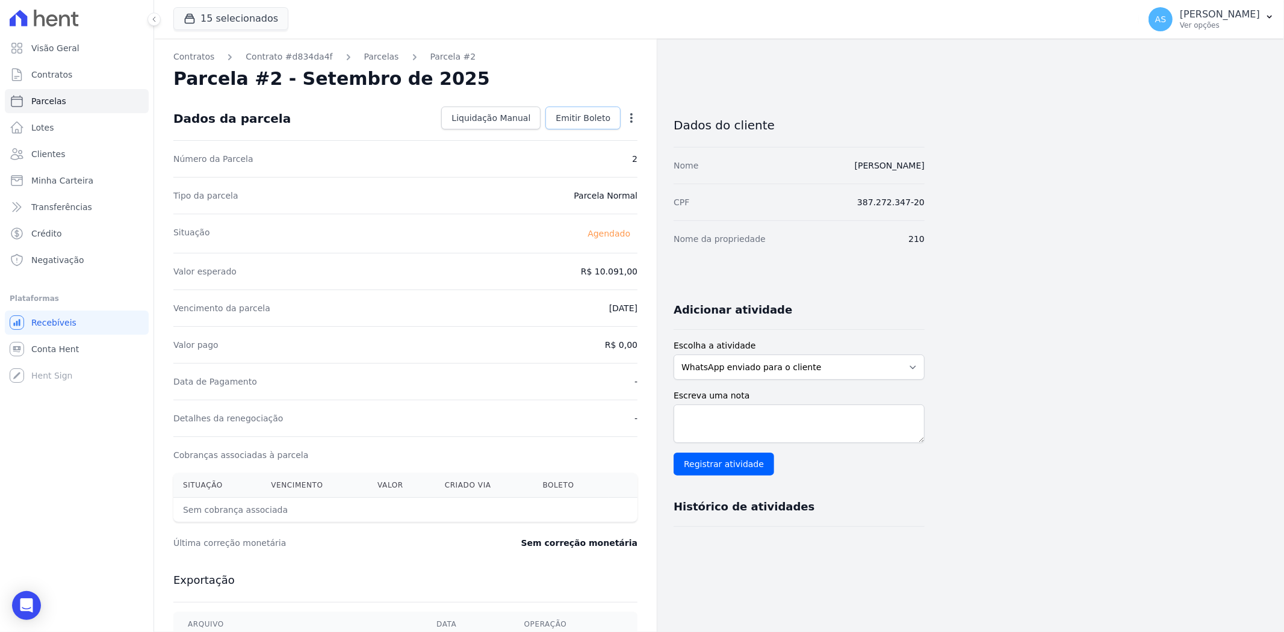
click at [584, 114] on span "Emitir Boleto" at bounding box center [582, 118] width 55 height 12
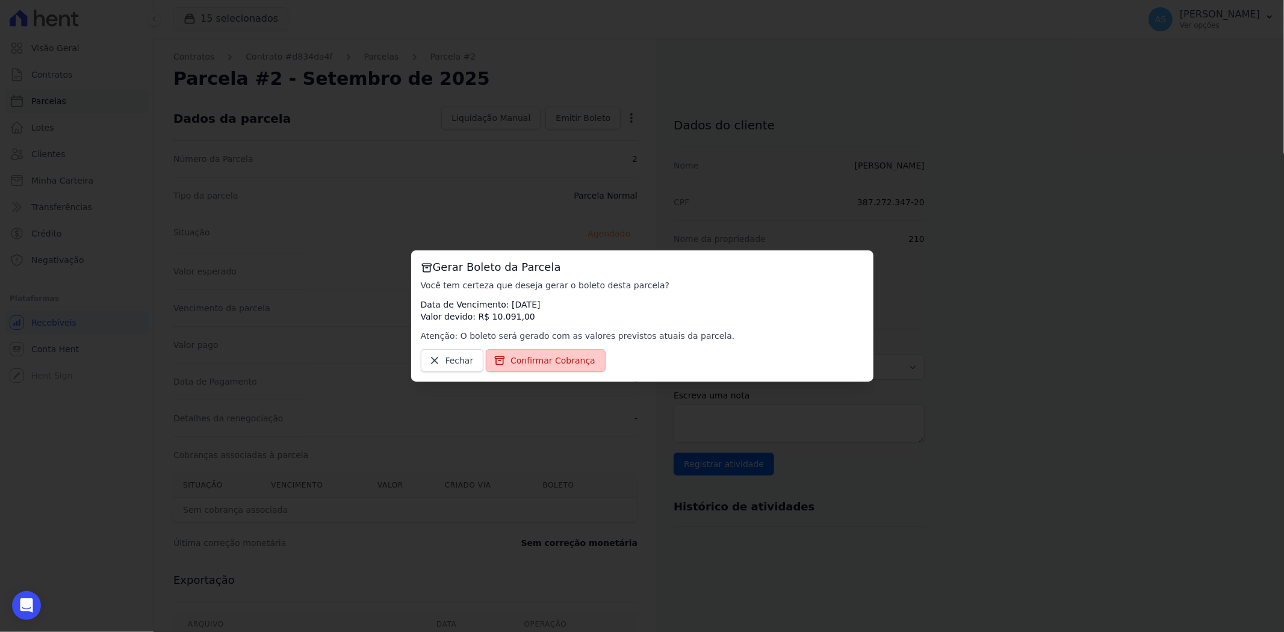
click at [540, 365] on span "Confirmar Cobrança" at bounding box center [552, 360] width 85 height 12
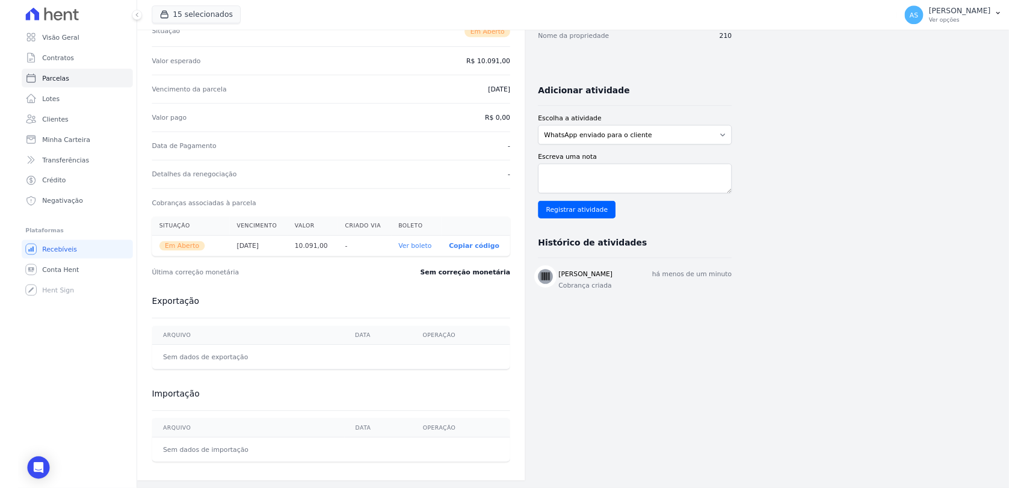
scroll to position [191, 0]
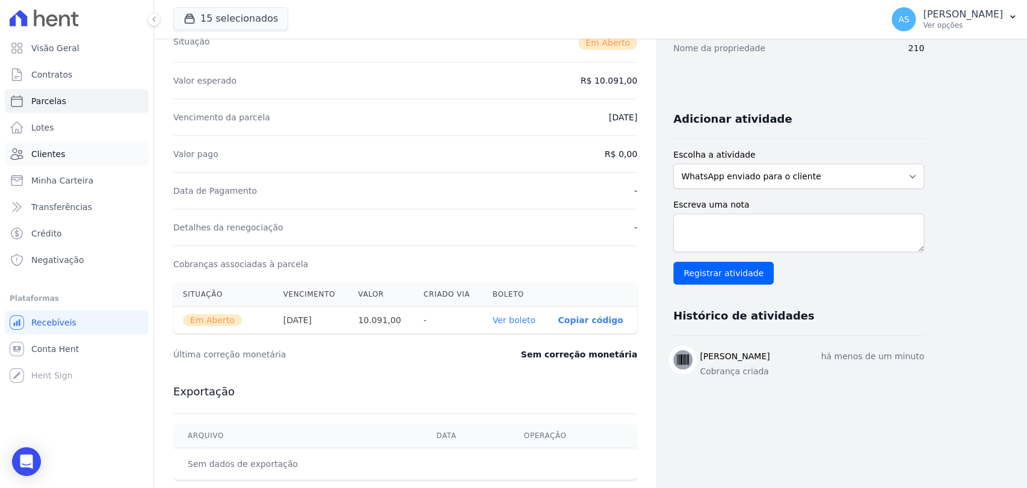
click at [56, 150] on span "Clientes" at bounding box center [48, 154] width 34 height 12
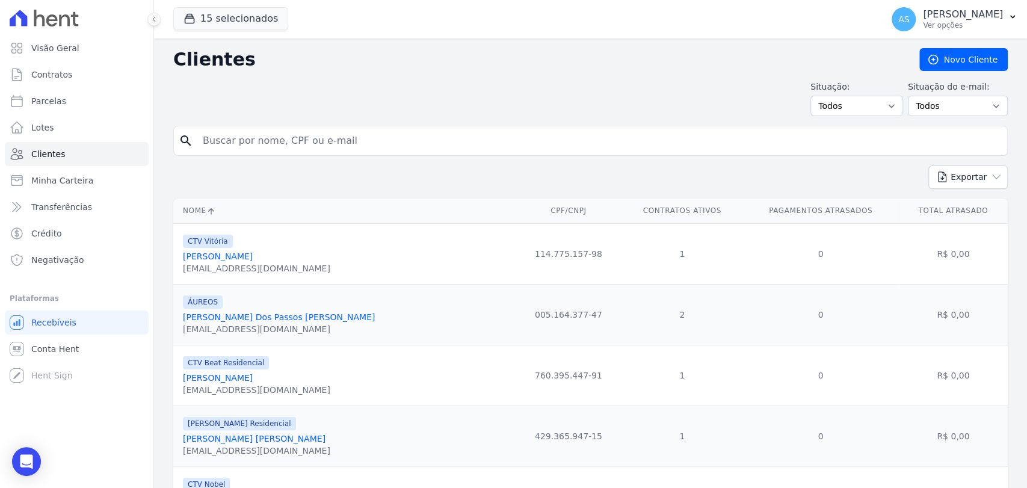
click at [226, 134] on input "search" at bounding box center [599, 141] width 807 height 24
paste input "[PERSON_NAME] [PERSON_NAME] [PERSON_NAME]"
type input "[PERSON_NAME] [PERSON_NAME] [PERSON_NAME]"
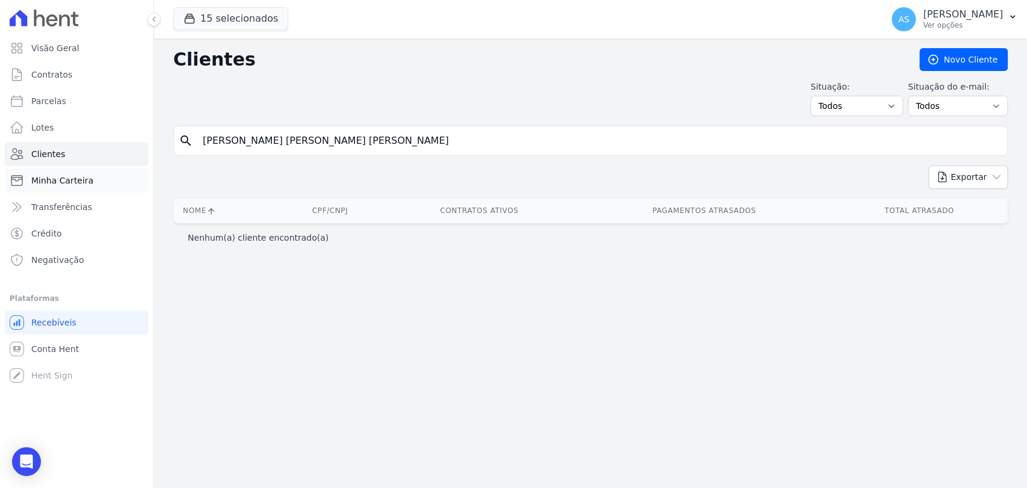
drag, startPoint x: 421, startPoint y: 146, endPoint x: 8, endPoint y: 188, distance: 415.0
click at [8, 188] on div "Visão Geral Contratos [GEOGRAPHIC_DATA] Lotes Clientes Minha Carteira Transferê…" at bounding box center [513, 244] width 1027 height 488
drag, startPoint x: 404, startPoint y: 143, endPoint x: 67, endPoint y: 170, distance: 338.1
click at [67, 170] on div "Visão Geral Contratos [GEOGRAPHIC_DATA] Lotes Clientes Minha Carteira Transferê…" at bounding box center [513, 244] width 1027 height 488
click at [245, 155] on div "search [PERSON_NAME] [PERSON_NAME] [PERSON_NAME]" at bounding box center [590, 141] width 835 height 30
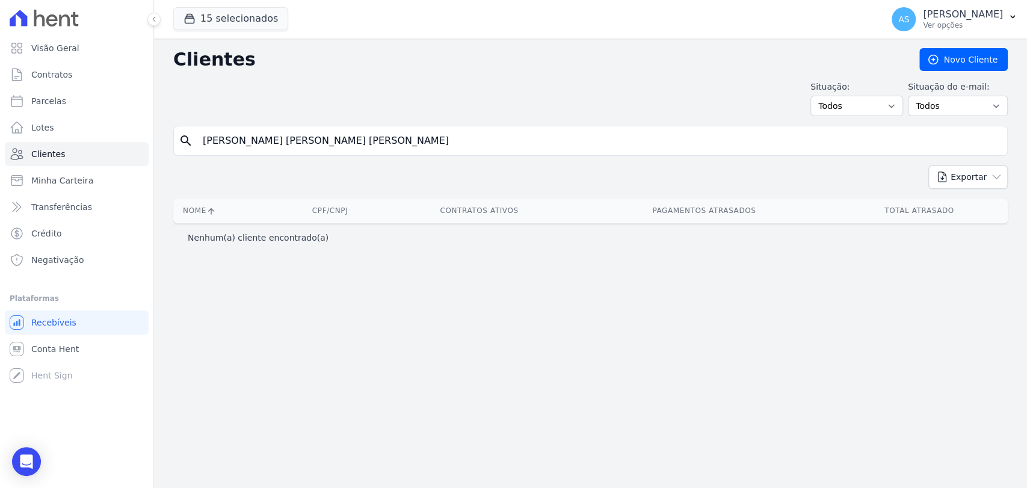
drag, startPoint x: 316, startPoint y: 140, endPoint x: 484, endPoint y: 140, distance: 167.9
click at [484, 140] on input "[PERSON_NAME] [PERSON_NAME] [PERSON_NAME]" at bounding box center [599, 141] width 807 height 24
type input "[PERSON_NAME]"
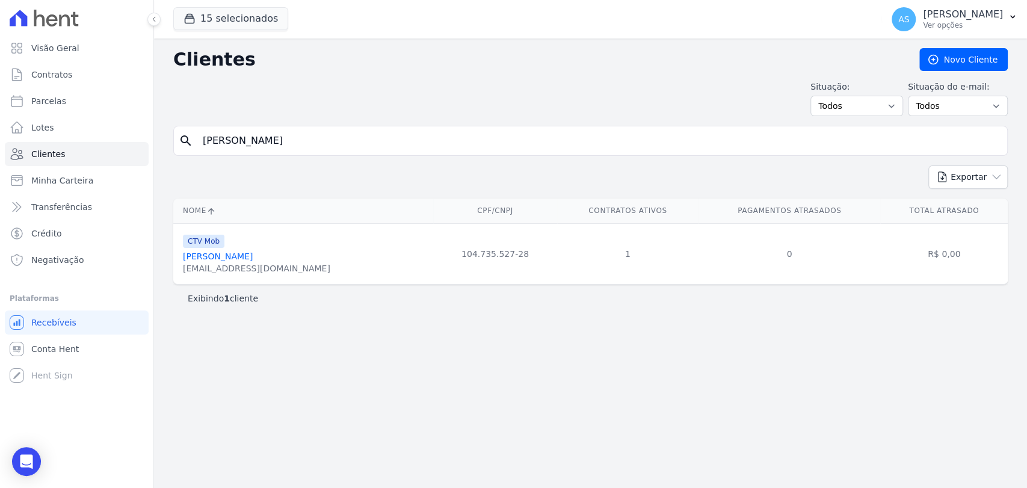
click at [236, 255] on link "[PERSON_NAME]" at bounding box center [218, 257] width 70 height 10
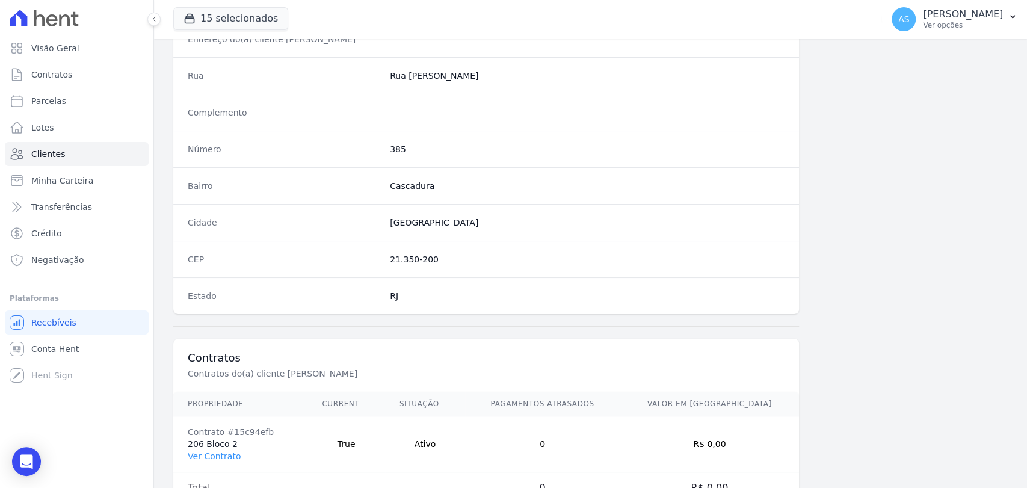
scroll to position [635, 0]
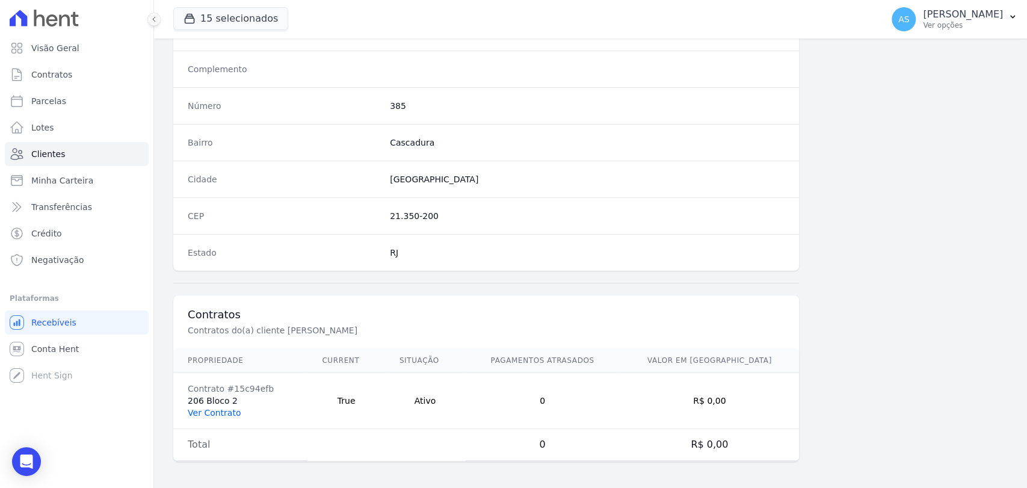
click at [202, 408] on link "Ver Contrato" at bounding box center [214, 413] width 53 height 10
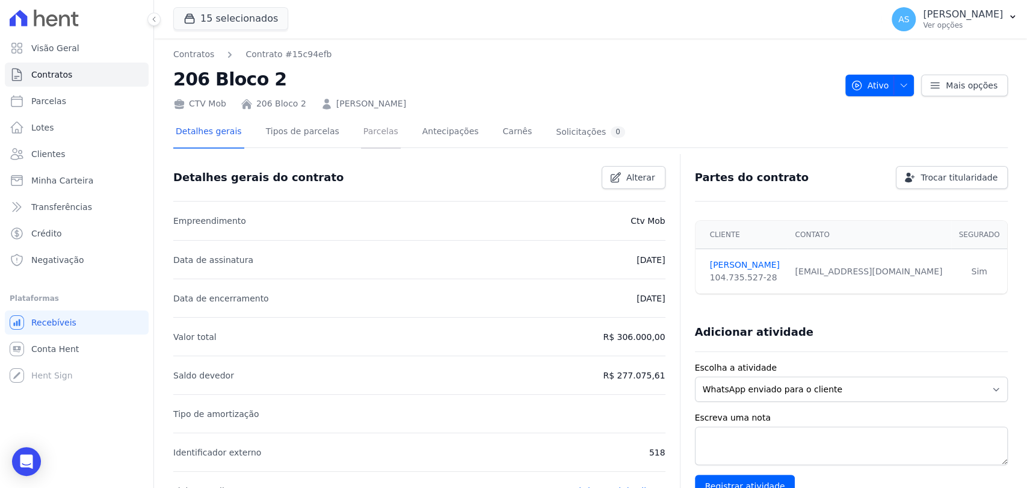
click at [361, 131] on link "Parcelas" at bounding box center [381, 133] width 40 height 32
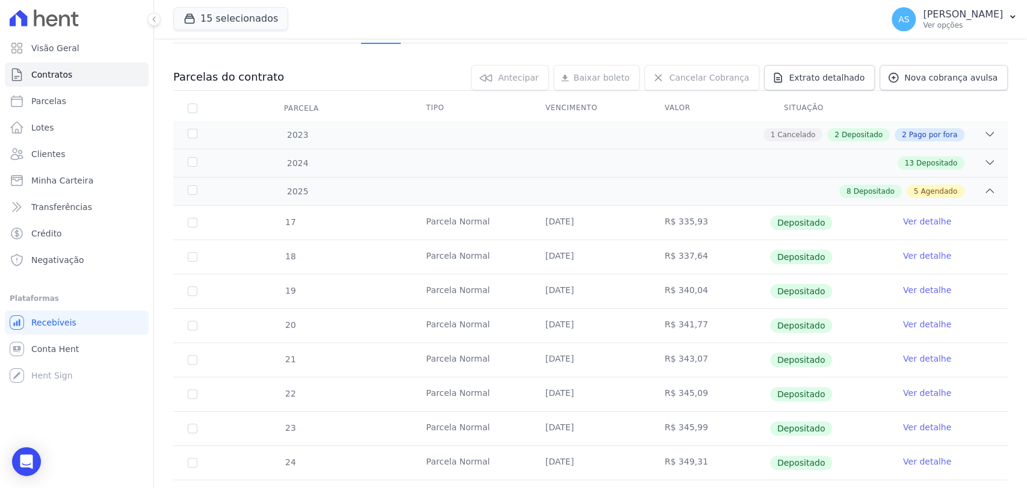
scroll to position [350, 0]
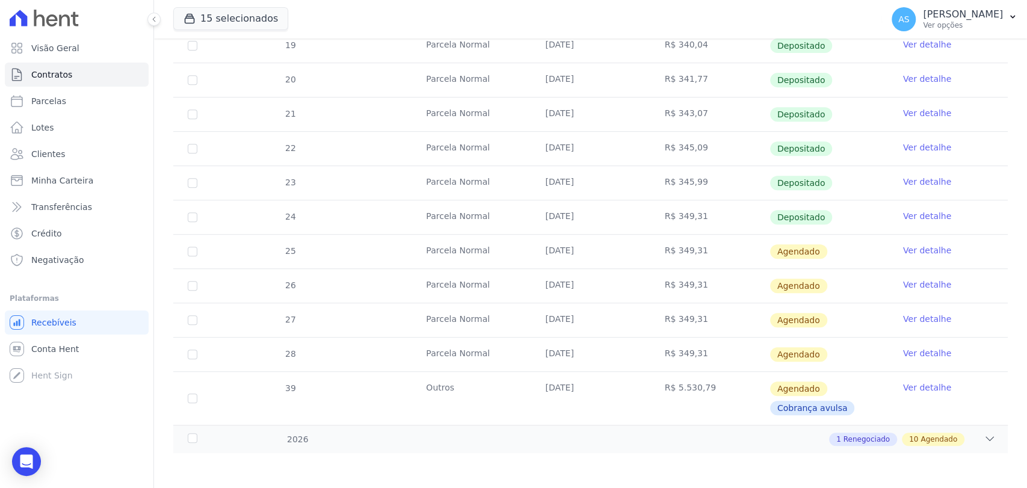
click at [929, 248] on link "Ver detalhe" at bounding box center [927, 250] width 48 height 12
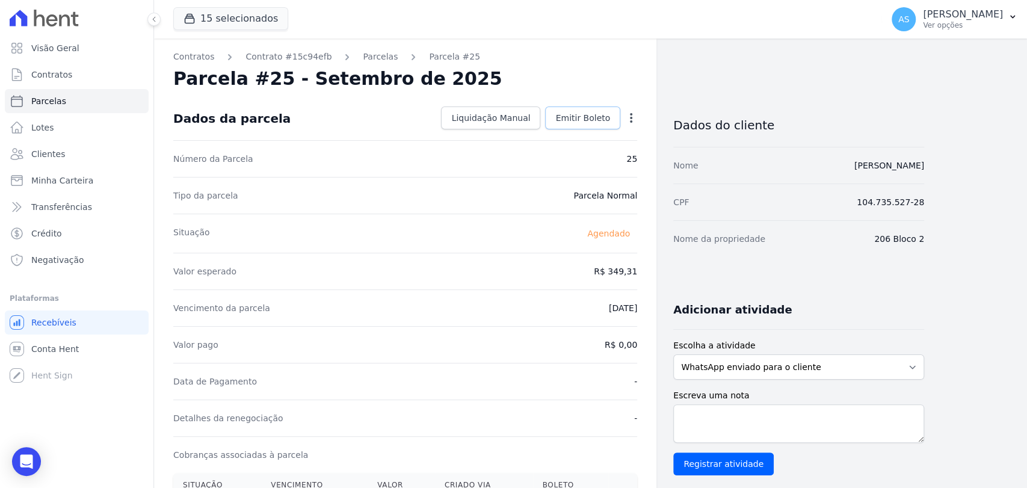
click at [589, 115] on span "Emitir Boleto" at bounding box center [582, 118] width 55 height 12
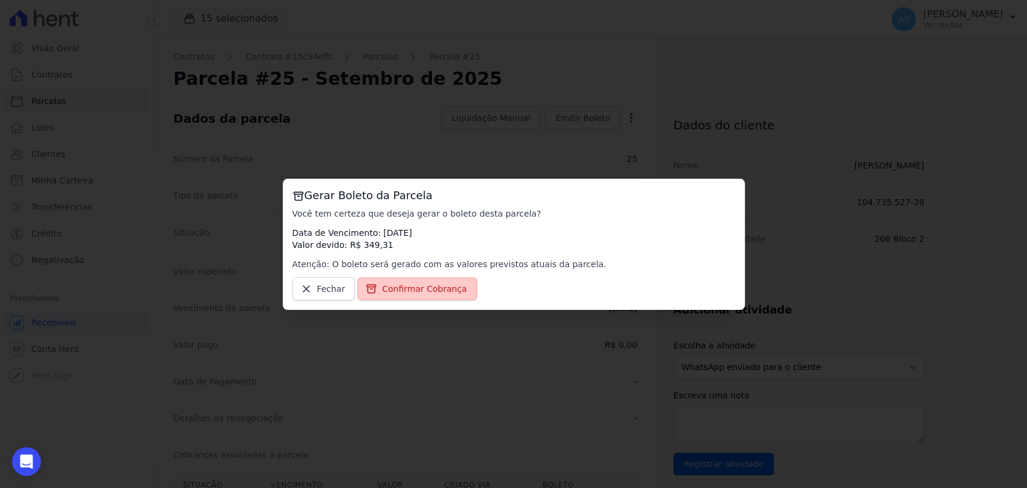
click at [405, 289] on span "Confirmar Cobrança" at bounding box center [424, 289] width 85 height 12
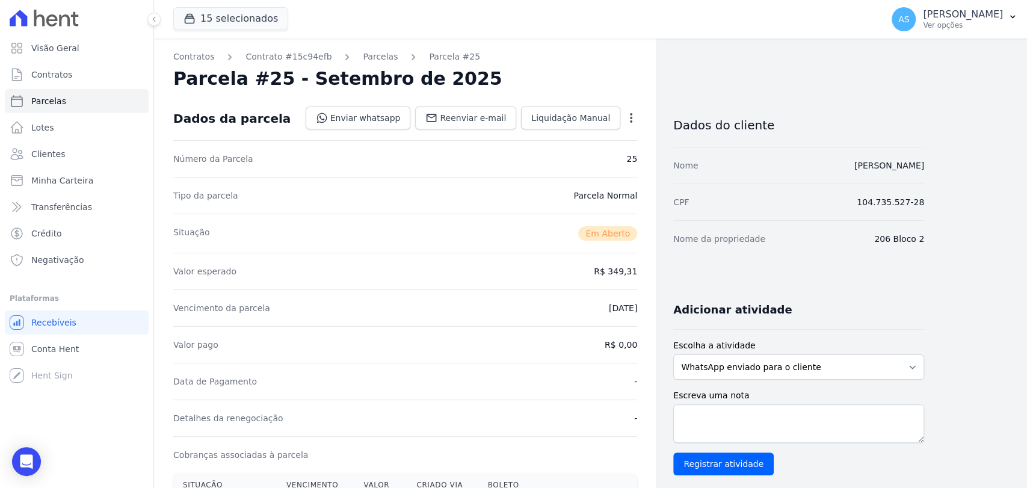
click at [631, 120] on icon "button" at bounding box center [631, 118] width 12 height 12
click at [560, 159] on link "Cancelar Cobrança" at bounding box center [580, 156] width 106 height 22
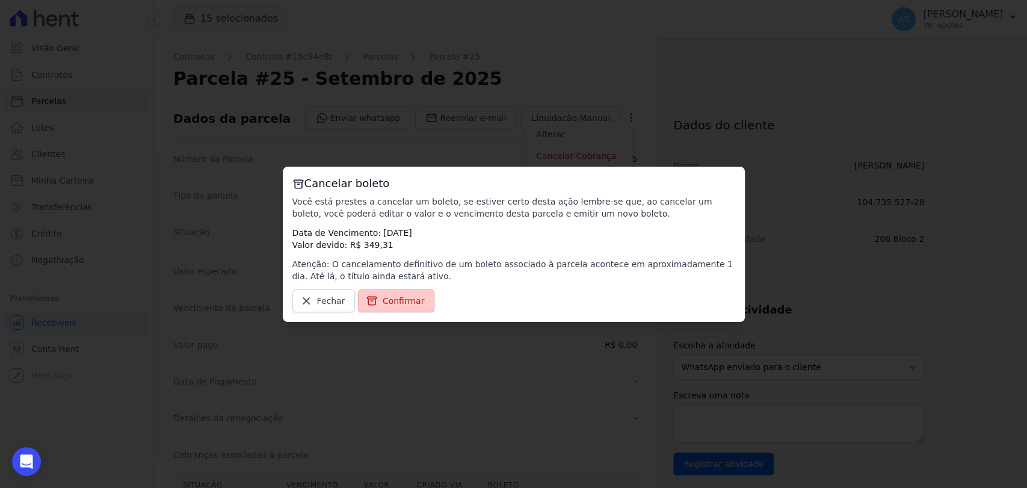
click at [389, 300] on span "Confirmar" at bounding box center [404, 301] width 42 height 12
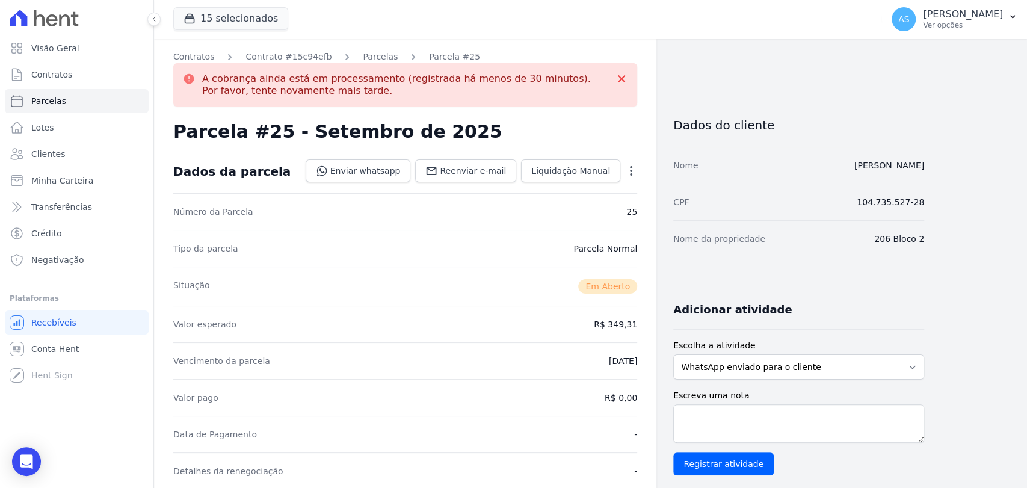
click at [631, 172] on icon "button" at bounding box center [631, 171] width 12 height 12
click at [557, 190] on link "Alterar" at bounding box center [580, 187] width 106 height 22
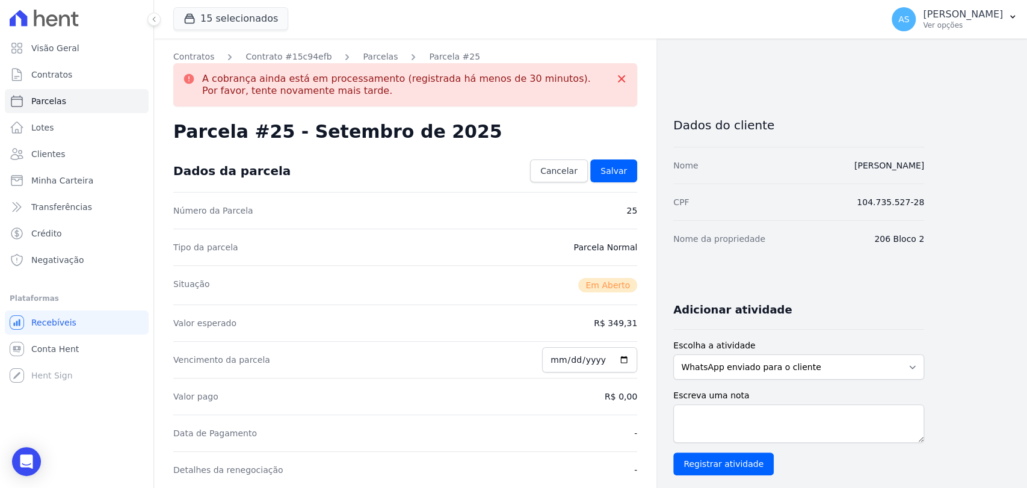
click at [618, 324] on dd "R$ 349,31" at bounding box center [615, 323] width 43 height 12
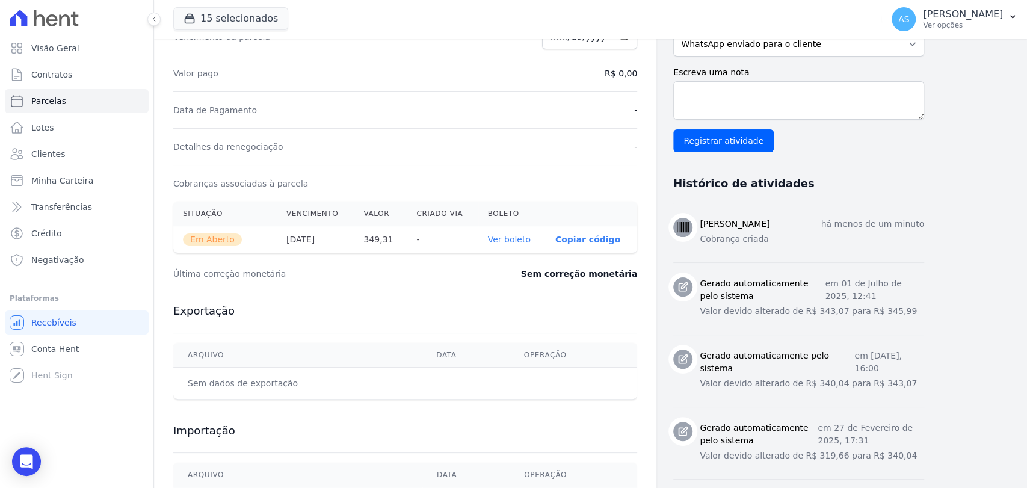
scroll to position [334, 0]
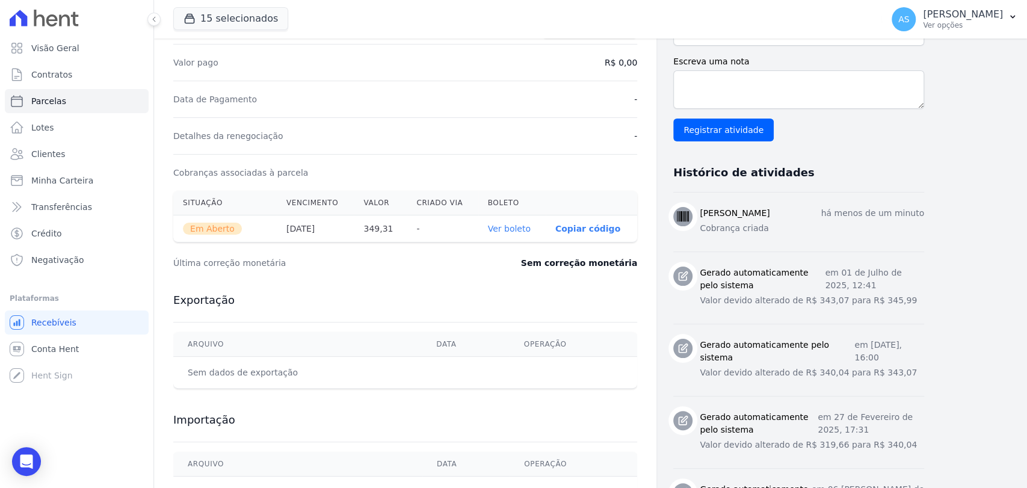
click at [512, 231] on link "Ver boleto" at bounding box center [509, 229] width 43 height 10
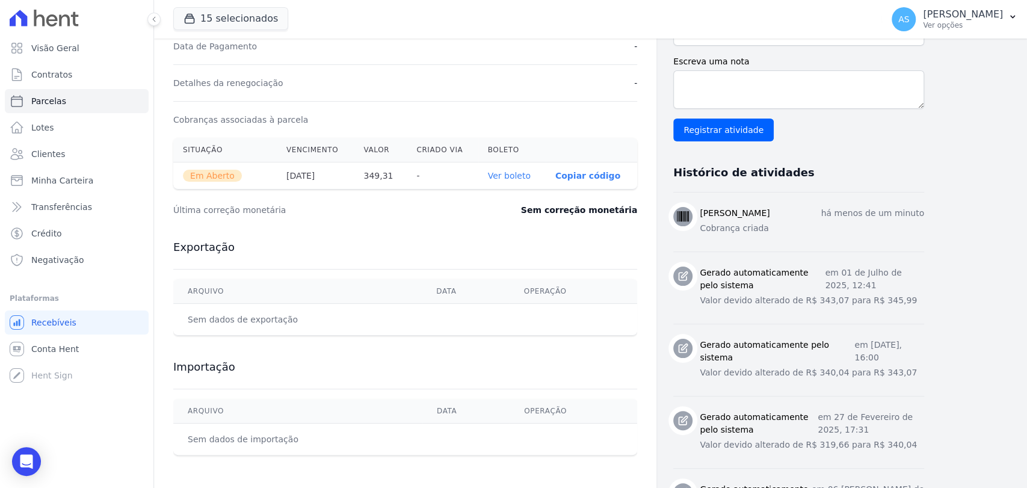
scroll to position [281, 0]
